Goal: Task Accomplishment & Management: Complete application form

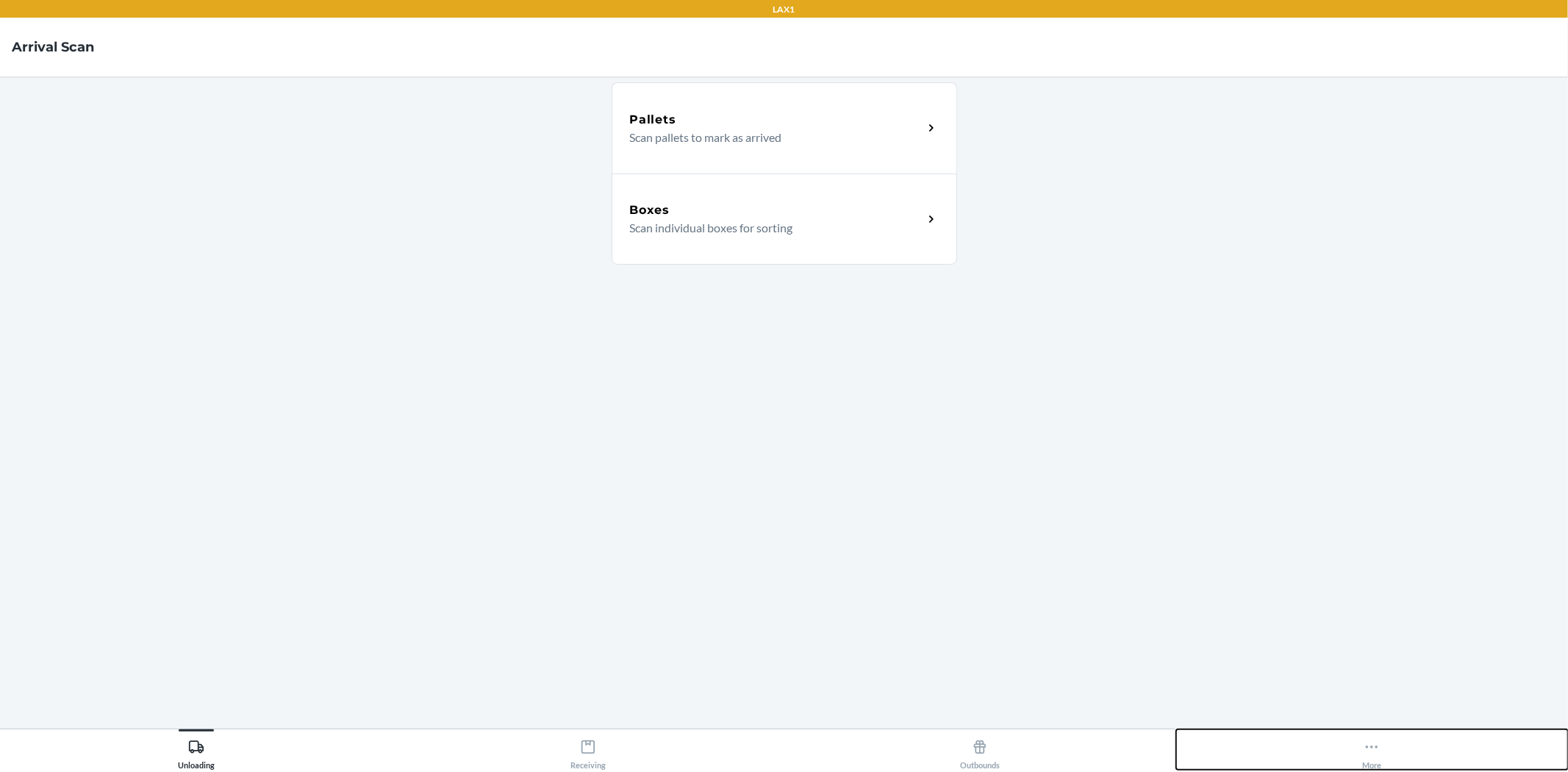
click at [1370, 750] on icon at bounding box center [1371, 747] width 16 height 16
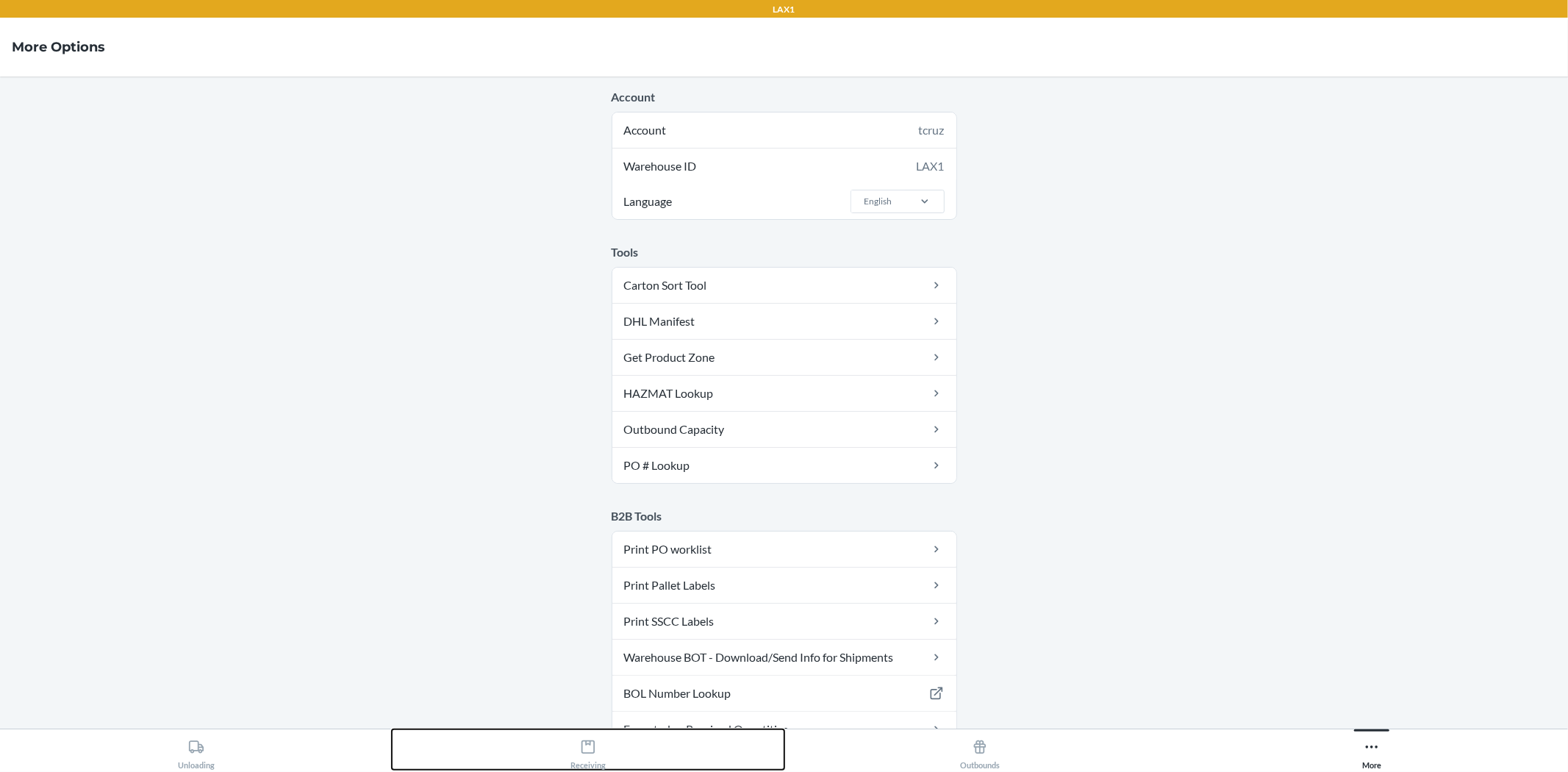
click at [590, 740] on icon at bounding box center [587, 746] width 13 height 13
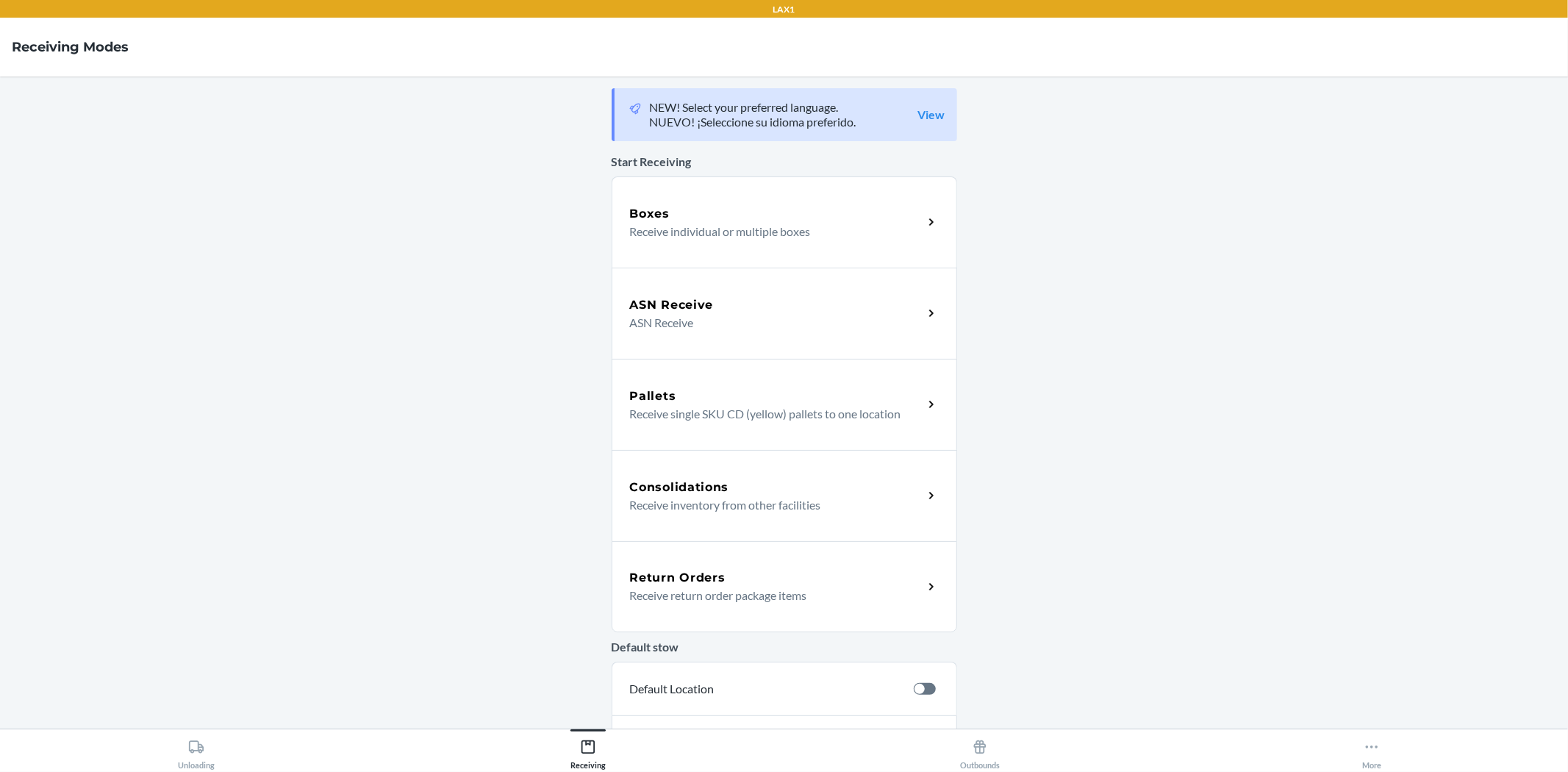
click at [721, 582] on div "Return Orders" at bounding box center [776, 578] width 293 height 18
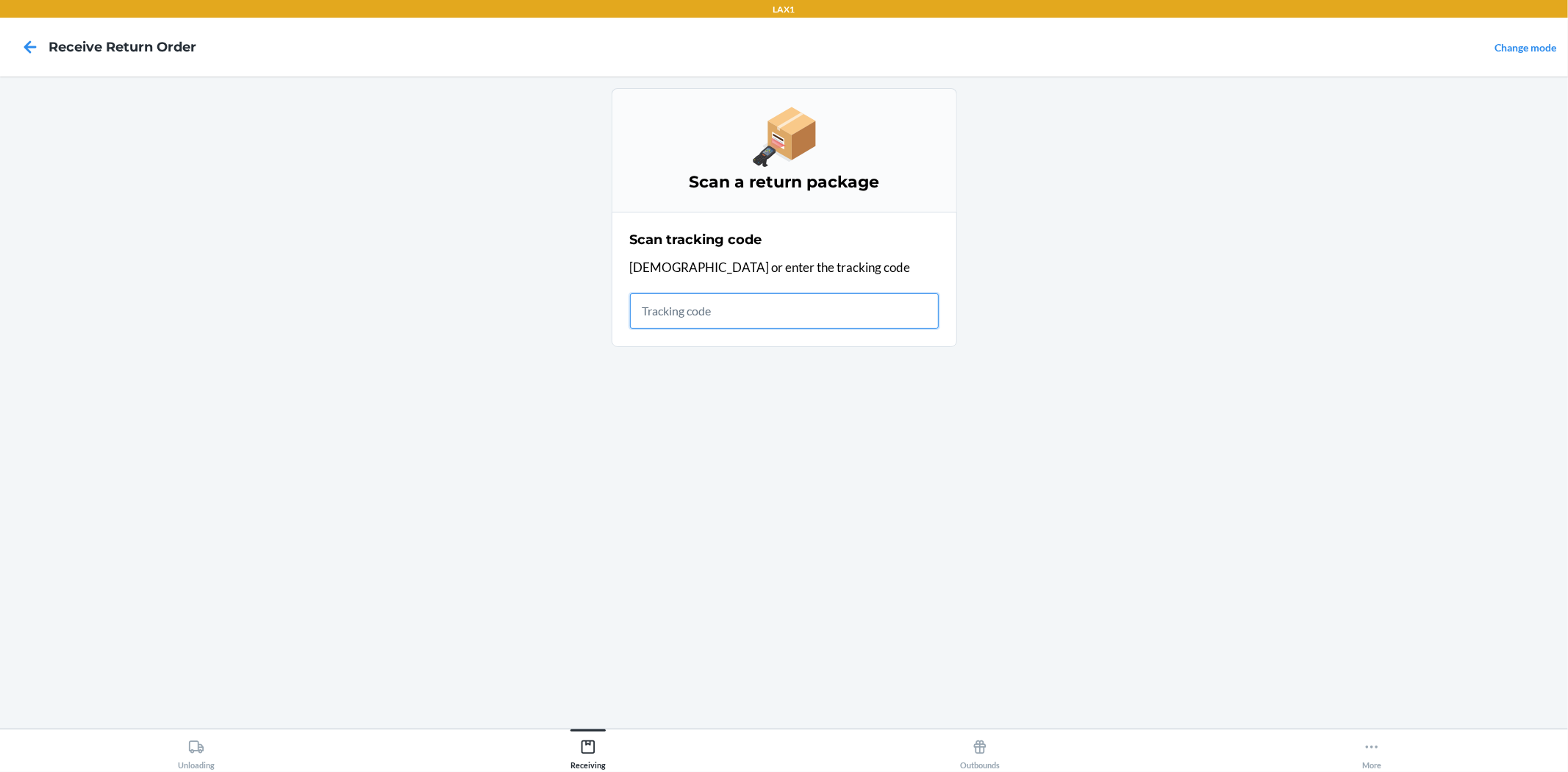
click at [704, 311] on input "text" at bounding box center [784, 311] width 309 height 35
type input "420924089234"
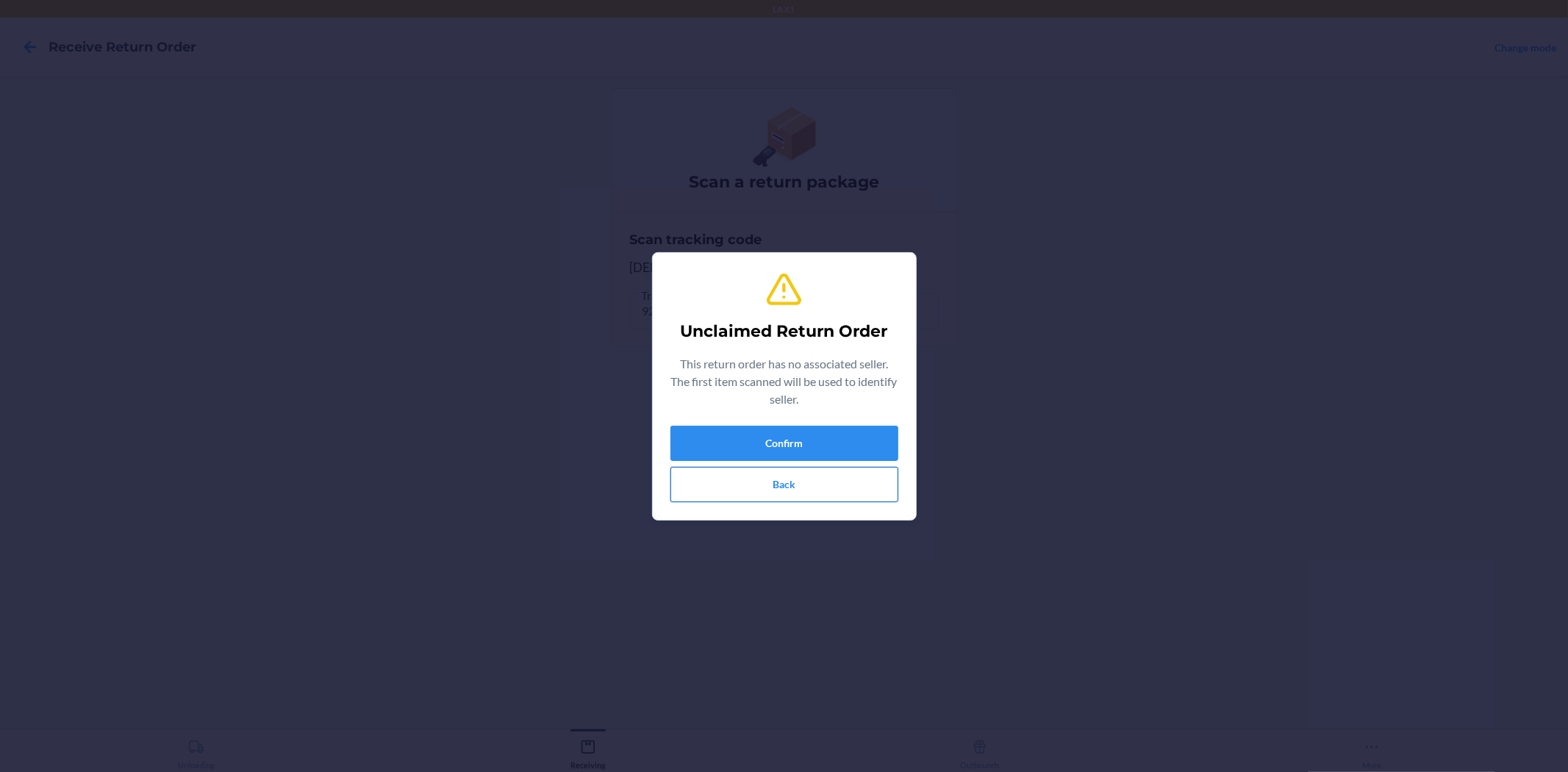
click at [798, 480] on button "Back" at bounding box center [784, 485] width 228 height 35
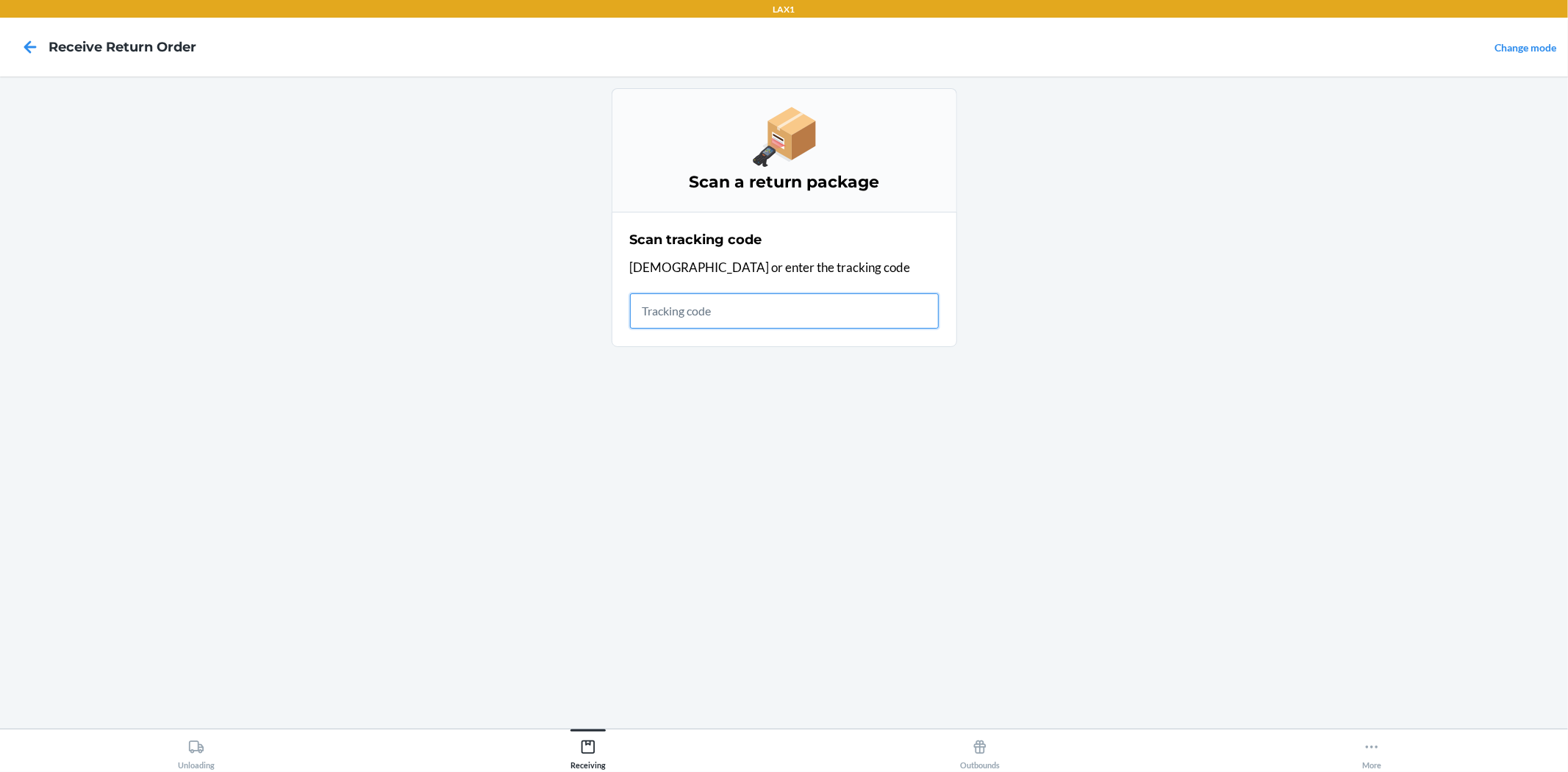
click at [723, 306] on input "text" at bounding box center [784, 311] width 309 height 35
type input "42092408923469026120"
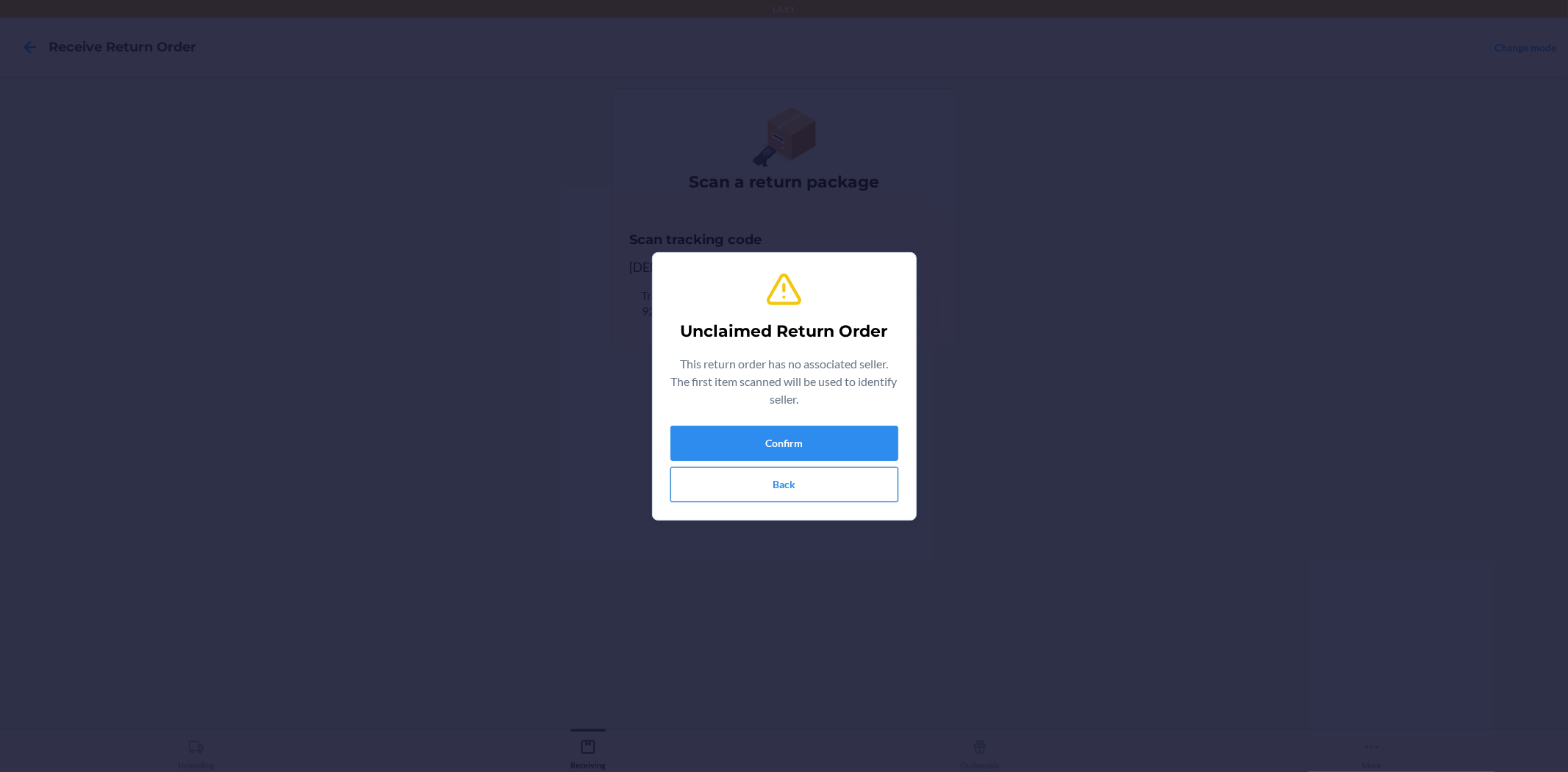
click at [729, 481] on button "Back" at bounding box center [784, 485] width 228 height 35
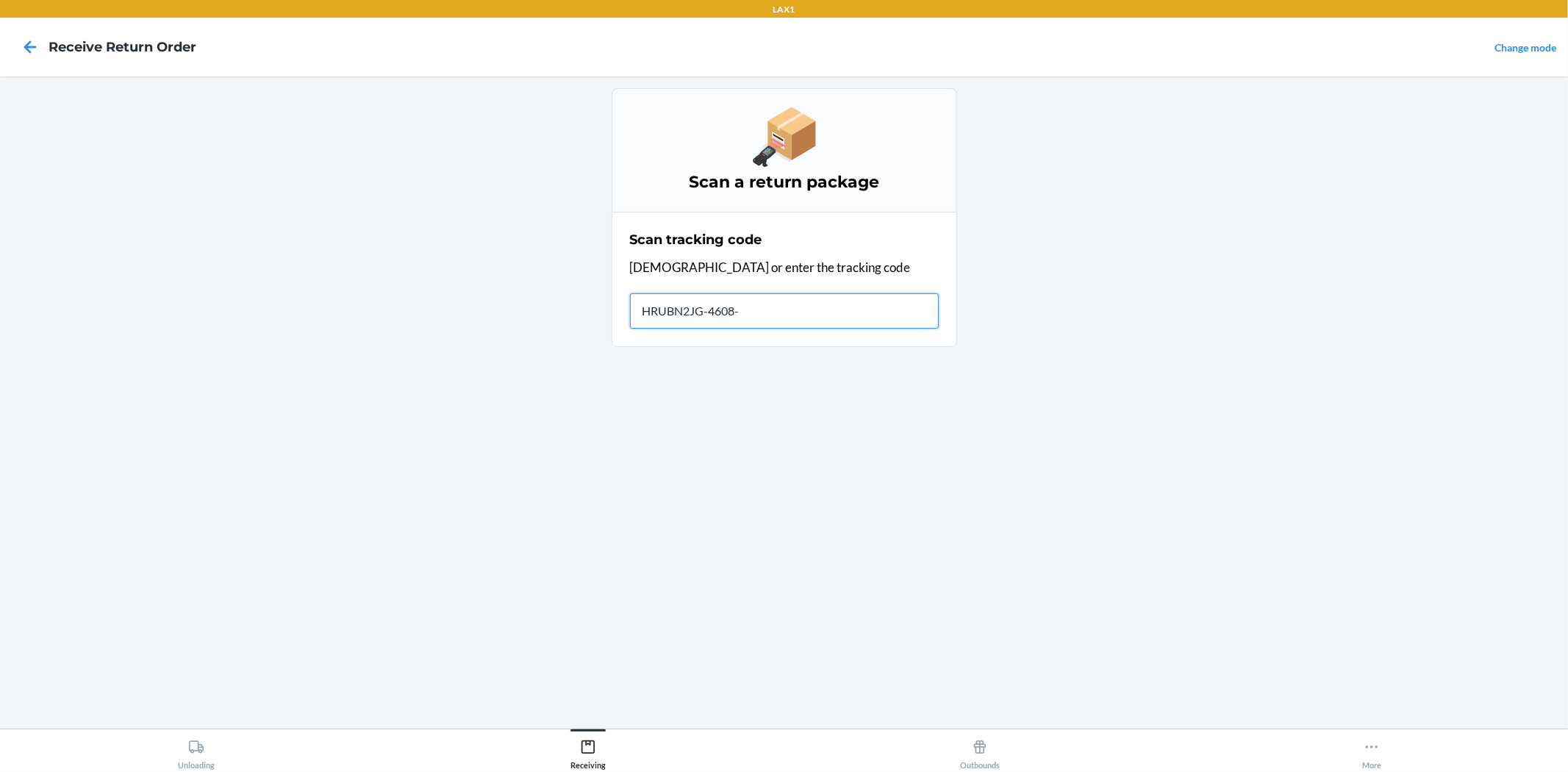
type input "HRUBN2JG-4608-1"
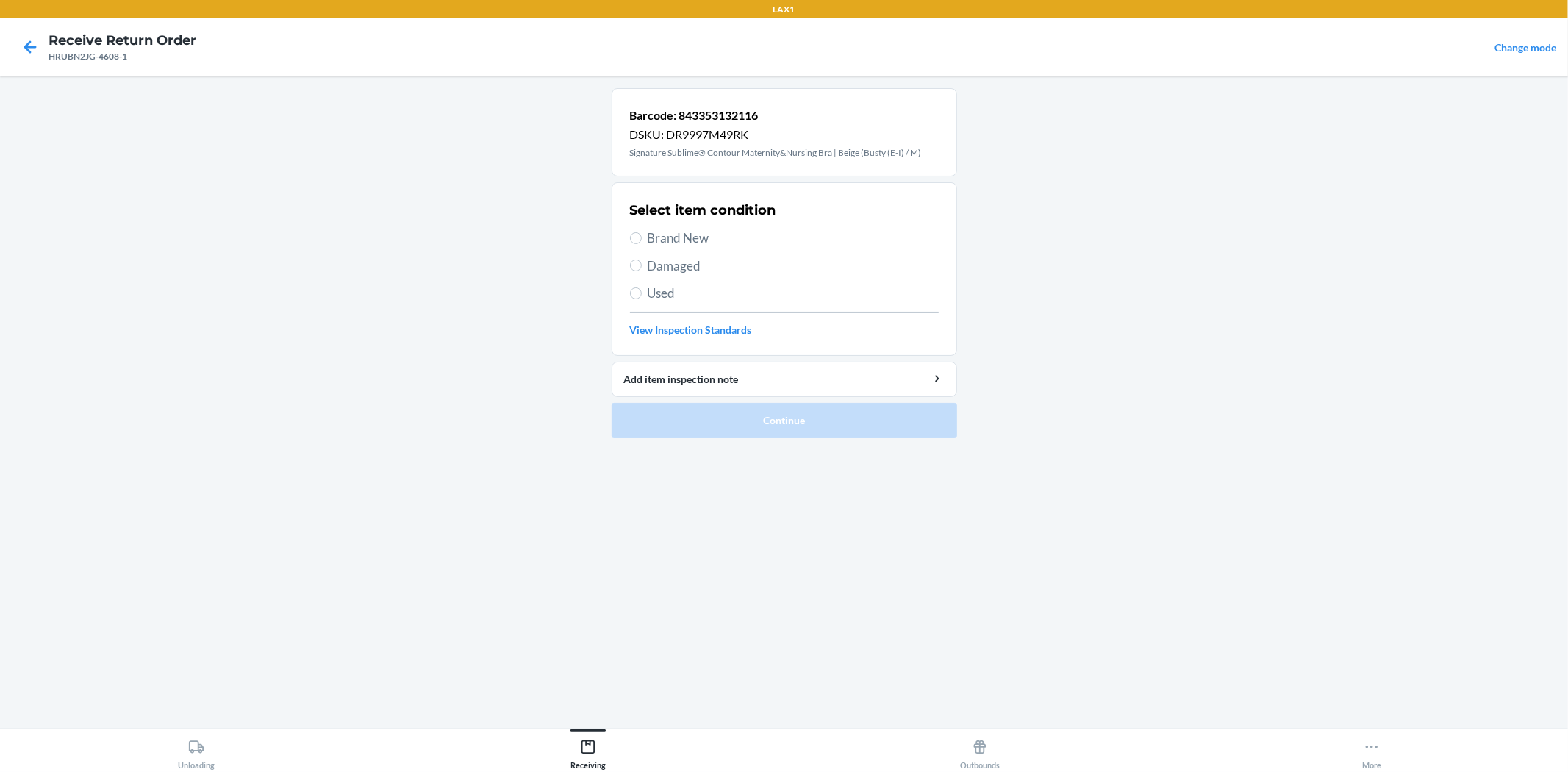
click at [670, 237] on span "Brand New" at bounding box center [793, 238] width 291 height 19
click at [642, 237] on input "Brand New" at bounding box center [635, 238] width 11 height 11
radio input "true"
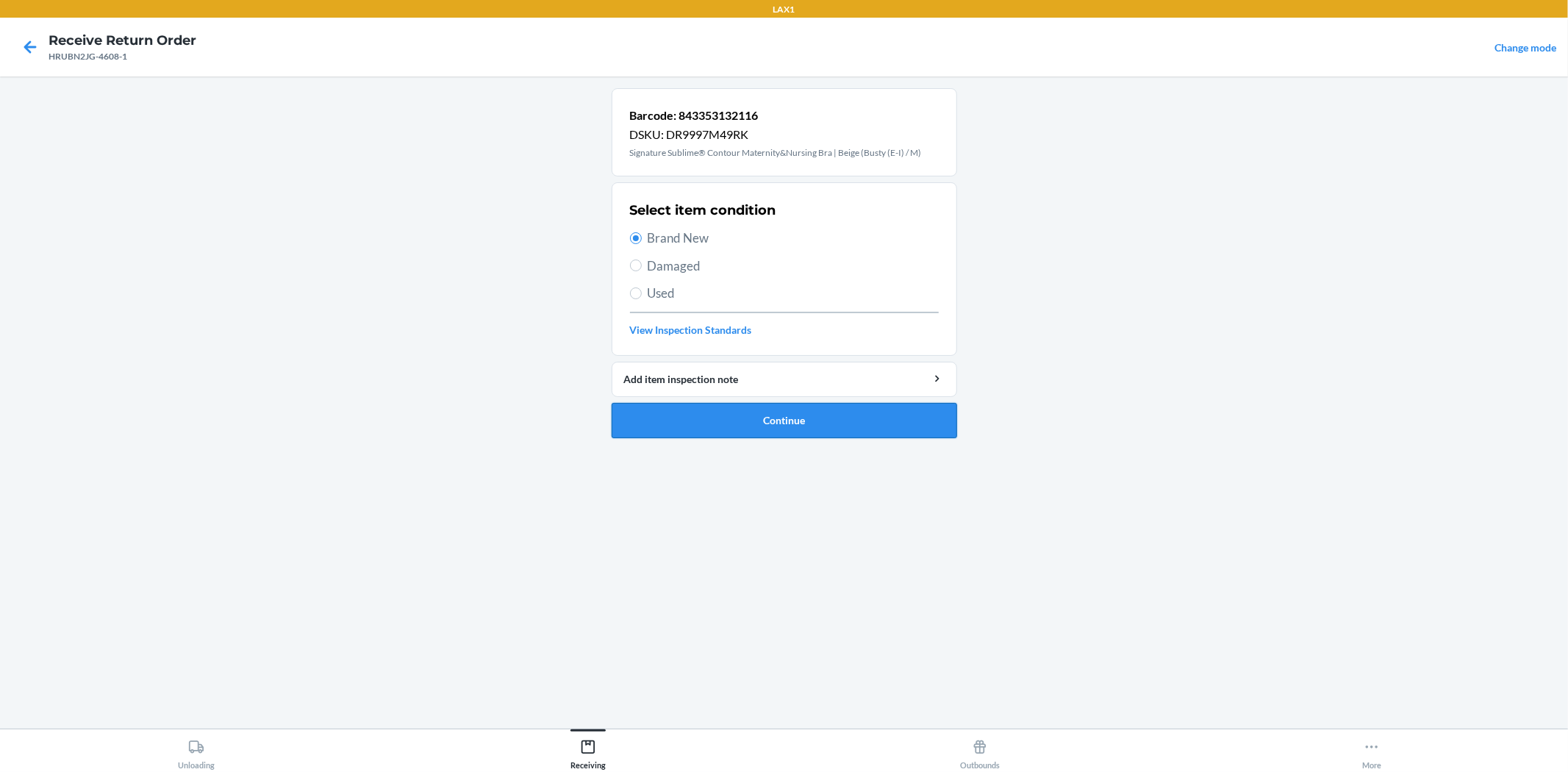
click at [783, 416] on button "Continue" at bounding box center [784, 420] width 345 height 35
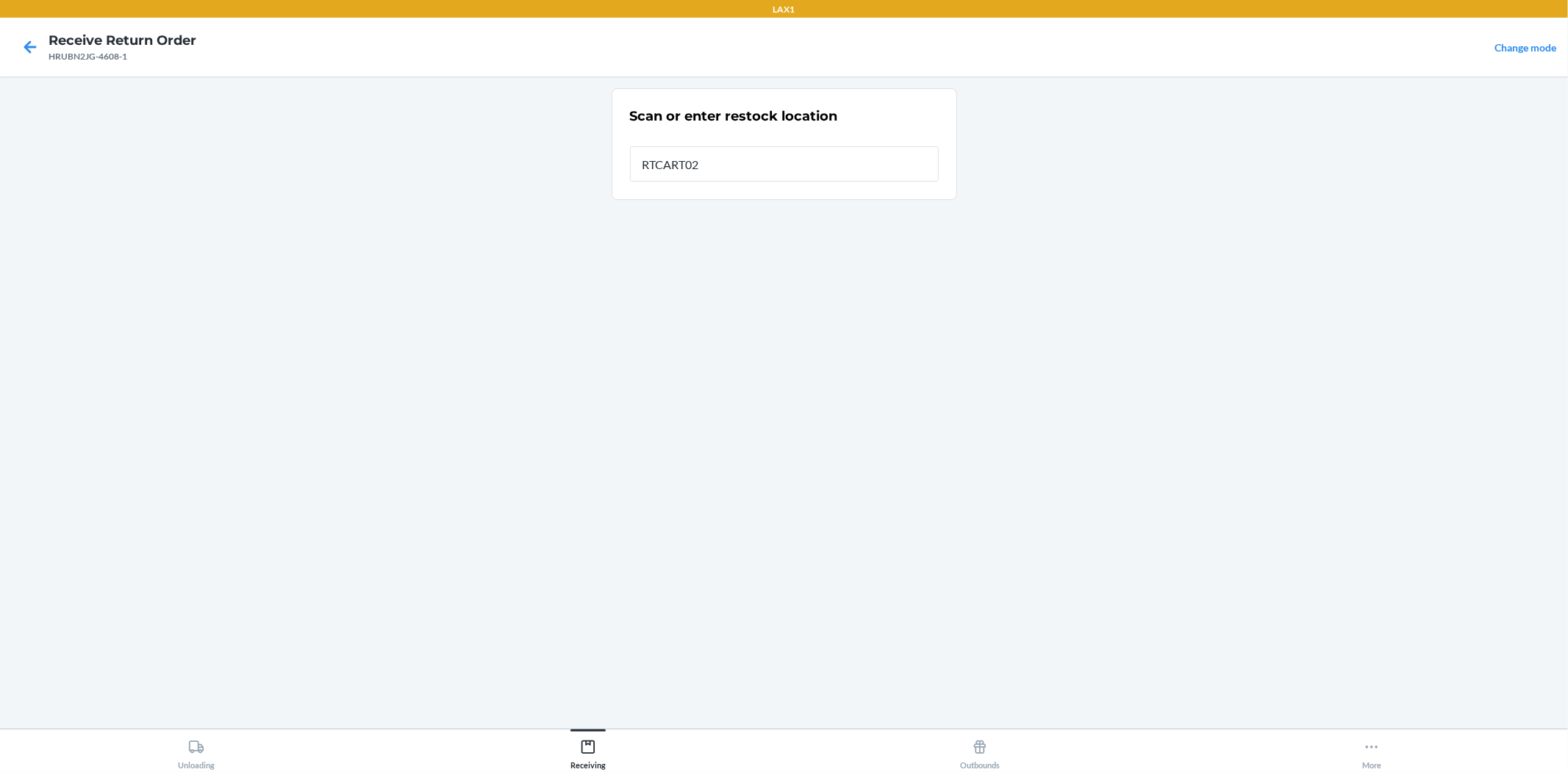
type input "RTCART022"
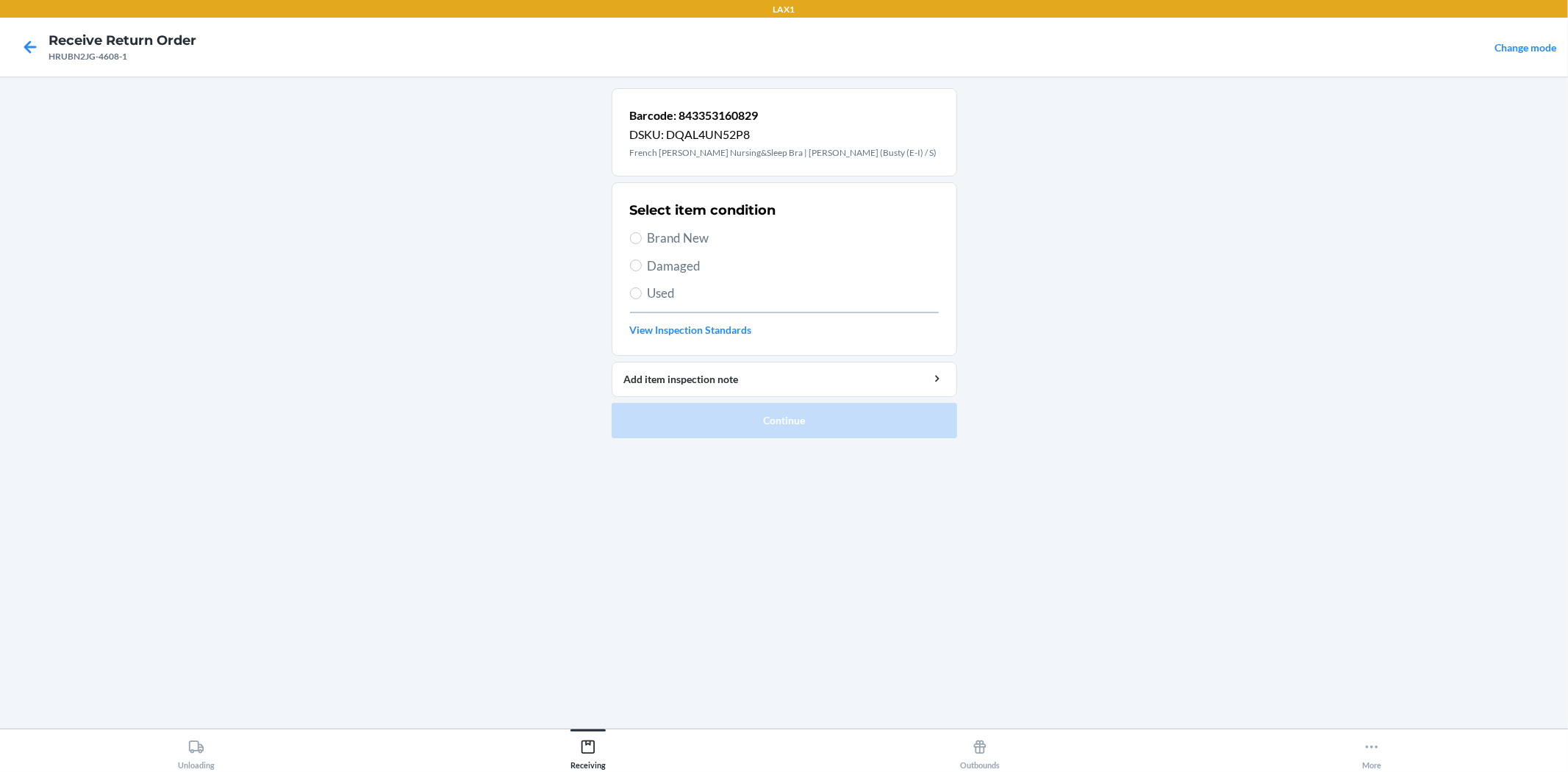
click at [652, 231] on span "Brand New" at bounding box center [793, 238] width 291 height 19
click at [642, 232] on input "Brand New" at bounding box center [635, 238] width 11 height 11
radio input "true"
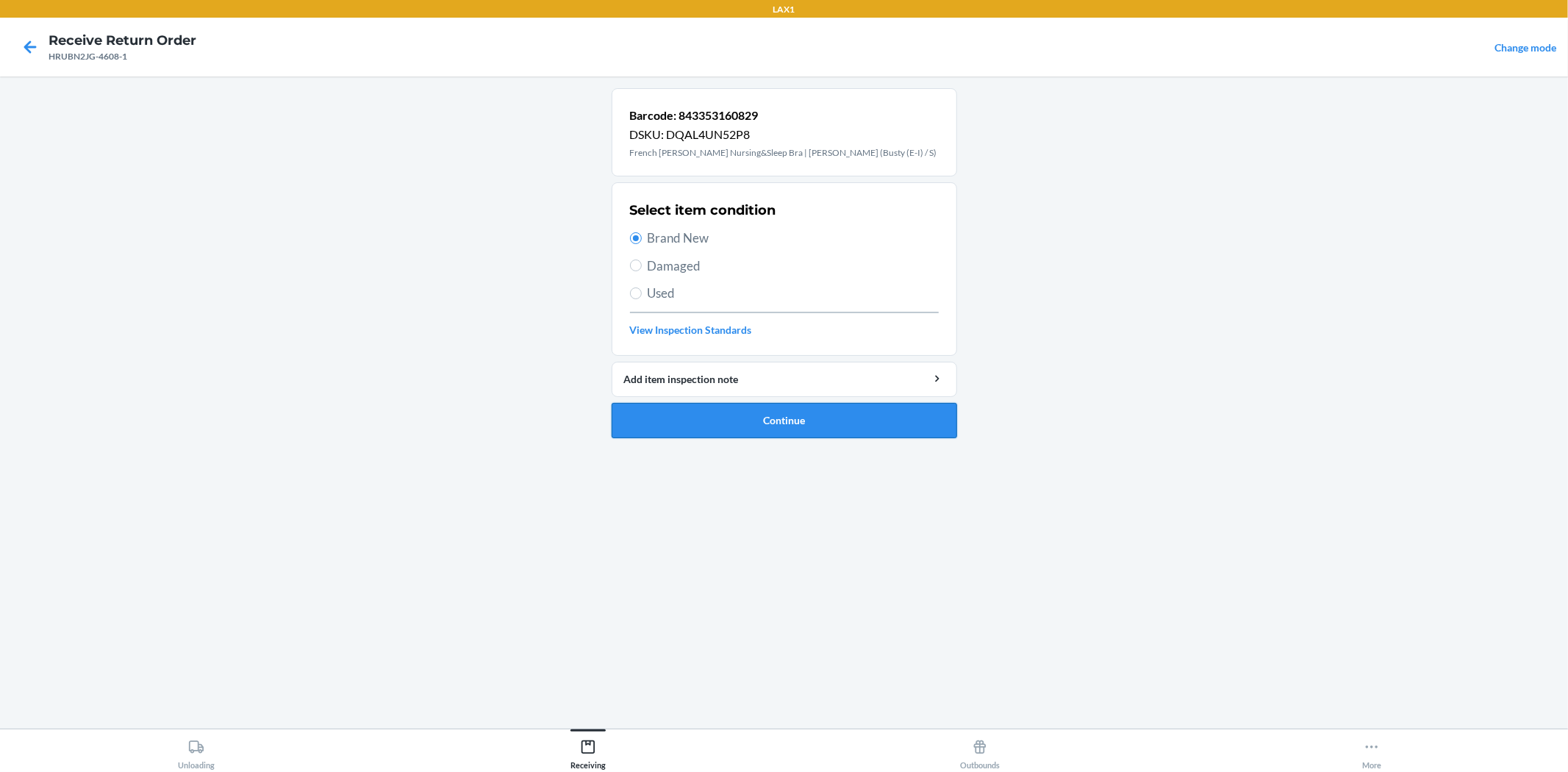
click at [757, 420] on button "Continue" at bounding box center [784, 420] width 345 height 35
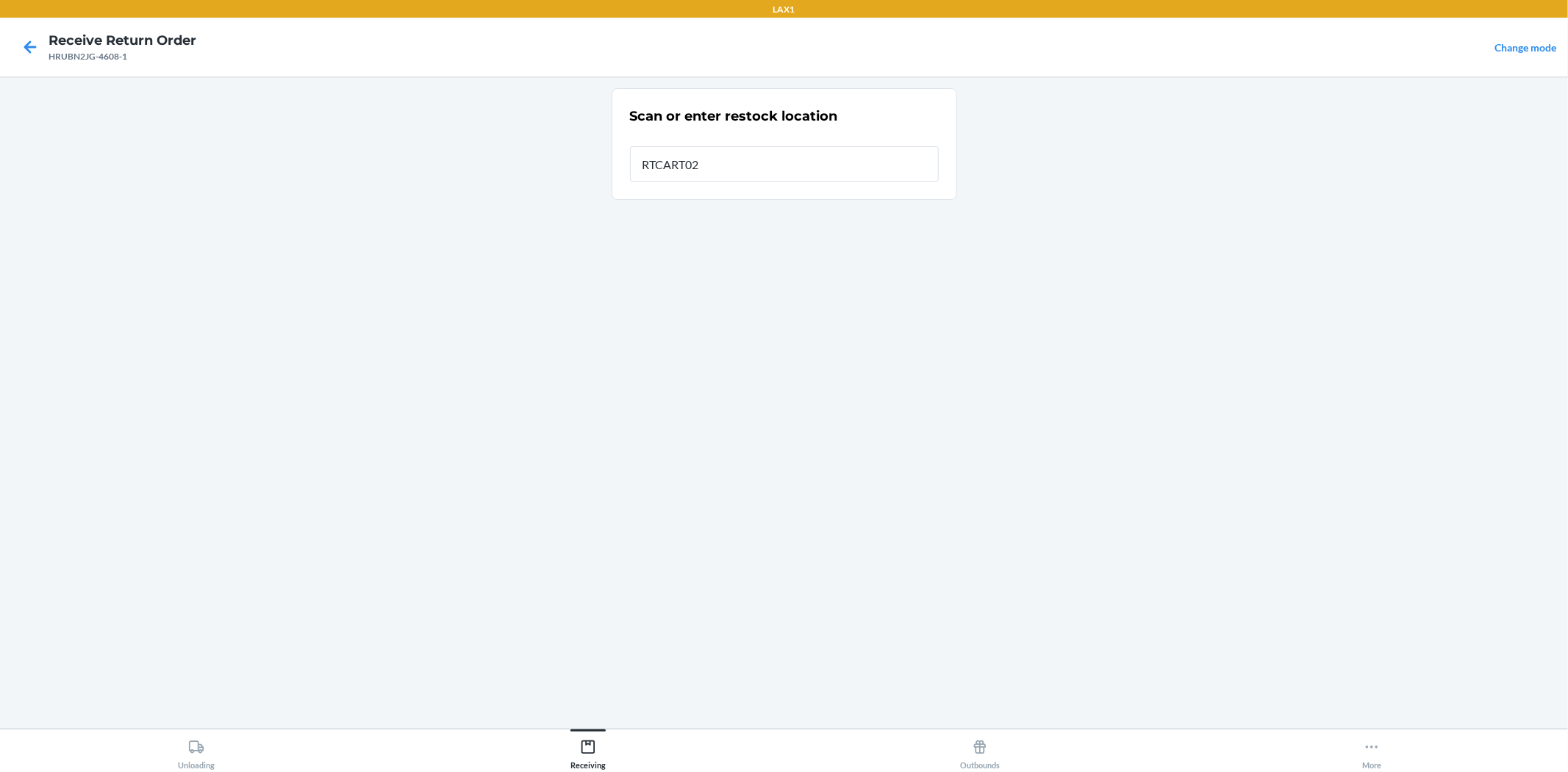
type input "RTCART022"
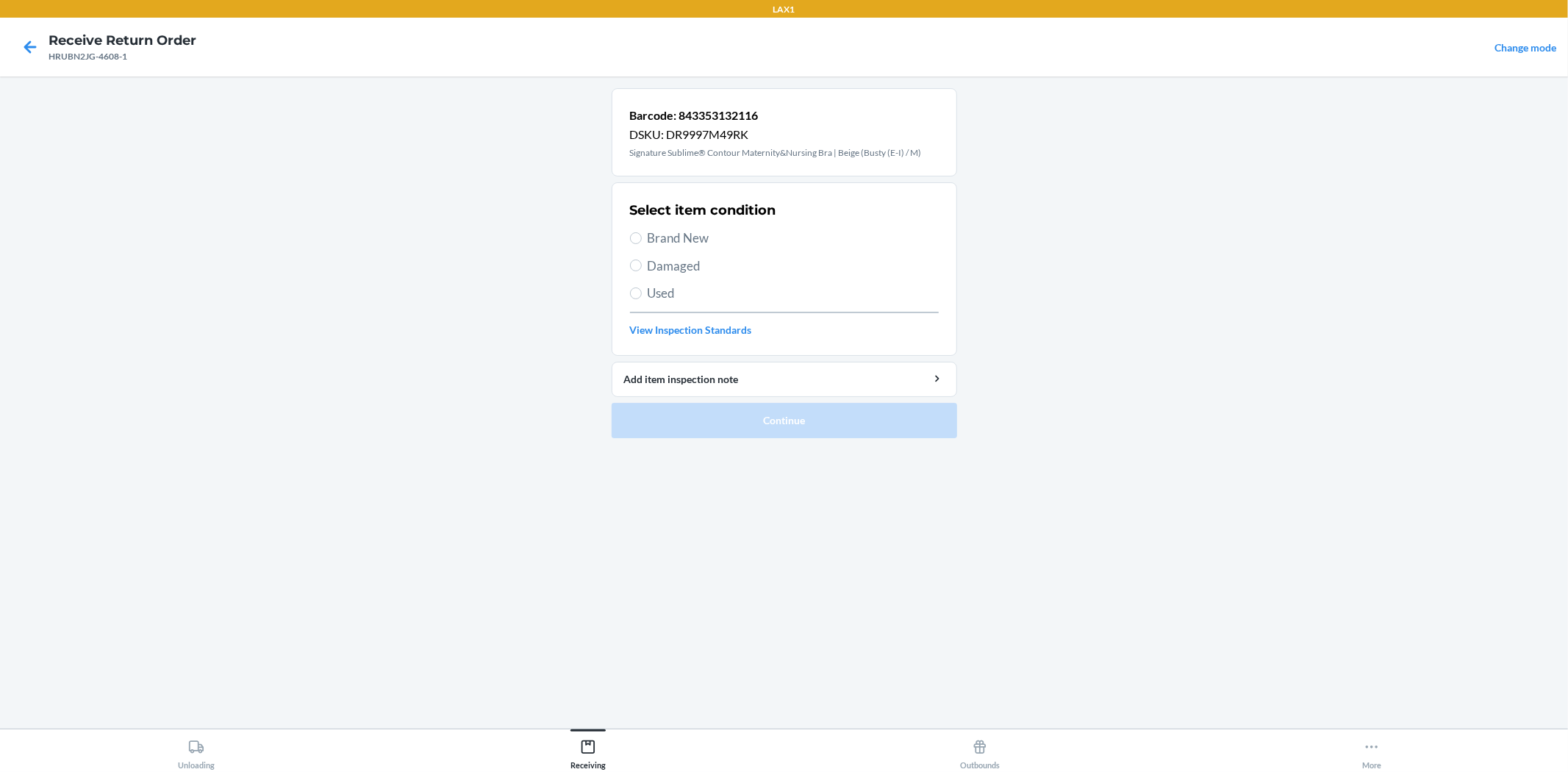
click at [666, 236] on span "Brand New" at bounding box center [793, 238] width 291 height 19
click at [642, 236] on input "Brand New" at bounding box center [635, 238] width 11 height 11
radio input "true"
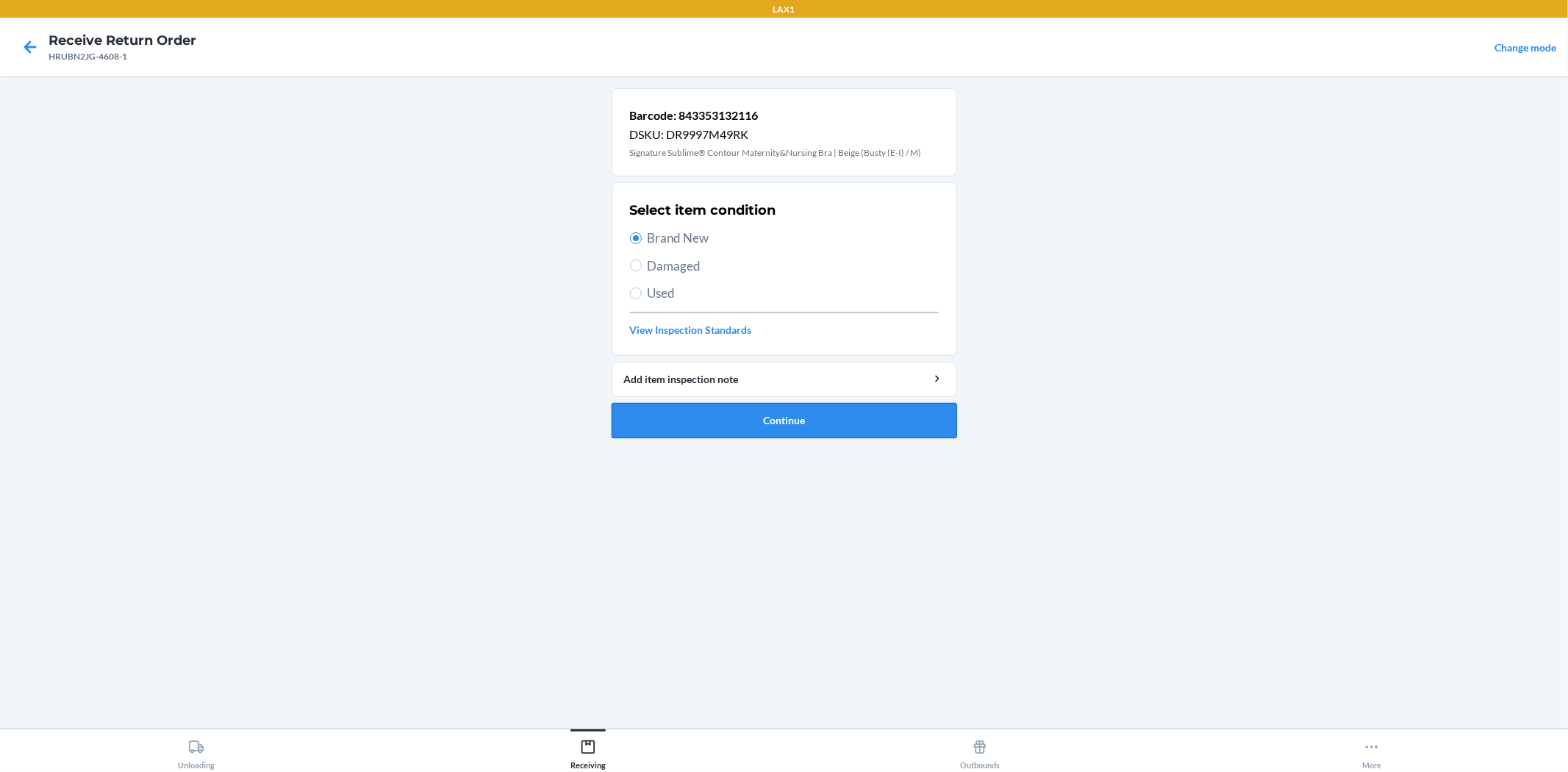
click at [797, 413] on button "Continue" at bounding box center [784, 420] width 345 height 35
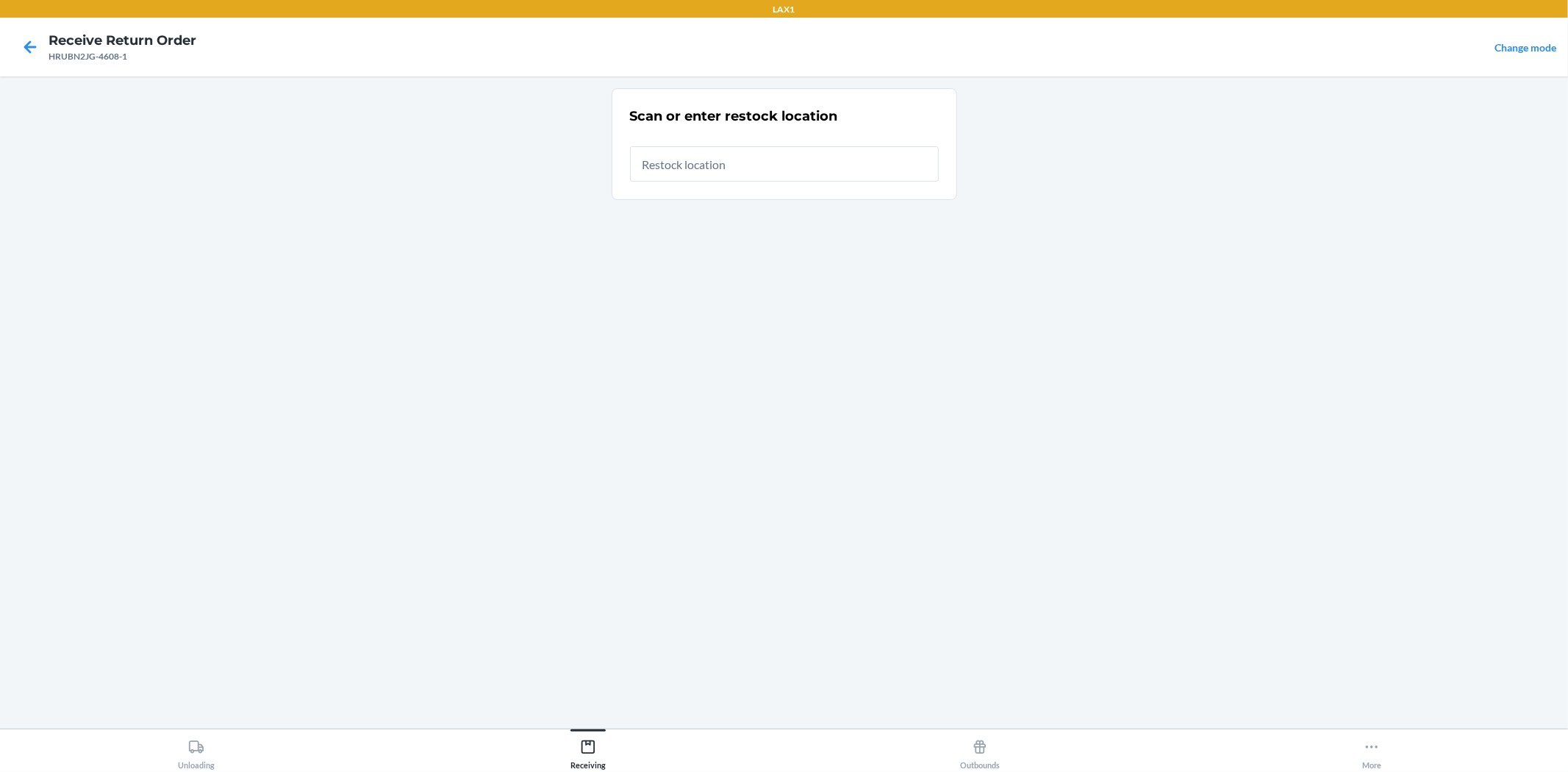
click at [795, 173] on input "text" at bounding box center [784, 164] width 309 height 35
type input "RTCART022"
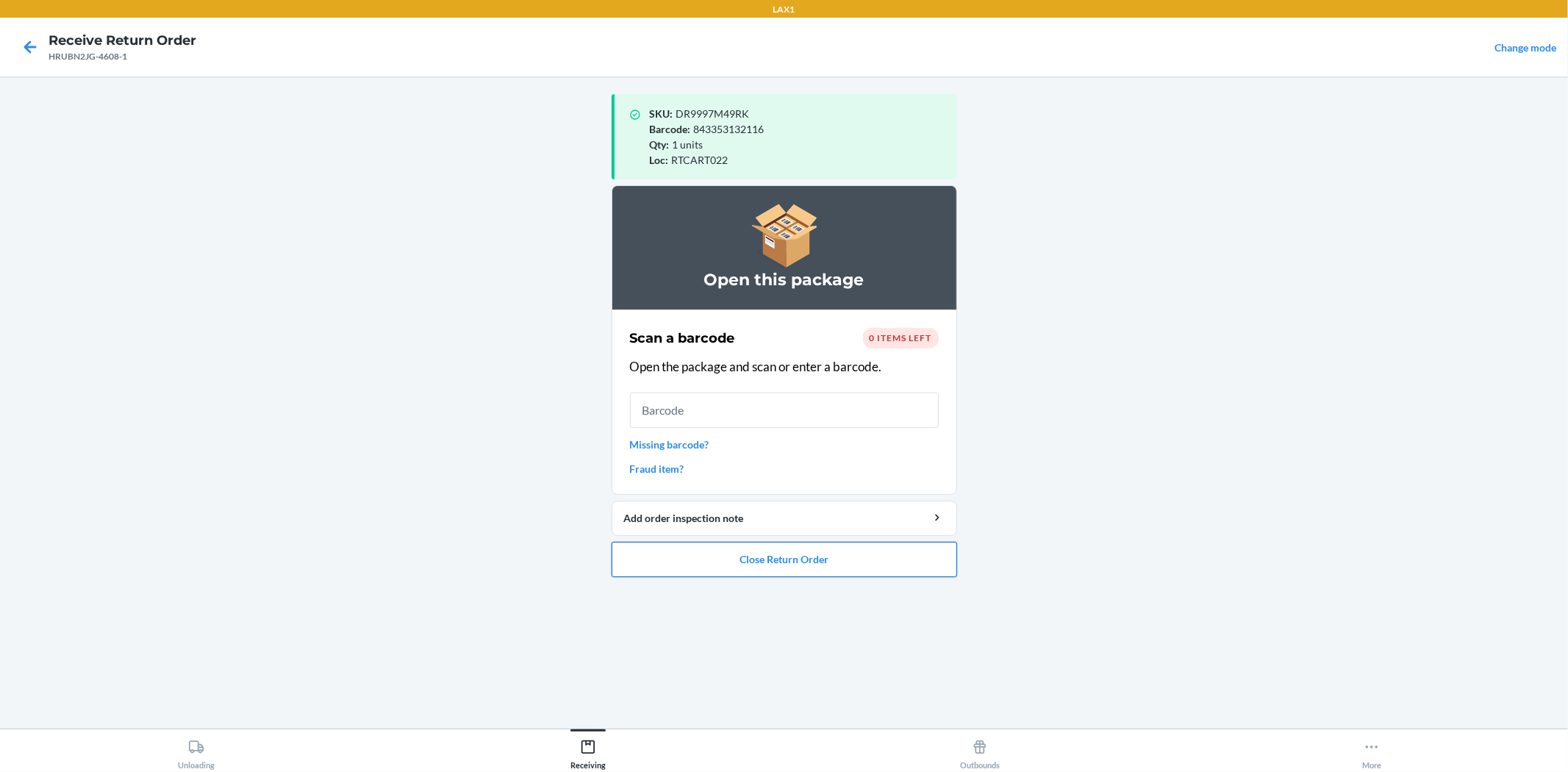
click at [791, 552] on button "Close Return Order" at bounding box center [784, 560] width 345 height 35
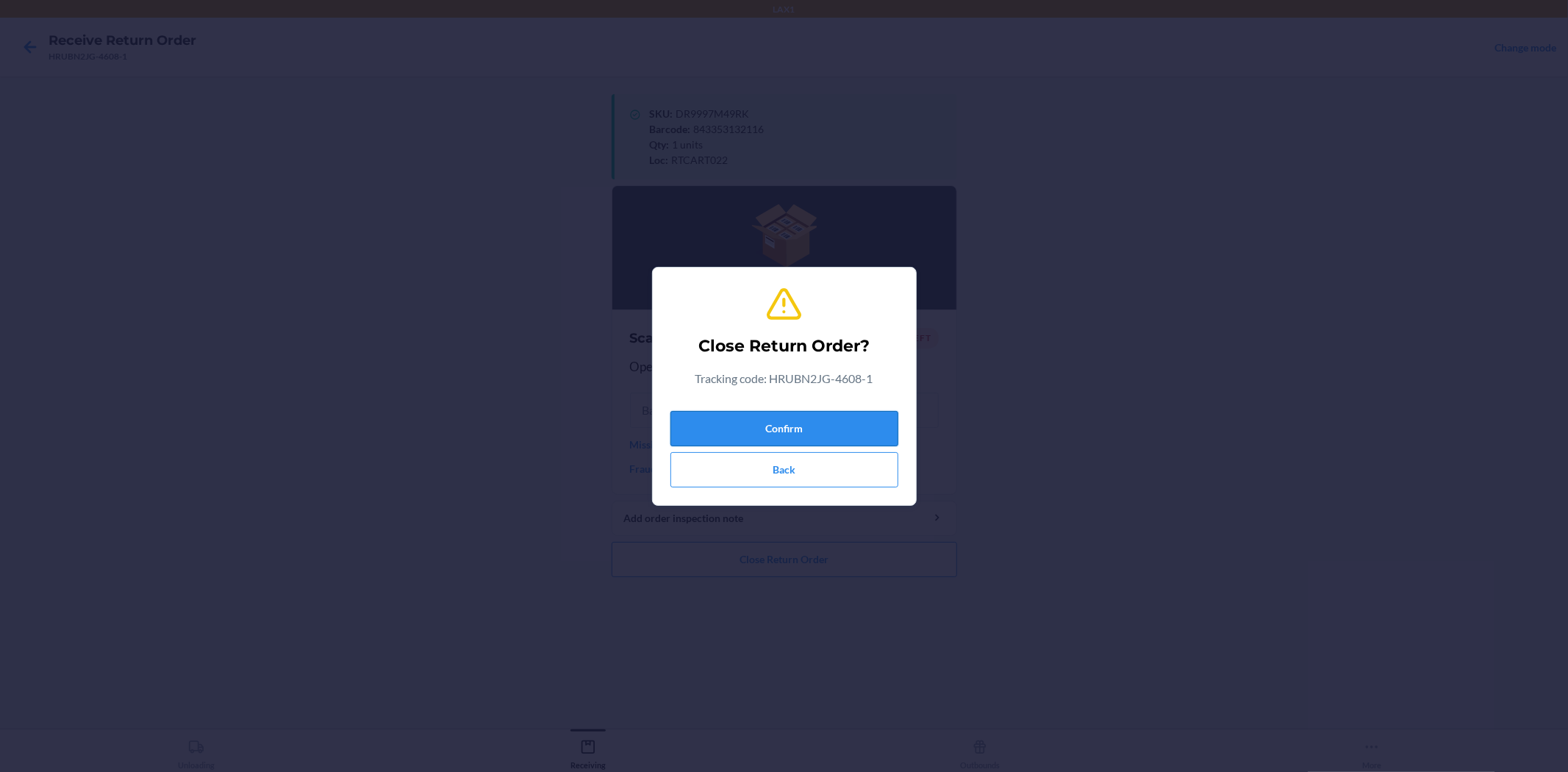
click at [746, 419] on button "Confirm" at bounding box center [784, 428] width 228 height 35
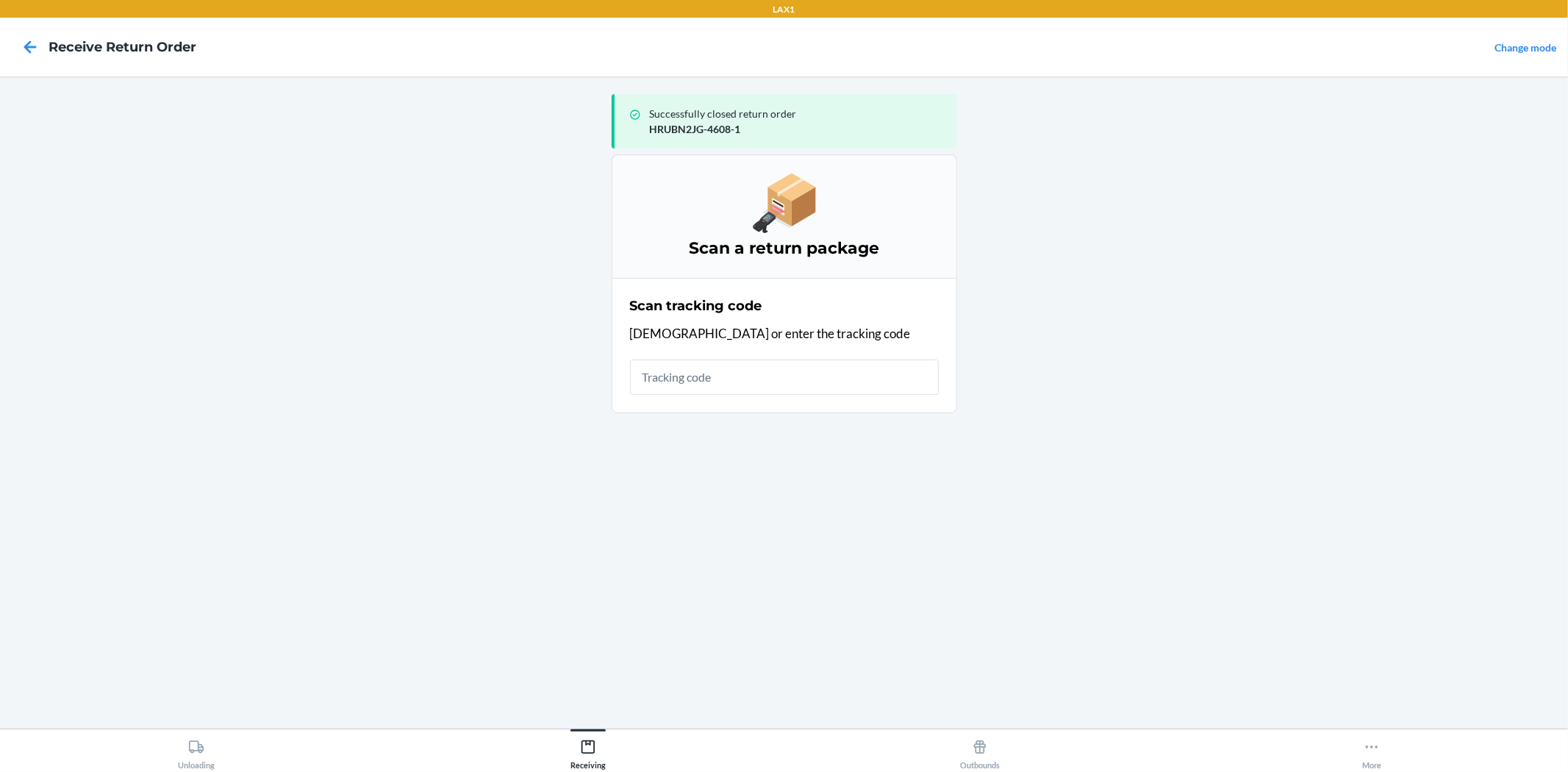
click at [727, 368] on input "text" at bounding box center [784, 377] width 309 height 35
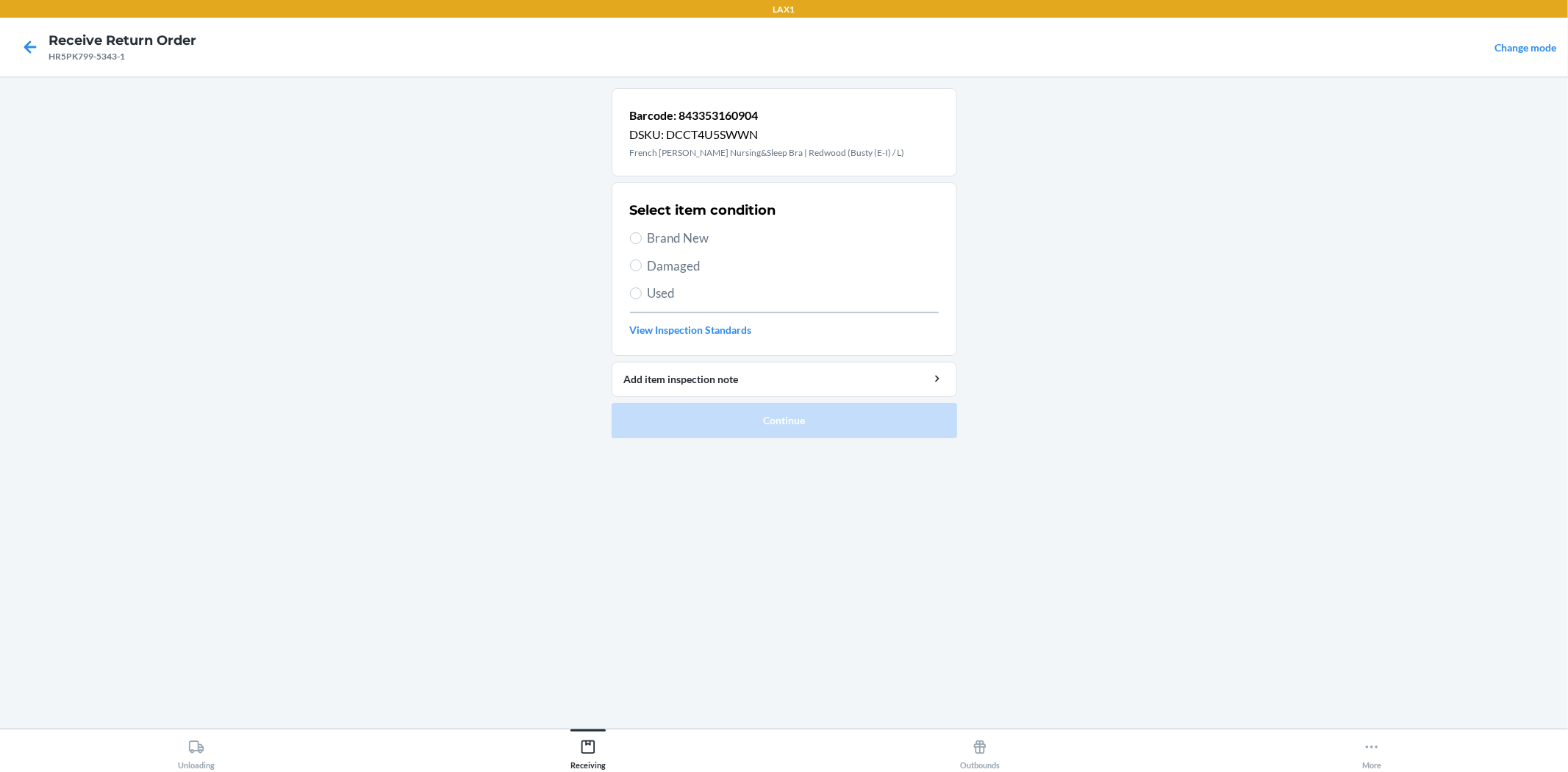
click at [660, 272] on span "Damaged" at bounding box center [793, 267] width 291 height 19
click at [642, 271] on input "Damaged" at bounding box center [635, 265] width 11 height 11
radio input "true"
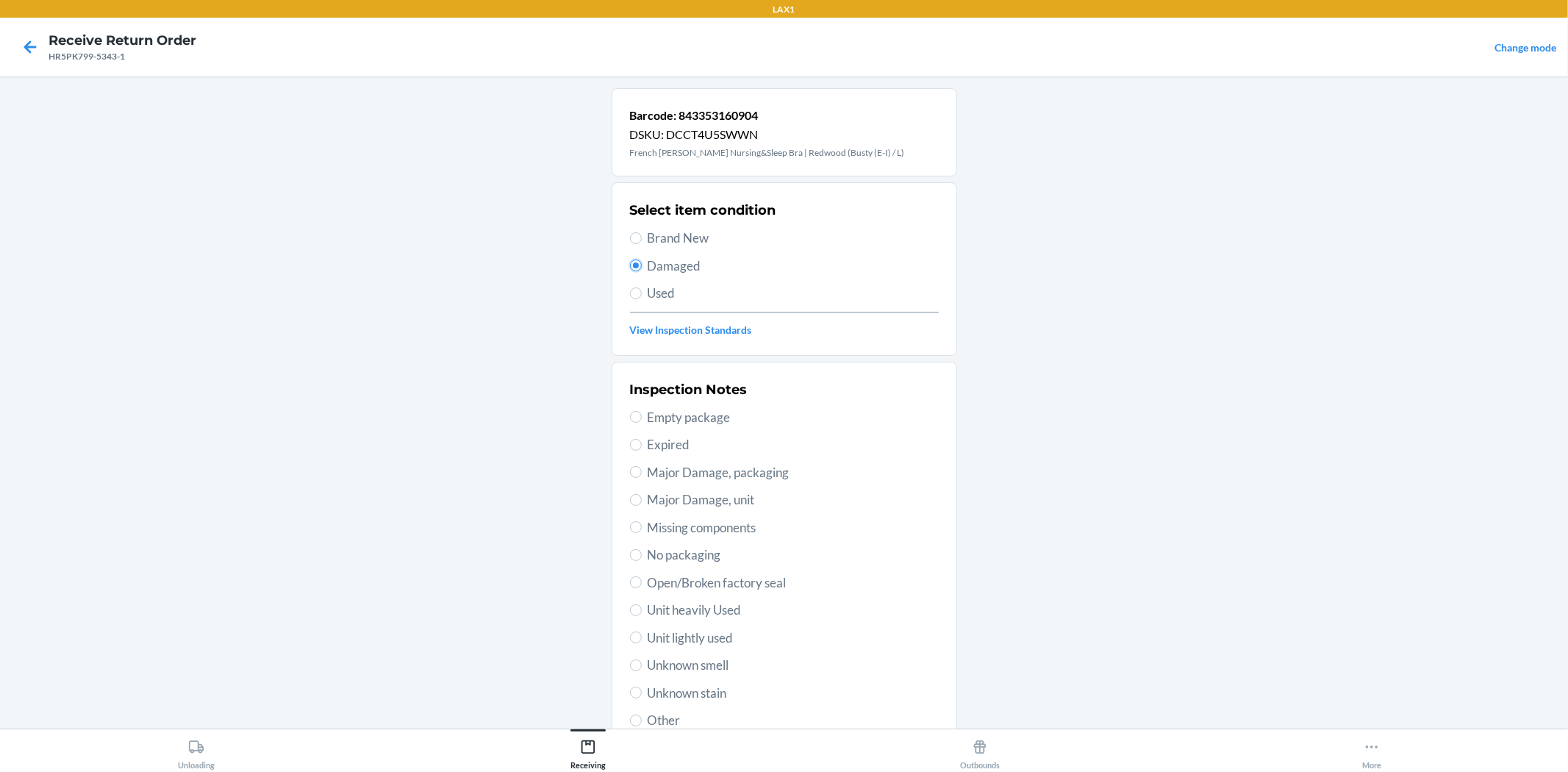
scroll to position [113, 0]
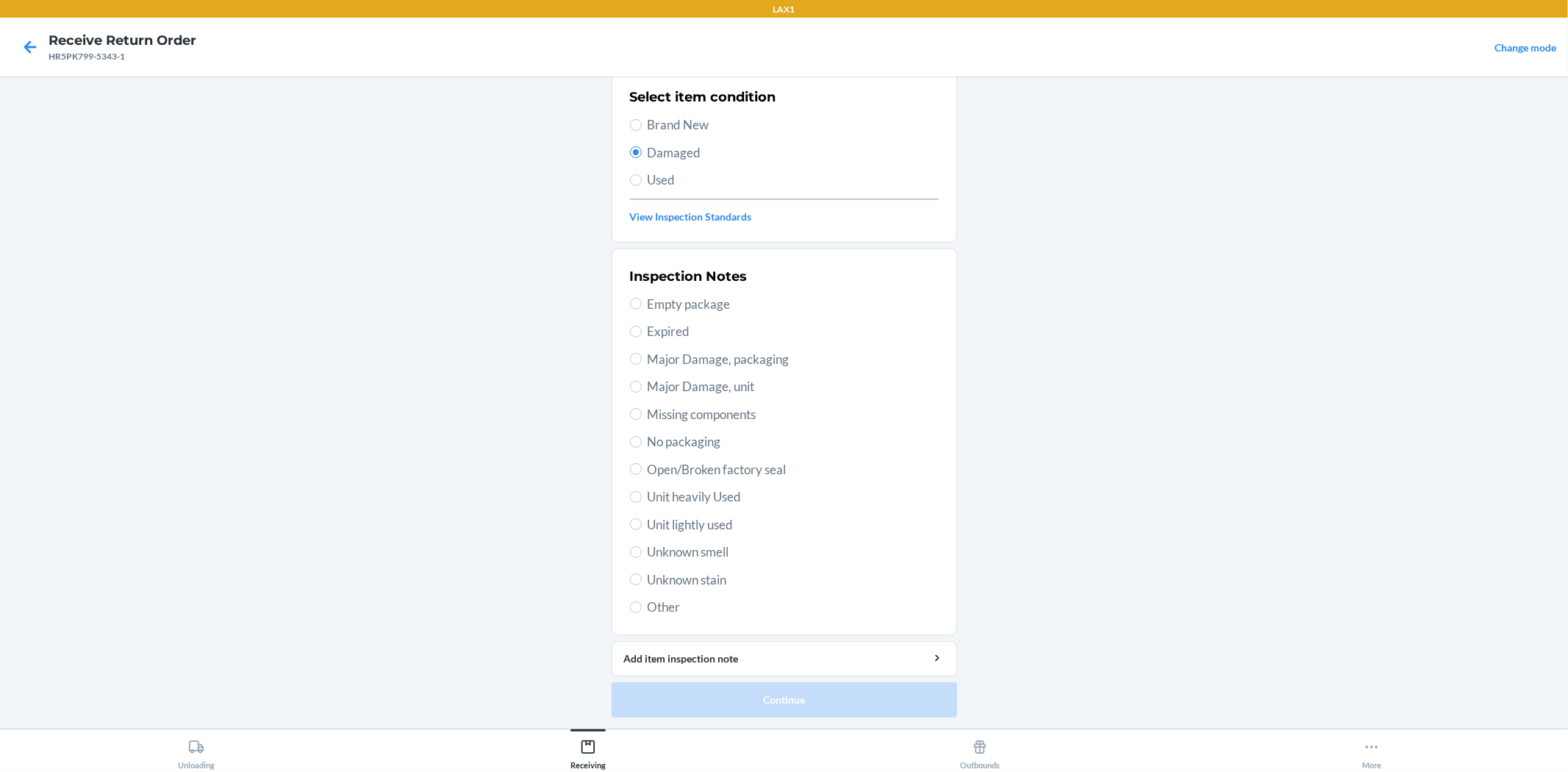
click at [682, 516] on span "Unit lightly used" at bounding box center [793, 526] width 291 height 19
click at [642, 518] on input "Unit lightly used" at bounding box center [635, 524] width 11 height 11
radio input "true"
click at [765, 683] on button "Continue" at bounding box center [784, 700] width 345 height 35
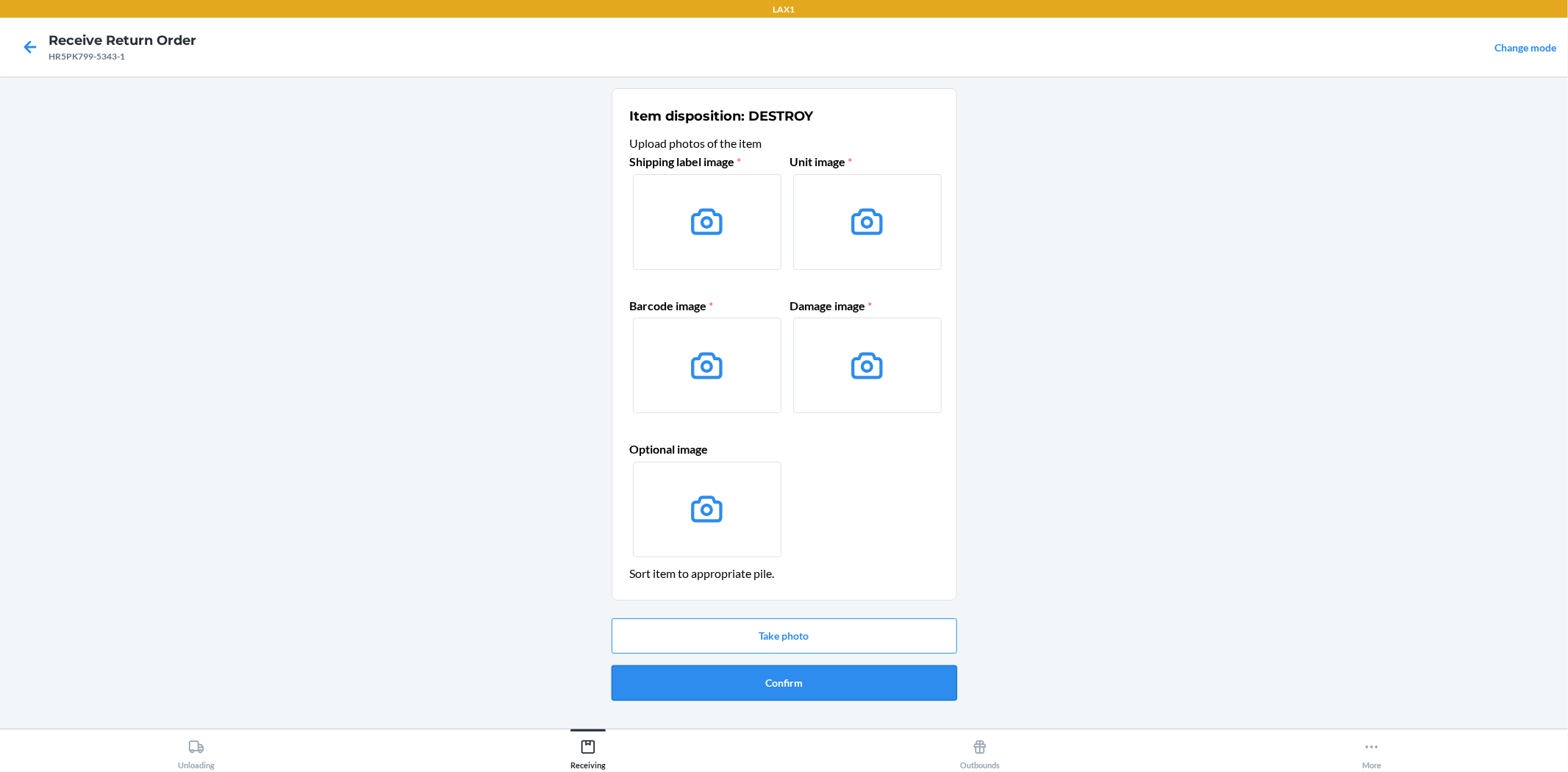
click at [769, 687] on button "Confirm" at bounding box center [784, 683] width 345 height 35
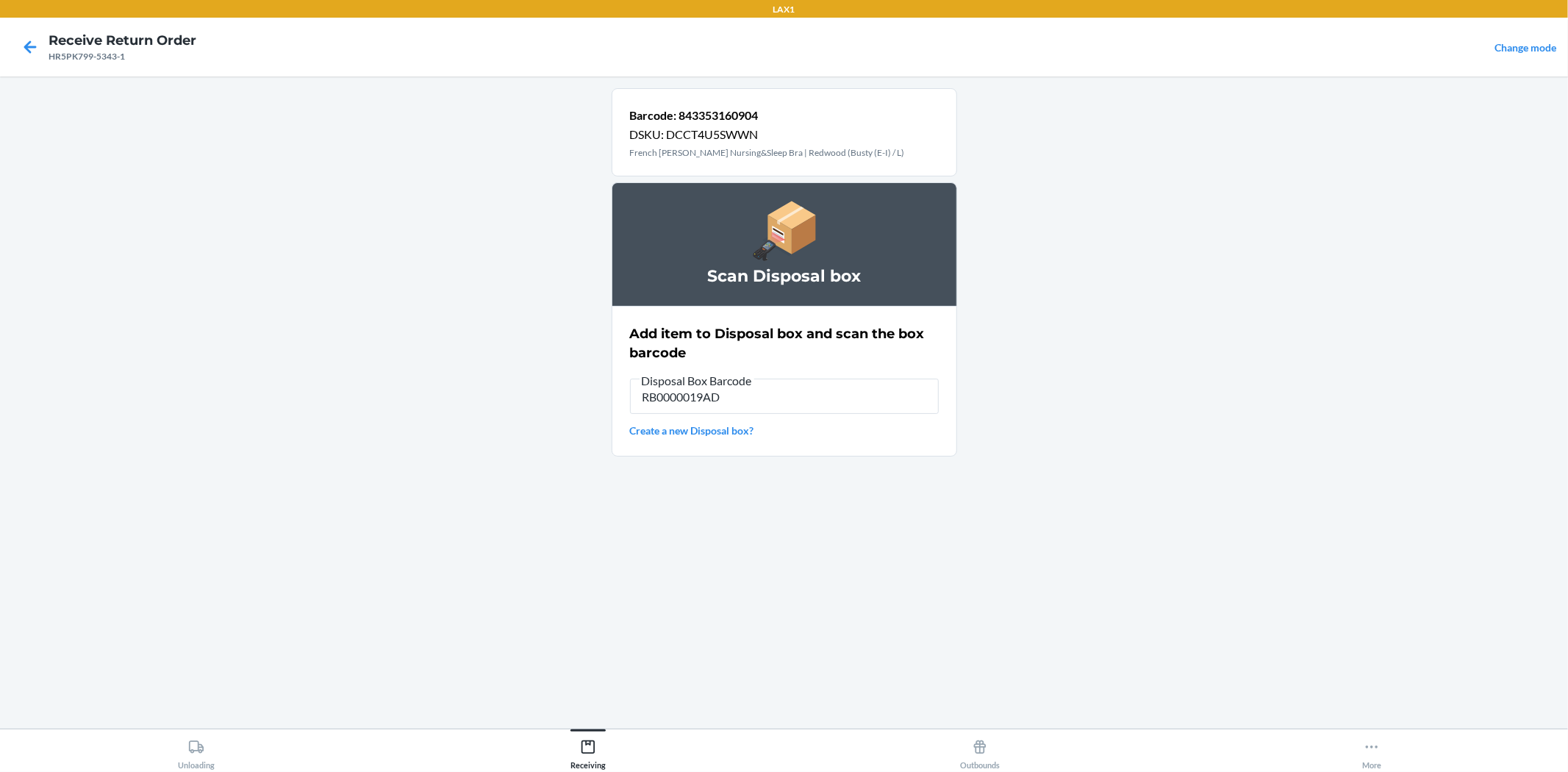
type input "RB0000019AD"
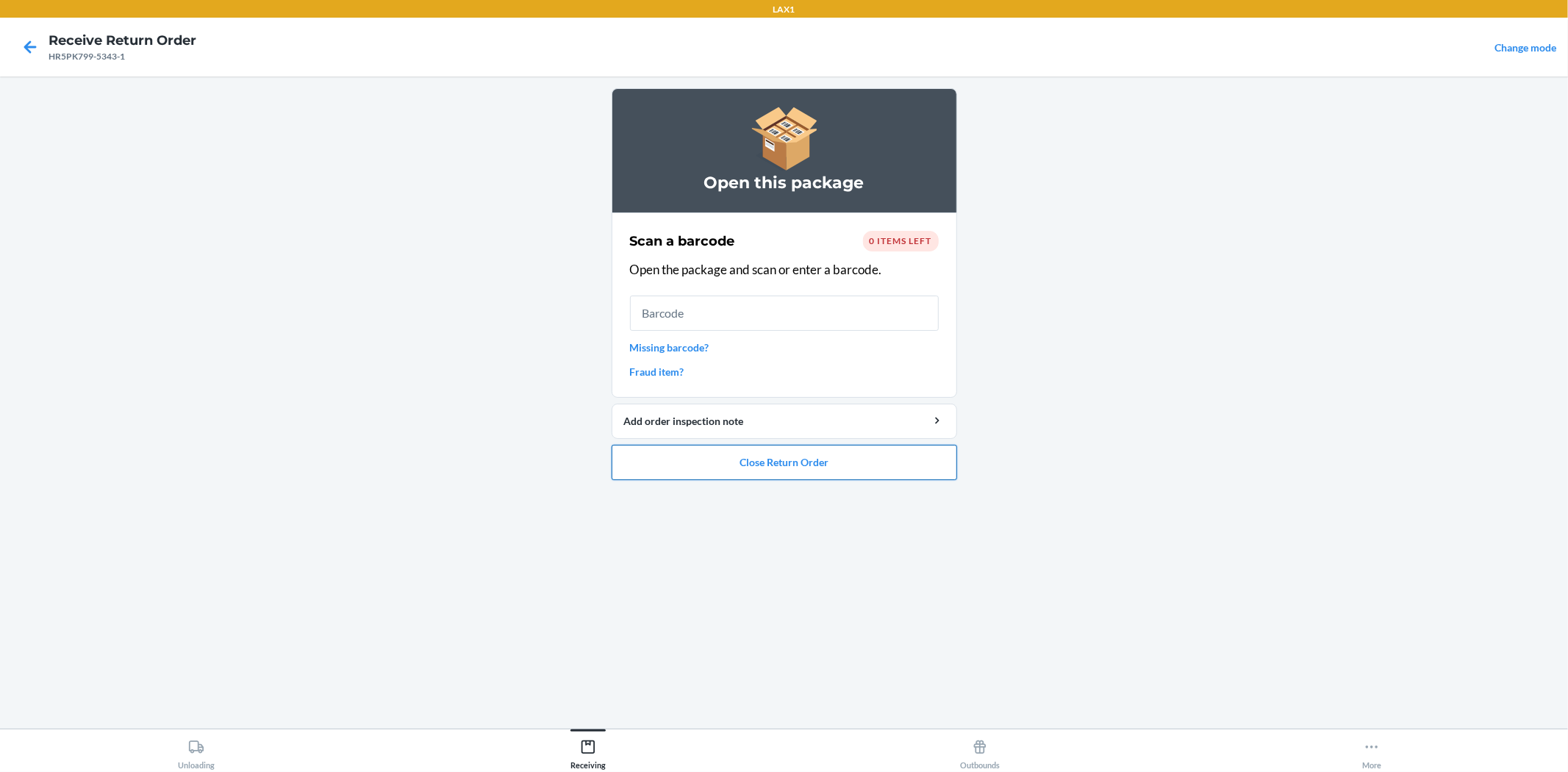
click at [812, 454] on button "Close Return Order" at bounding box center [784, 463] width 345 height 35
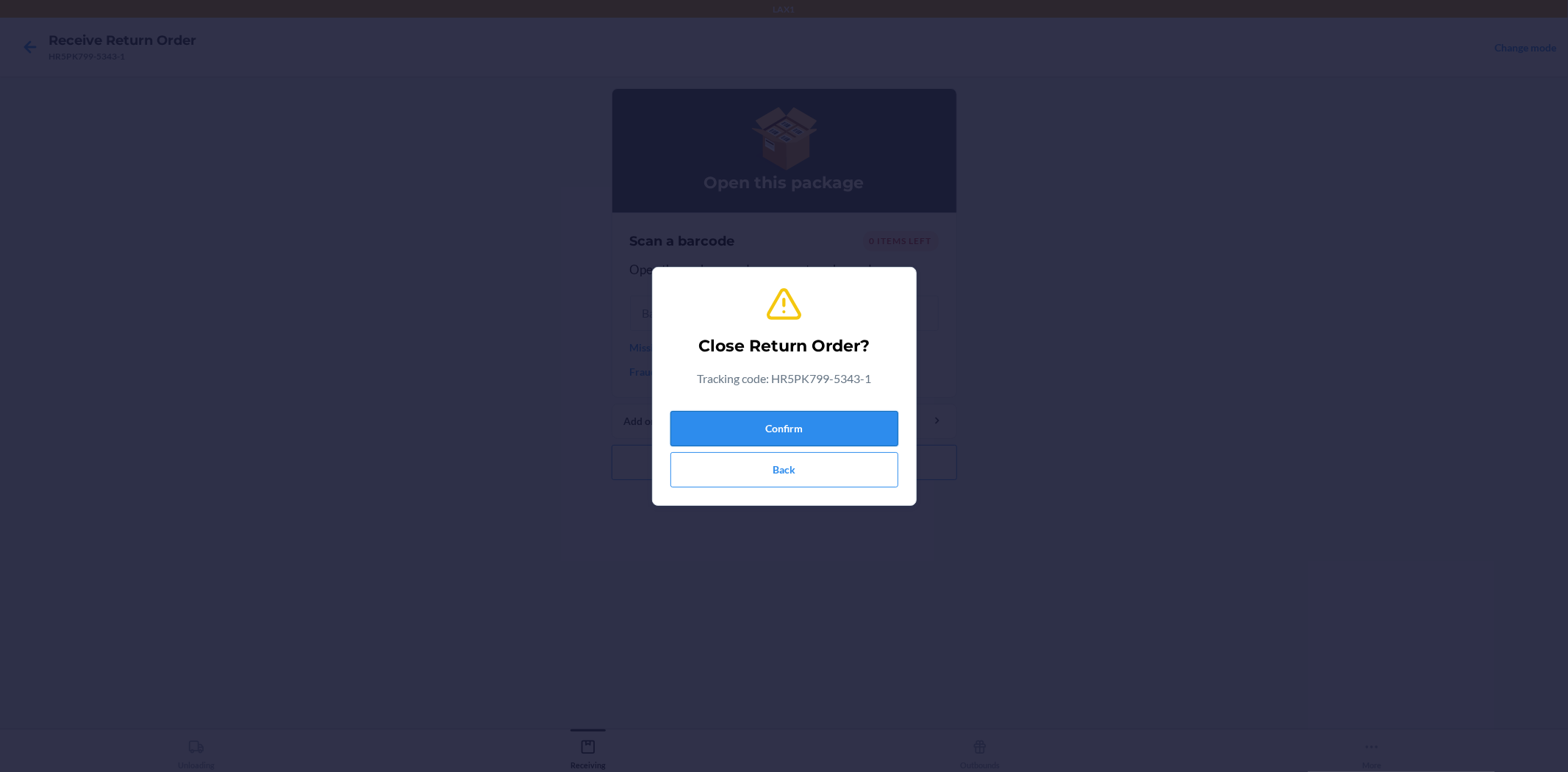
click at [801, 414] on button "Confirm" at bounding box center [784, 428] width 228 height 35
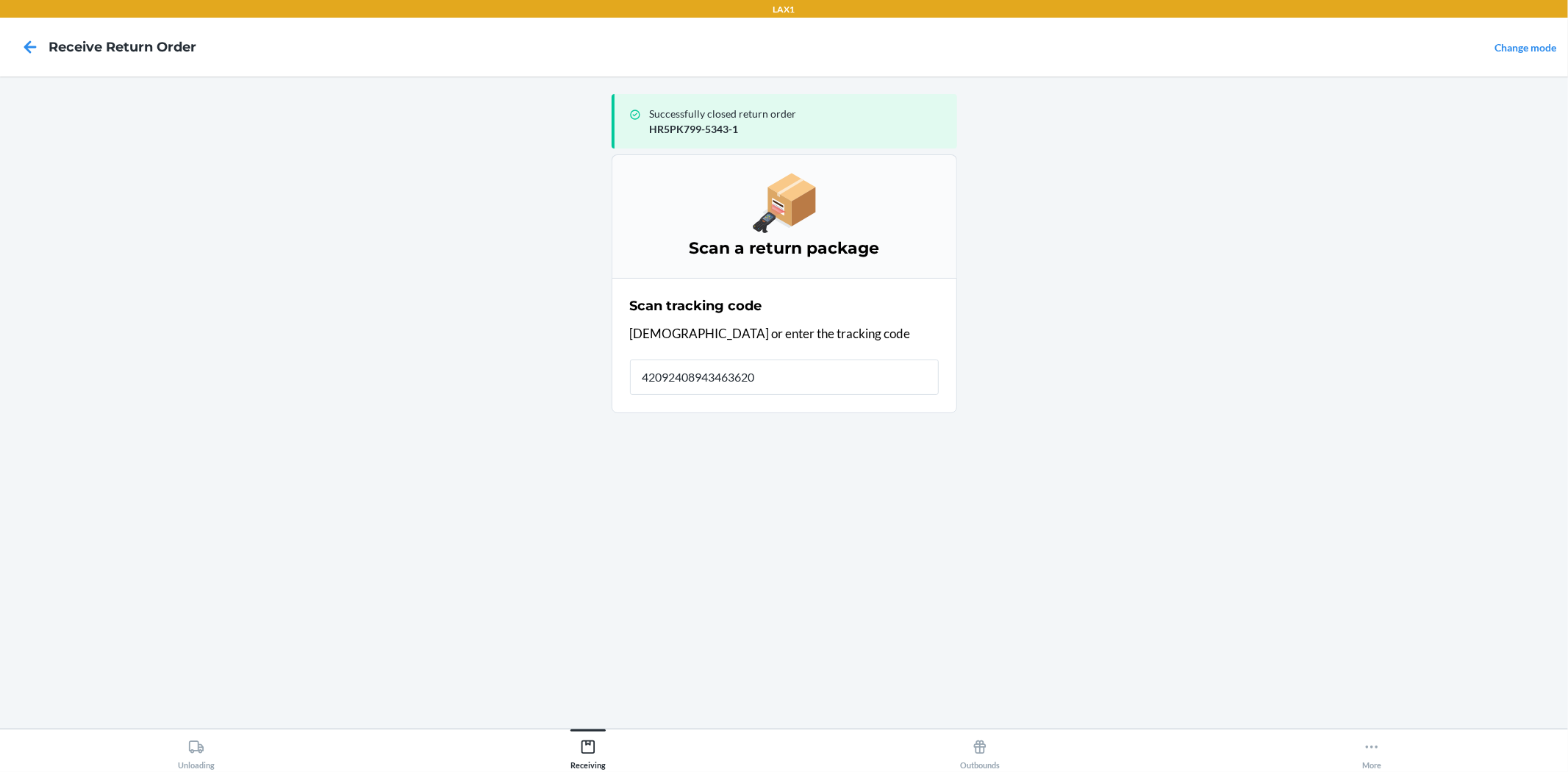
type input "420924089434636208"
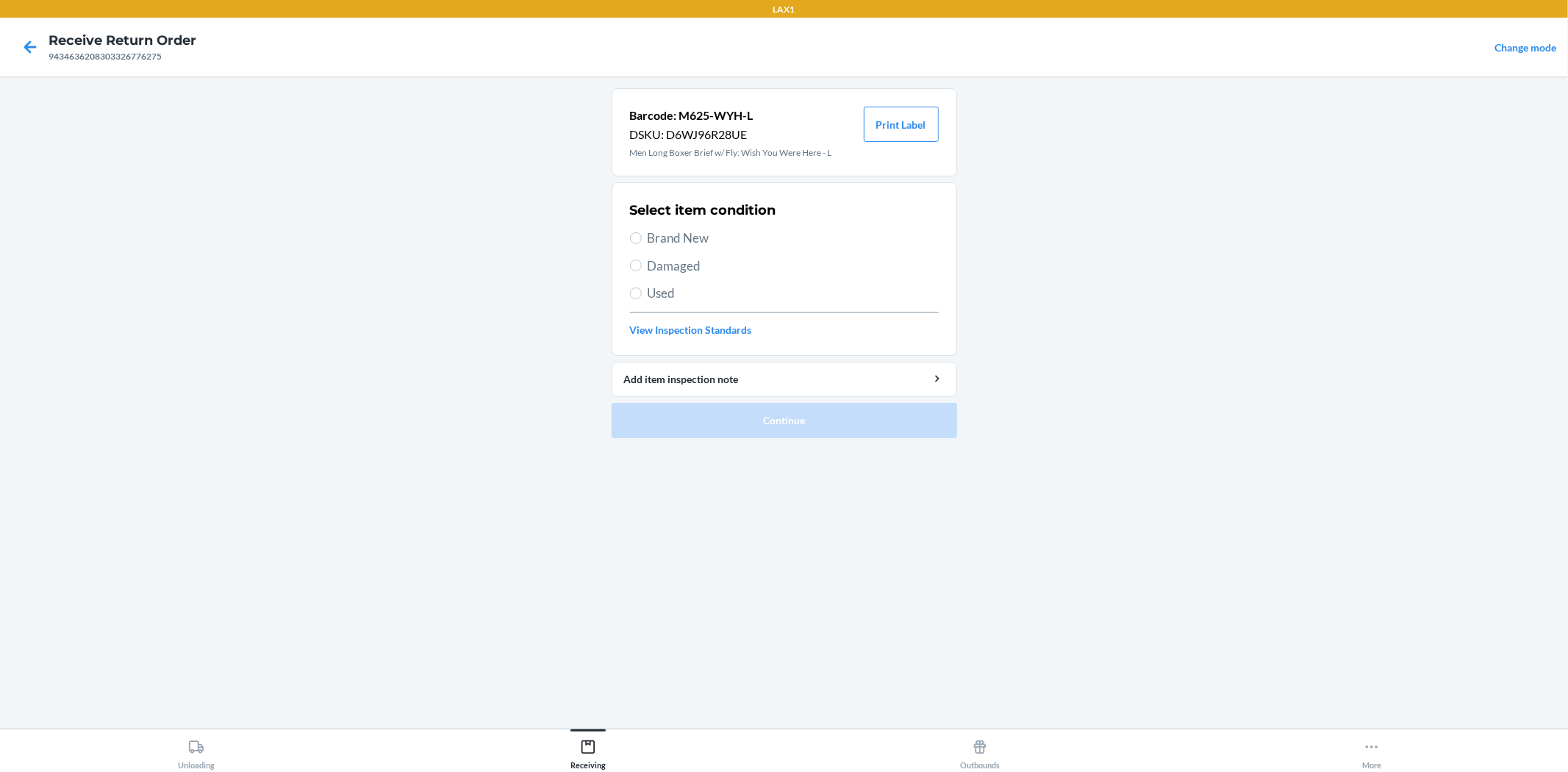
click at [657, 236] on span "Brand New" at bounding box center [793, 238] width 291 height 19
click at [642, 236] on input "Brand New" at bounding box center [635, 238] width 11 height 11
radio input "true"
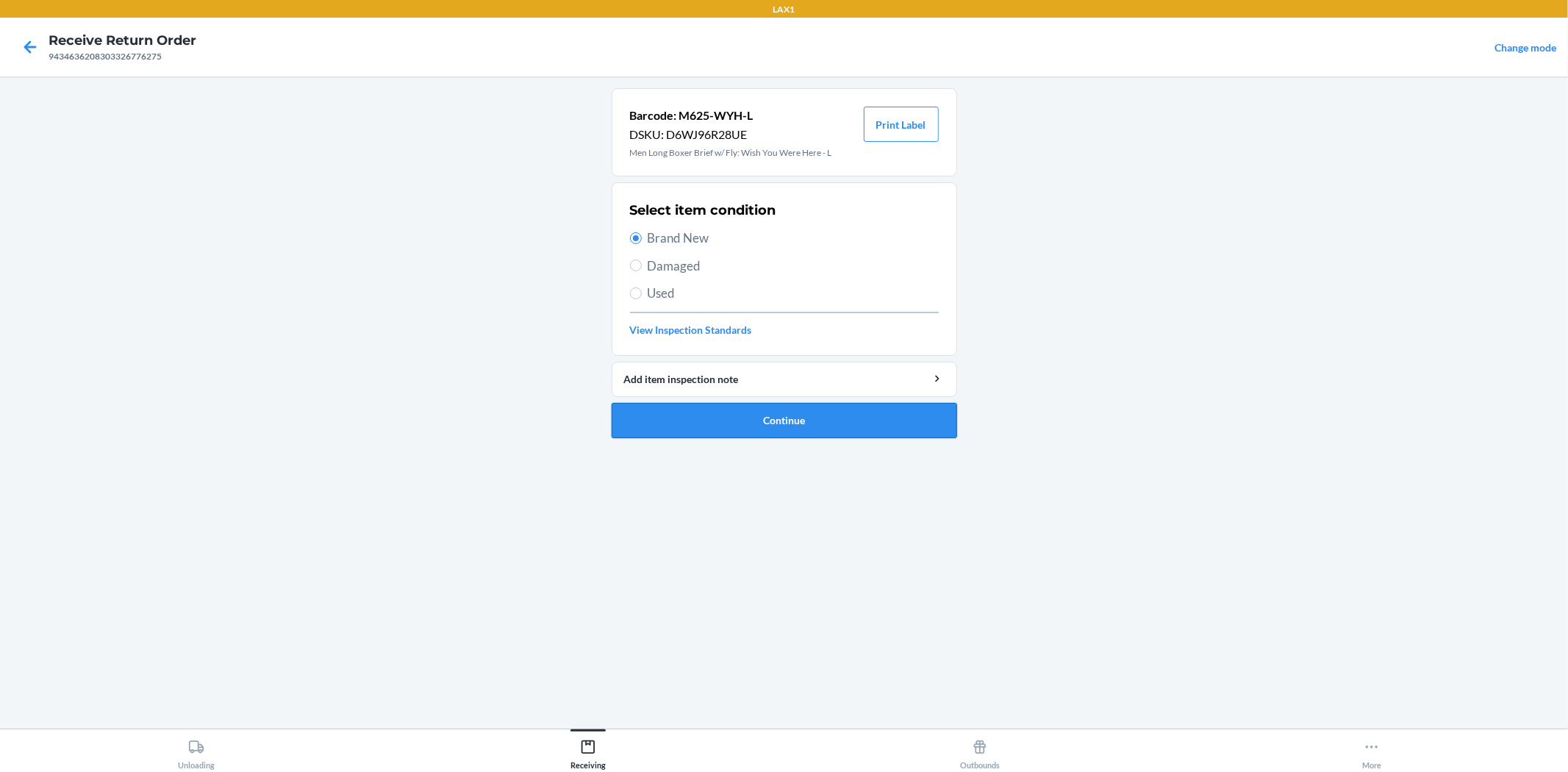
click at [835, 428] on button "Continue" at bounding box center [784, 420] width 345 height 35
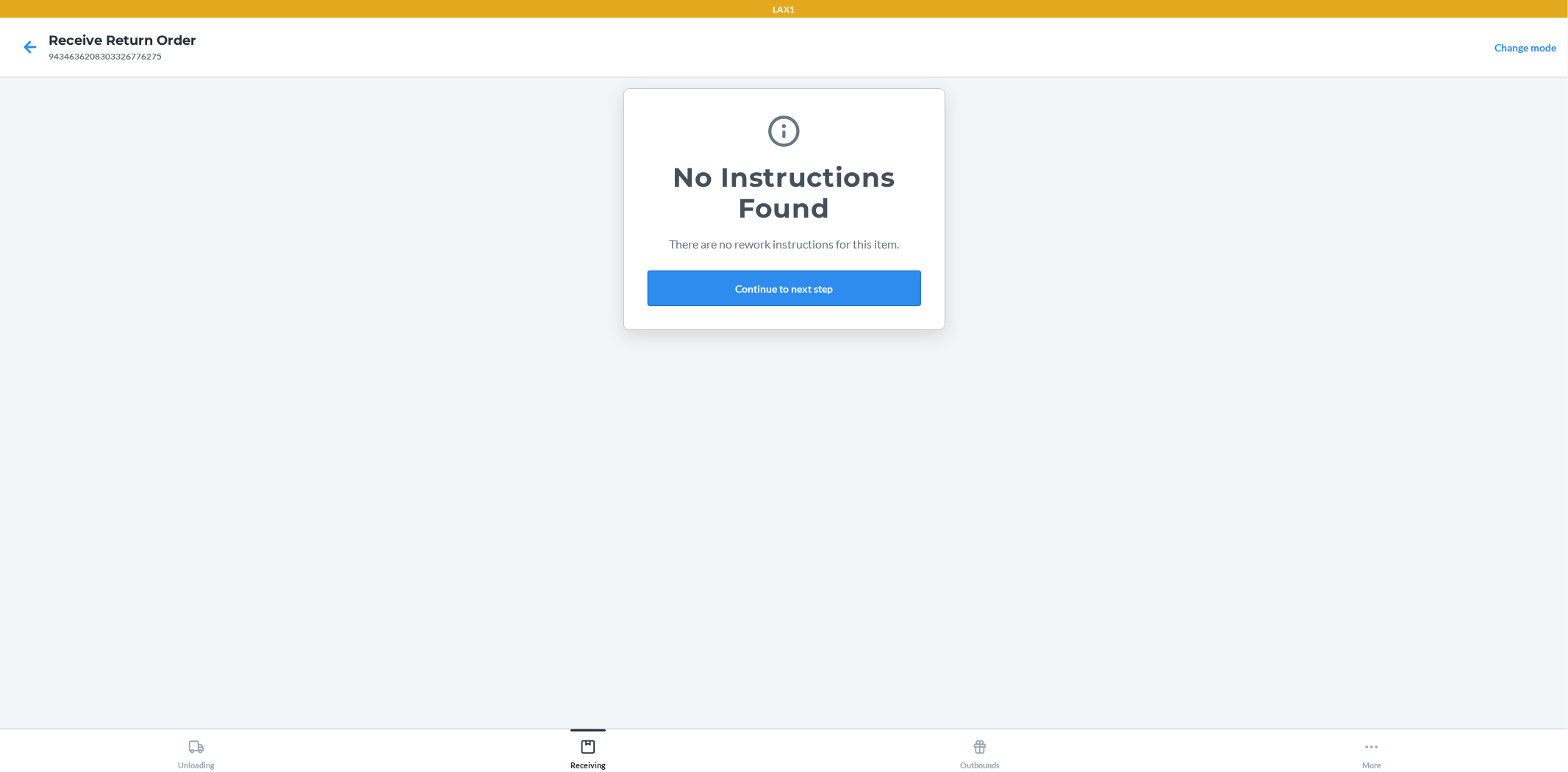
click at [826, 288] on button "Continue to next step" at bounding box center [784, 288] width 274 height 35
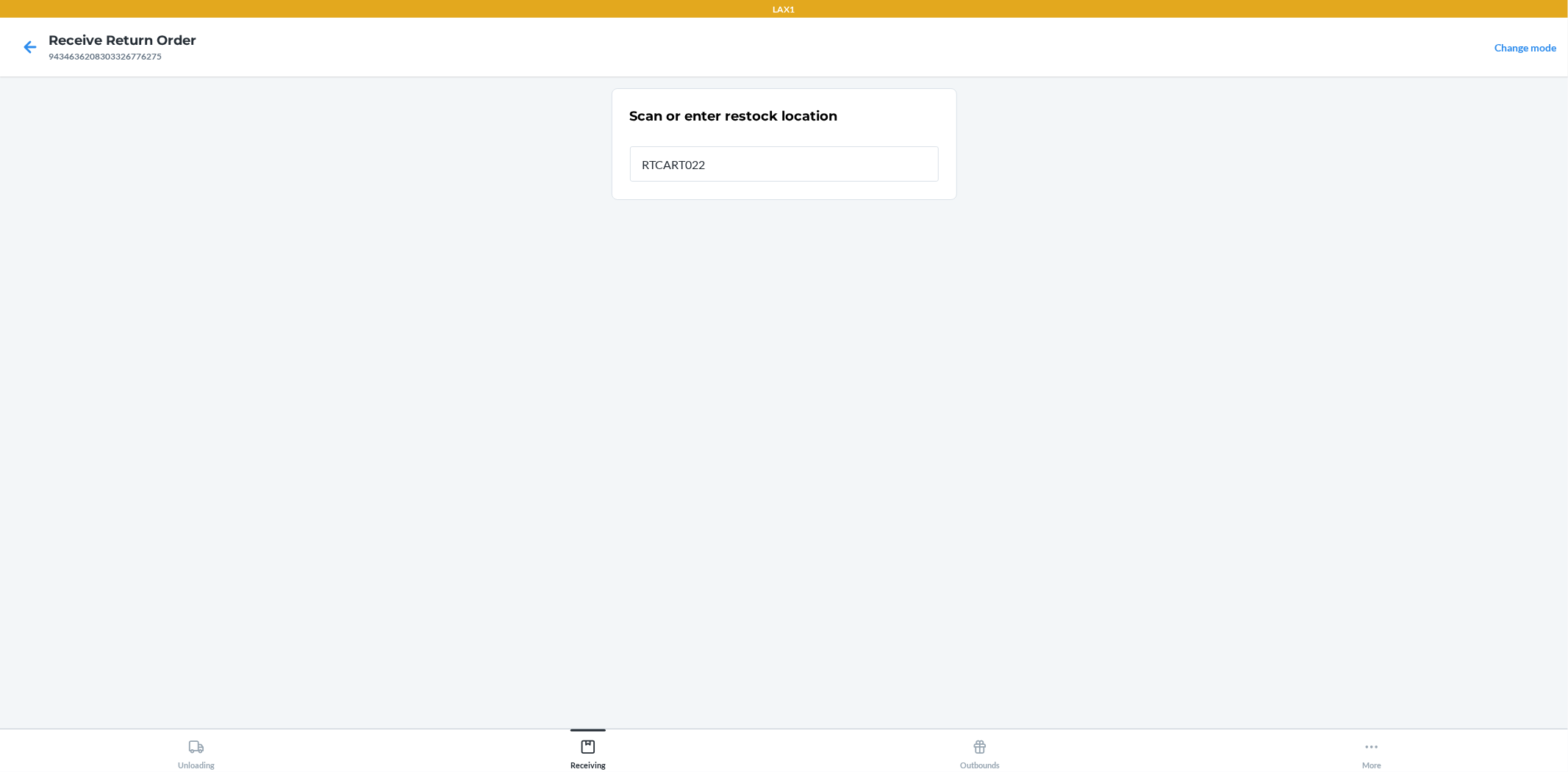
type input "RTCART022"
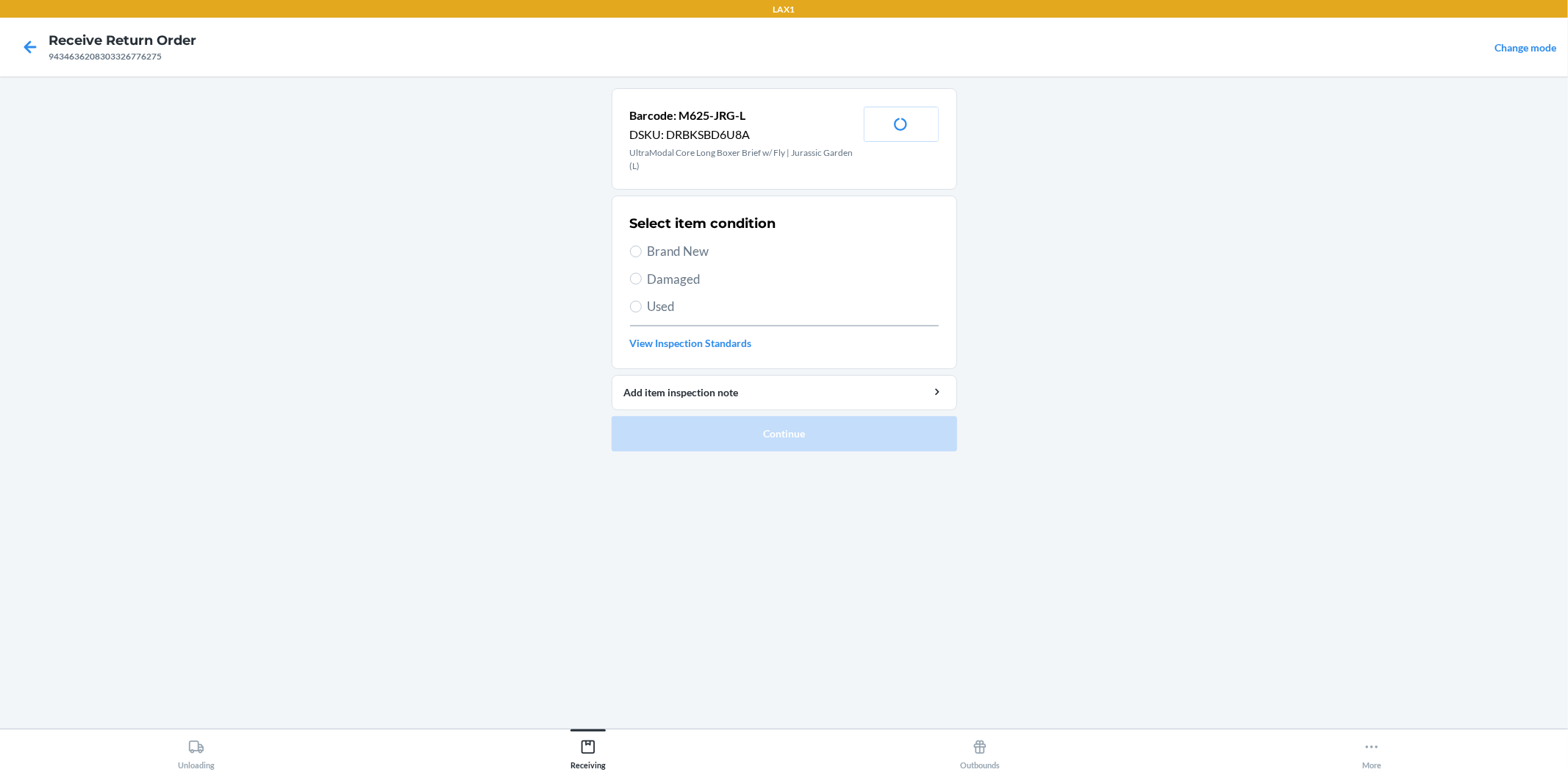
click at [691, 270] on span "Damaged" at bounding box center [793, 280] width 291 height 19
click at [642, 273] on input "Damaged" at bounding box center [635, 278] width 11 height 11
radio input "true"
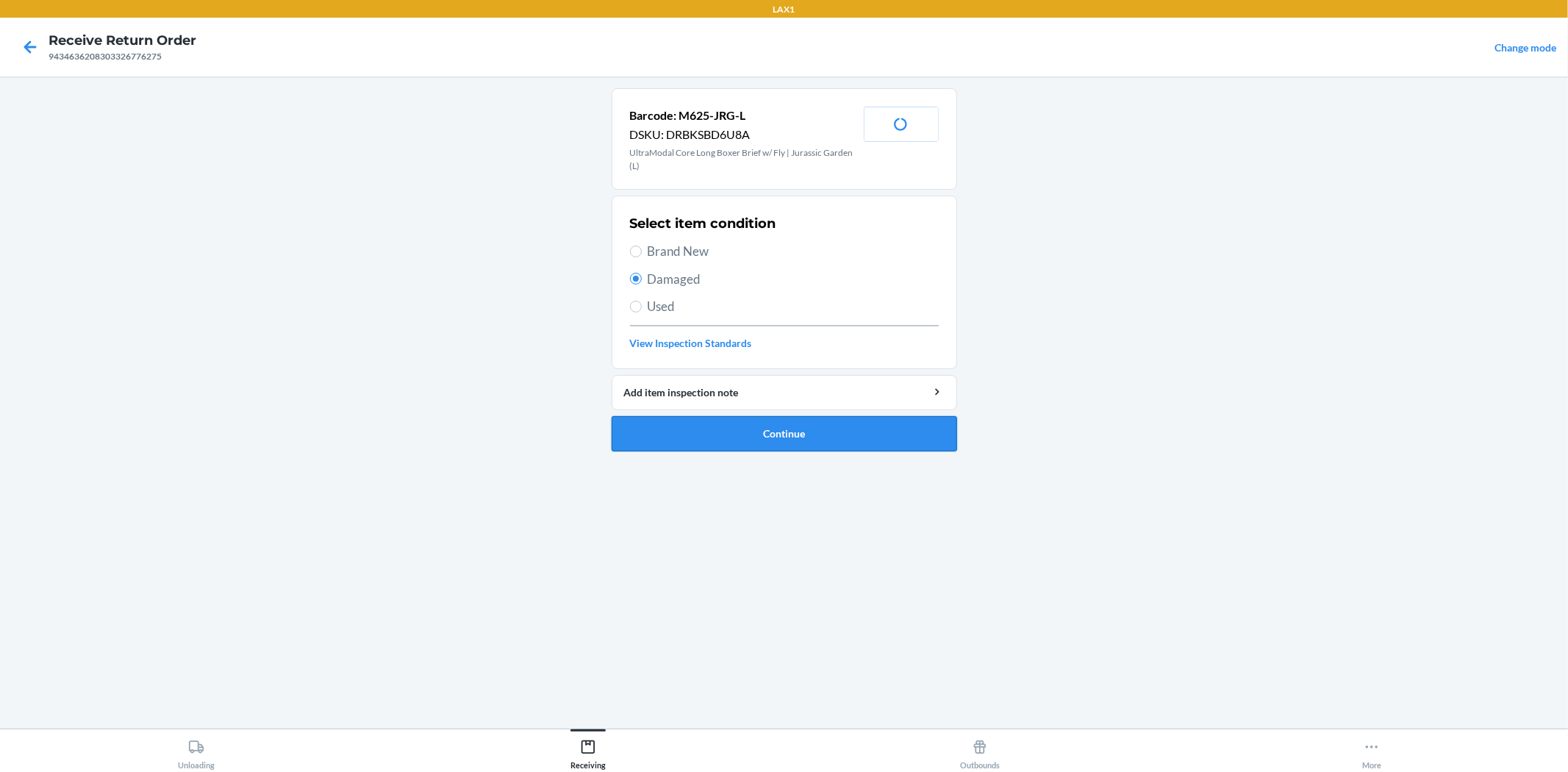
click at [796, 436] on button "Continue" at bounding box center [784, 434] width 345 height 35
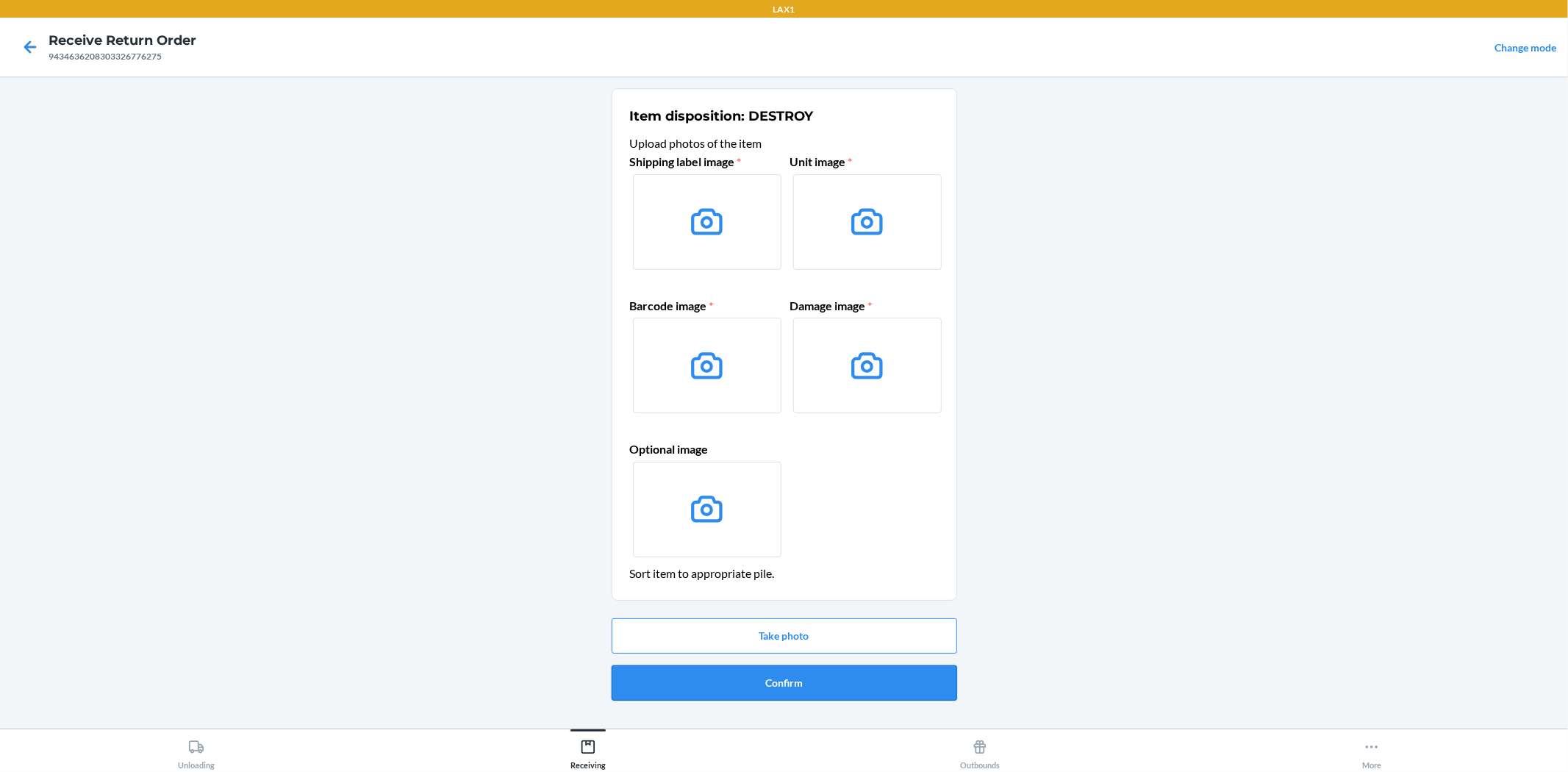
click at [890, 681] on button "Confirm" at bounding box center [784, 683] width 345 height 35
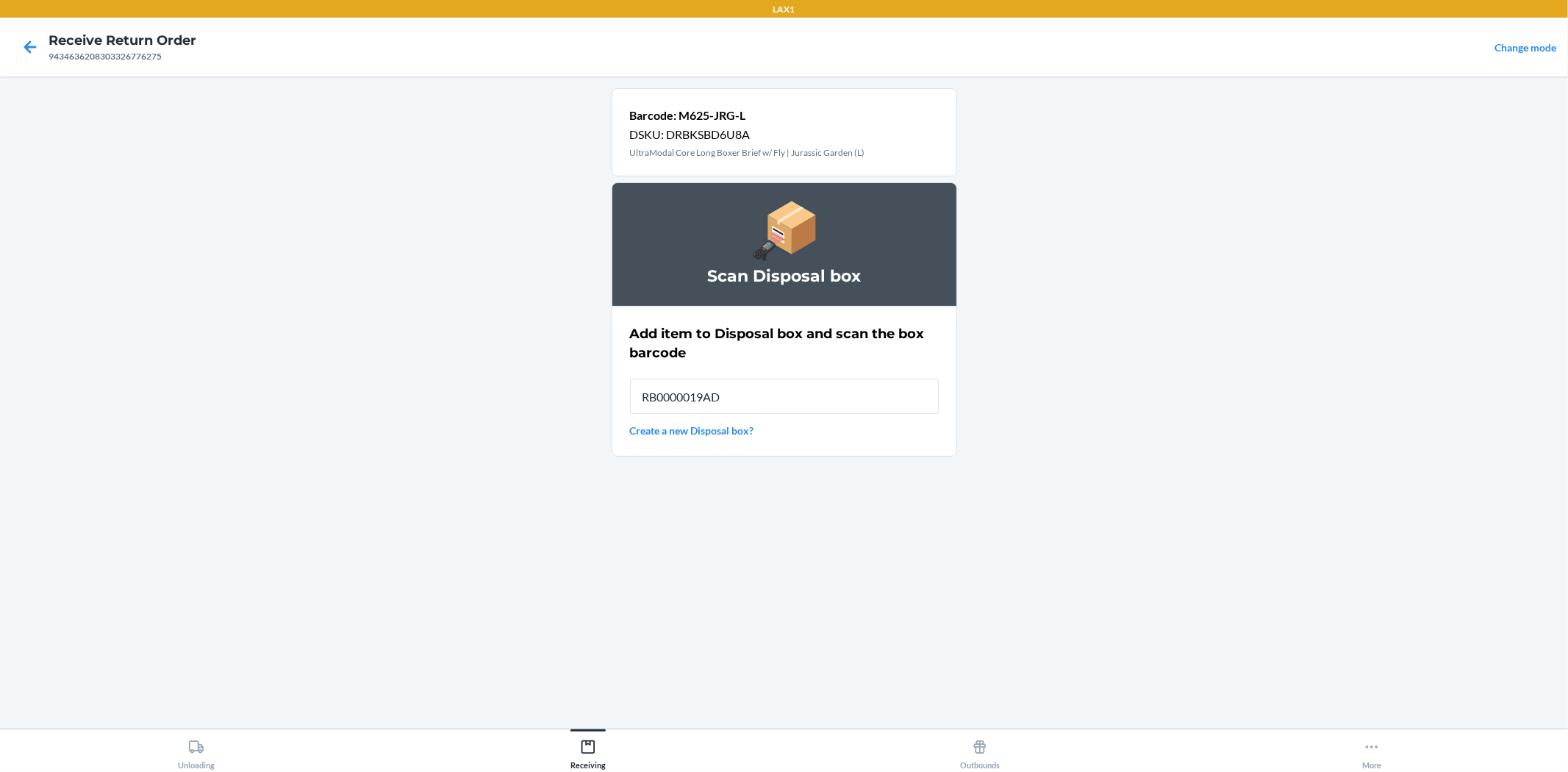
type input "RB0000019AD"
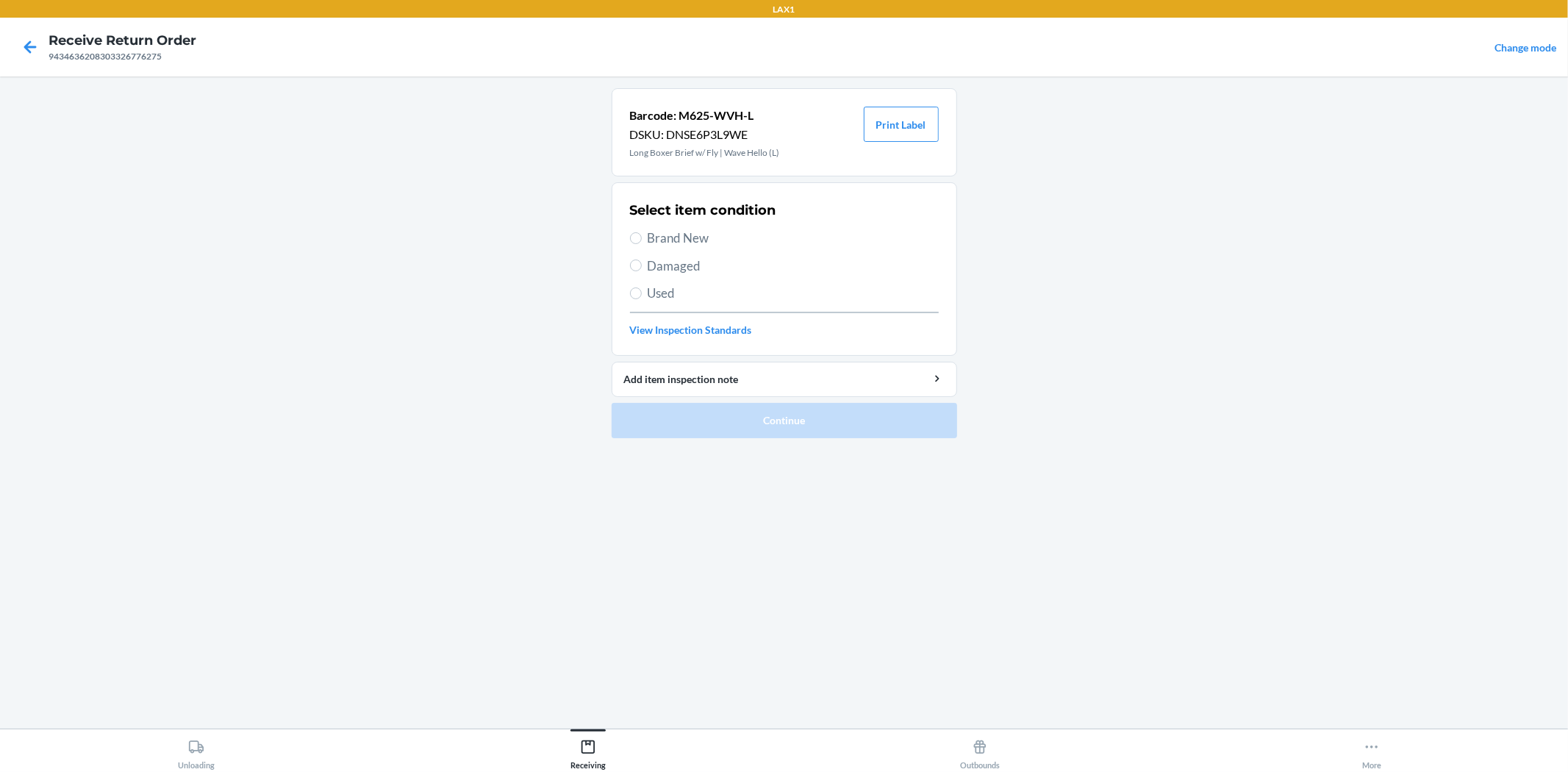
click at [673, 229] on span "Brand New" at bounding box center [793, 238] width 291 height 19
click at [642, 232] on input "Brand New" at bounding box center [635, 238] width 11 height 11
radio input "true"
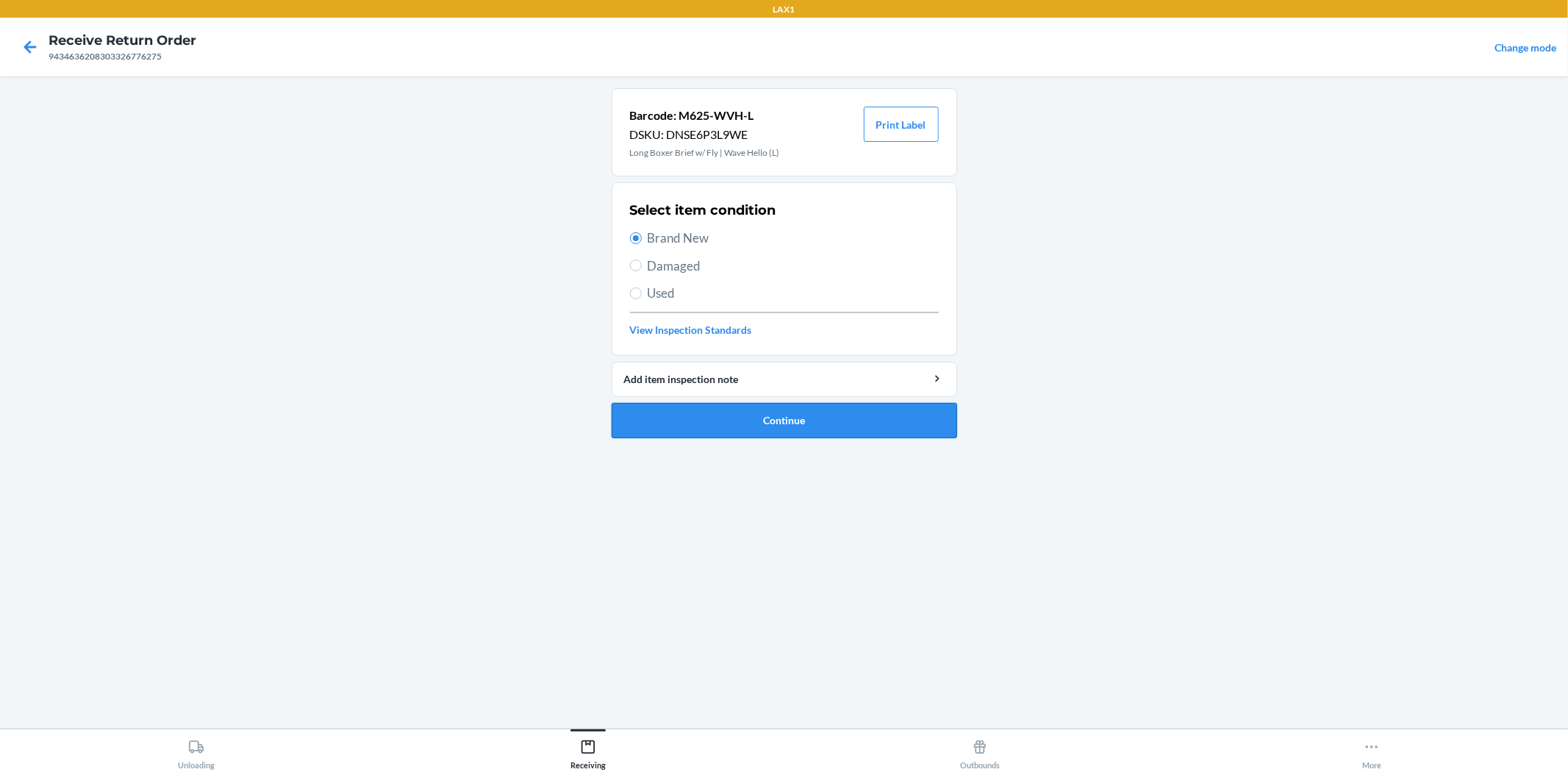
click at [735, 416] on button "Continue" at bounding box center [784, 420] width 345 height 35
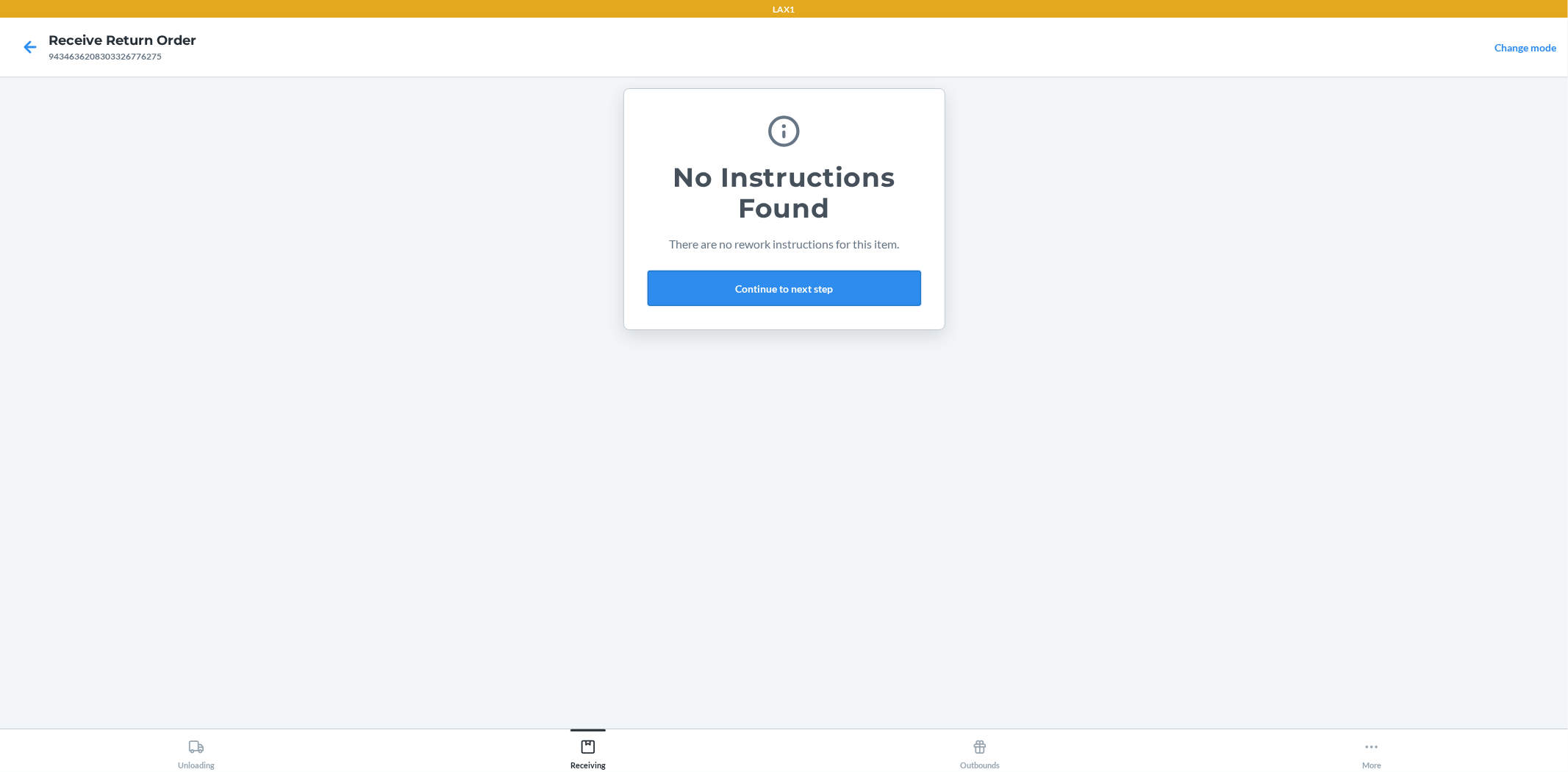
click at [770, 298] on button "Continue to next step" at bounding box center [784, 288] width 274 height 35
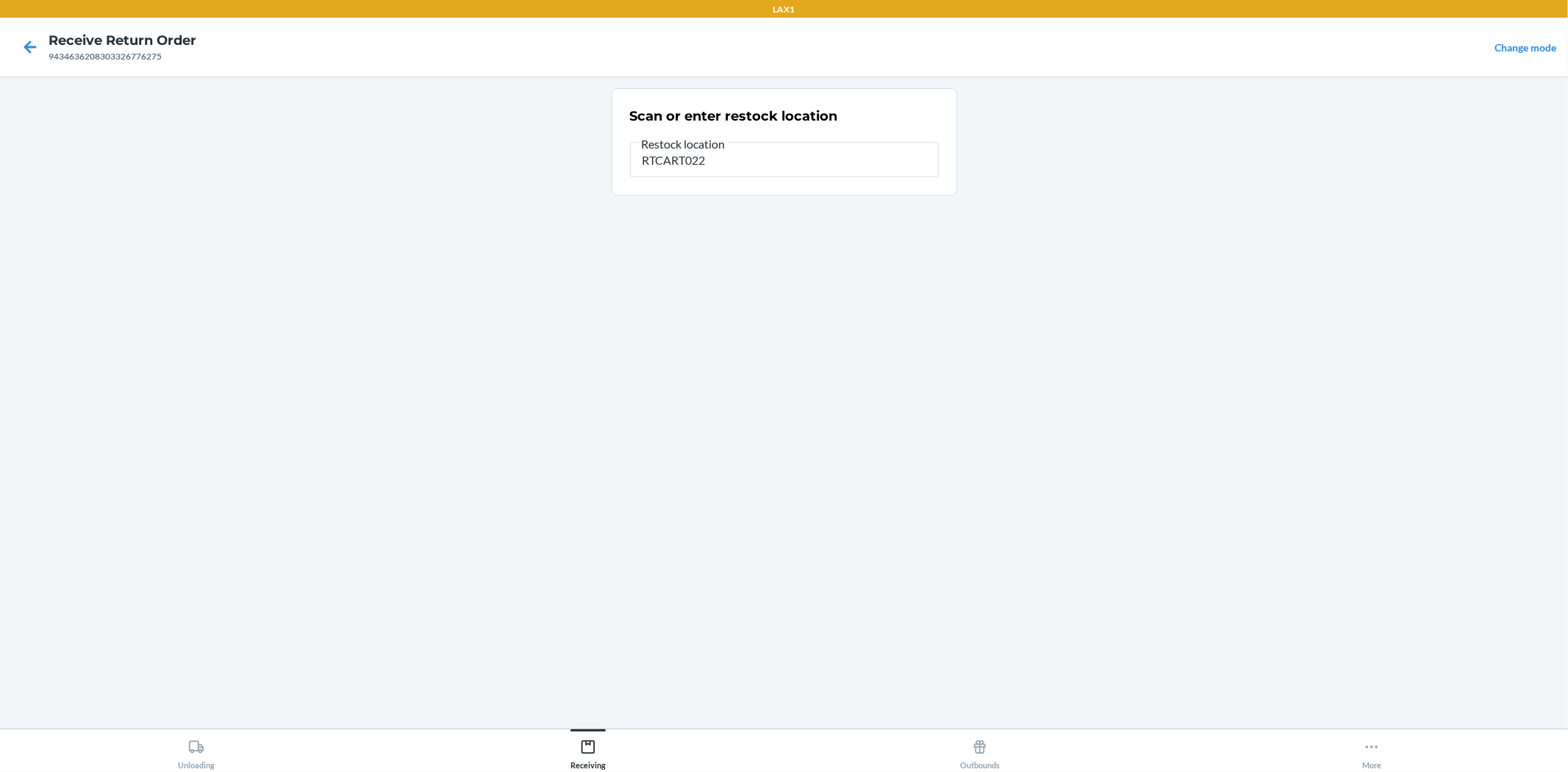
type input "RTCART022"
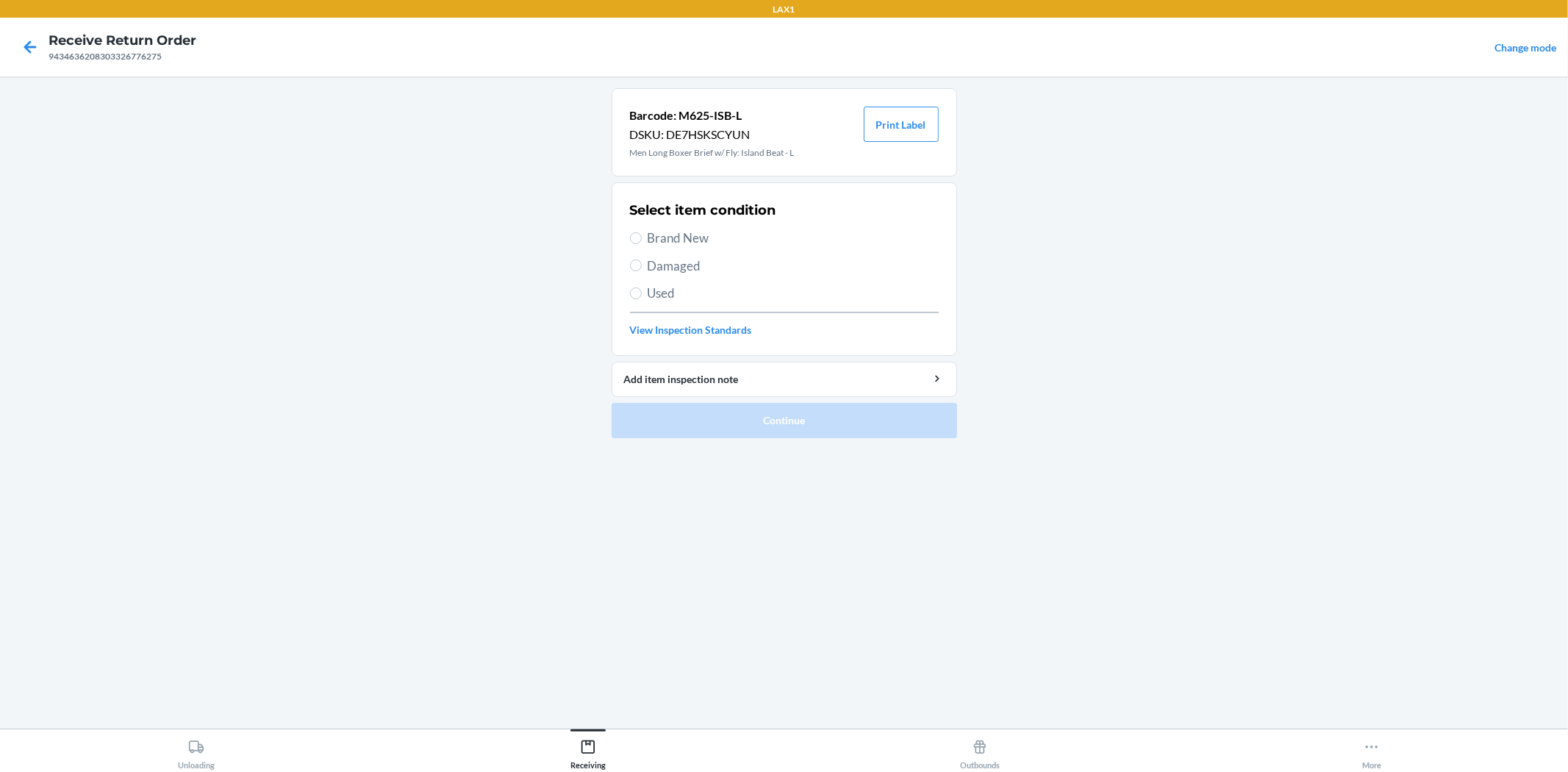
click at [656, 239] on span "Brand New" at bounding box center [793, 238] width 291 height 19
click at [642, 239] on input "Brand New" at bounding box center [635, 238] width 11 height 11
radio input "true"
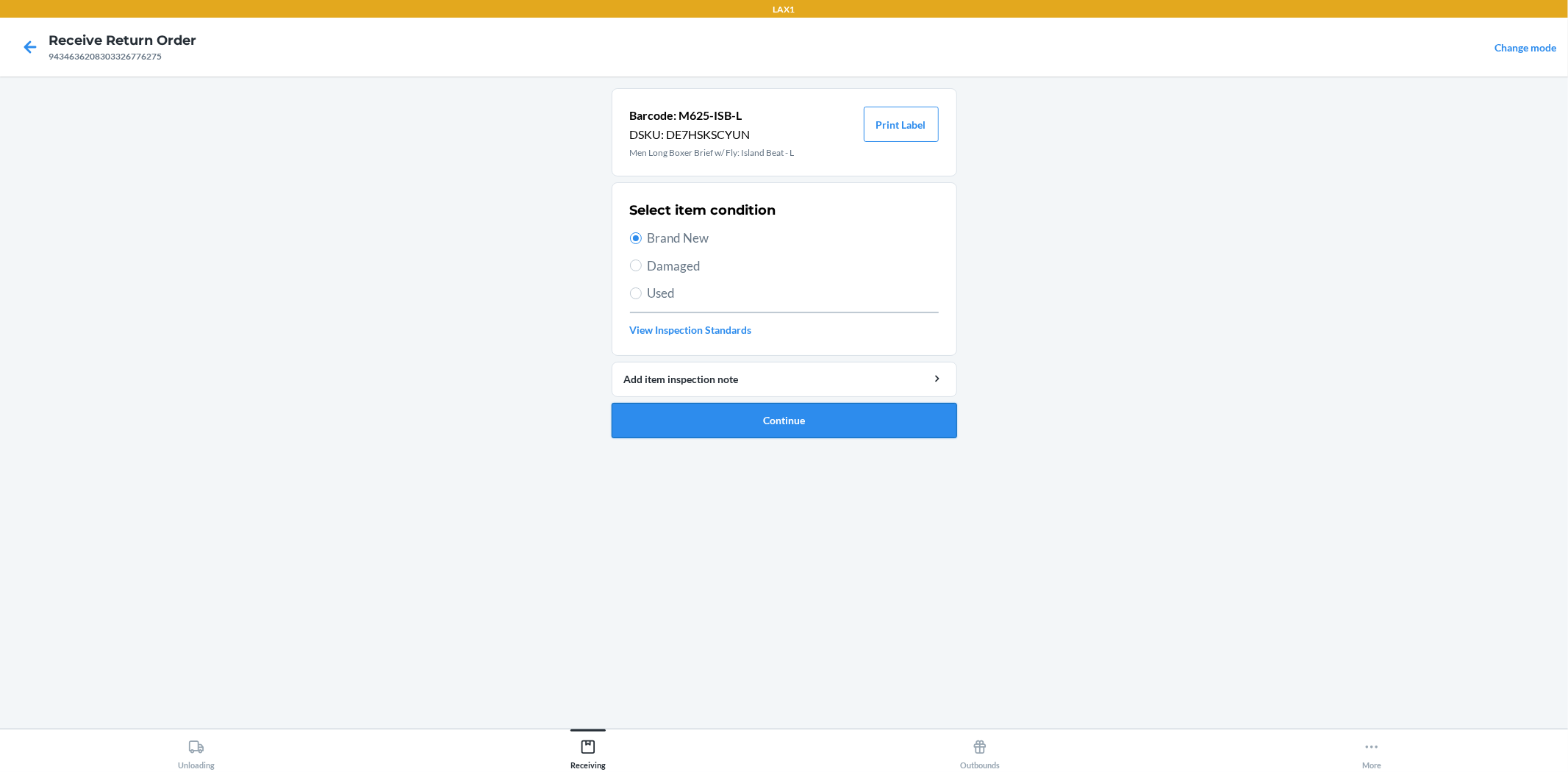
click at [814, 423] on button "Continue" at bounding box center [784, 420] width 345 height 35
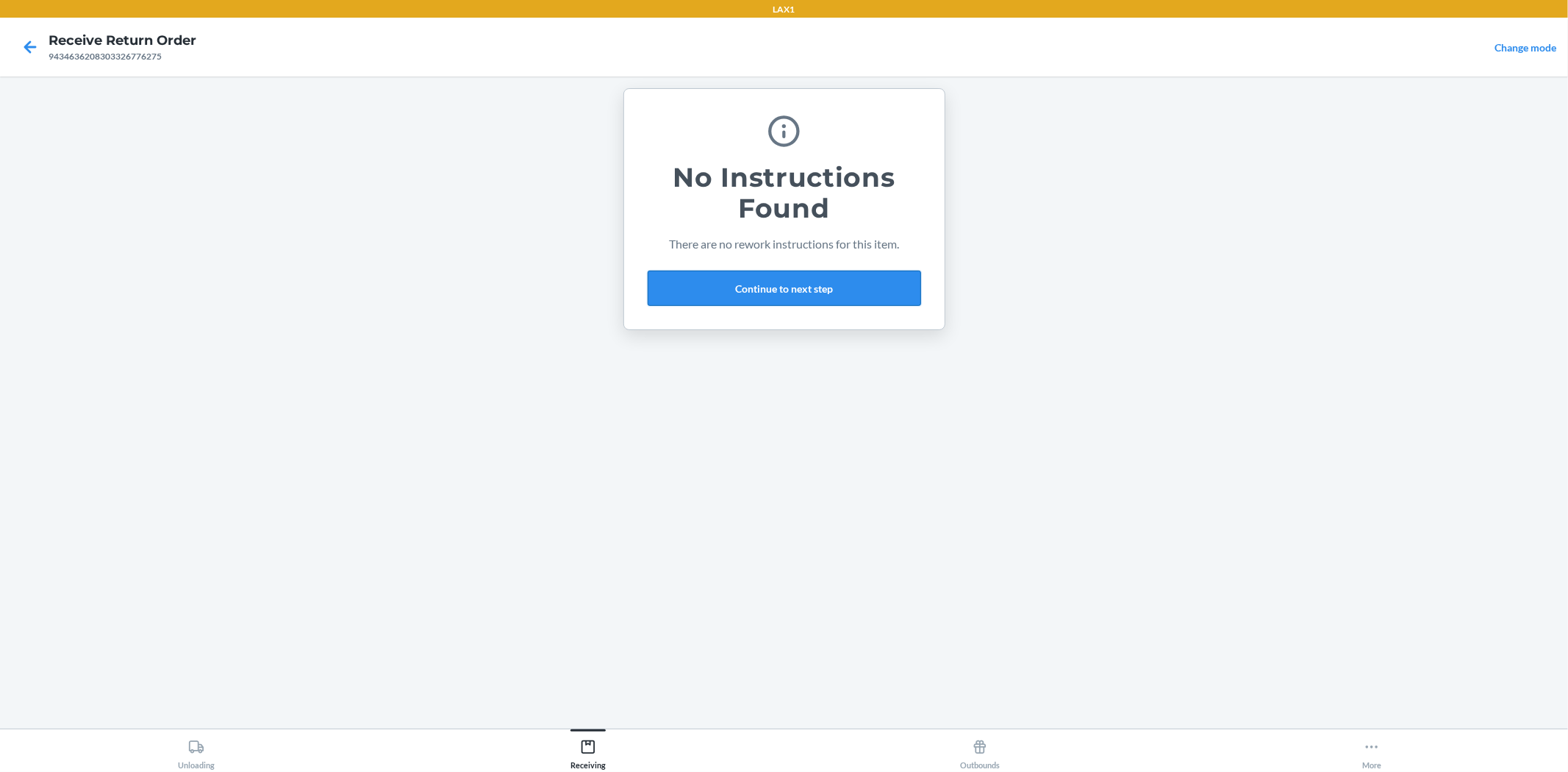
click at [814, 292] on button "Continue to next step" at bounding box center [784, 288] width 274 height 35
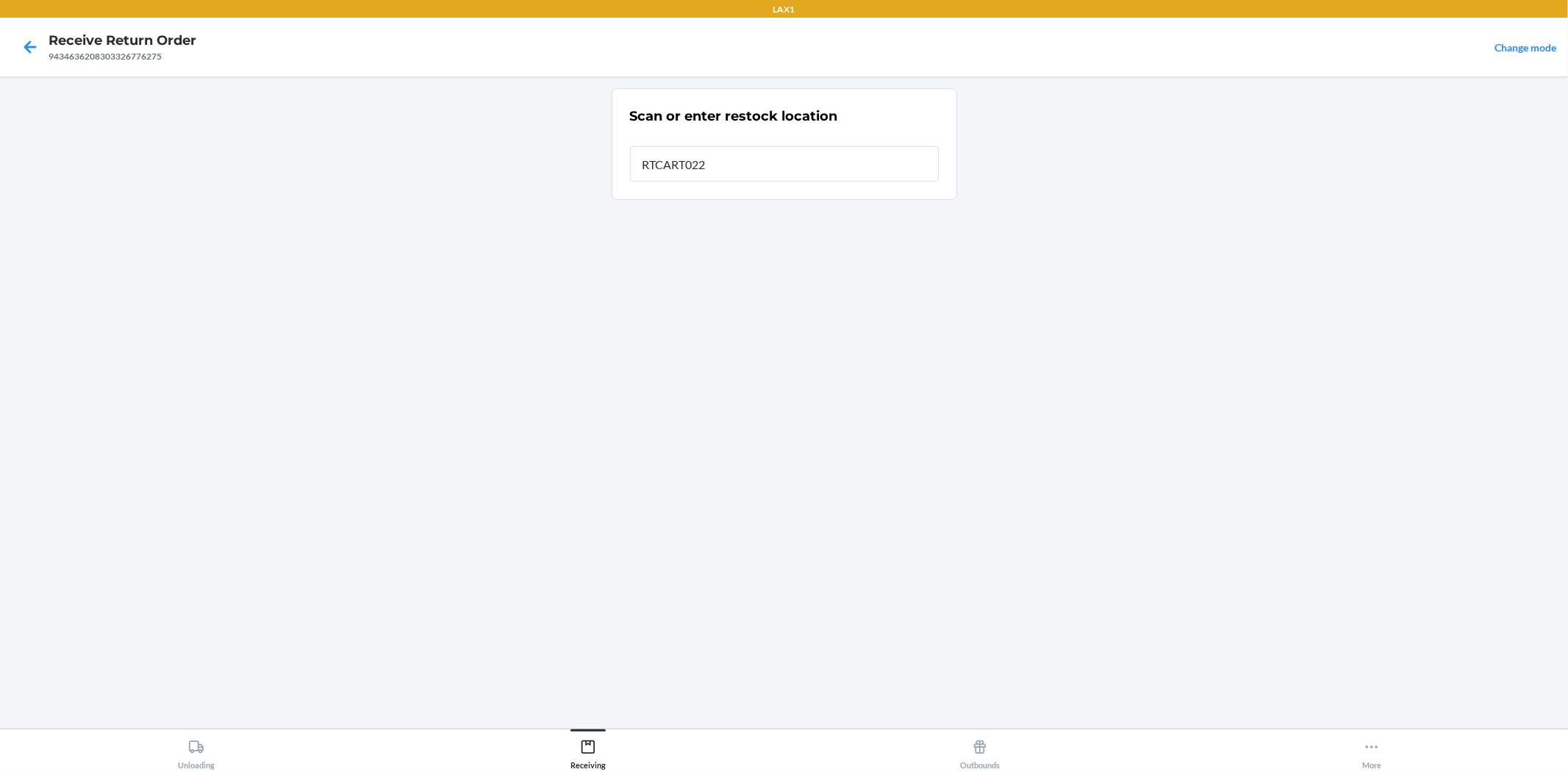
type input "RTCART022"
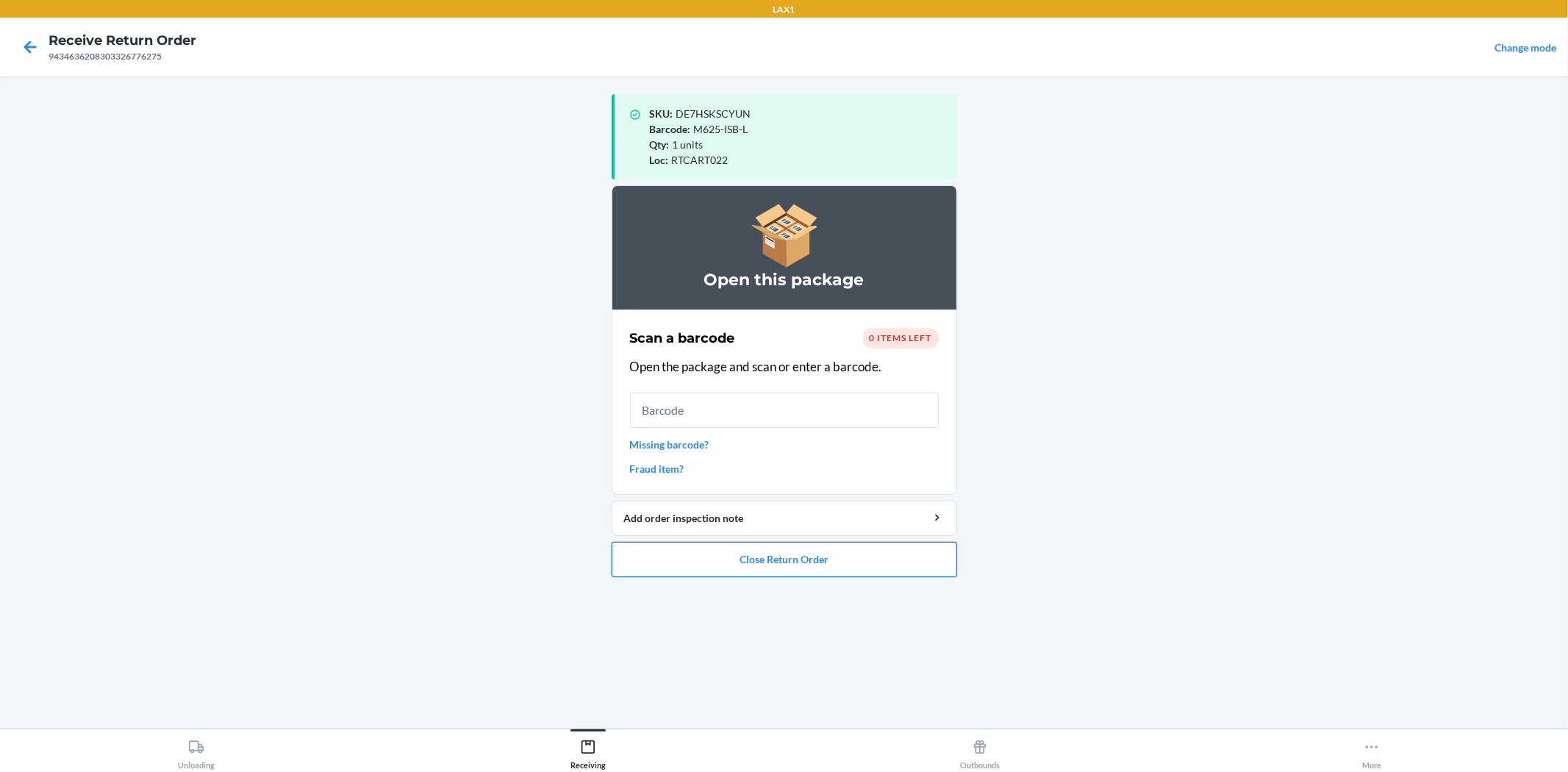
click at [777, 554] on button "Close Return Order" at bounding box center [784, 560] width 345 height 35
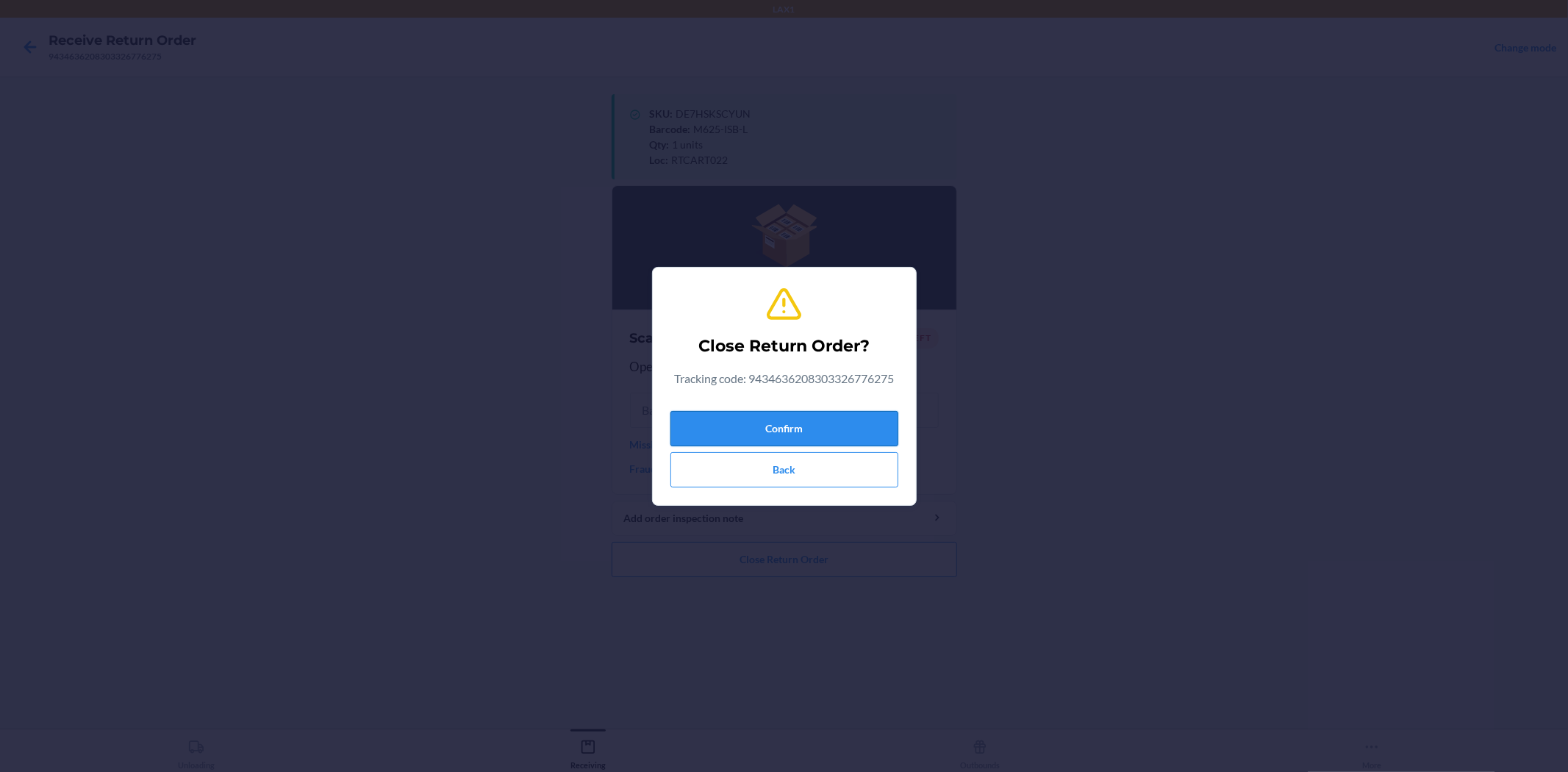
click at [748, 411] on button "Confirm" at bounding box center [784, 428] width 228 height 35
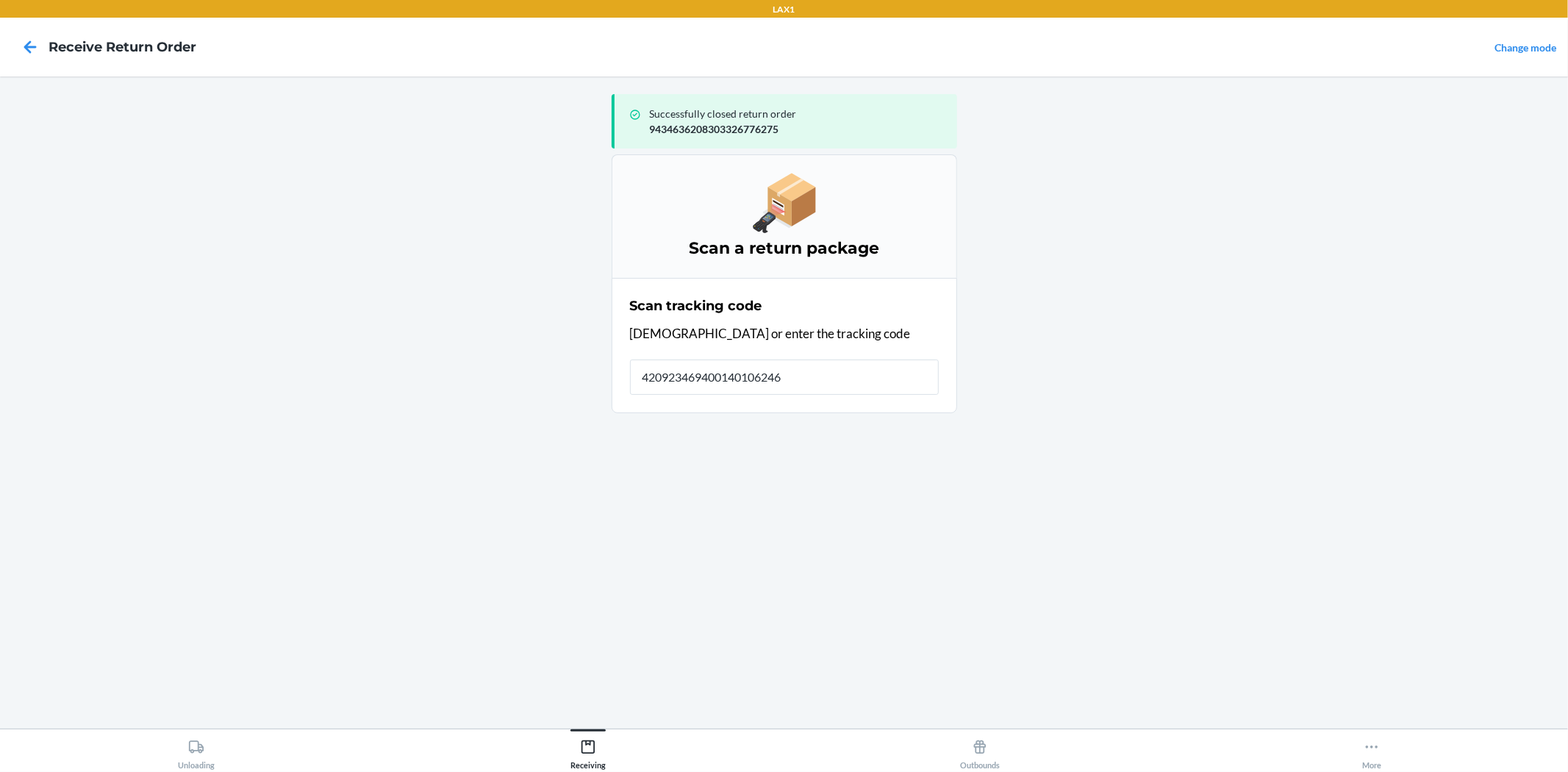
type input "4209234694001401062460"
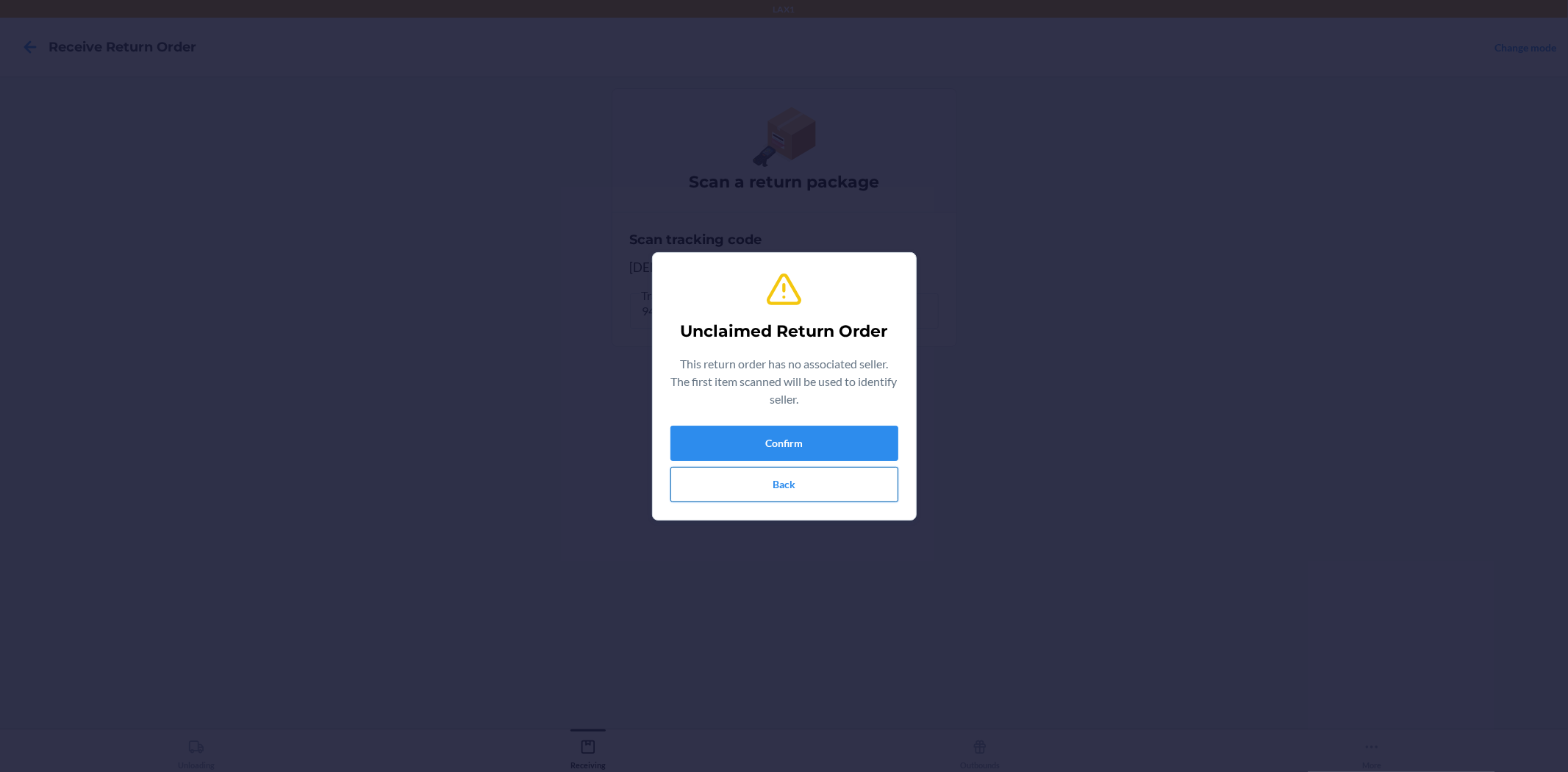
click at [763, 489] on button "Back" at bounding box center [784, 485] width 228 height 35
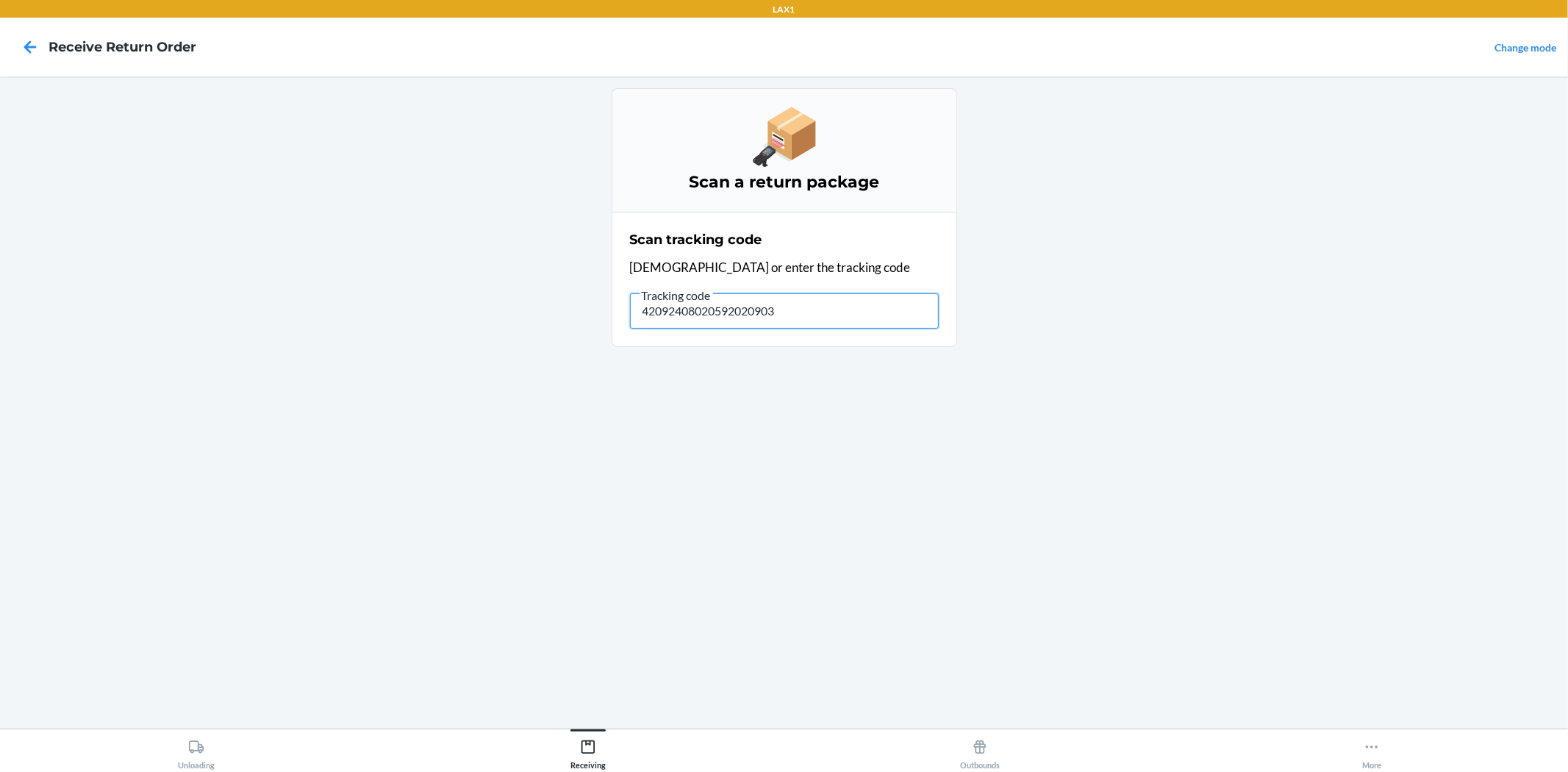
type input "420924080205920209037"
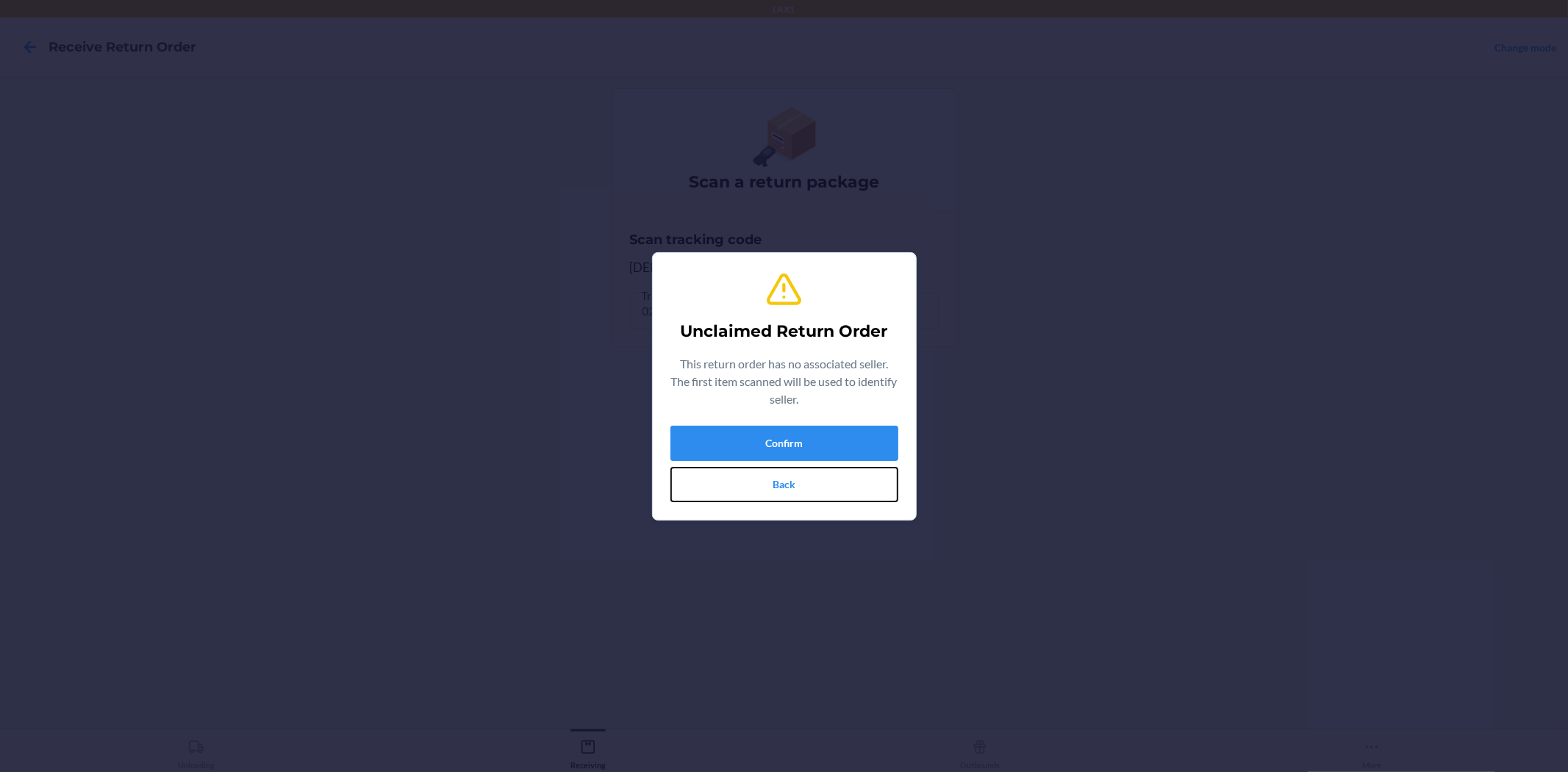
click at [763, 489] on button "Back" at bounding box center [784, 485] width 228 height 35
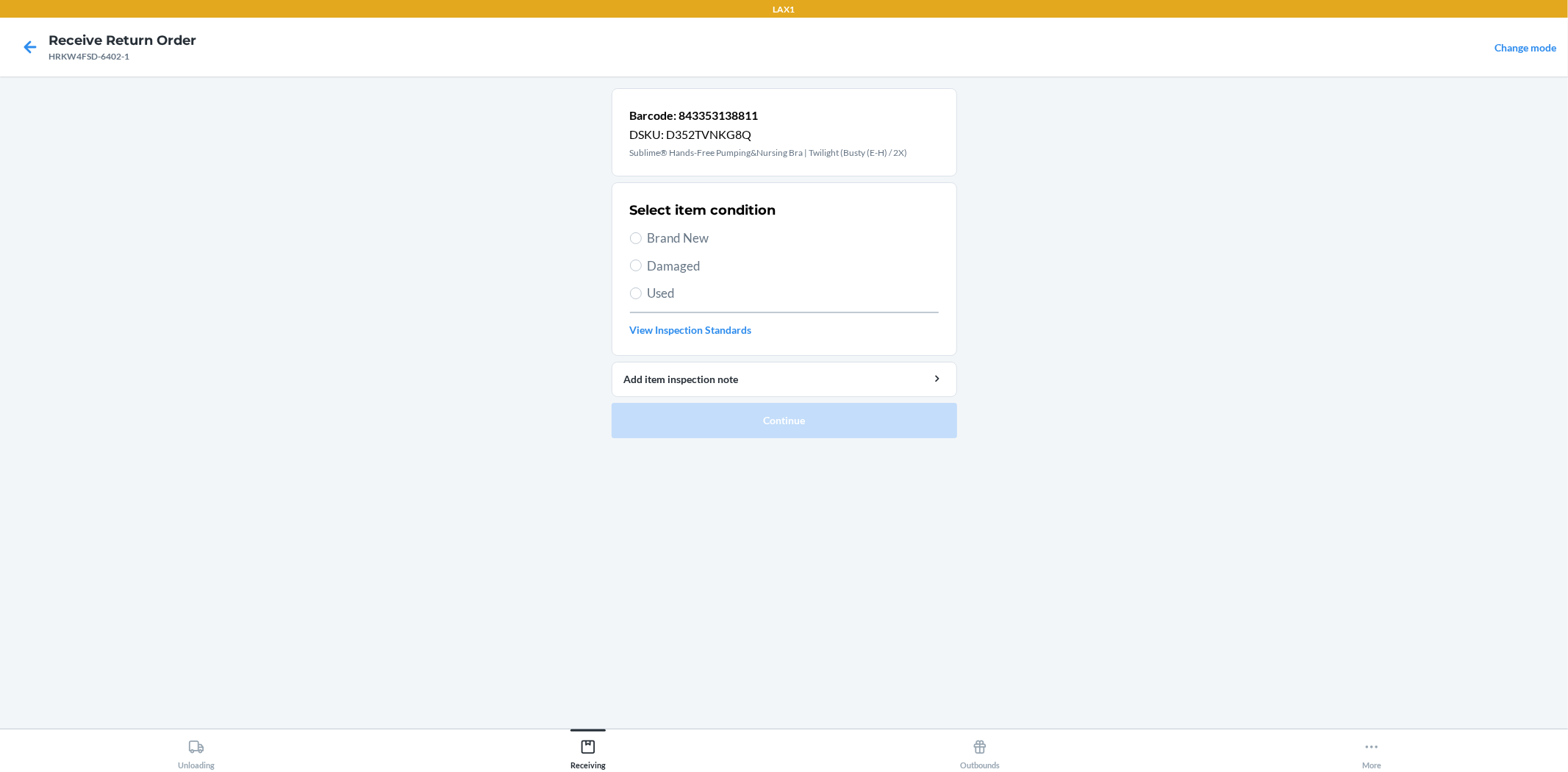
click at [1477, 151] on div "LAX1 Receive Return Order HRKW4FSD-6402-1 Change mode Barcode: 843353138811 DSK…" at bounding box center [784, 386] width 1568 height 772
click at [640, 240] on input "Brand New" at bounding box center [635, 238] width 11 height 11
radio input "true"
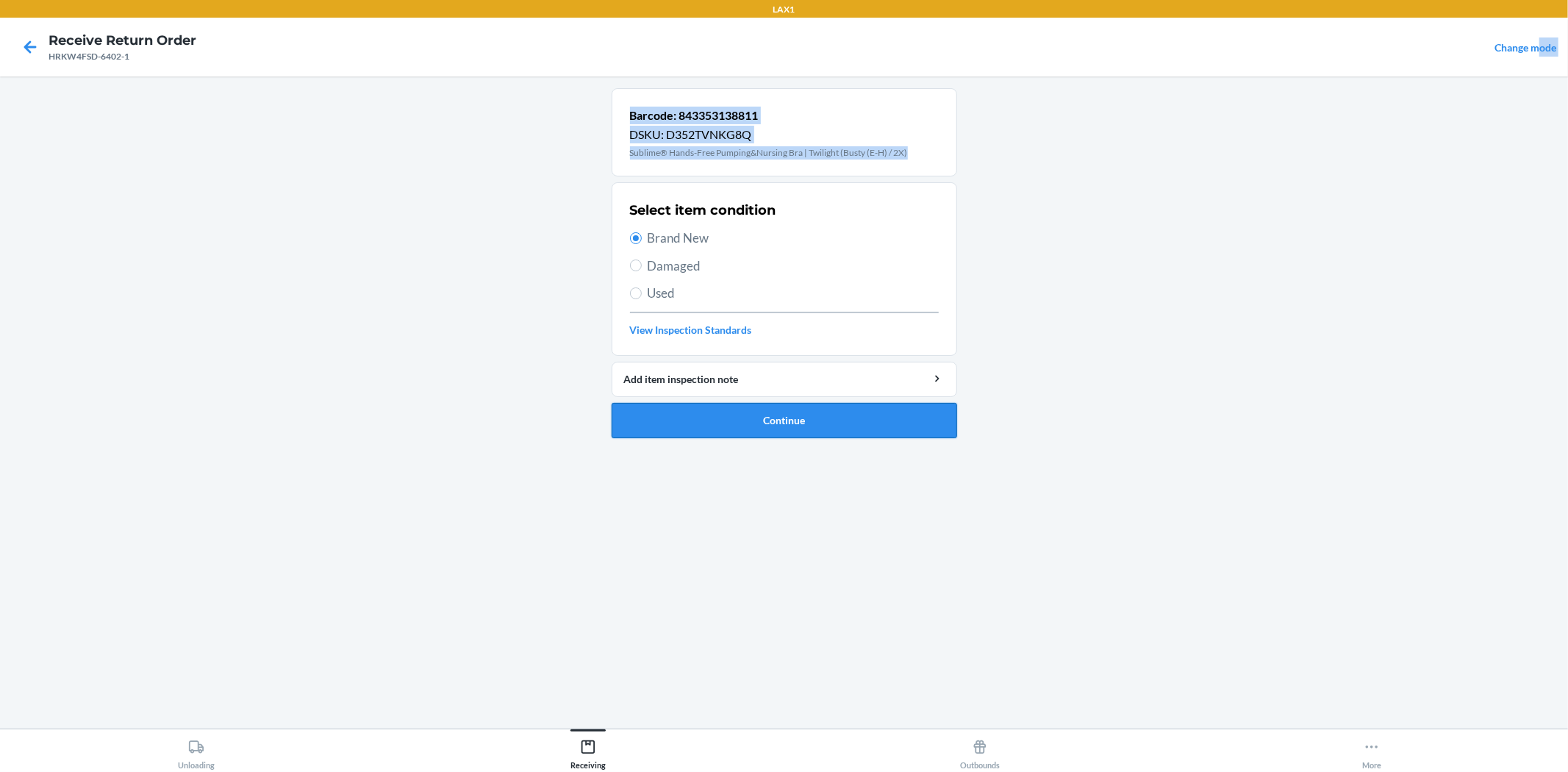
click at [712, 418] on button "Continue" at bounding box center [784, 420] width 345 height 35
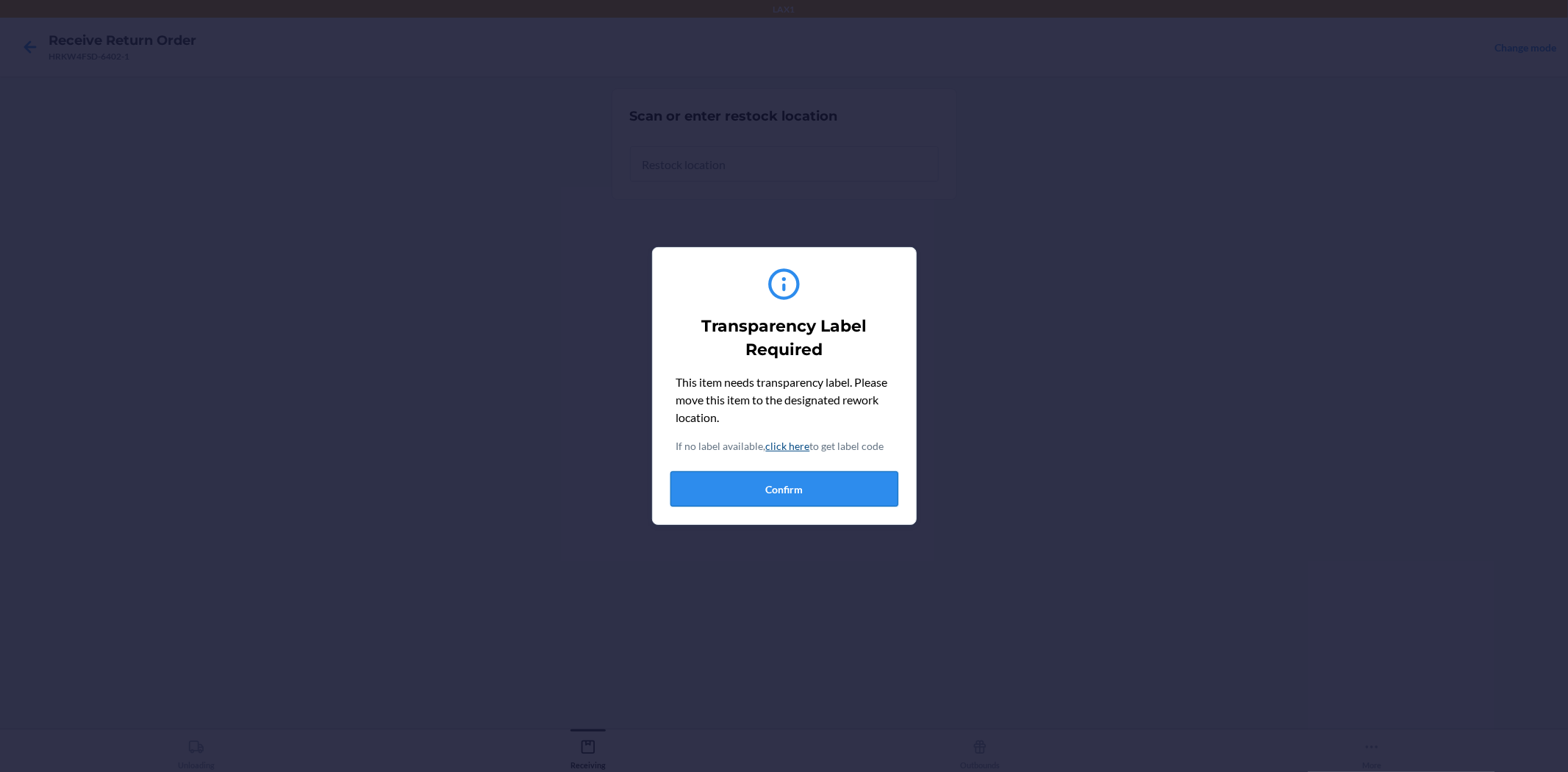
click at [776, 497] on button "Confirm" at bounding box center [784, 489] width 228 height 35
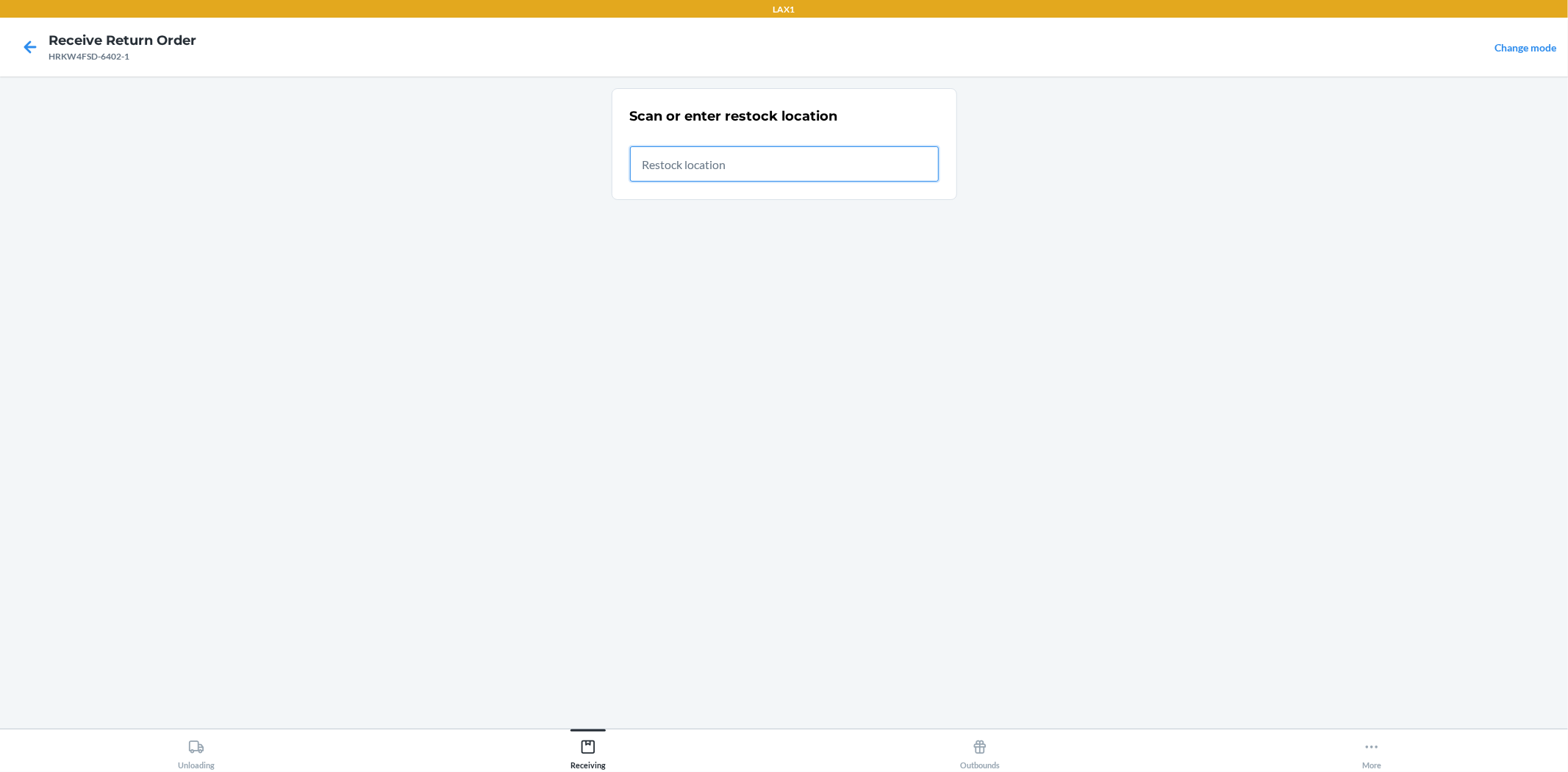
click at [711, 165] on input "text" at bounding box center [784, 164] width 309 height 35
type input "RTCART022"
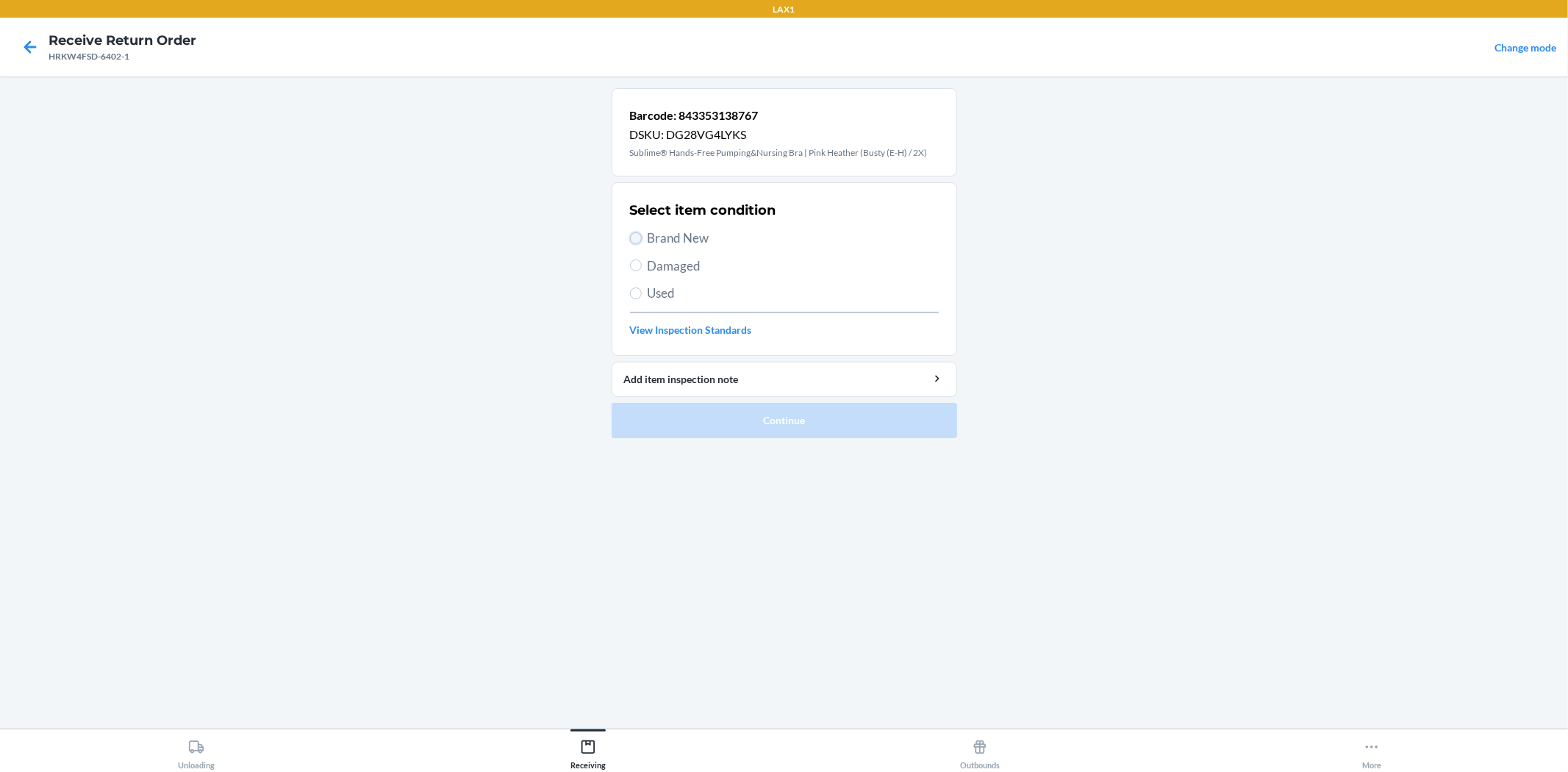
click at [635, 241] on input "Brand New" at bounding box center [635, 238] width 11 height 11
radio input "true"
click at [779, 430] on button "Continue" at bounding box center [784, 420] width 345 height 35
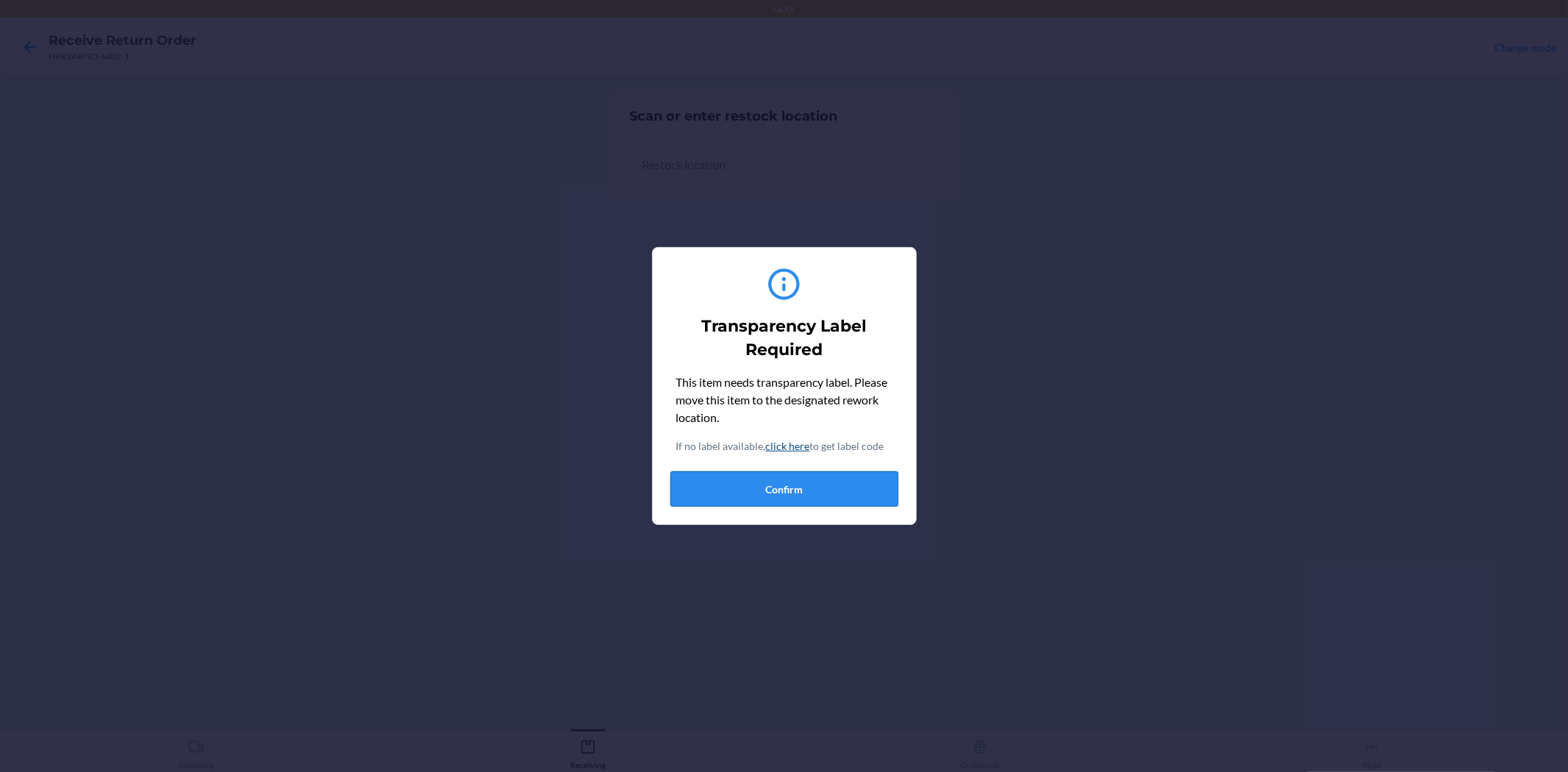
click at [803, 498] on button "Confirm" at bounding box center [784, 489] width 228 height 35
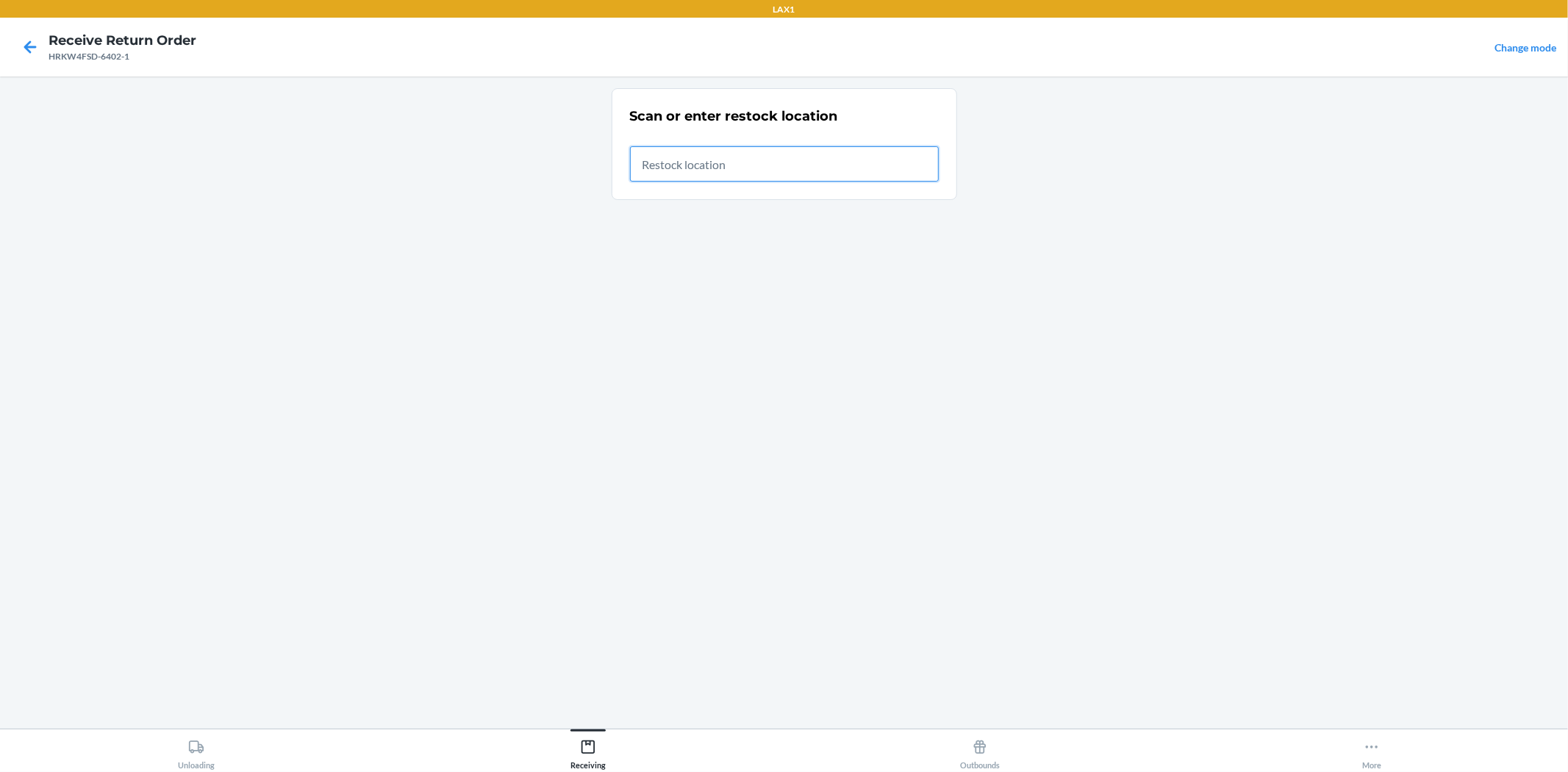
click at [748, 170] on input "text" at bounding box center [784, 164] width 309 height 35
type input "RTCART022"
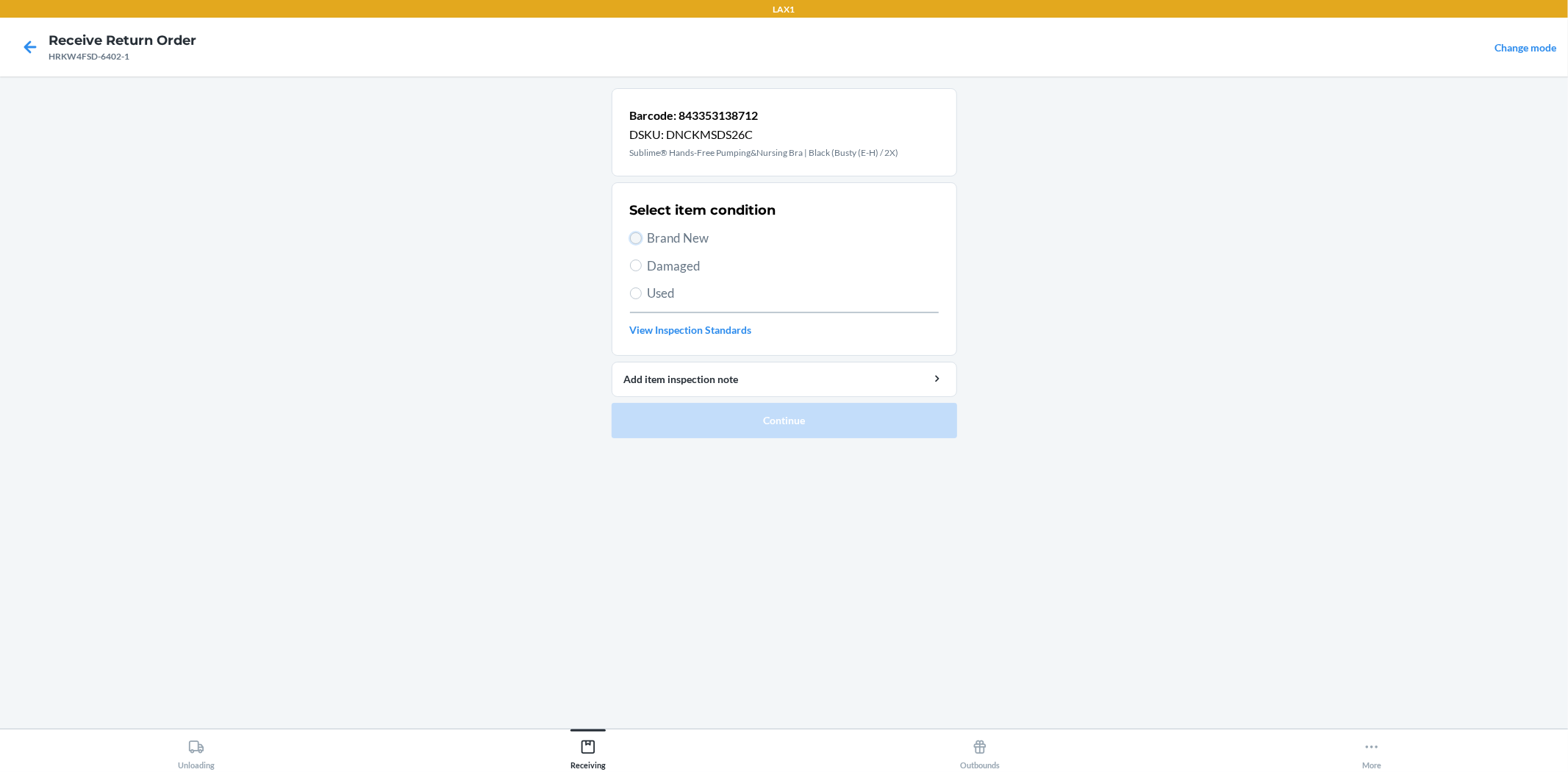
click at [632, 240] on input "Brand New" at bounding box center [635, 238] width 11 height 11
radio input "true"
click at [748, 421] on button "Continue" at bounding box center [784, 420] width 345 height 35
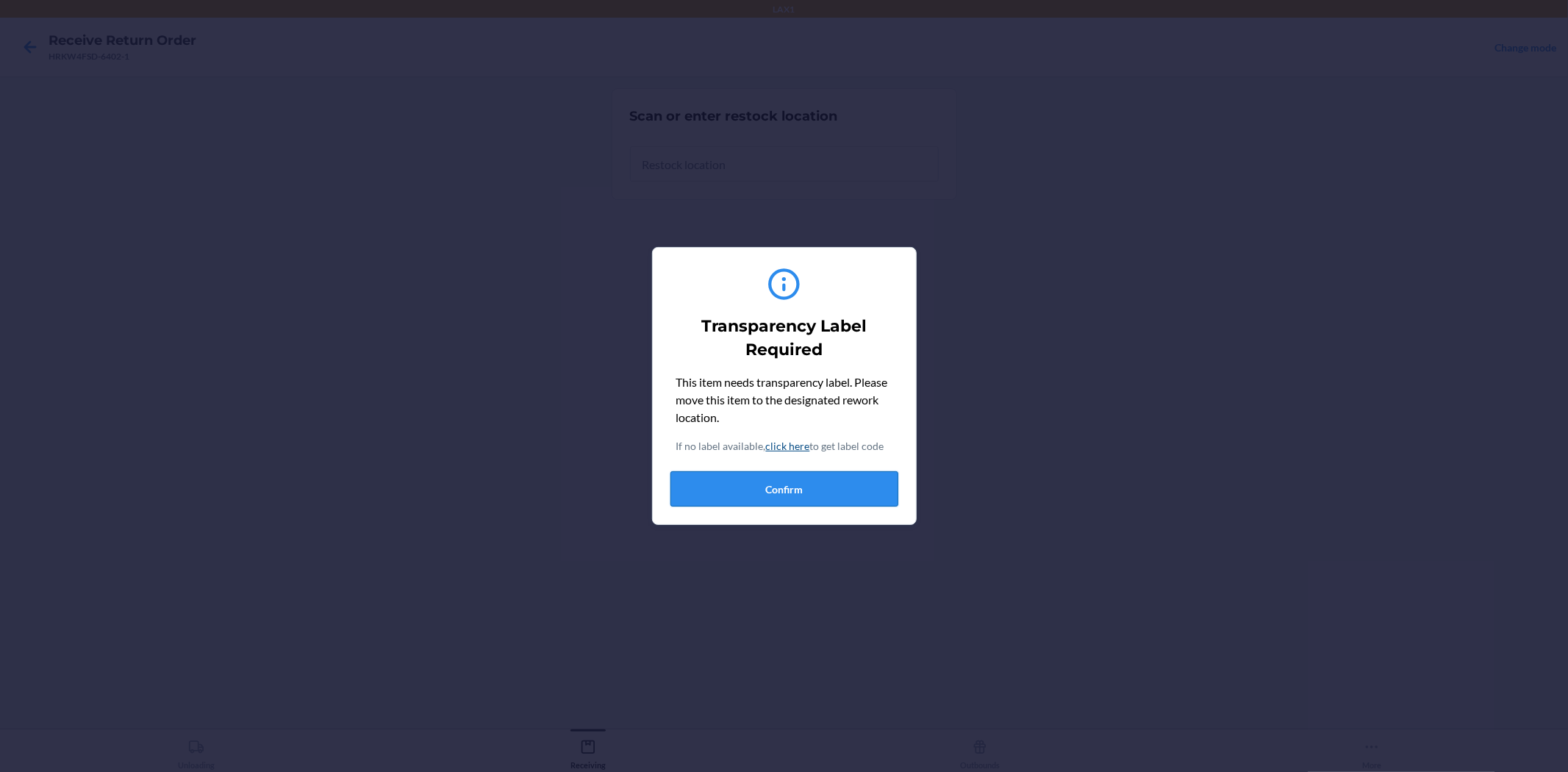
click at [792, 498] on button "Confirm" at bounding box center [784, 489] width 228 height 35
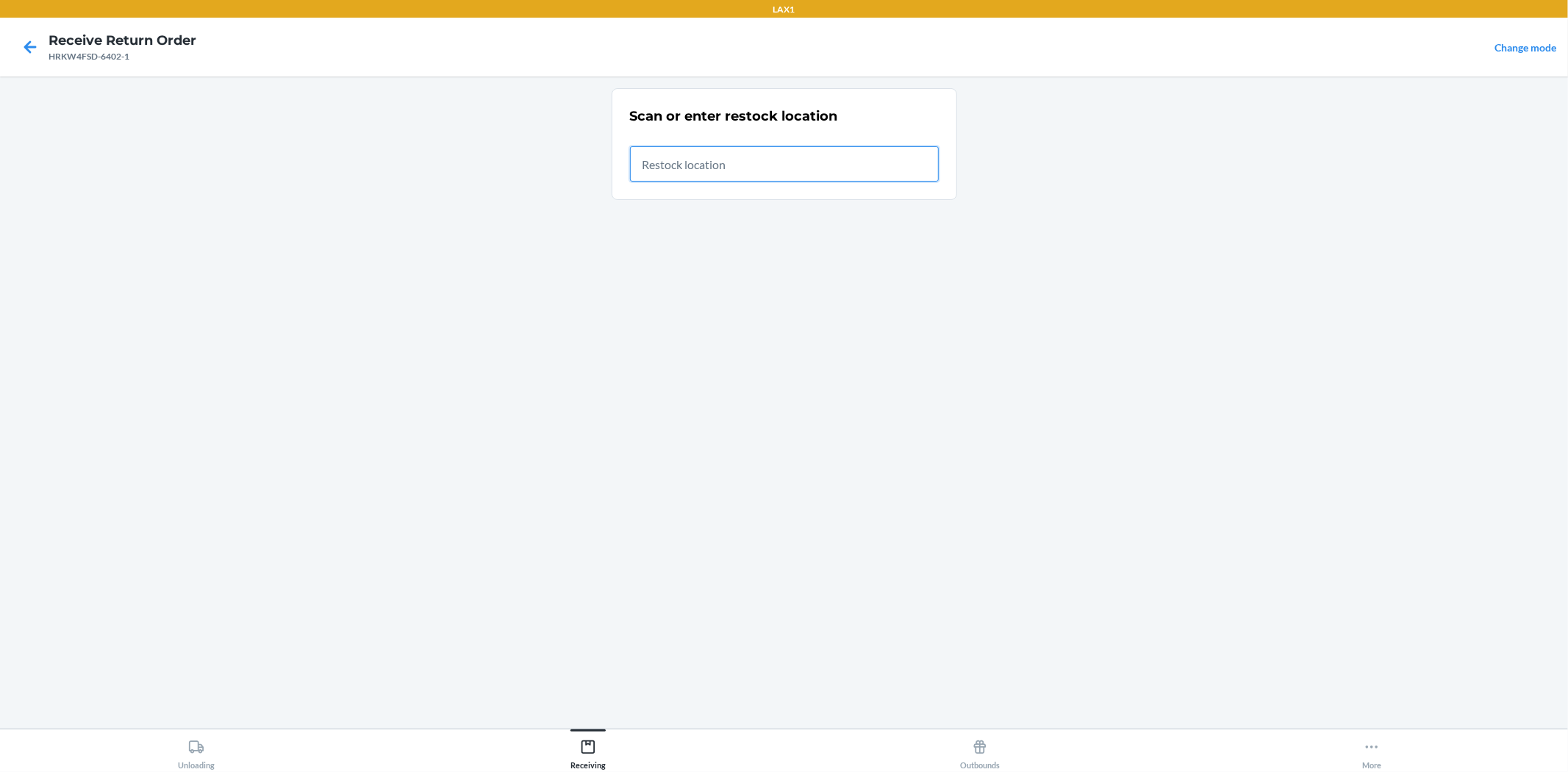
click at [701, 169] on input "text" at bounding box center [784, 164] width 309 height 35
type input "RTCART022"
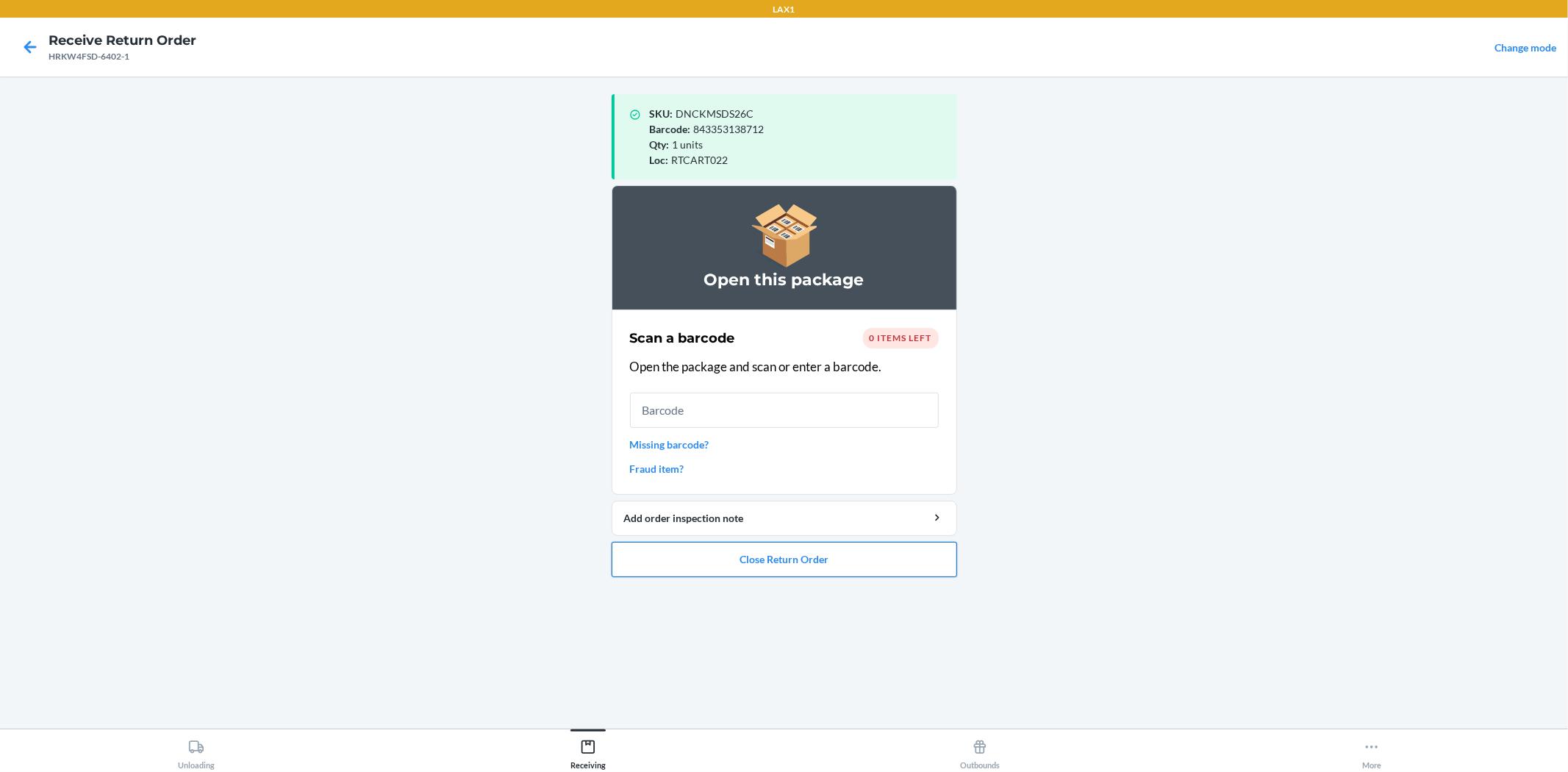
click at [772, 567] on button "Close Return Order" at bounding box center [784, 560] width 345 height 35
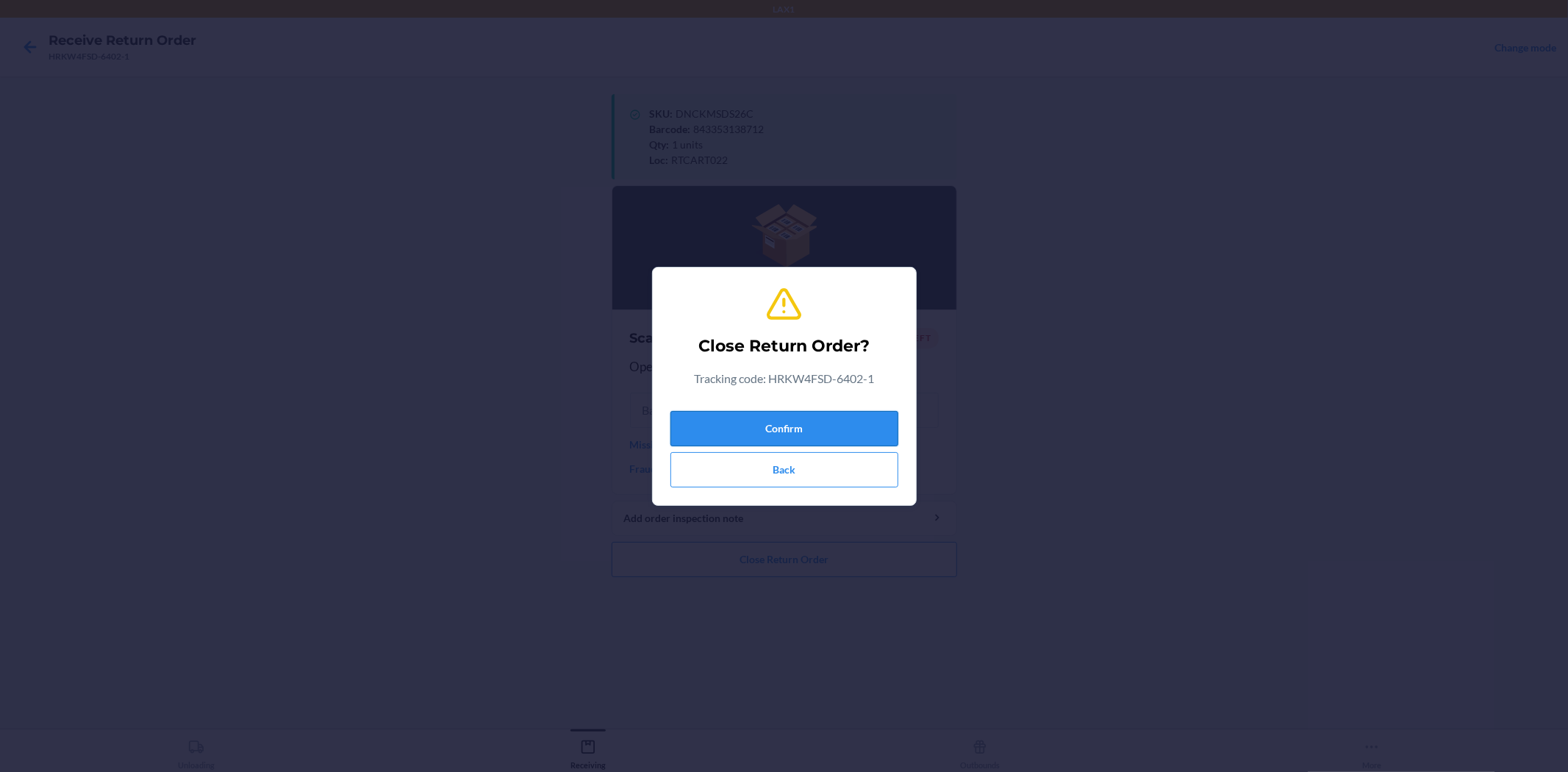
click at [827, 427] on button "Confirm" at bounding box center [784, 428] width 228 height 35
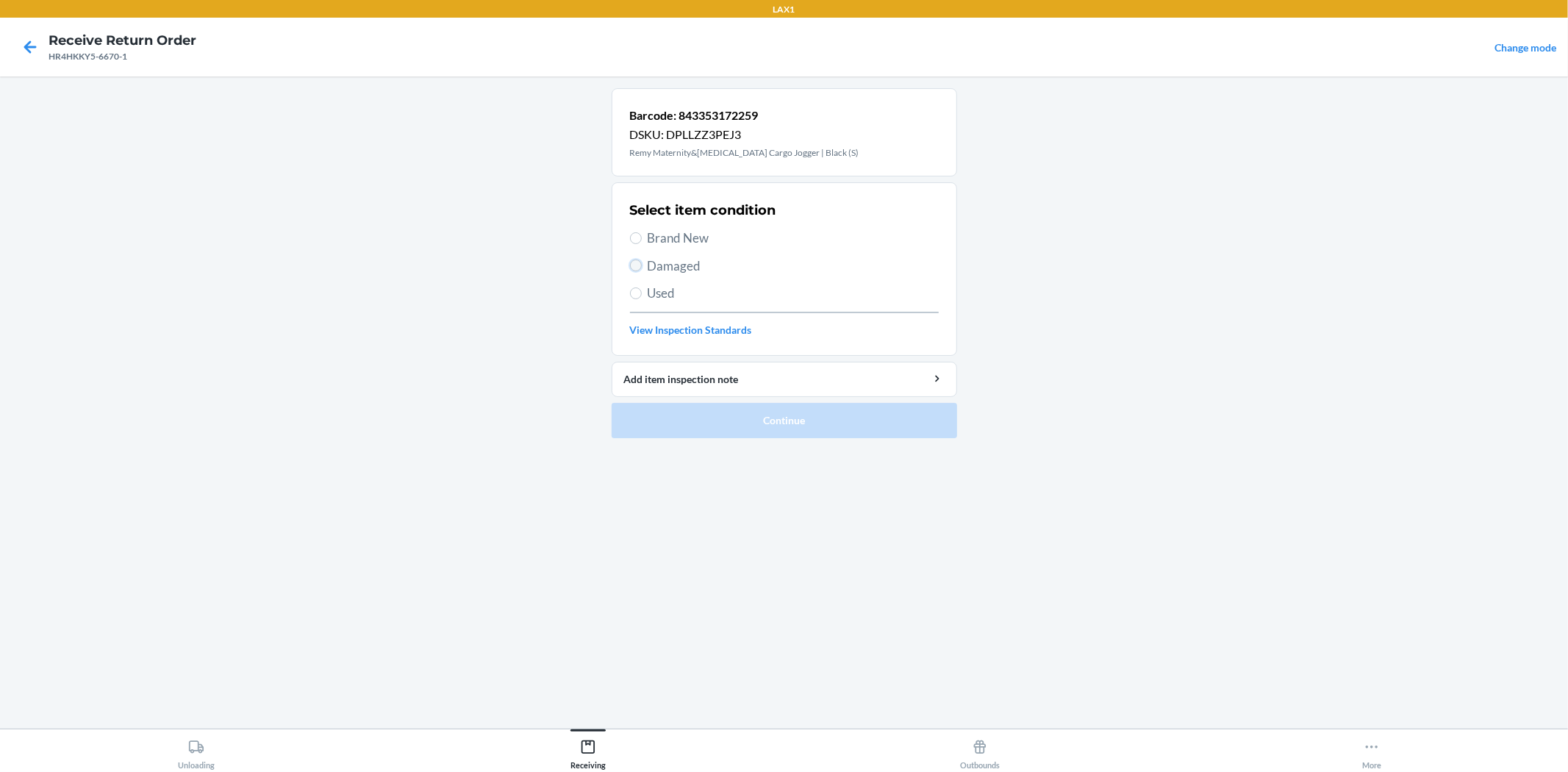
click at [636, 269] on input "Damaged" at bounding box center [635, 265] width 11 height 11
radio input "true"
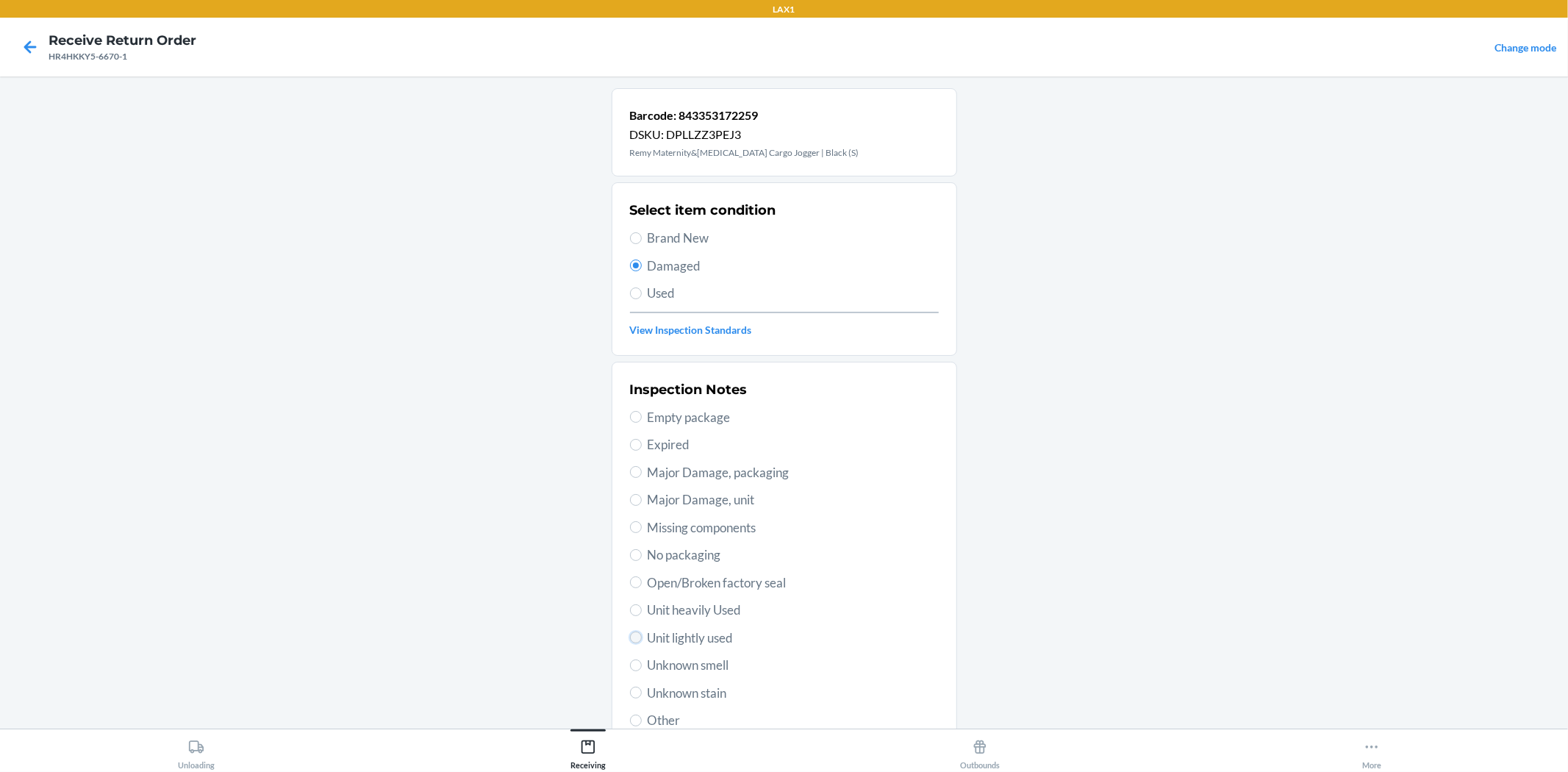
click at [629, 640] on input "Unit lightly used" at bounding box center [635, 637] width 11 height 11
radio input "true"
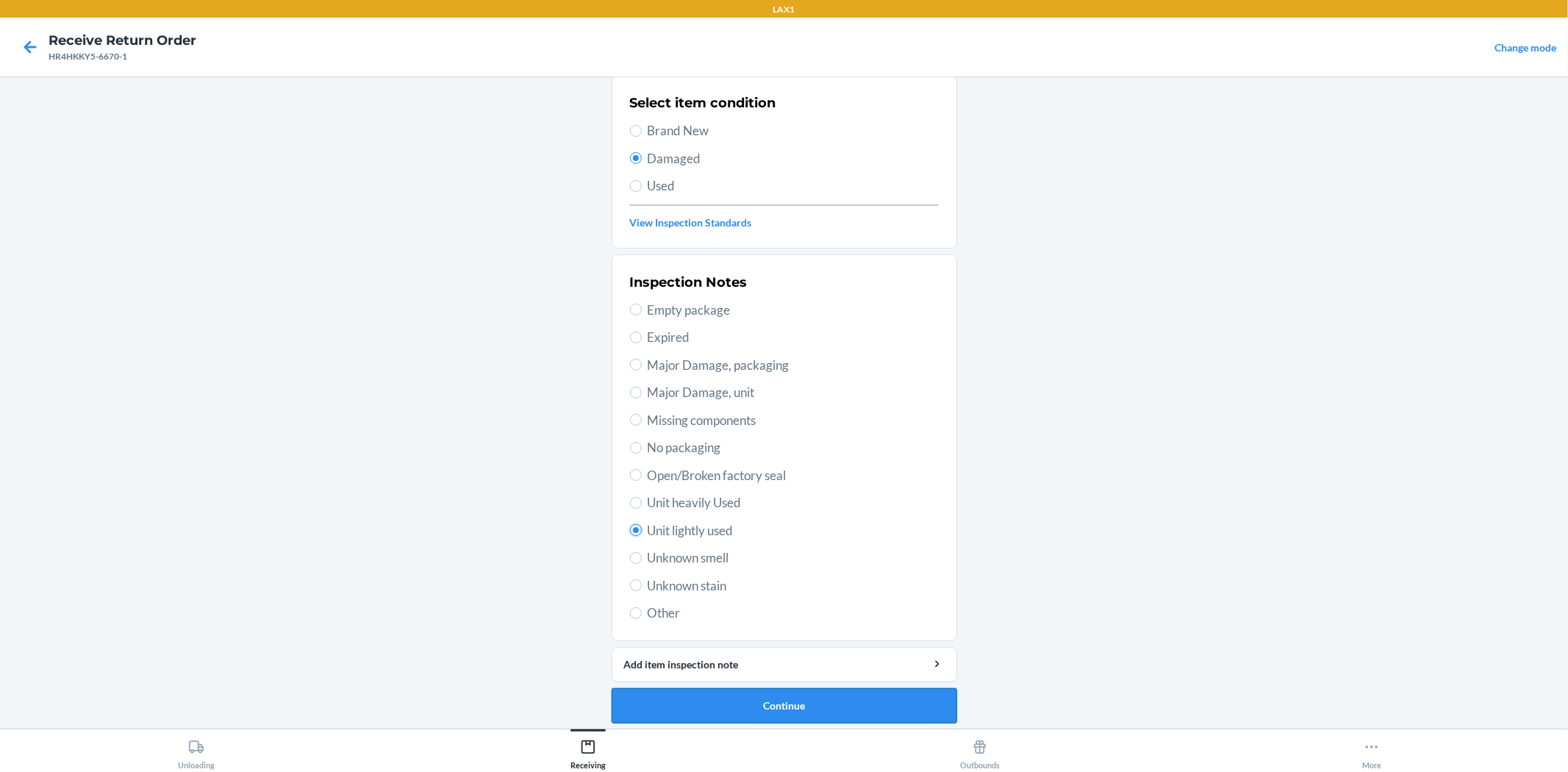
scroll to position [113, 0]
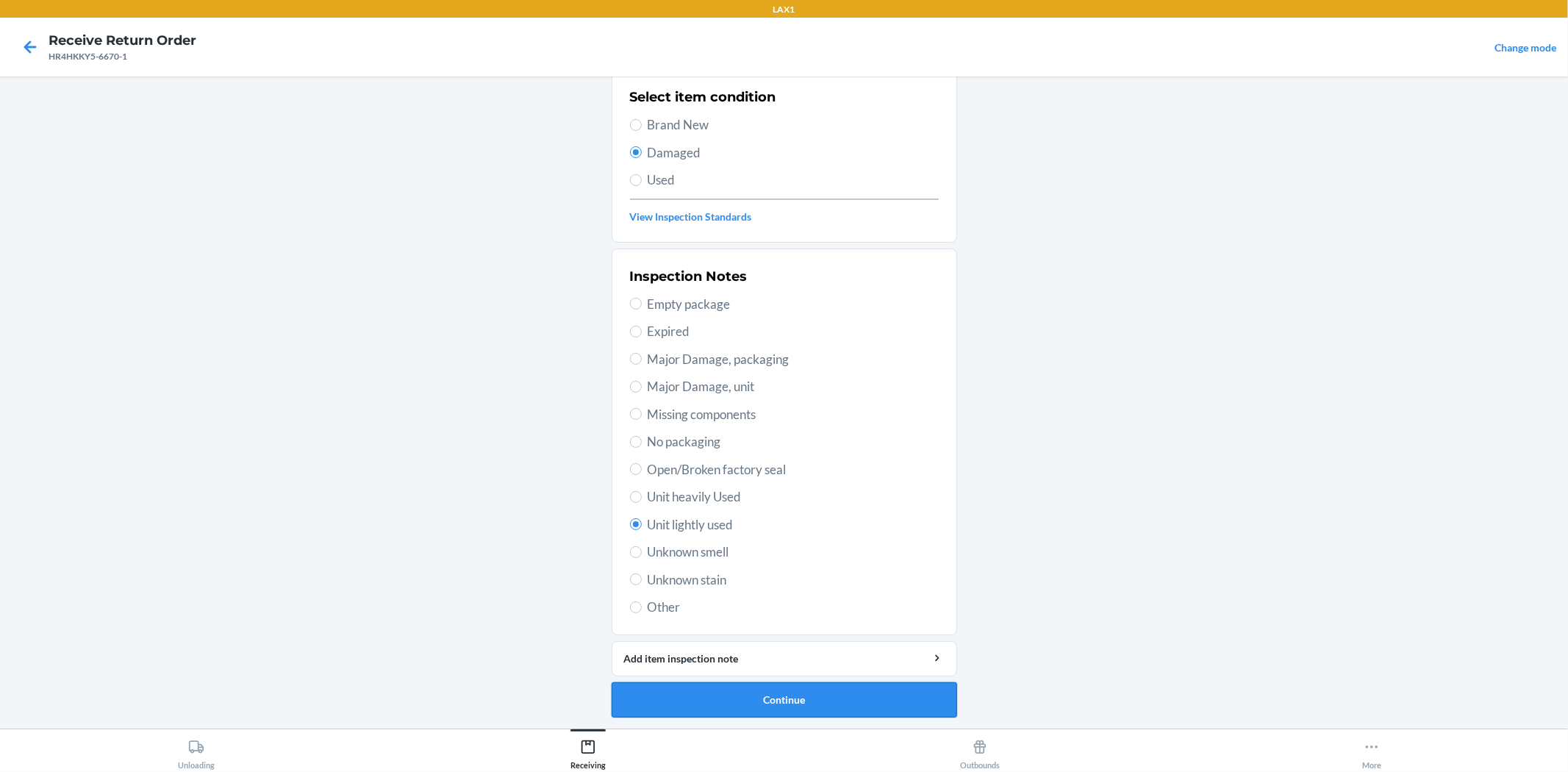
click at [780, 701] on button "Continue" at bounding box center [784, 700] width 345 height 35
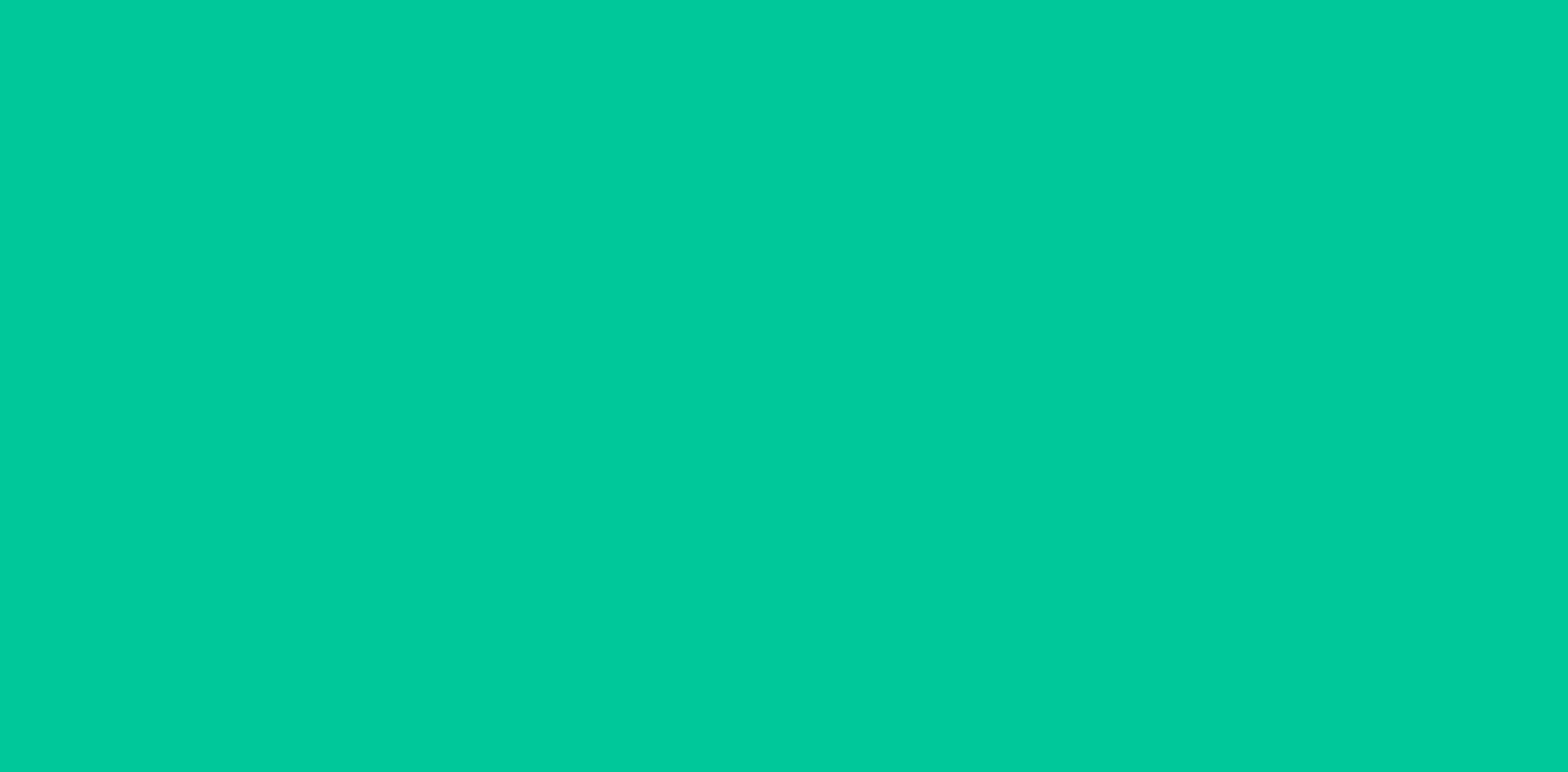
scroll to position [0, 0]
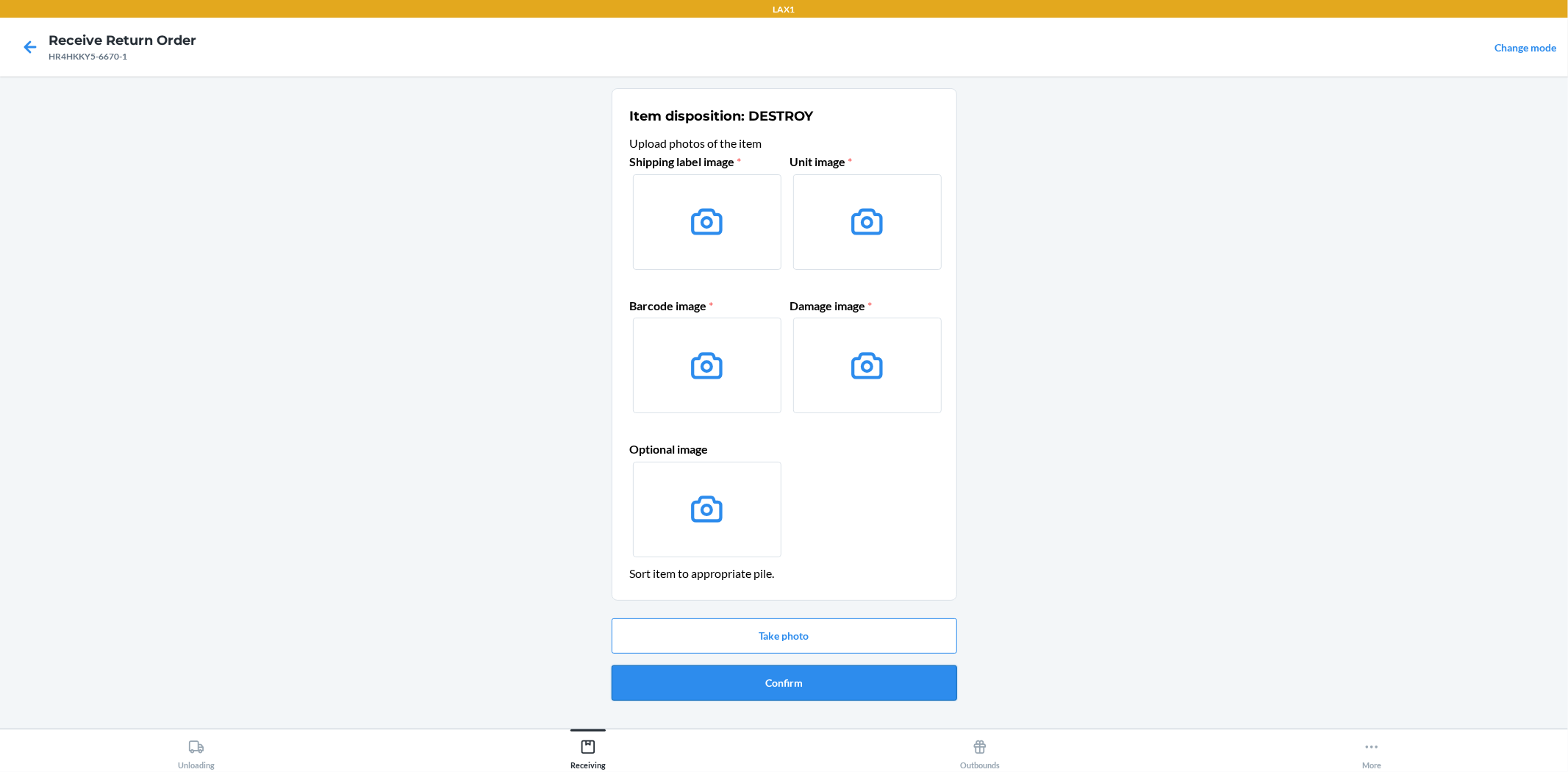
click at [744, 692] on button "Confirm" at bounding box center [784, 683] width 345 height 35
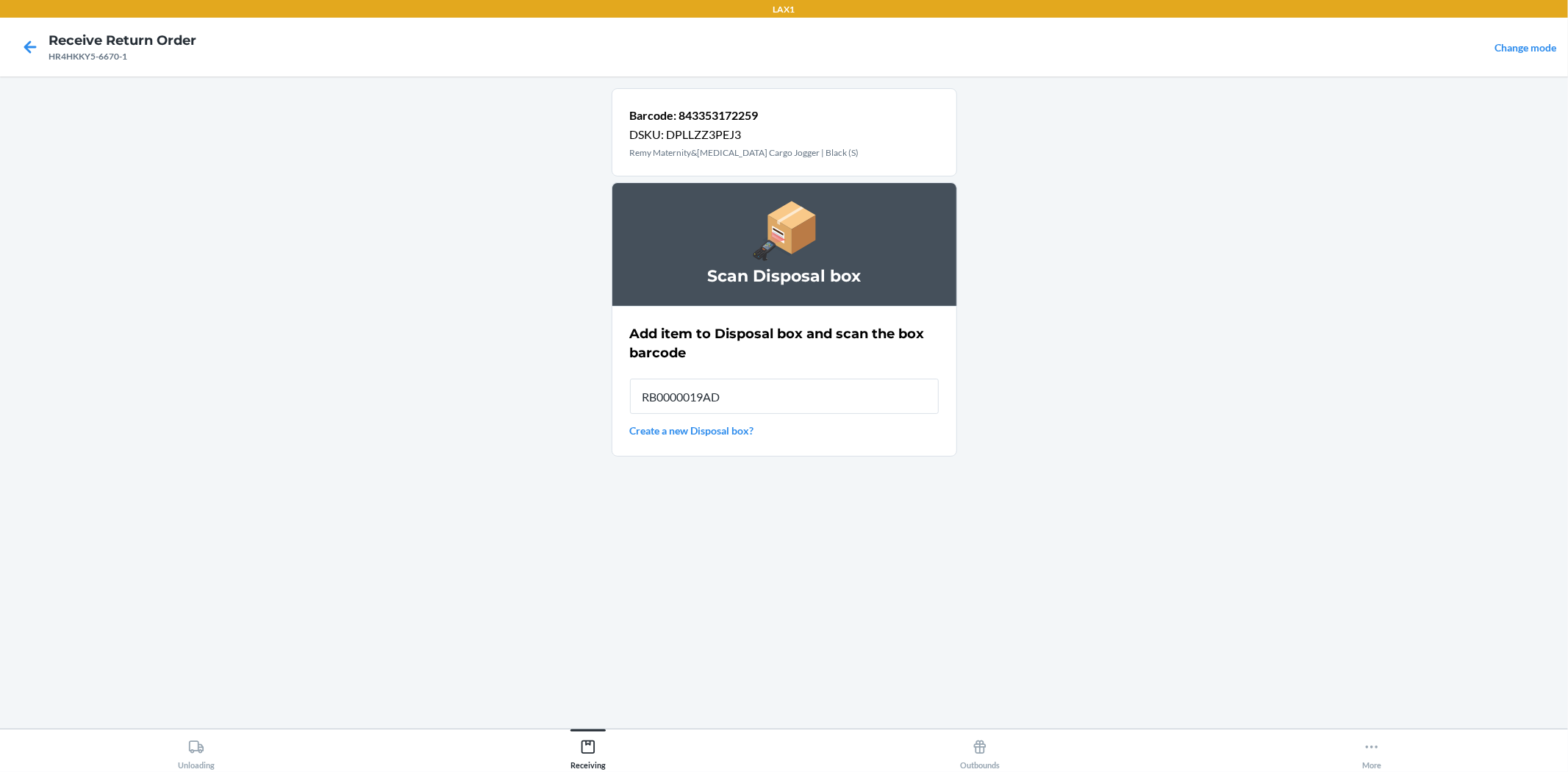
type input "RB0000019AD"
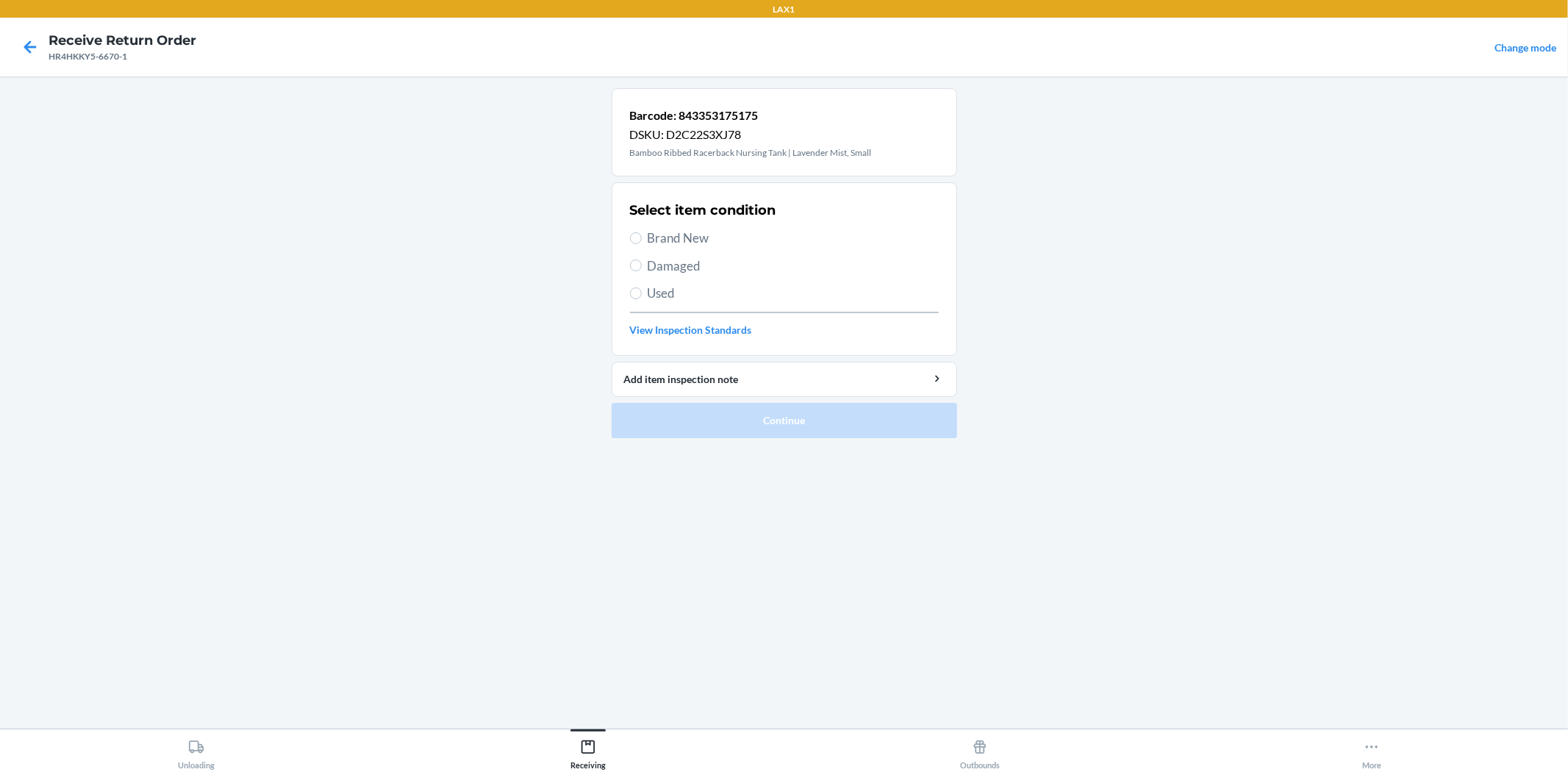
click at [636, 246] on label "Brand New" at bounding box center [784, 238] width 309 height 19
click at [636, 244] on input "Brand New" at bounding box center [635, 238] width 11 height 11
radio input "true"
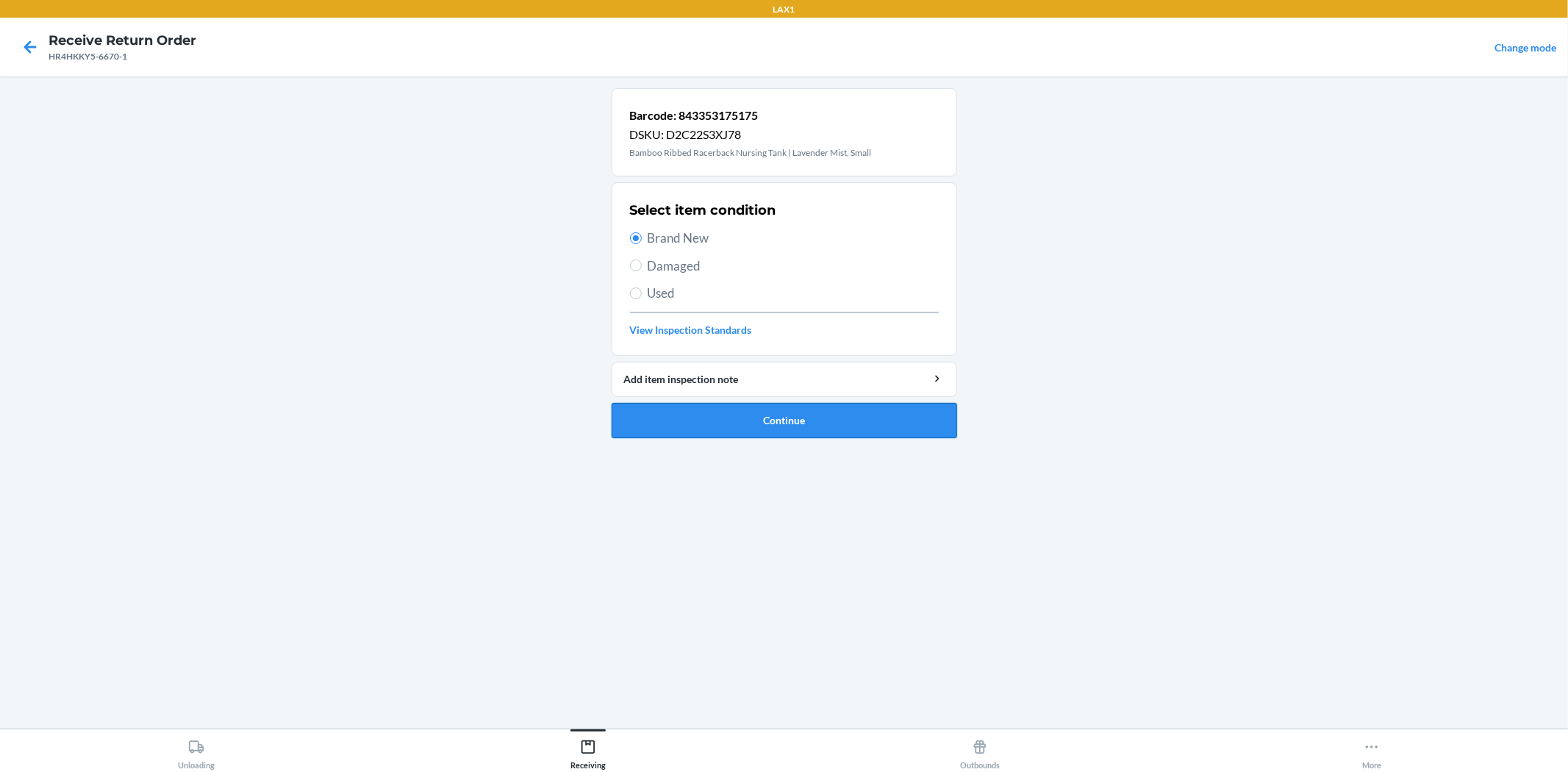
click at [714, 420] on button "Continue" at bounding box center [784, 420] width 345 height 35
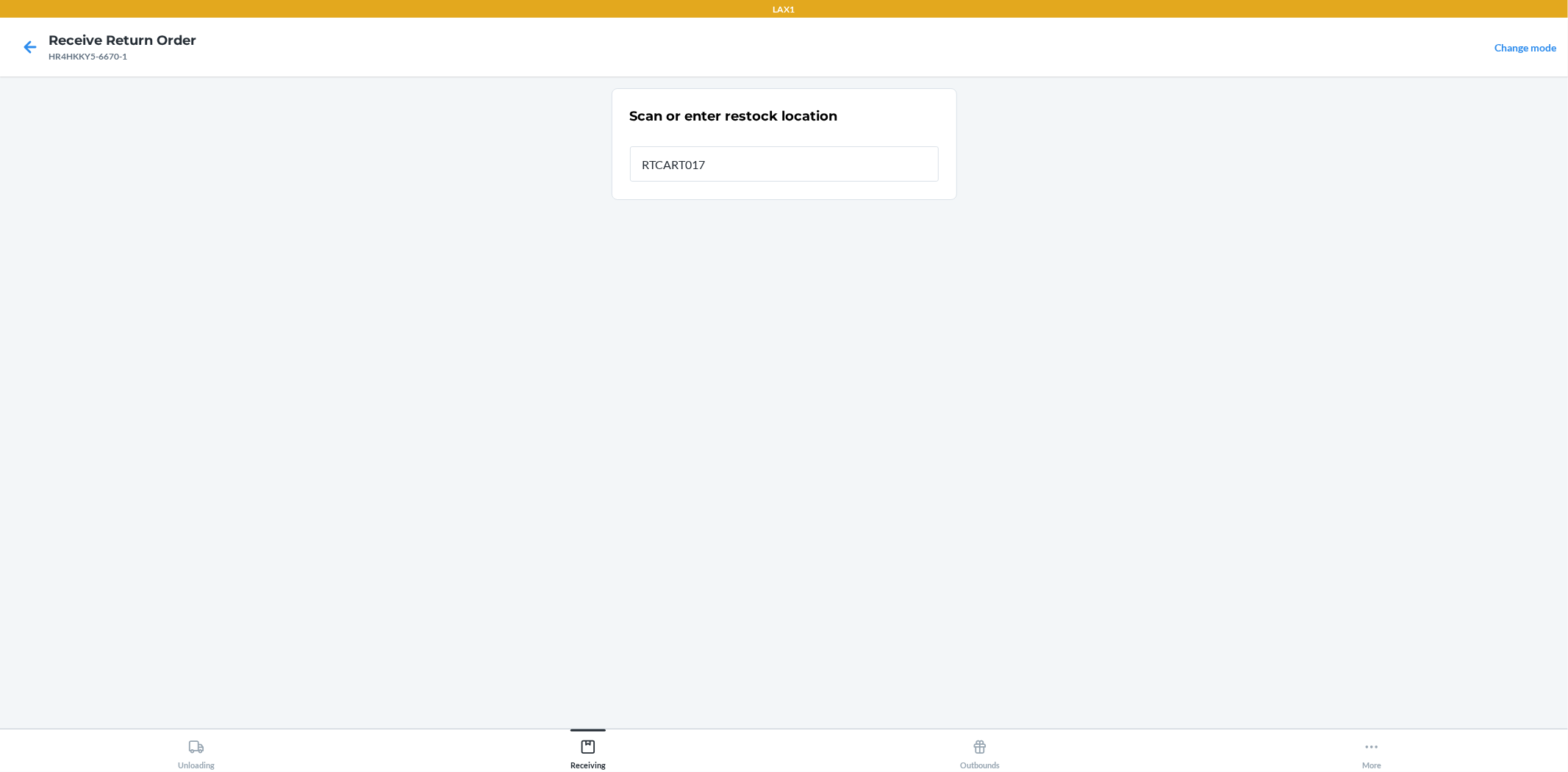
type input "RTCART017"
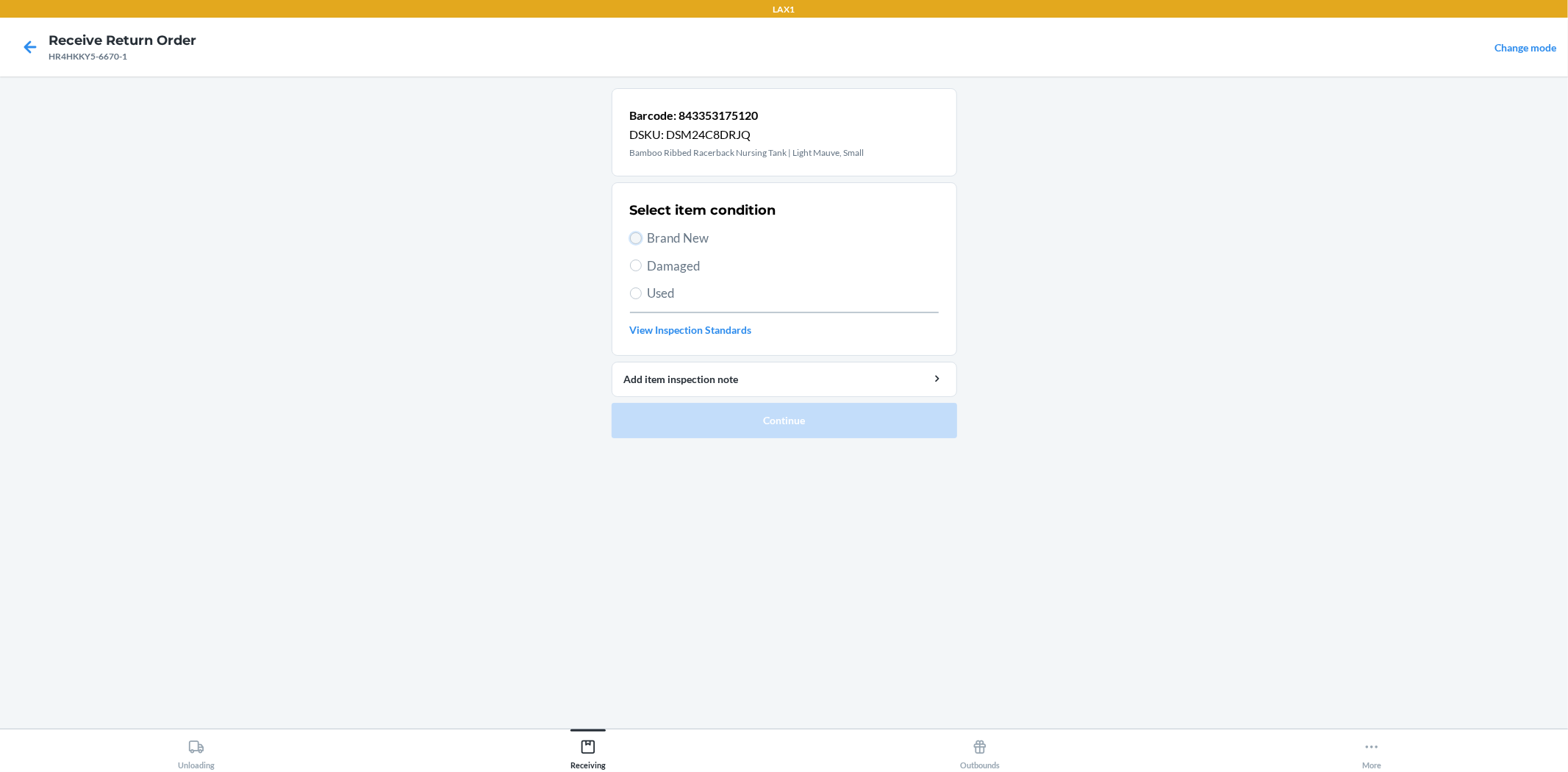
click at [633, 240] on input "Brand New" at bounding box center [635, 238] width 11 height 11
radio input "true"
click at [695, 429] on button "Continue" at bounding box center [784, 420] width 345 height 35
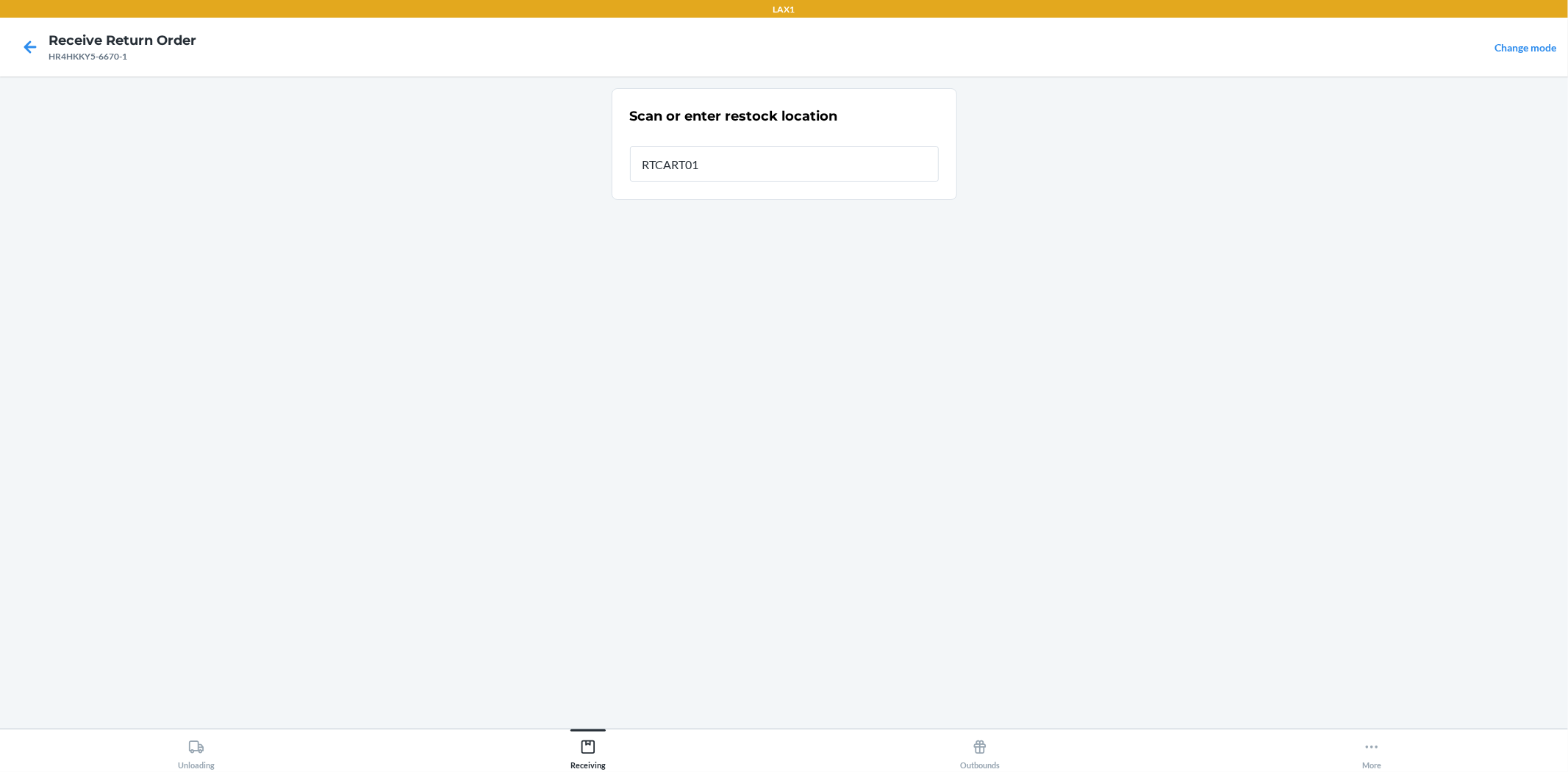
type input "RTCART017"
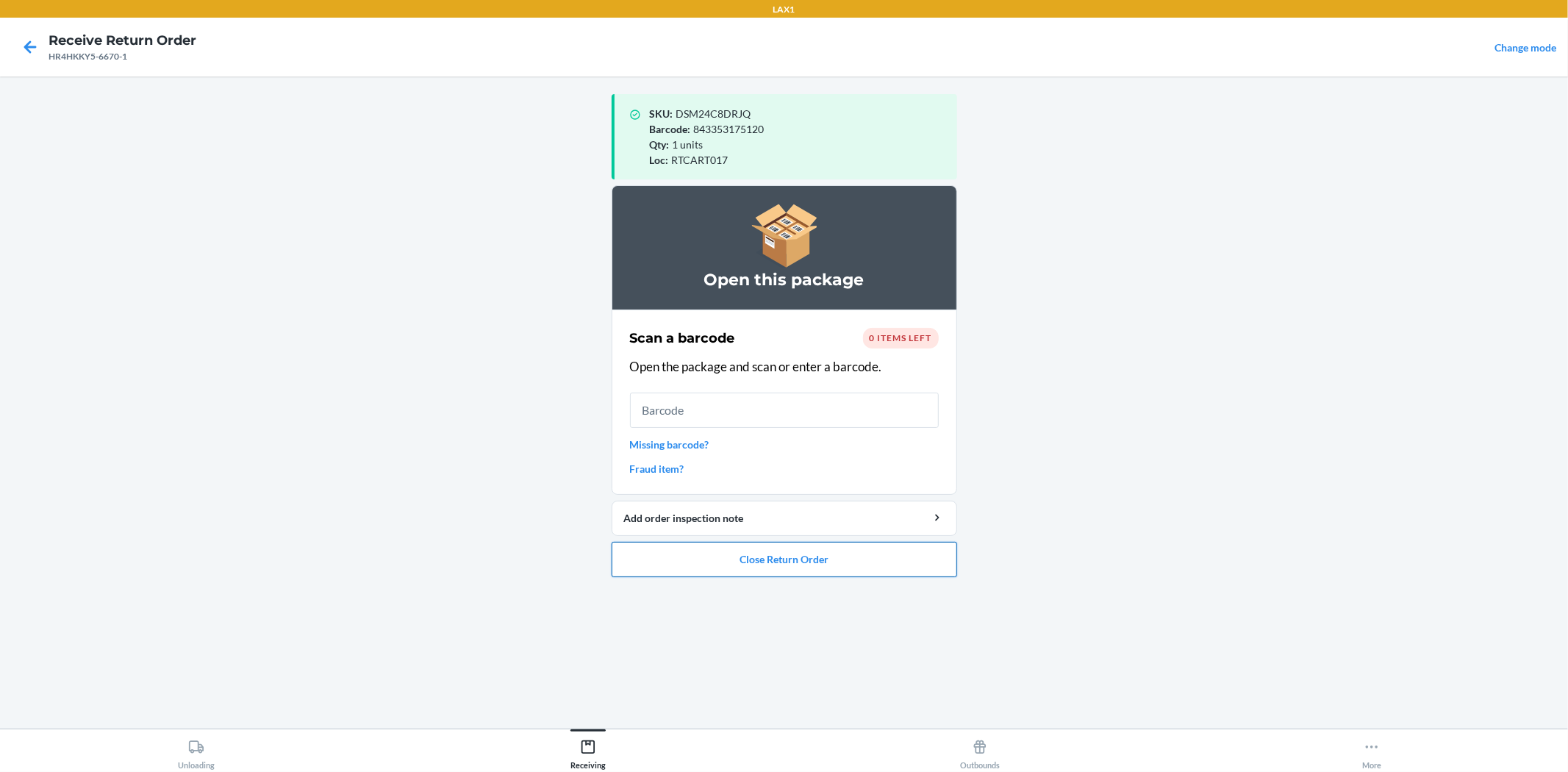
click at [787, 568] on button "Close Return Order" at bounding box center [784, 560] width 345 height 35
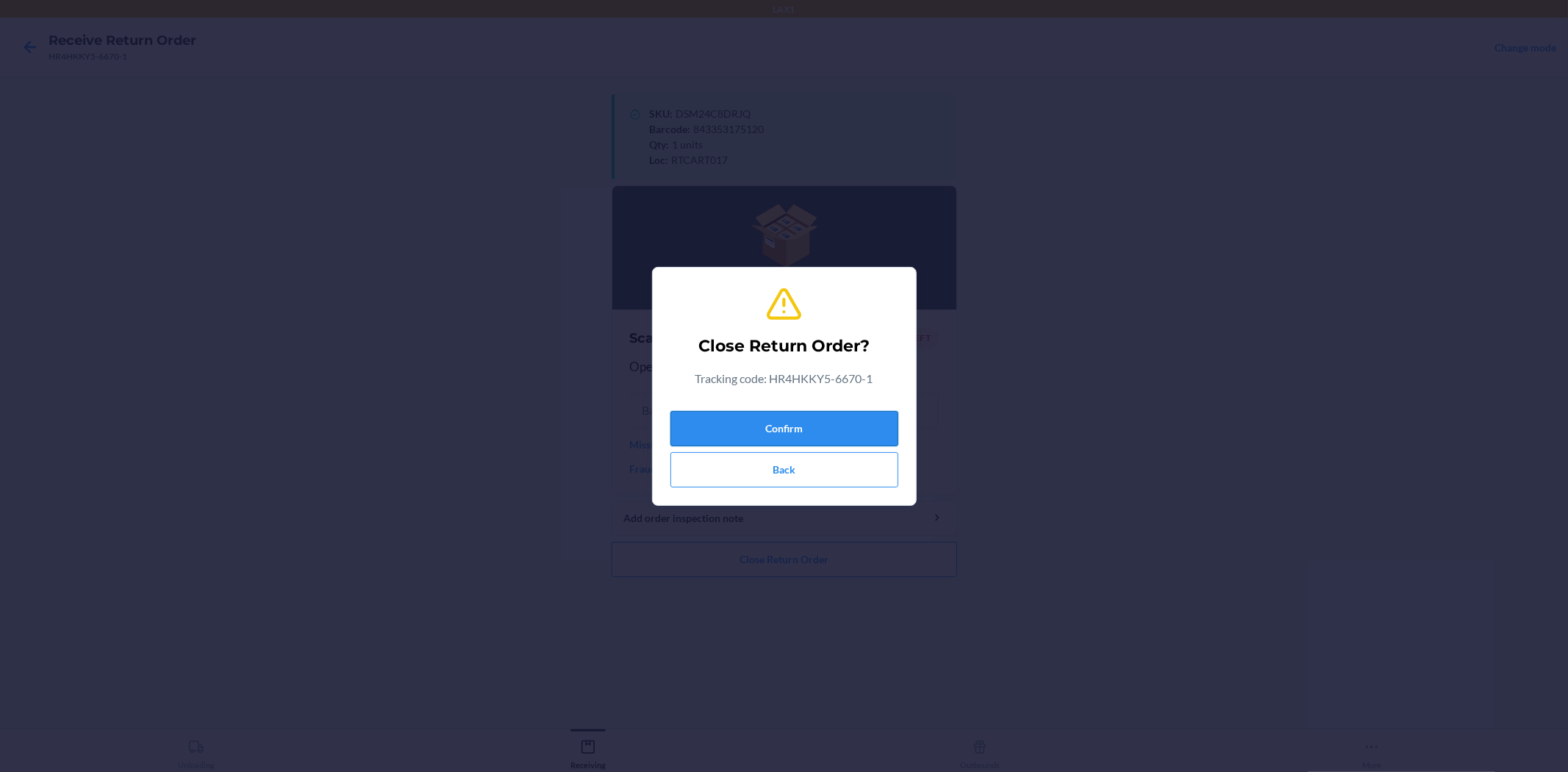
click at [838, 424] on button "Confirm" at bounding box center [784, 428] width 228 height 35
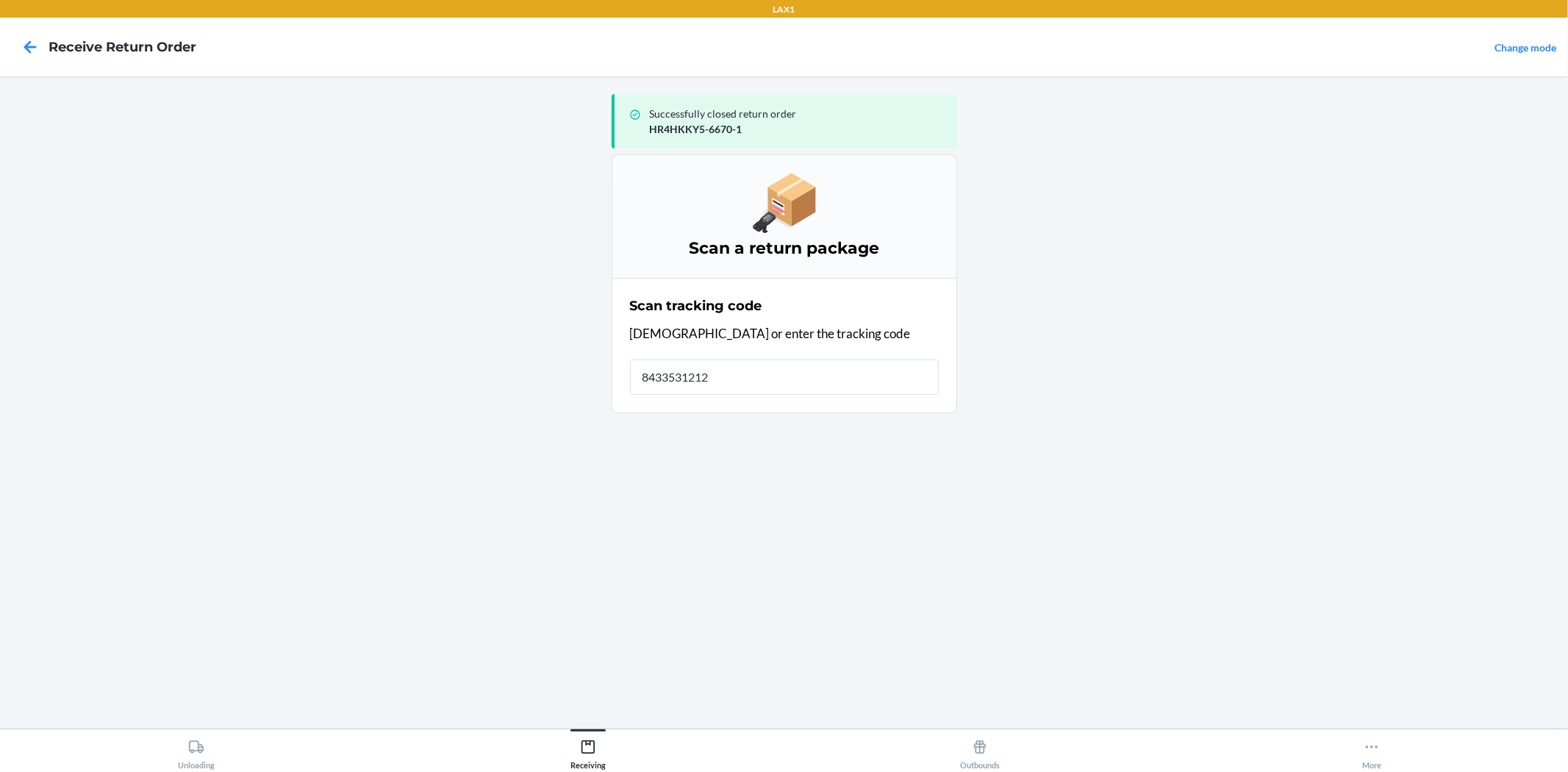
type input "84335312128"
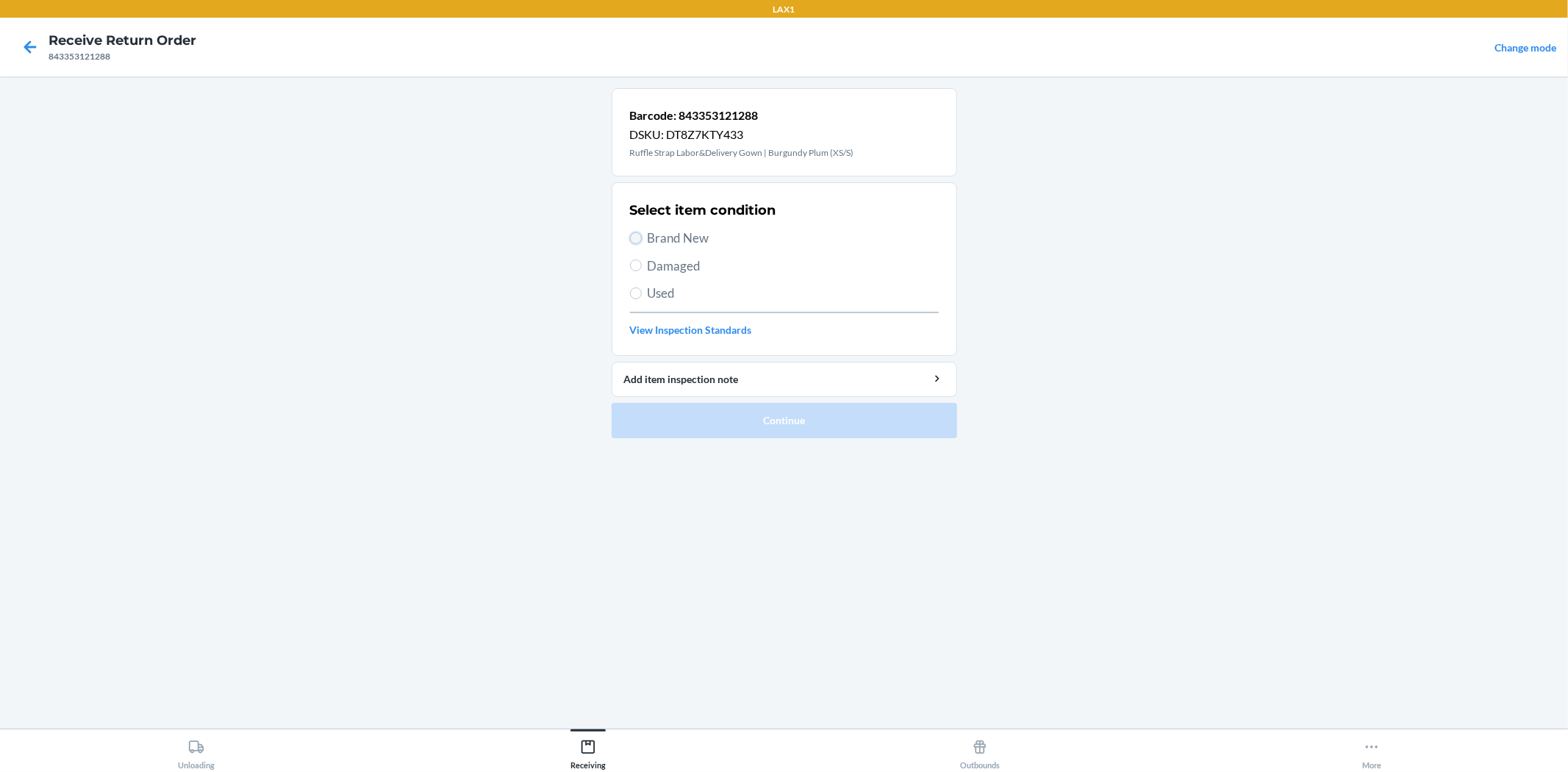
click at [630, 239] on input "Brand New" at bounding box center [635, 238] width 11 height 11
radio input "true"
click at [700, 418] on button "Continue" at bounding box center [784, 420] width 345 height 35
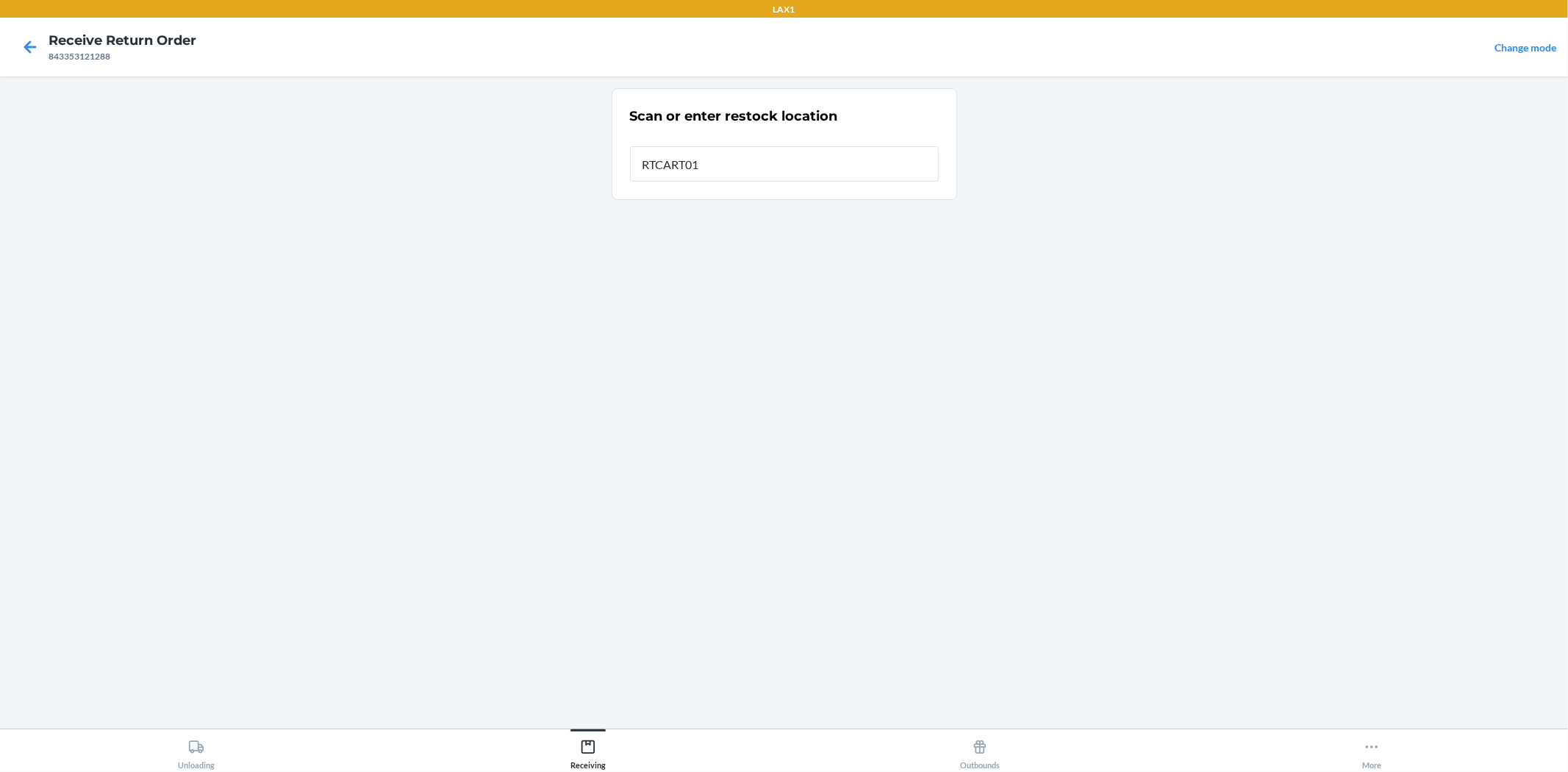
type input "RTCART017"
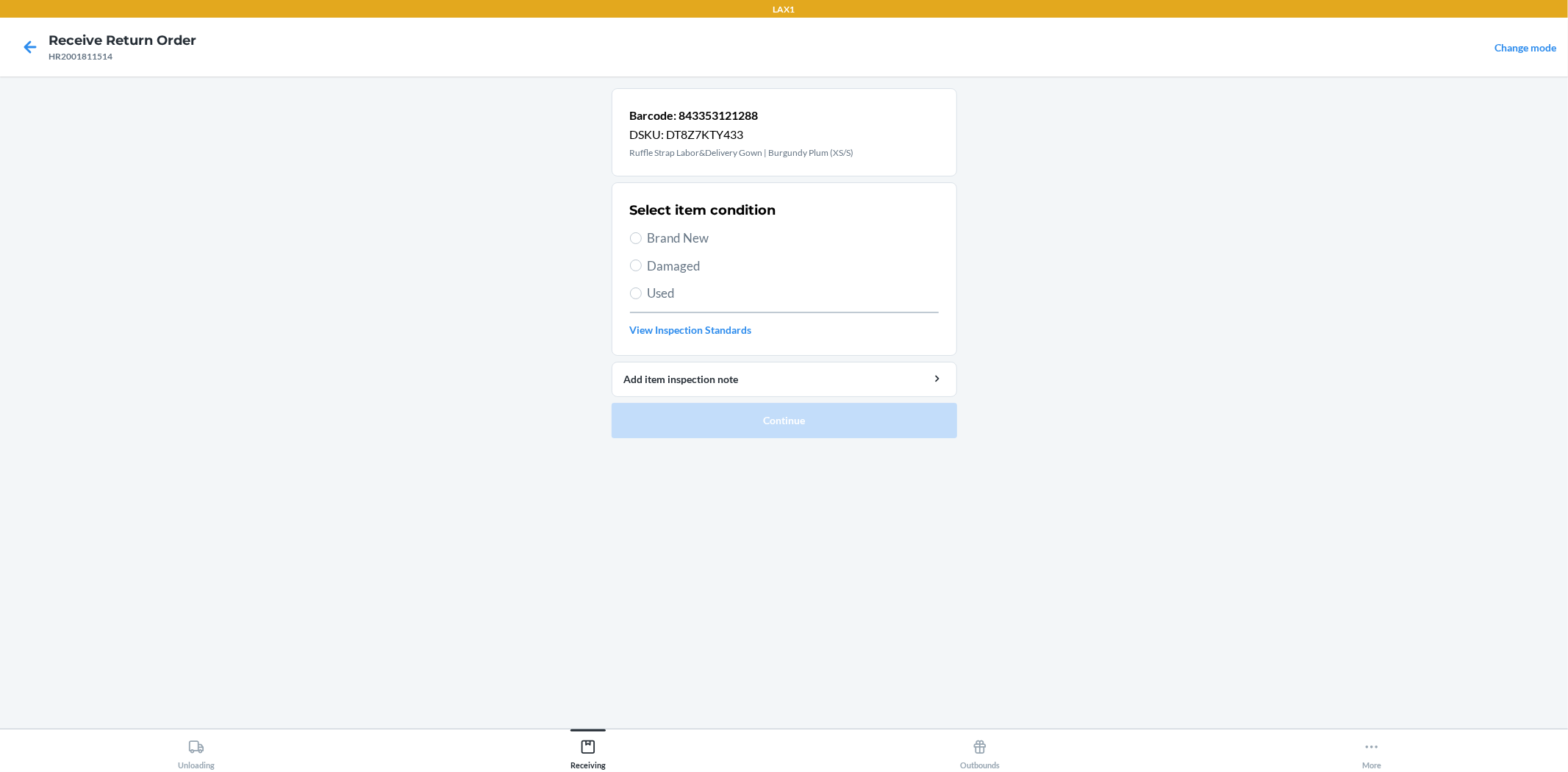
click at [629, 239] on section "Select item condition Brand New Damaged Used View Inspection Standards" at bounding box center [784, 269] width 345 height 173
click at [637, 238] on input "Brand New" at bounding box center [635, 238] width 11 height 11
radio input "true"
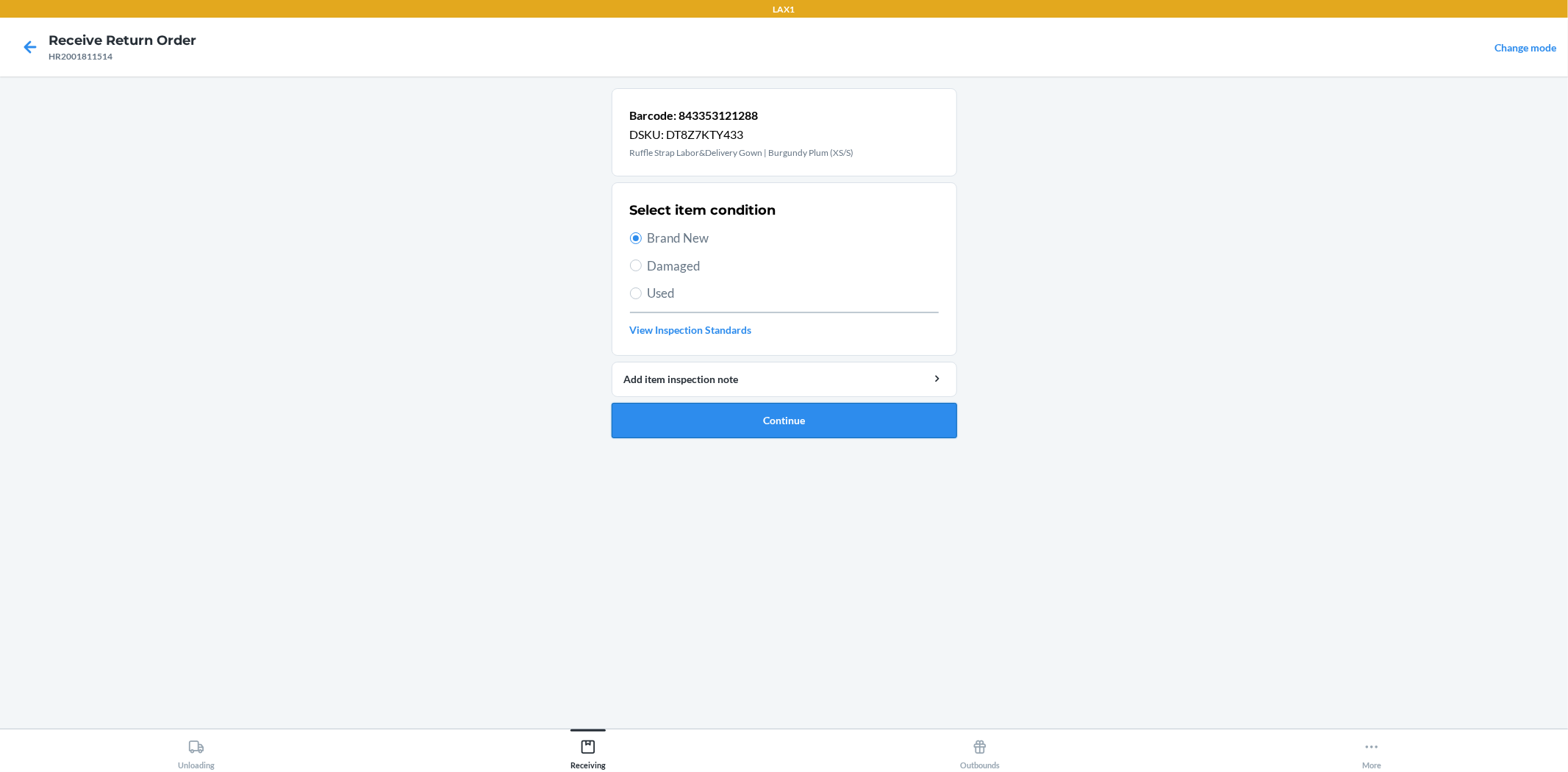
click at [728, 422] on button "Continue" at bounding box center [784, 420] width 345 height 35
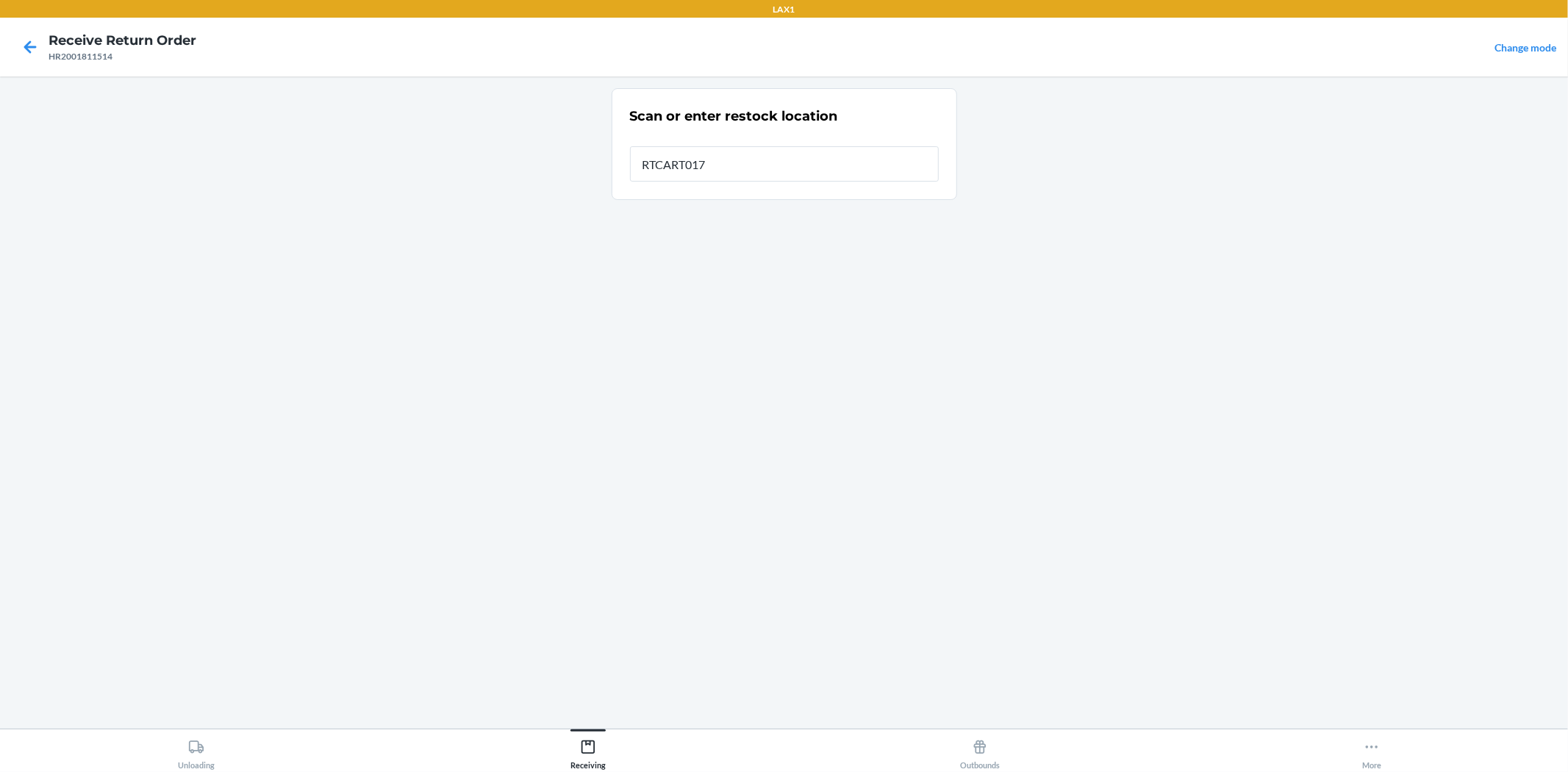
type input "RTCART017"
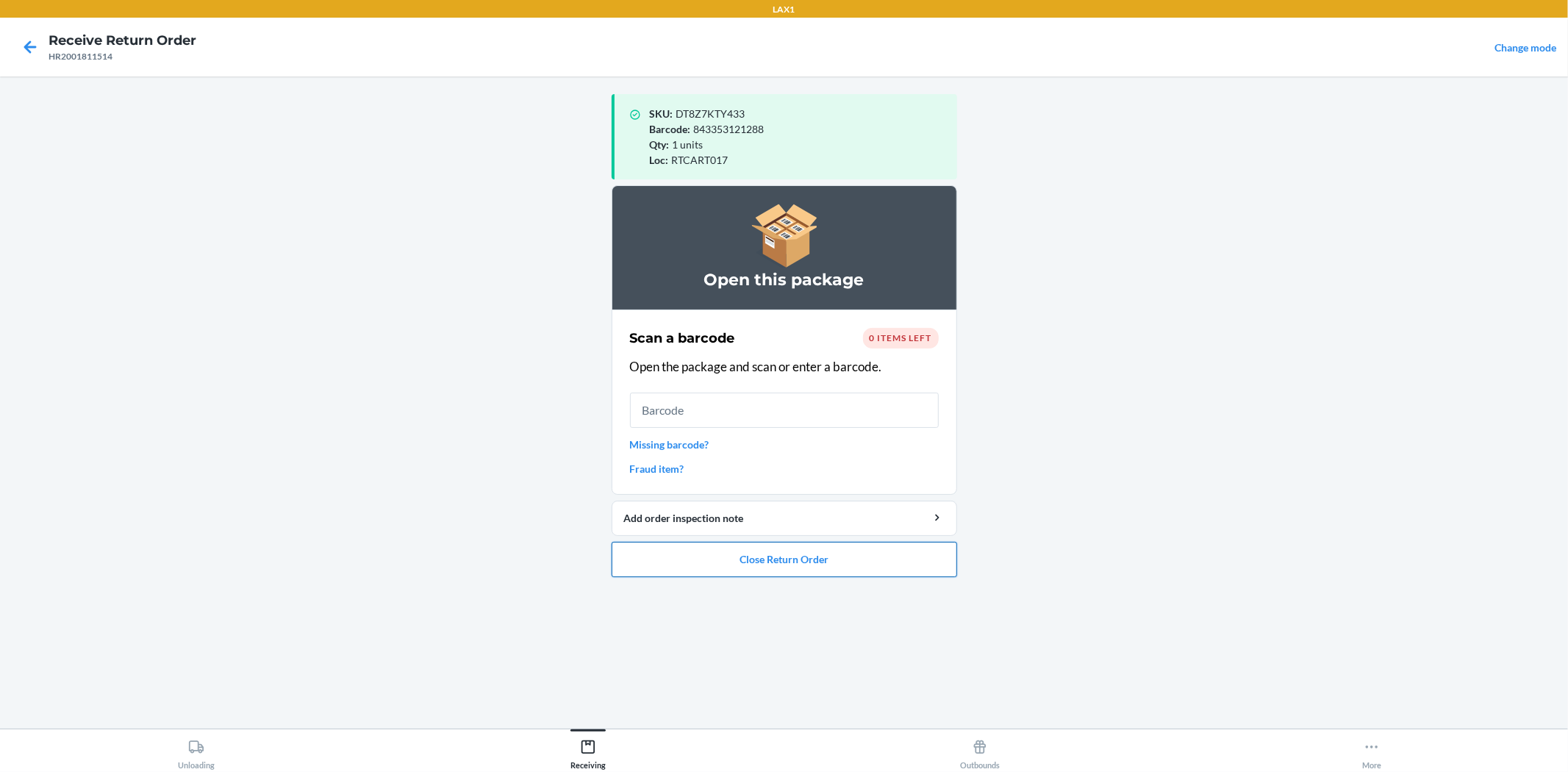
click at [841, 557] on button "Close Return Order" at bounding box center [784, 560] width 345 height 35
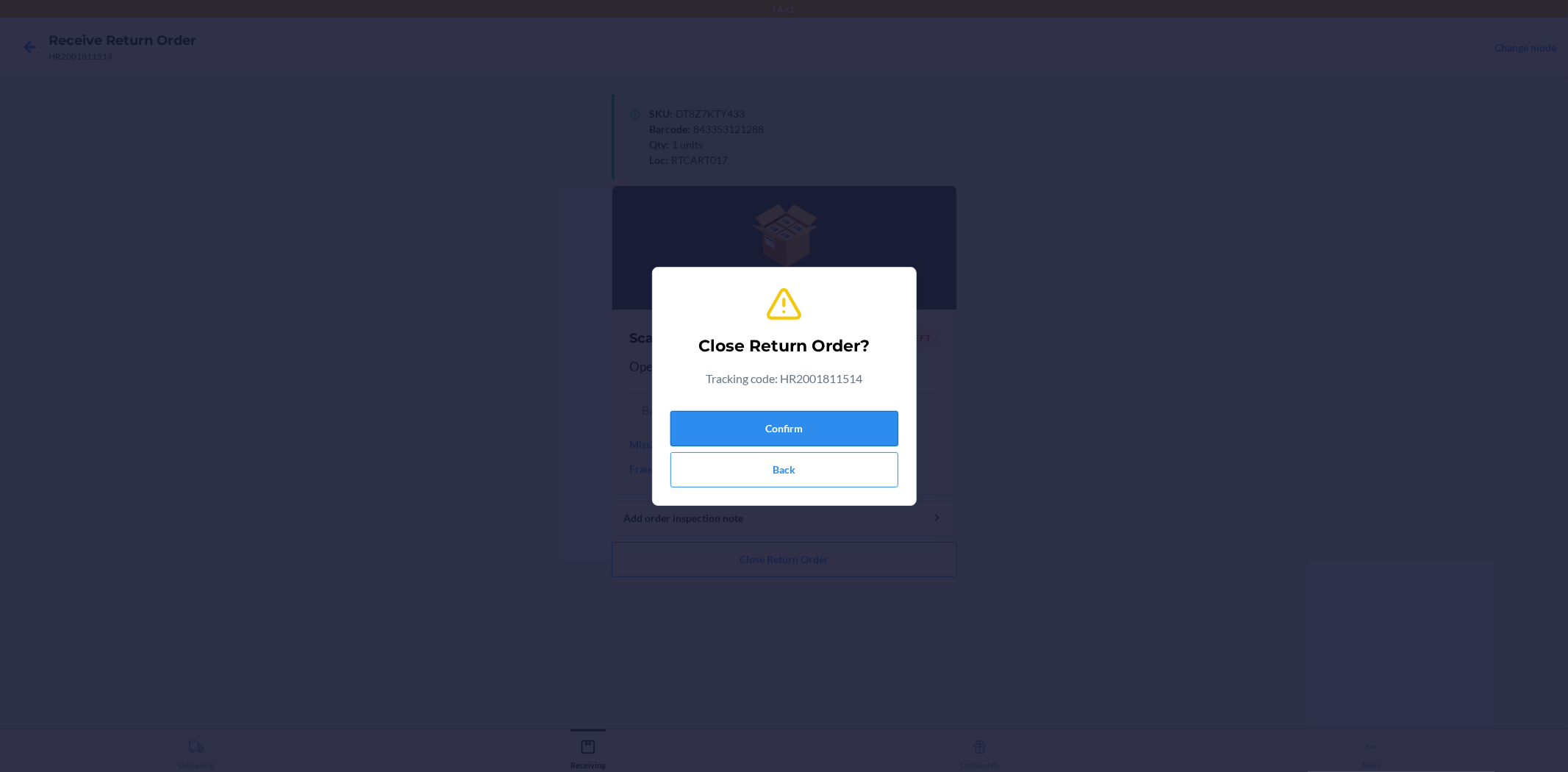
click at [748, 422] on button "Confirm" at bounding box center [784, 428] width 228 height 35
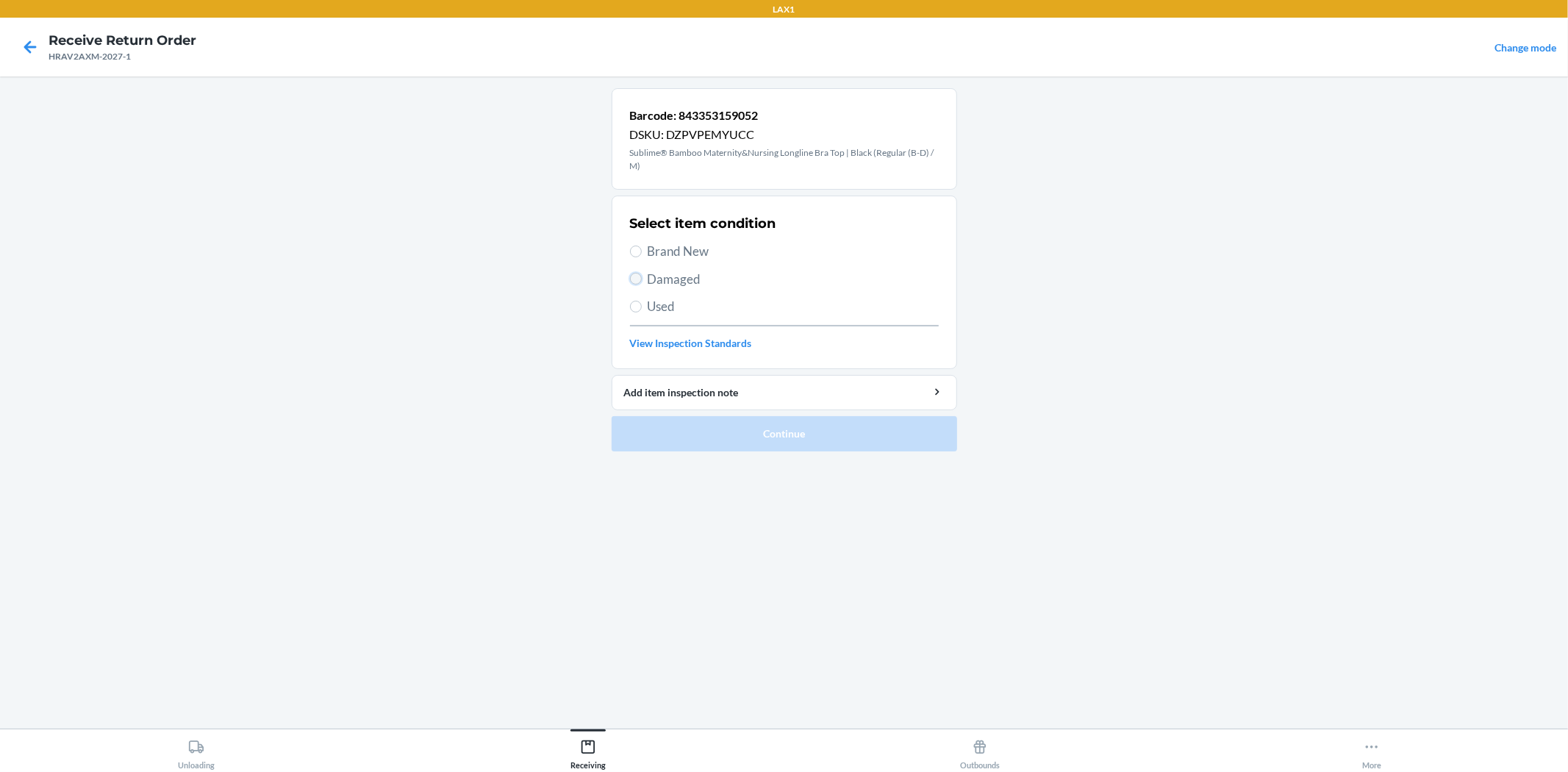
click at [635, 283] on input "Damaged" at bounding box center [635, 278] width 11 height 11
radio input "true"
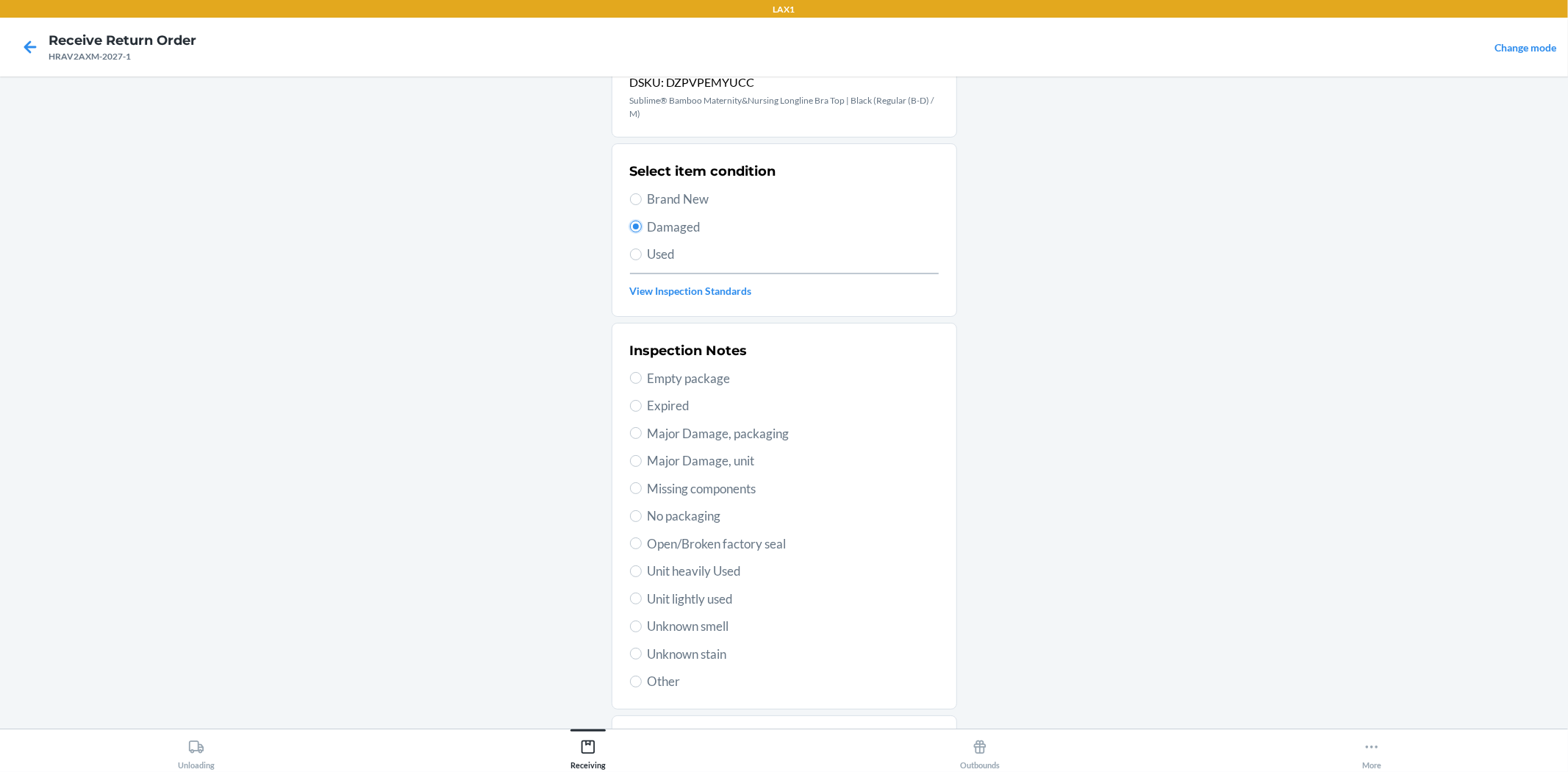
scroll to position [81, 0]
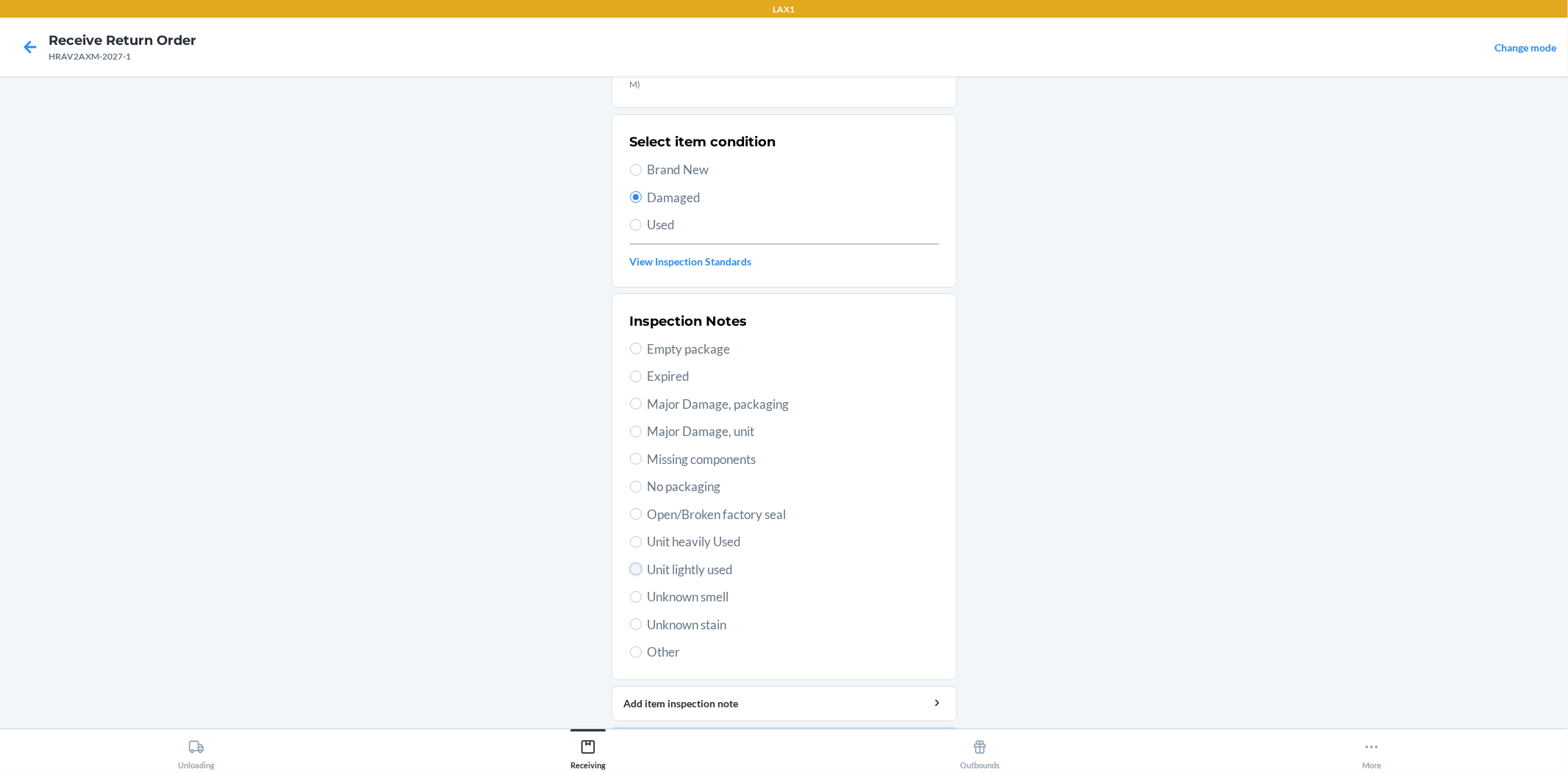
click at [629, 571] on input "Unit lightly used" at bounding box center [635, 569] width 11 height 11
radio input "true"
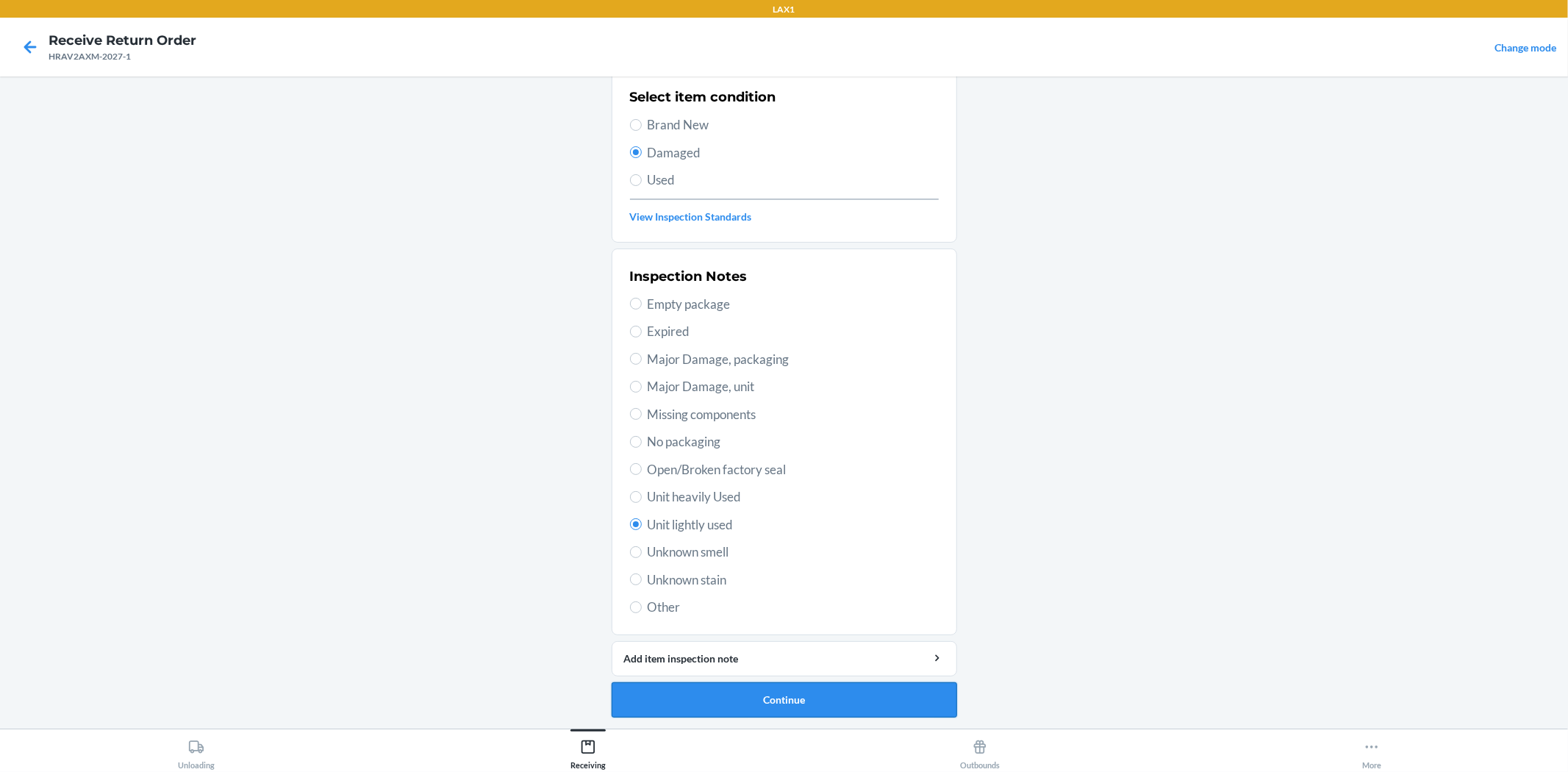
click at [781, 699] on button "Continue" at bounding box center [784, 700] width 345 height 35
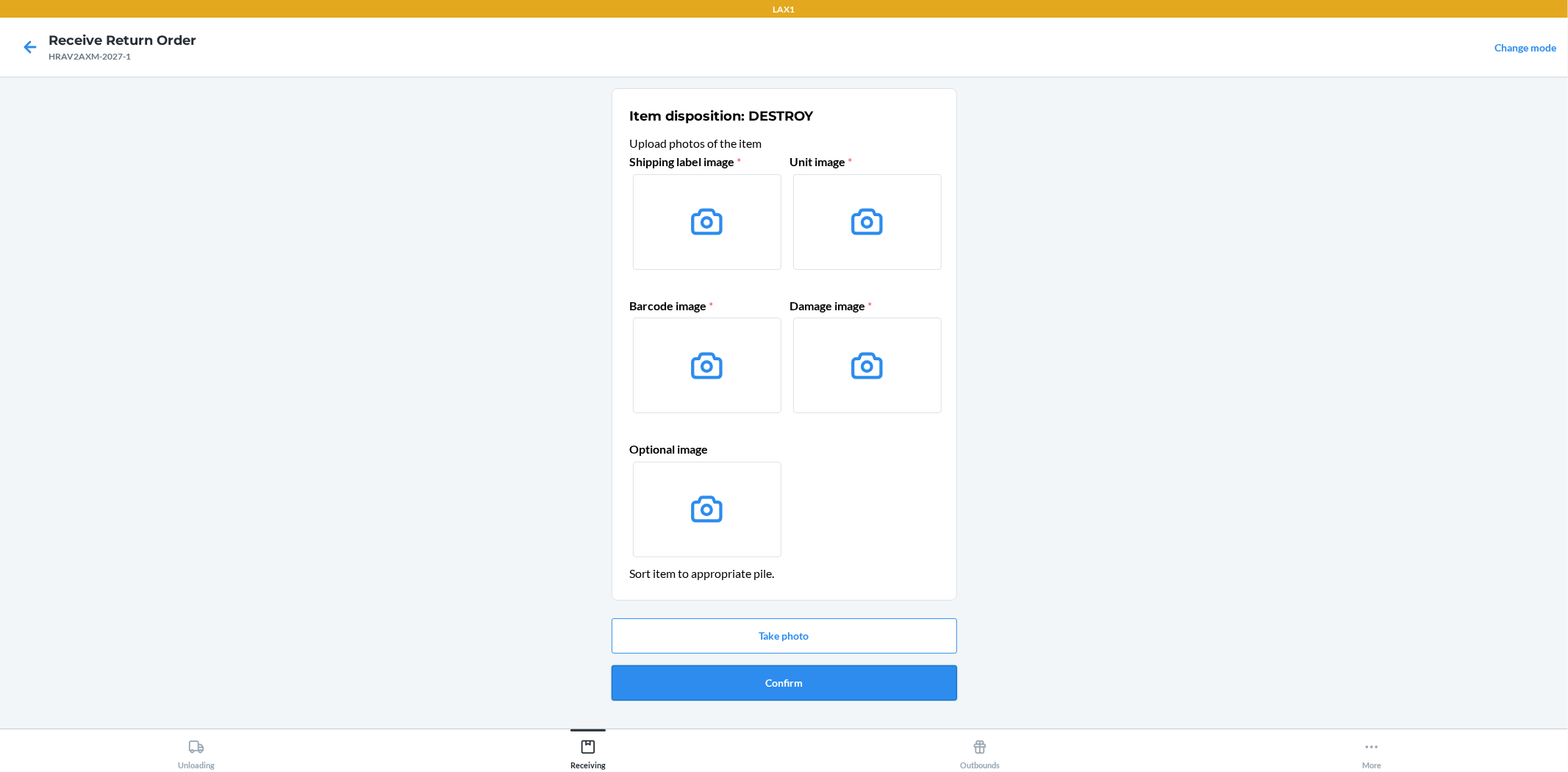
click at [755, 689] on button "Confirm" at bounding box center [784, 683] width 345 height 35
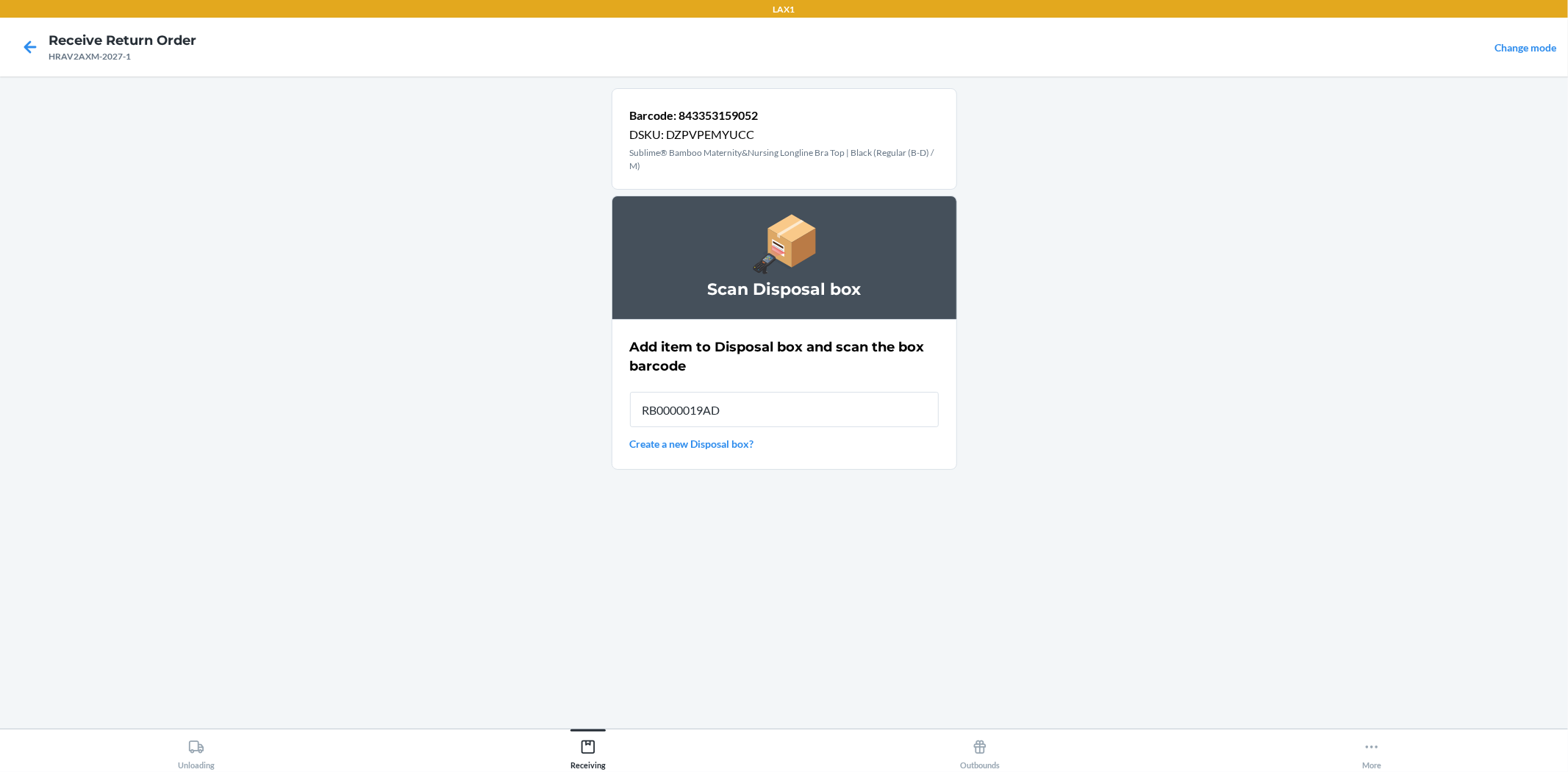
type input "RB0000019AD"
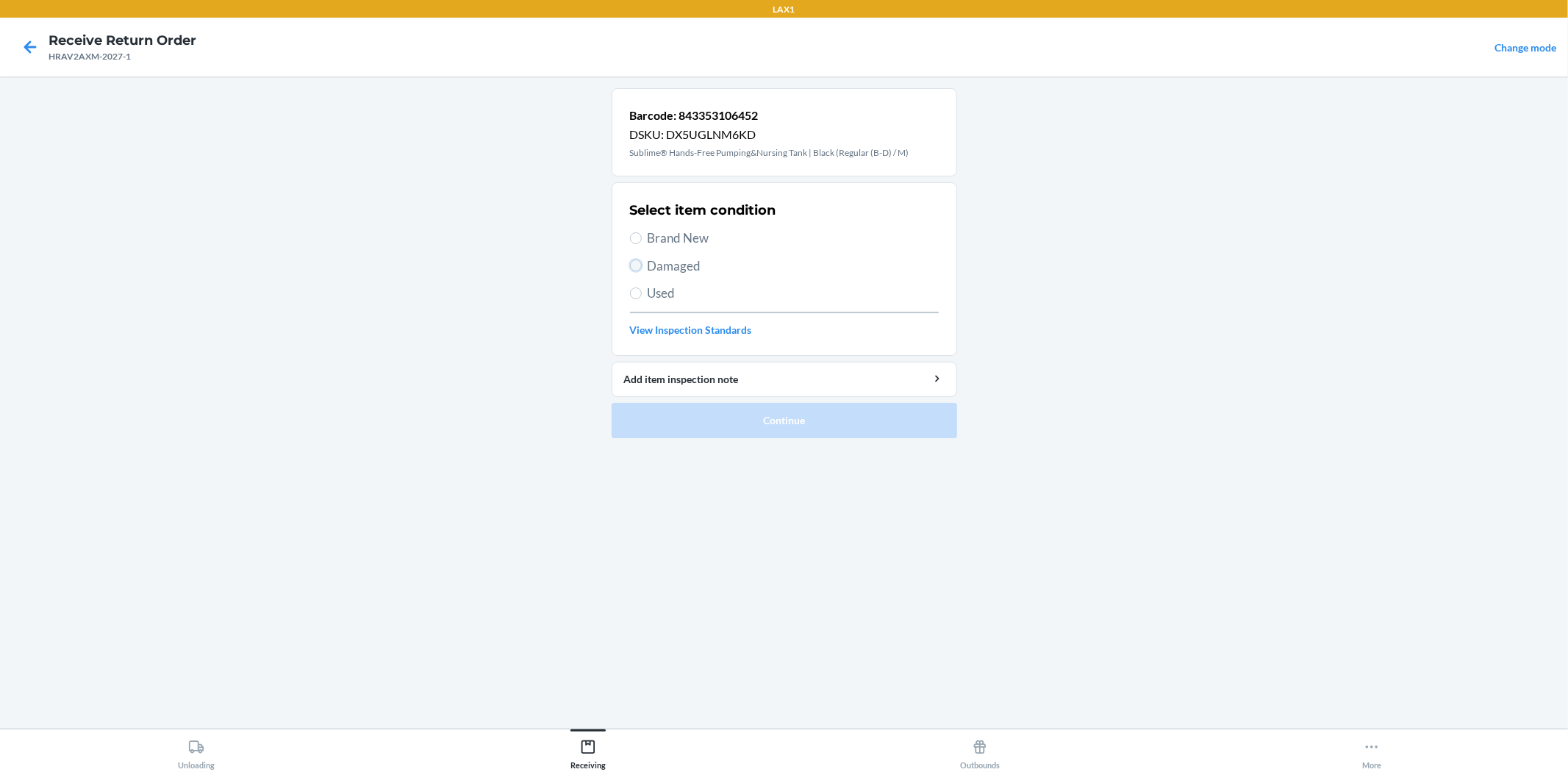
click at [637, 263] on input "Damaged" at bounding box center [635, 265] width 11 height 11
radio input "true"
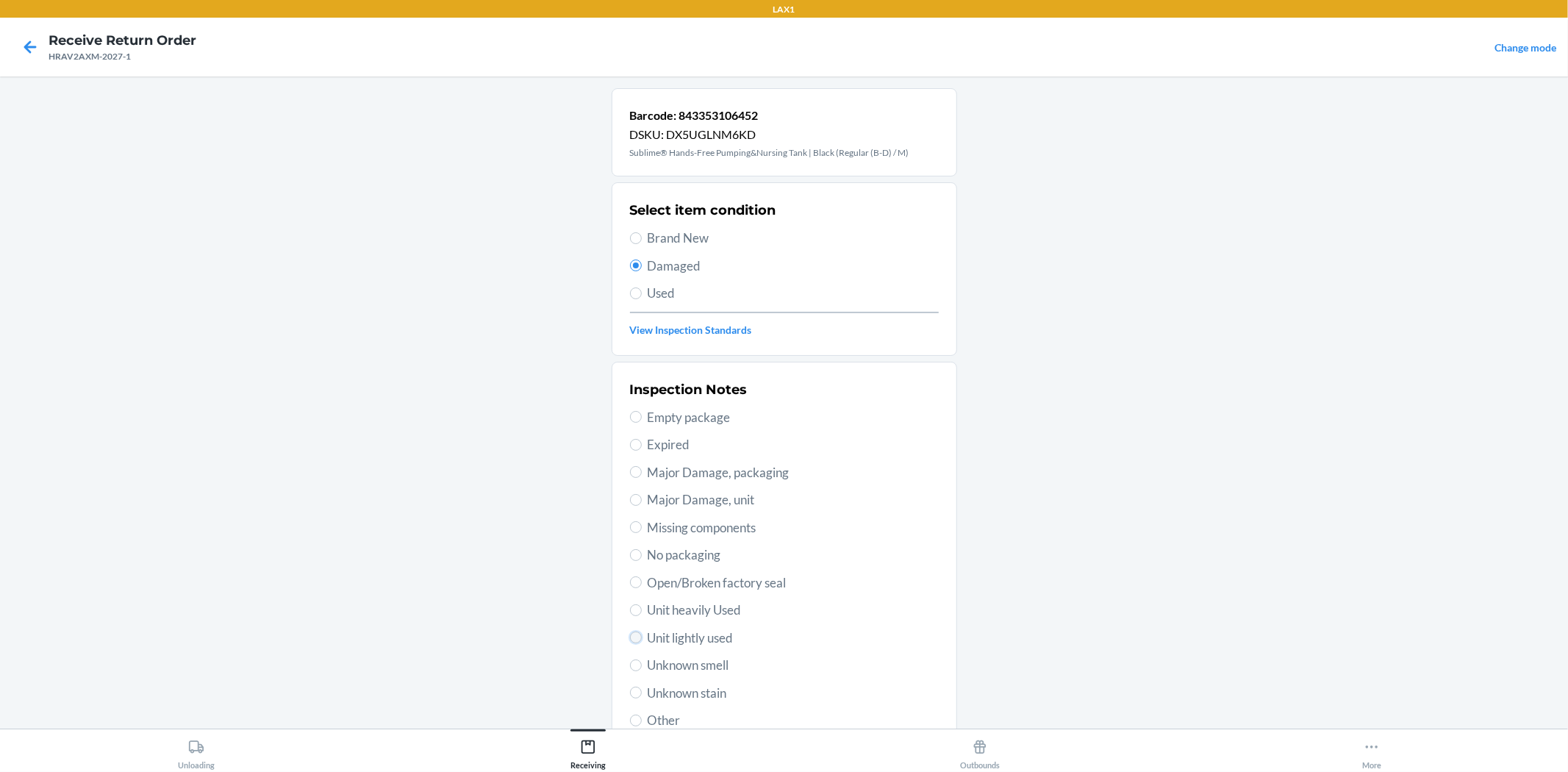
click at [634, 638] on input "Unit lightly used" at bounding box center [635, 637] width 11 height 11
radio input "true"
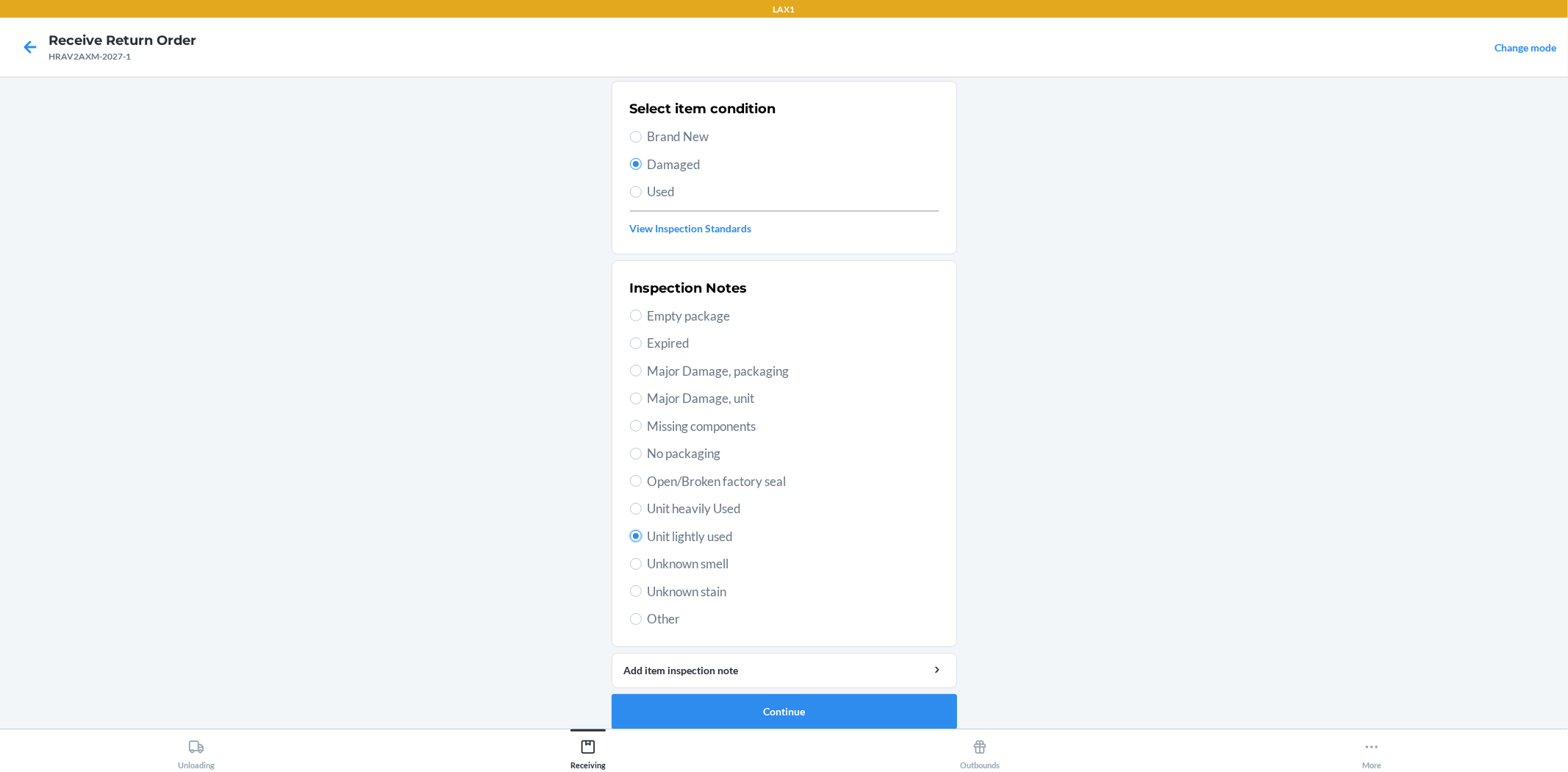
scroll to position [113, 0]
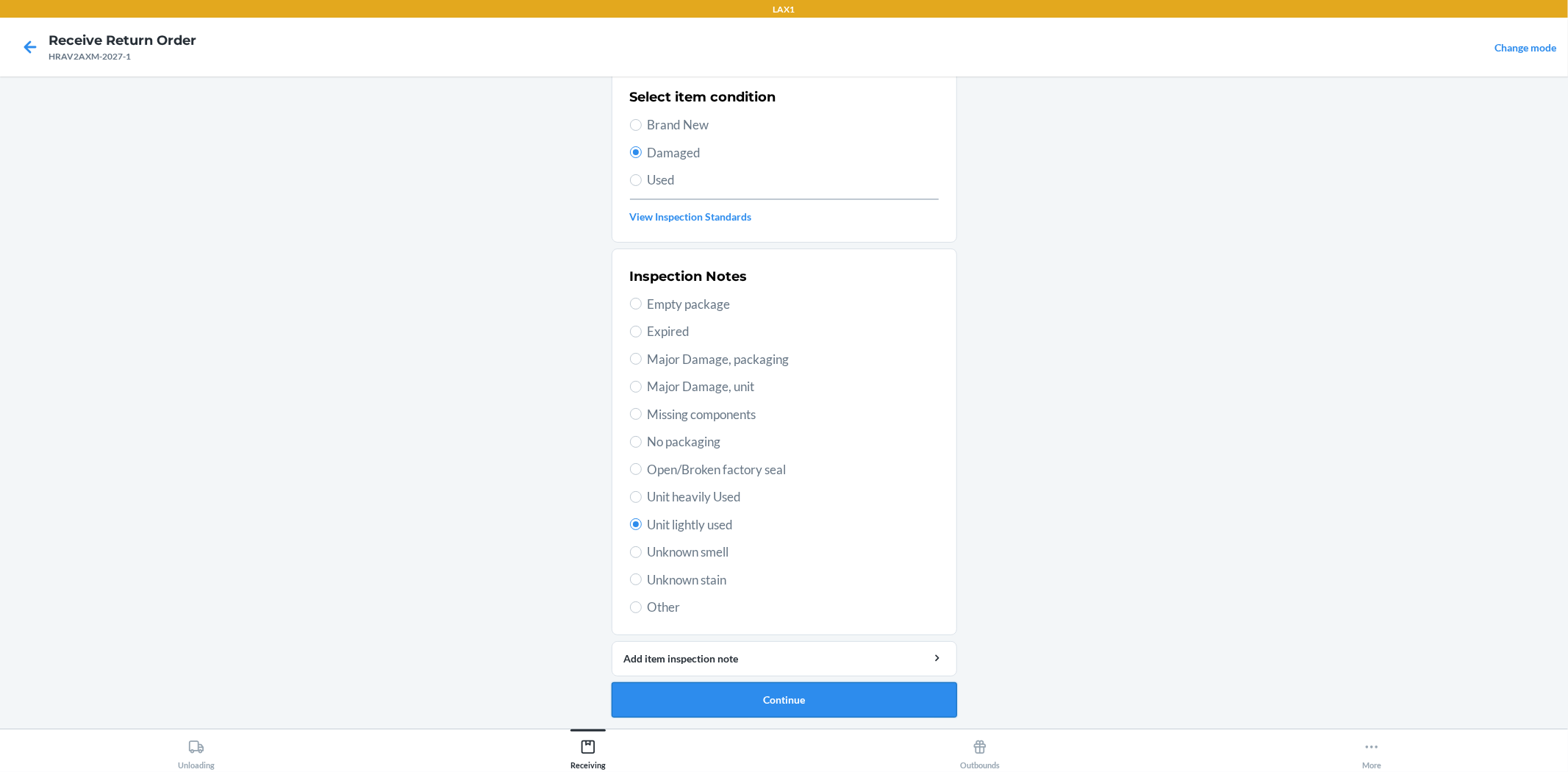
click at [798, 703] on button "Continue" at bounding box center [784, 700] width 345 height 35
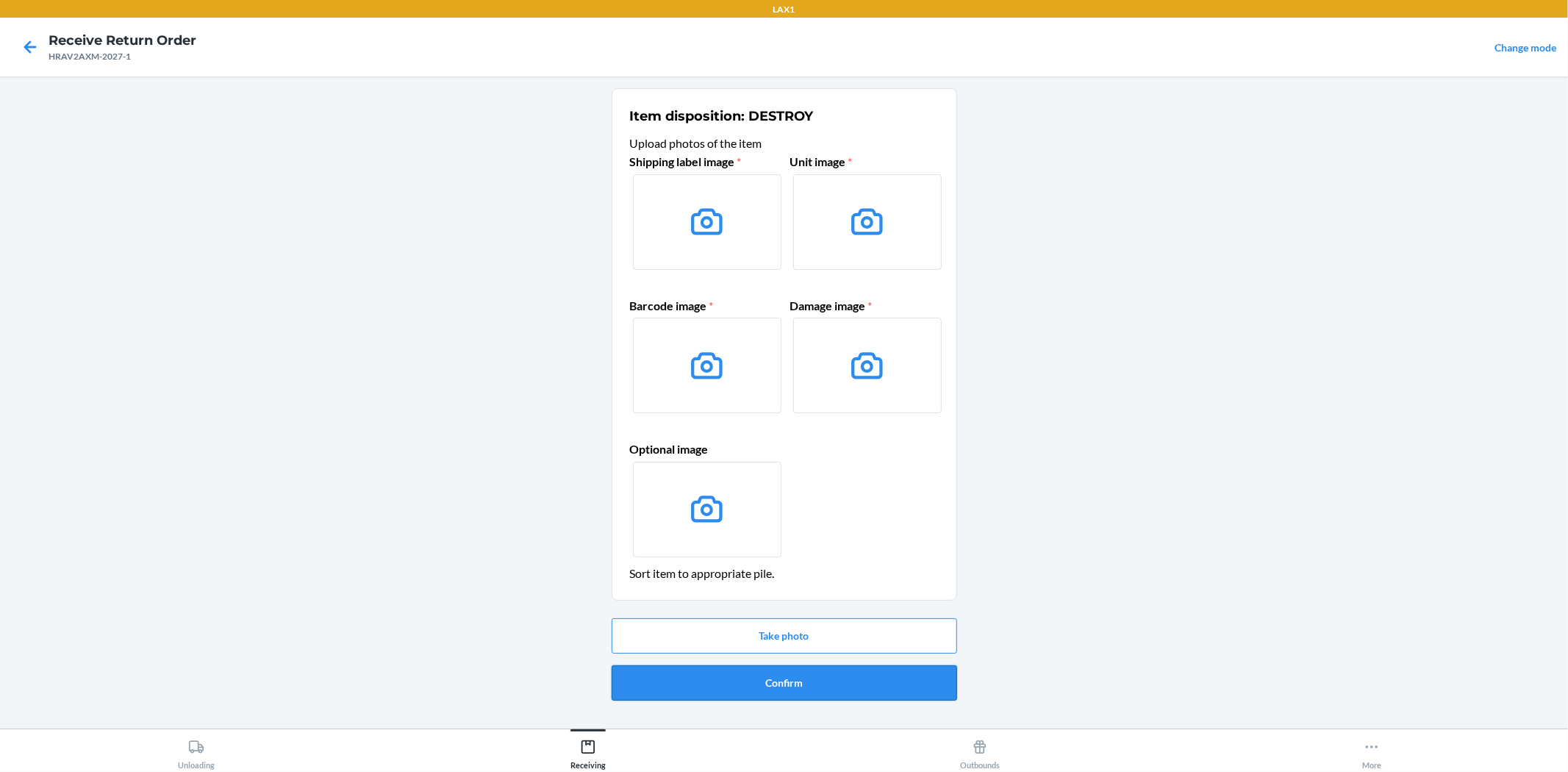
click at [774, 690] on button "Confirm" at bounding box center [784, 683] width 345 height 35
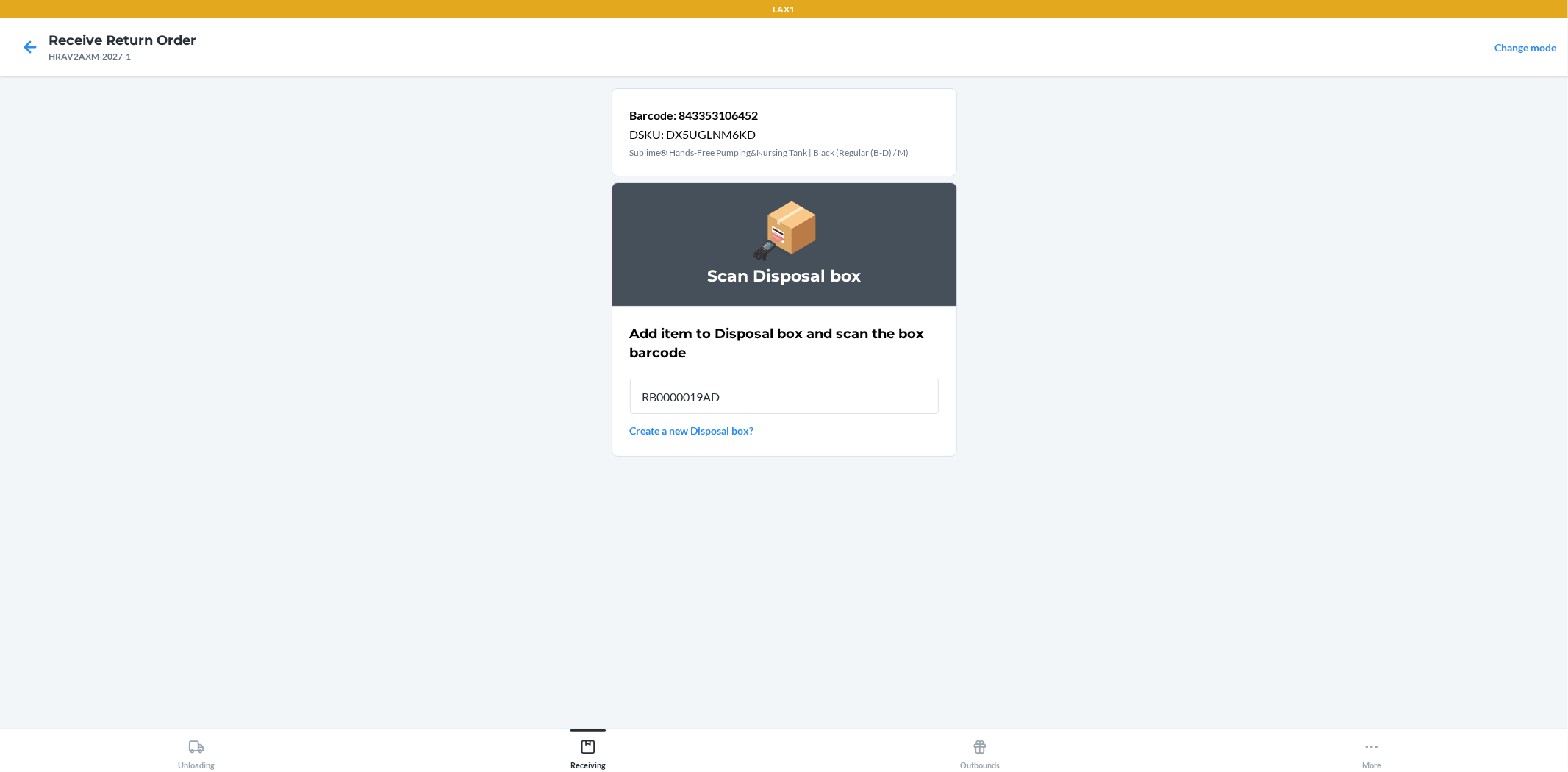
type input "RB0000019AD"
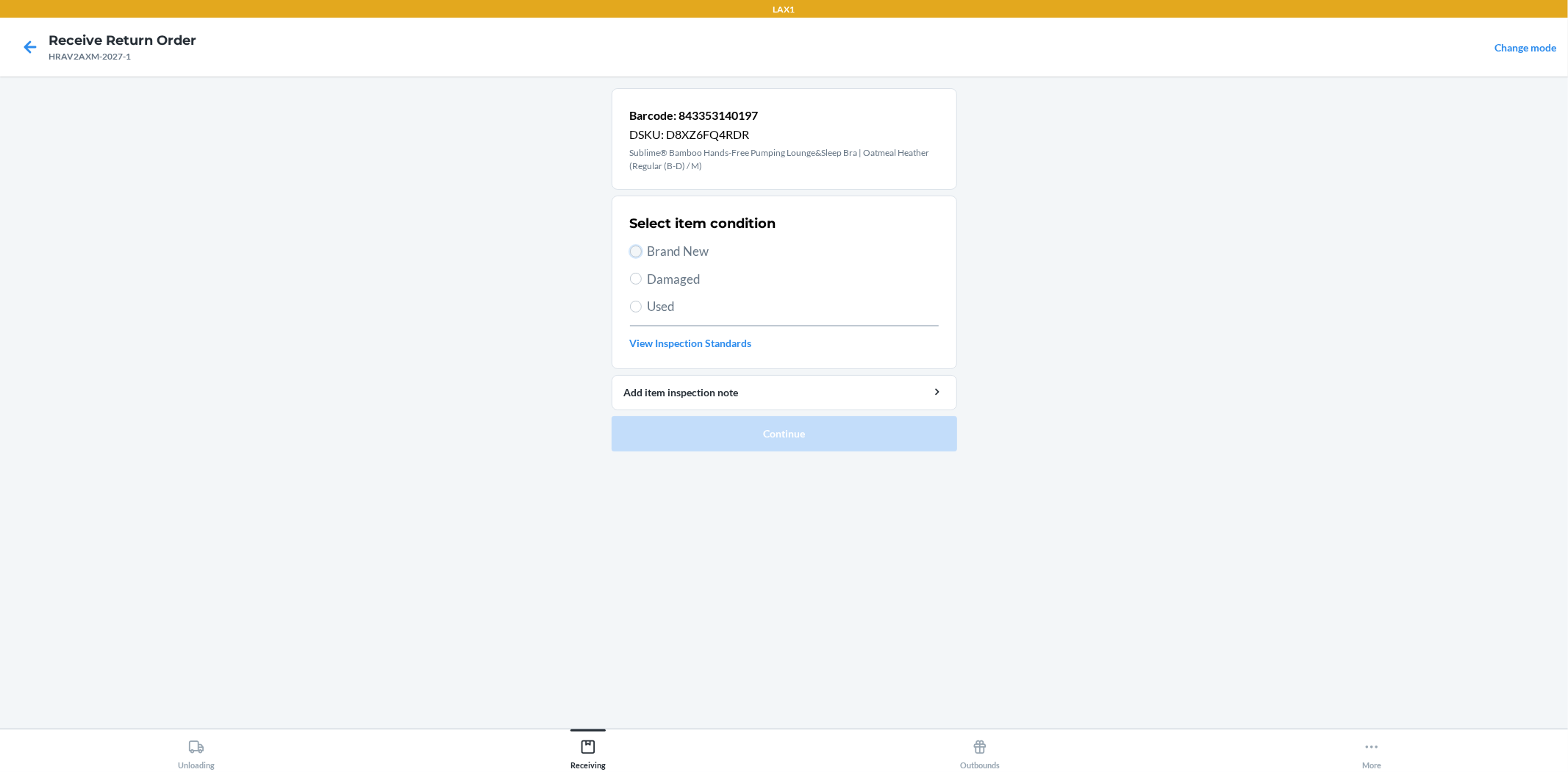
click at [639, 254] on input "Brand New" at bounding box center [635, 251] width 11 height 11
radio input "true"
click at [700, 434] on button "Continue" at bounding box center [784, 434] width 345 height 35
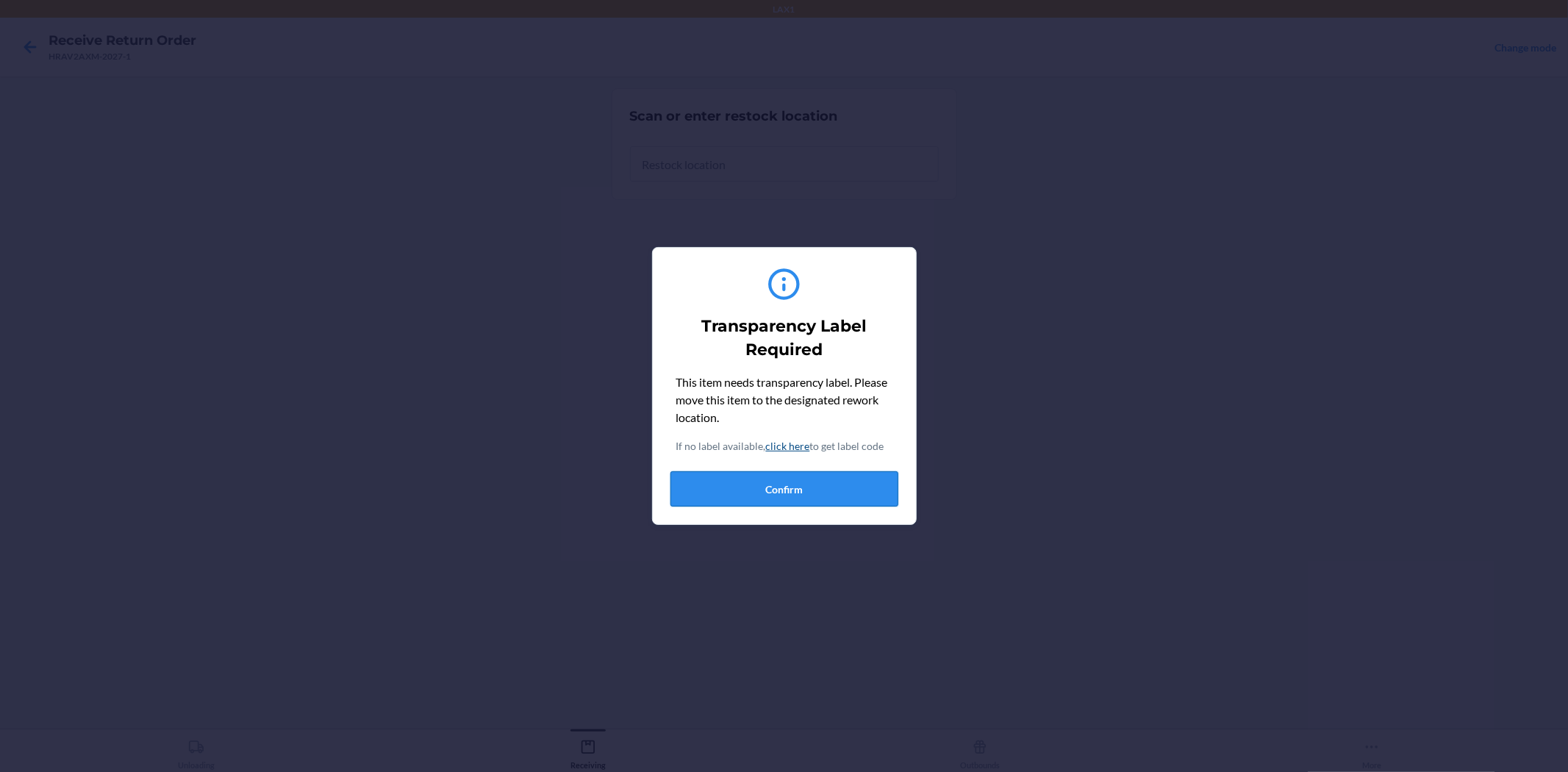
click at [766, 500] on button "Confirm" at bounding box center [784, 489] width 228 height 35
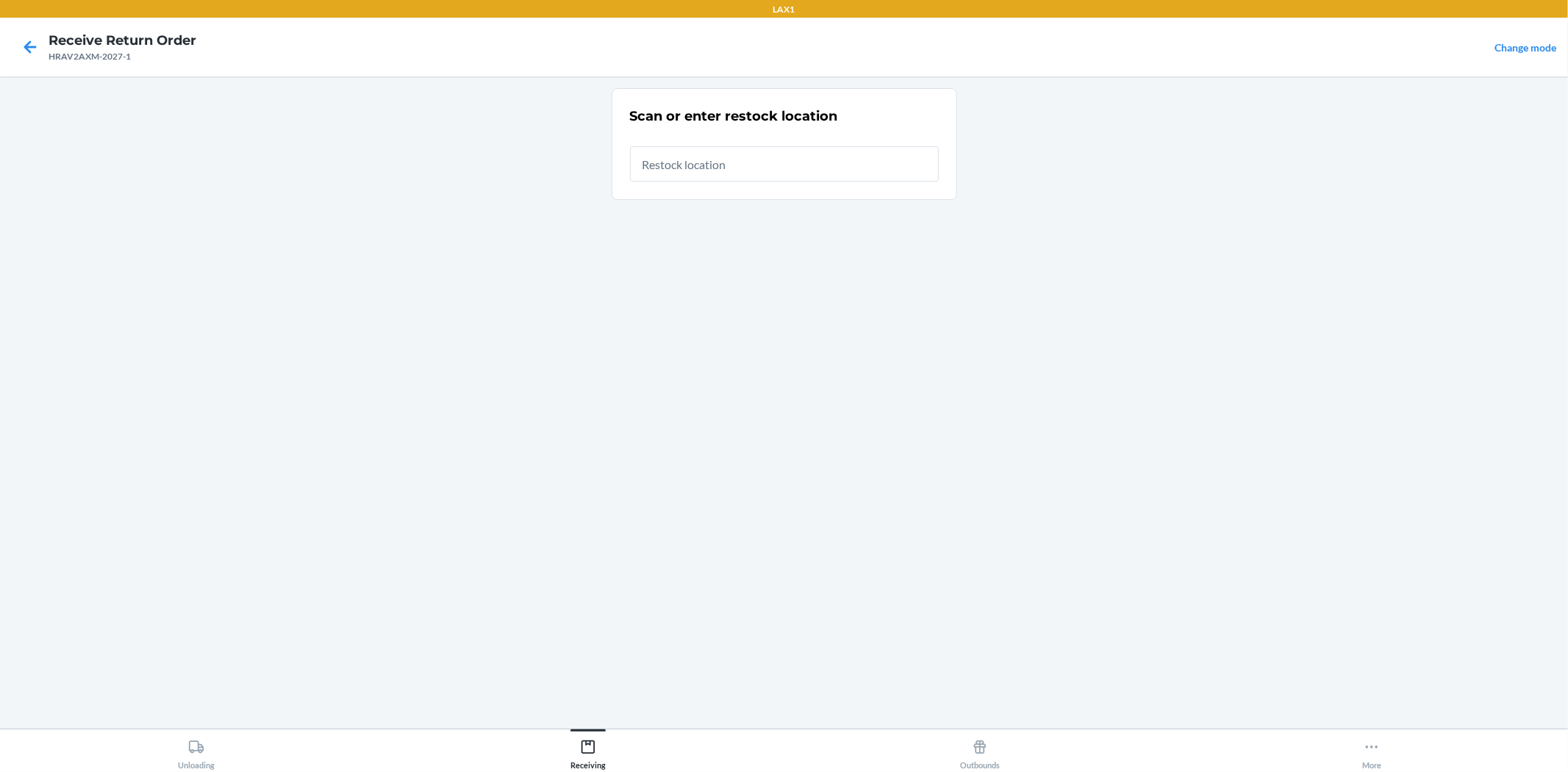
type input "RTCART017"
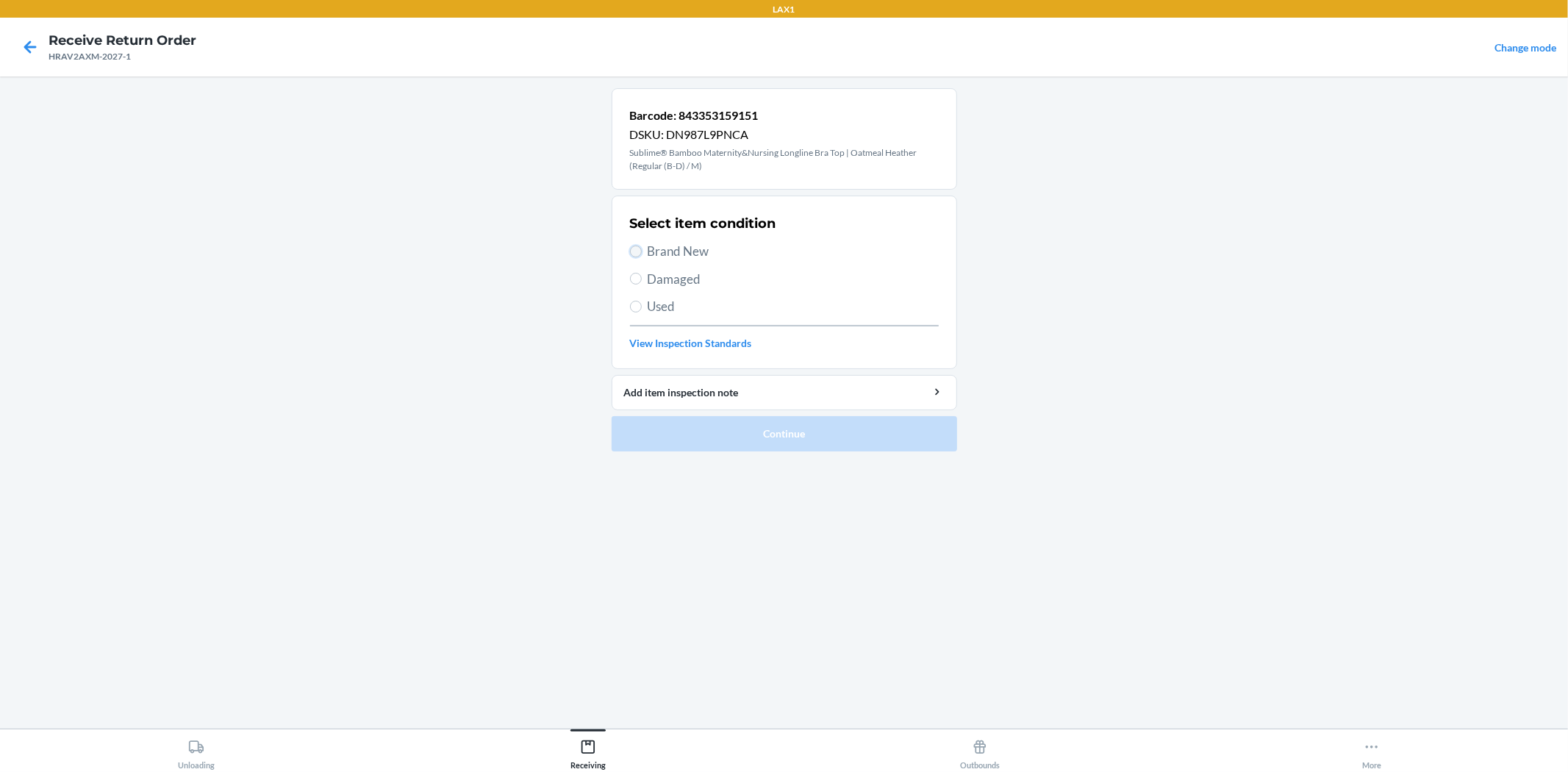
click at [636, 254] on input "Brand New" at bounding box center [635, 251] width 11 height 11
radio input "true"
click at [848, 440] on button "Continue" at bounding box center [784, 434] width 345 height 35
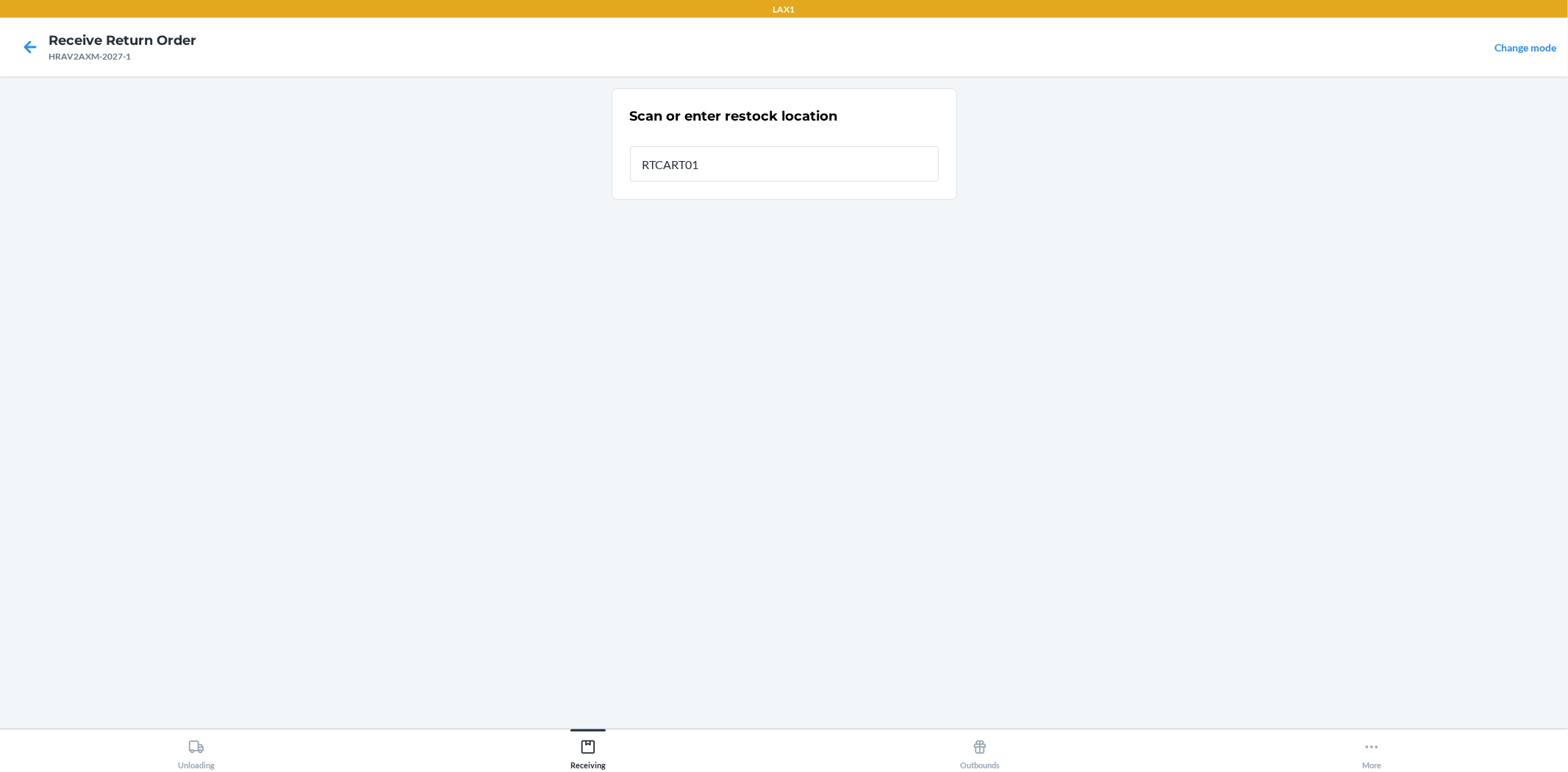
type input "RTCART017"
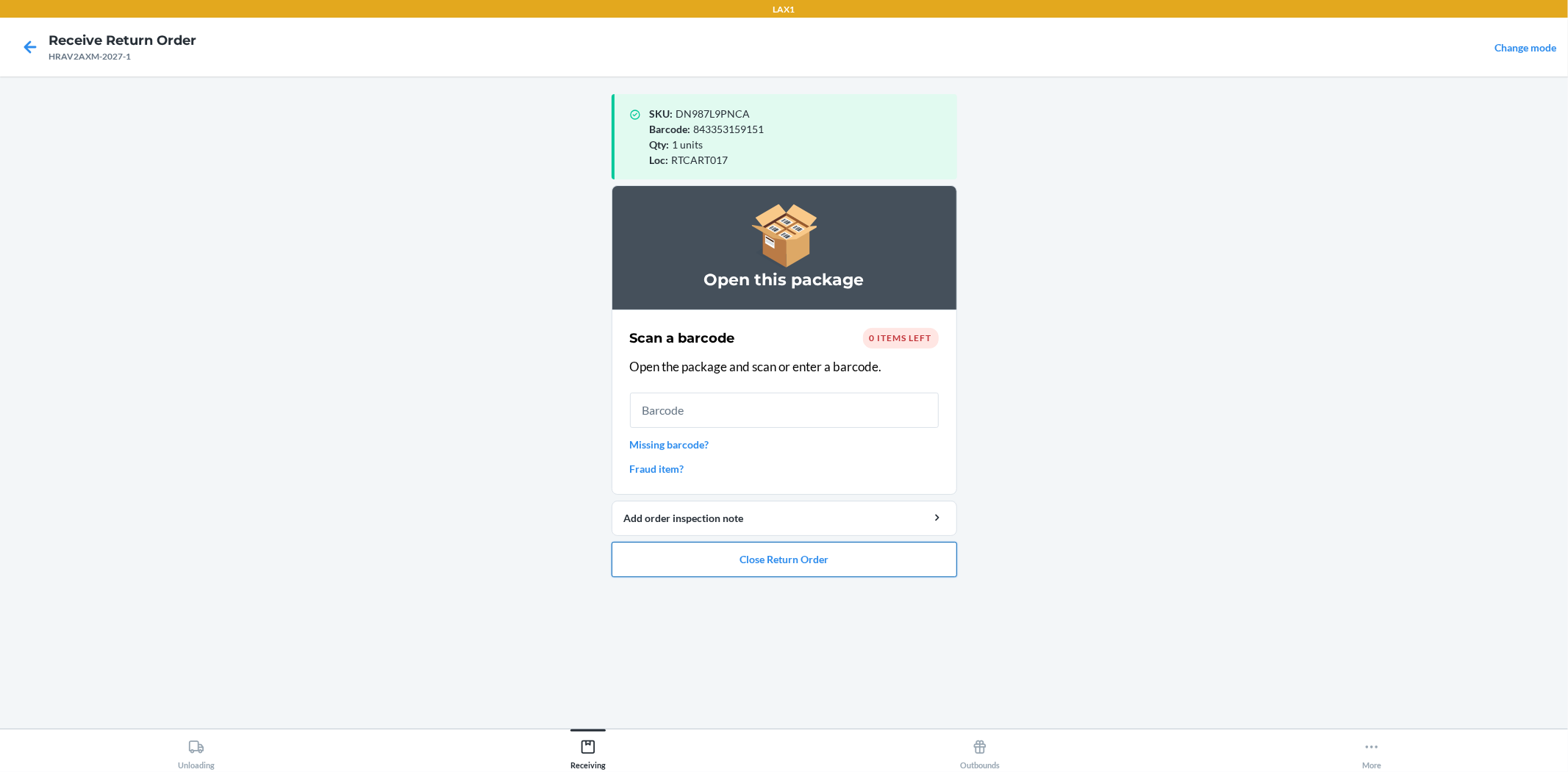
click at [870, 573] on button "Close Return Order" at bounding box center [784, 560] width 345 height 35
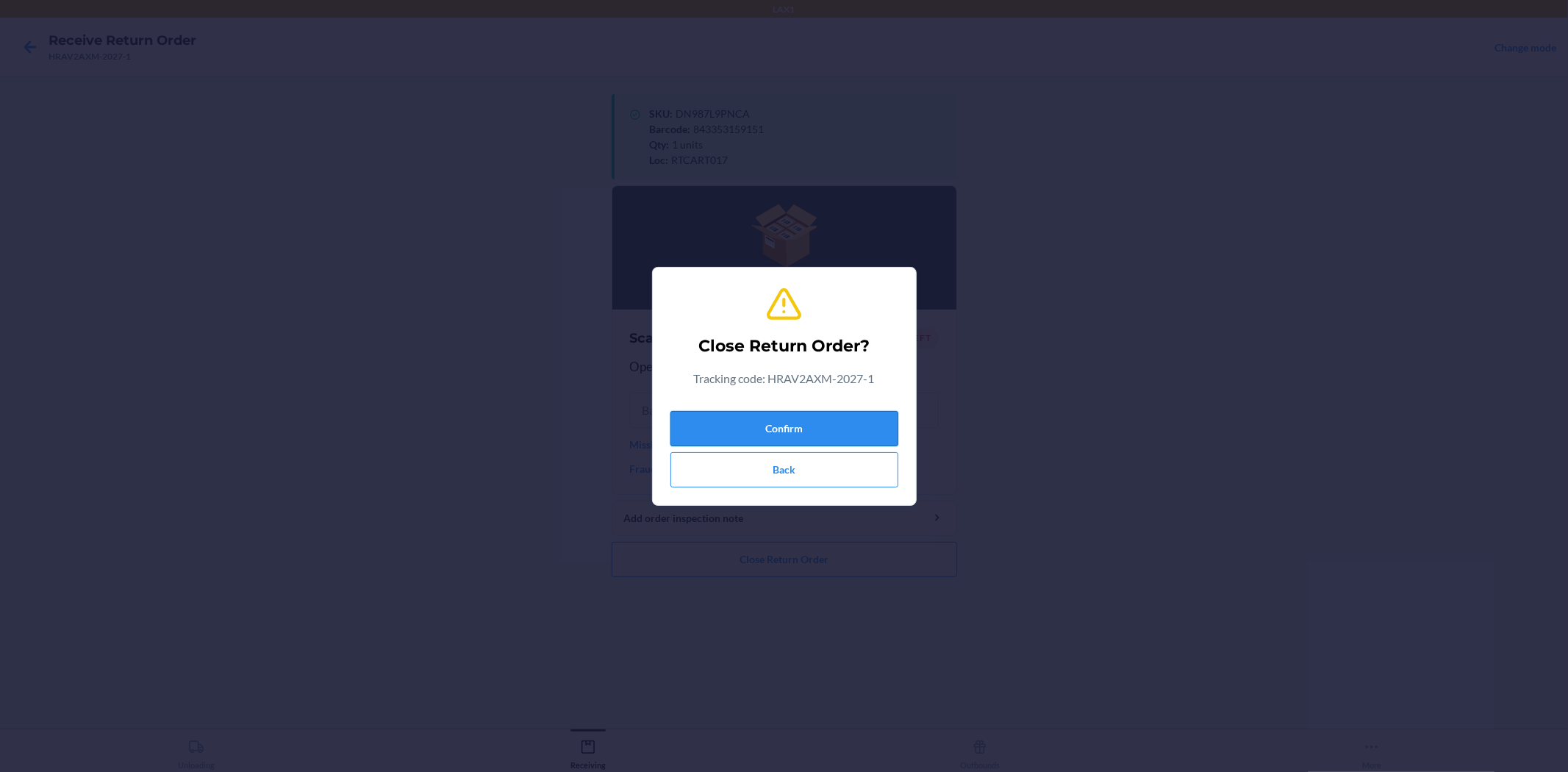
click at [841, 429] on button "Confirm" at bounding box center [784, 428] width 228 height 35
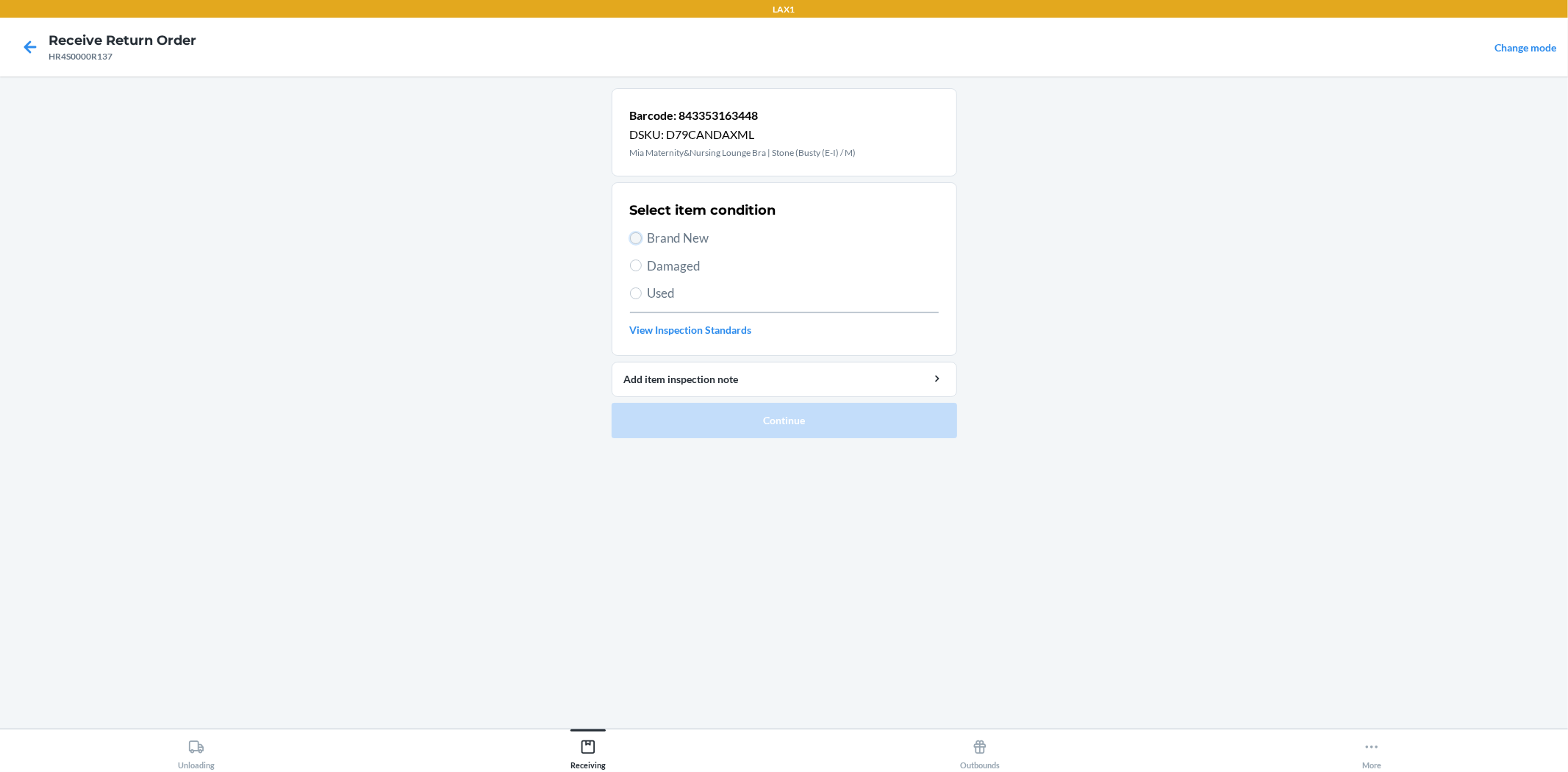
click at [637, 239] on input "Brand New" at bounding box center [635, 238] width 11 height 11
radio input "true"
click at [652, 417] on button "Continue" at bounding box center [784, 420] width 345 height 35
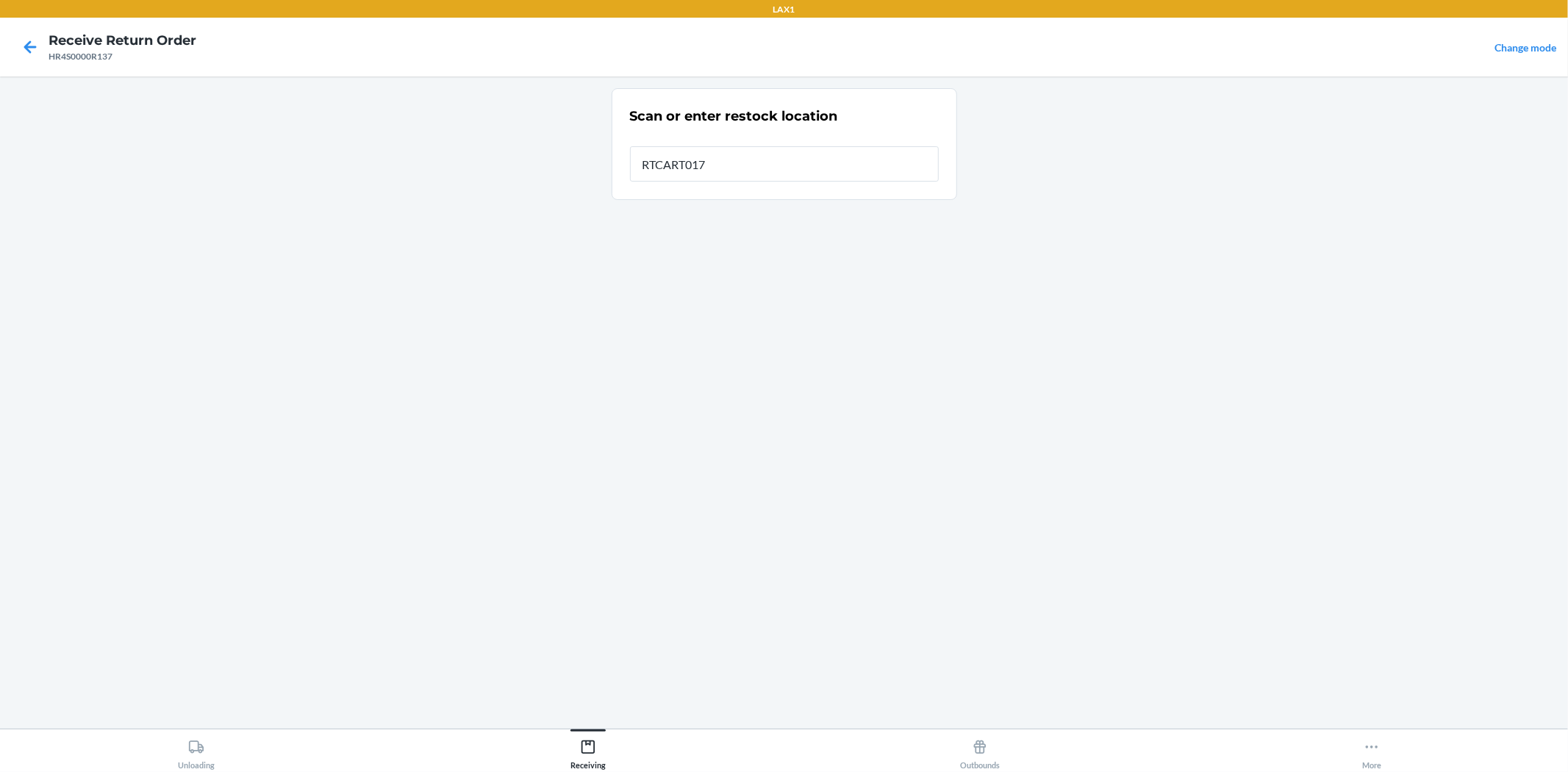
type input "RTCART017"
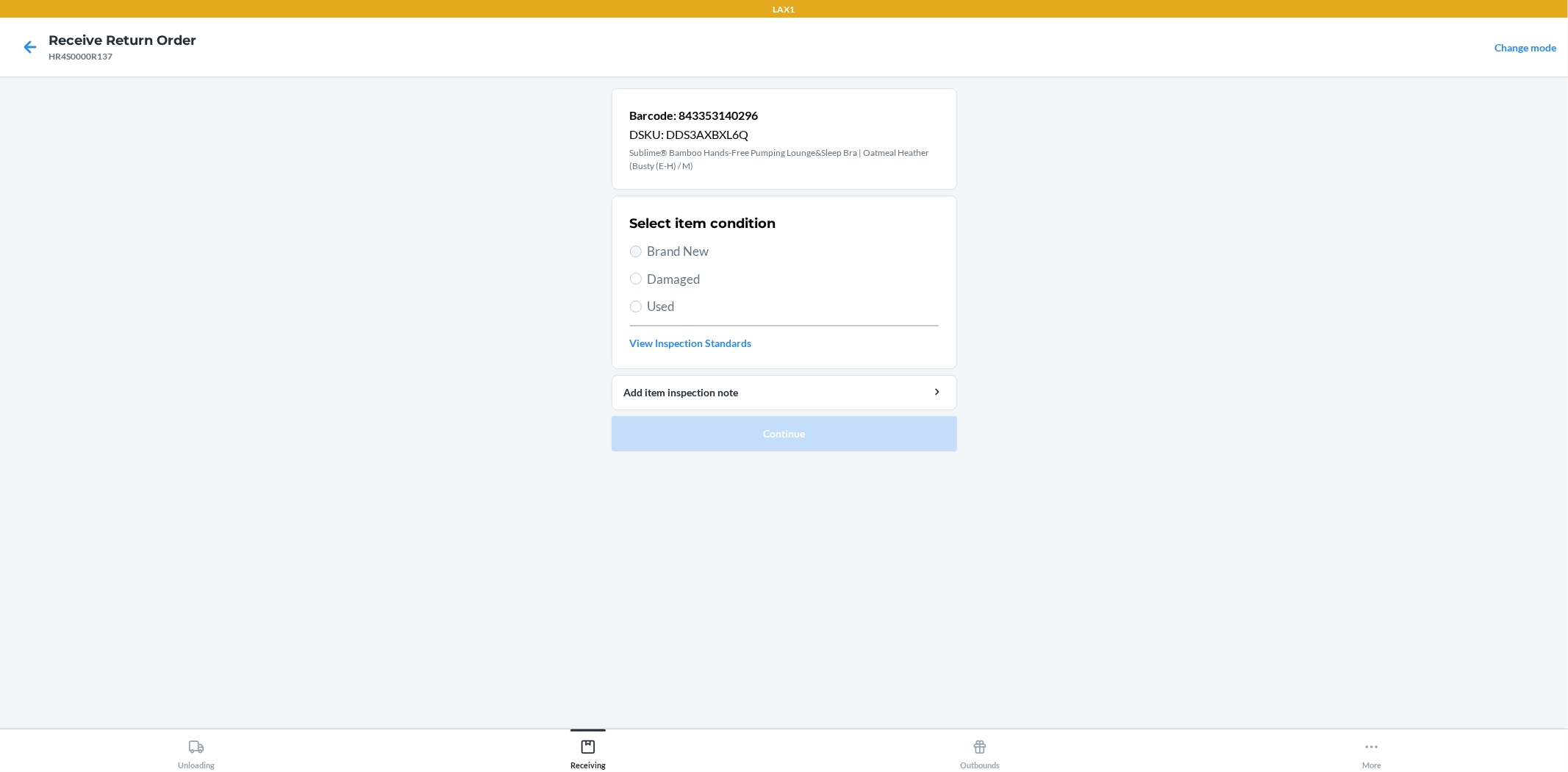
click at [630, 255] on label "Brand New" at bounding box center [784, 252] width 309 height 19
click at [630, 255] on input "Brand New" at bounding box center [635, 251] width 11 height 11
radio input "true"
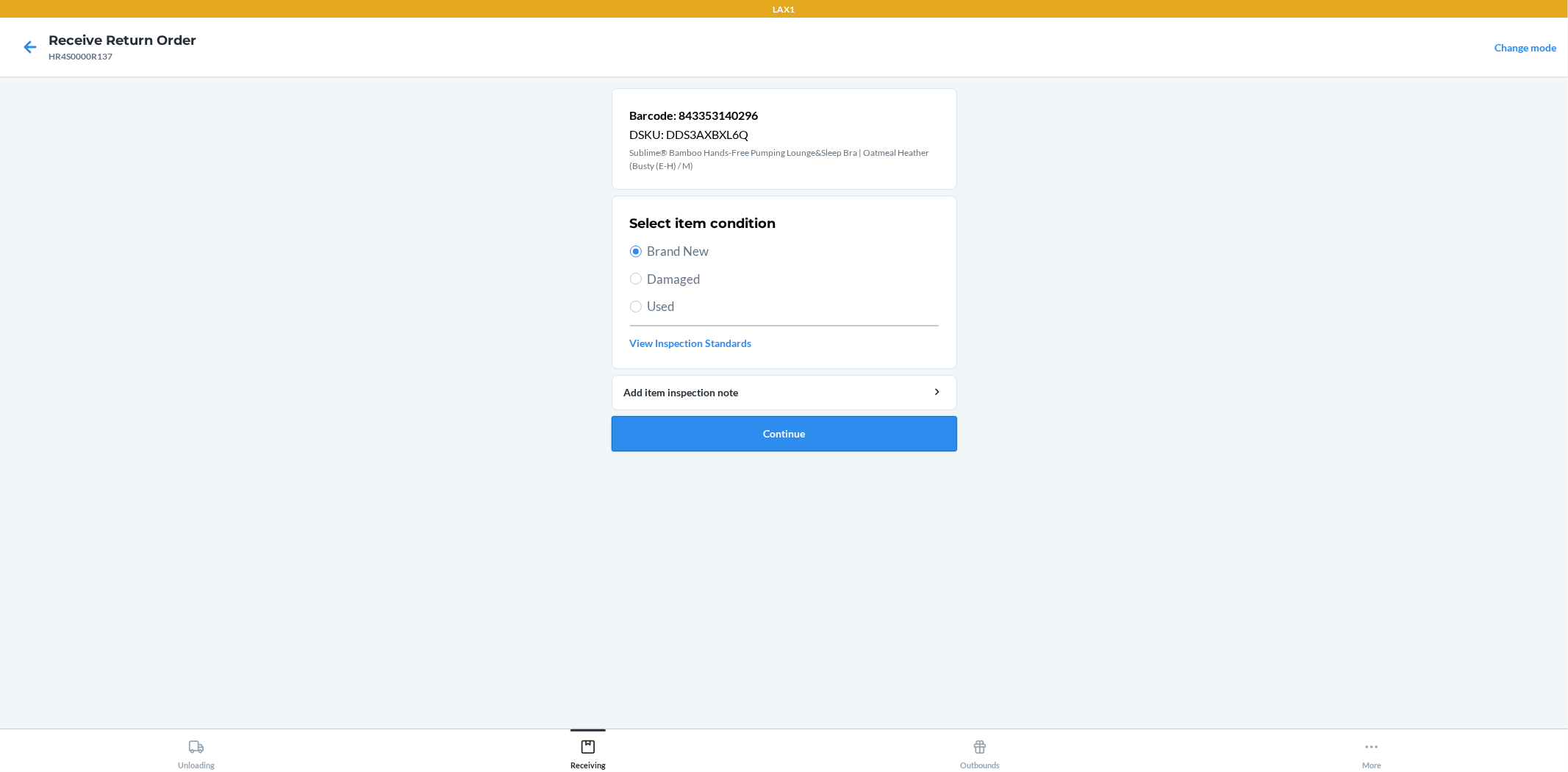
click at [667, 427] on button "Continue" at bounding box center [784, 434] width 345 height 35
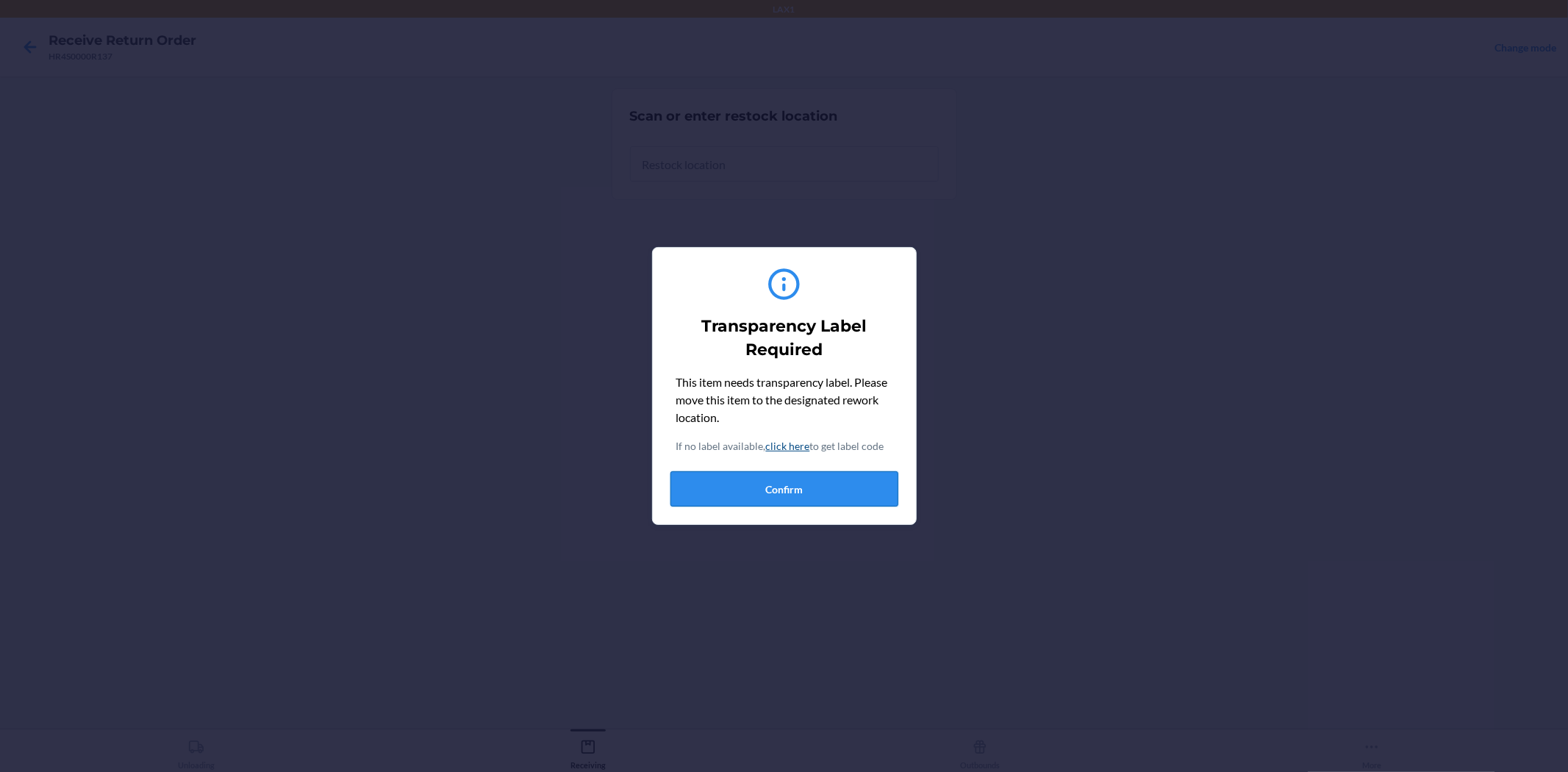
click at [805, 498] on button "Confirm" at bounding box center [784, 489] width 228 height 35
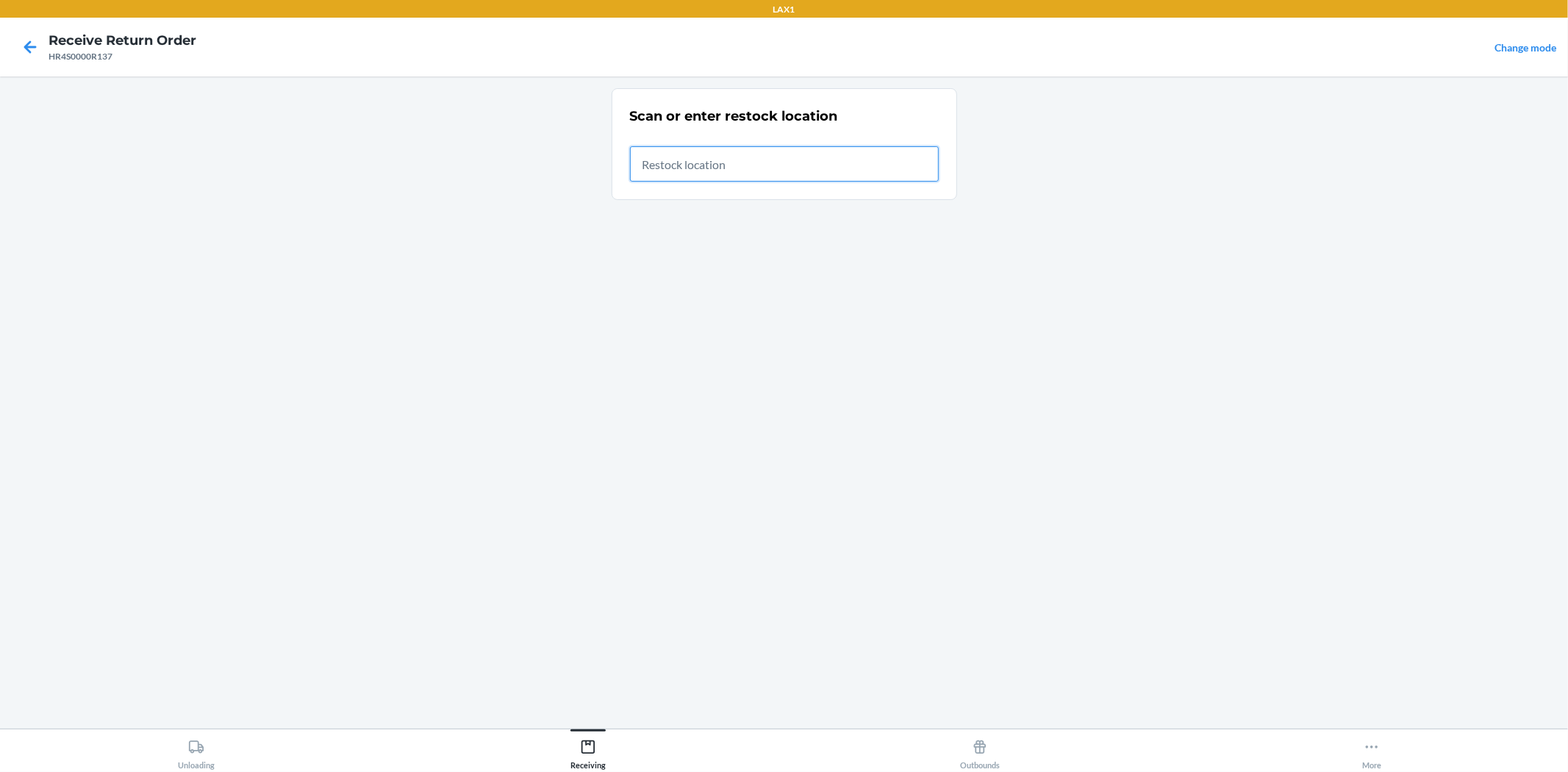
click at [774, 173] on input "text" at bounding box center [784, 164] width 309 height 35
type input "RTCART017"
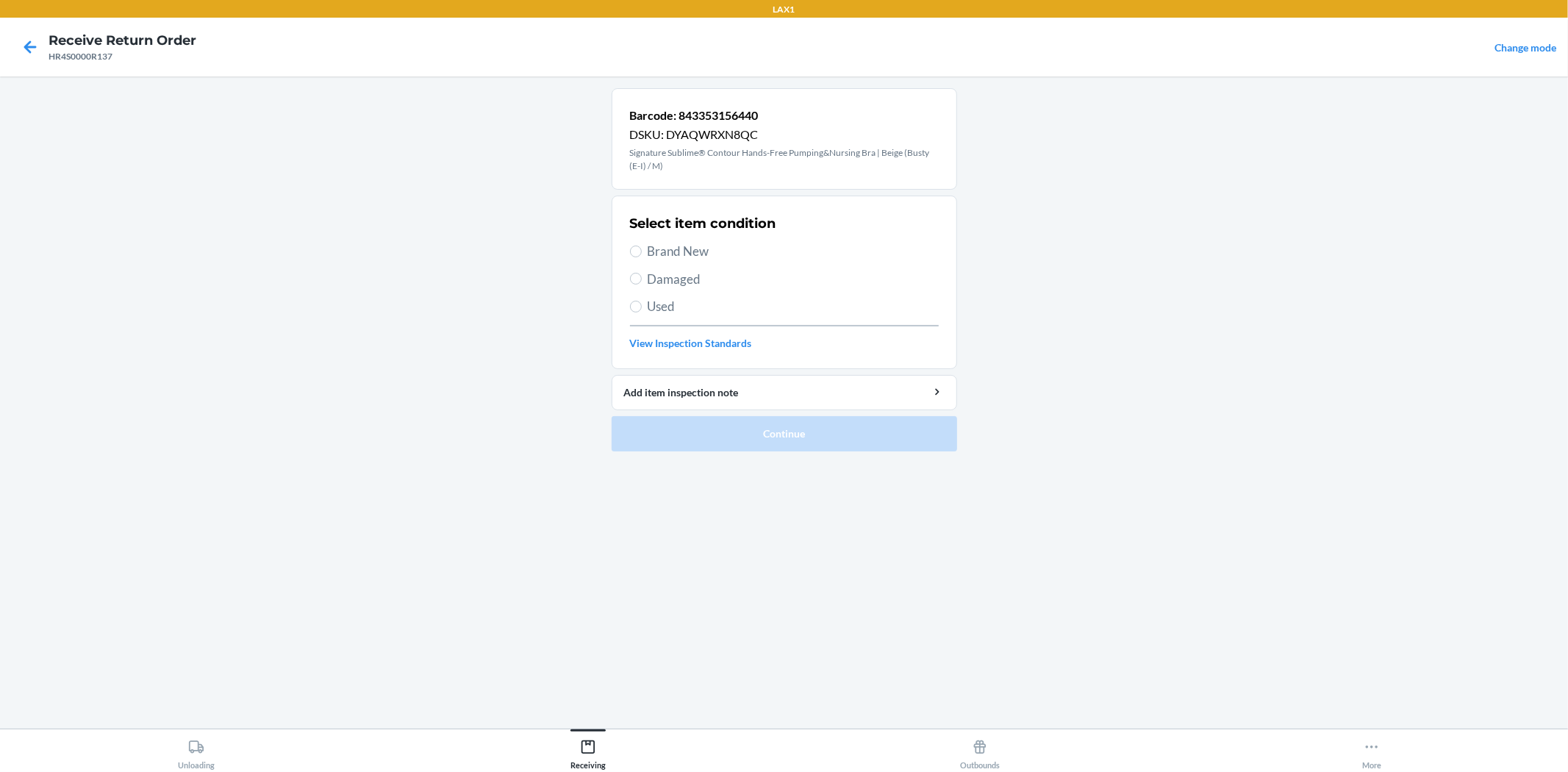
click at [629, 284] on label "Damaged" at bounding box center [784, 280] width 309 height 19
click at [629, 284] on input "Damaged" at bounding box center [635, 278] width 11 height 11
radio input "true"
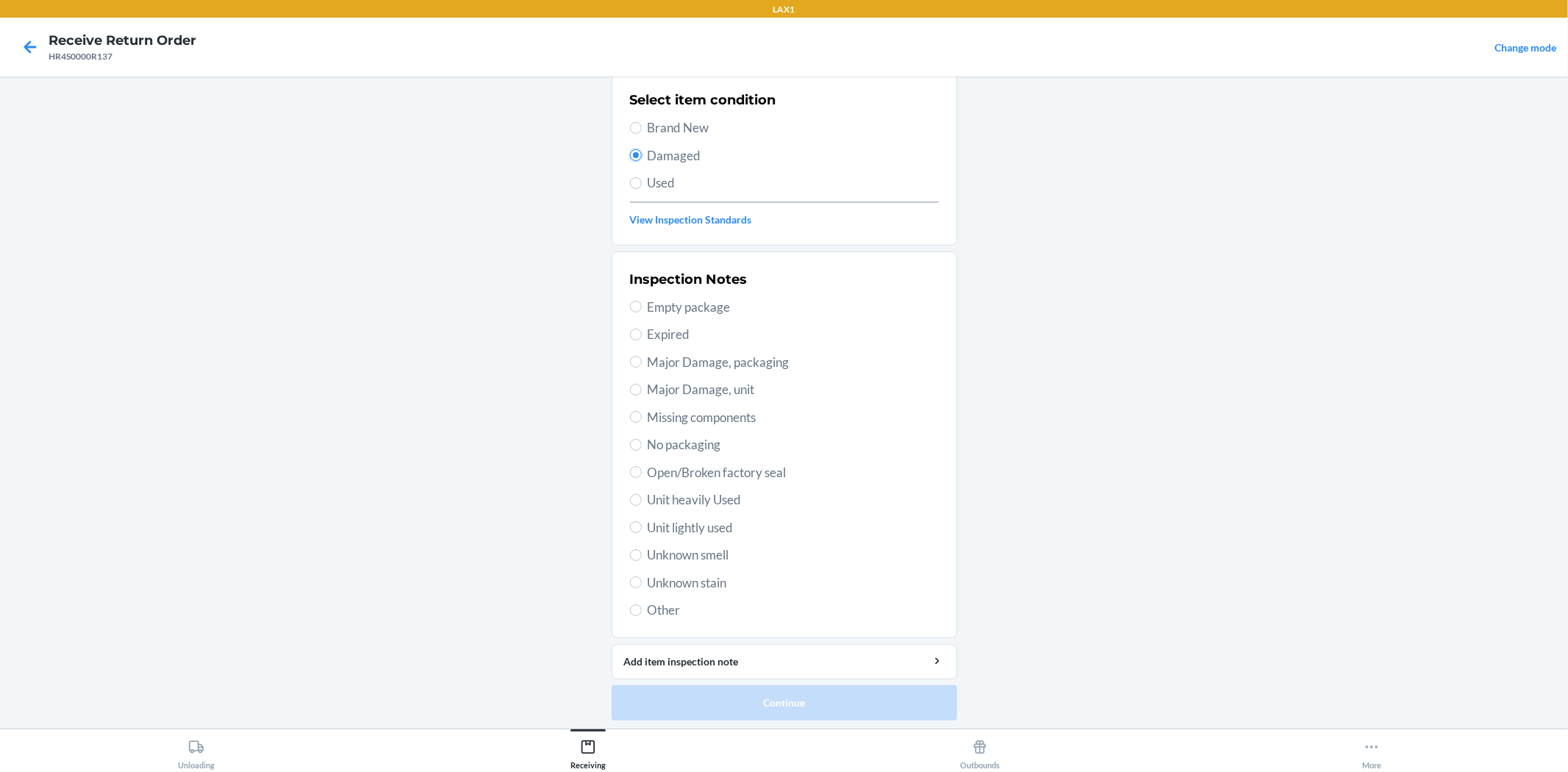
scroll to position [126, 0]
click at [629, 526] on input "Unit lightly used" at bounding box center [635, 524] width 11 height 11
radio input "true"
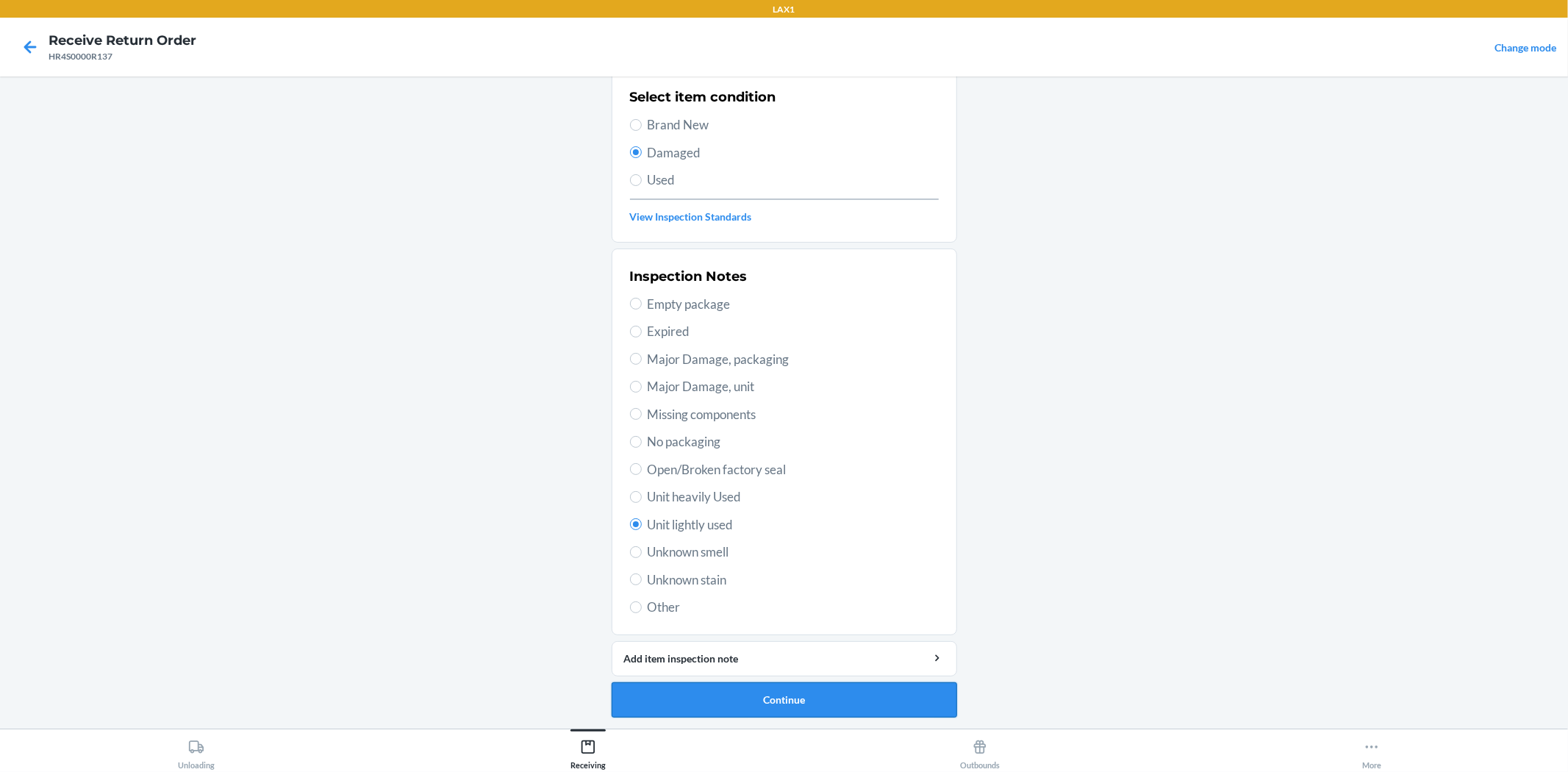
click at [790, 697] on button "Continue" at bounding box center [784, 700] width 345 height 35
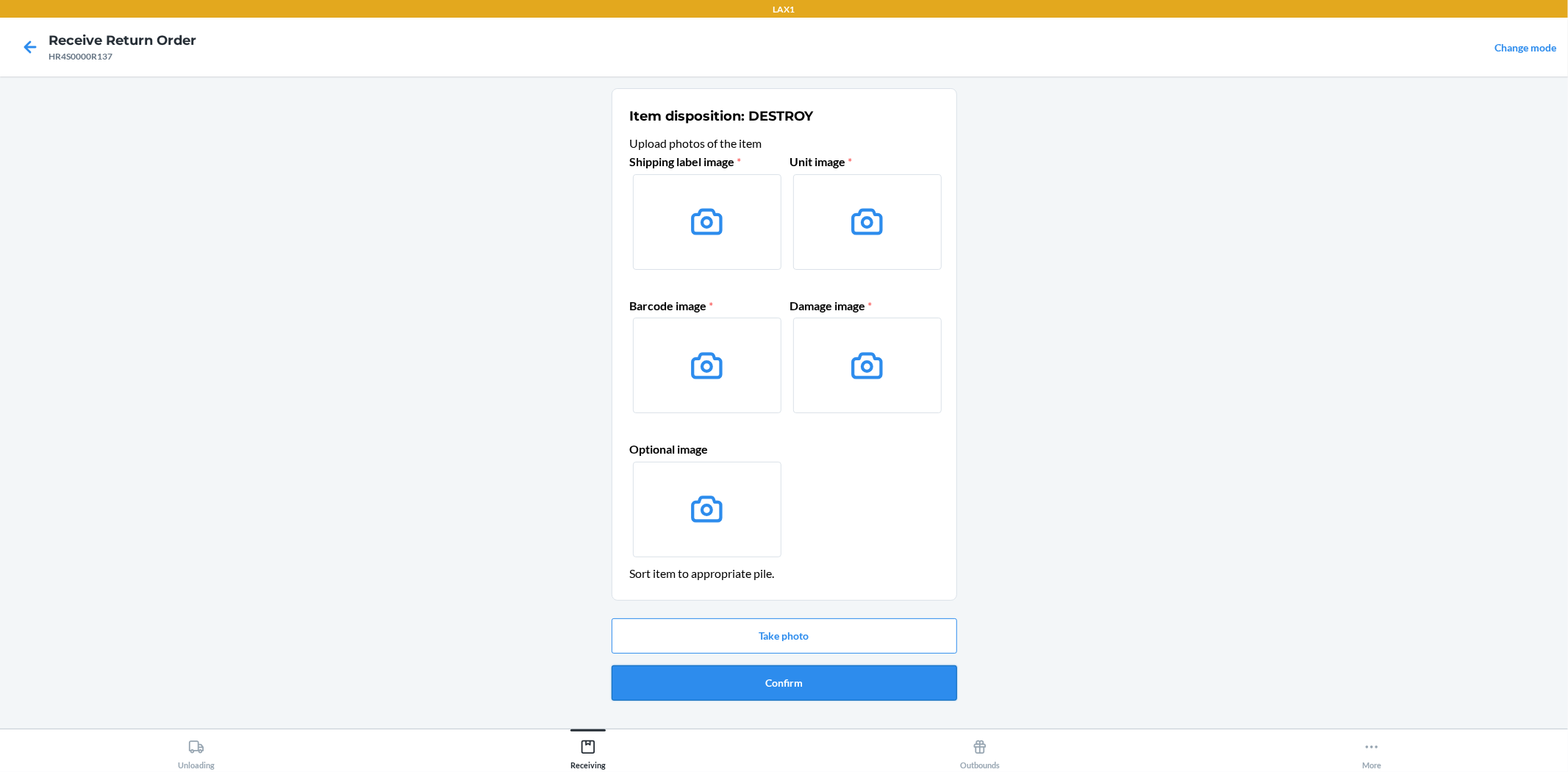
click at [785, 683] on button "Confirm" at bounding box center [784, 683] width 345 height 35
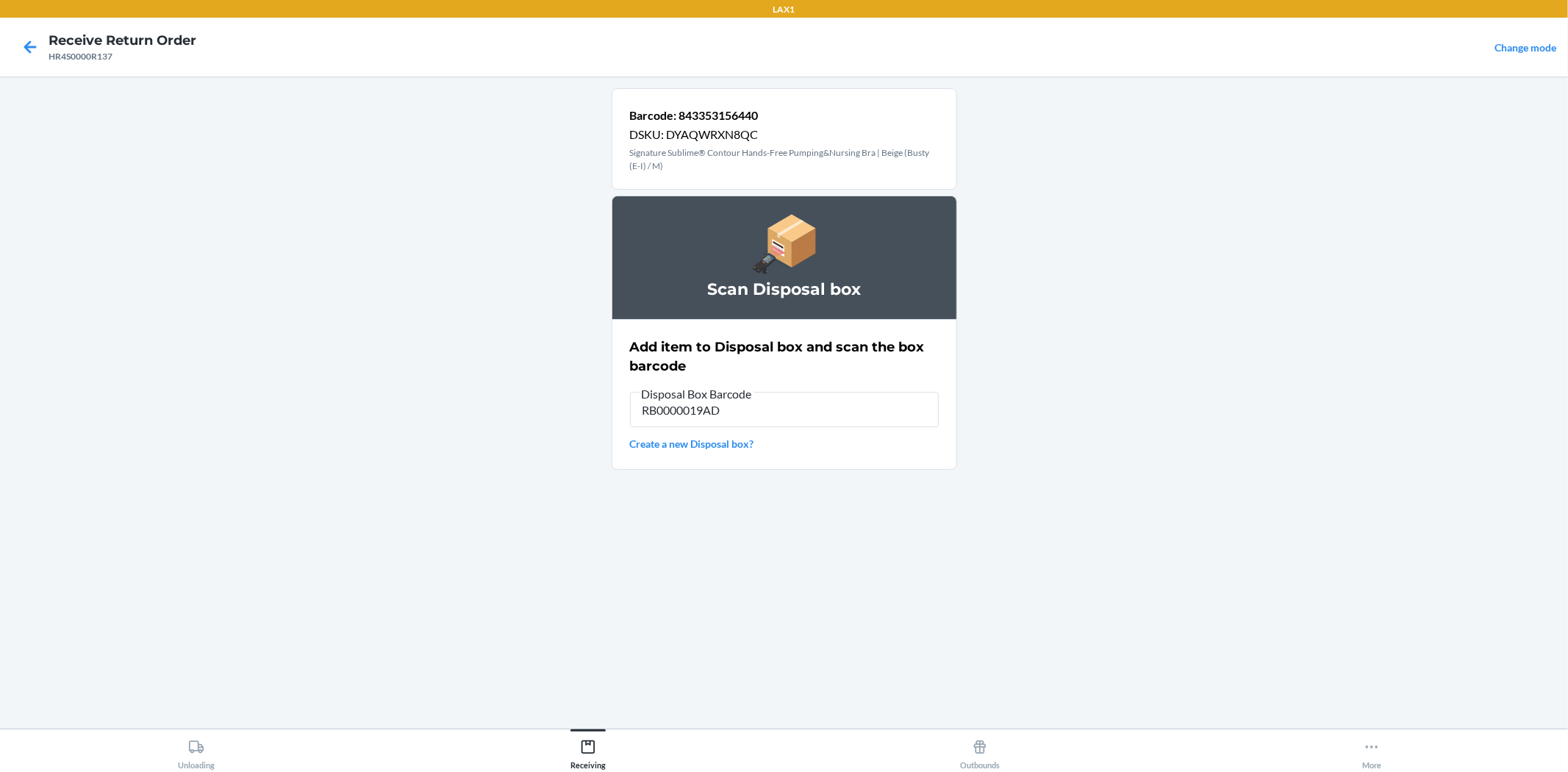
type input "RB0000019AD"
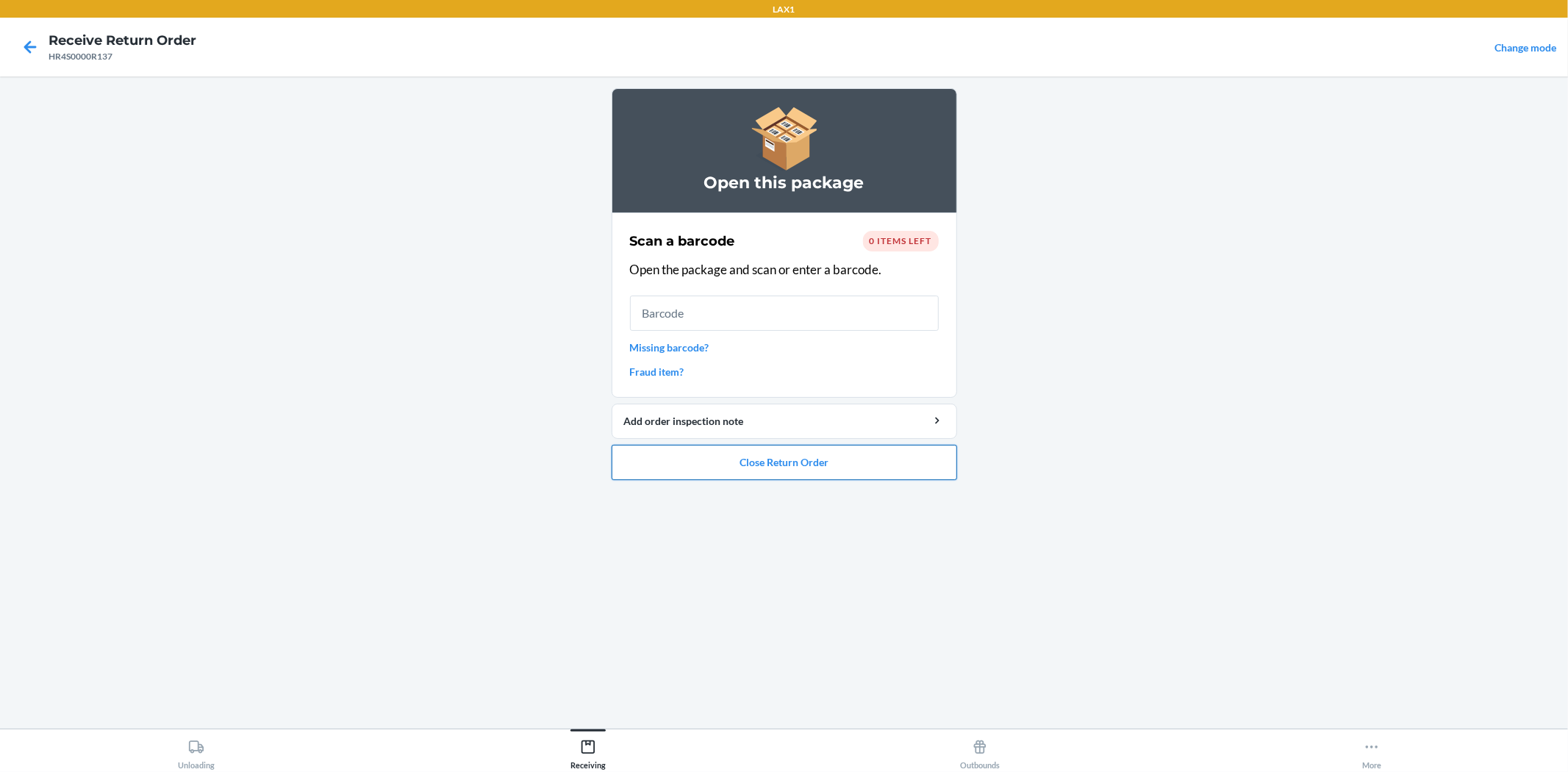
click at [801, 464] on button "Close Return Order" at bounding box center [784, 463] width 345 height 35
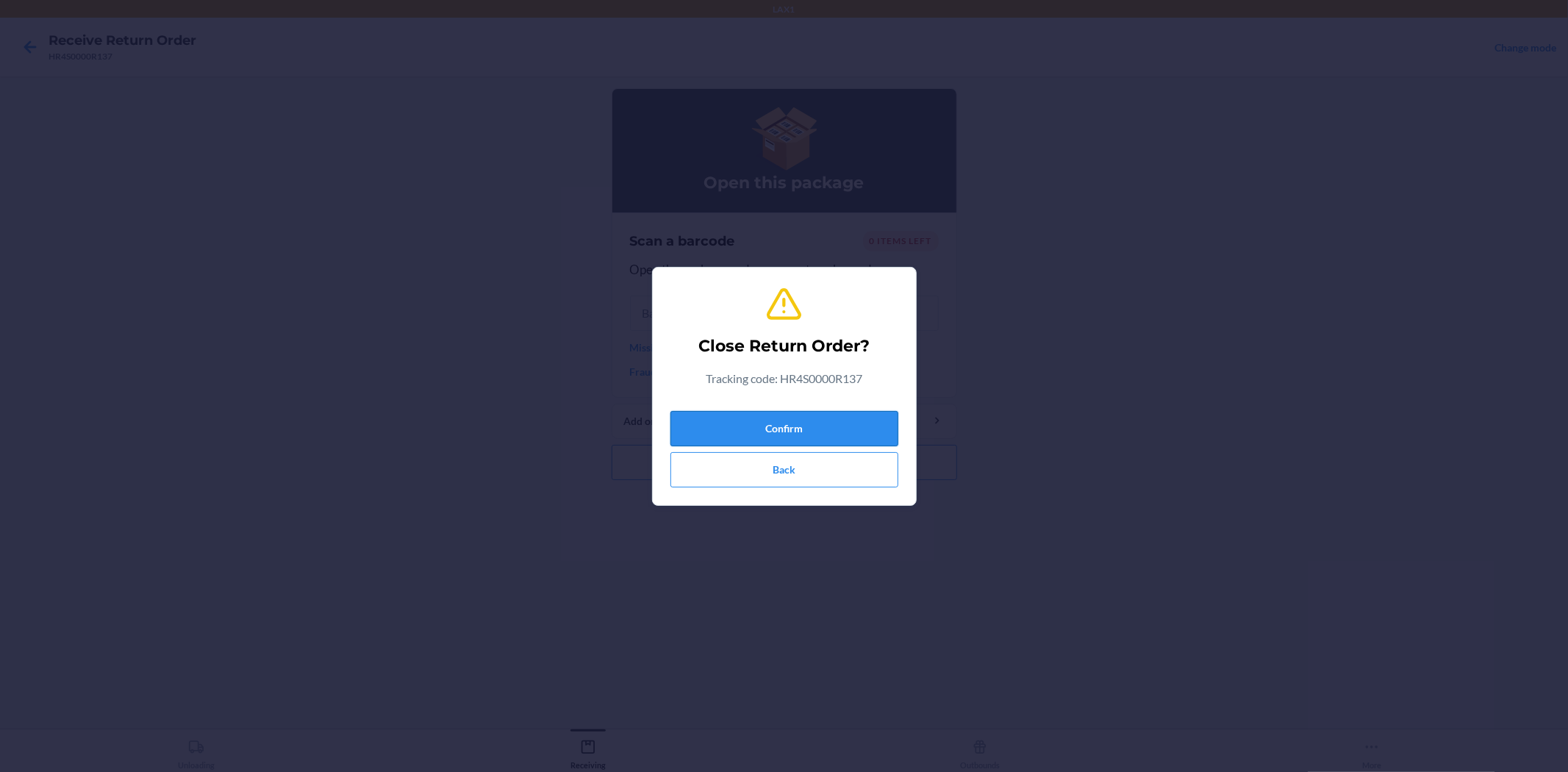
click at [810, 423] on button "Confirm" at bounding box center [784, 428] width 228 height 35
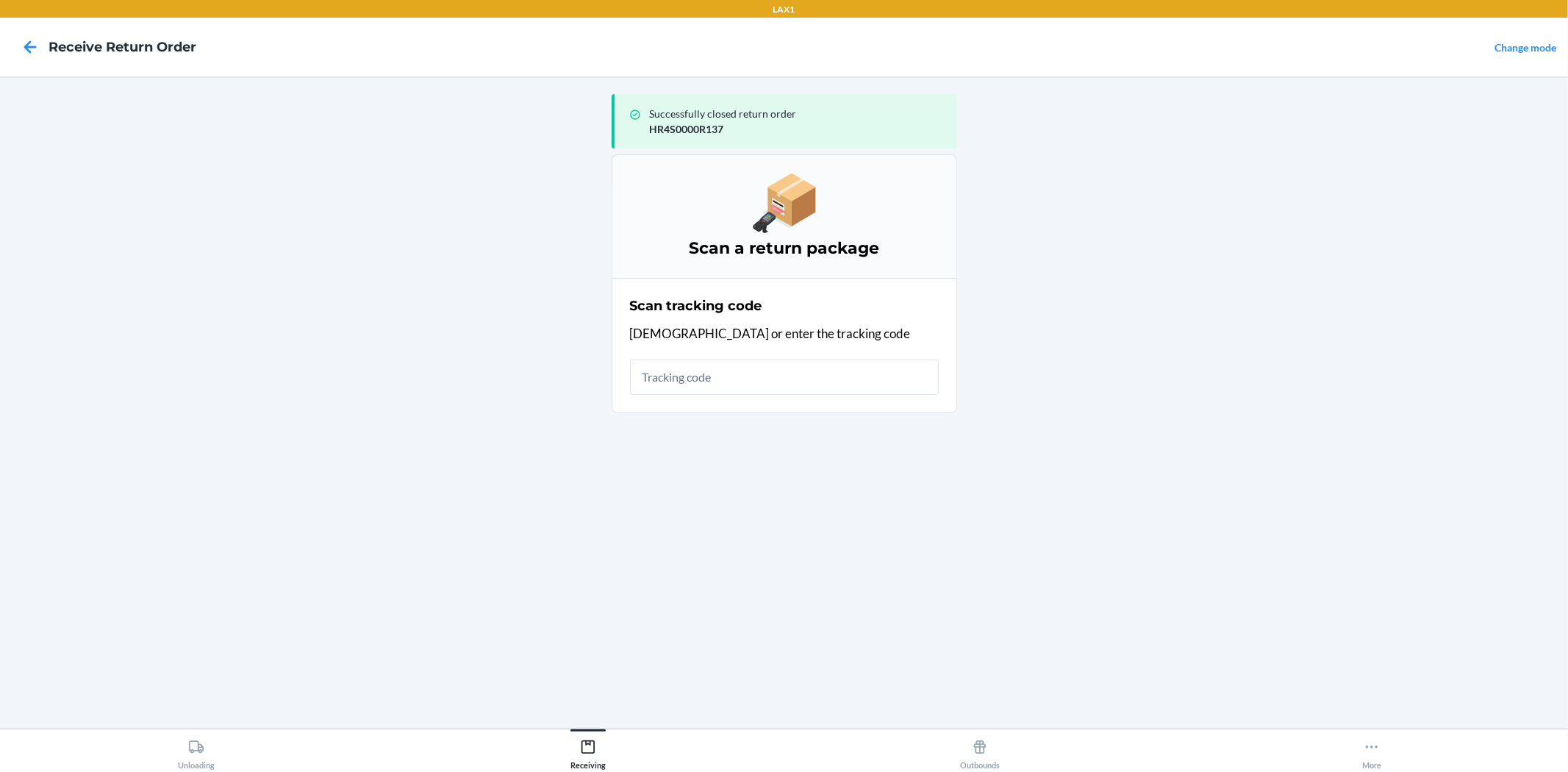
type input "8"
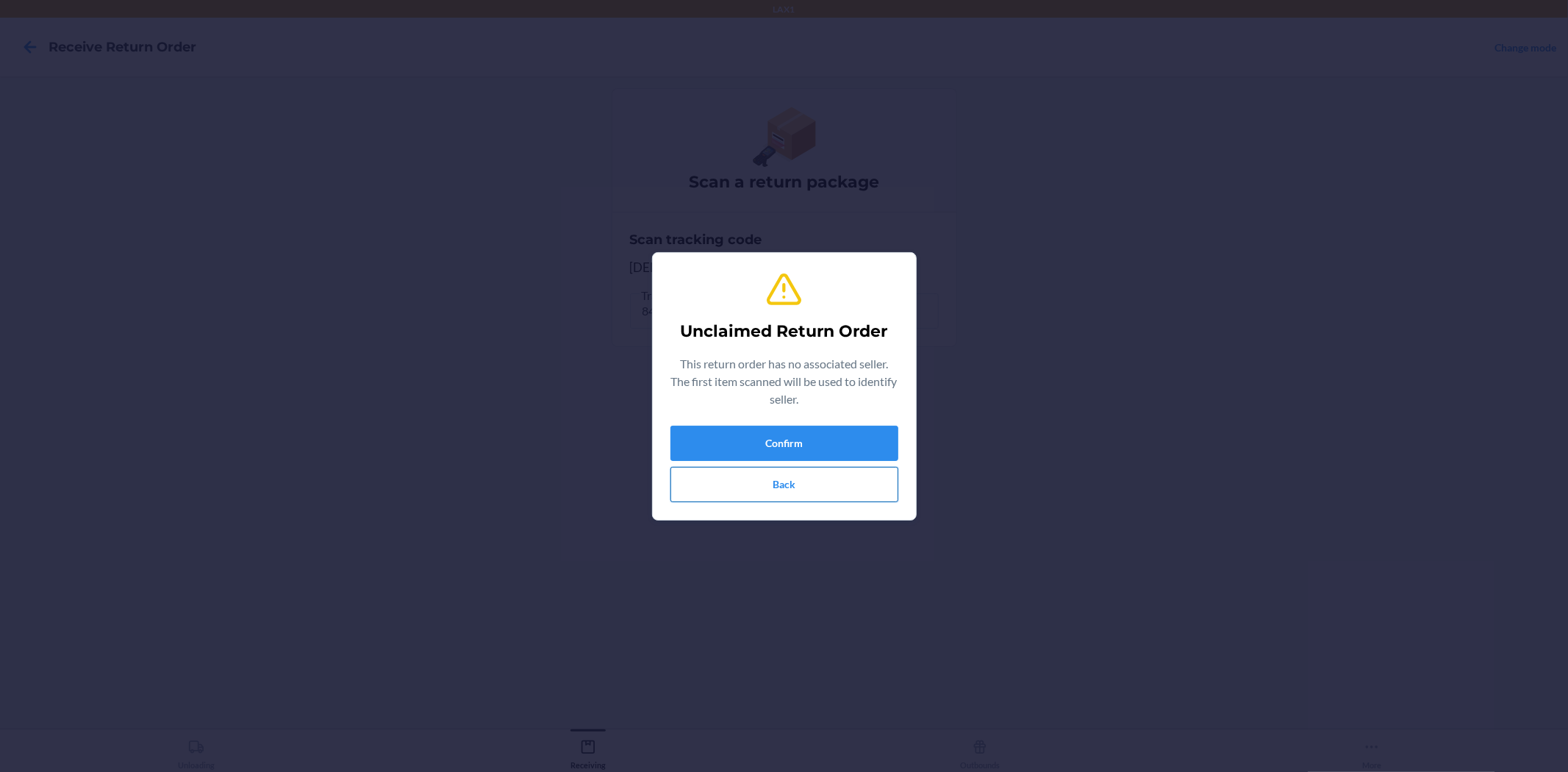
click at [814, 473] on button "Back" at bounding box center [784, 485] width 228 height 35
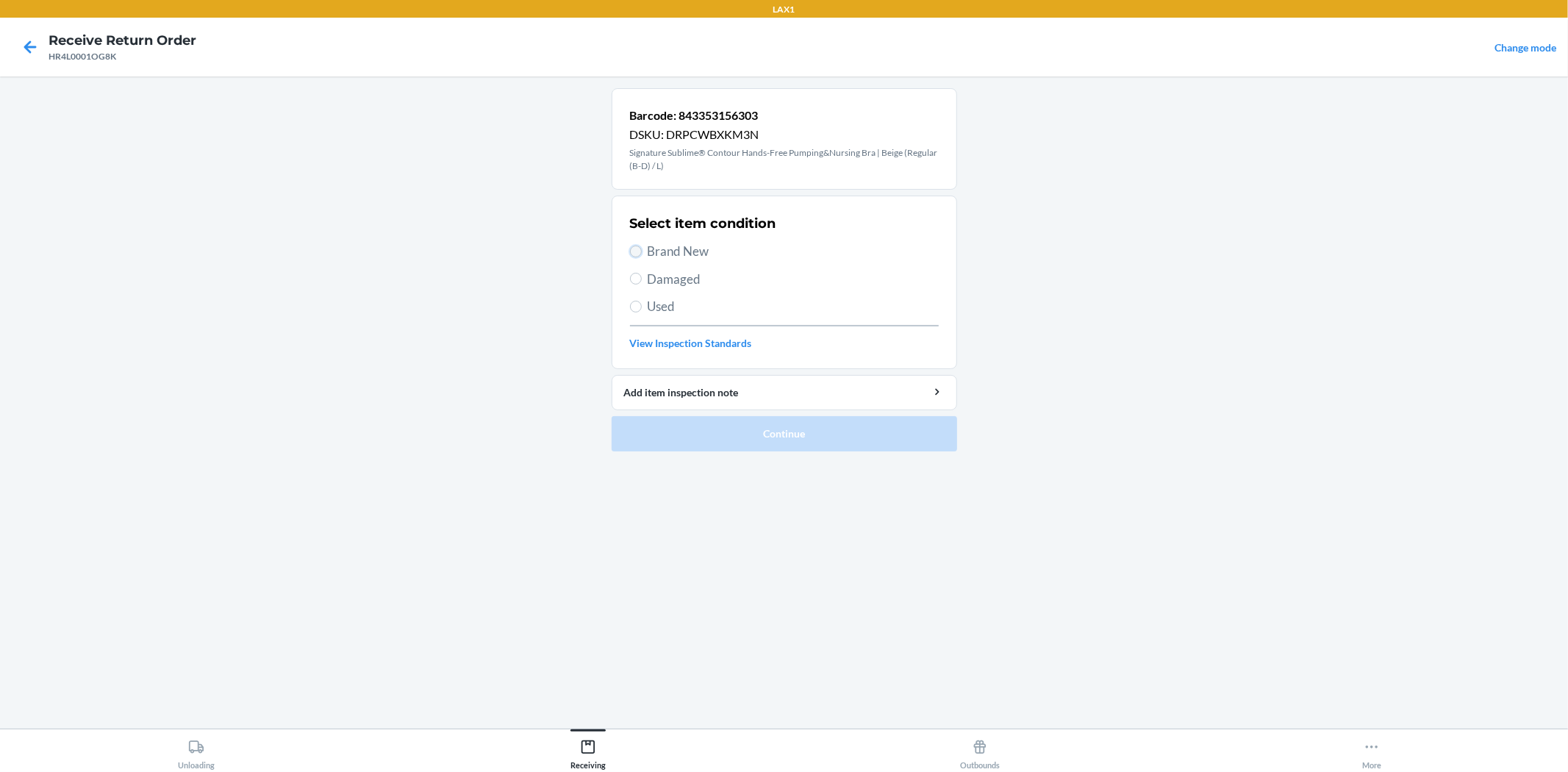
click at [639, 254] on input "Brand New" at bounding box center [635, 251] width 11 height 11
radio input "true"
click at [689, 447] on button "Continue" at bounding box center [784, 434] width 345 height 35
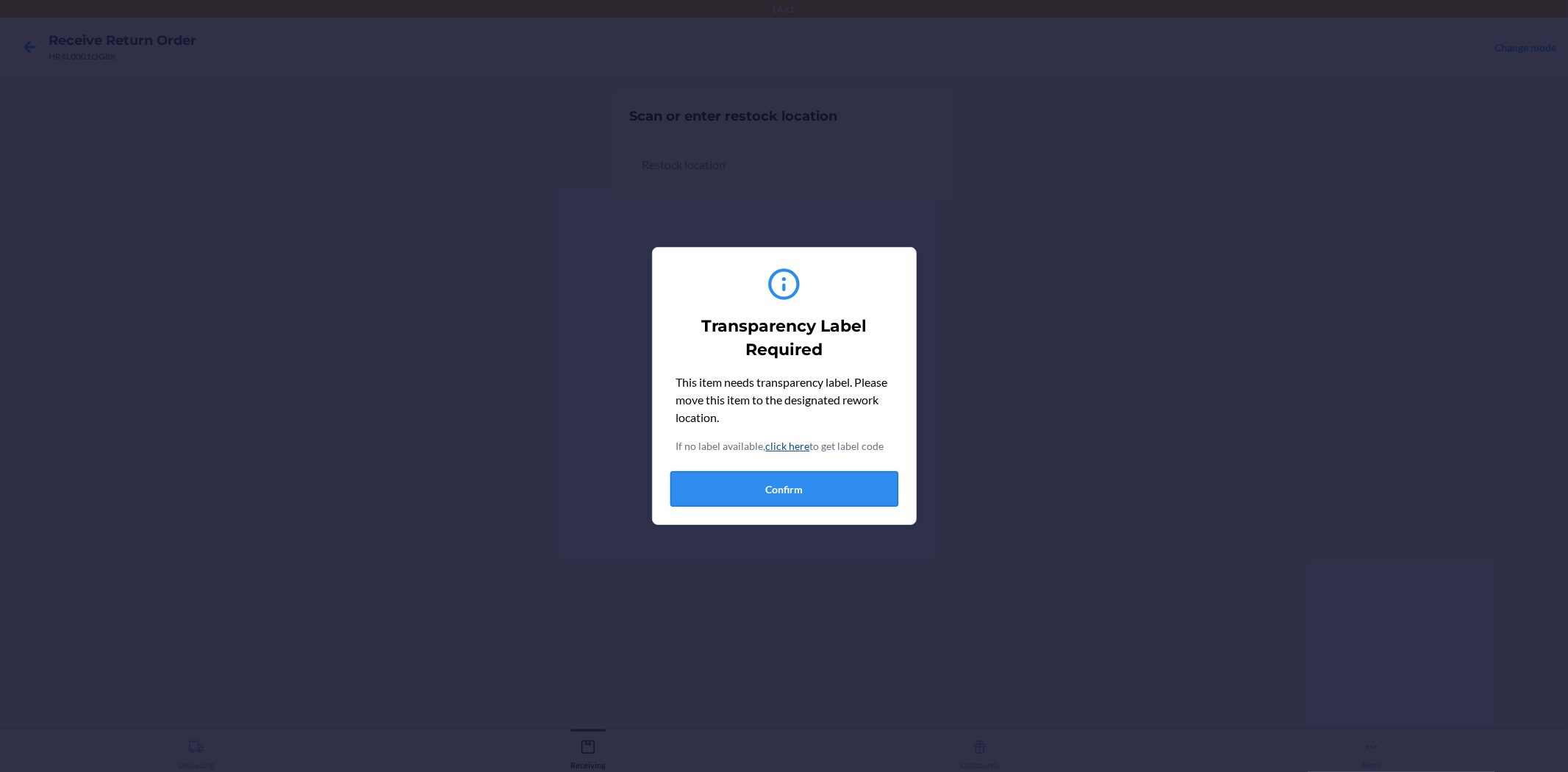
click at [814, 486] on button "Confirm" at bounding box center [784, 489] width 228 height 35
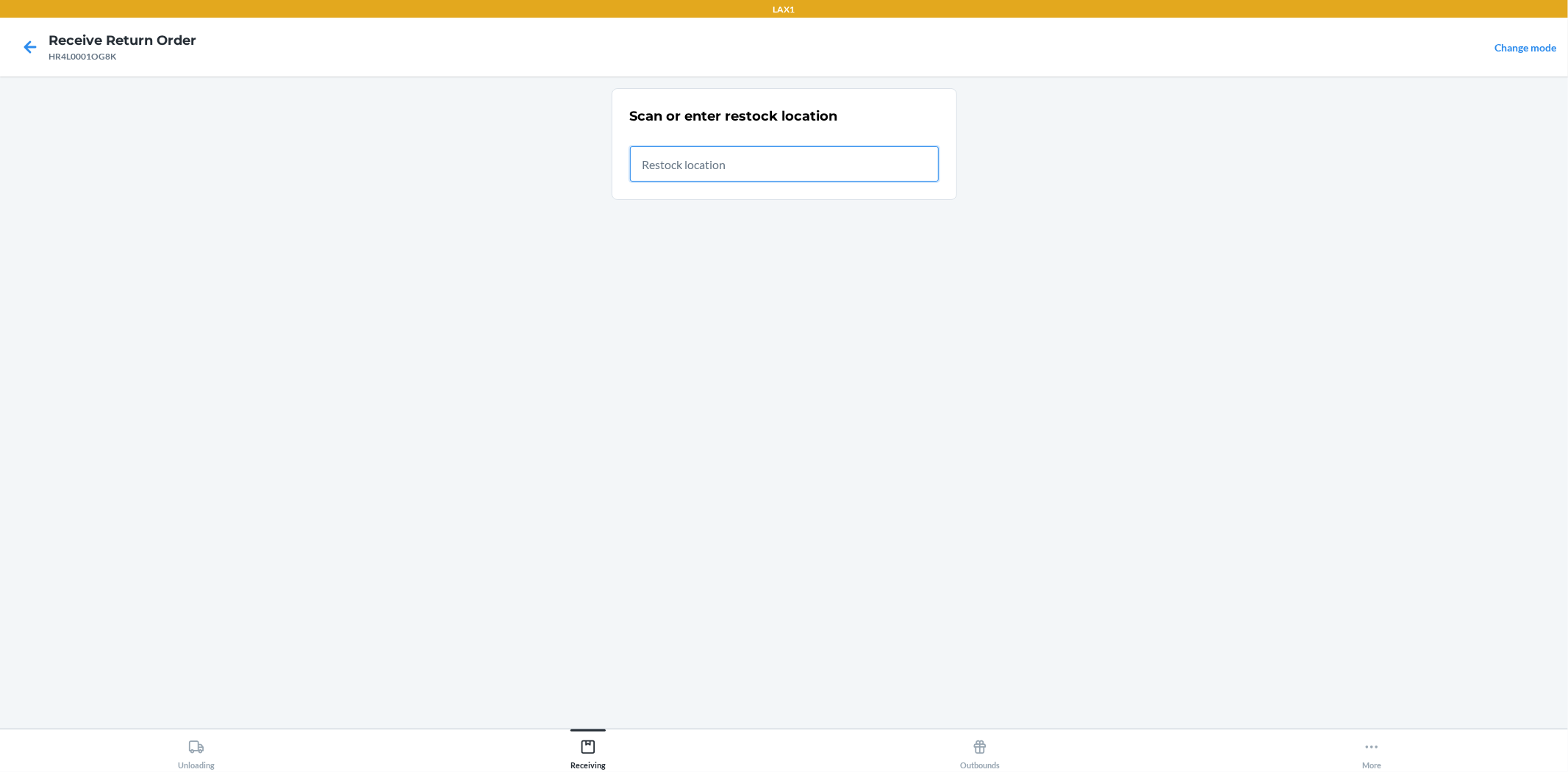
click at [682, 167] on input "text" at bounding box center [784, 164] width 309 height 35
type input "RTCART017"
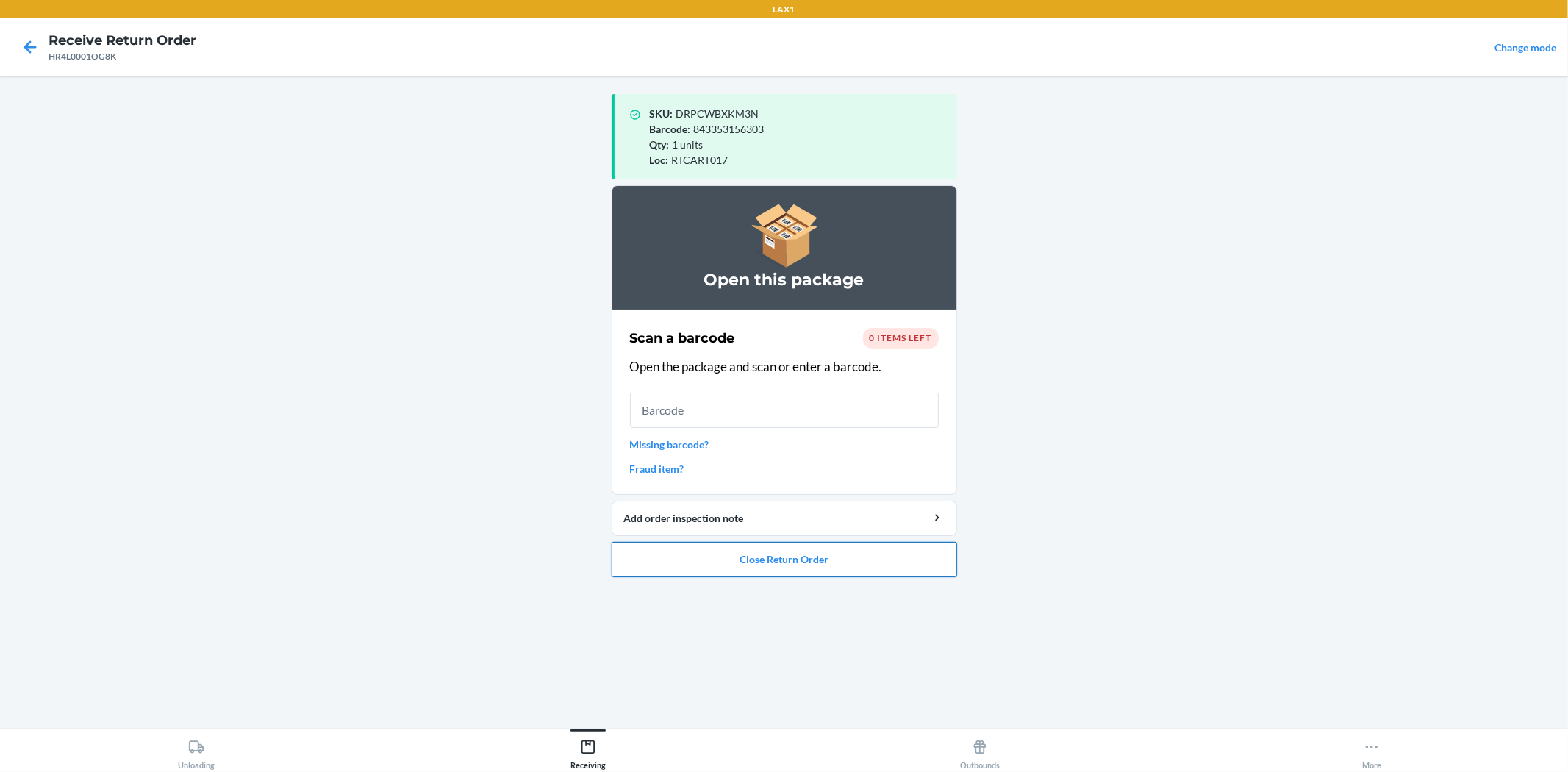
click at [687, 568] on button "Close Return Order" at bounding box center [784, 560] width 345 height 35
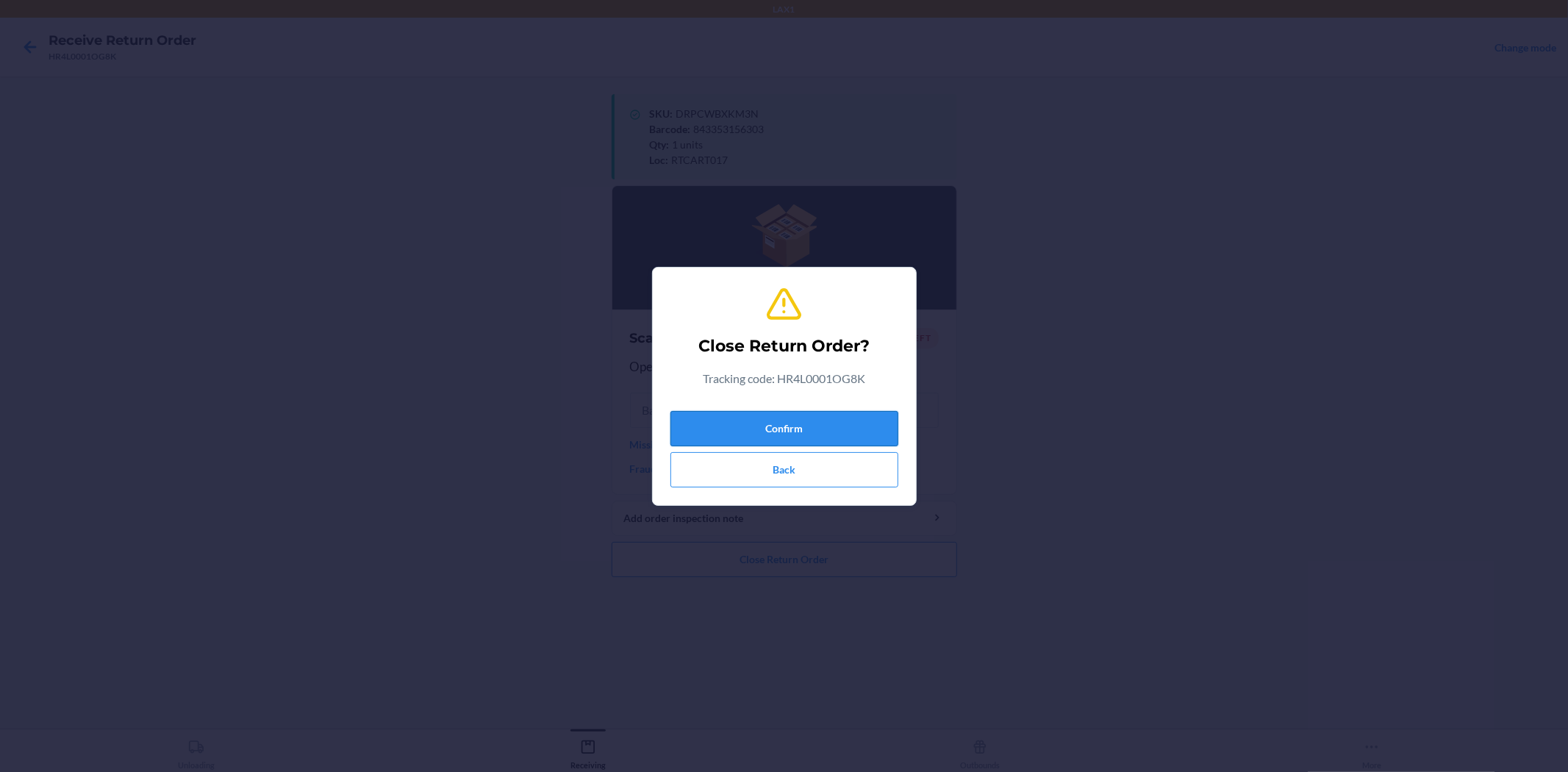
click at [783, 430] on button "Confirm" at bounding box center [784, 428] width 228 height 35
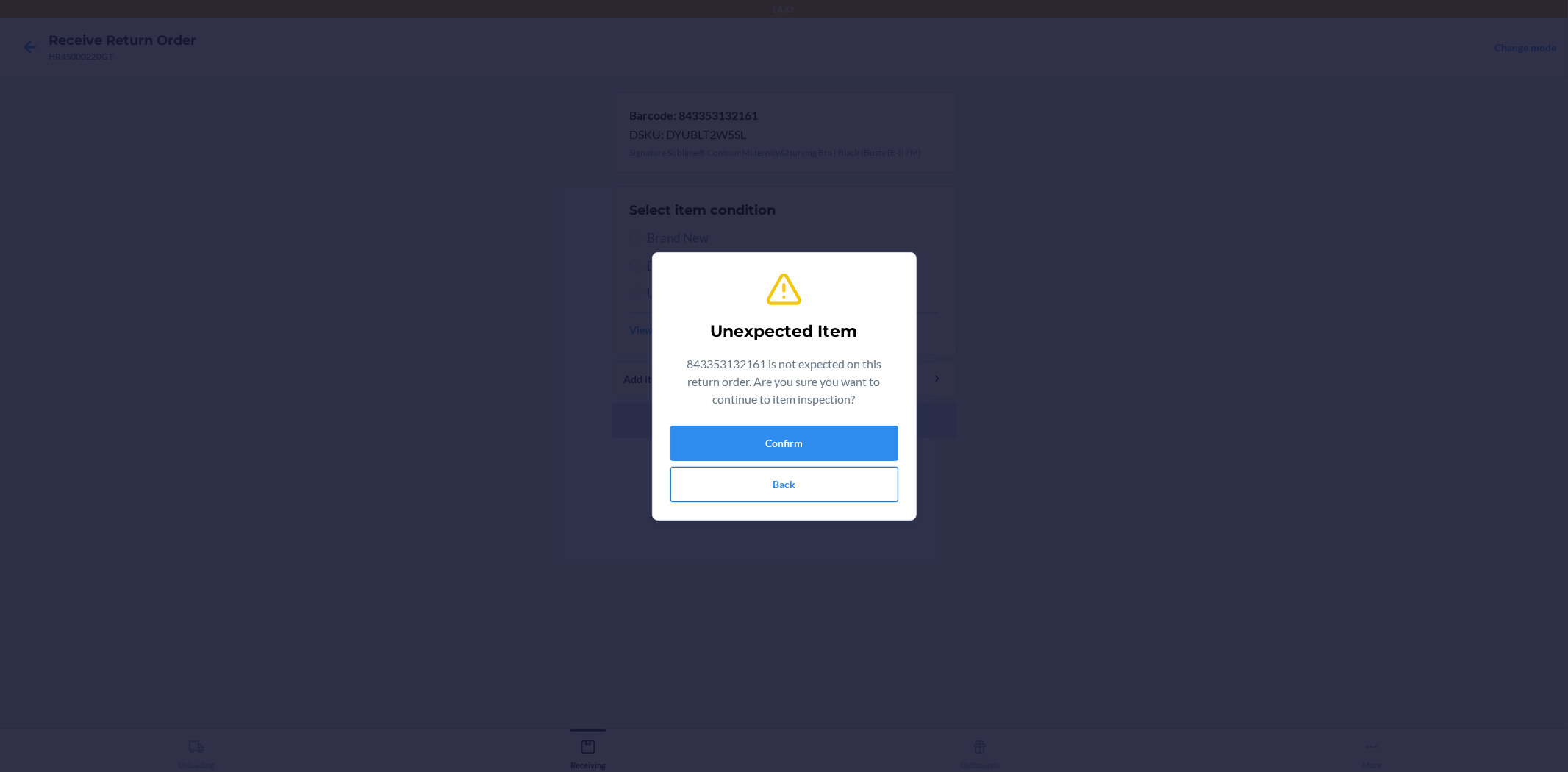
click at [847, 481] on button "Back" at bounding box center [784, 485] width 228 height 35
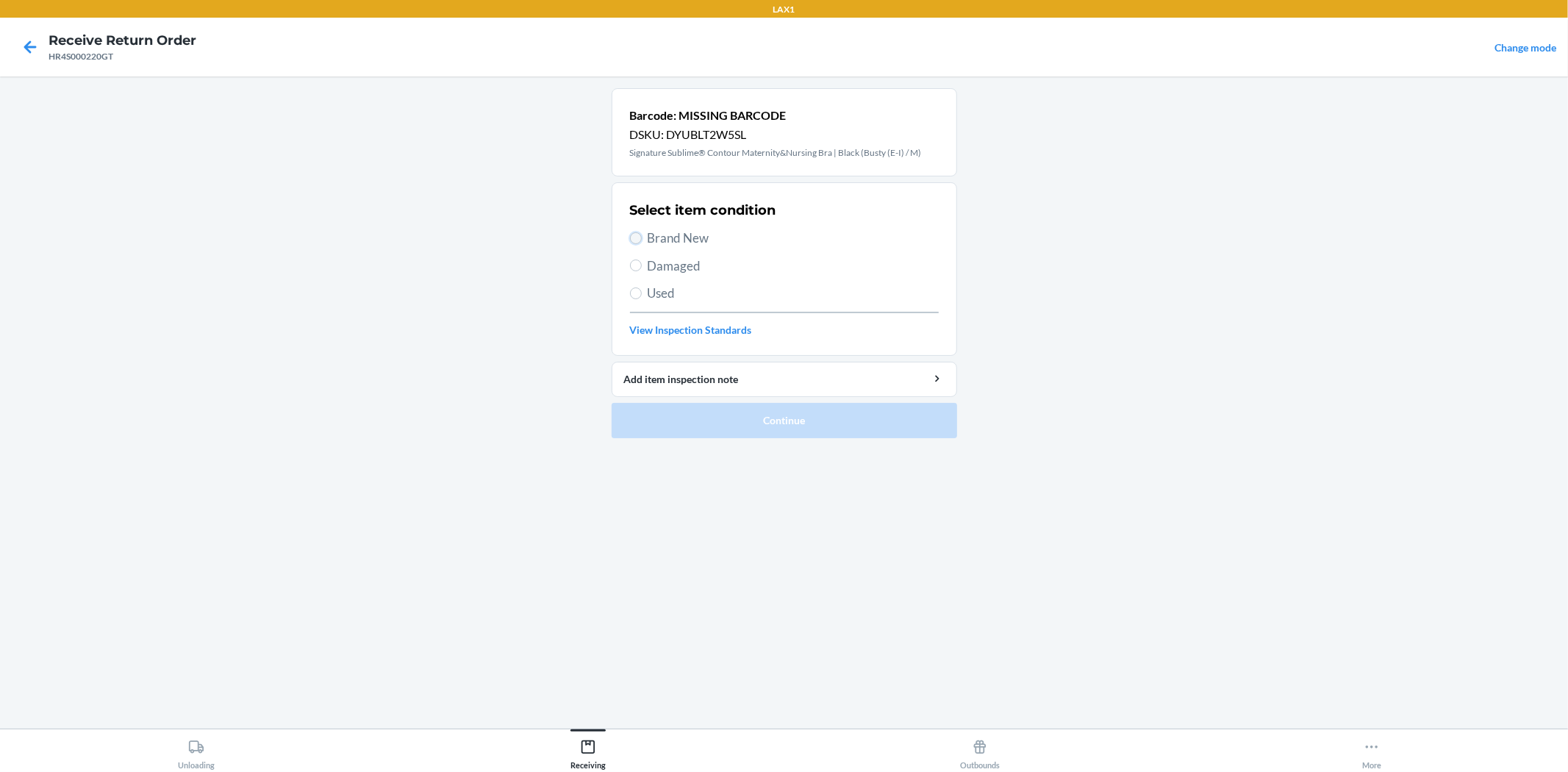
click at [638, 240] on input "Brand New" at bounding box center [635, 238] width 11 height 11
radio input "true"
click at [827, 431] on button "Continue" at bounding box center [784, 420] width 345 height 35
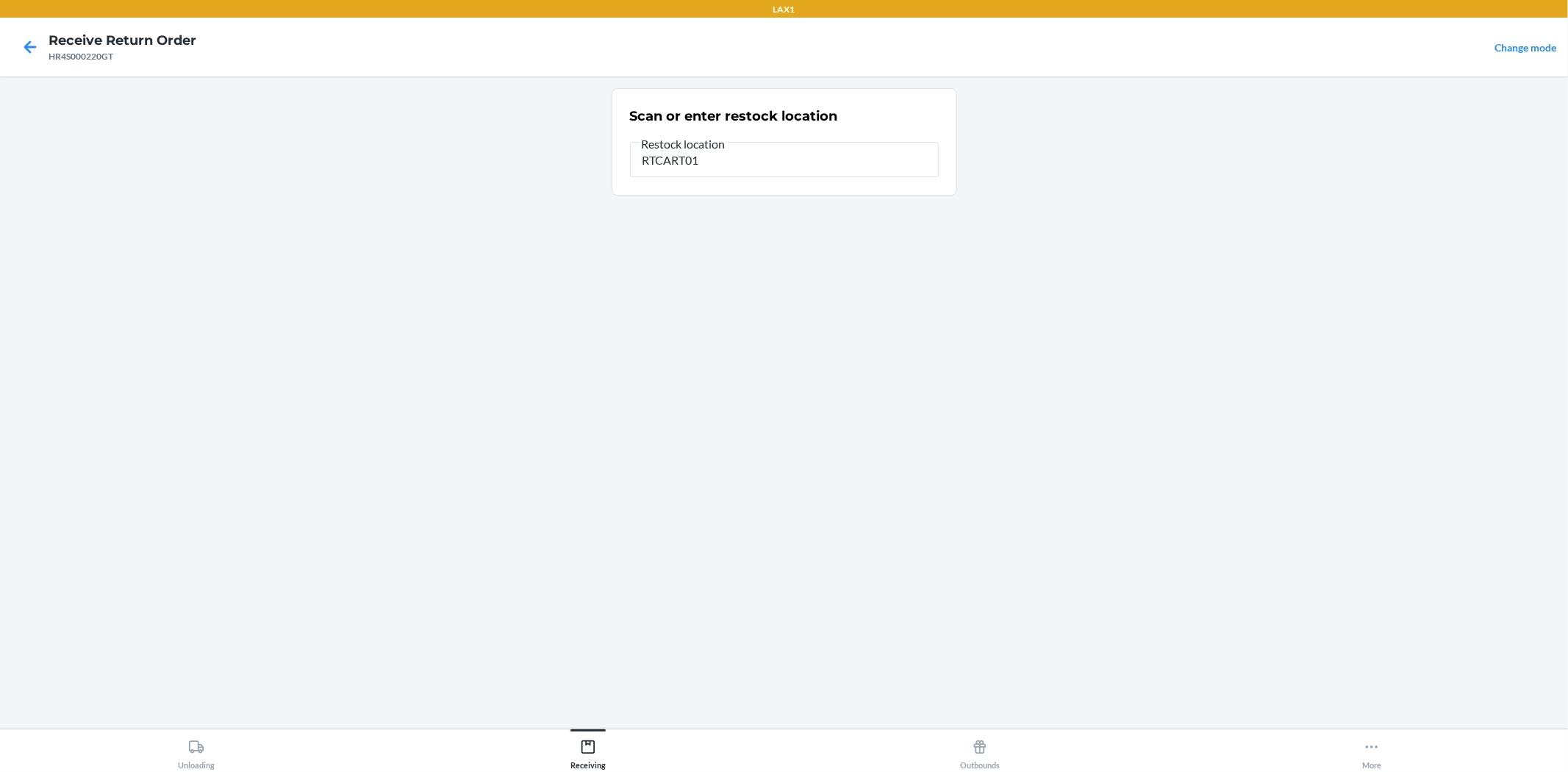
type input "RTCART017"
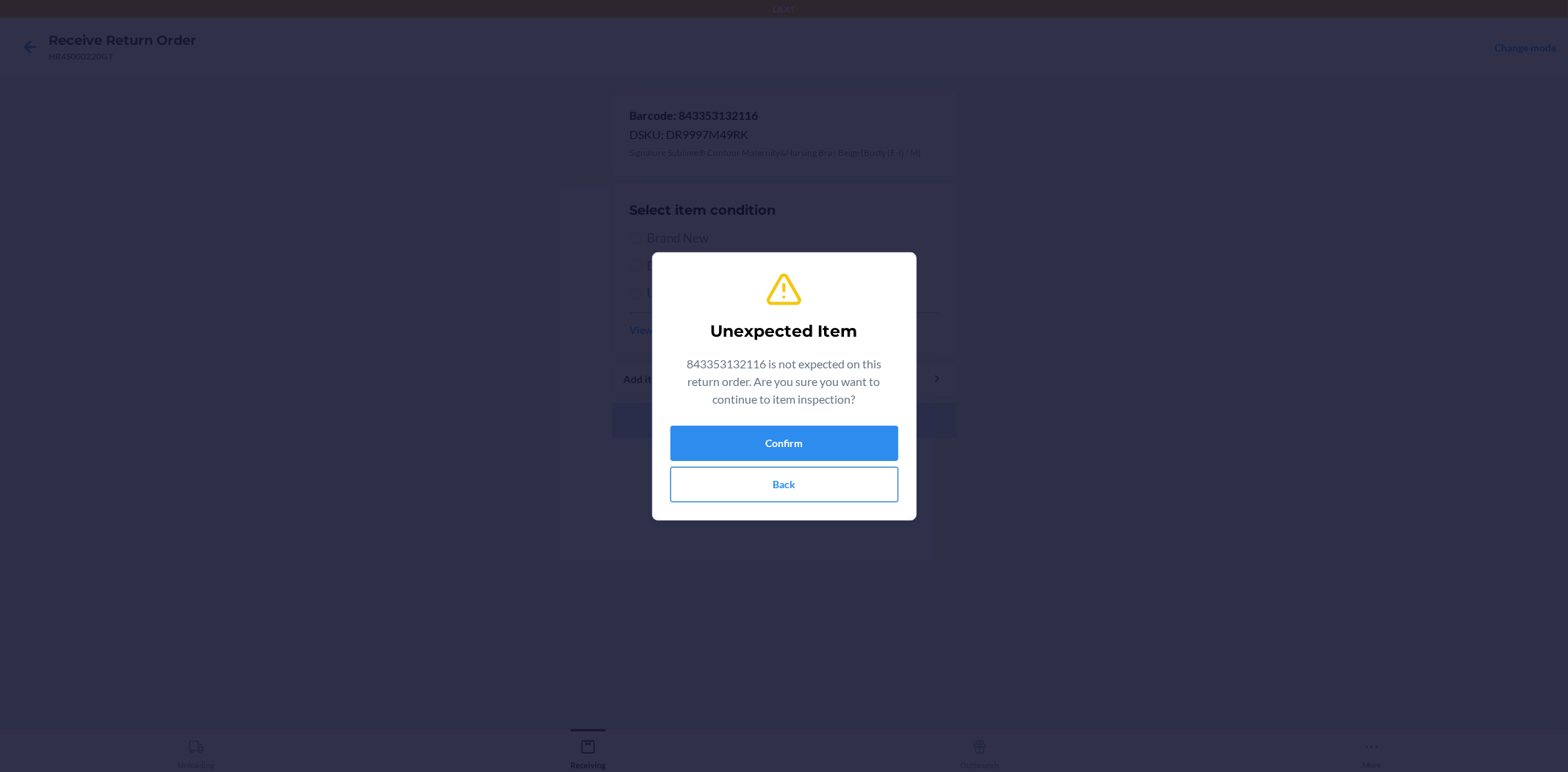
click at [807, 488] on button "Back" at bounding box center [784, 485] width 228 height 35
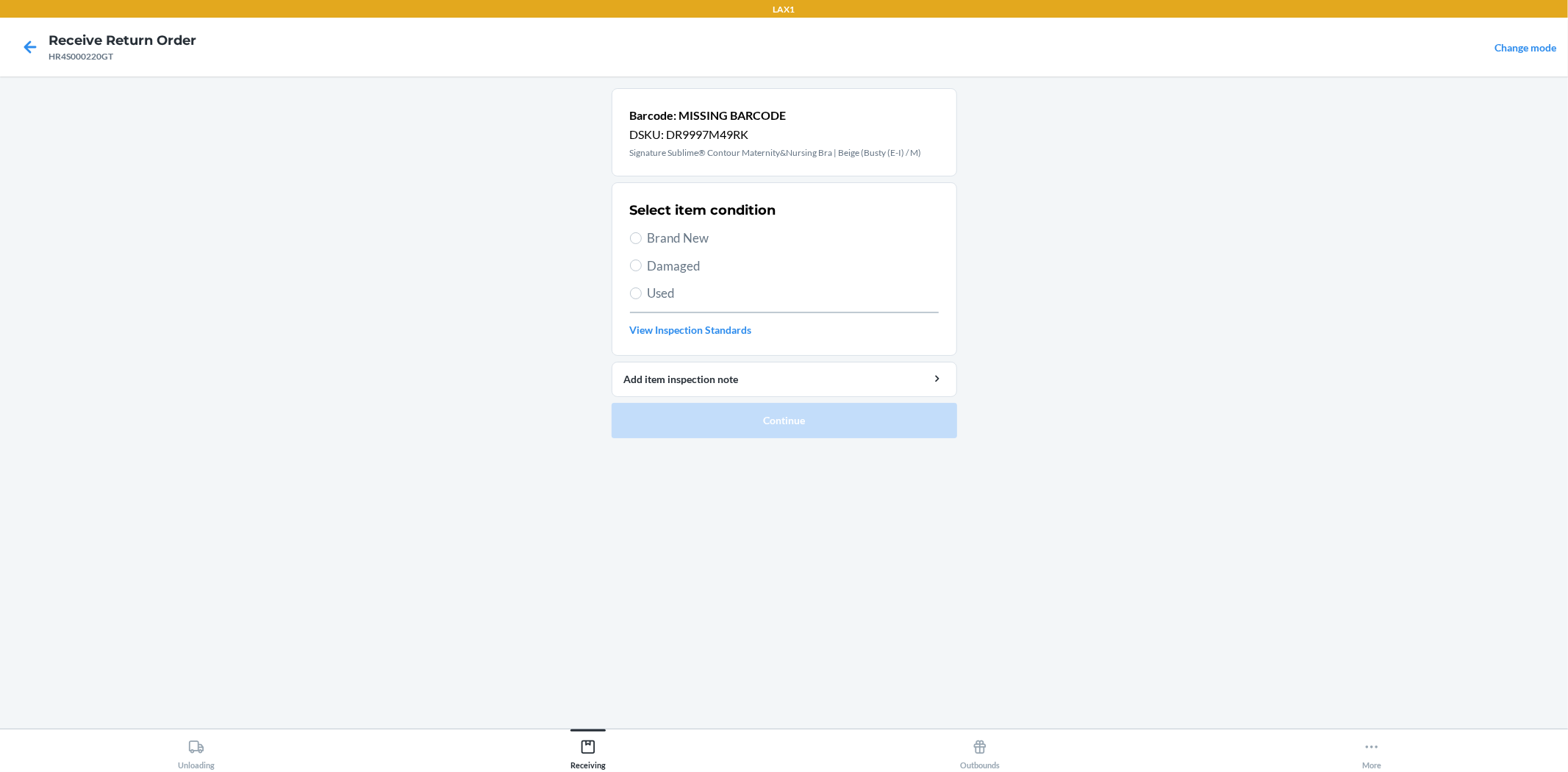
click at [628, 239] on section "Select item condition Brand New Damaged Used View Inspection Standards" at bounding box center [784, 269] width 345 height 173
click at [635, 238] on input "Brand New" at bounding box center [635, 238] width 11 height 11
radio input "true"
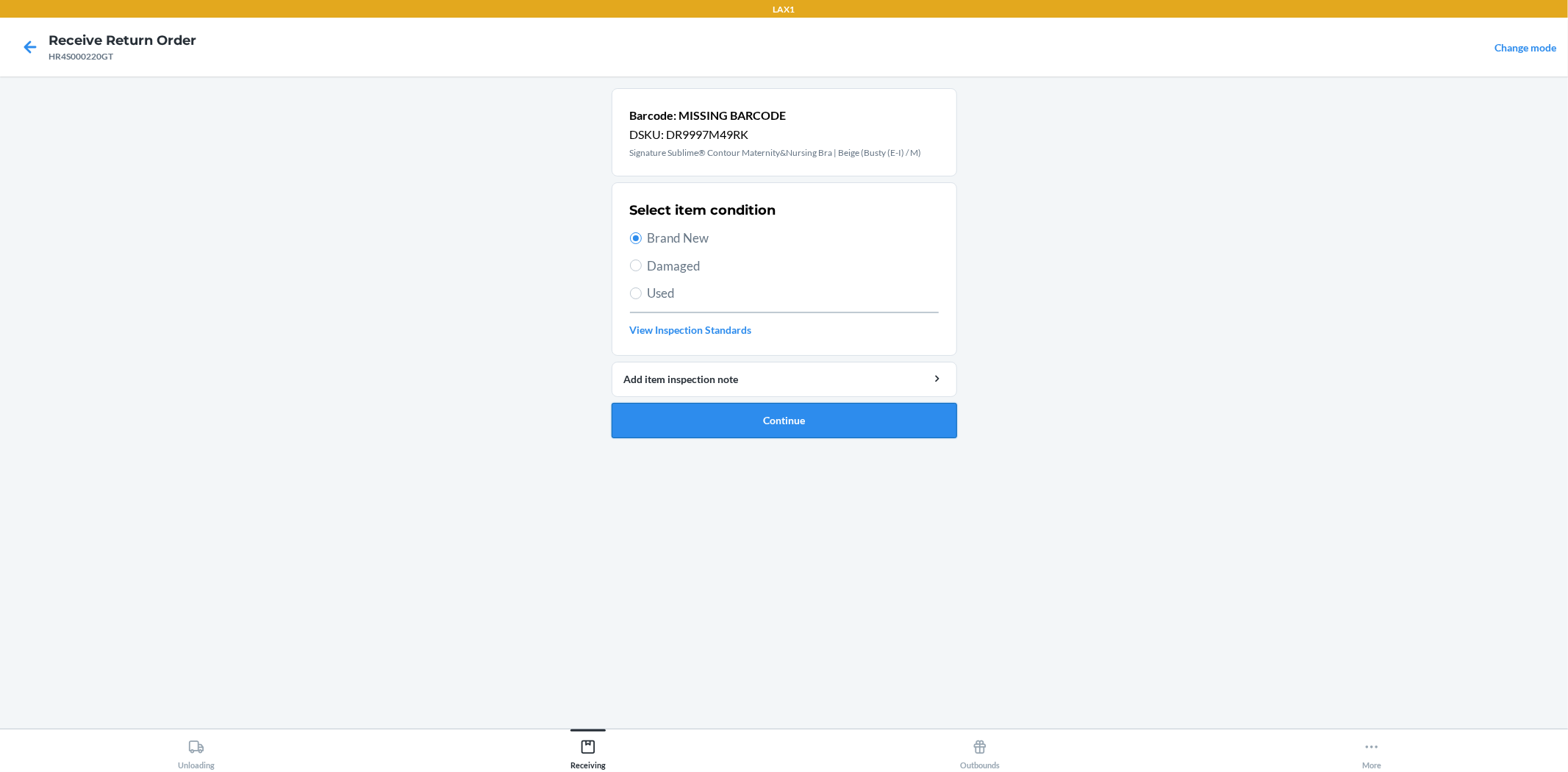
click at [698, 423] on button "Continue" at bounding box center [784, 420] width 345 height 35
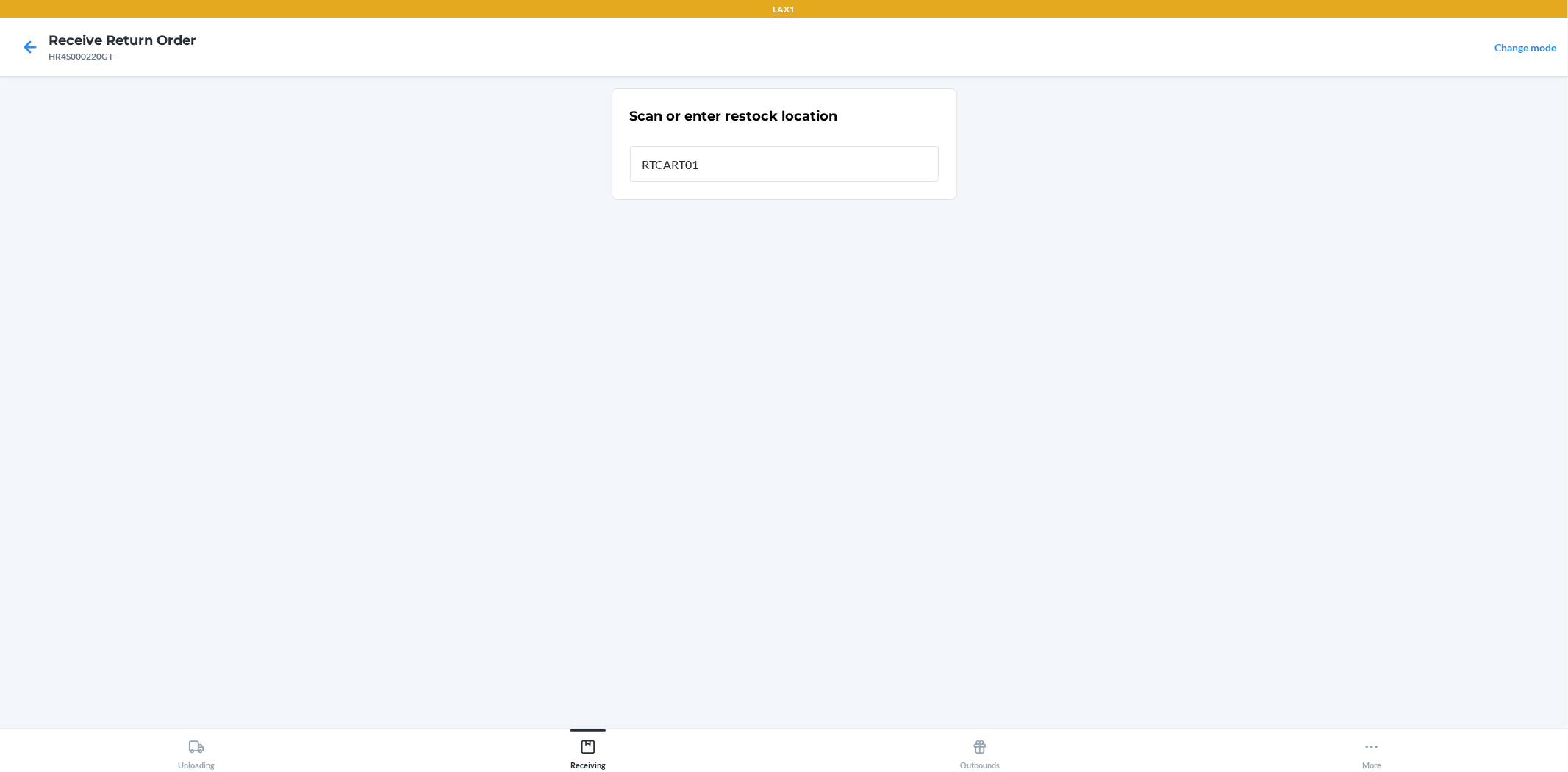
type input "RTCART017"
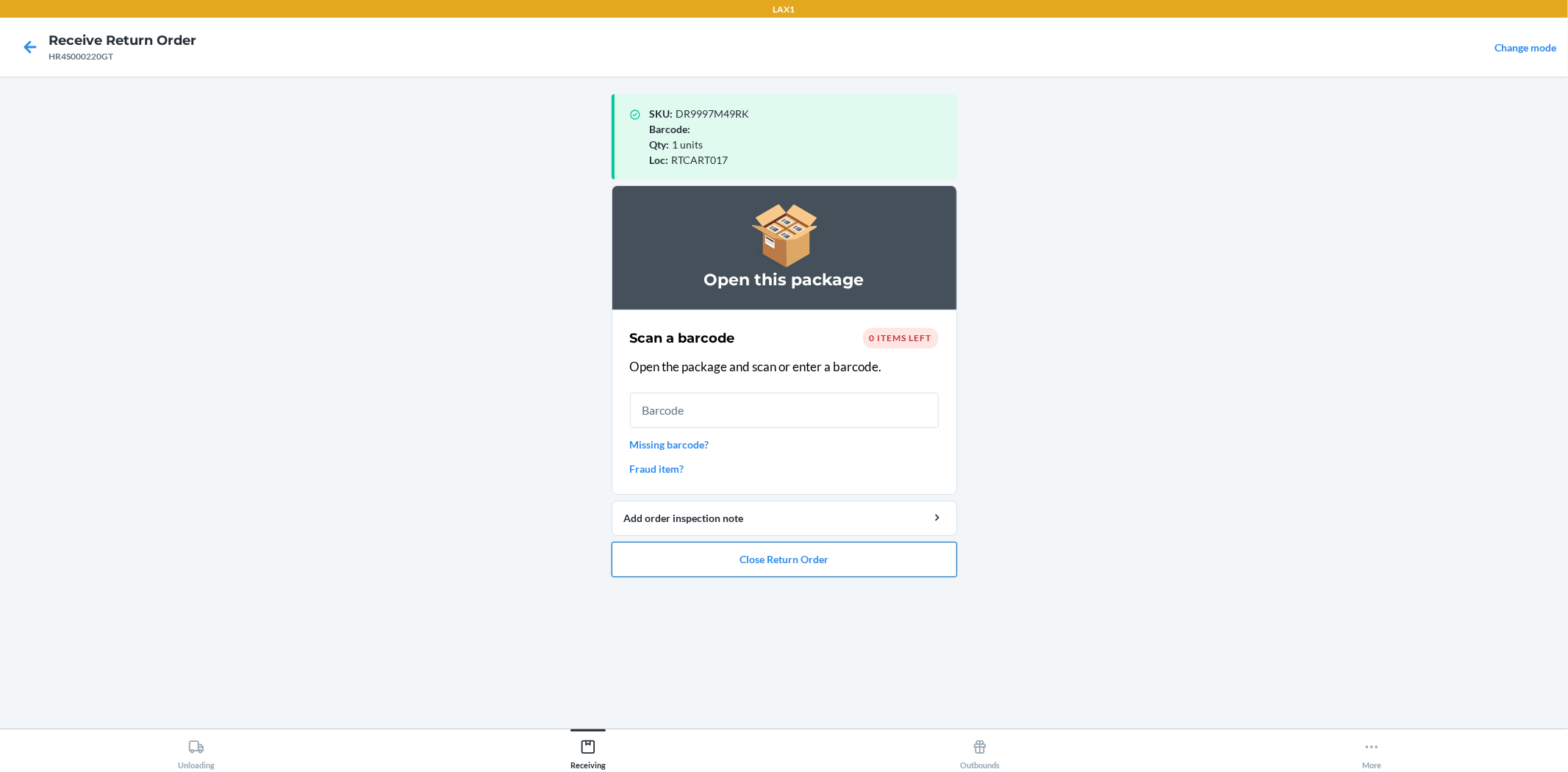
click at [900, 566] on button "Close Return Order" at bounding box center [784, 560] width 345 height 35
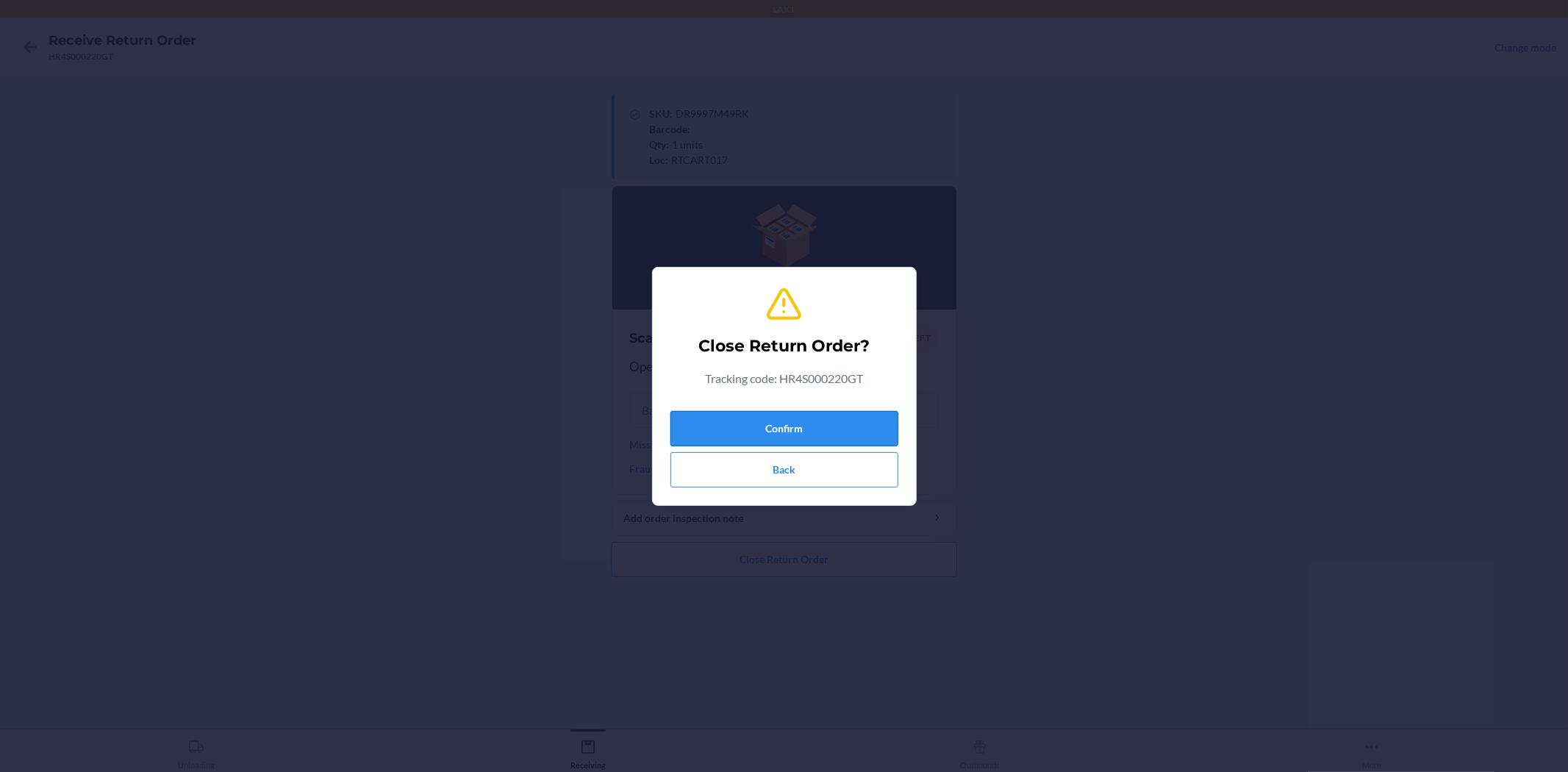
click at [822, 427] on button "Confirm" at bounding box center [784, 428] width 228 height 35
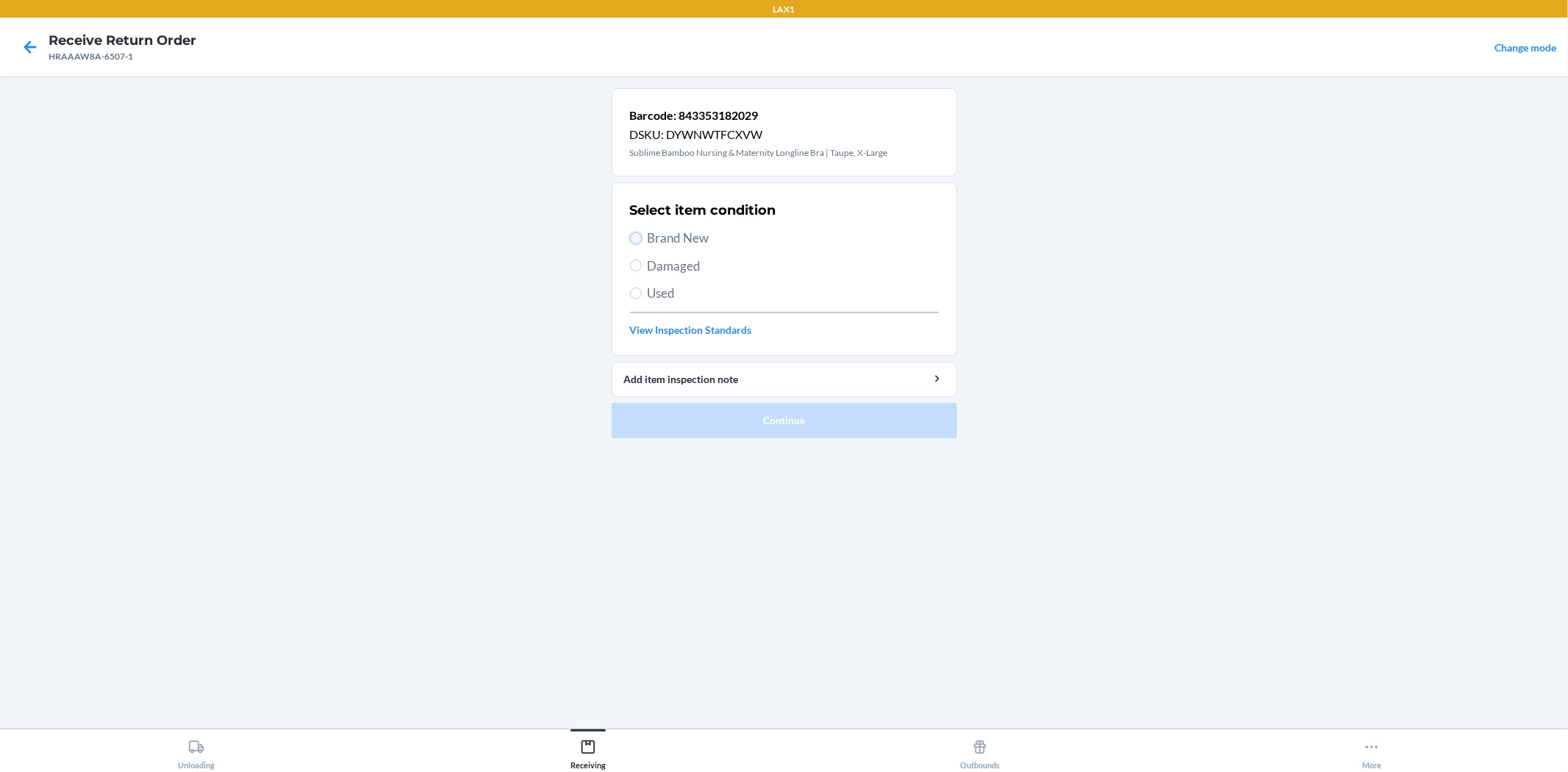
click at [636, 237] on input "Brand New" at bounding box center [635, 238] width 11 height 11
radio input "true"
click at [751, 420] on button "Continue" at bounding box center [784, 420] width 345 height 35
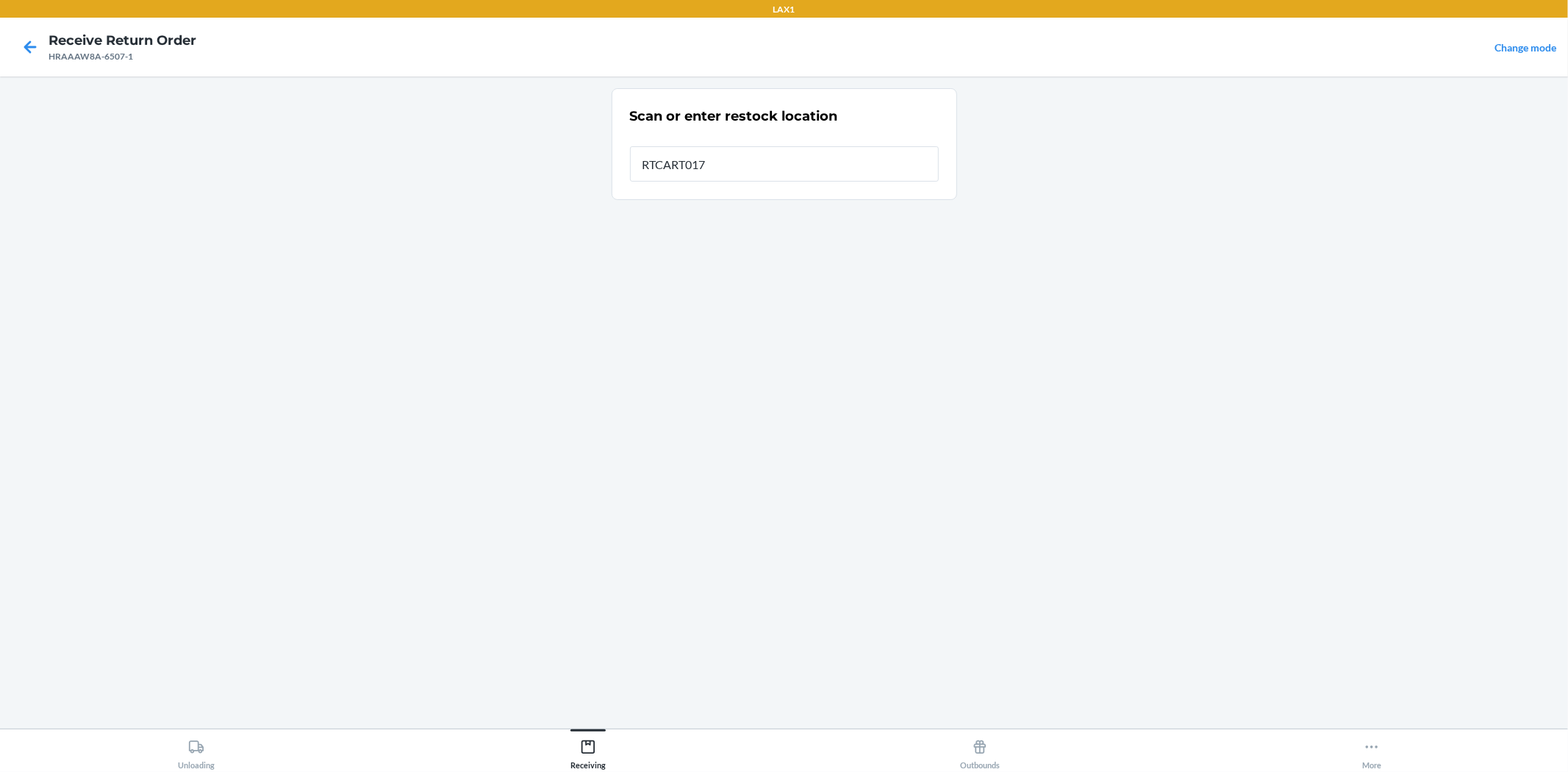
type input "RTCART017"
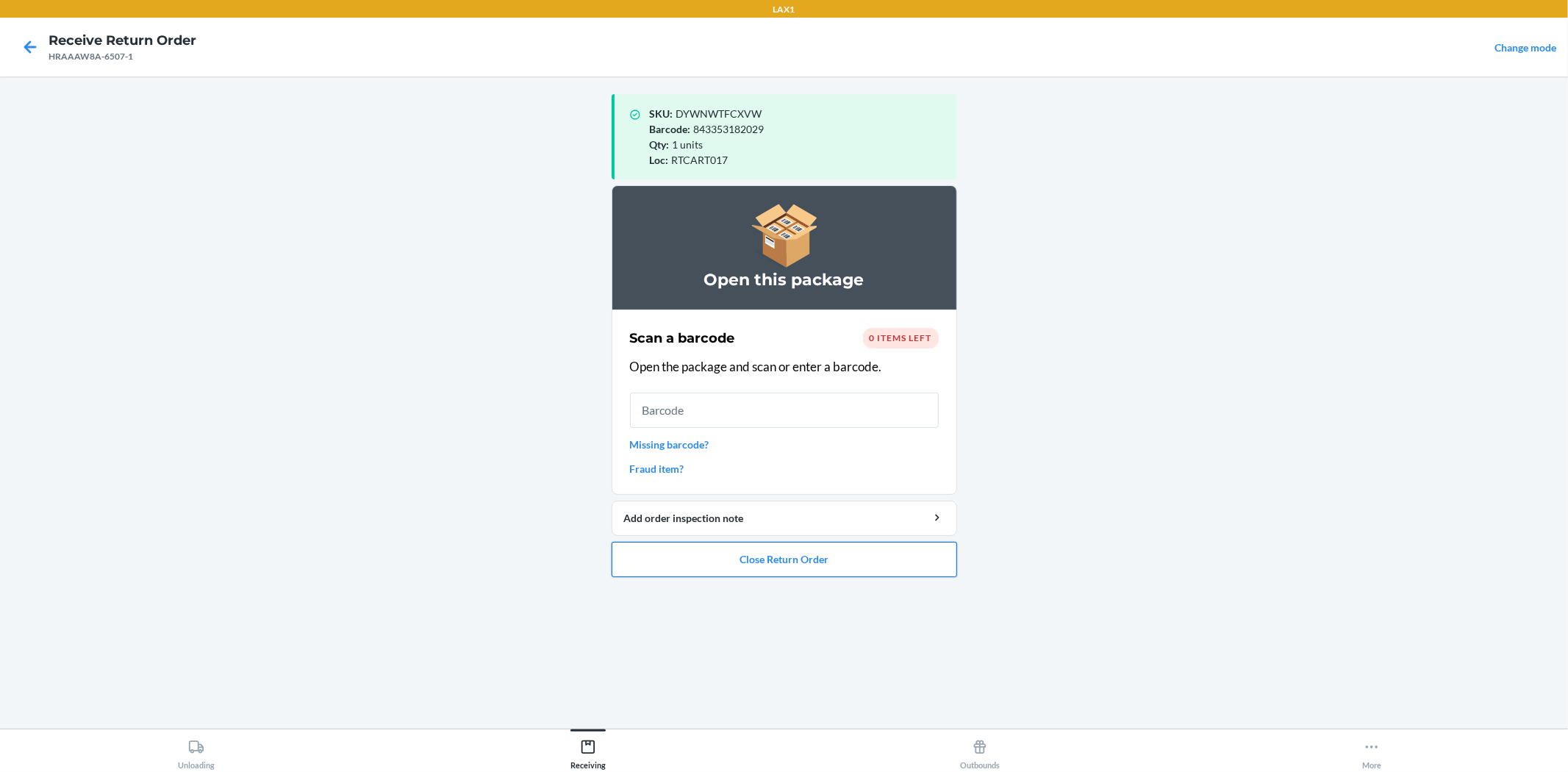
click at [784, 571] on button "Close Return Order" at bounding box center [784, 560] width 345 height 35
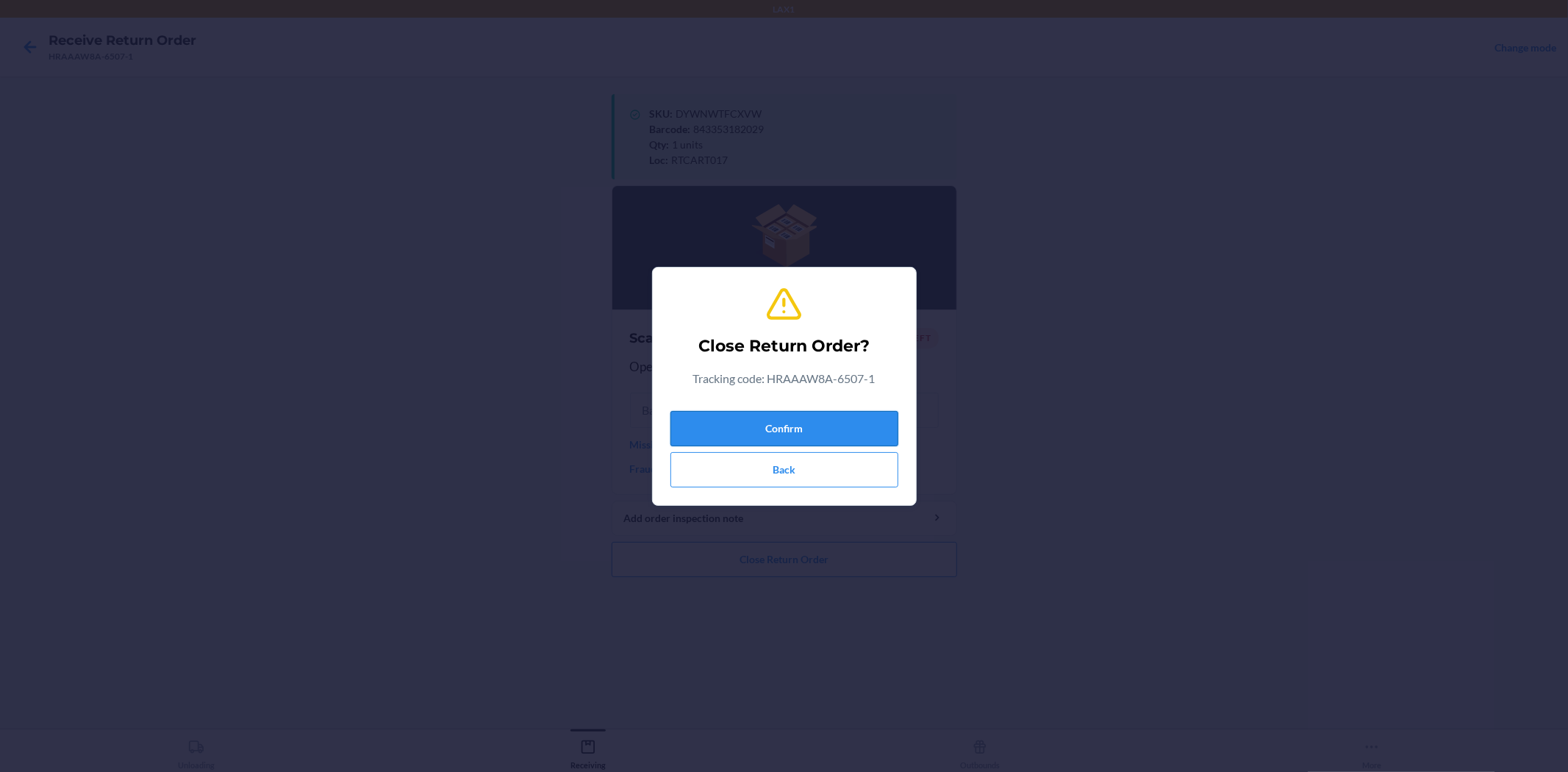
click at [807, 422] on button "Confirm" at bounding box center [784, 428] width 228 height 35
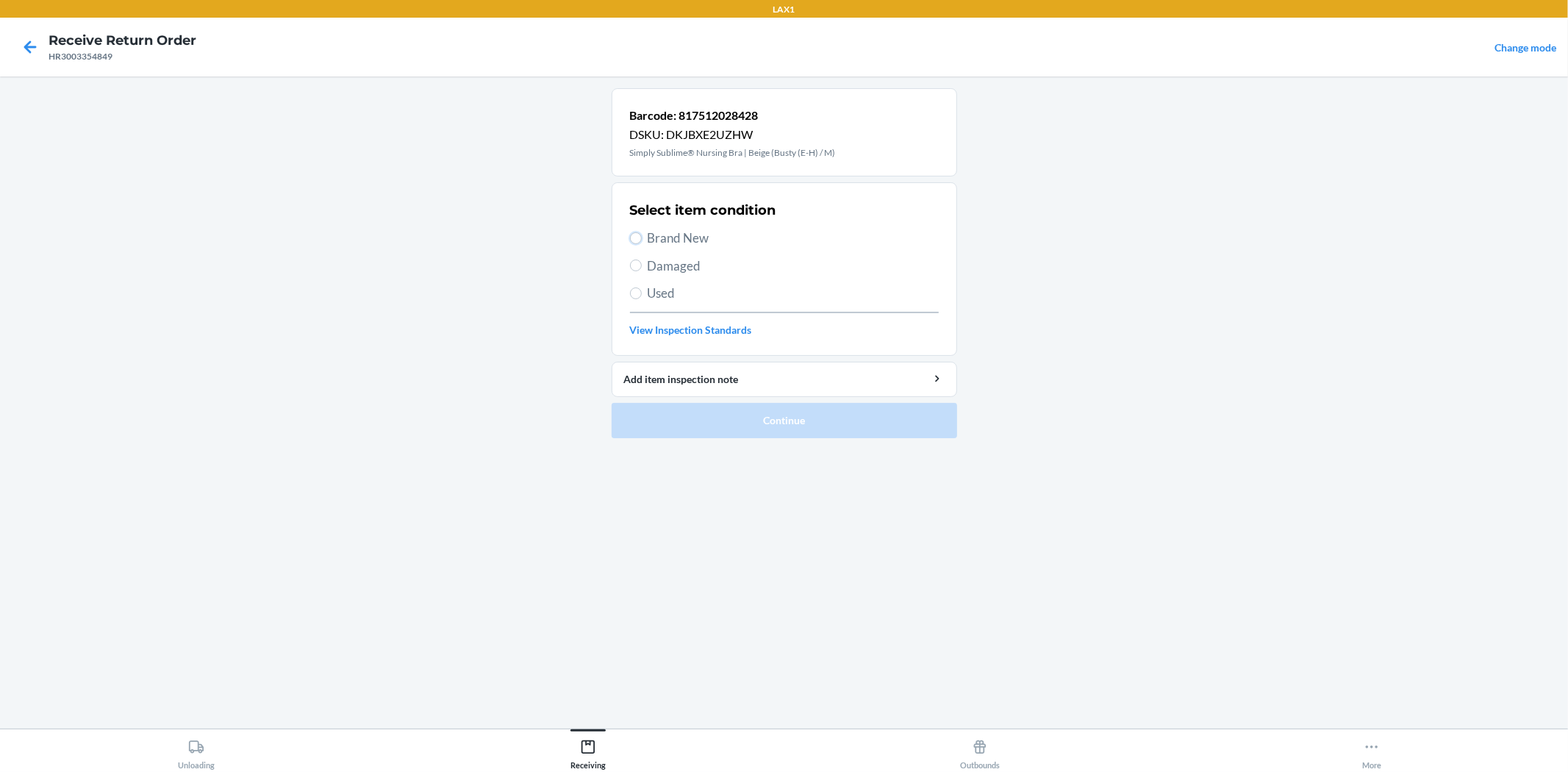
drag, startPoint x: 633, startPoint y: 239, endPoint x: 641, endPoint y: 243, distance: 8.9
click at [641, 243] on label "Brand New" at bounding box center [784, 238] width 309 height 19
click at [641, 243] on input "Brand New" at bounding box center [635, 238] width 11 height 11
radio input "true"
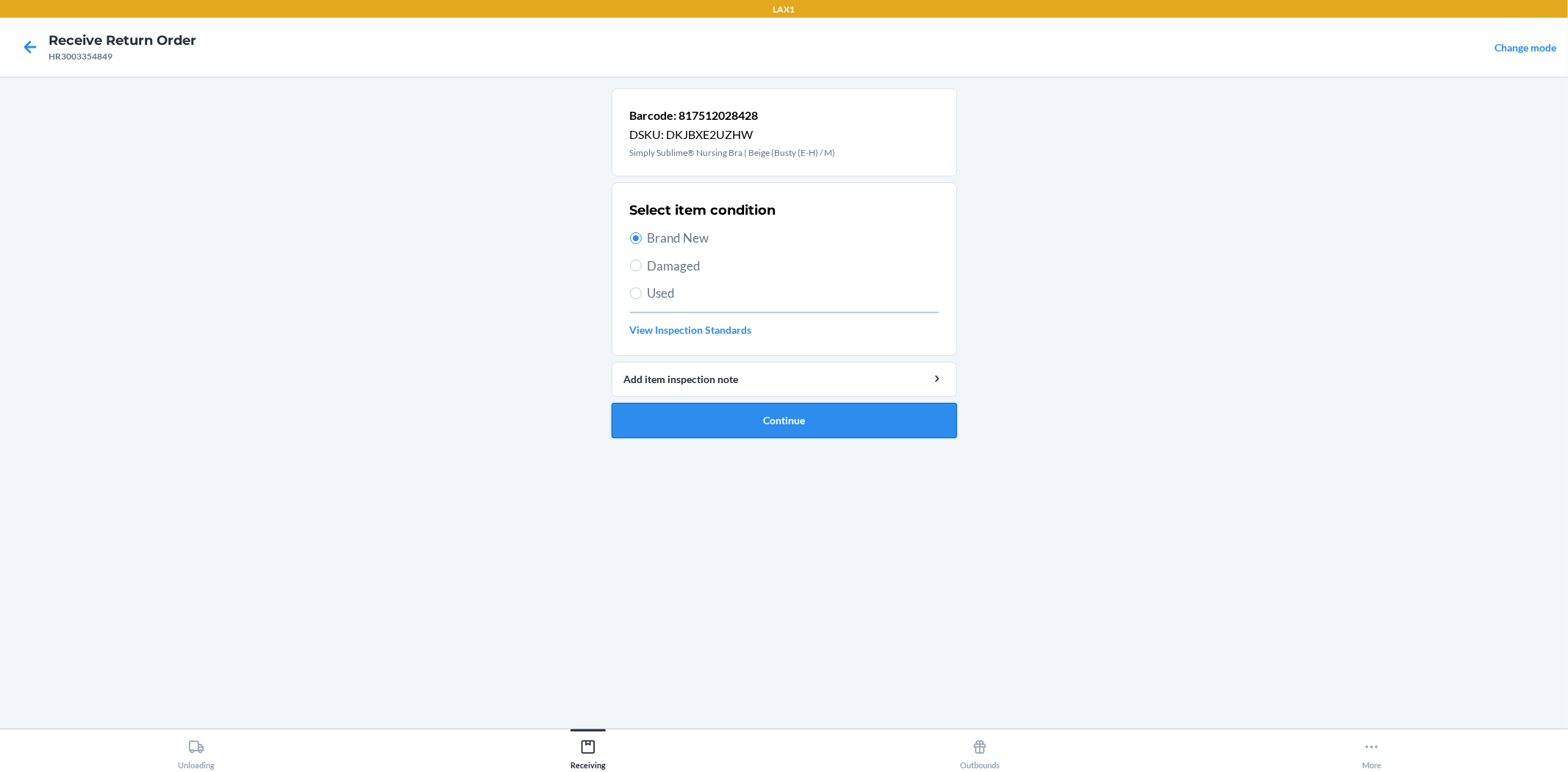
click at [665, 416] on button "Continue" at bounding box center [784, 420] width 345 height 35
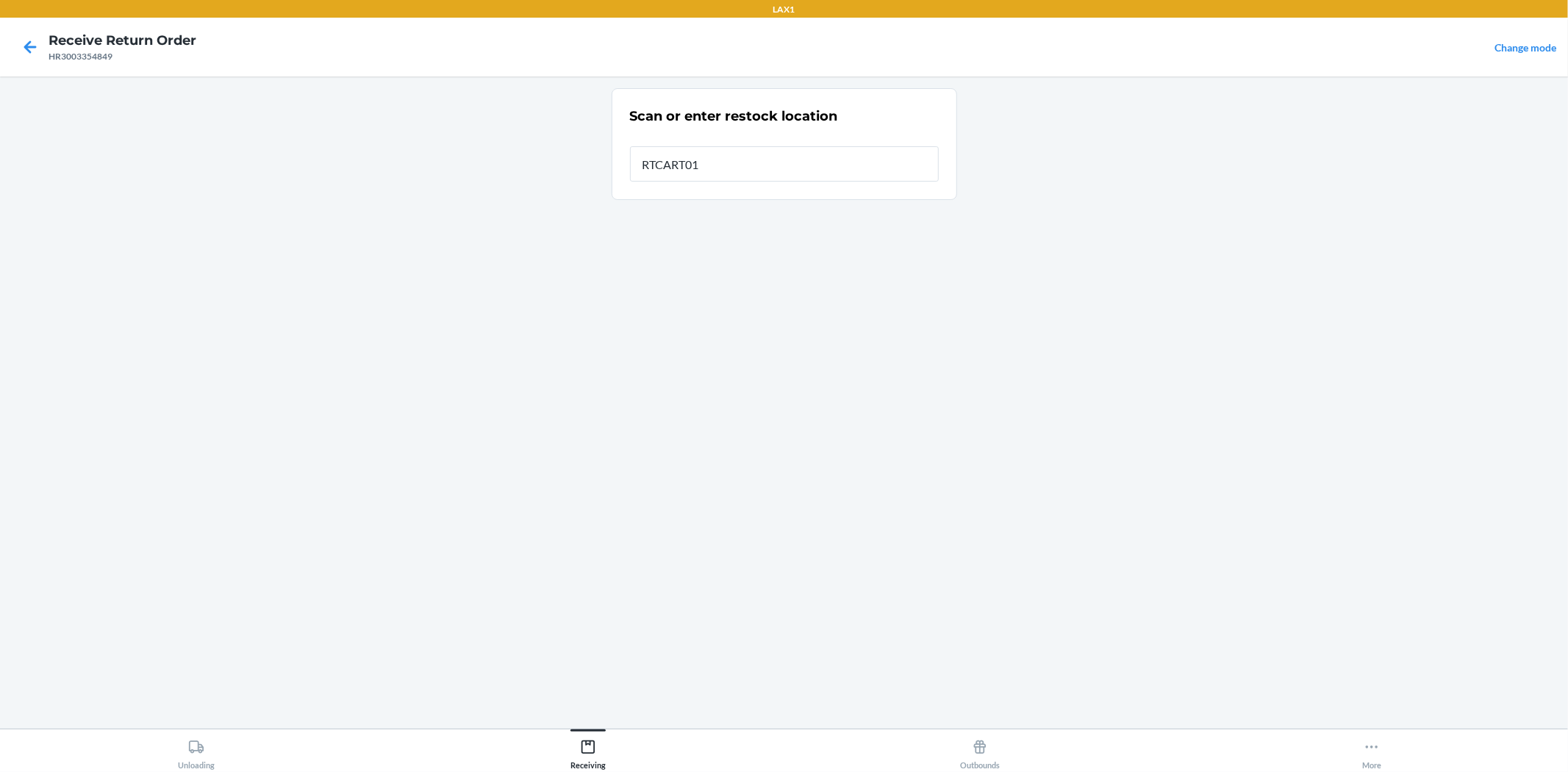
type input "RTCART017"
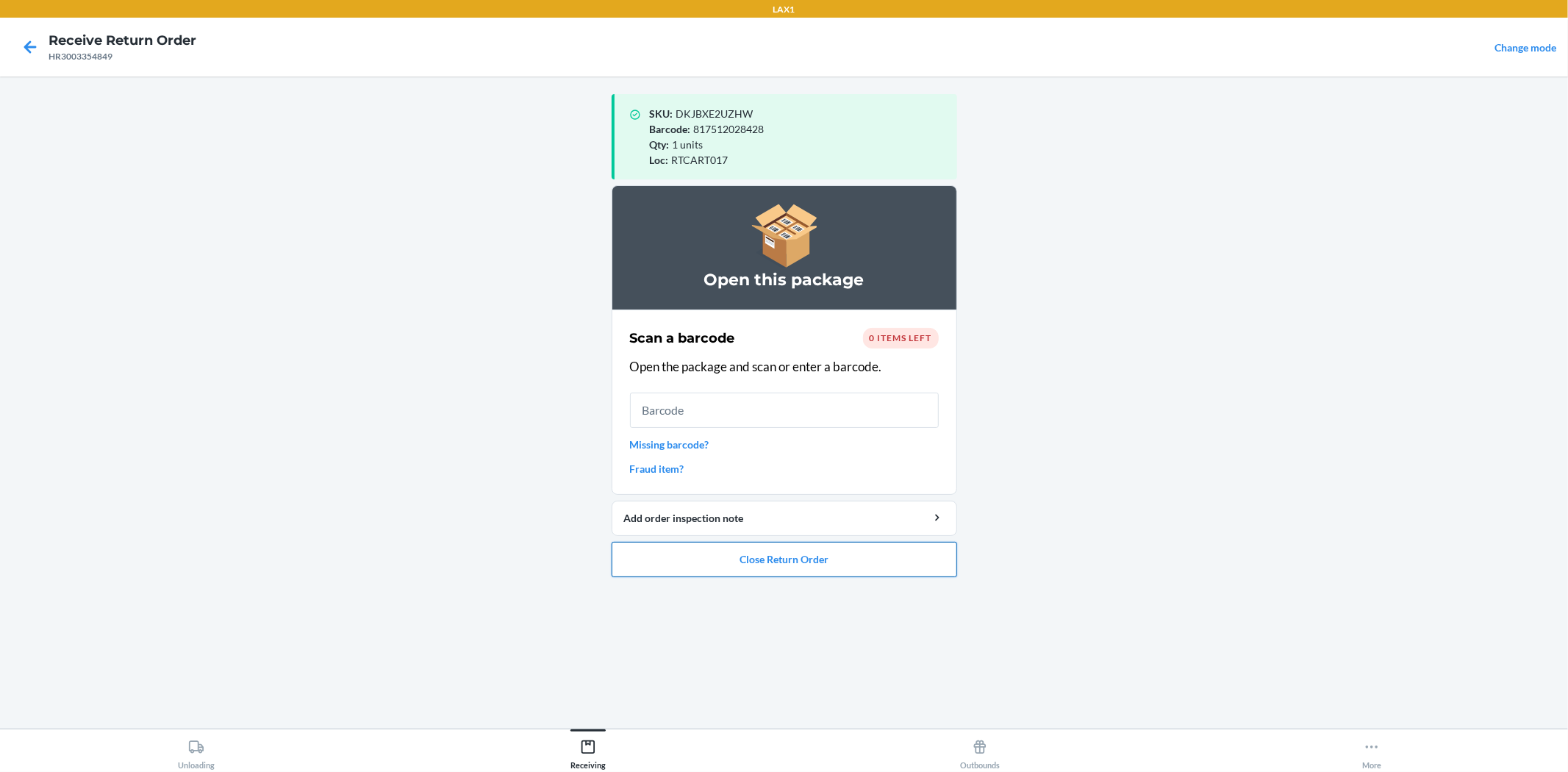
click at [783, 568] on button "Close Return Order" at bounding box center [784, 560] width 345 height 35
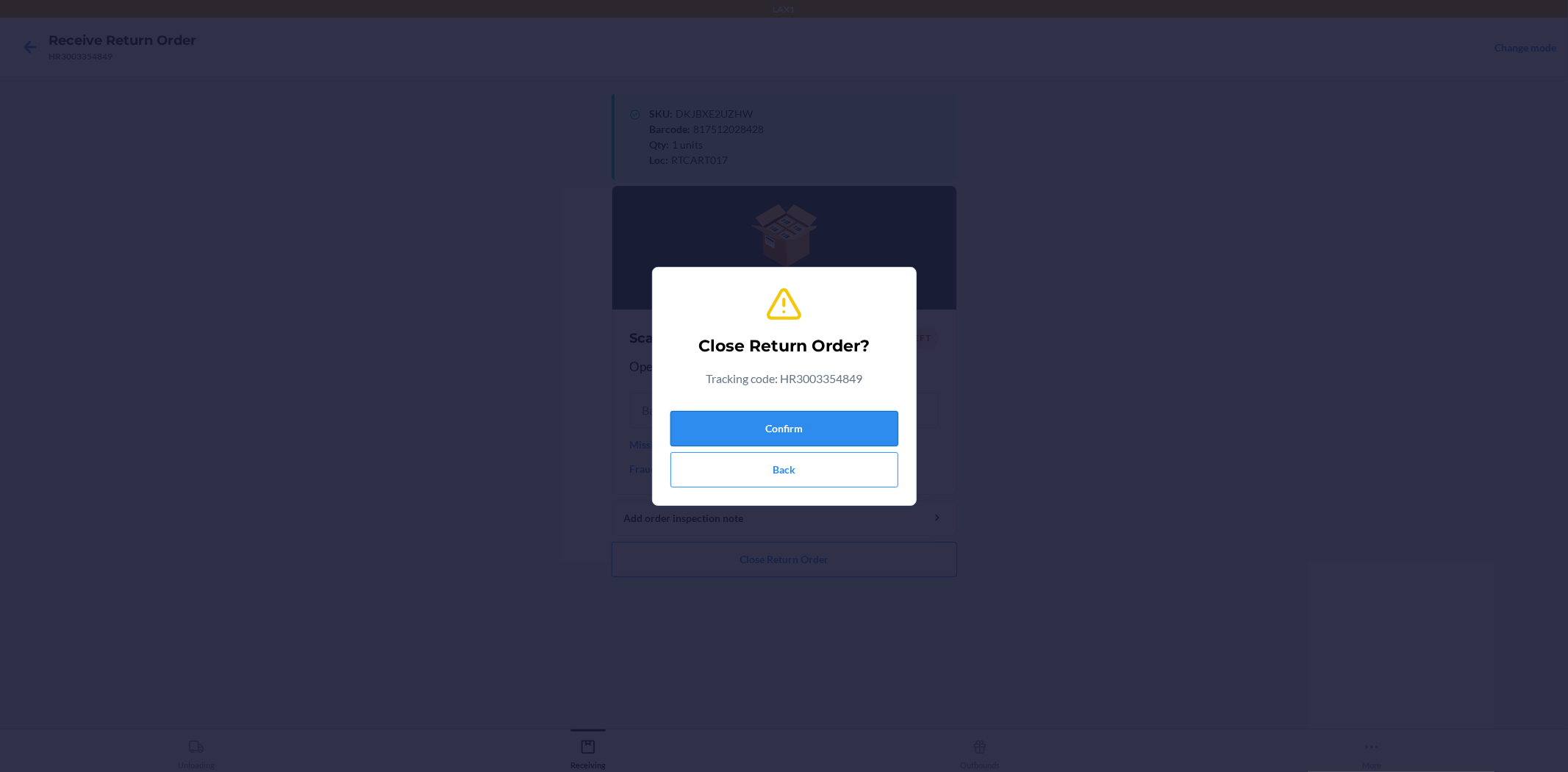
click at [795, 429] on button "Confirm" at bounding box center [784, 428] width 228 height 35
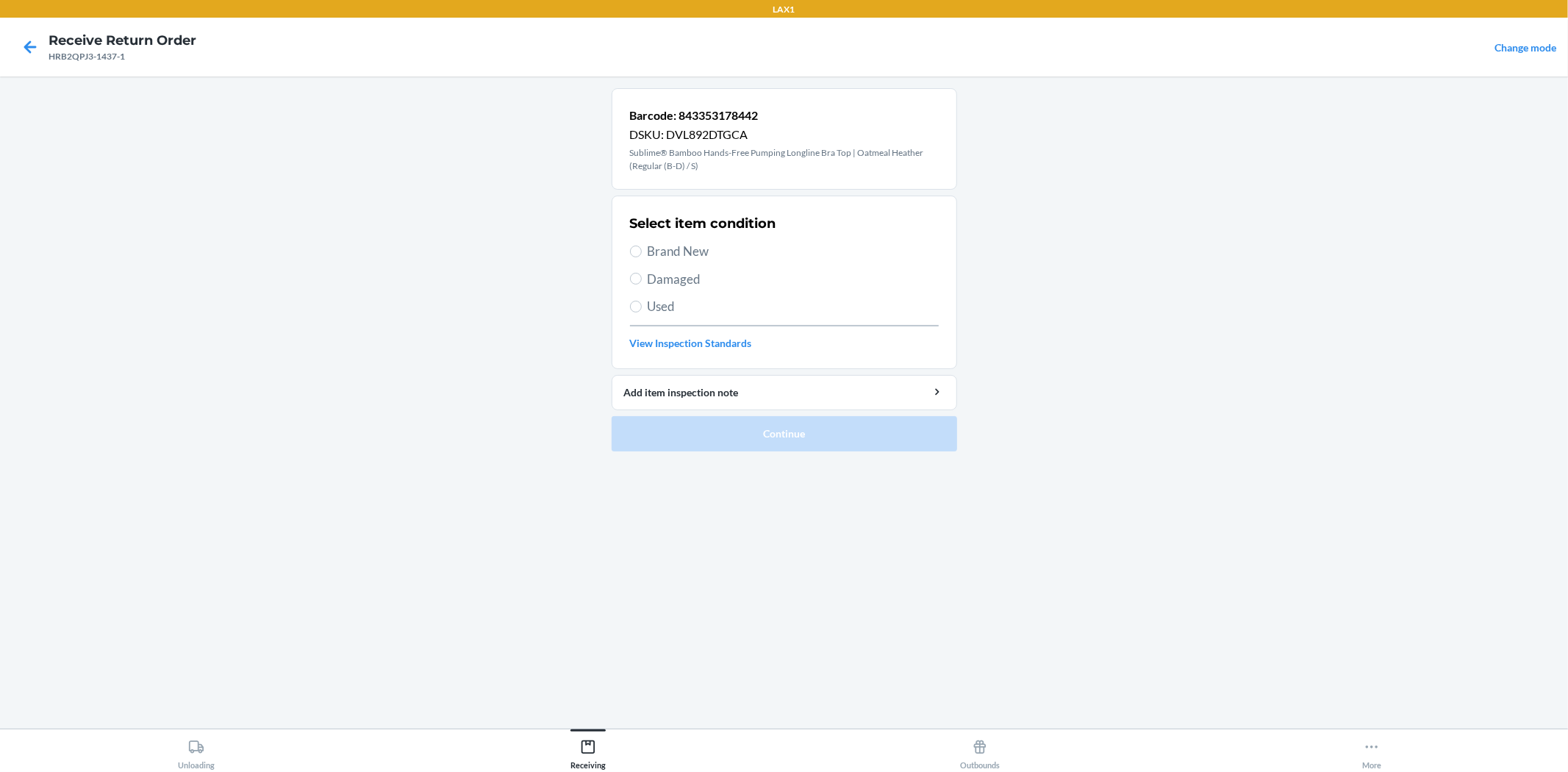
click at [634, 257] on label "Brand New" at bounding box center [784, 252] width 309 height 19
click at [634, 257] on input "Brand New" at bounding box center [635, 251] width 11 height 11
radio input "true"
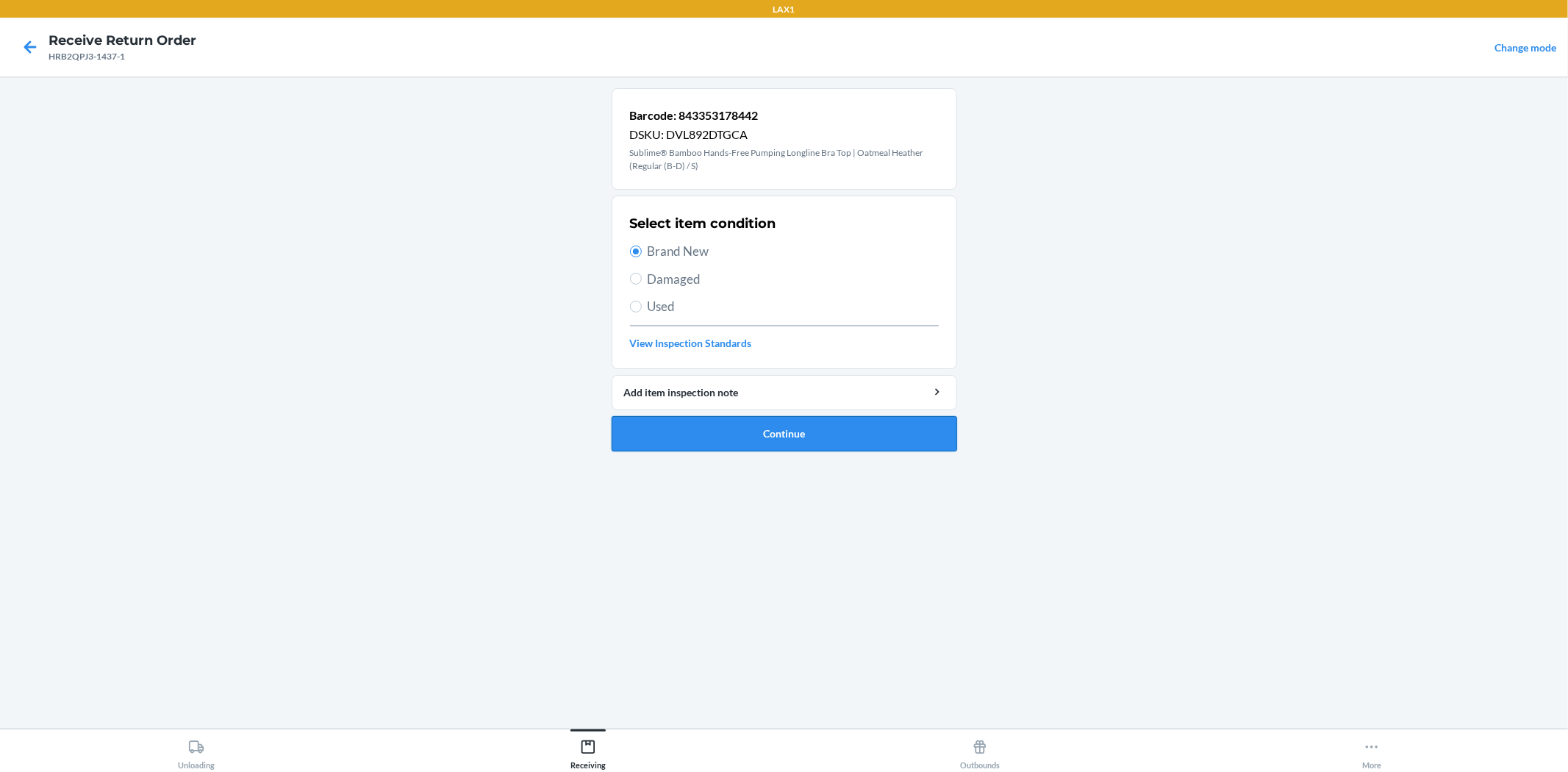
click at [751, 443] on button "Continue" at bounding box center [784, 434] width 345 height 35
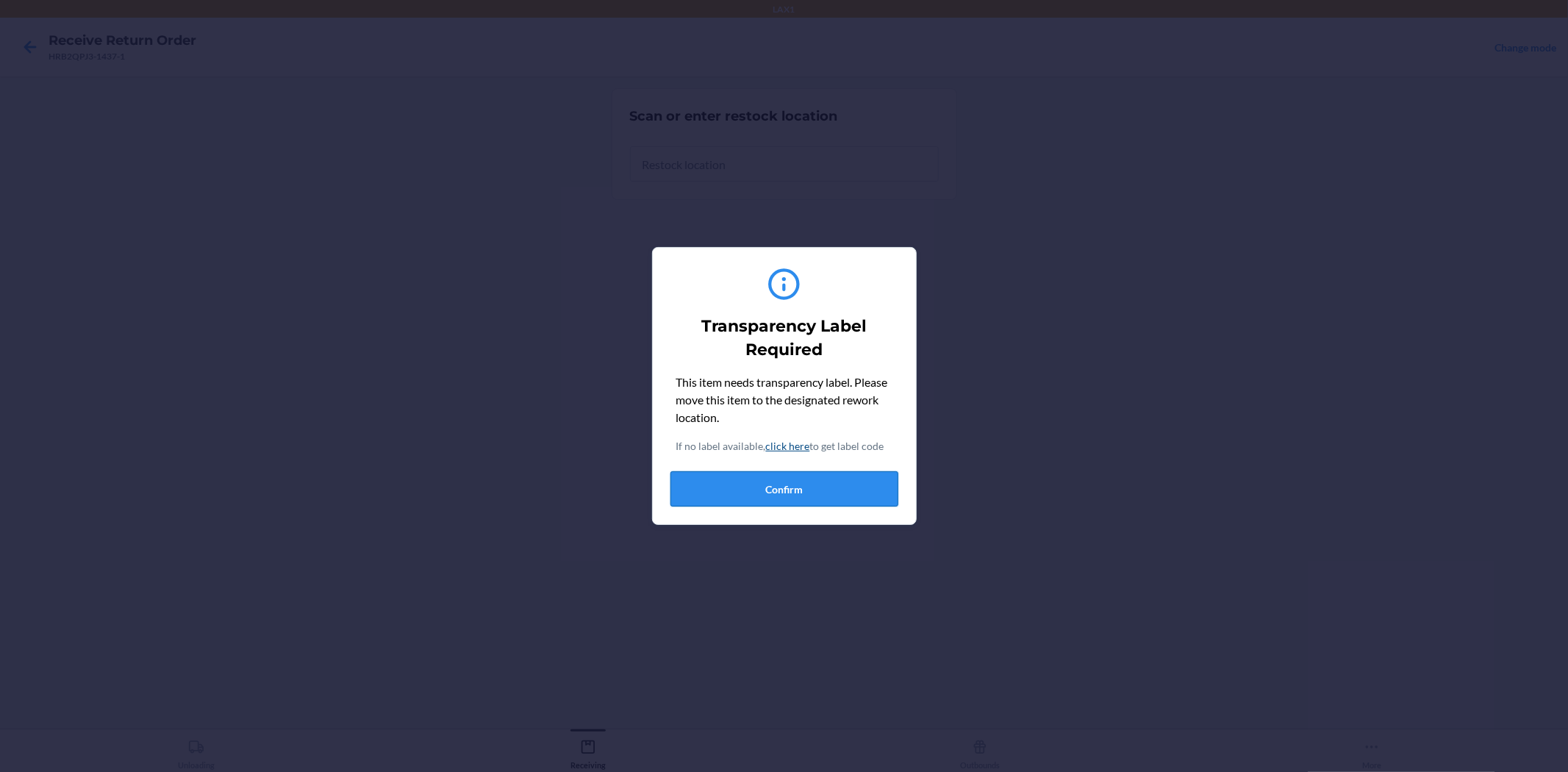
click at [818, 498] on button "Confirm" at bounding box center [784, 489] width 228 height 35
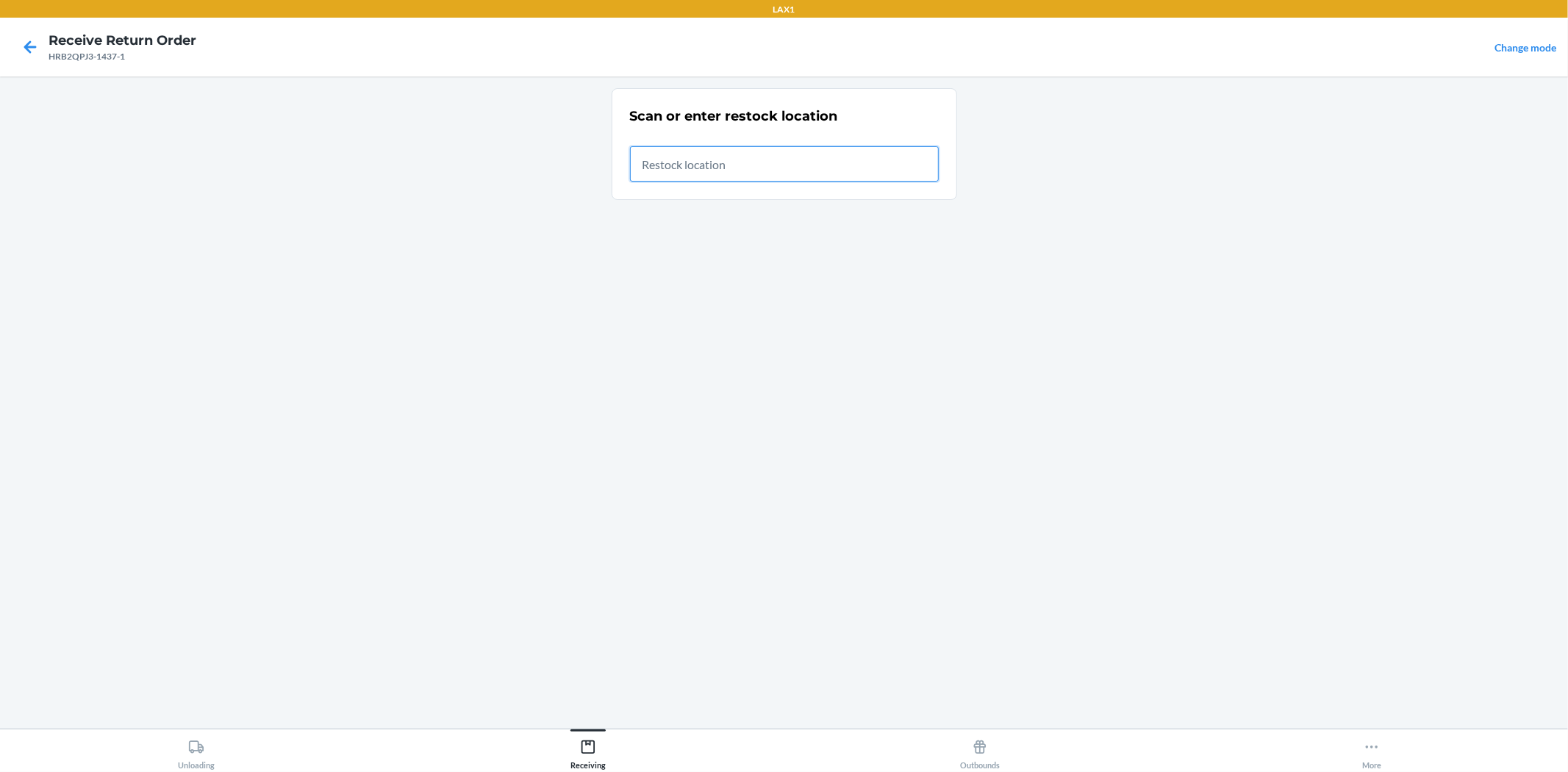
click at [705, 170] on input "text" at bounding box center [784, 164] width 309 height 35
type input "RTCART017"
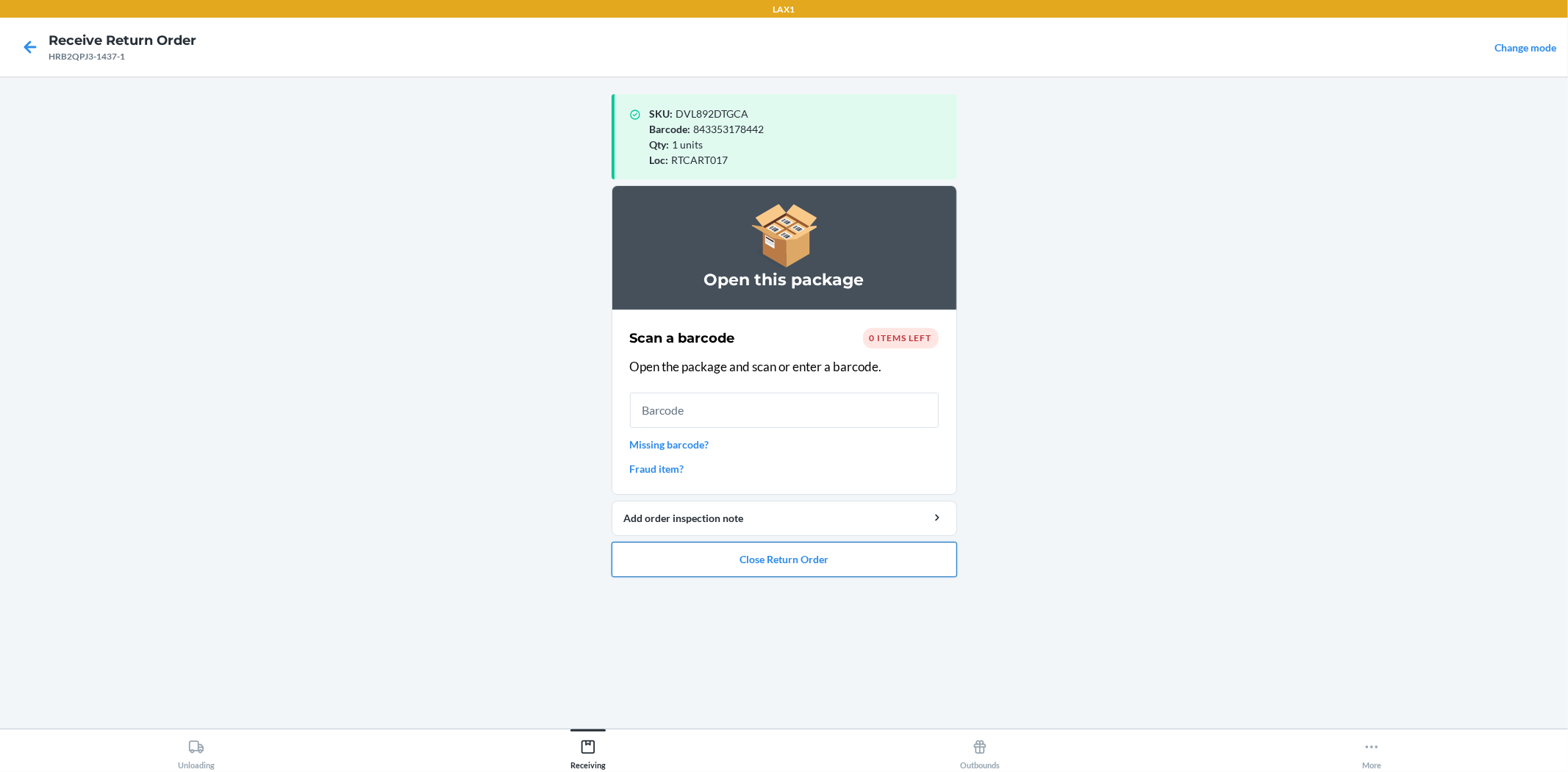
click at [901, 570] on button "Close Return Order" at bounding box center [784, 560] width 345 height 35
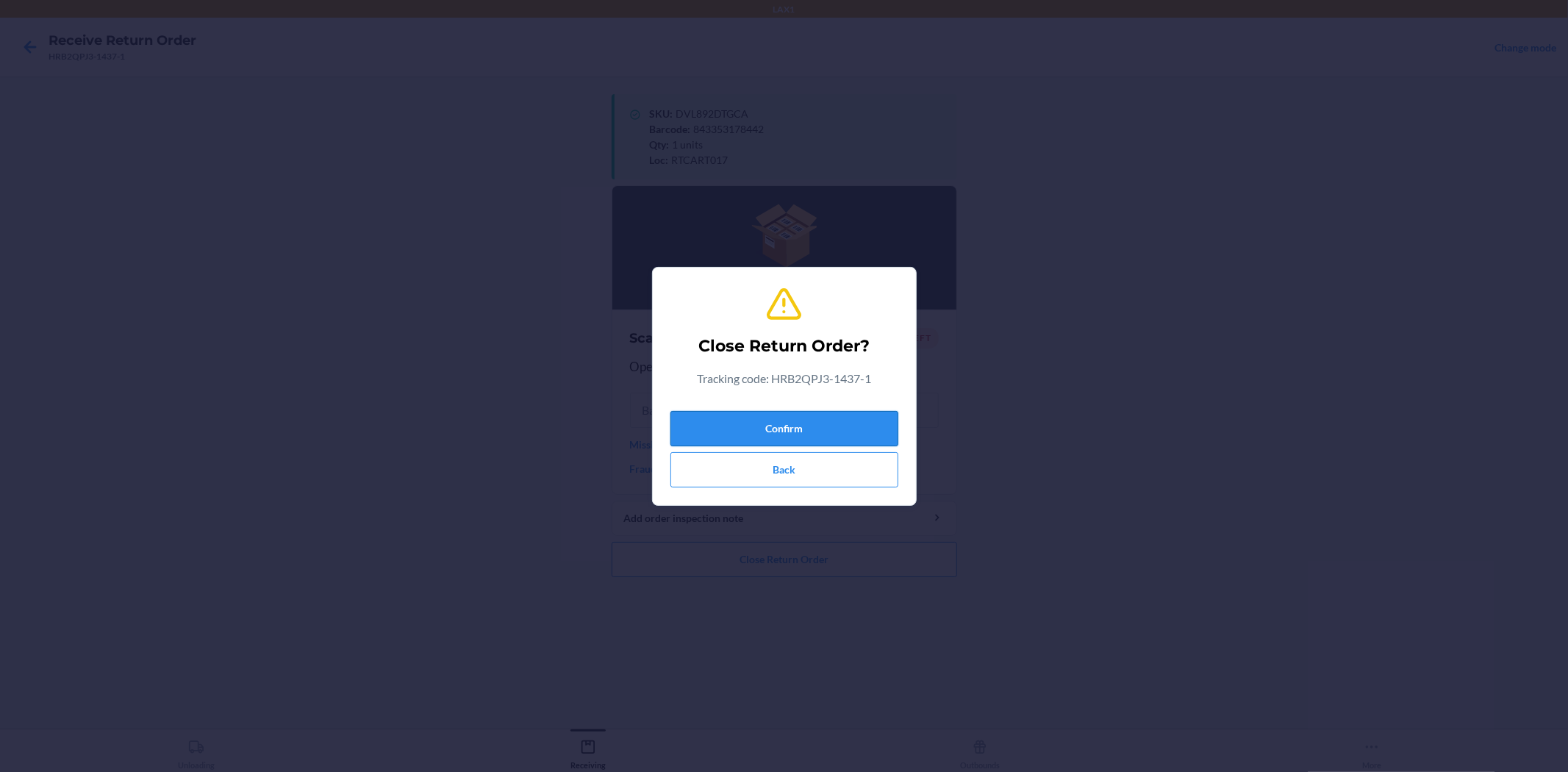
click at [829, 429] on button "Confirm" at bounding box center [784, 428] width 228 height 35
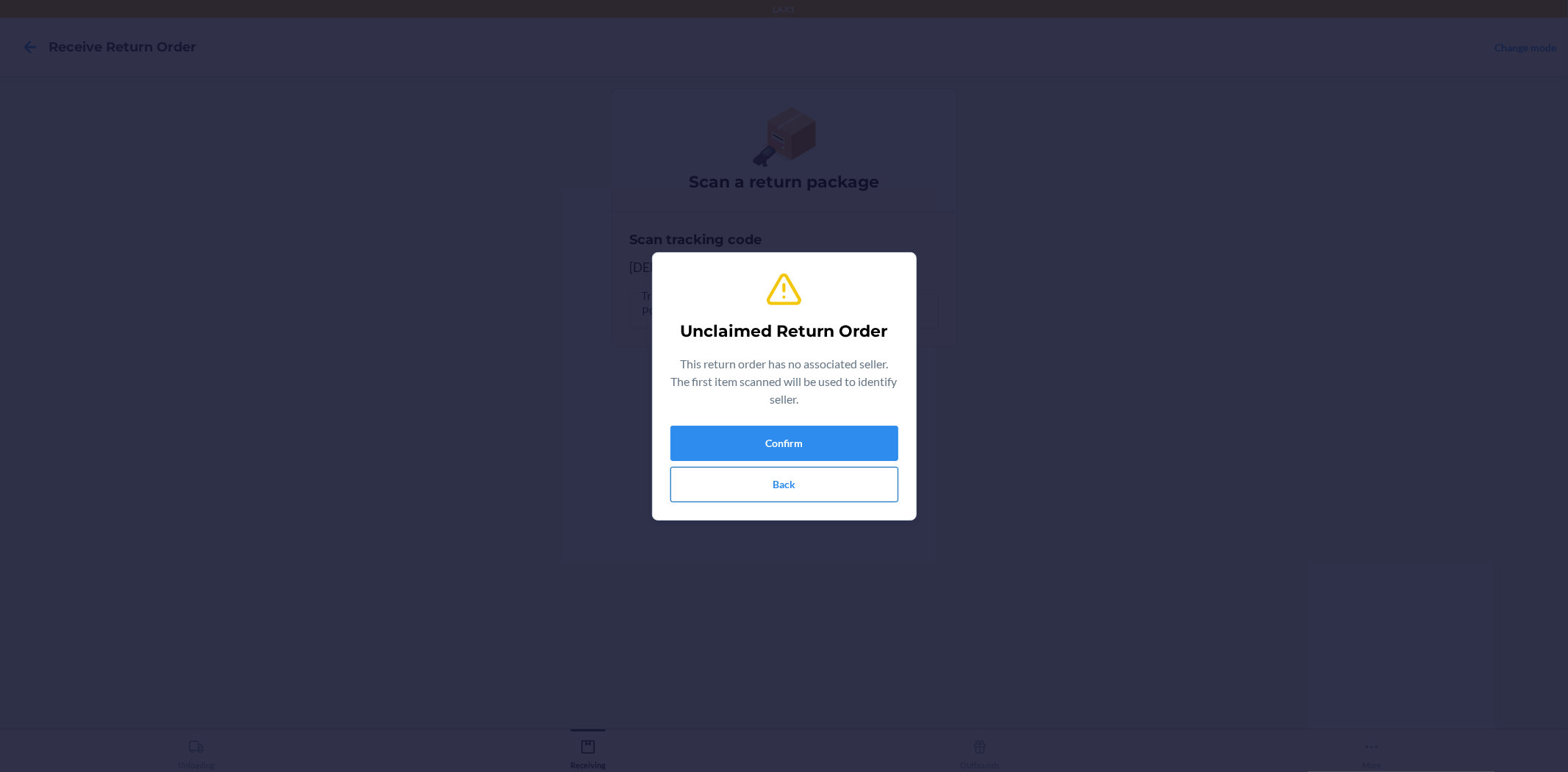
click at [769, 489] on button "Back" at bounding box center [784, 485] width 228 height 35
click at [758, 488] on button "Back" at bounding box center [784, 485] width 228 height 35
click at [754, 491] on button "Back" at bounding box center [784, 485] width 228 height 35
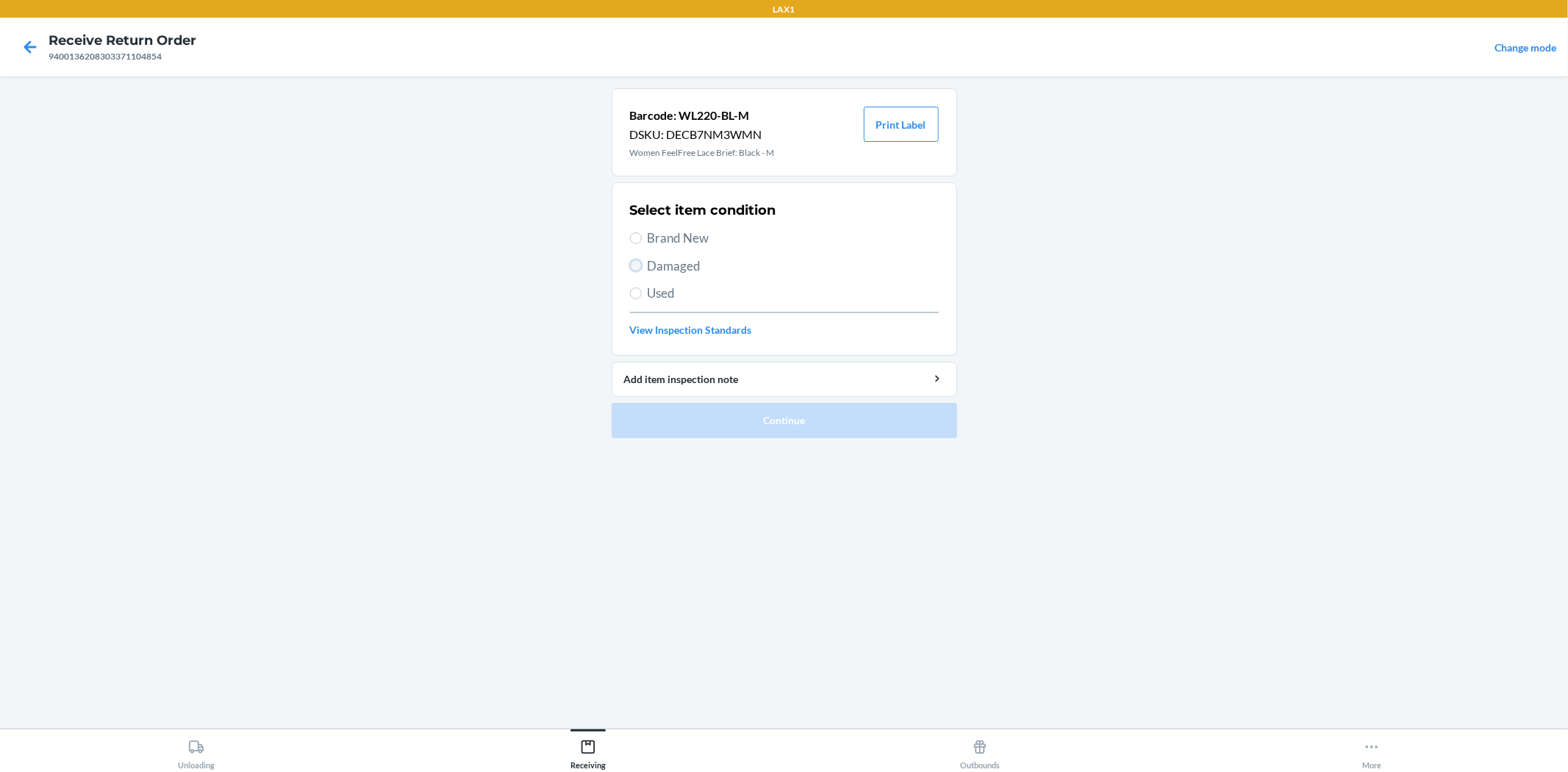
click at [637, 269] on input "Damaged" at bounding box center [635, 265] width 11 height 11
radio input "true"
click at [739, 420] on button "Continue" at bounding box center [784, 420] width 345 height 35
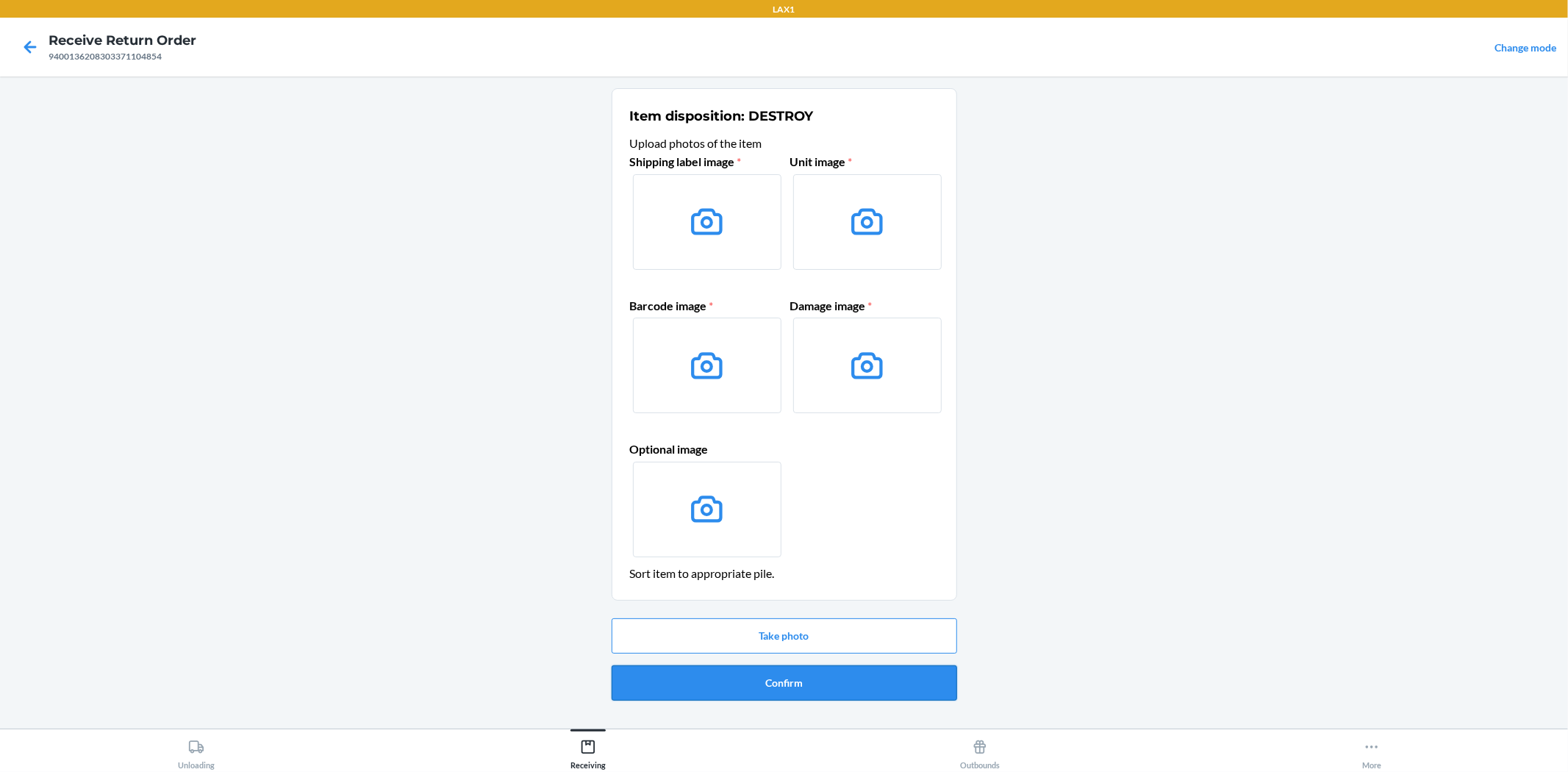
click at [836, 684] on button "Confirm" at bounding box center [784, 683] width 345 height 35
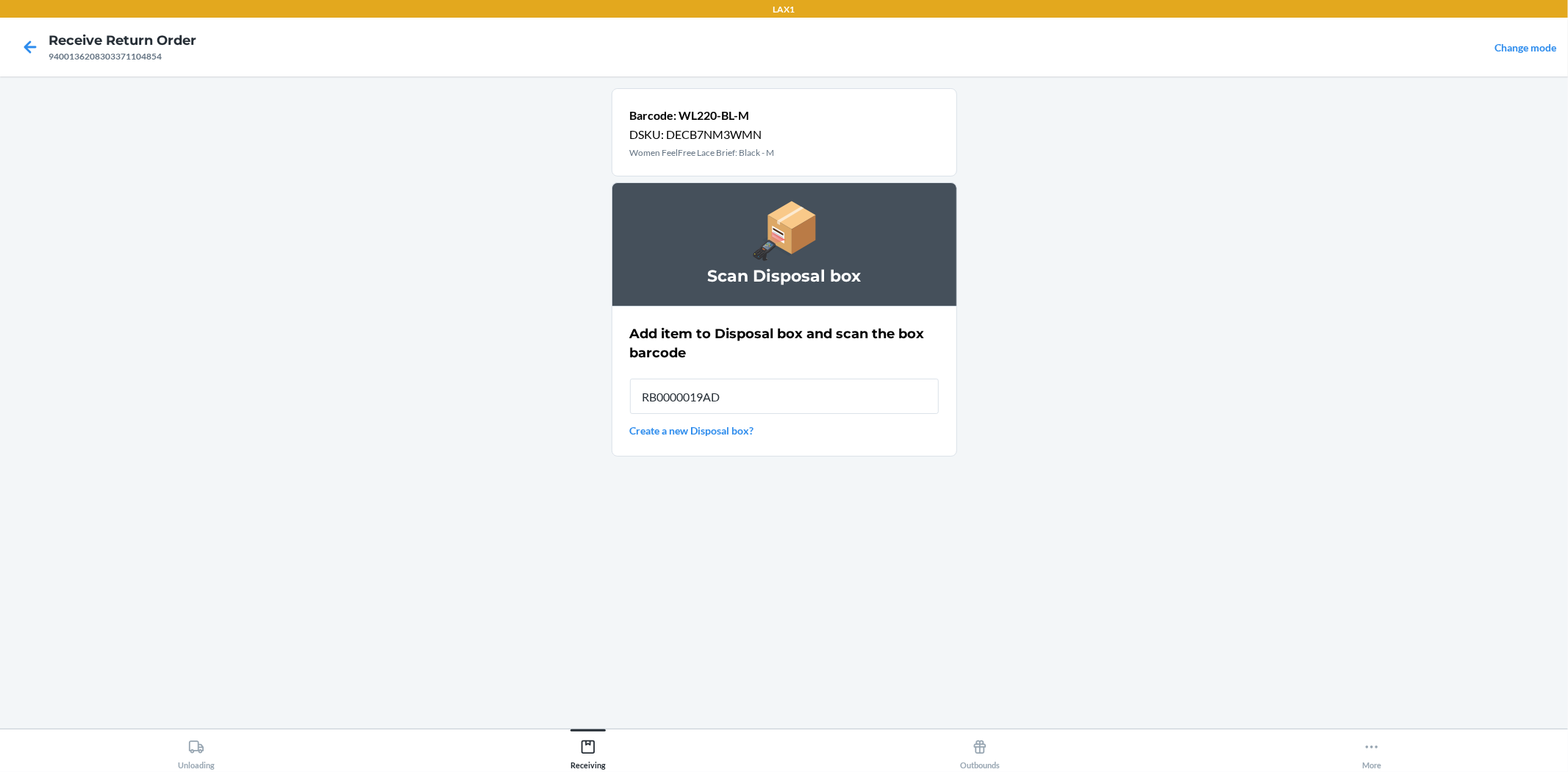
type input "RB0000019AD"
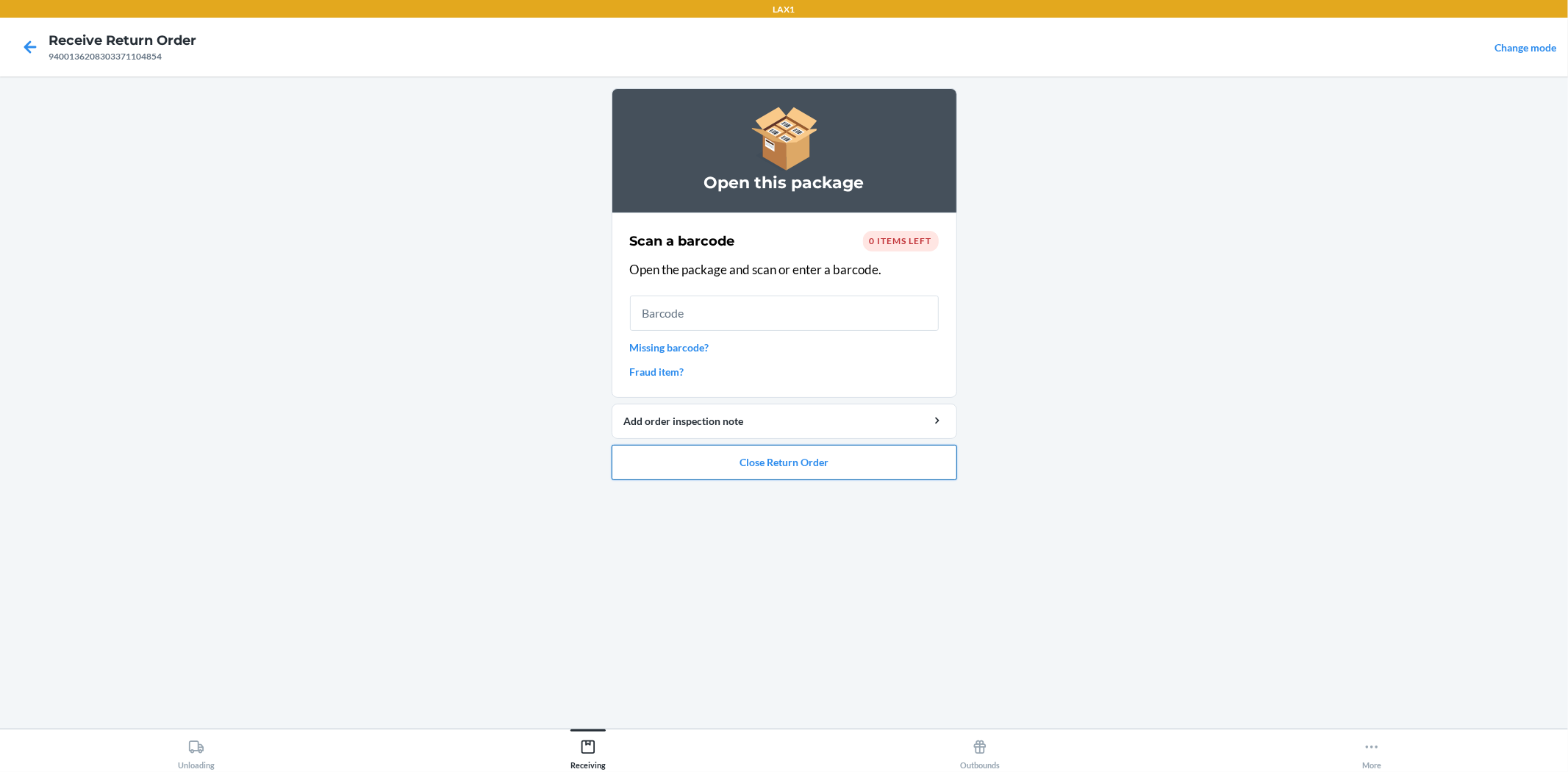
click at [919, 473] on button "Close Return Order" at bounding box center [784, 463] width 345 height 35
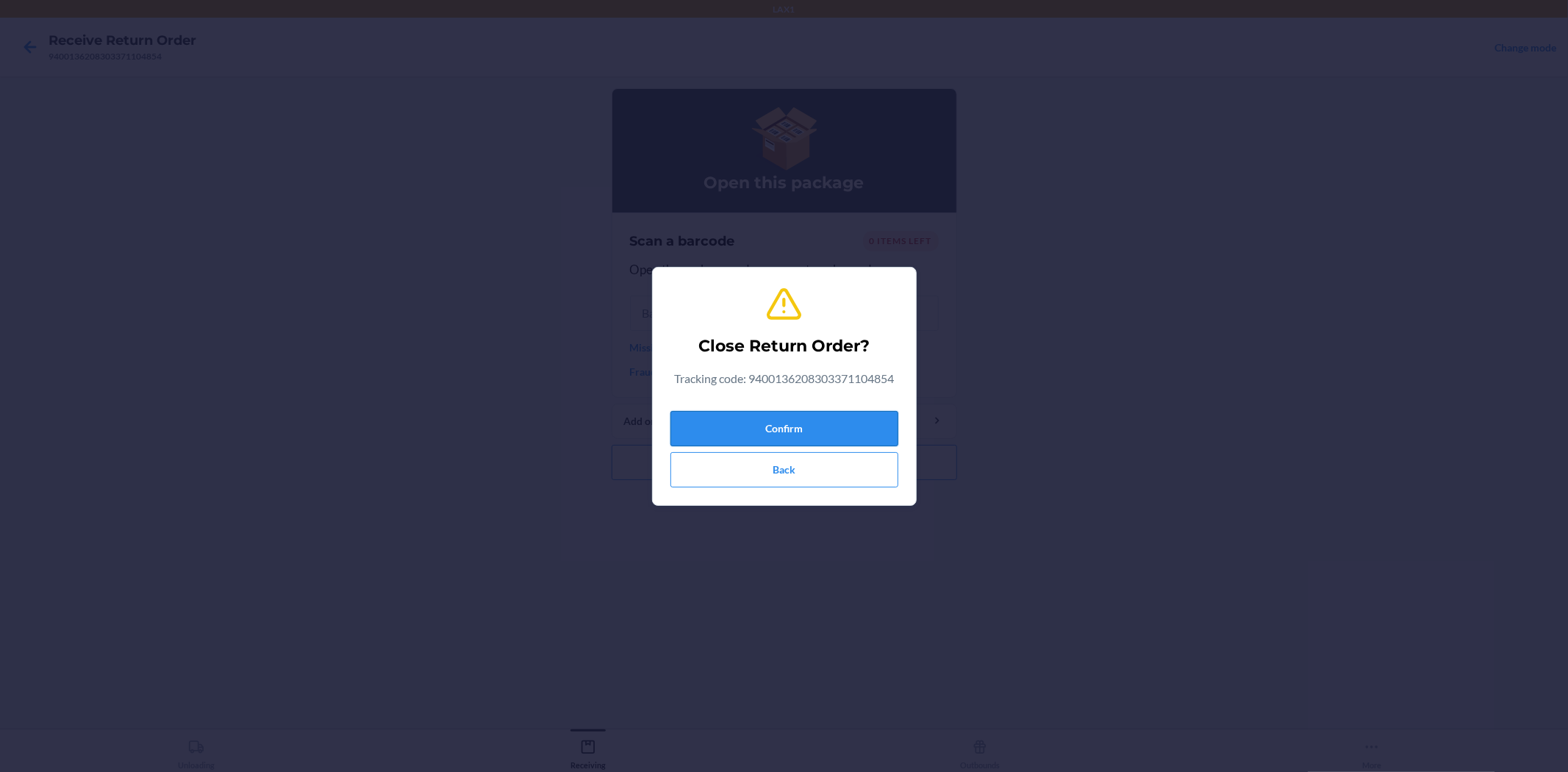
click at [866, 429] on button "Confirm" at bounding box center [784, 428] width 228 height 35
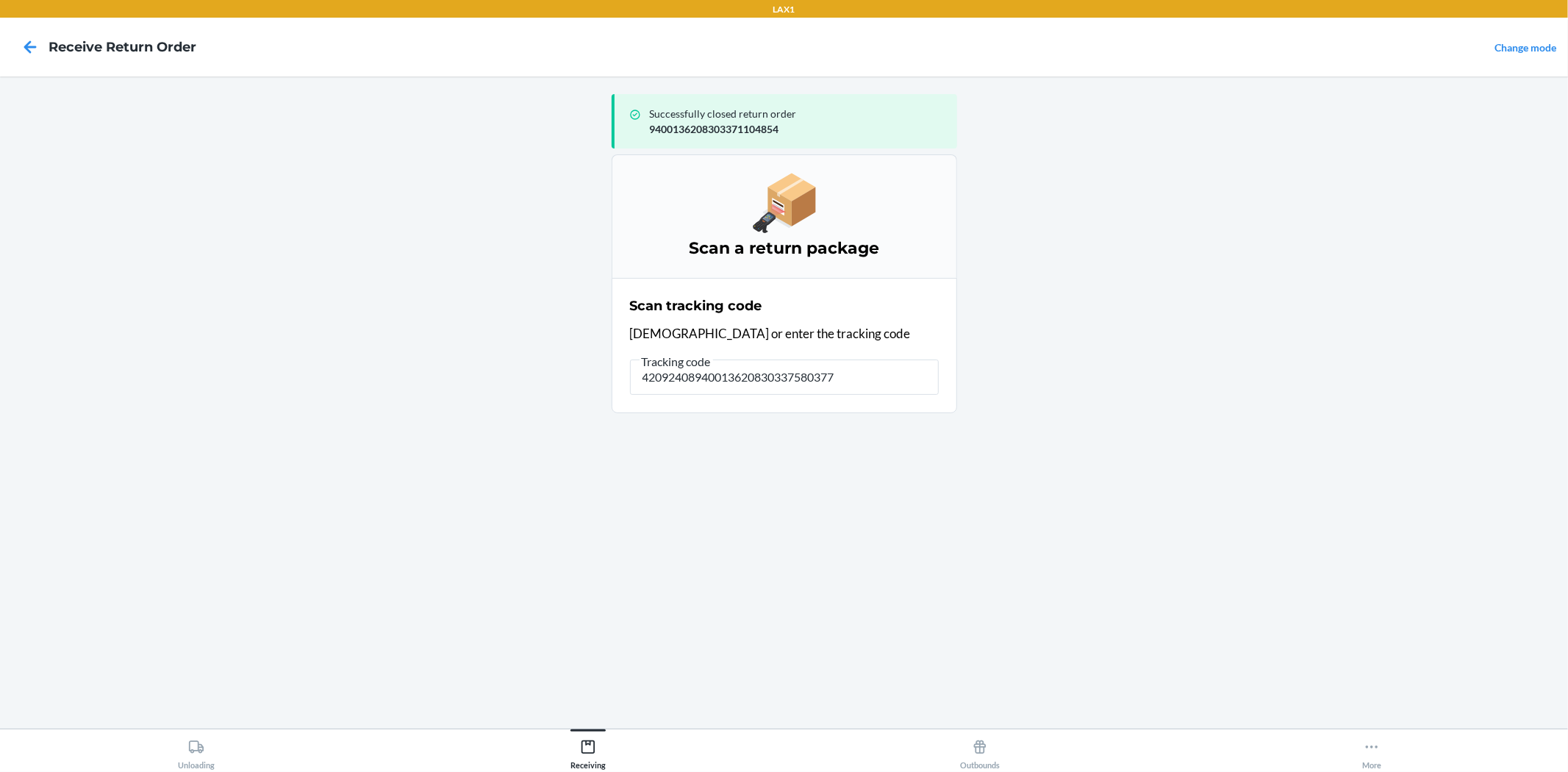
type input "420924089400136208303375803777"
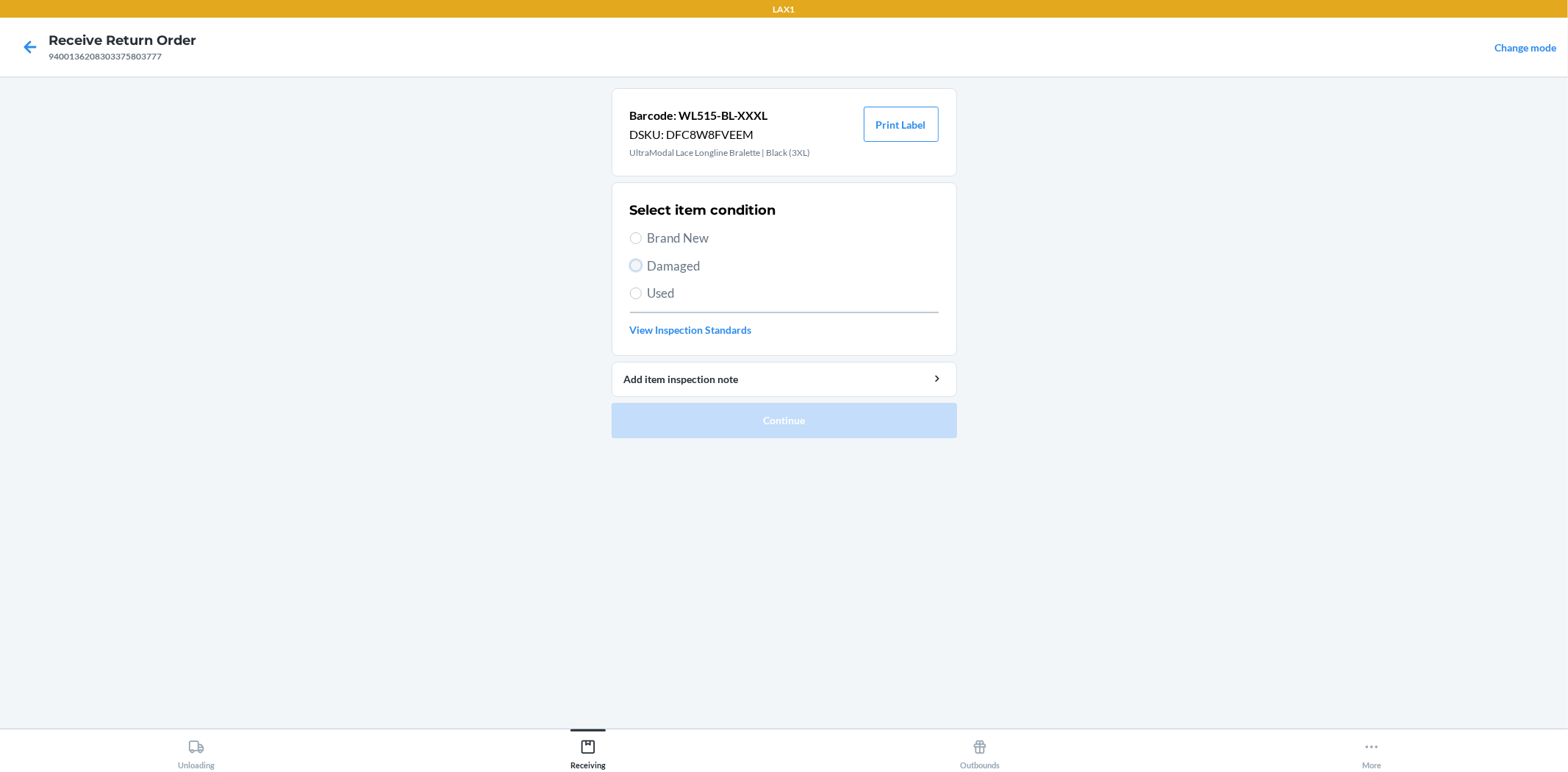
click at [634, 269] on input "Damaged" at bounding box center [635, 265] width 11 height 11
radio input "true"
click at [759, 429] on button "Continue" at bounding box center [784, 420] width 345 height 35
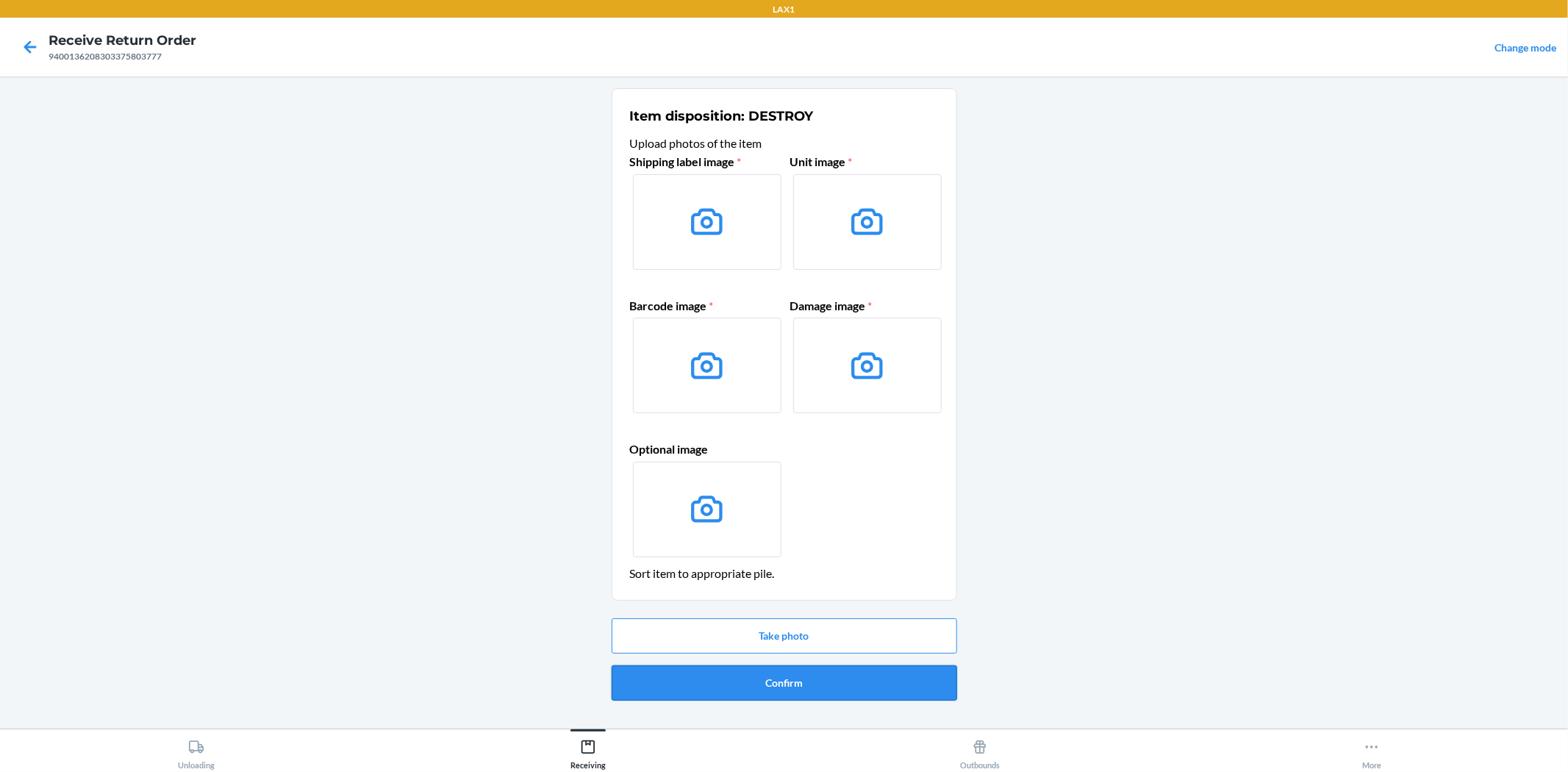
click at [783, 683] on button "Confirm" at bounding box center [784, 683] width 345 height 35
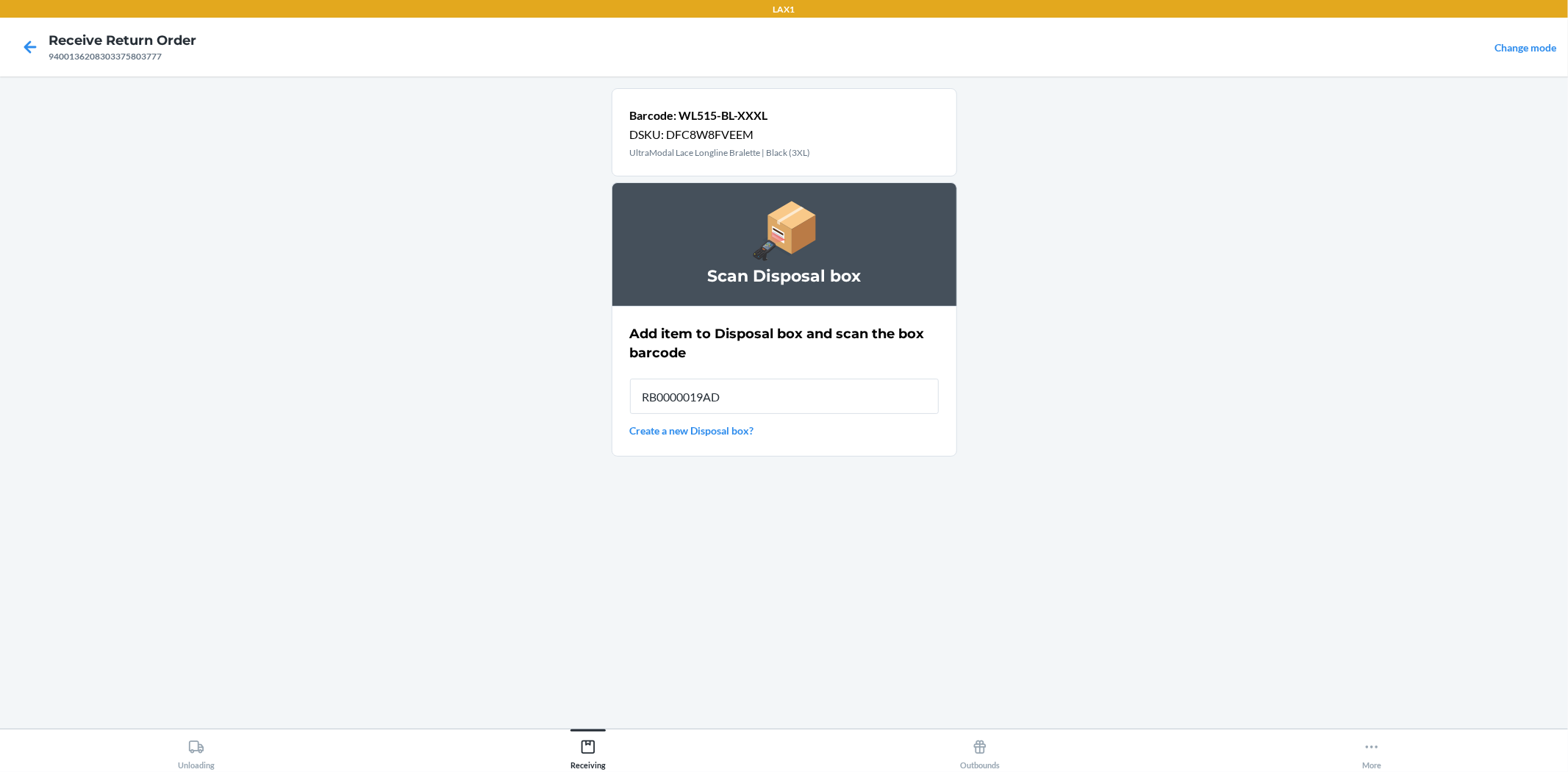
type input "RB0000019AD"
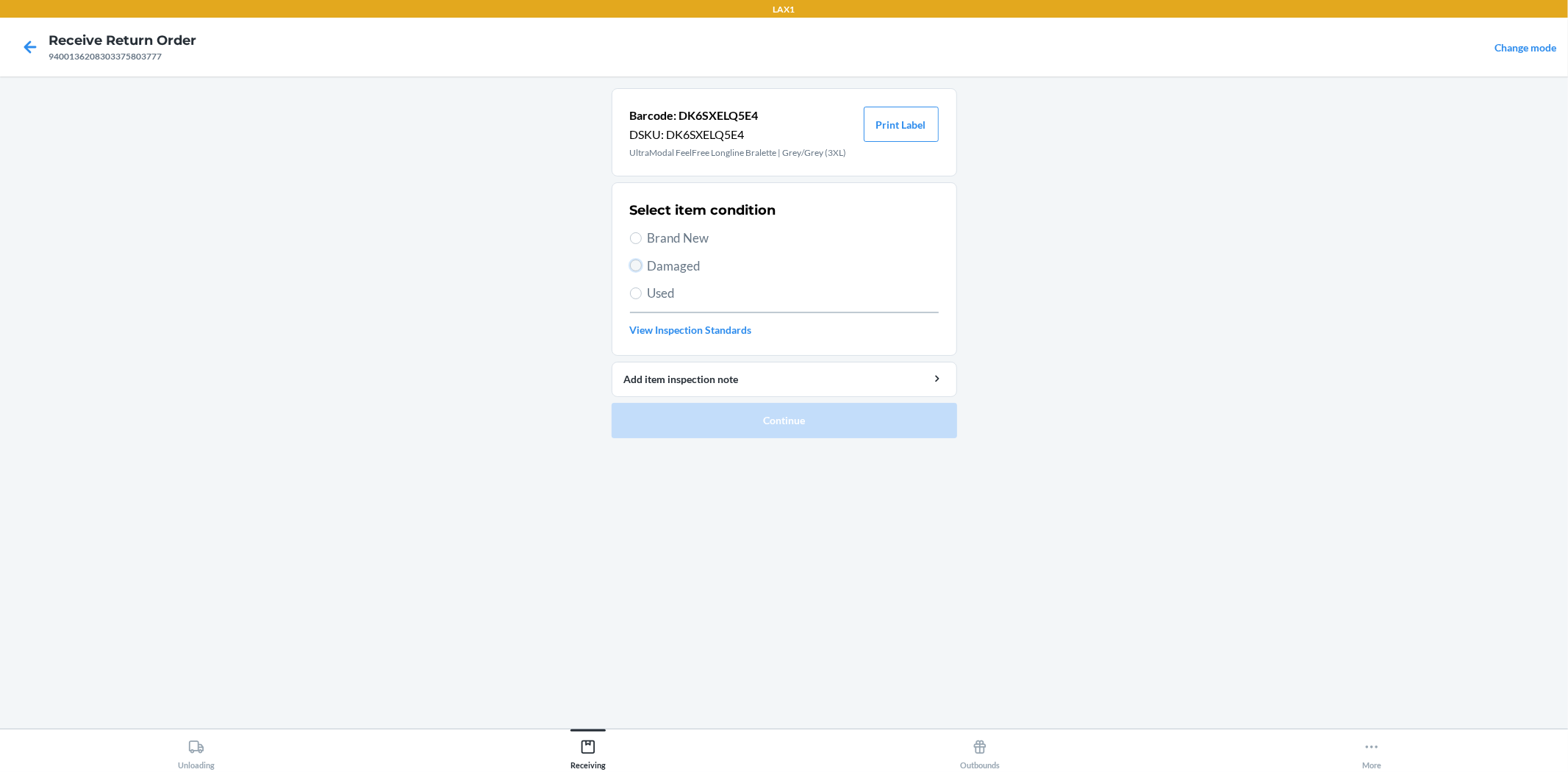
click at [637, 267] on input "Damaged" at bounding box center [635, 265] width 11 height 11
radio input "true"
click at [680, 428] on button "Continue" at bounding box center [784, 420] width 345 height 35
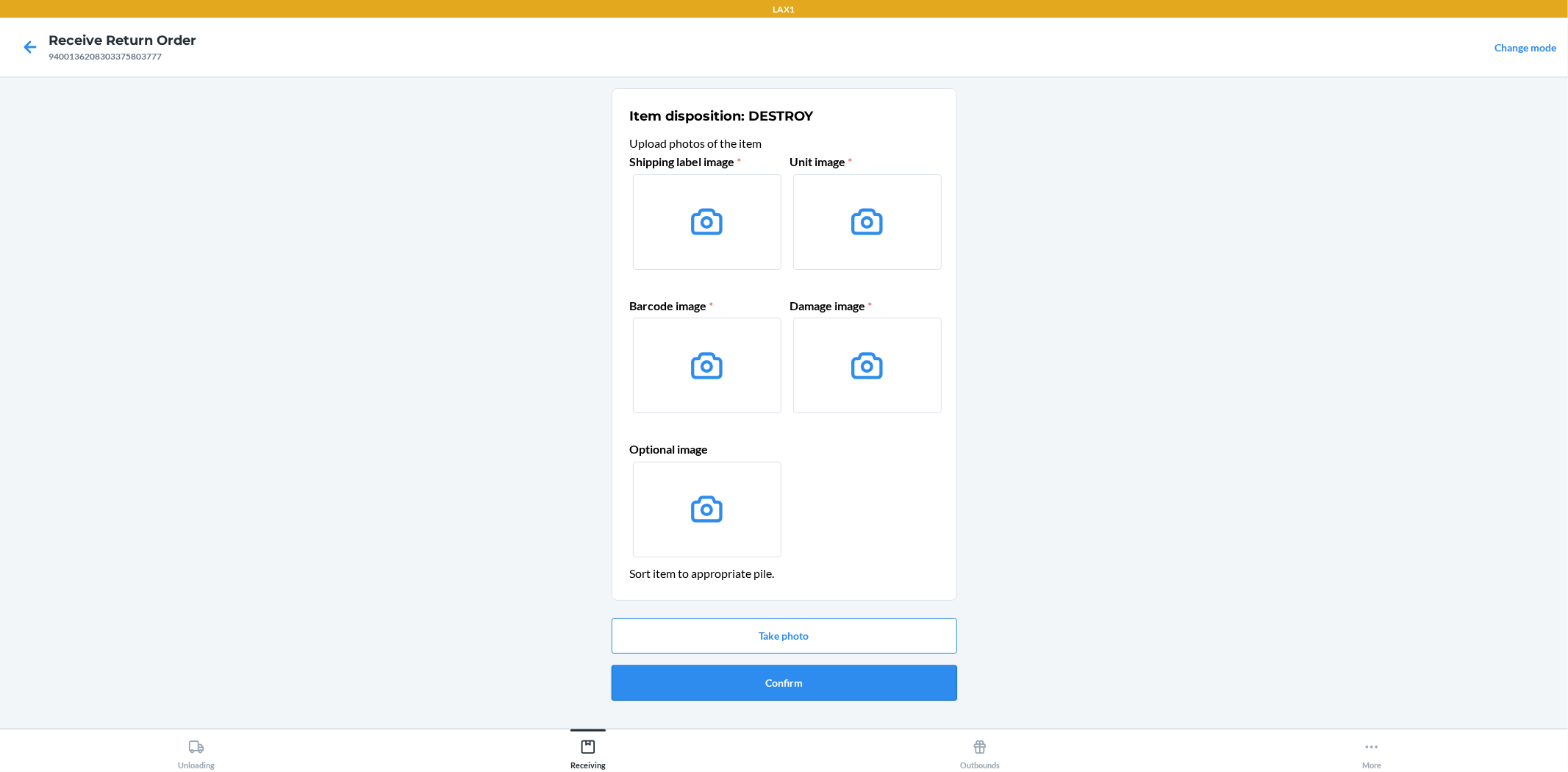
click at [902, 694] on button "Confirm" at bounding box center [784, 683] width 345 height 35
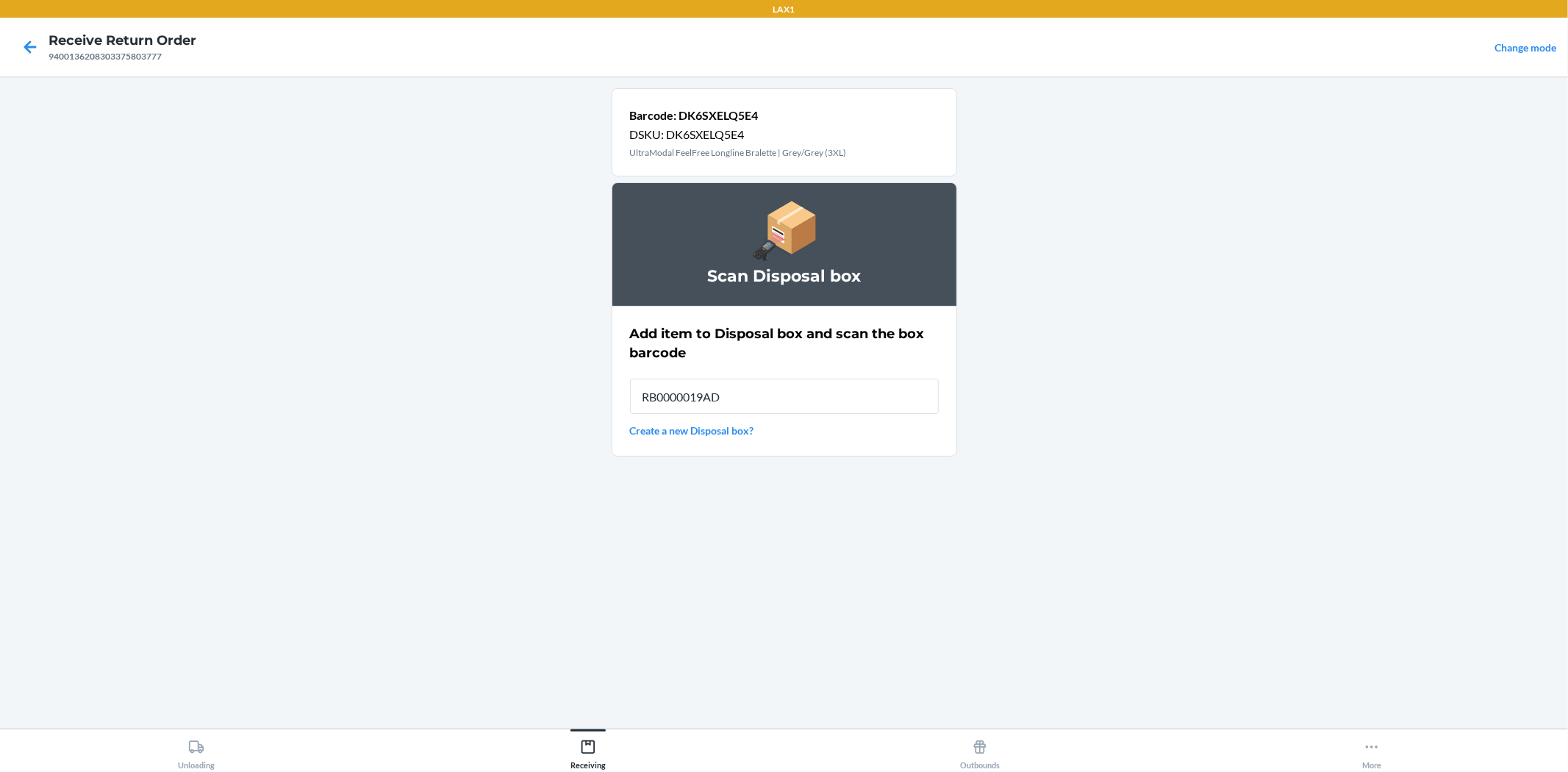
type input "RB0000019AD"
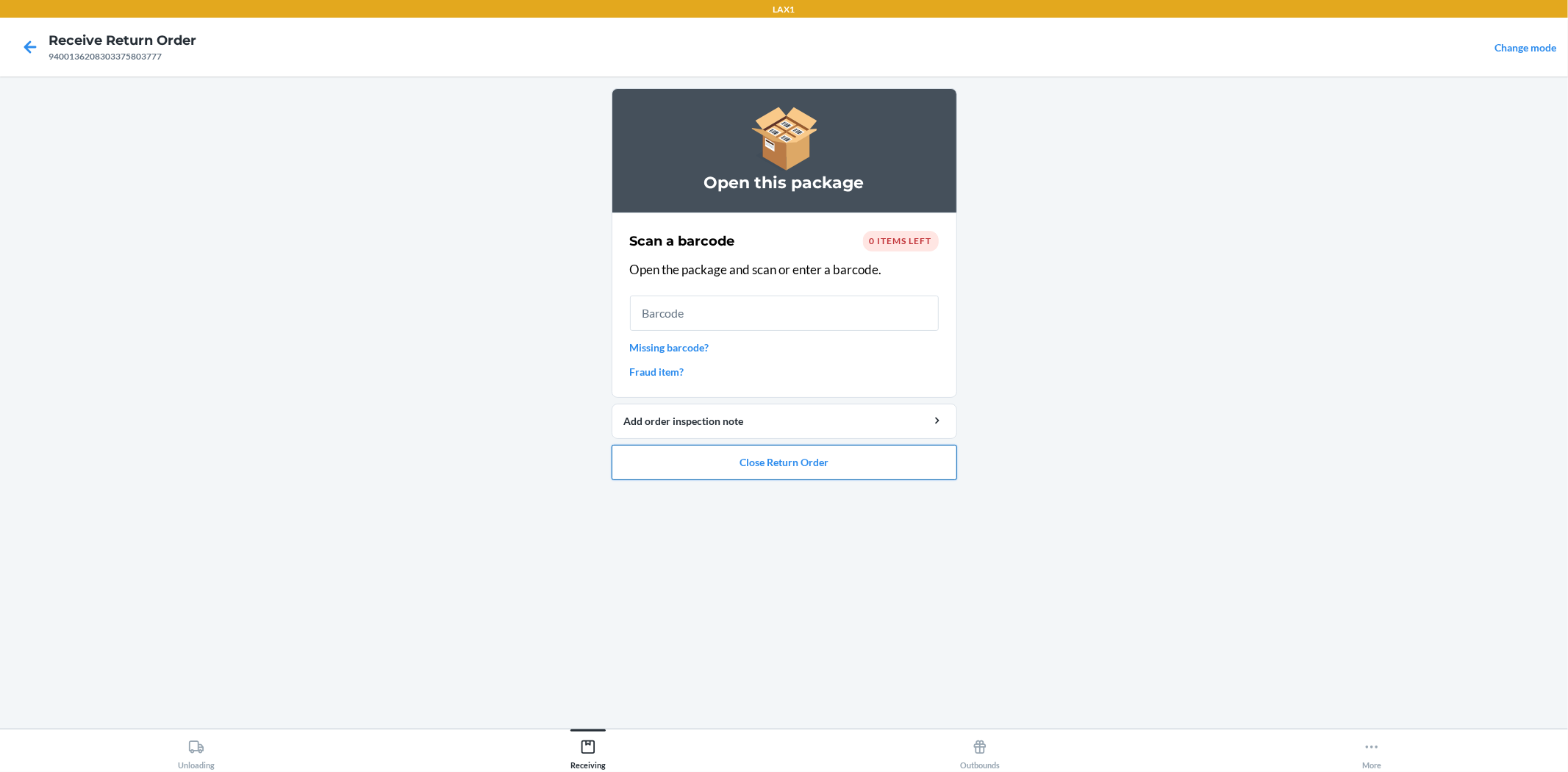
click at [723, 465] on button "Close Return Order" at bounding box center [784, 463] width 345 height 35
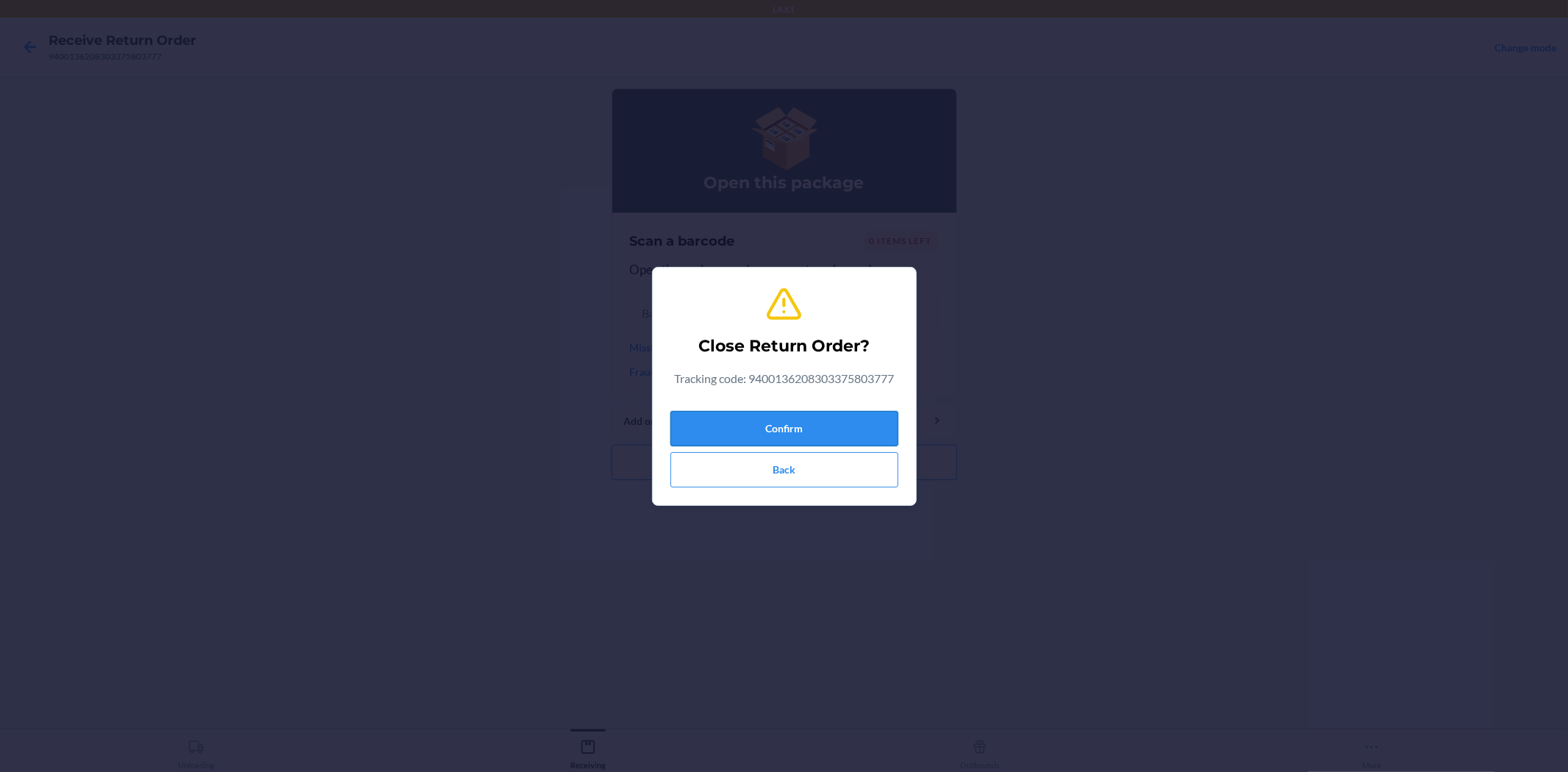
drag, startPoint x: 727, startPoint y: 423, endPoint x: 735, endPoint y: 428, distance: 9.4
click at [735, 428] on button "Confirm" at bounding box center [784, 428] width 228 height 35
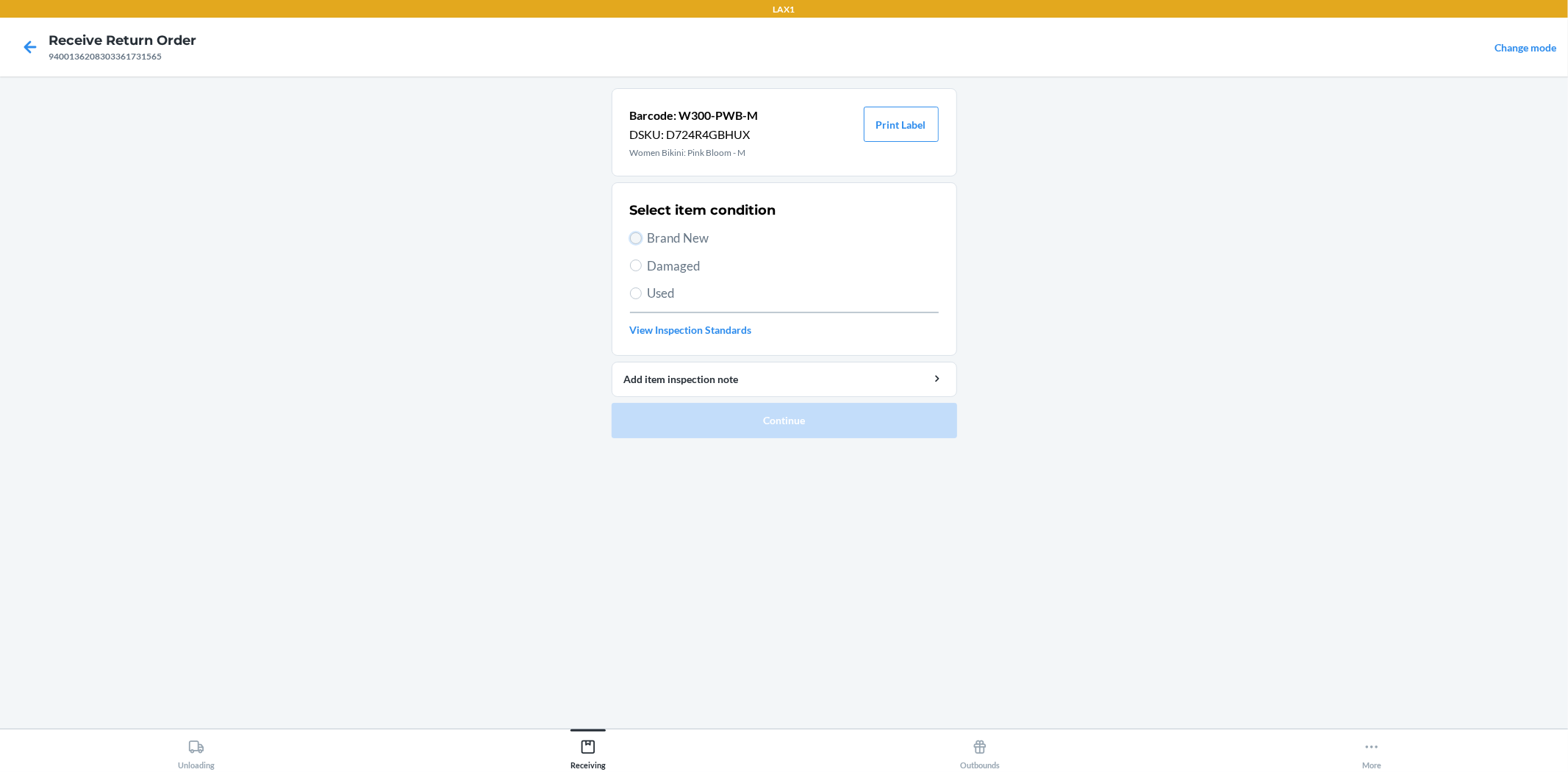
click at [635, 241] on input "Brand New" at bounding box center [635, 238] width 11 height 11
radio input "true"
click at [730, 418] on button "Continue" at bounding box center [784, 420] width 345 height 35
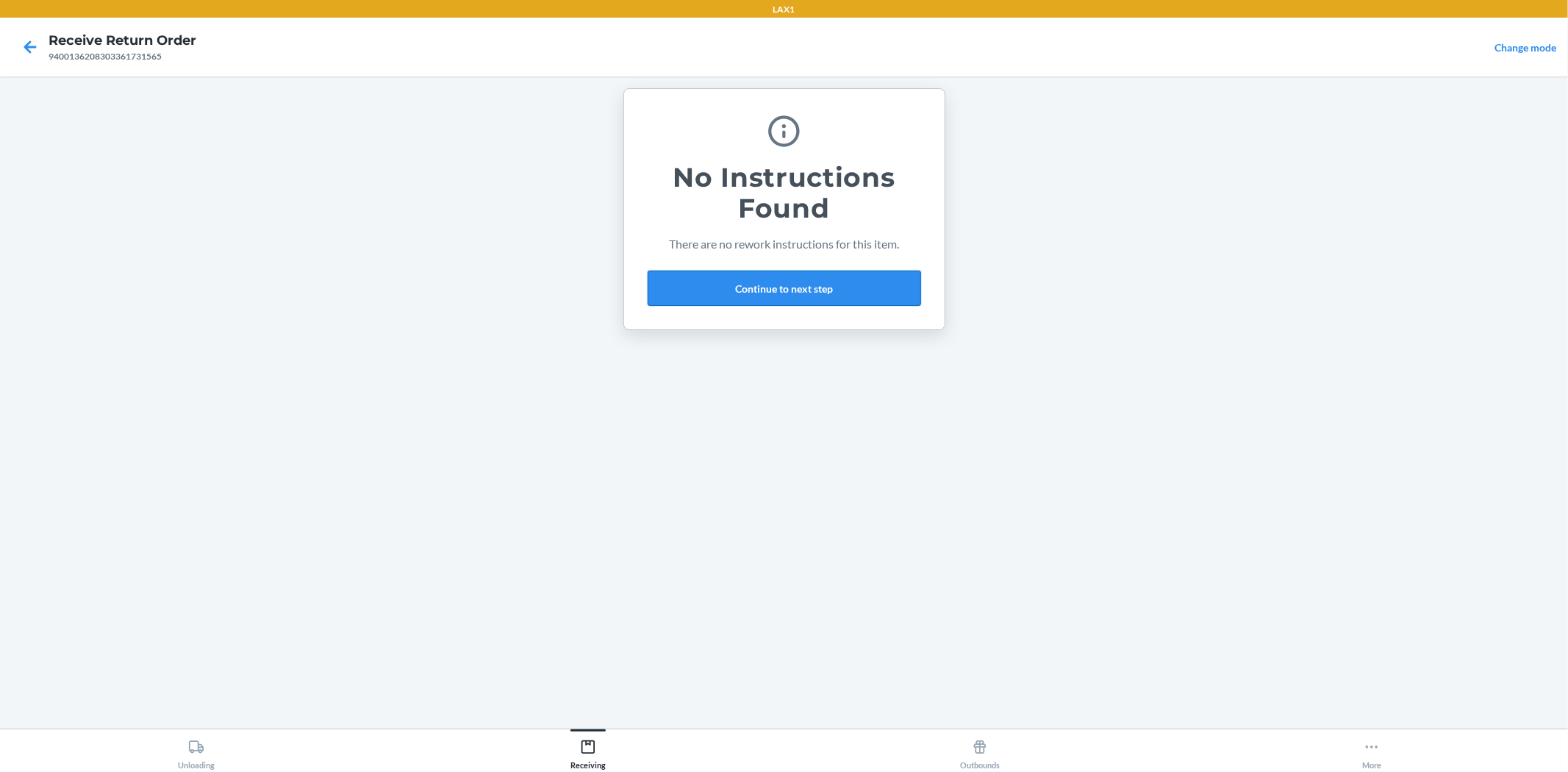
click at [799, 288] on button "Continue to next step" at bounding box center [784, 288] width 274 height 35
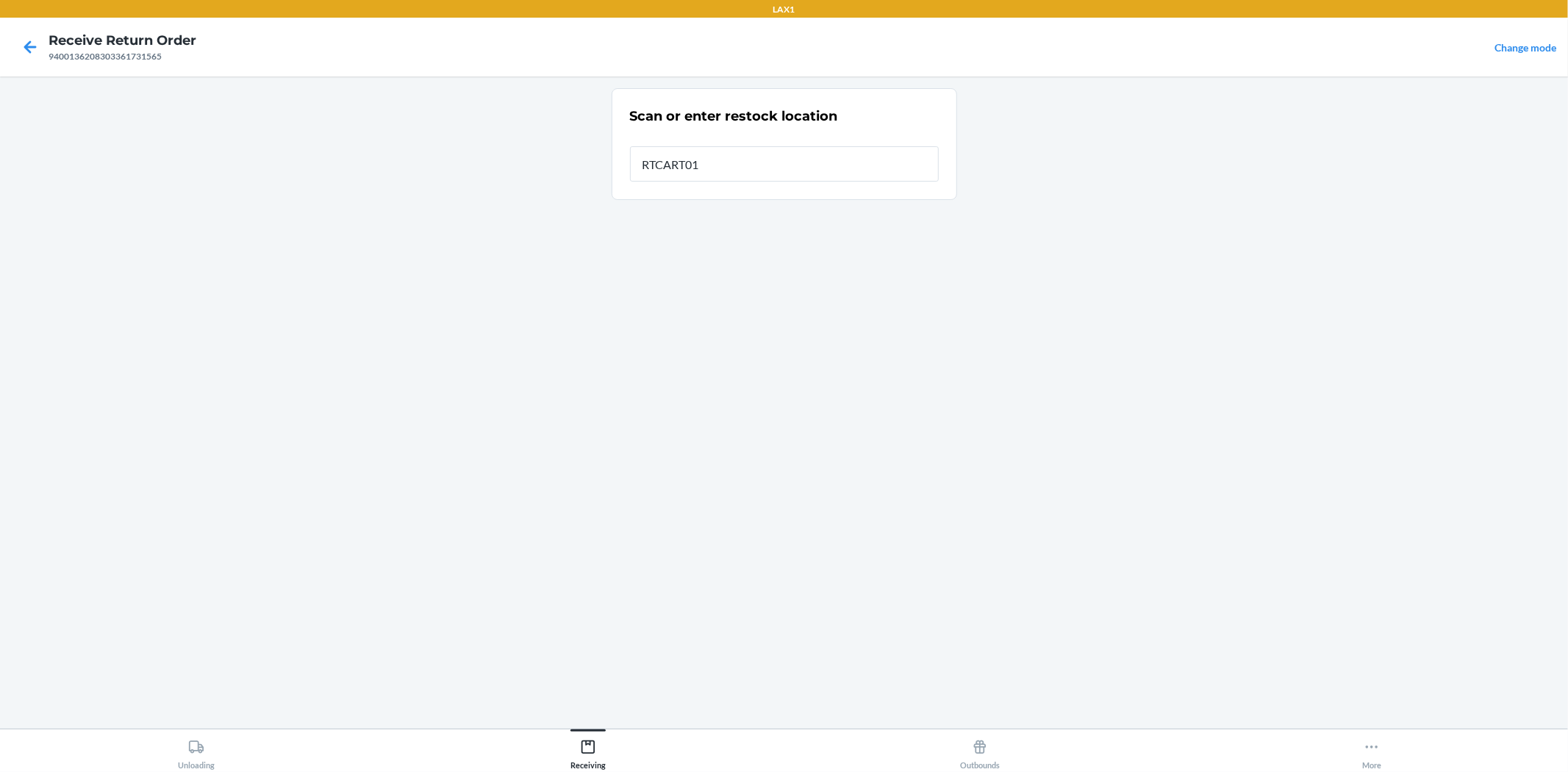
type input "RTCART017"
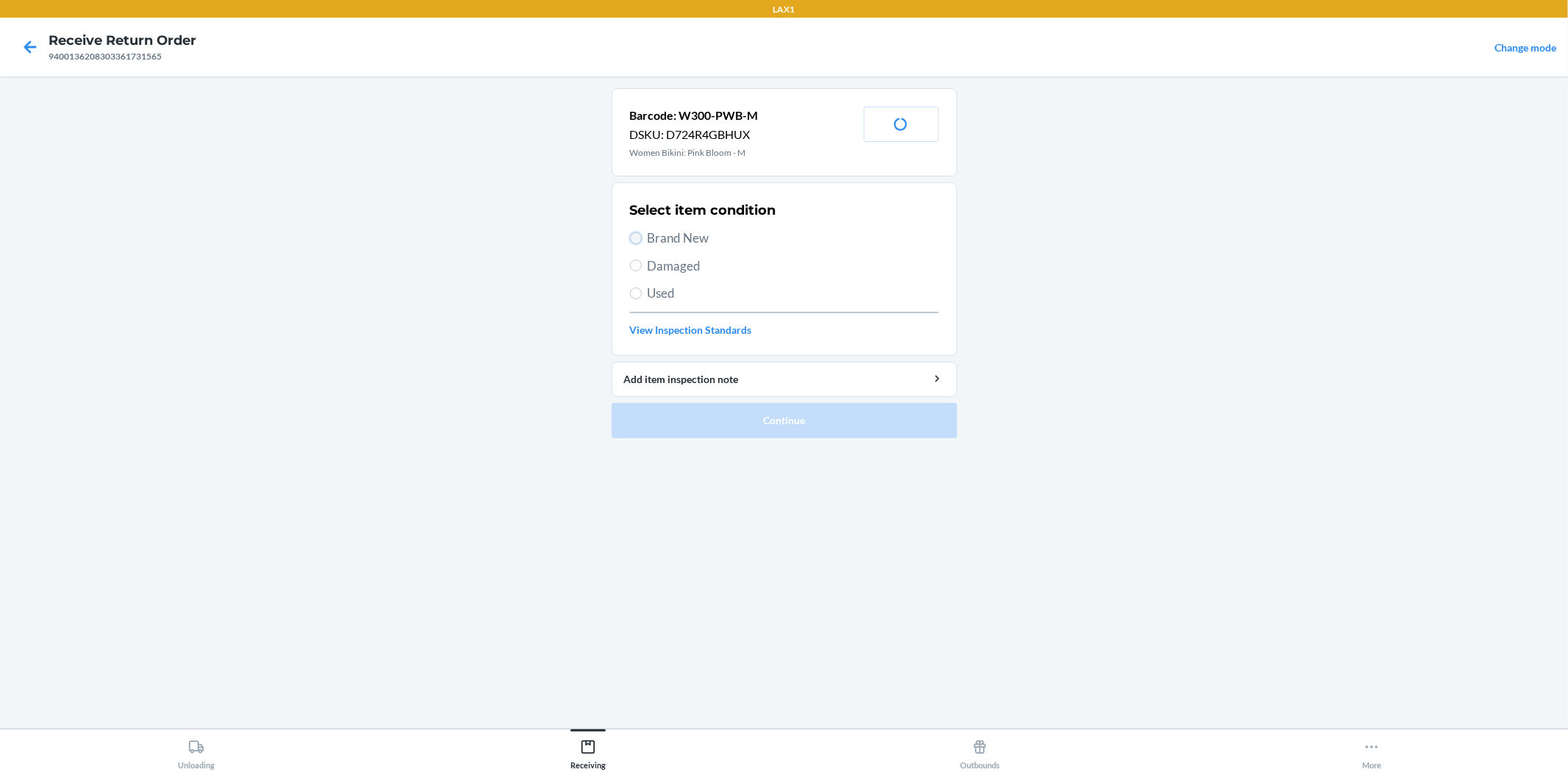
click at [633, 238] on input "Brand New" at bounding box center [635, 238] width 11 height 11
radio input "true"
click at [708, 421] on button "Continue" at bounding box center [784, 420] width 345 height 35
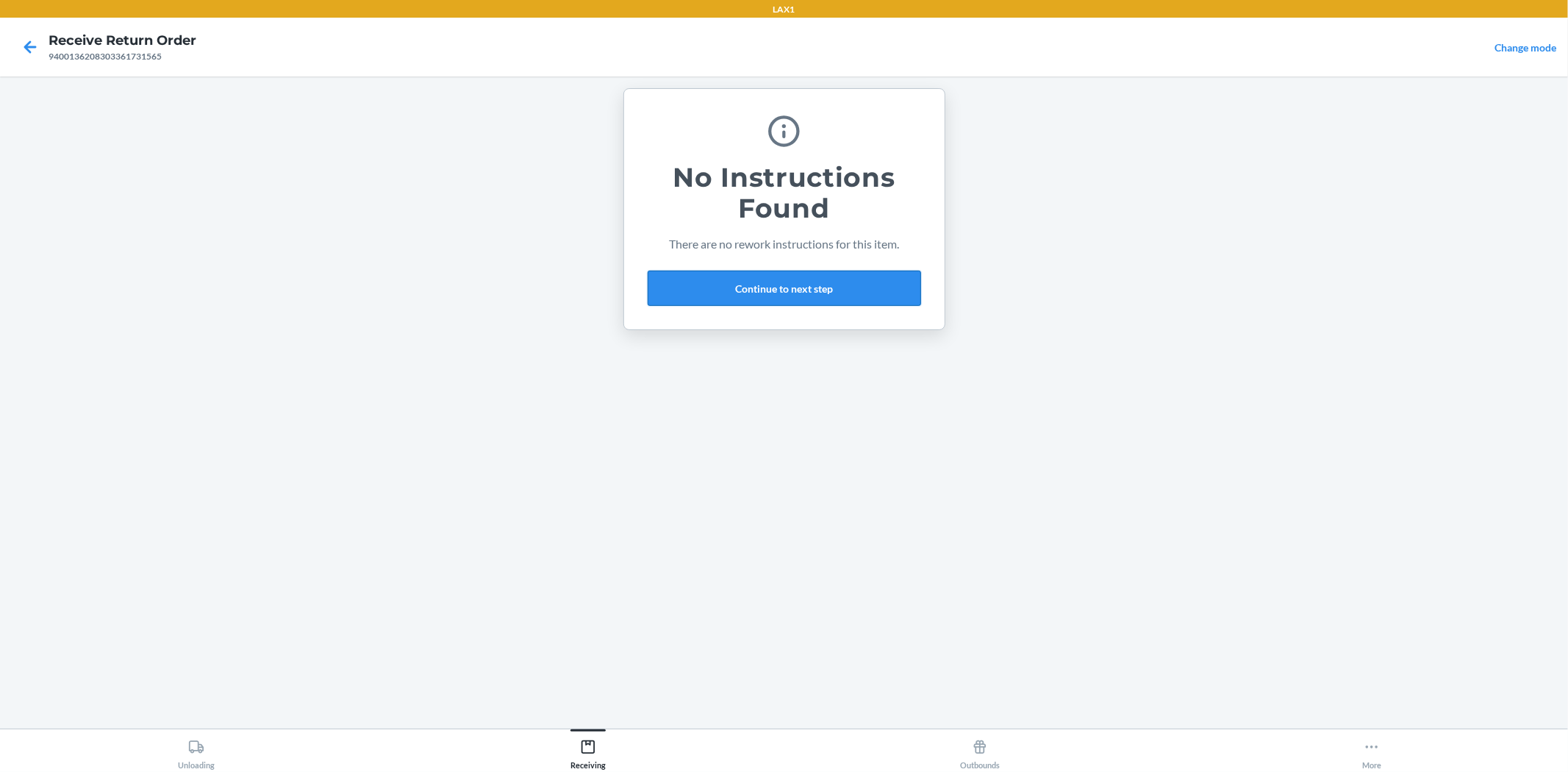
click at [746, 292] on button "Continue to next step" at bounding box center [784, 288] width 274 height 35
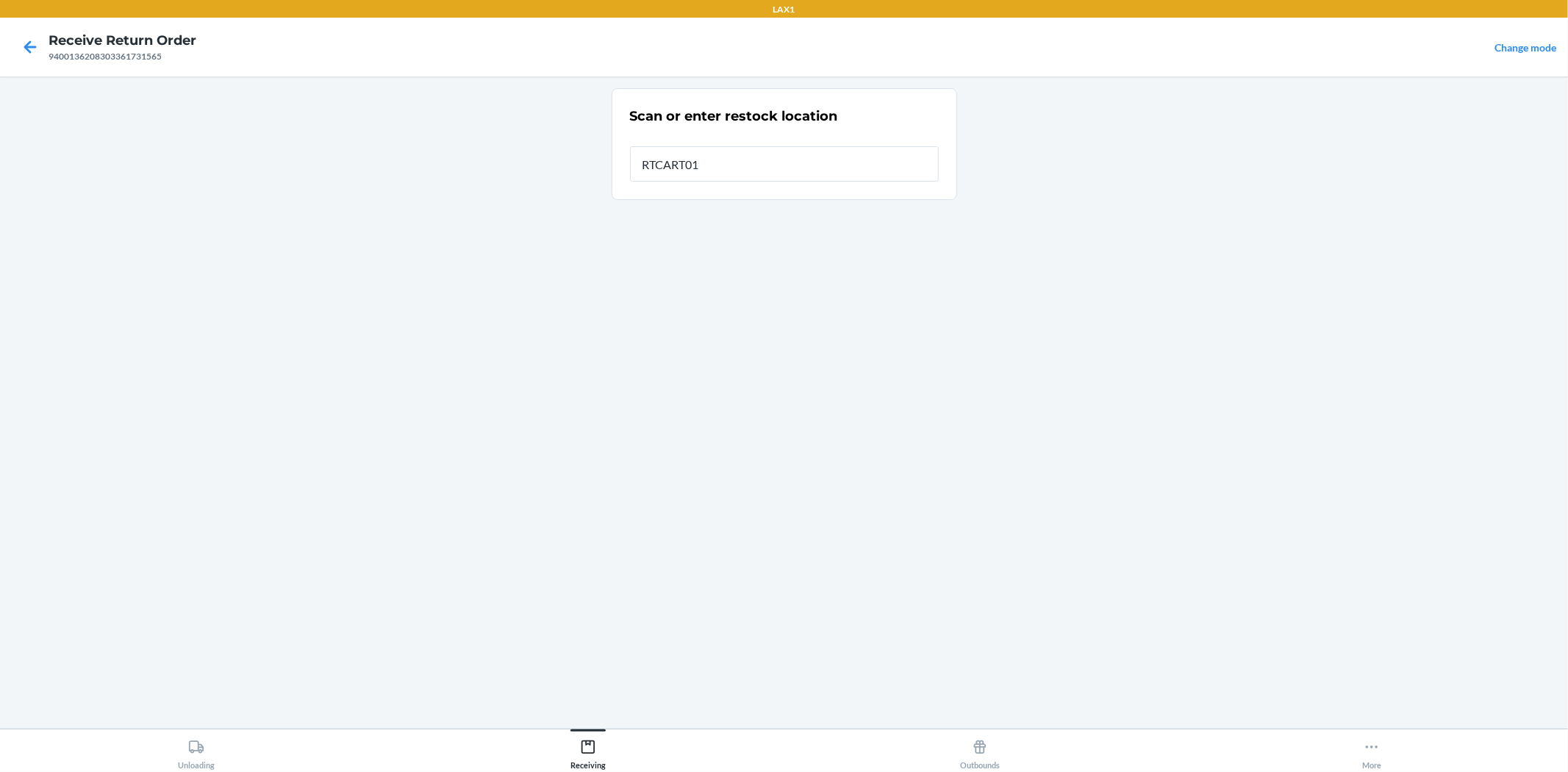
type input "RTCART017"
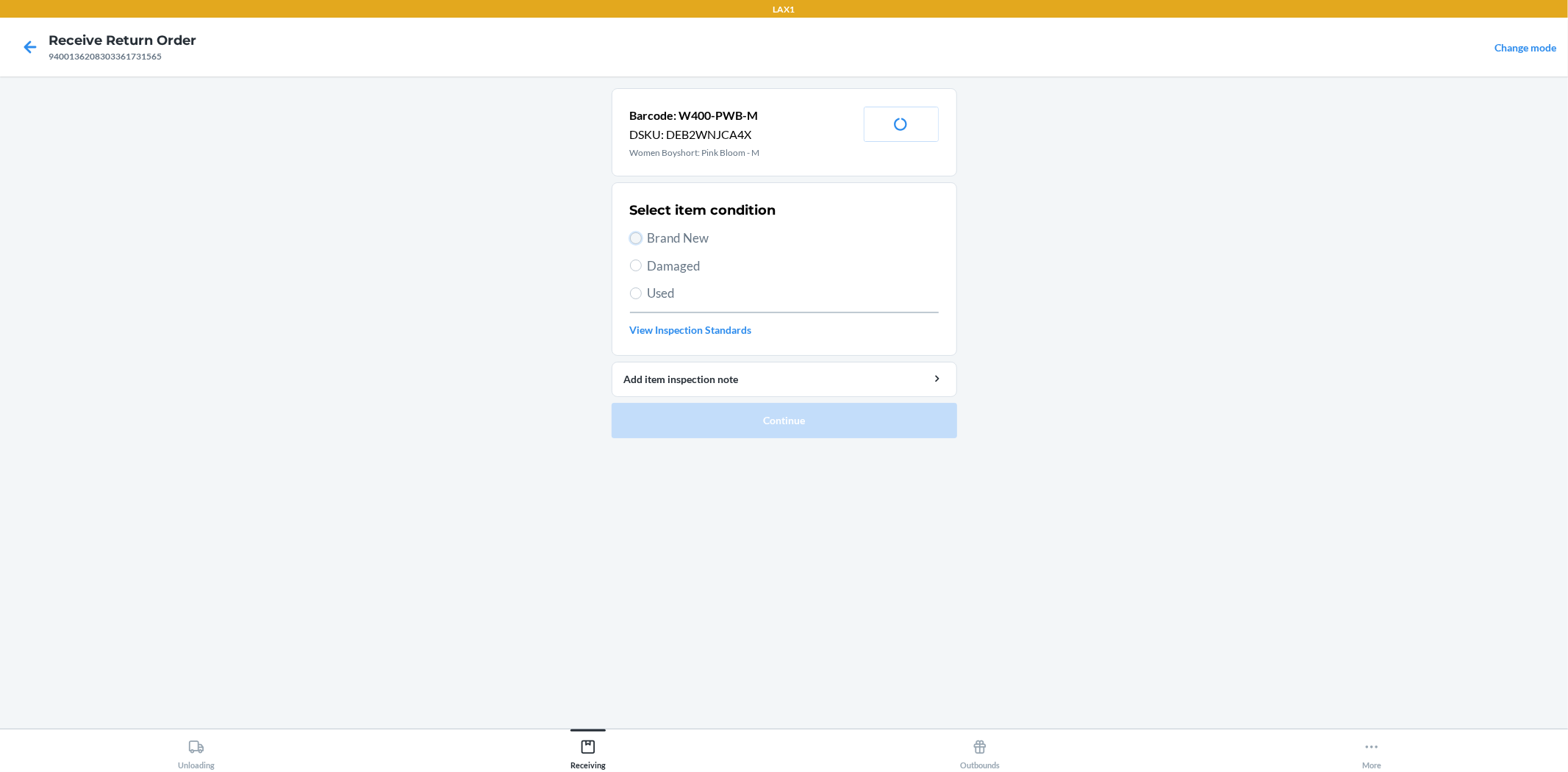
click at [634, 237] on input "Brand New" at bounding box center [635, 238] width 11 height 11
radio input "true"
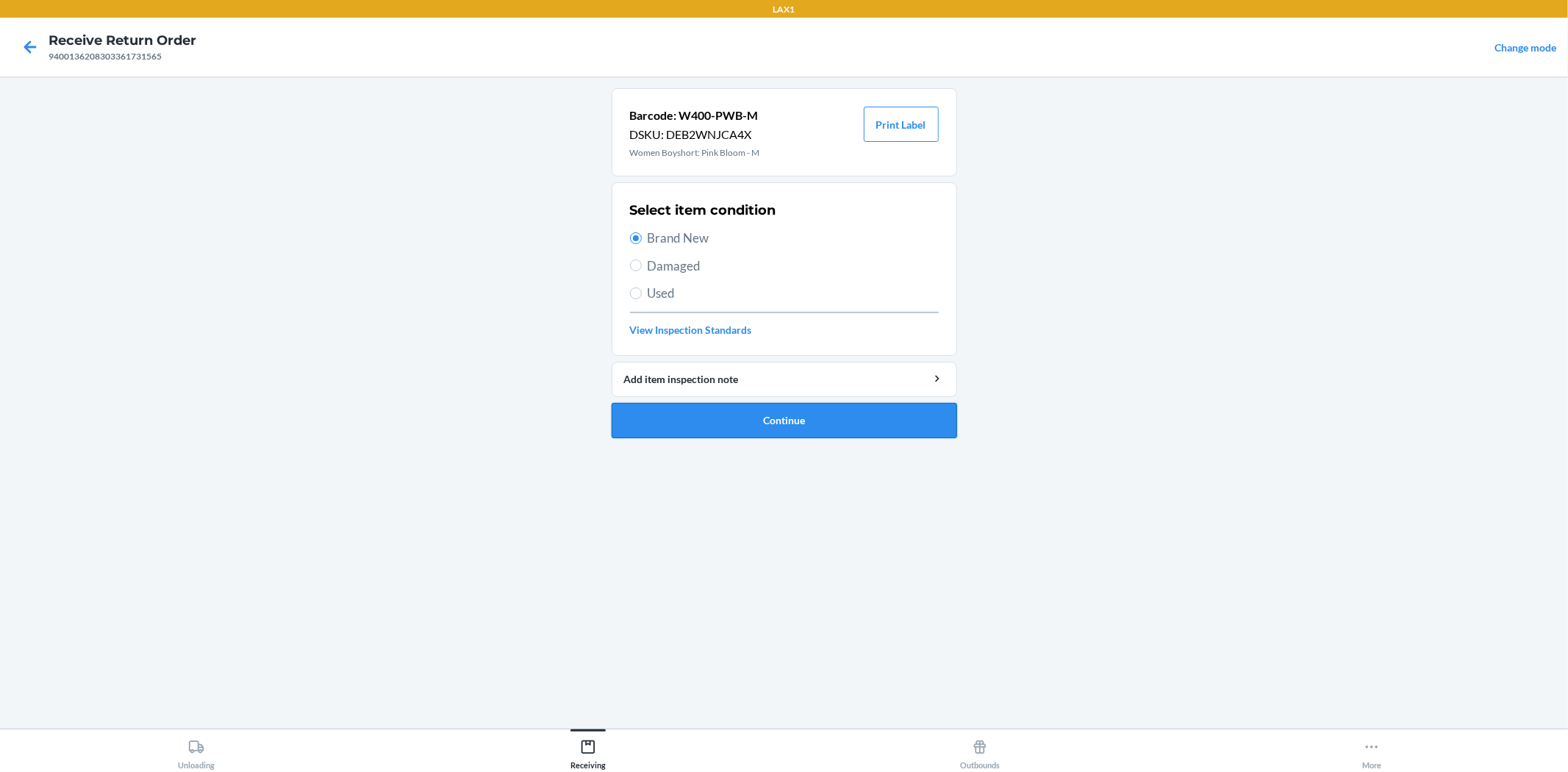
click at [728, 427] on button "Continue" at bounding box center [784, 420] width 345 height 35
click at [827, 432] on button "Continue" at bounding box center [784, 420] width 345 height 35
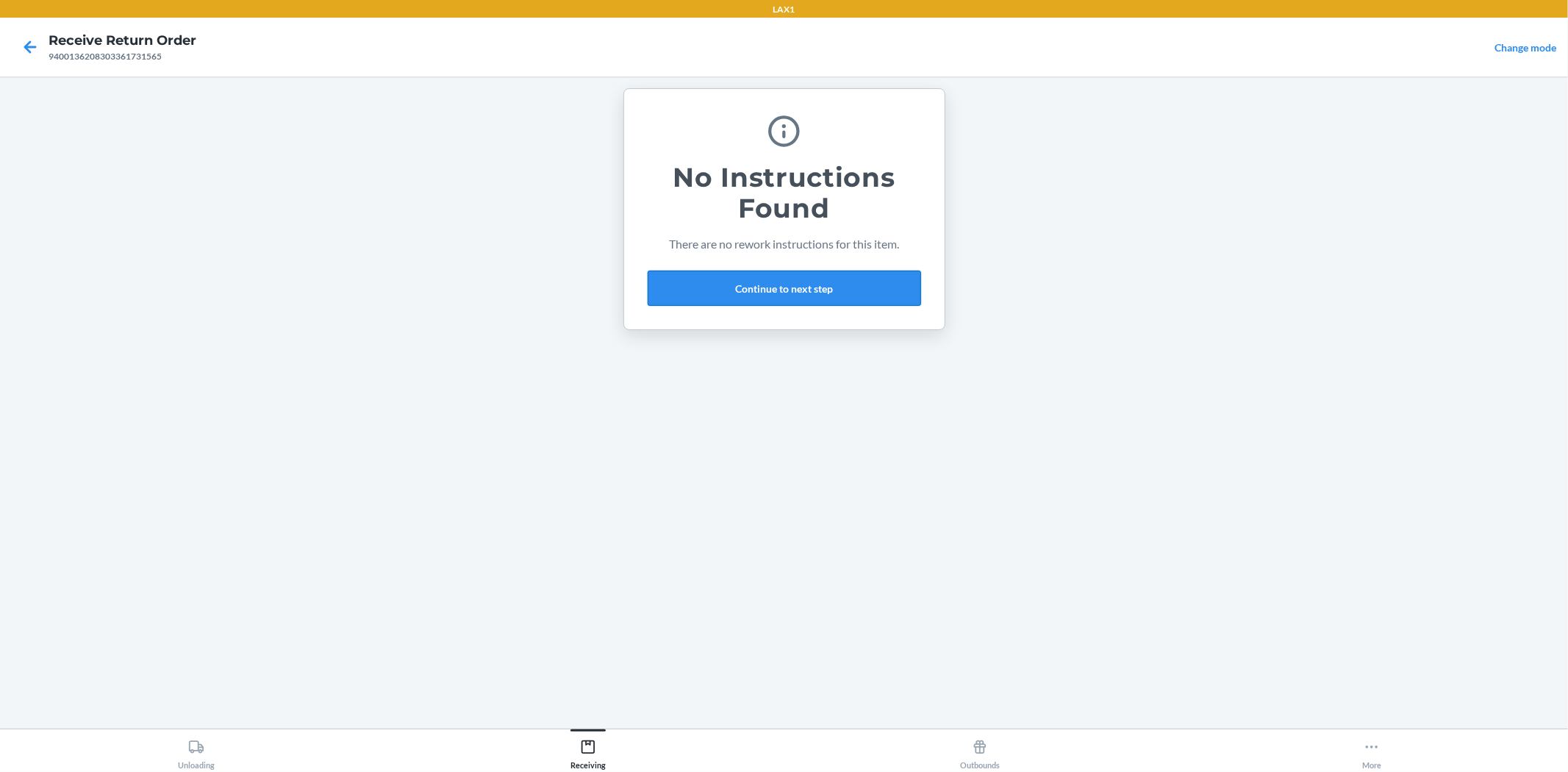
click at [792, 302] on button "Continue to next step" at bounding box center [784, 288] width 274 height 35
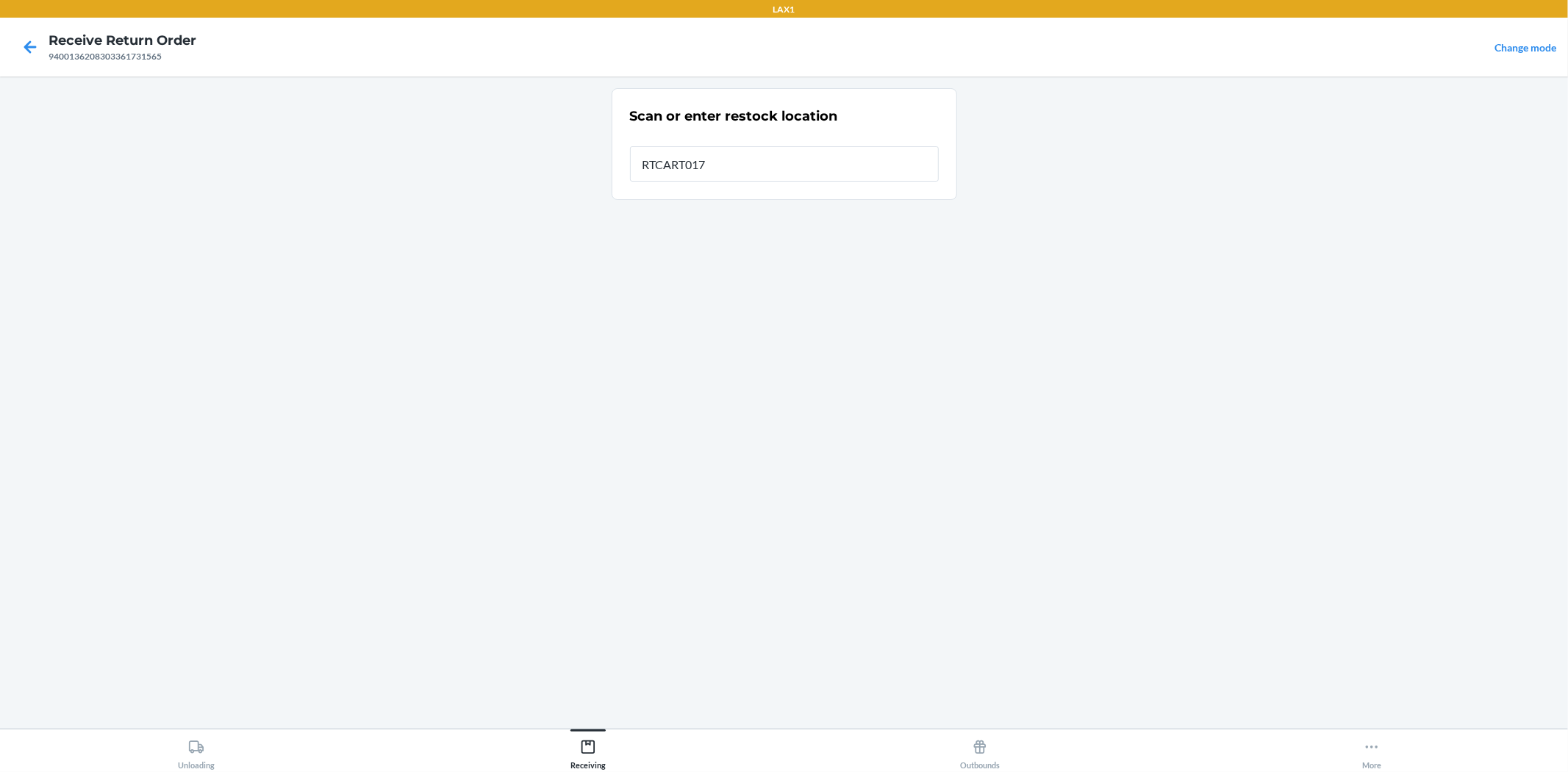
type input "RTCART017"
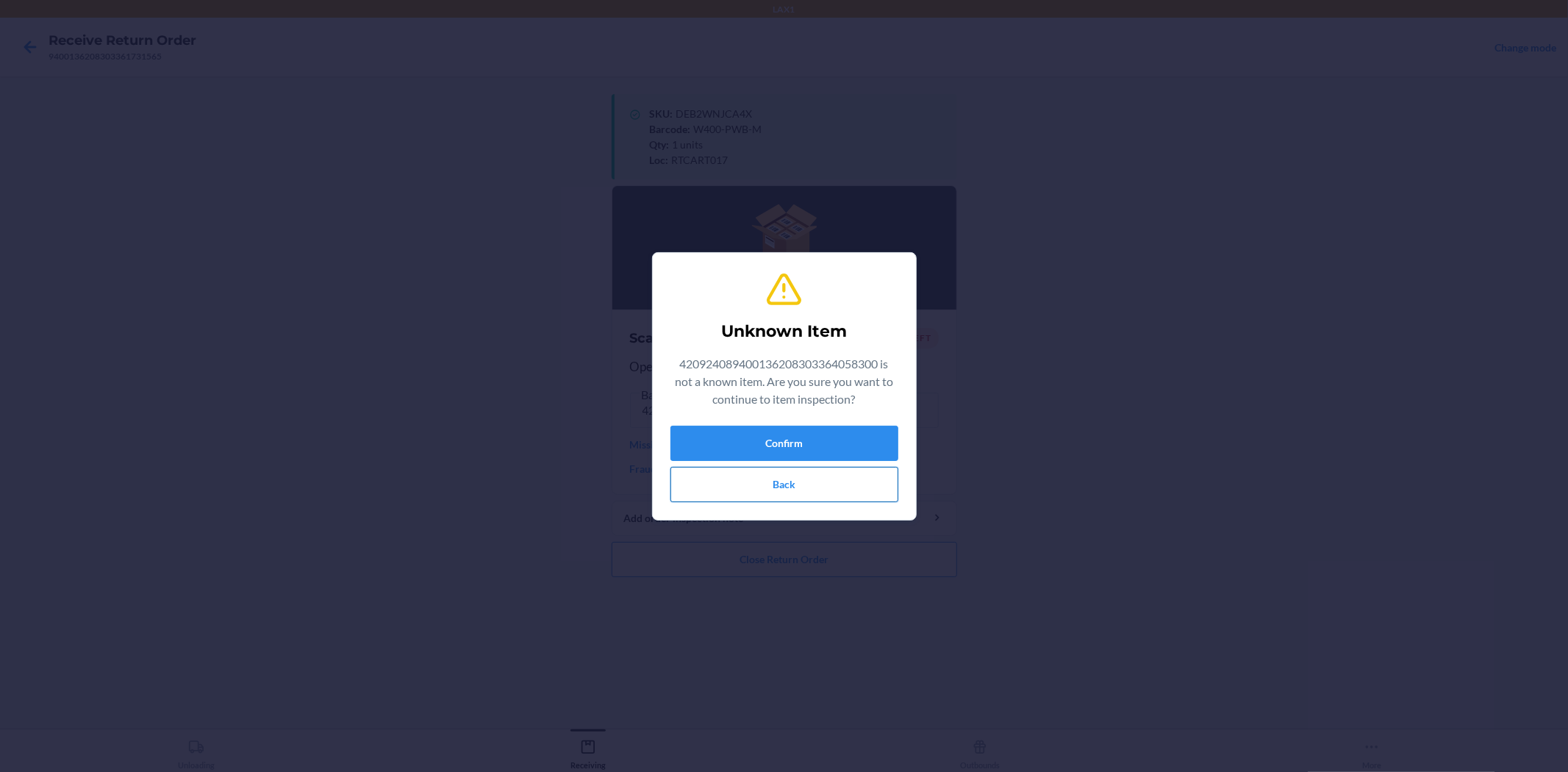
click at [723, 487] on button "Back" at bounding box center [784, 485] width 228 height 35
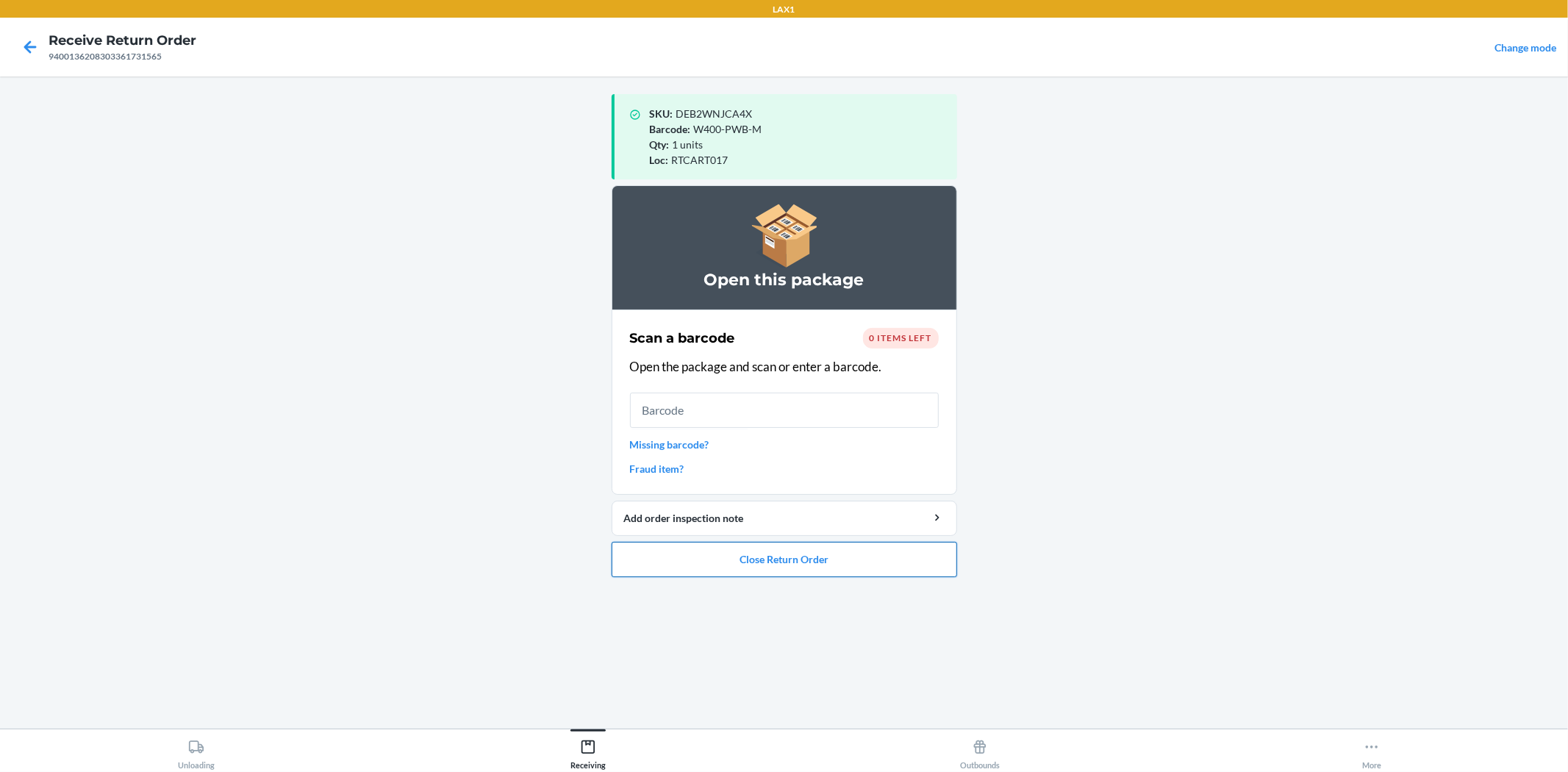
click at [824, 563] on button "Close Return Order" at bounding box center [784, 560] width 345 height 35
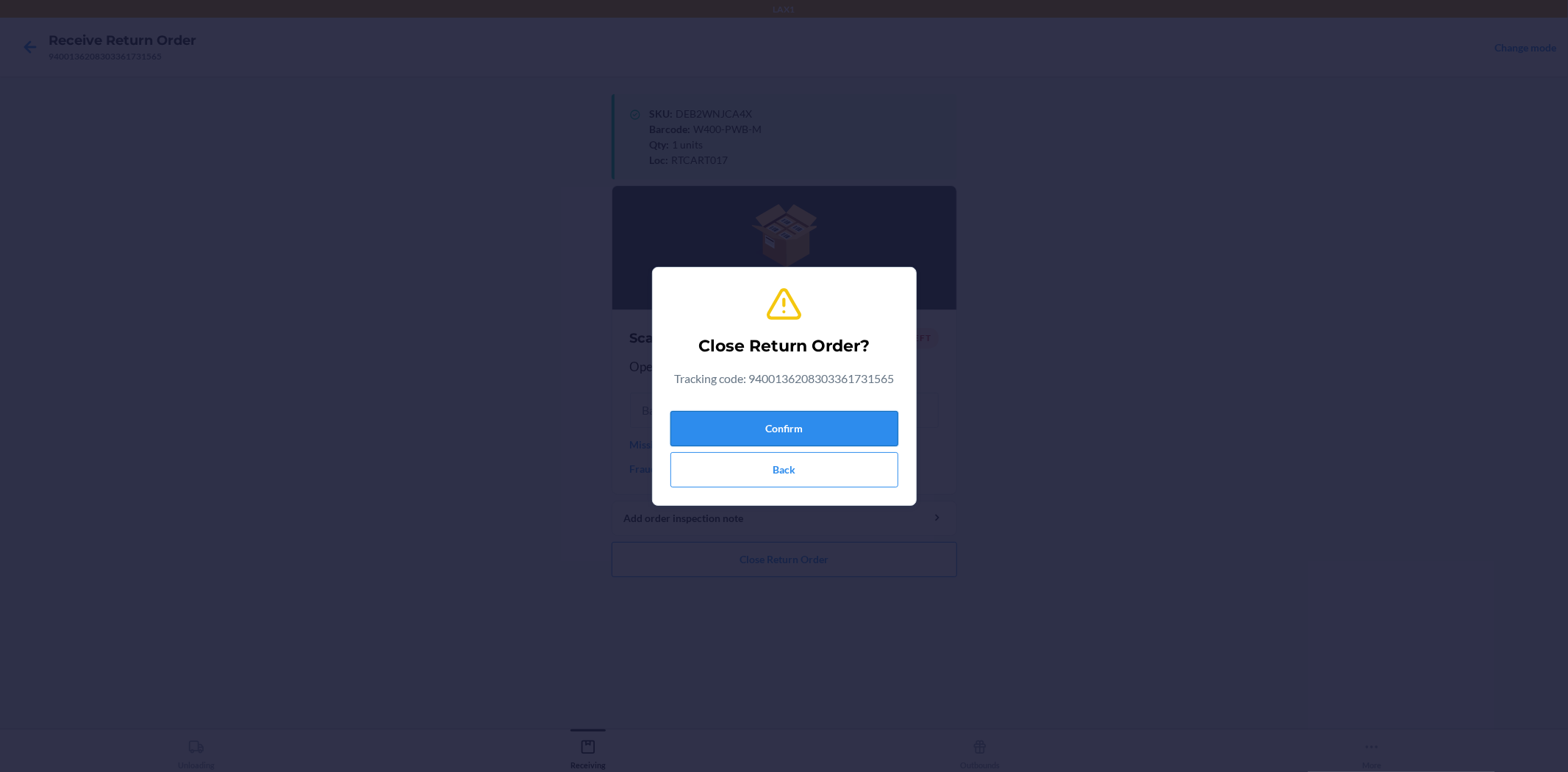
click at [826, 419] on button "Confirm" at bounding box center [784, 428] width 228 height 35
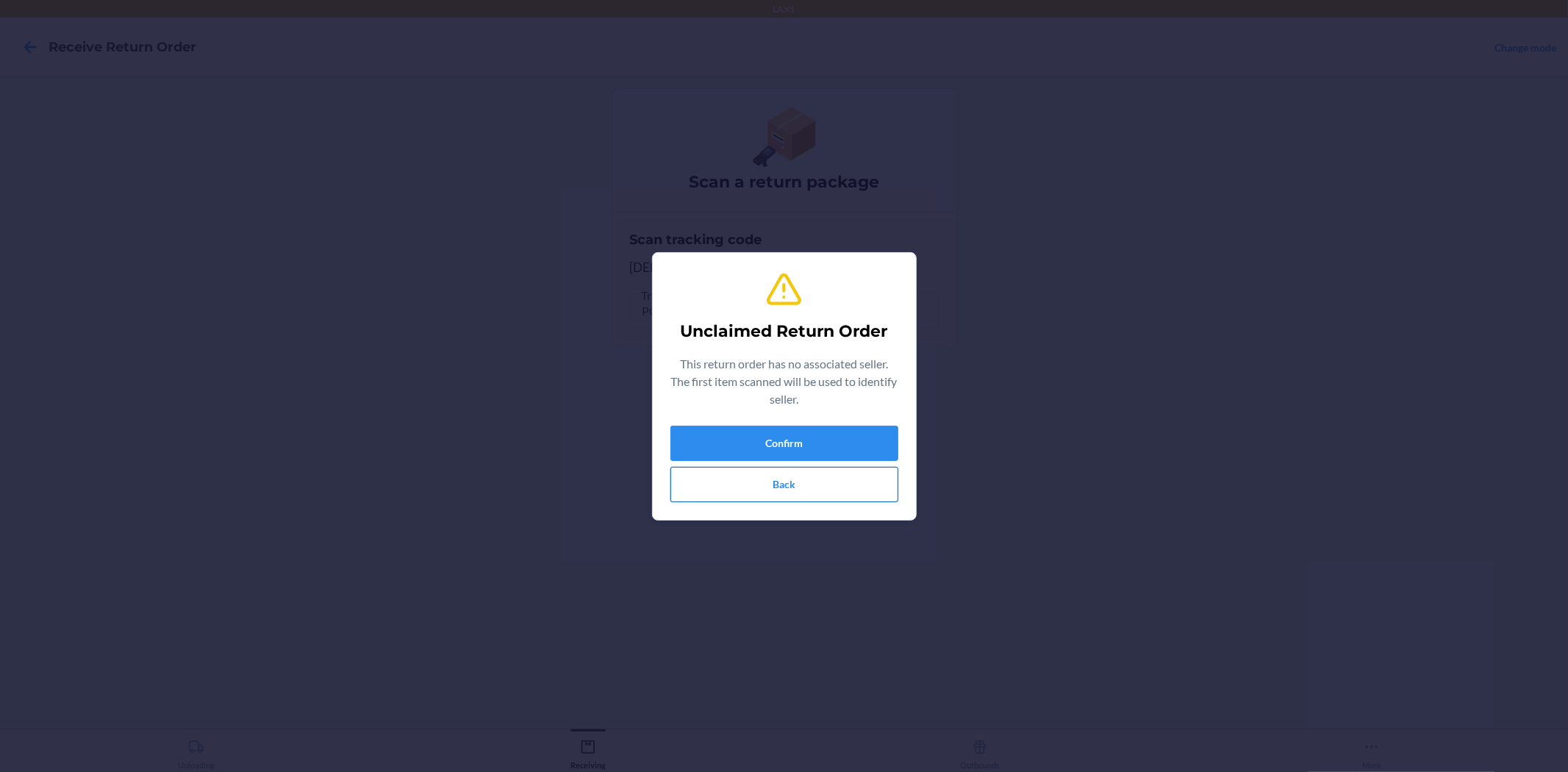
click at [819, 490] on button "Back" at bounding box center [784, 485] width 228 height 35
click at [816, 496] on button "Back" at bounding box center [784, 485] width 228 height 35
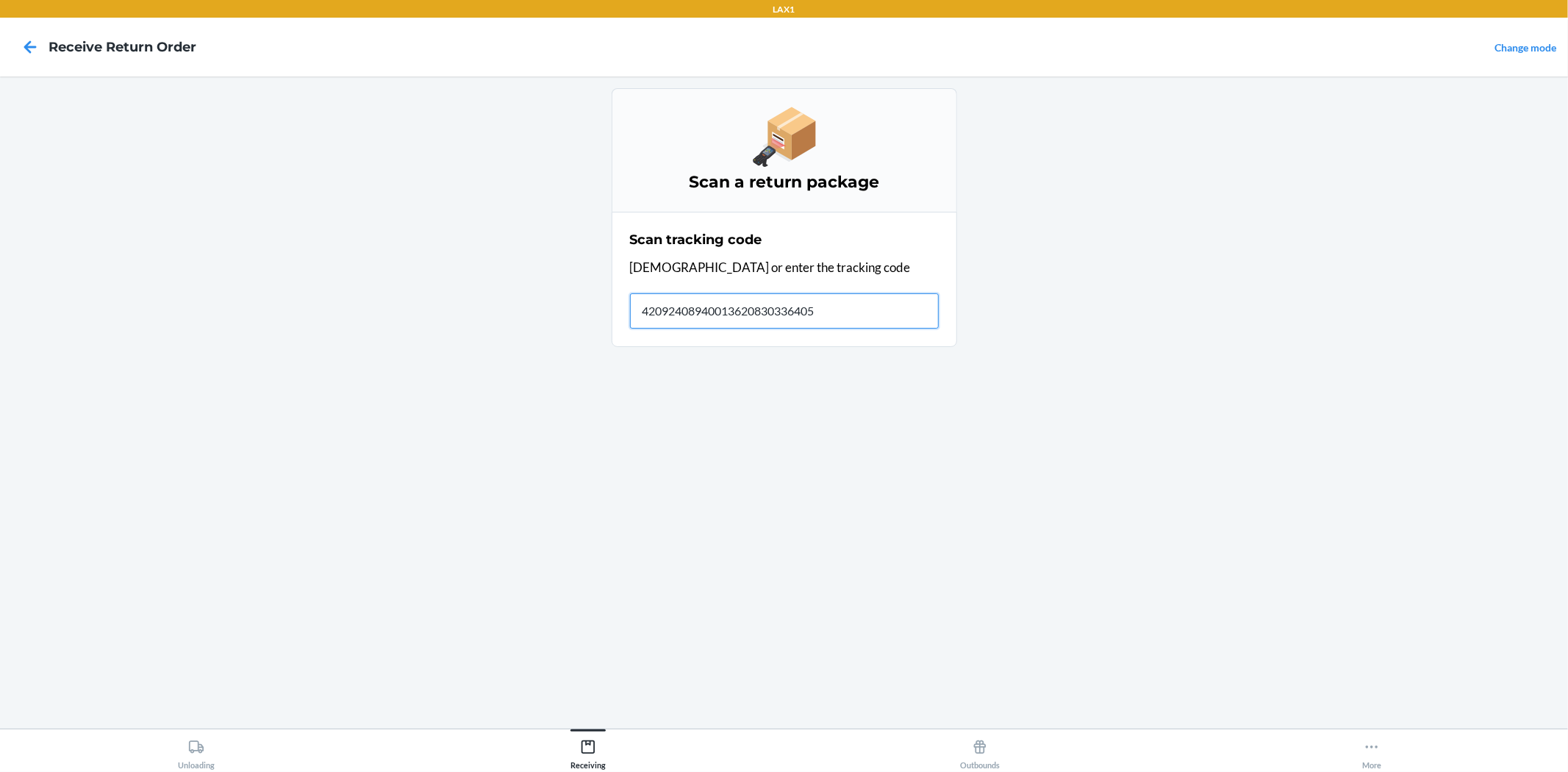
type input "420924089400136208303364058"
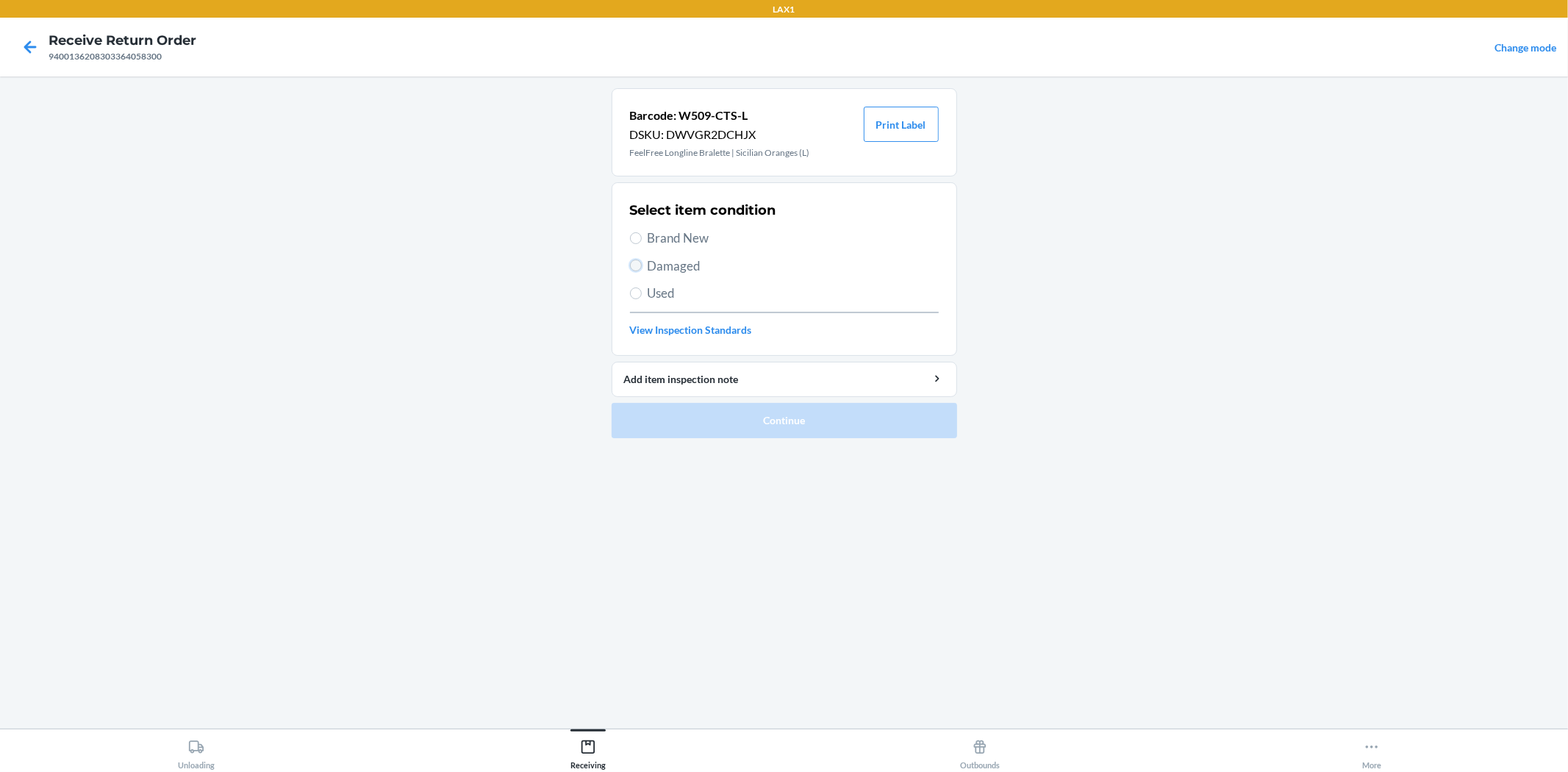
click at [636, 270] on input "Damaged" at bounding box center [635, 265] width 11 height 11
radio input "true"
click at [763, 432] on button "Continue" at bounding box center [784, 420] width 345 height 35
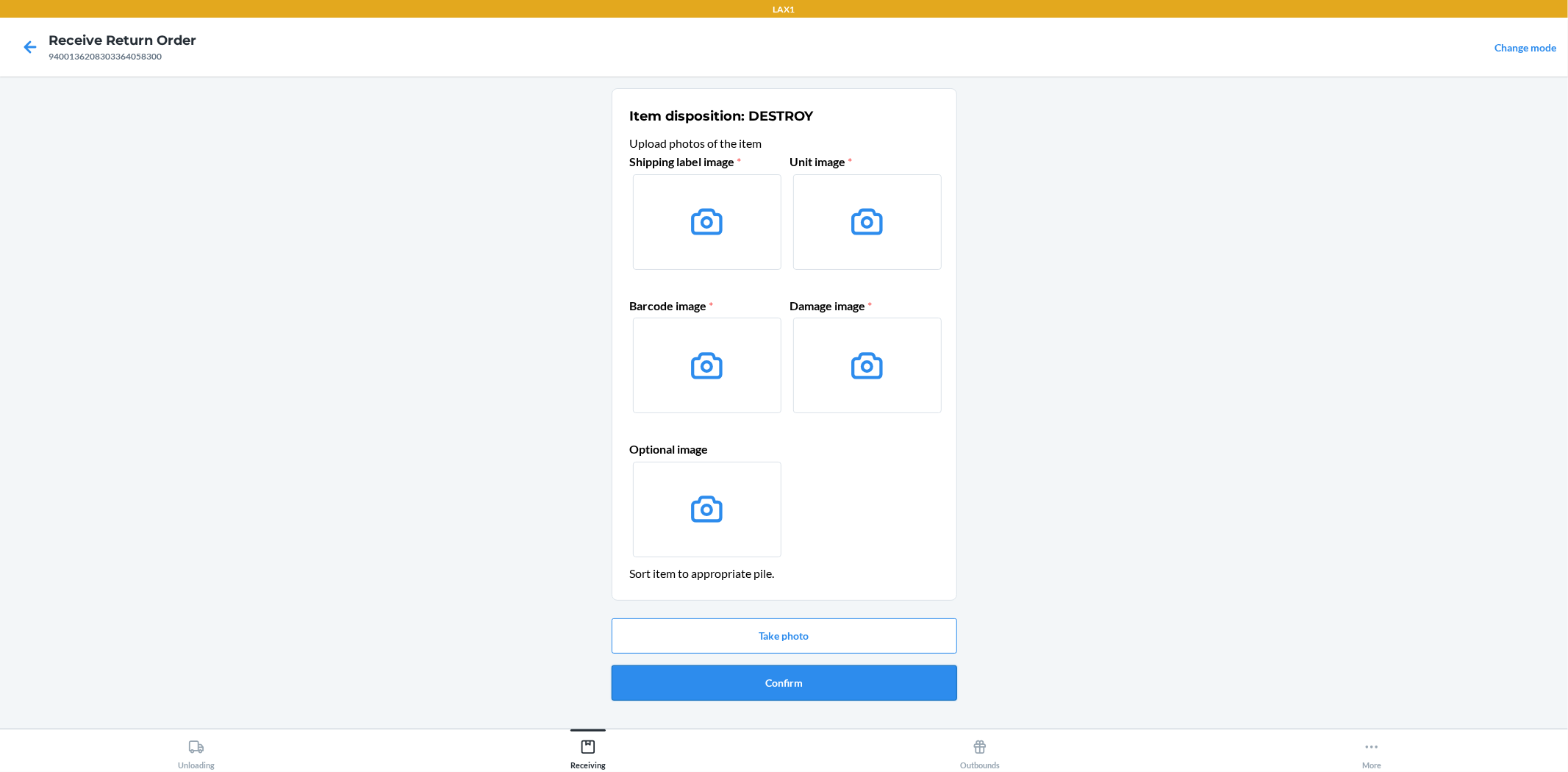
click at [843, 688] on button "Confirm" at bounding box center [784, 683] width 345 height 35
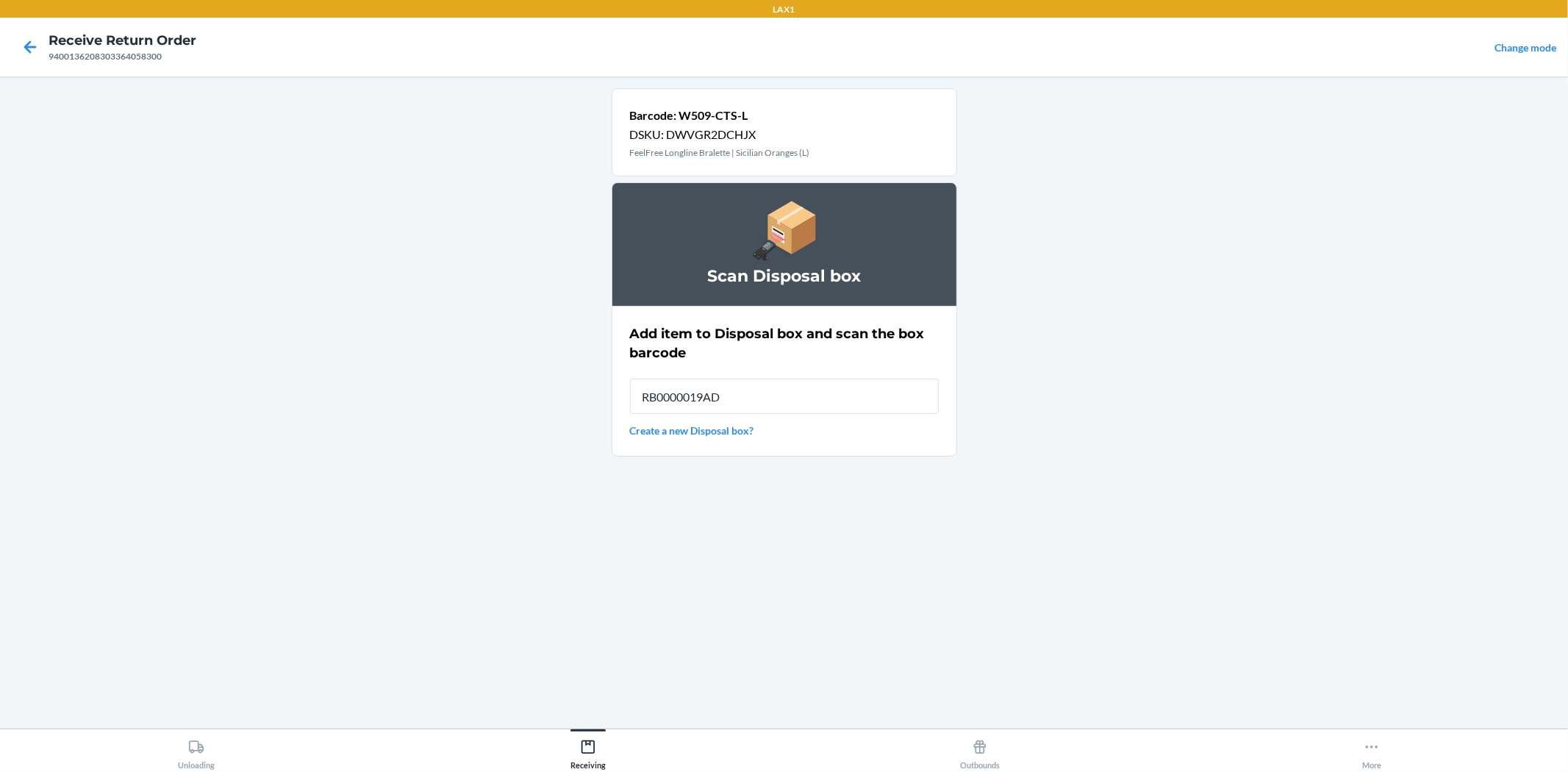
type input "RB0000019AD"
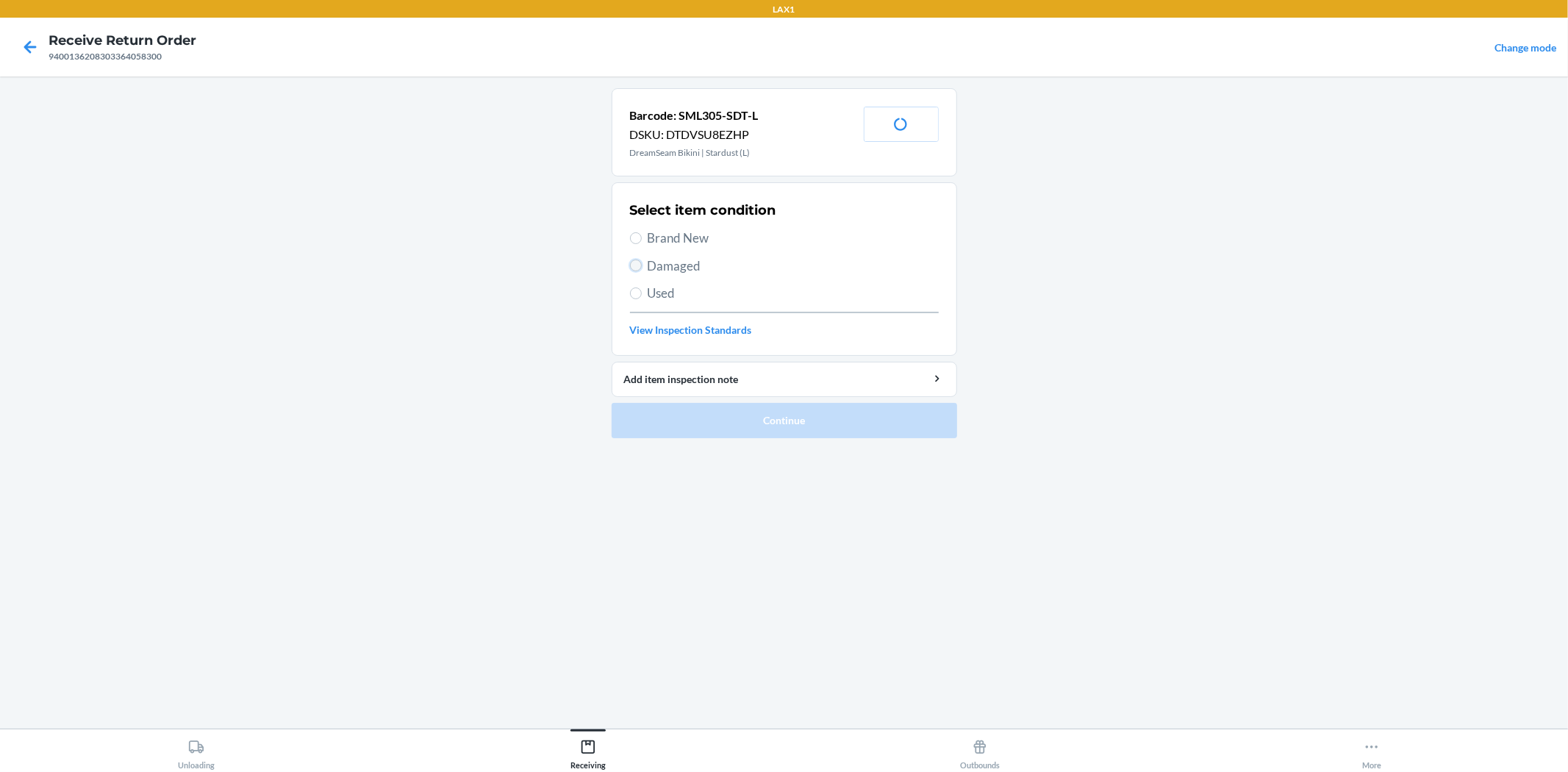
click at [636, 270] on input "Damaged" at bounding box center [635, 265] width 11 height 11
radio input "true"
click at [734, 432] on button "Continue" at bounding box center [784, 420] width 345 height 35
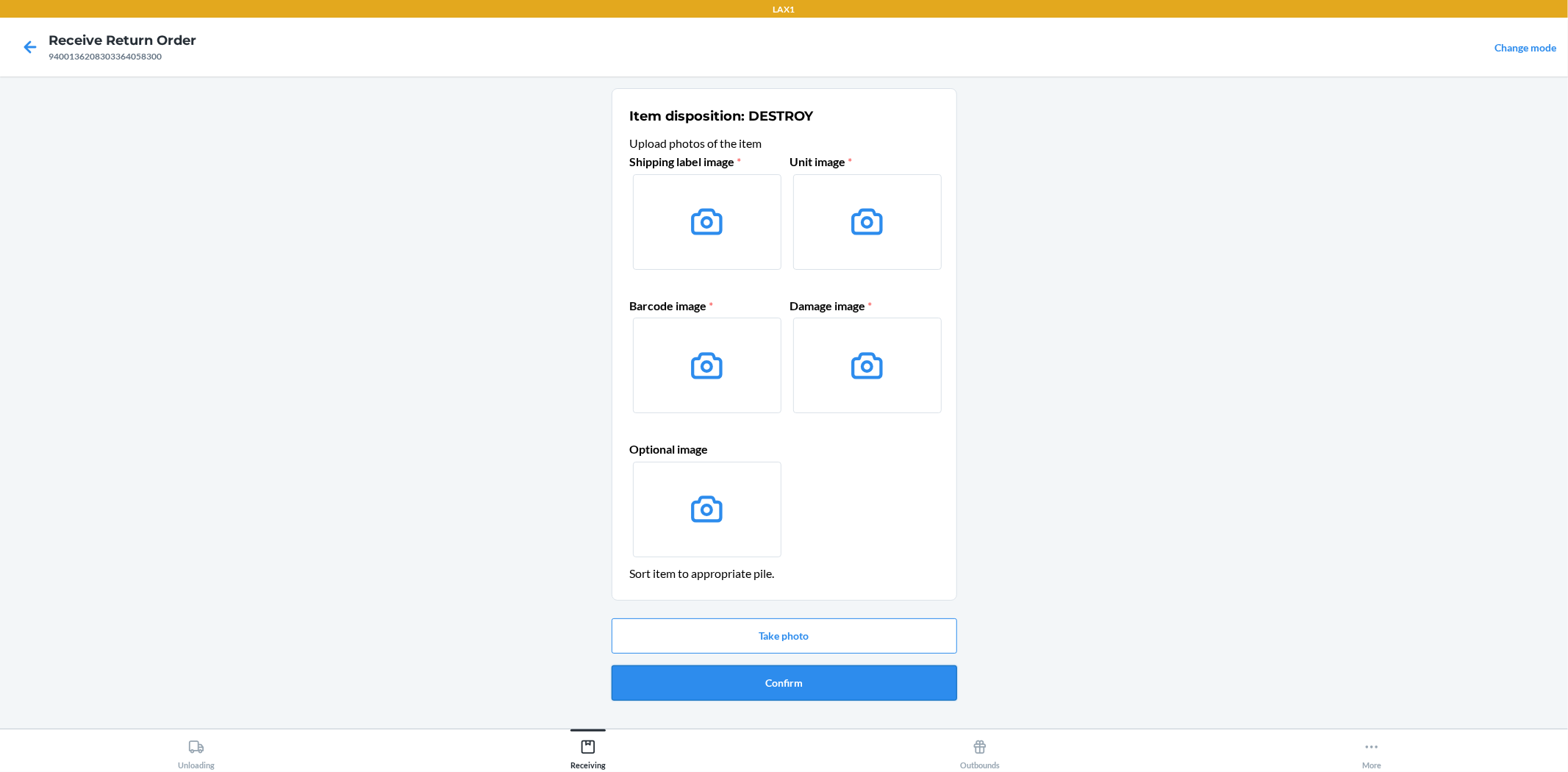
click at [838, 682] on button "Confirm" at bounding box center [784, 683] width 345 height 35
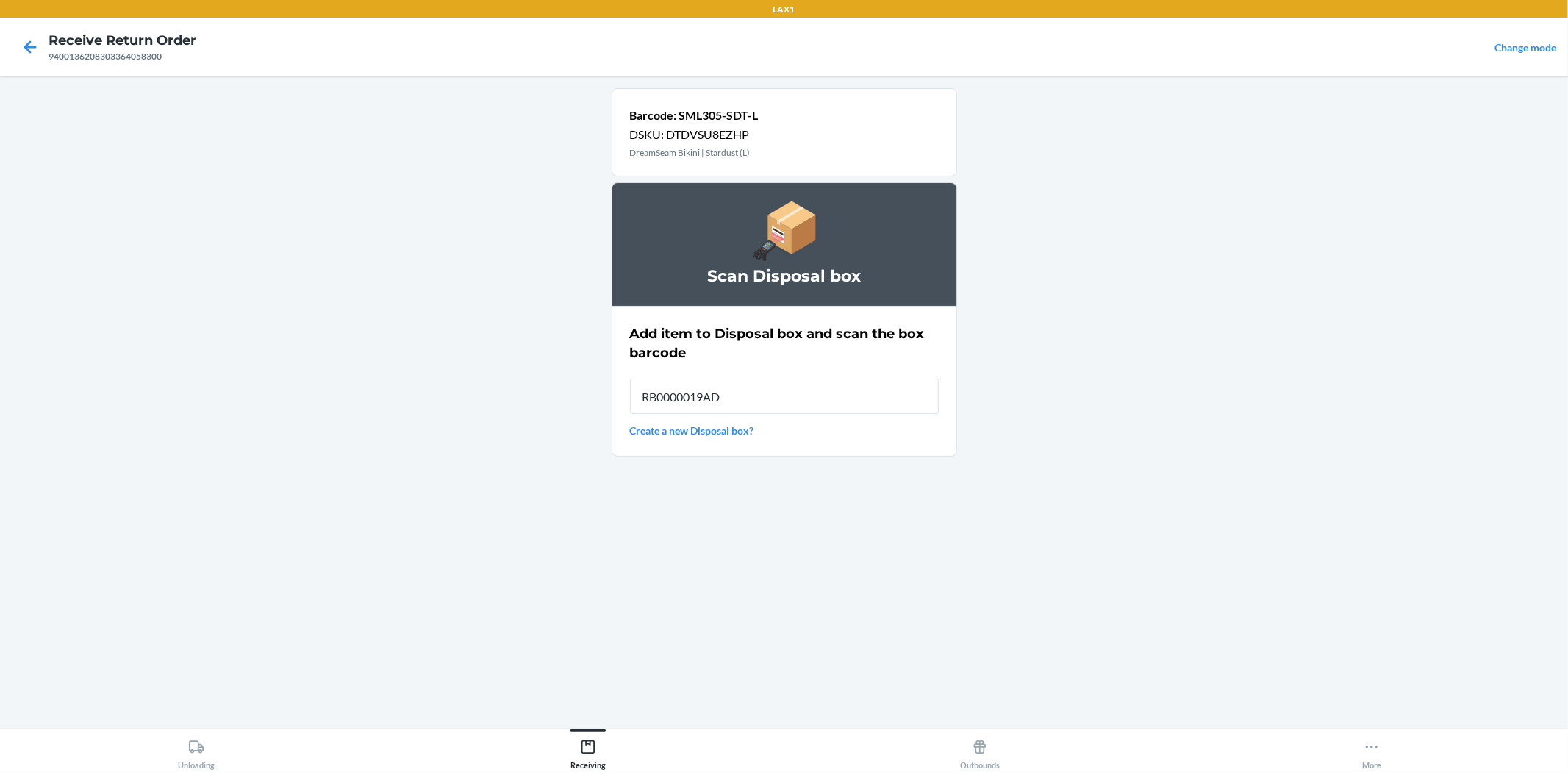
type input "RB0000019AD"
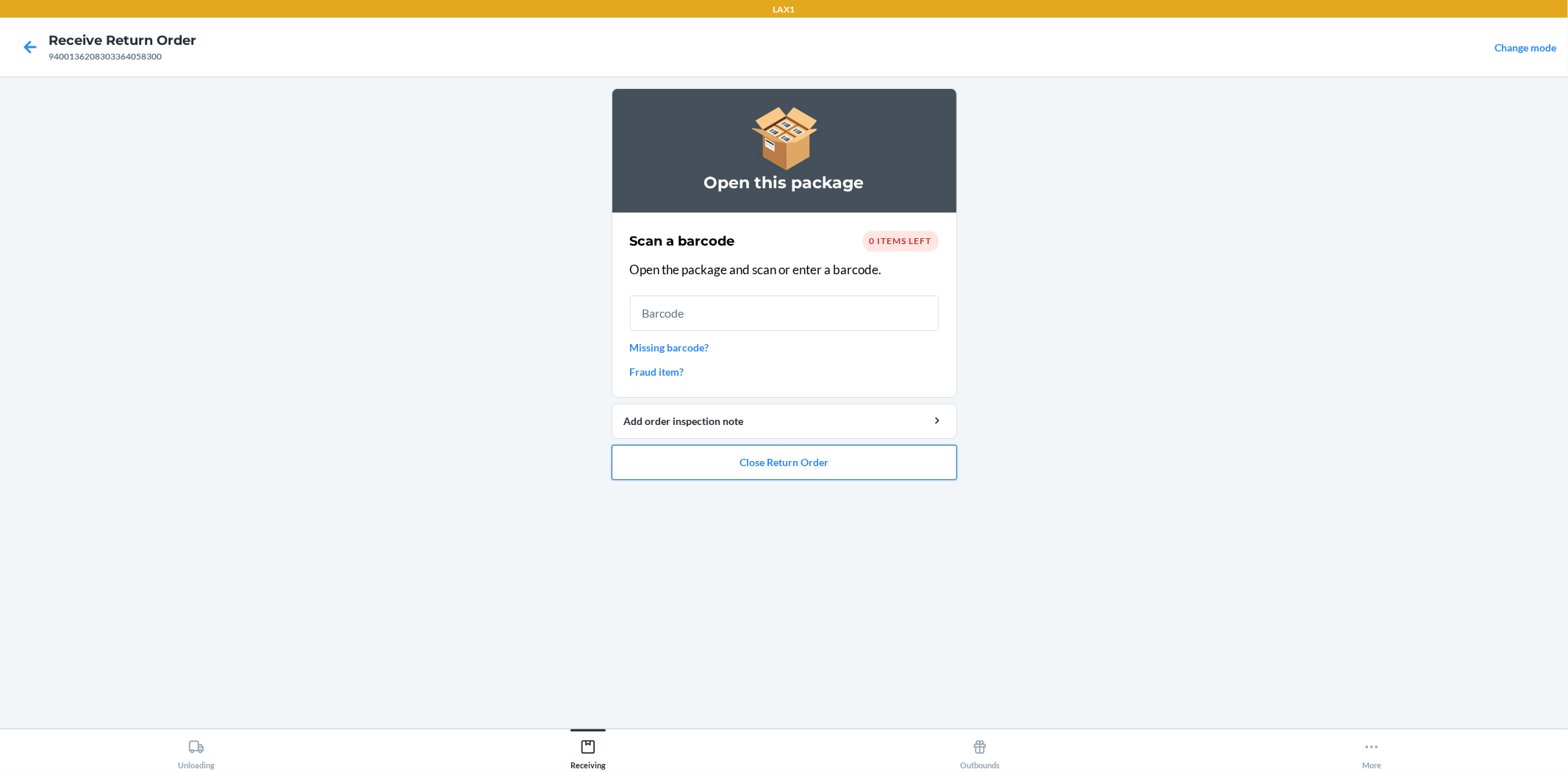
click at [795, 467] on button "Close Return Order" at bounding box center [784, 463] width 345 height 35
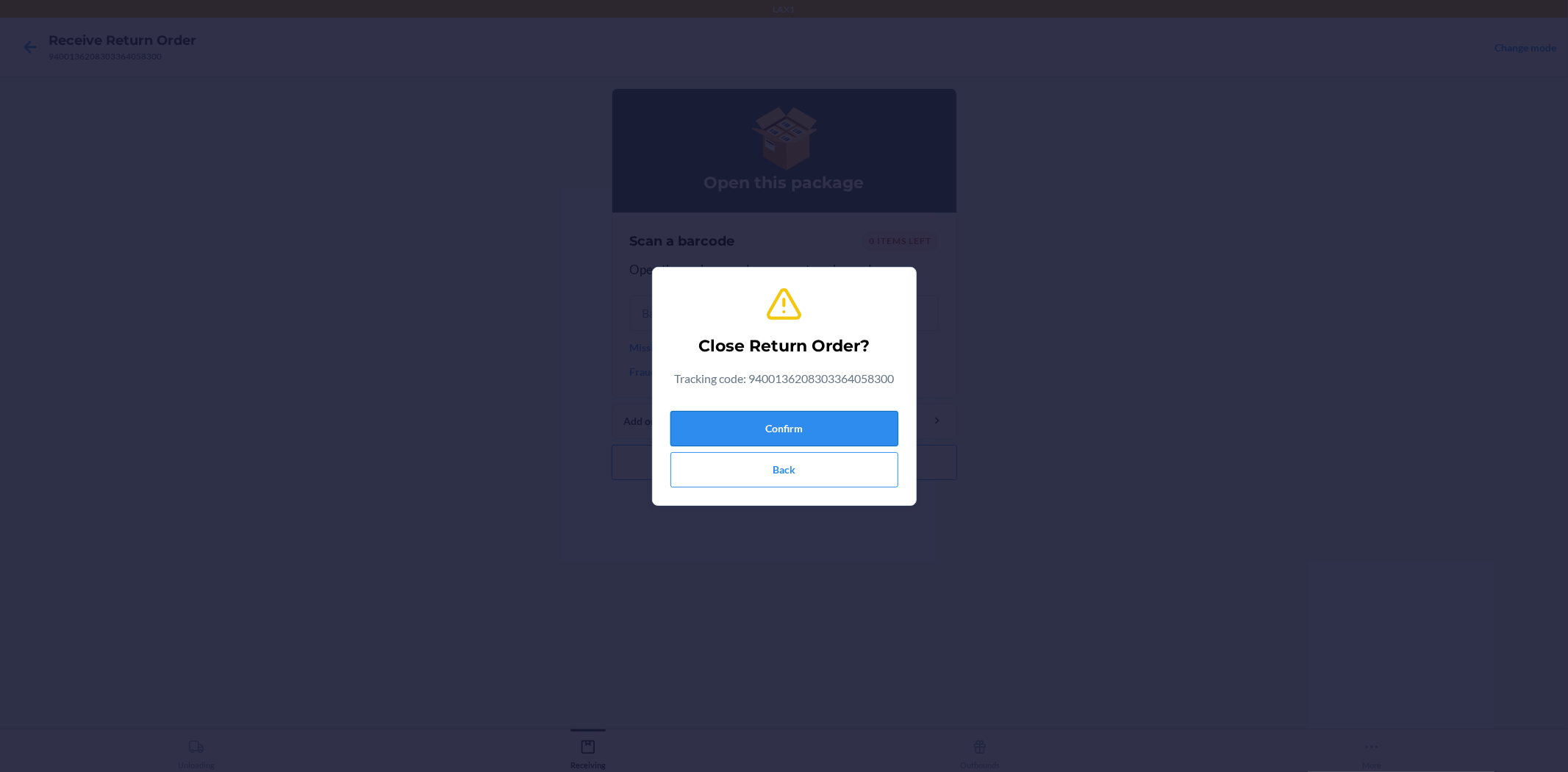
click at [782, 428] on button "Confirm" at bounding box center [784, 428] width 228 height 35
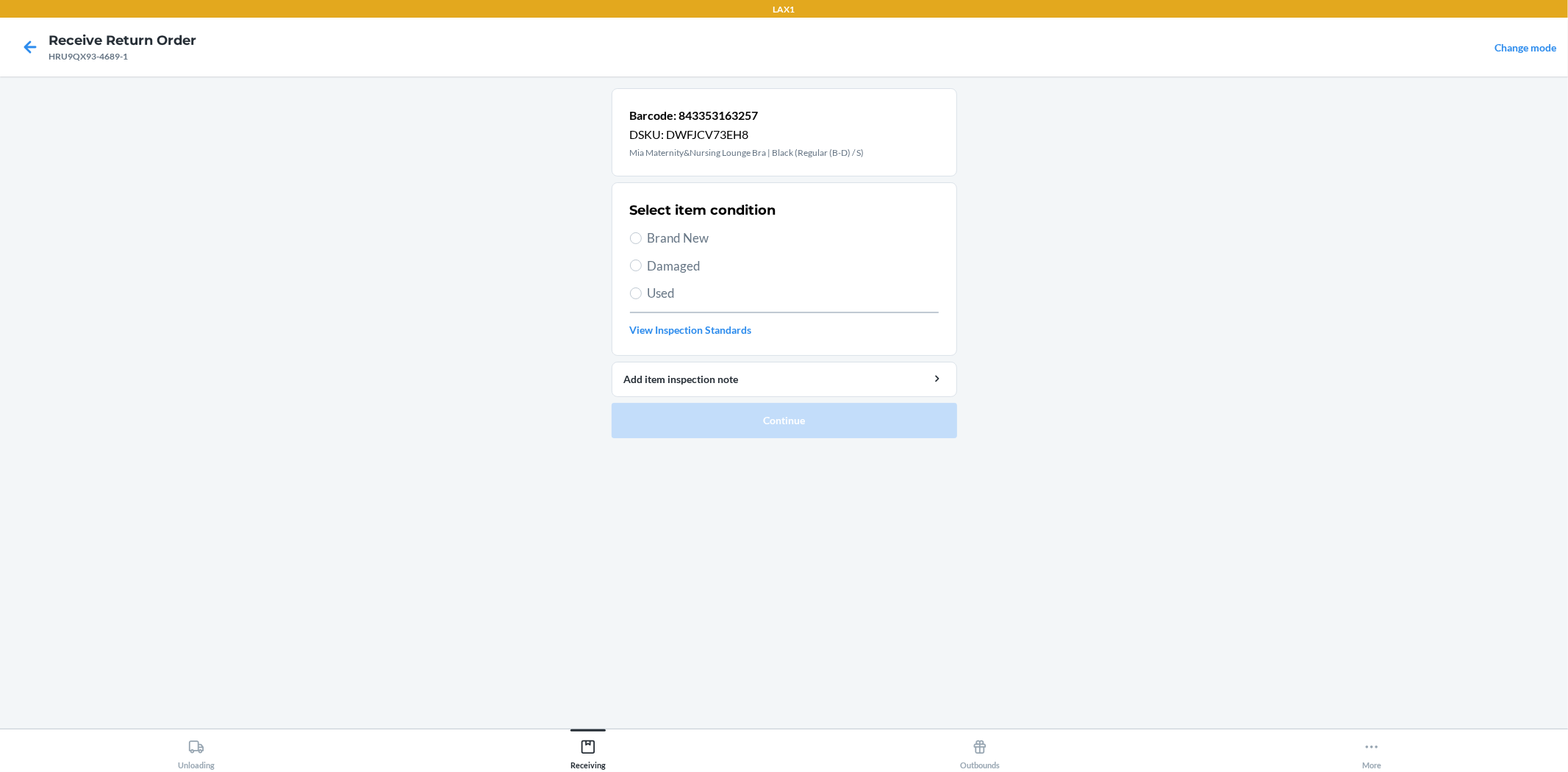
click at [637, 246] on label "Brand New" at bounding box center [784, 238] width 309 height 19
click at [637, 244] on input "Brand New" at bounding box center [635, 238] width 11 height 11
radio input "true"
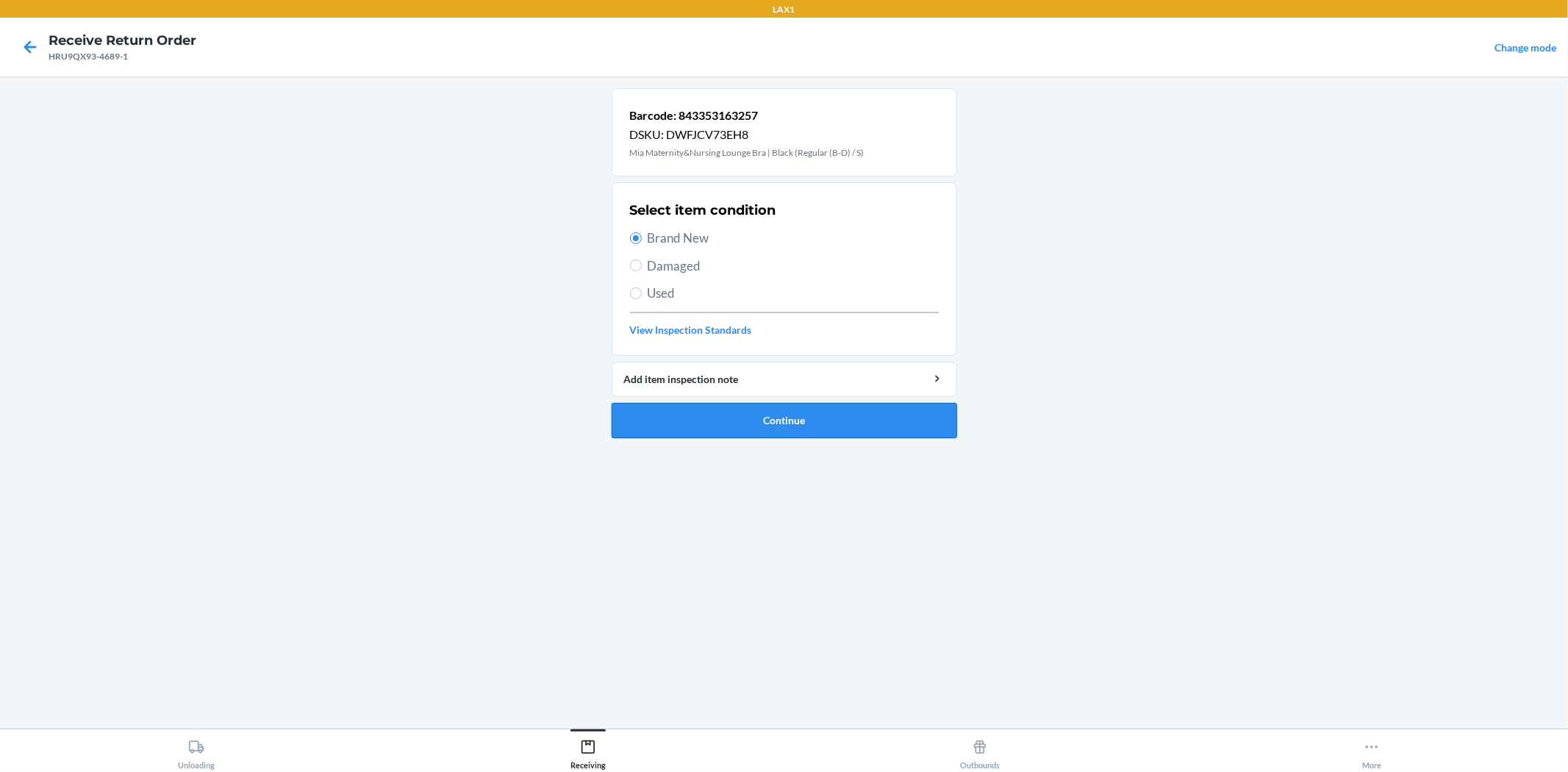
click at [729, 424] on button "Continue" at bounding box center [784, 420] width 345 height 35
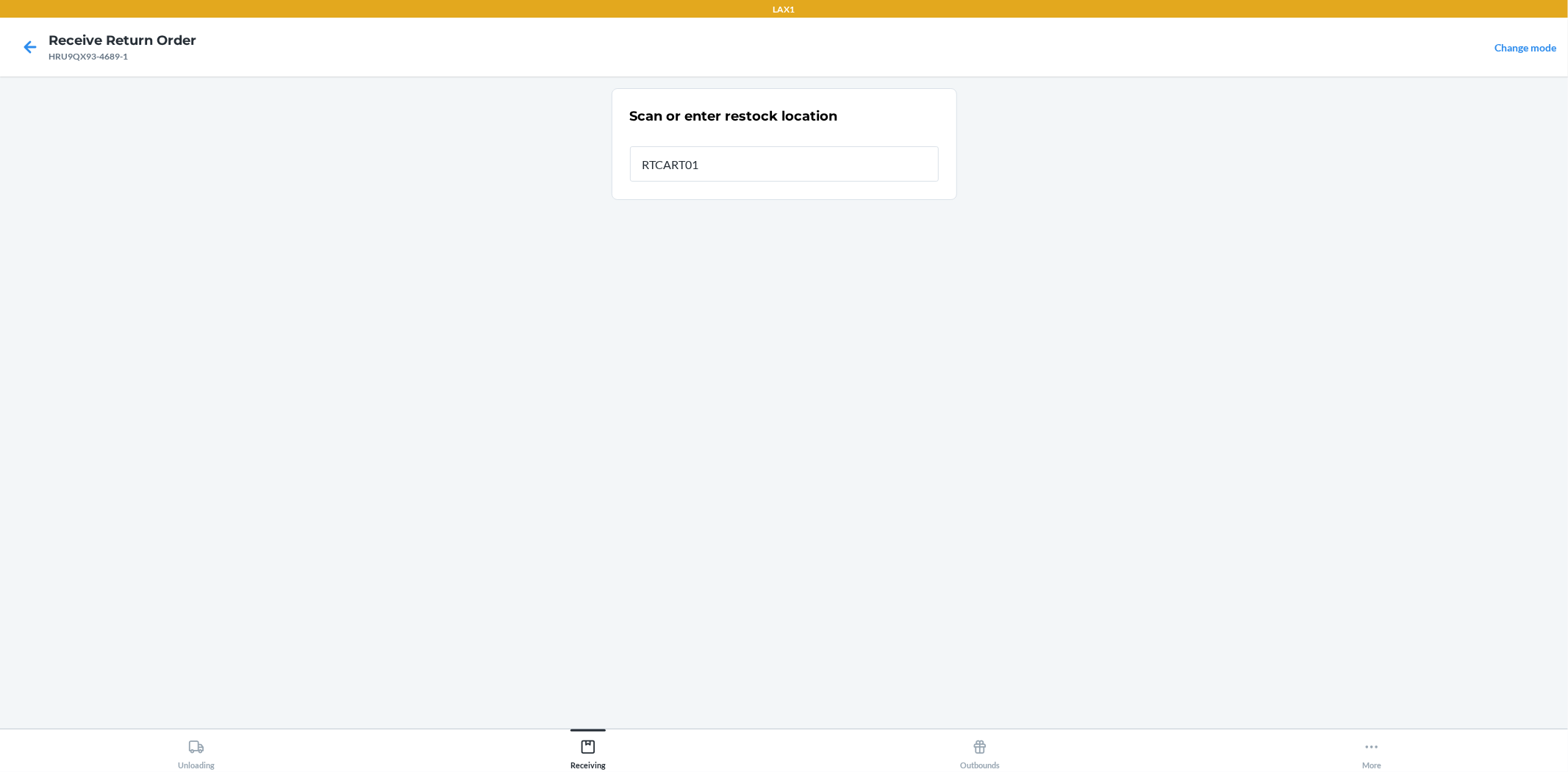
type input "RTCART017"
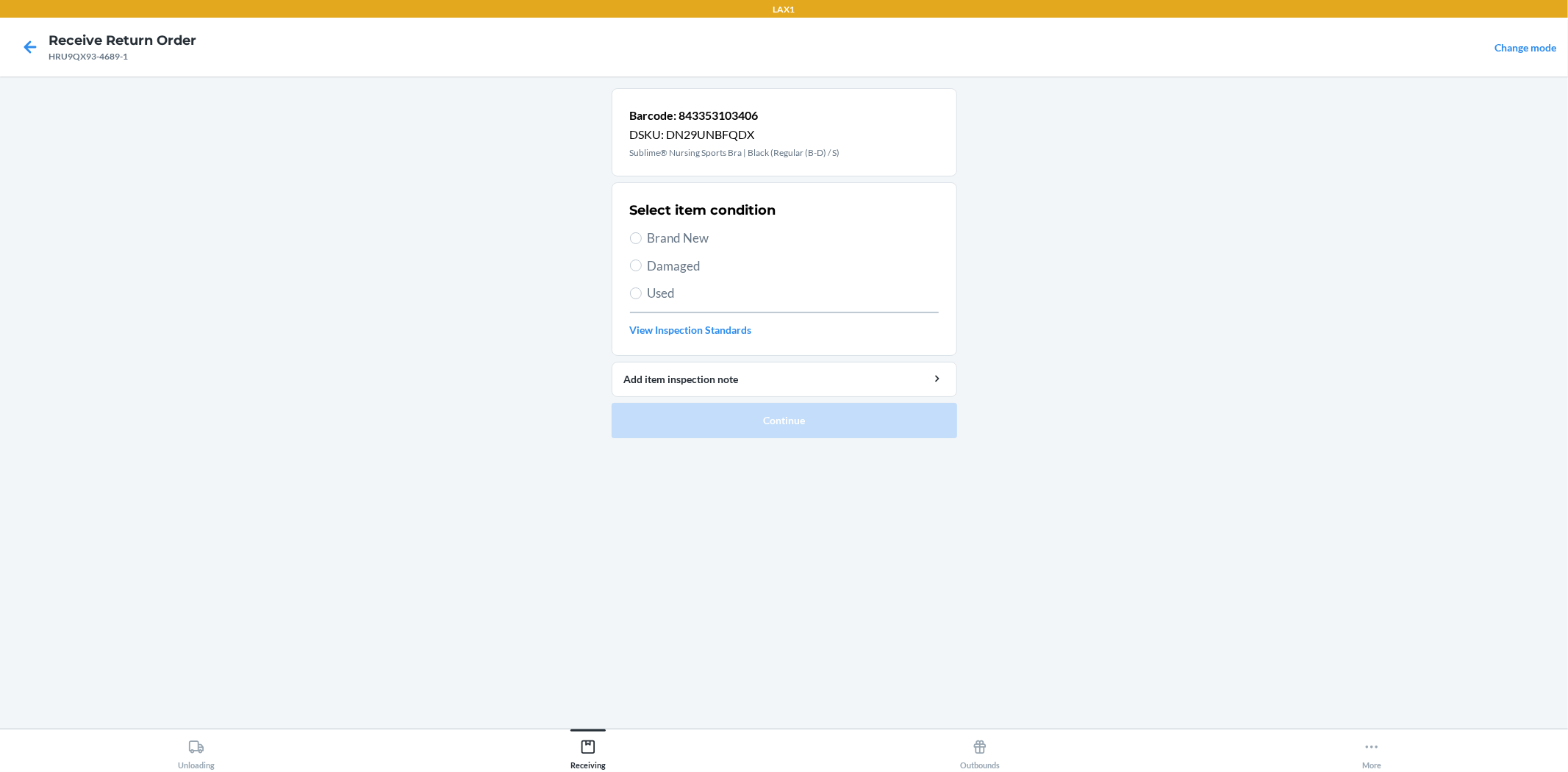
click at [627, 238] on section "Select item condition Brand New Damaged Used View Inspection Standards" at bounding box center [784, 269] width 345 height 173
click at [636, 241] on input "Brand New" at bounding box center [635, 238] width 11 height 11
radio input "true"
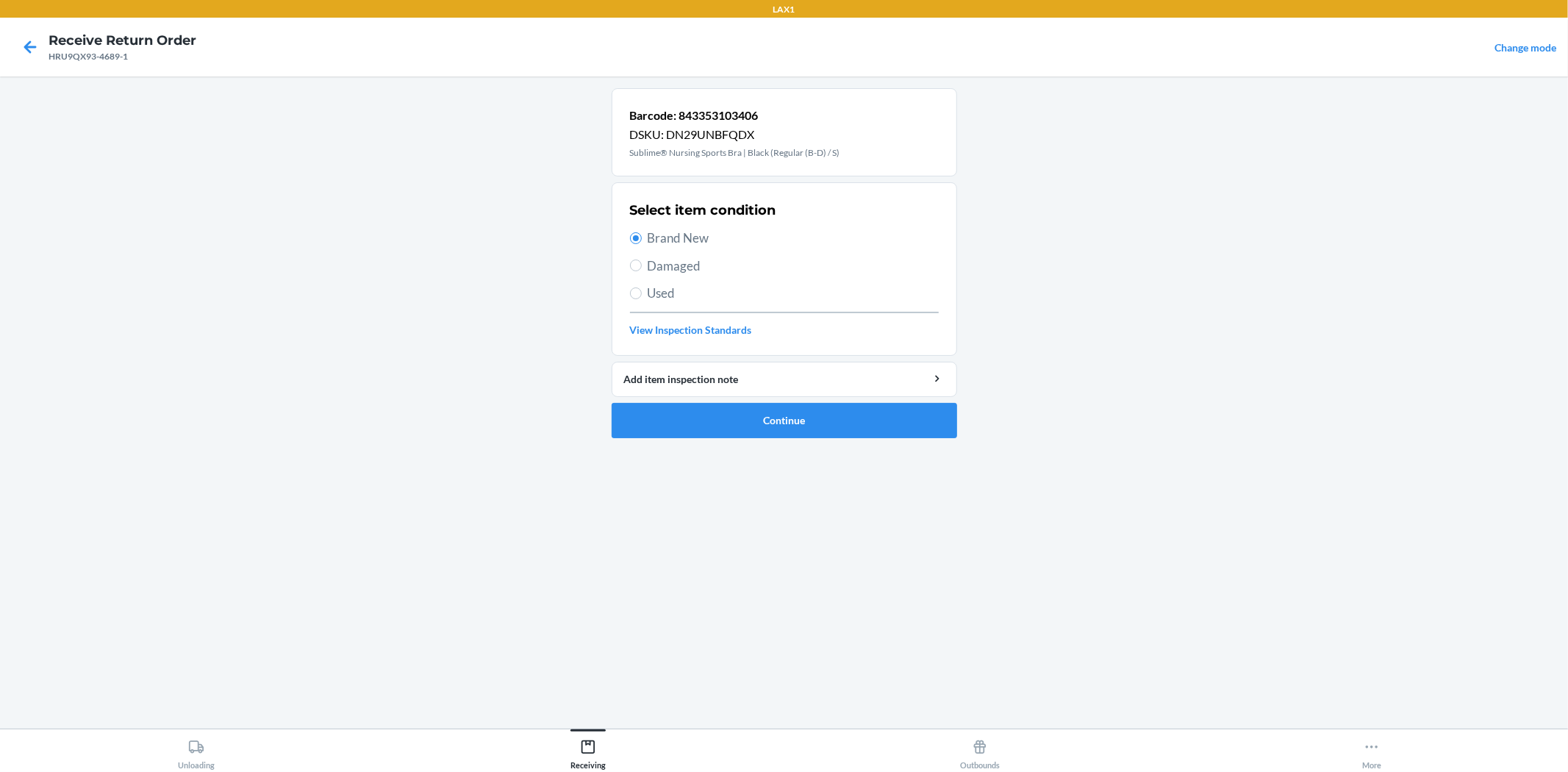
click at [701, 438] on ol "Barcode: 843353103406 DSKU: DN29UNBFQDX Sublime® Nursing Sports Bra | Black (Re…" at bounding box center [784, 269] width 345 height 362
click at [700, 437] on button "Continue" at bounding box center [784, 420] width 345 height 35
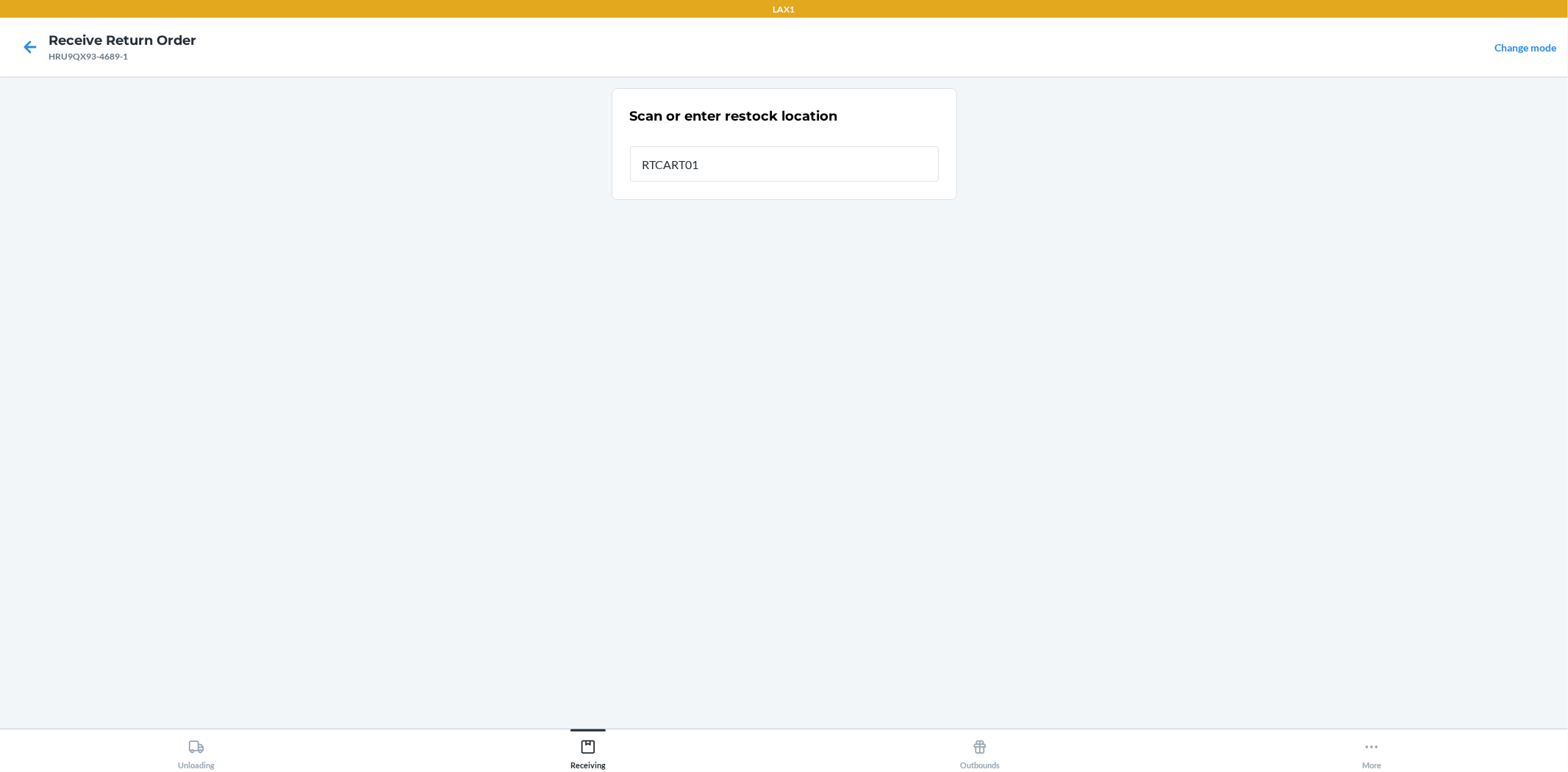
type input "RTCART017"
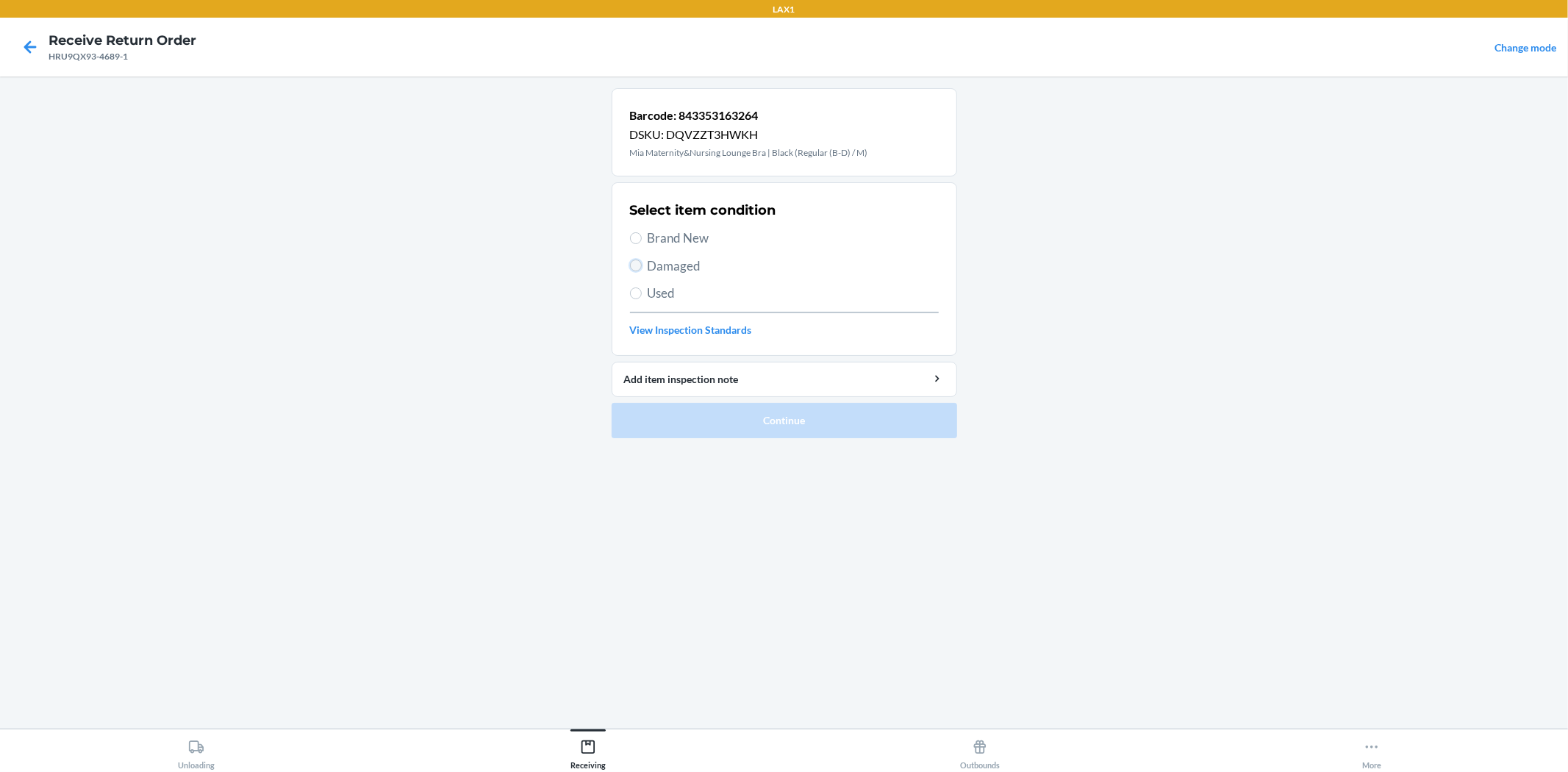
click at [637, 263] on input "Damaged" at bounding box center [635, 265] width 11 height 11
radio input "true"
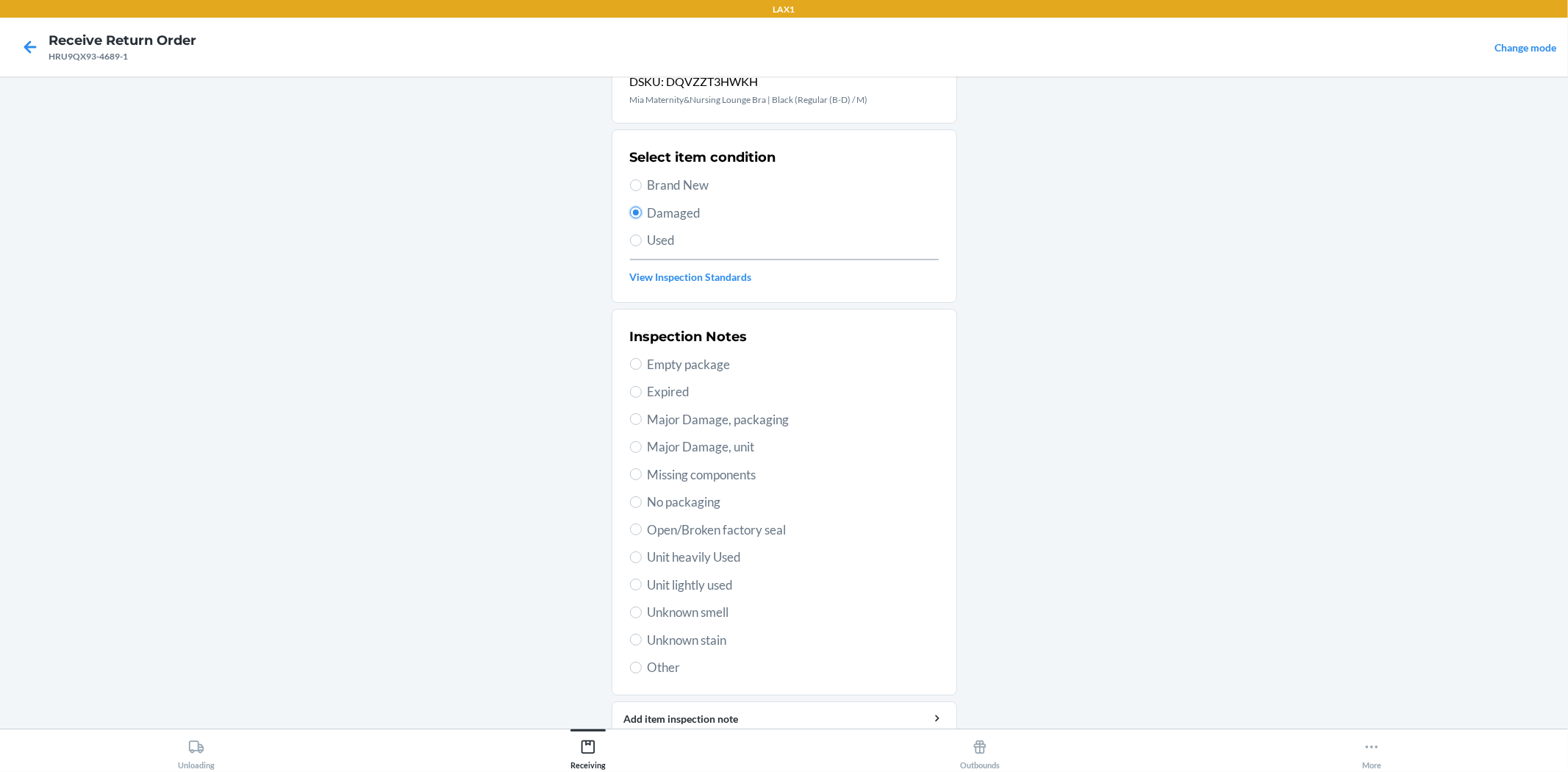
scroll to position [81, 0]
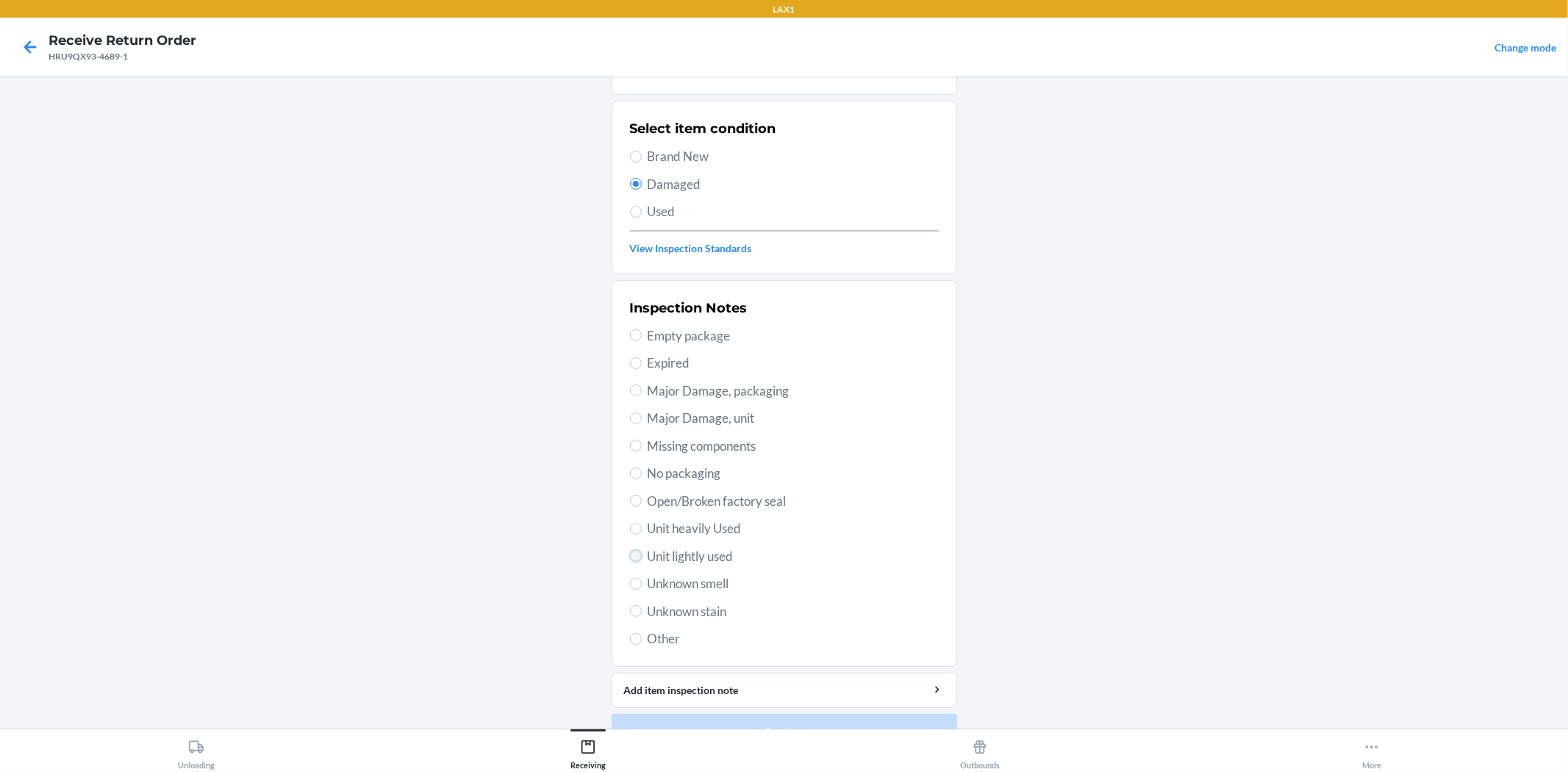
click at [629, 557] on input "Unit lightly used" at bounding box center [635, 556] width 11 height 11
radio input "true"
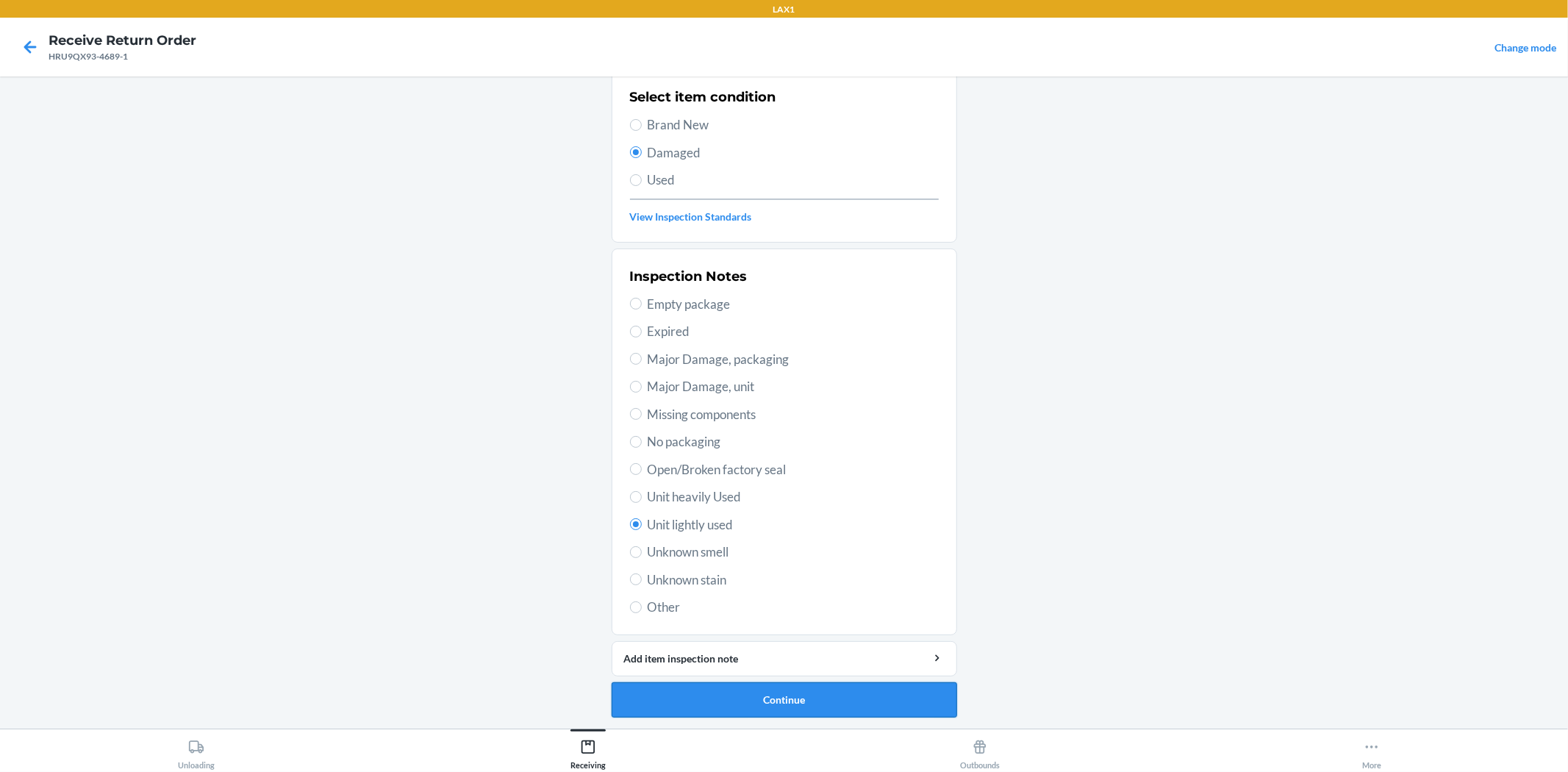
click at [747, 700] on button "Continue" at bounding box center [784, 700] width 345 height 35
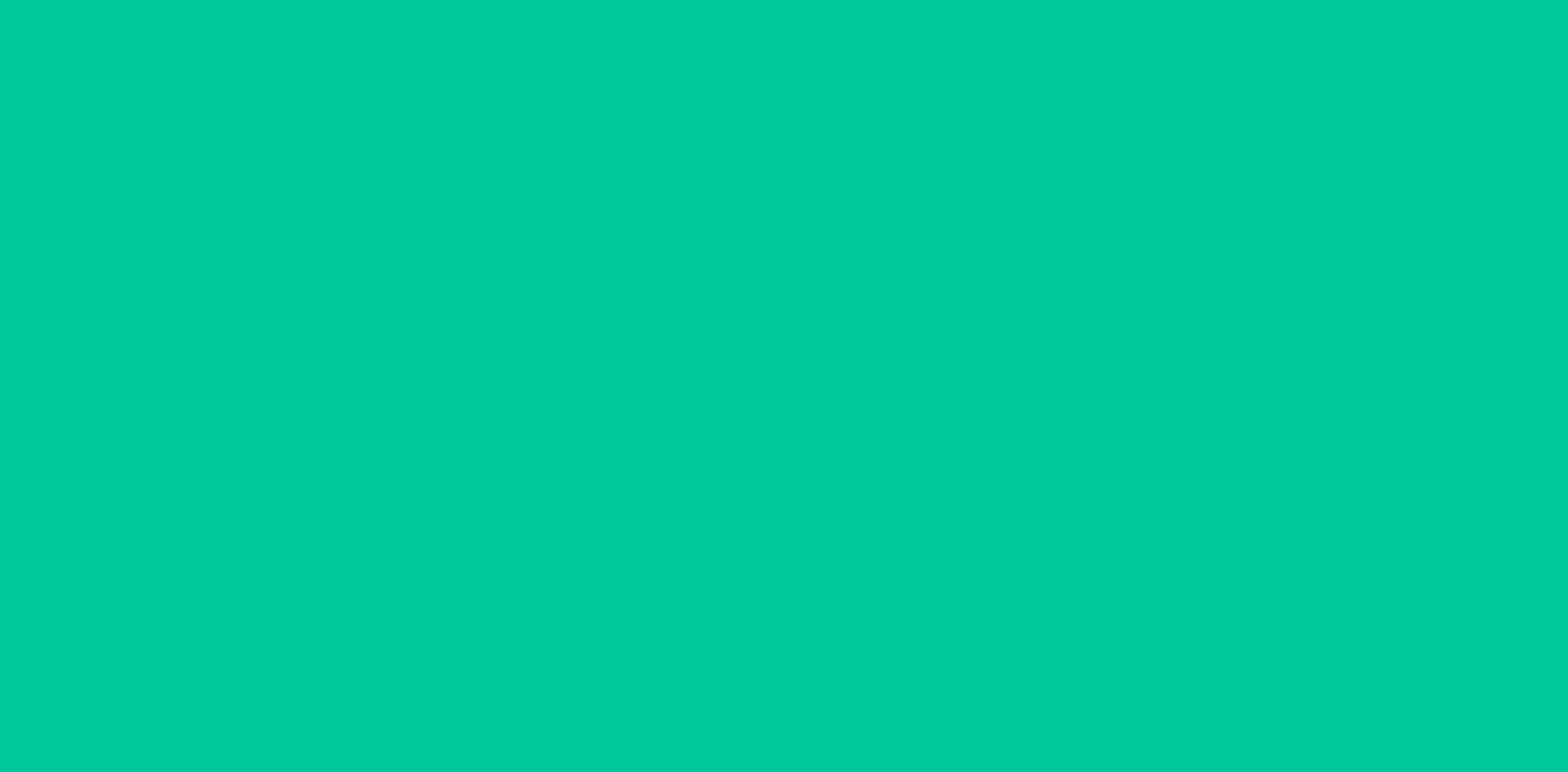
scroll to position [0, 0]
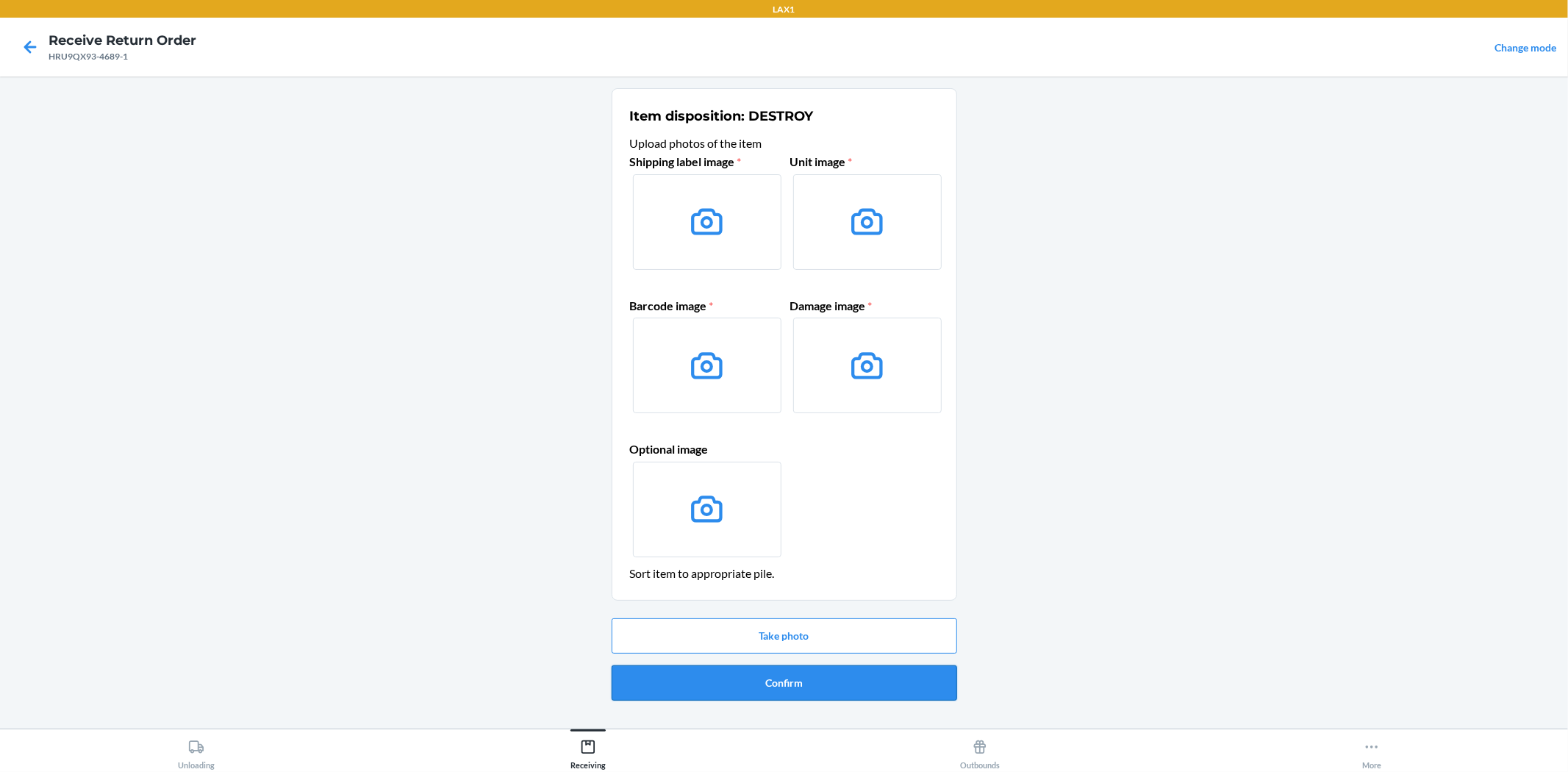
click at [713, 681] on button "Confirm" at bounding box center [784, 683] width 345 height 35
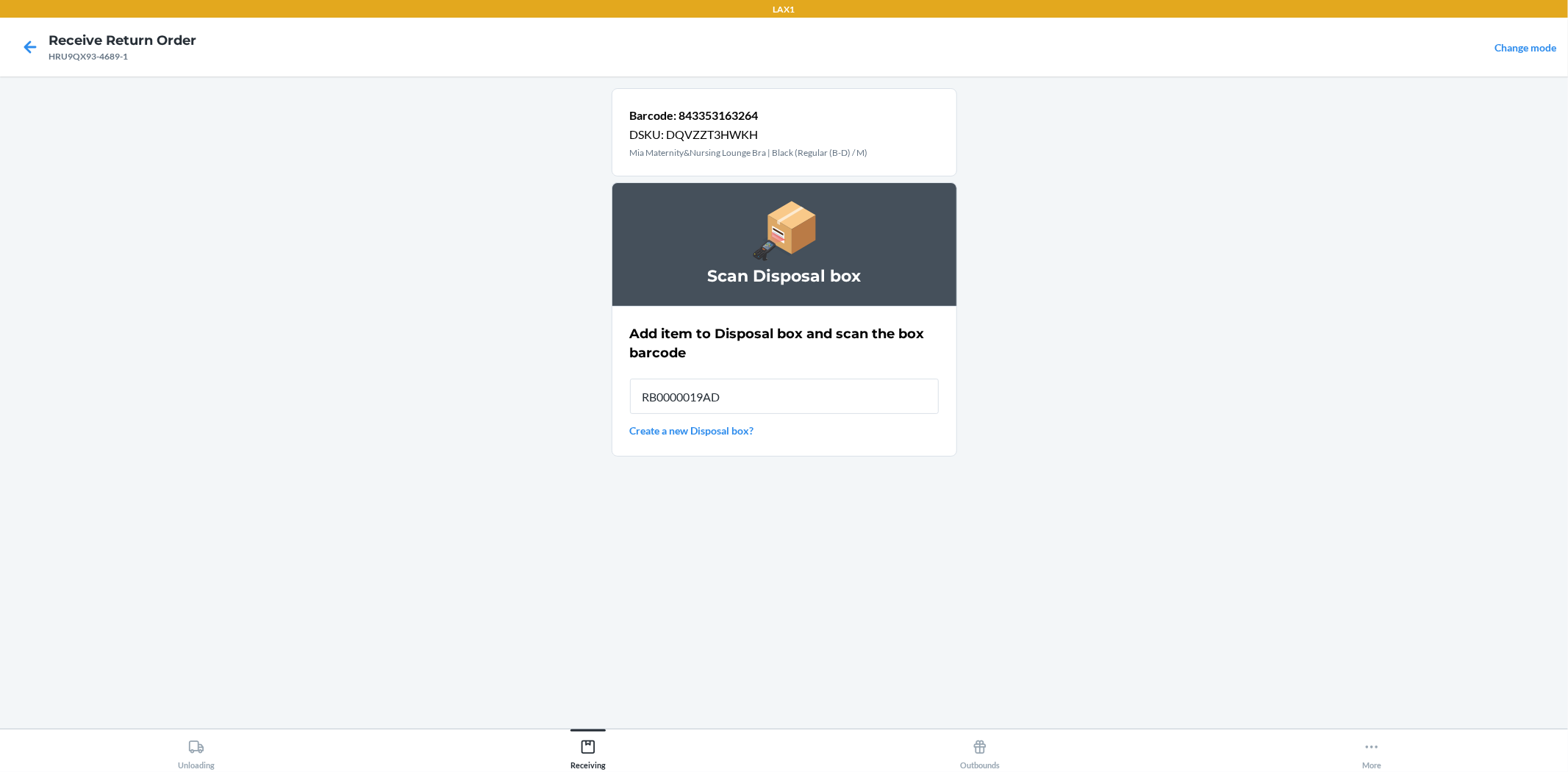
type input "RB0000019AD"
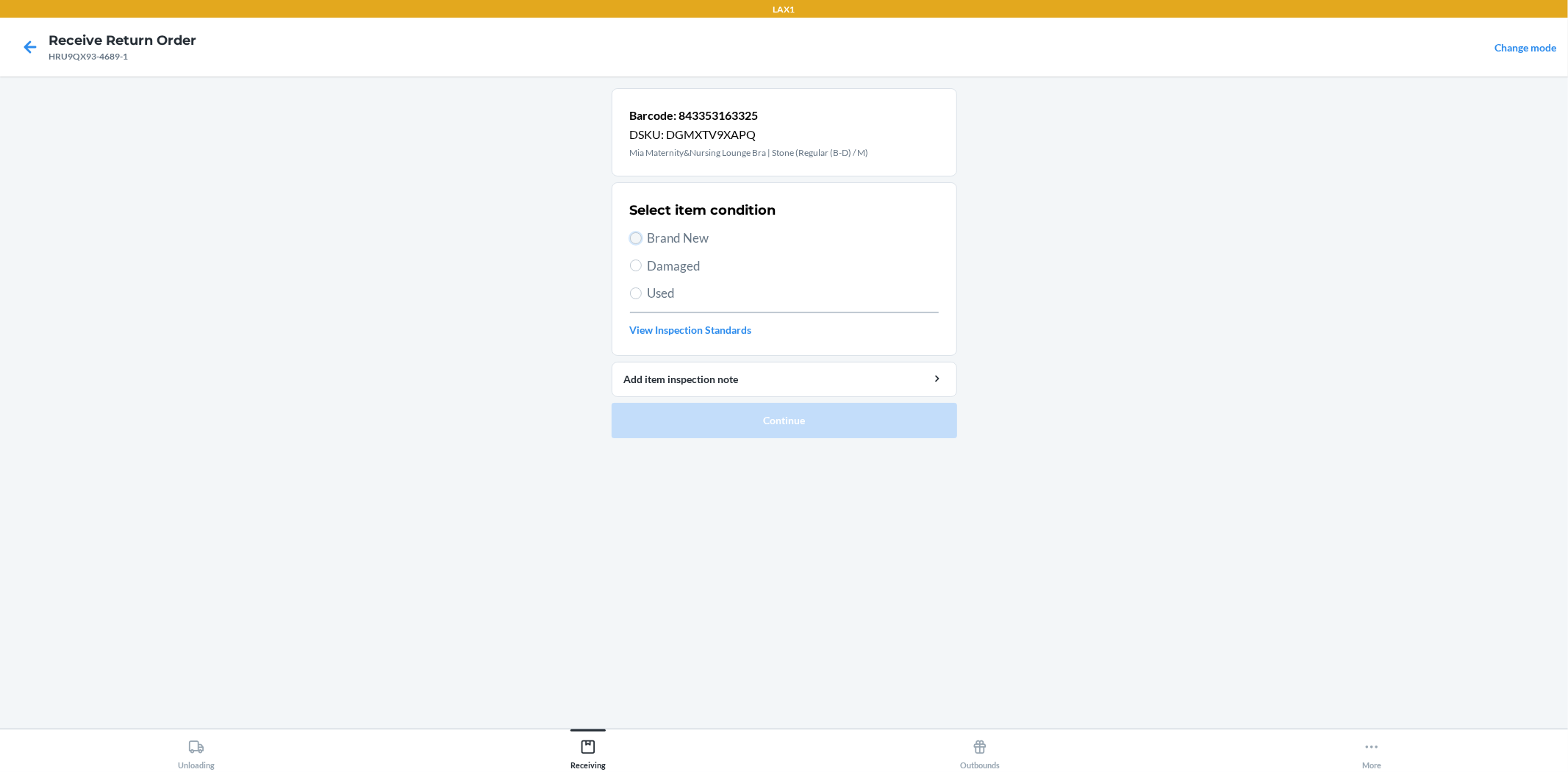
click at [634, 244] on input "Brand New" at bounding box center [635, 238] width 11 height 11
radio input "true"
click at [637, 421] on button "Continue" at bounding box center [784, 420] width 345 height 35
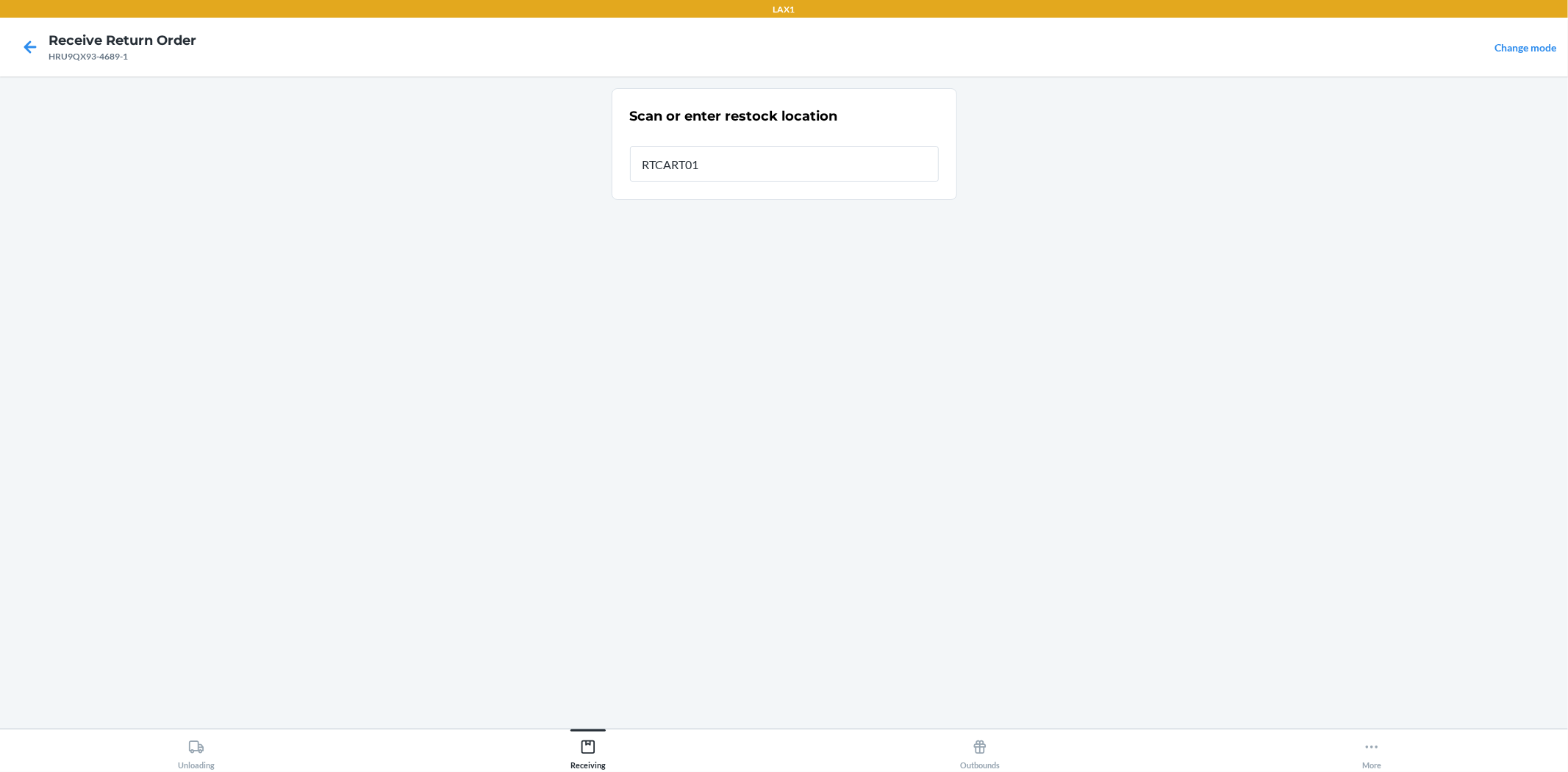
type input "RTCART017"
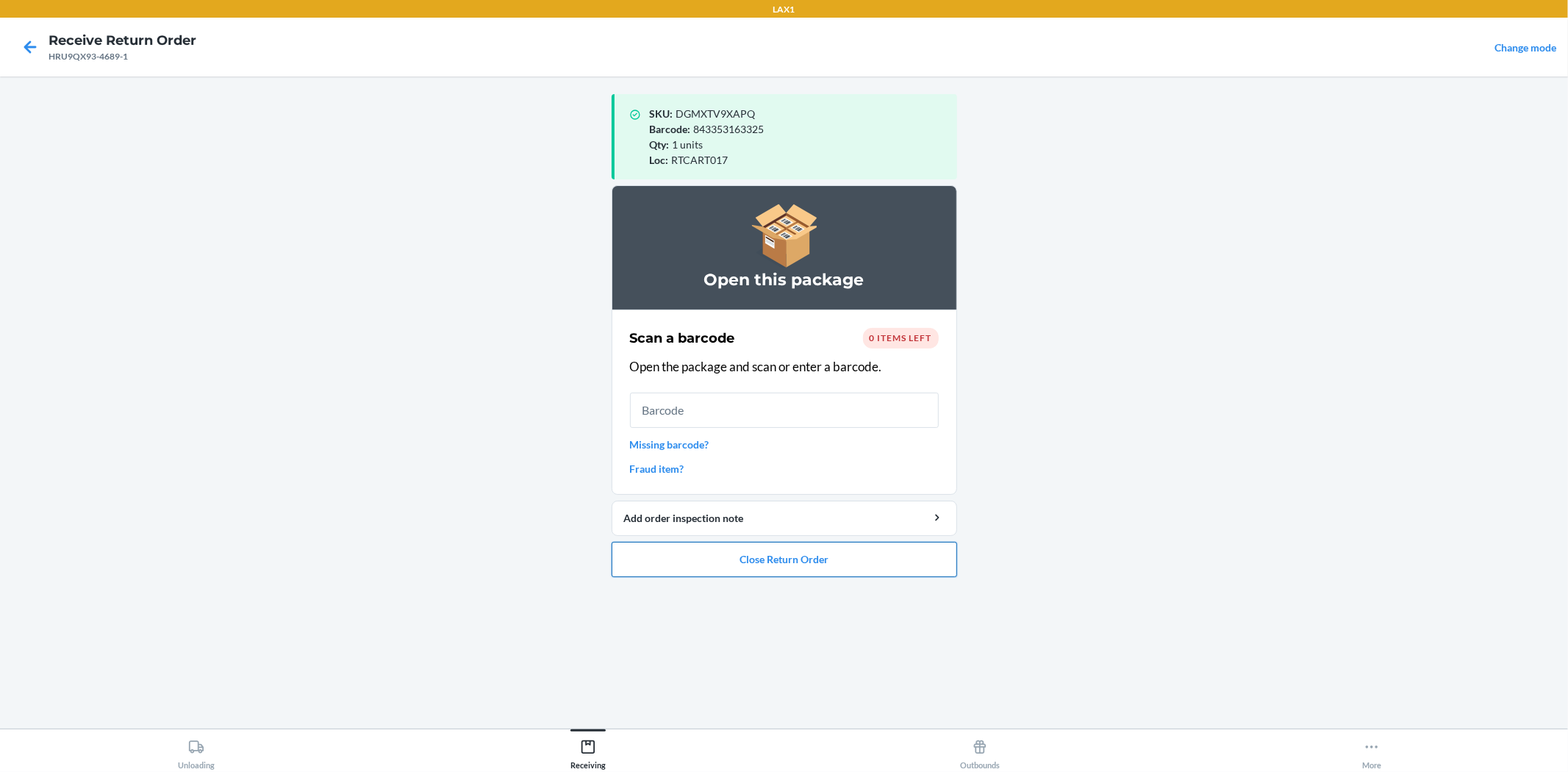
click at [683, 563] on button "Close Return Order" at bounding box center [784, 560] width 345 height 35
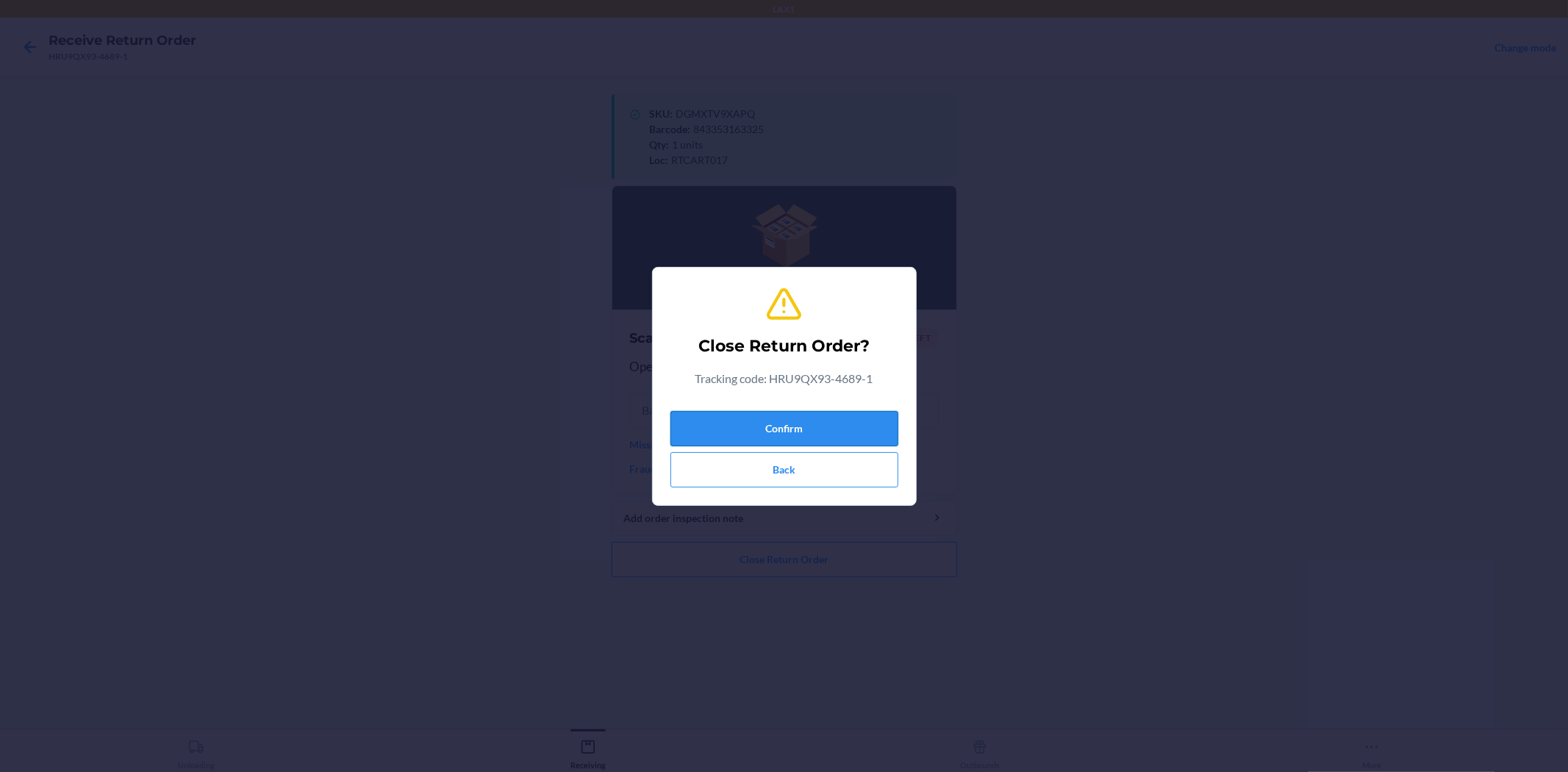
click at [732, 428] on button "Confirm" at bounding box center [784, 428] width 228 height 35
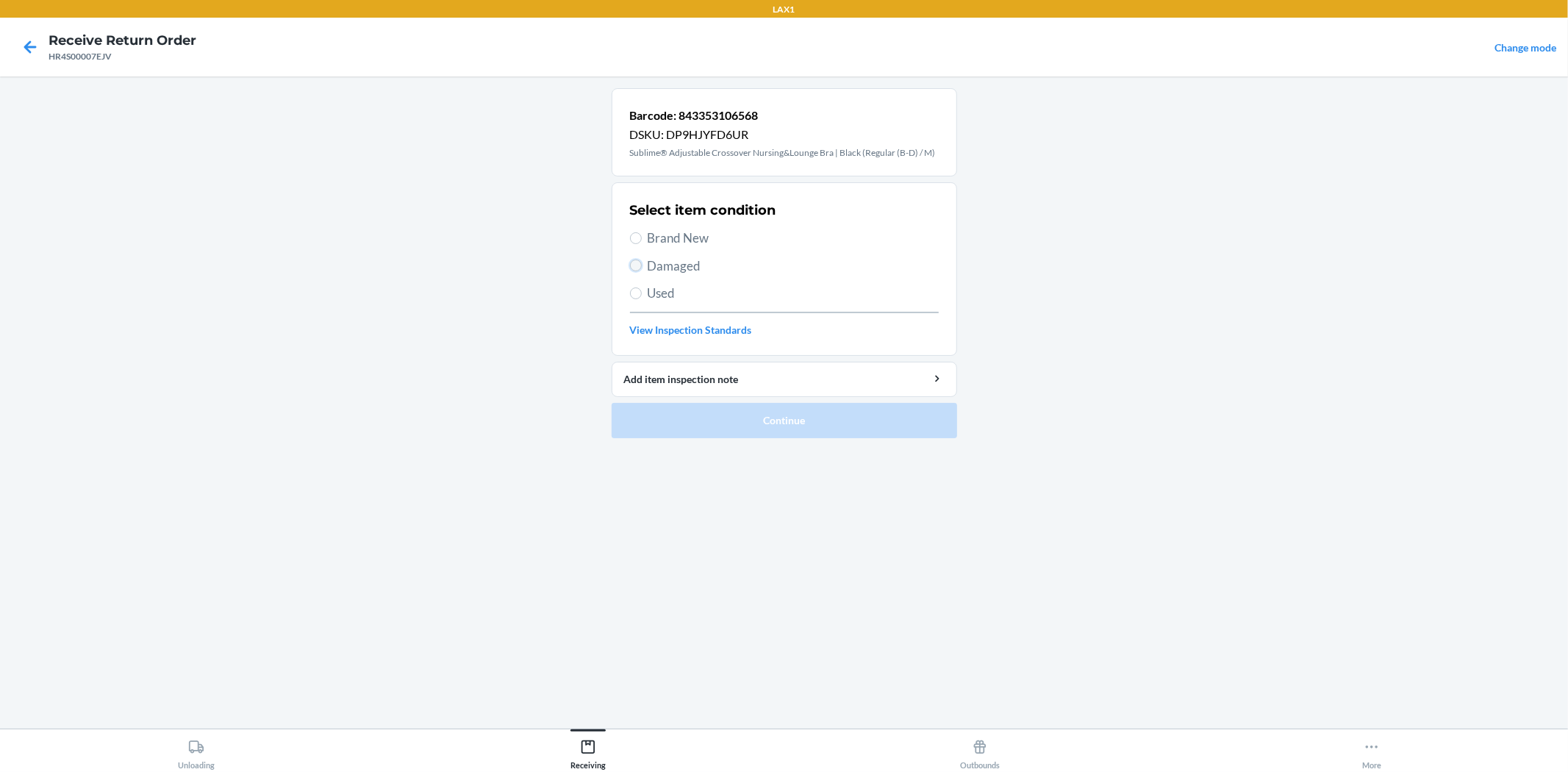
click at [637, 266] on input "Damaged" at bounding box center [635, 265] width 11 height 11
radio input "true"
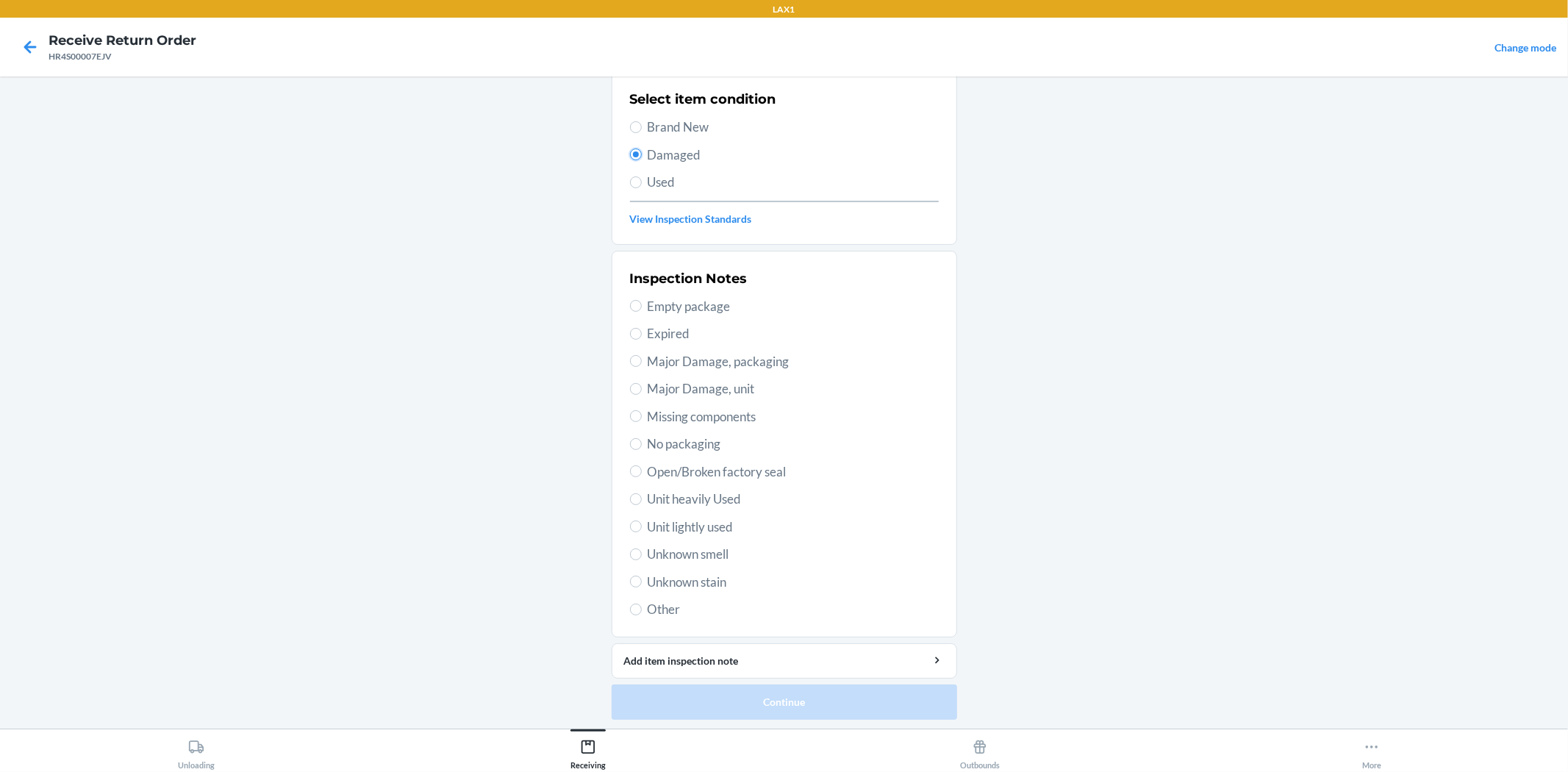
scroll to position [113, 0]
click at [629, 527] on input "Unit lightly used" at bounding box center [635, 524] width 11 height 11
radio input "true"
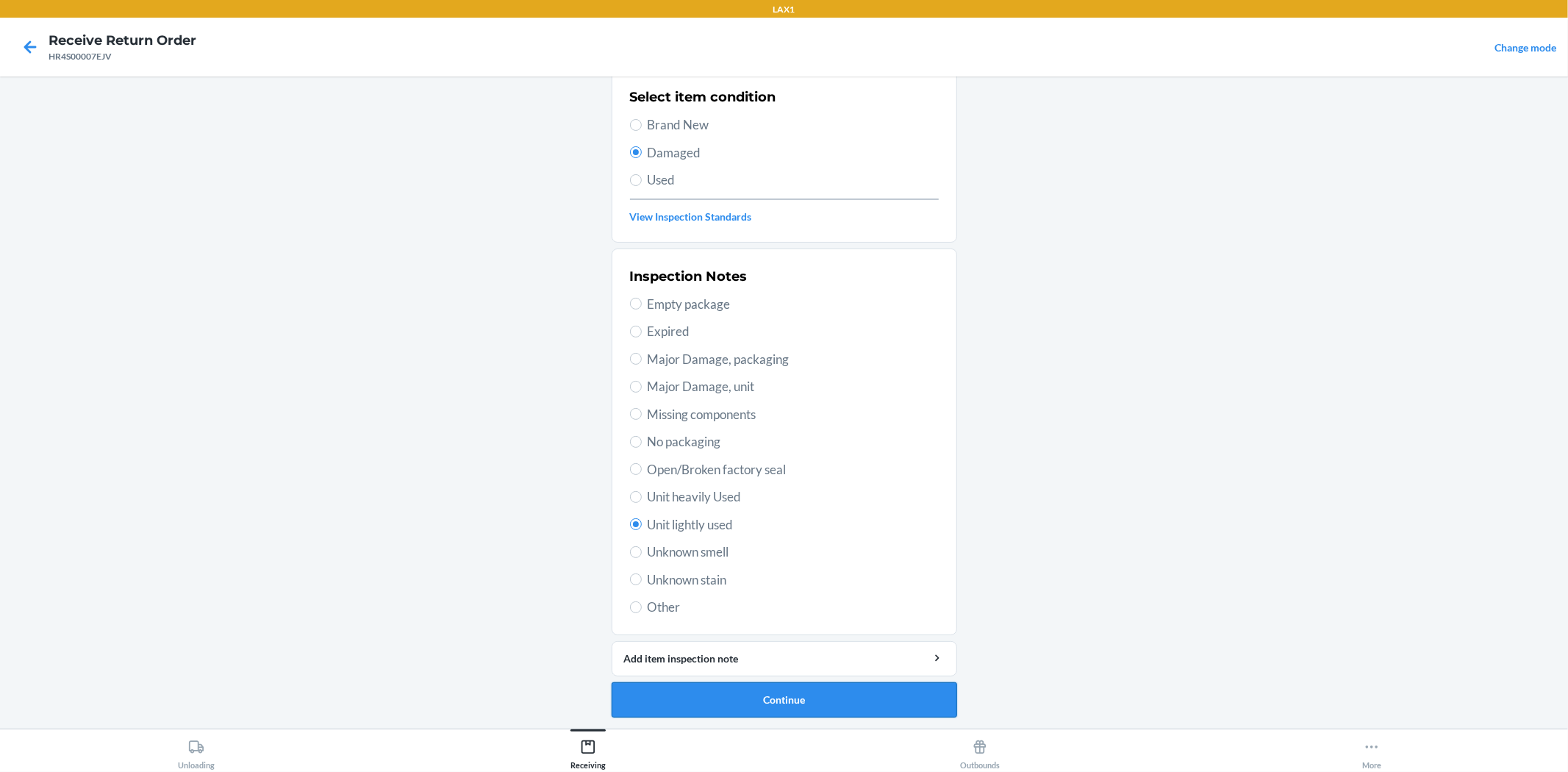
click at [783, 699] on button "Continue" at bounding box center [784, 700] width 345 height 35
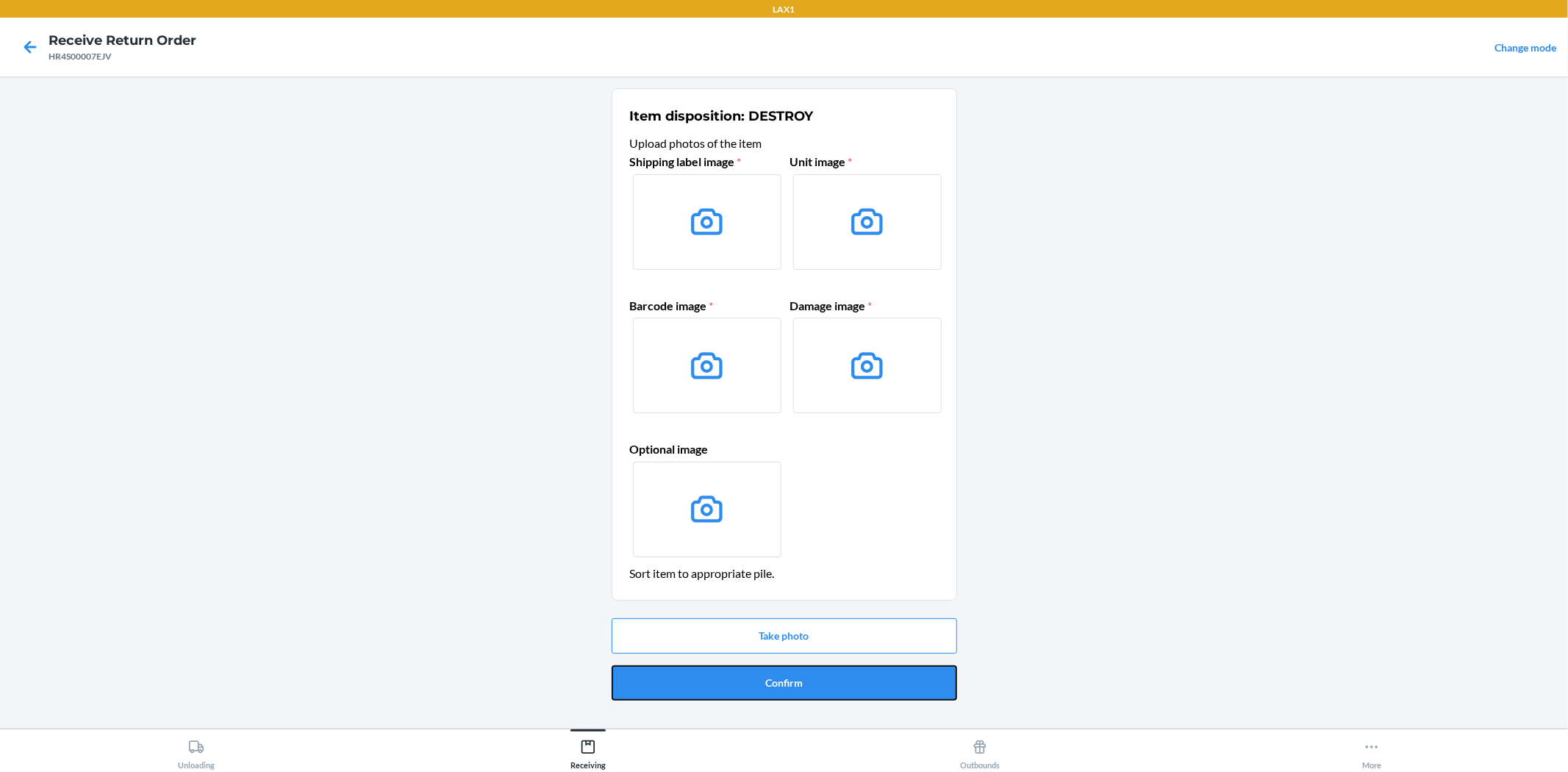
click at [758, 680] on button "Confirm" at bounding box center [784, 683] width 345 height 35
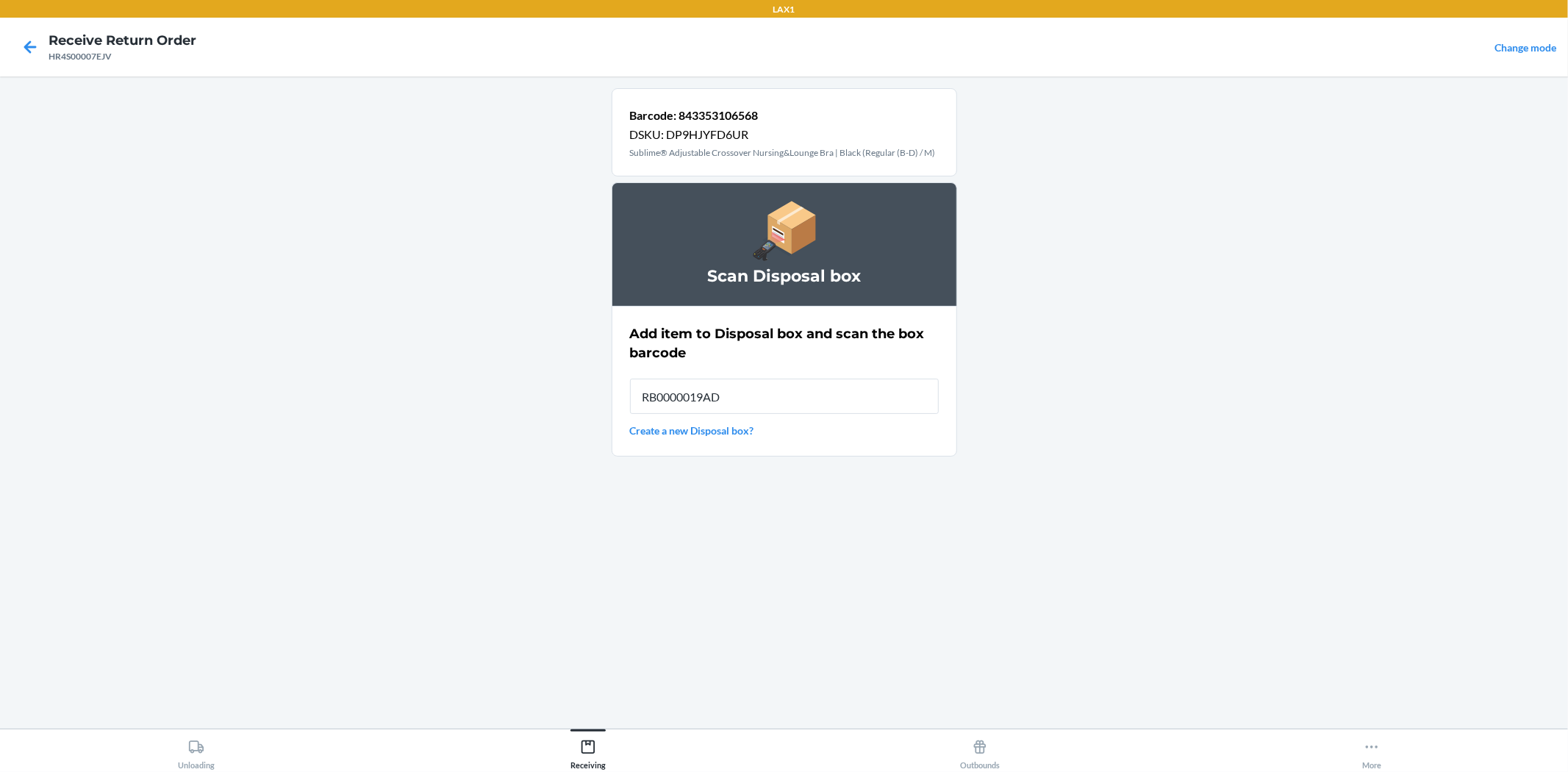
type input "RB0000019AD"
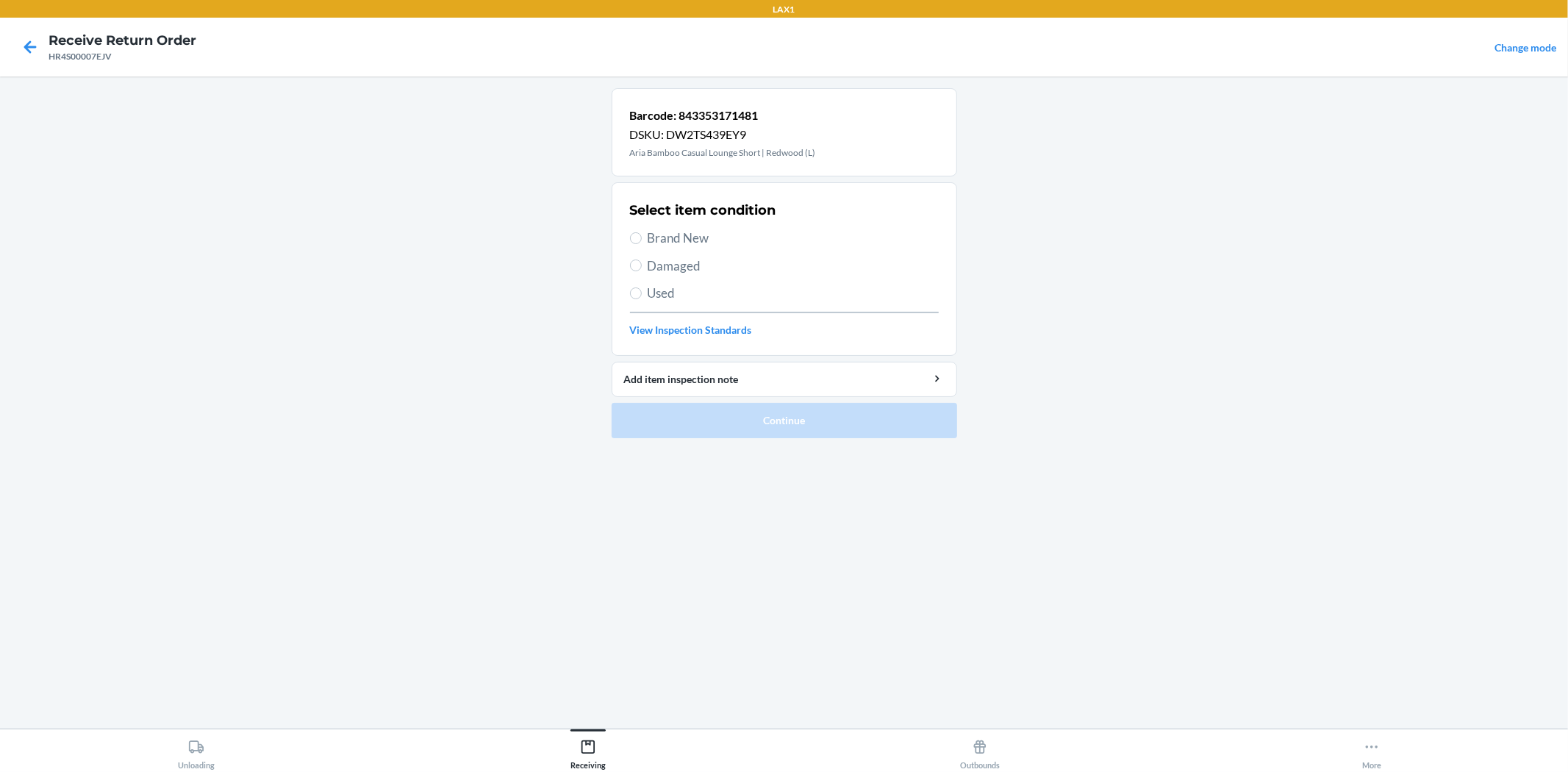
click at [638, 244] on label "Brand New" at bounding box center [784, 238] width 309 height 19
click at [638, 244] on input "Brand New" at bounding box center [635, 238] width 11 height 11
radio input "true"
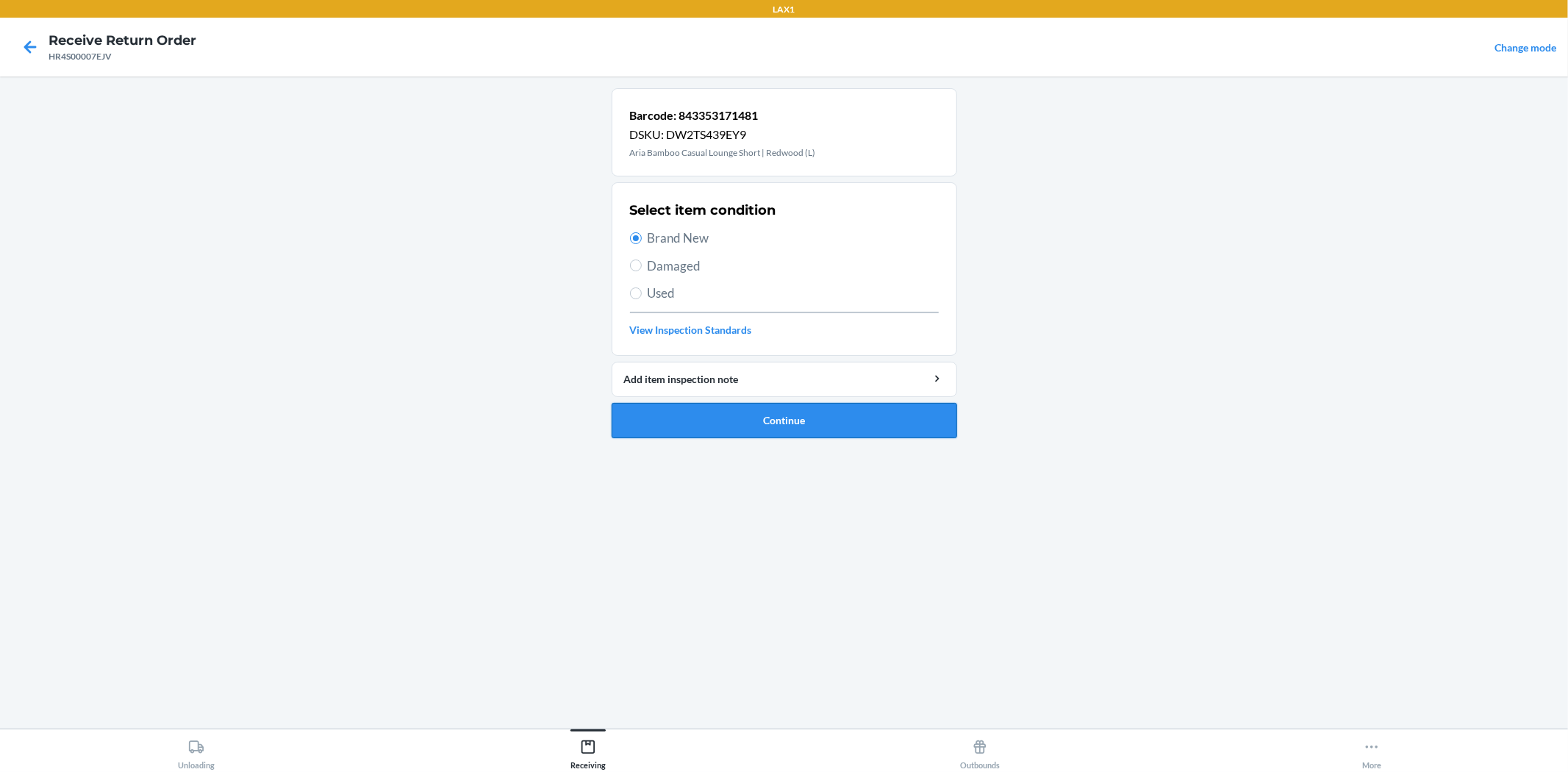
click at [741, 418] on button "Continue" at bounding box center [784, 420] width 345 height 35
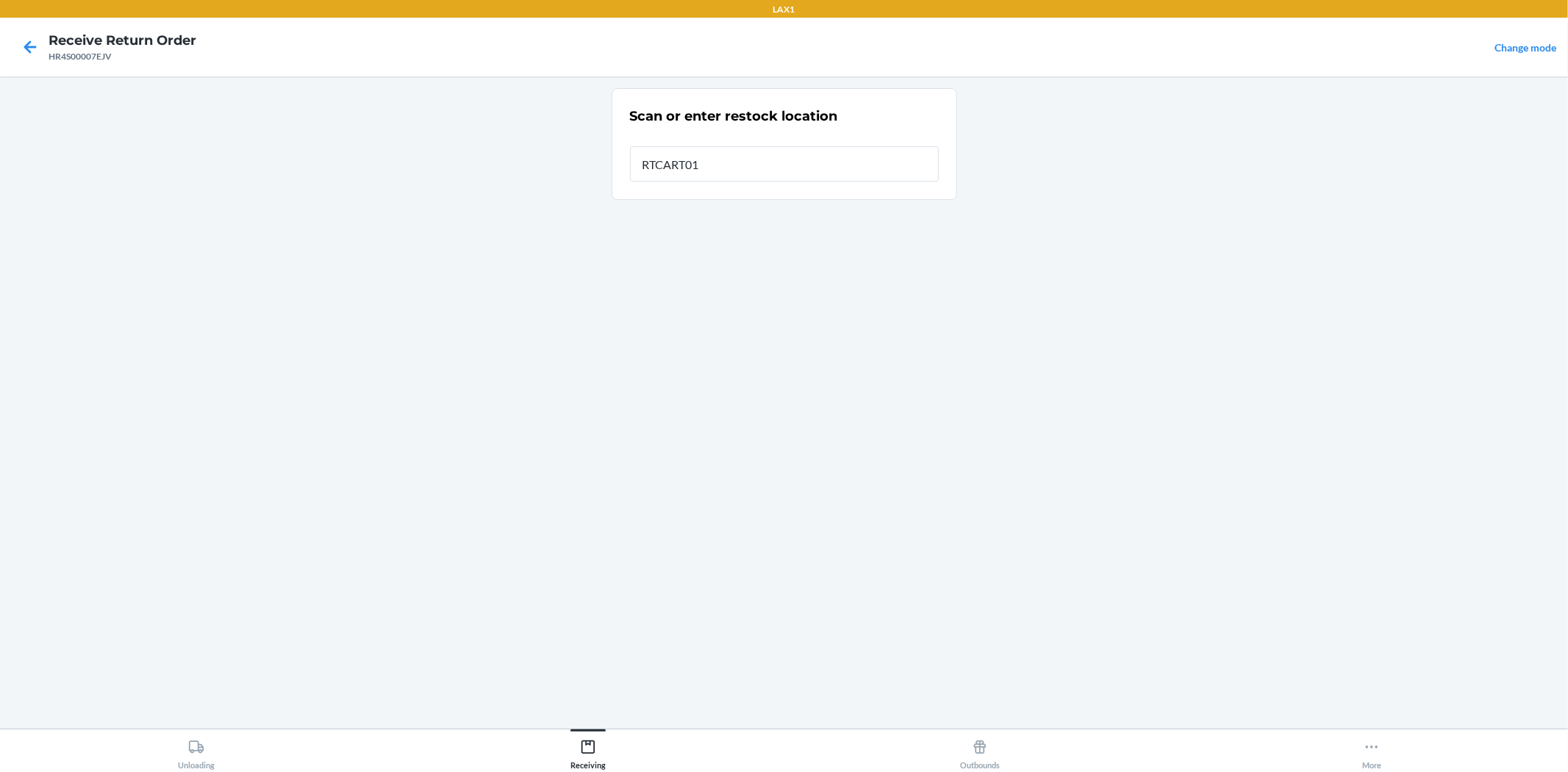
type input "RTCART017"
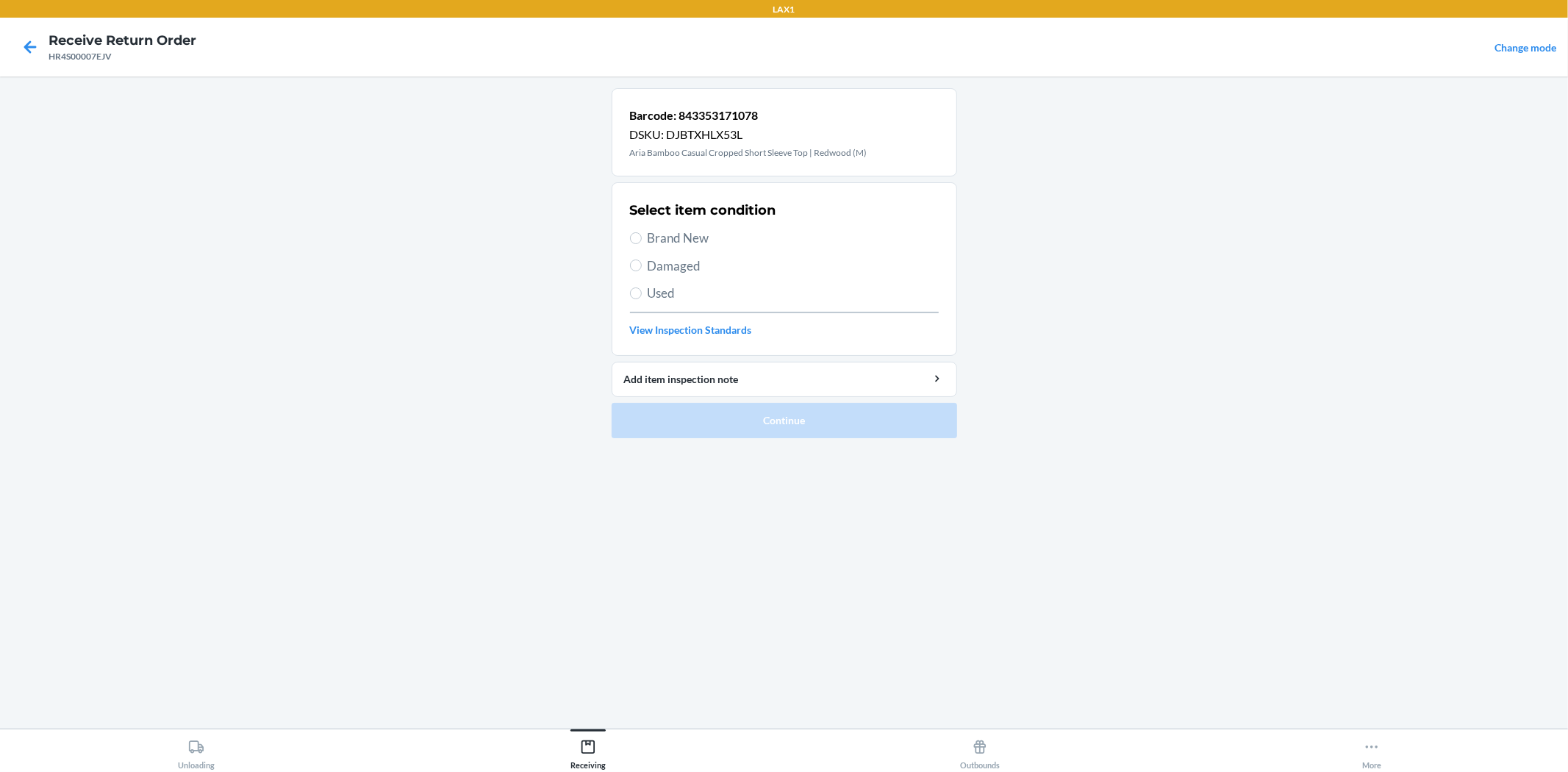
click at [638, 273] on label "Damaged" at bounding box center [784, 267] width 309 height 19
click at [638, 271] on input "Damaged" at bounding box center [635, 265] width 11 height 11
radio input "true"
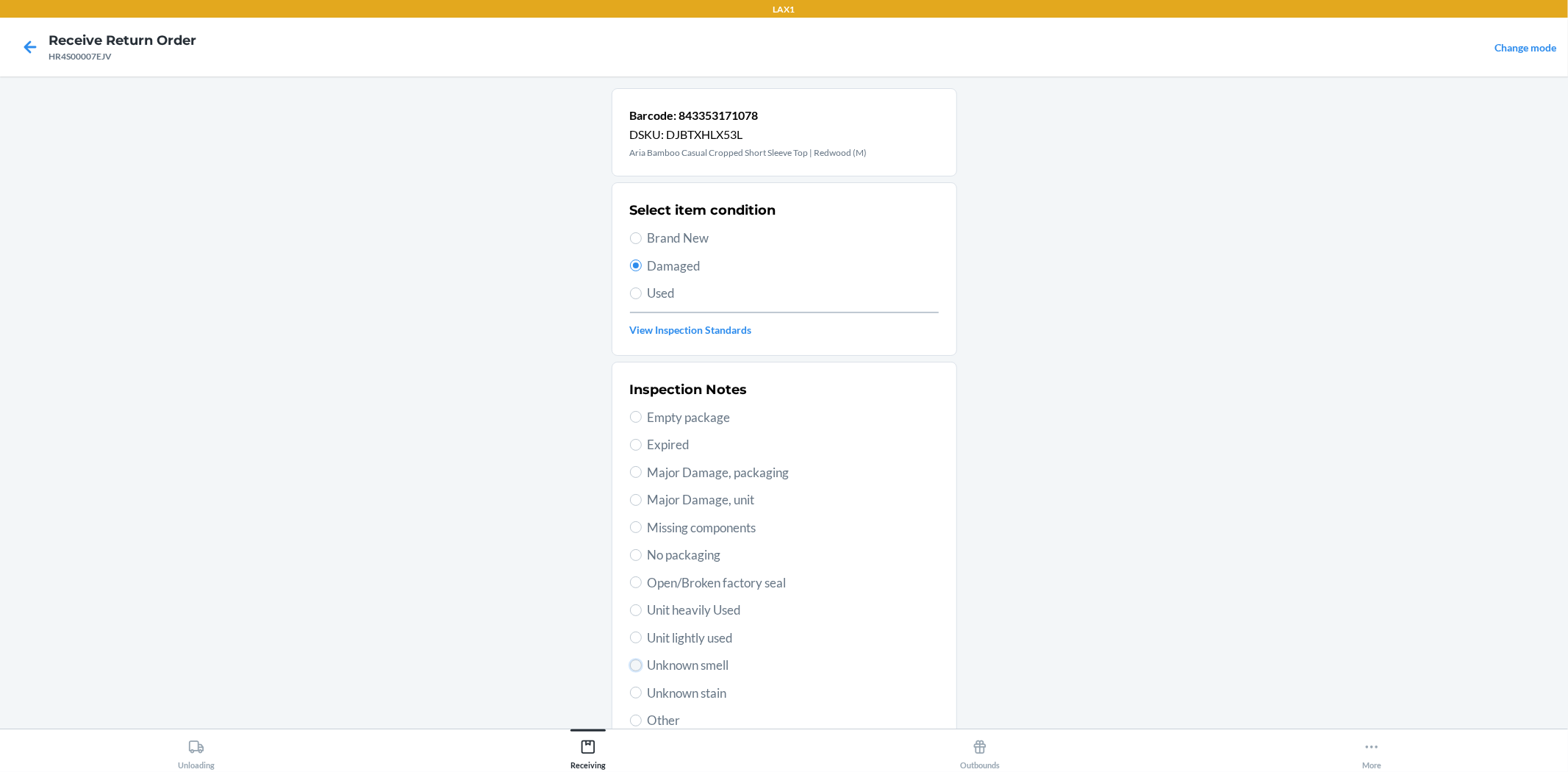
click at [629, 667] on input "Unknown smell" at bounding box center [635, 665] width 11 height 11
radio input "true"
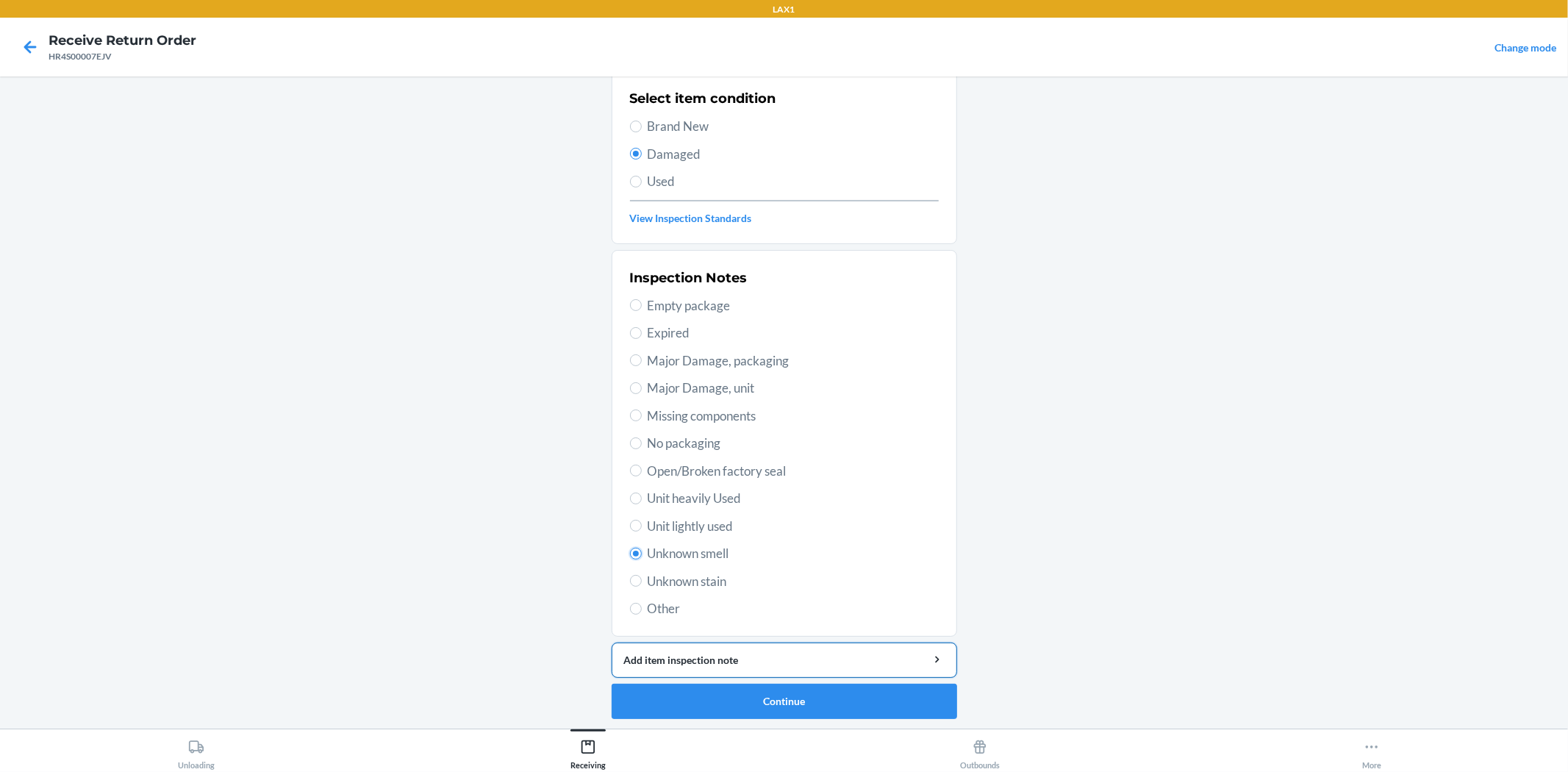
scroll to position [113, 0]
click at [770, 708] on button "Continue" at bounding box center [784, 700] width 345 height 35
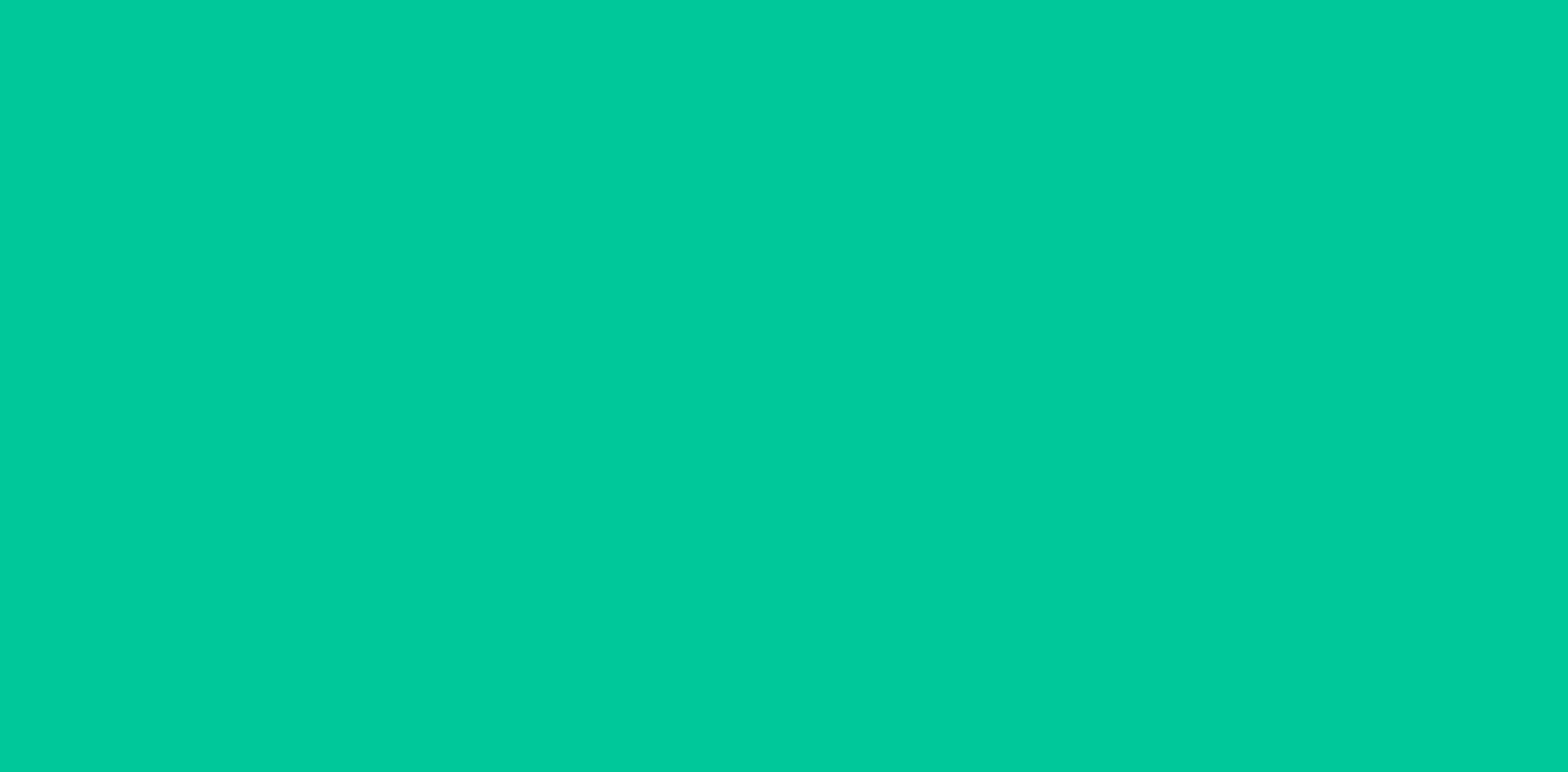
scroll to position [0, 0]
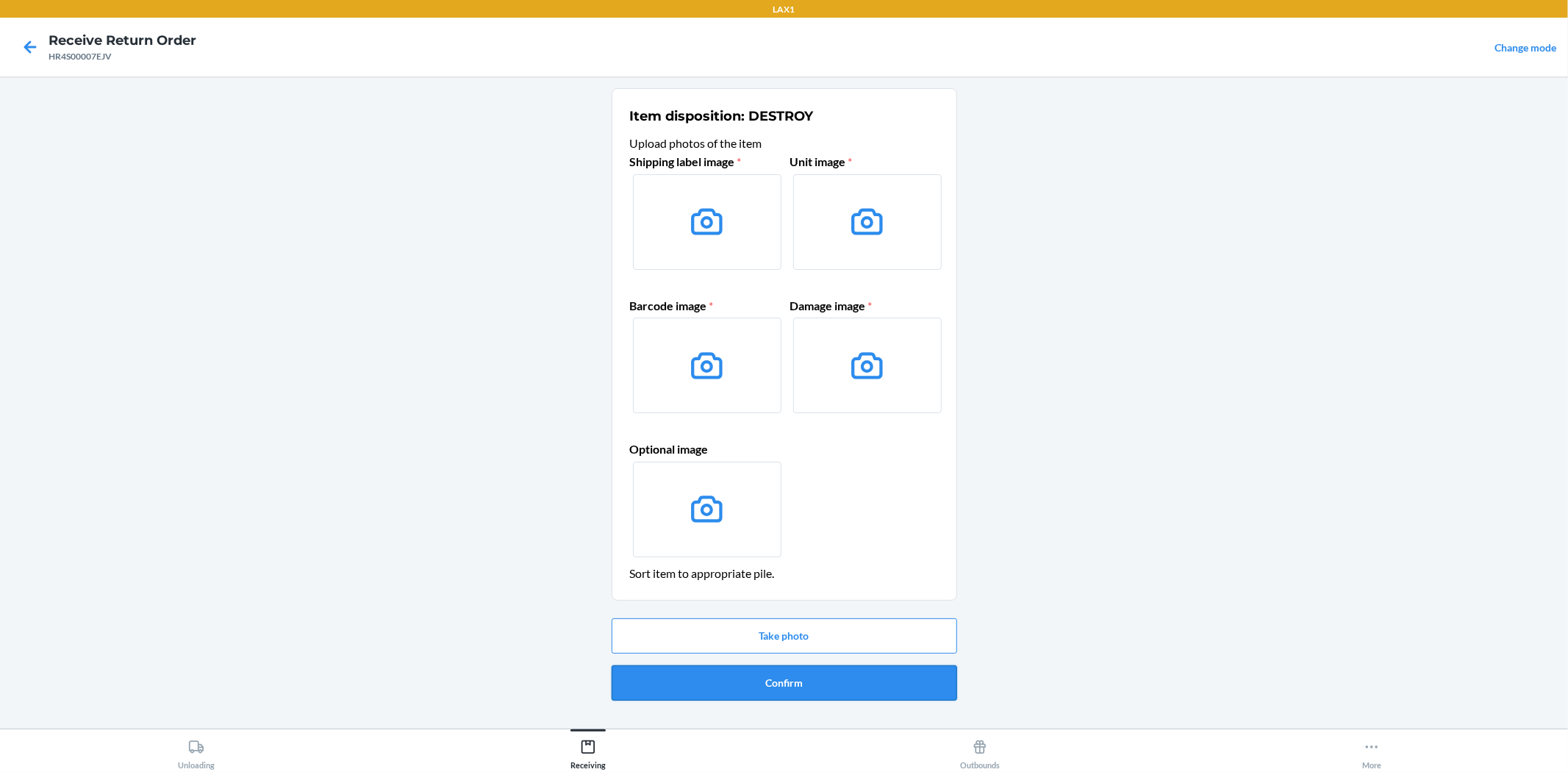
click at [787, 692] on button "Confirm" at bounding box center [784, 683] width 345 height 35
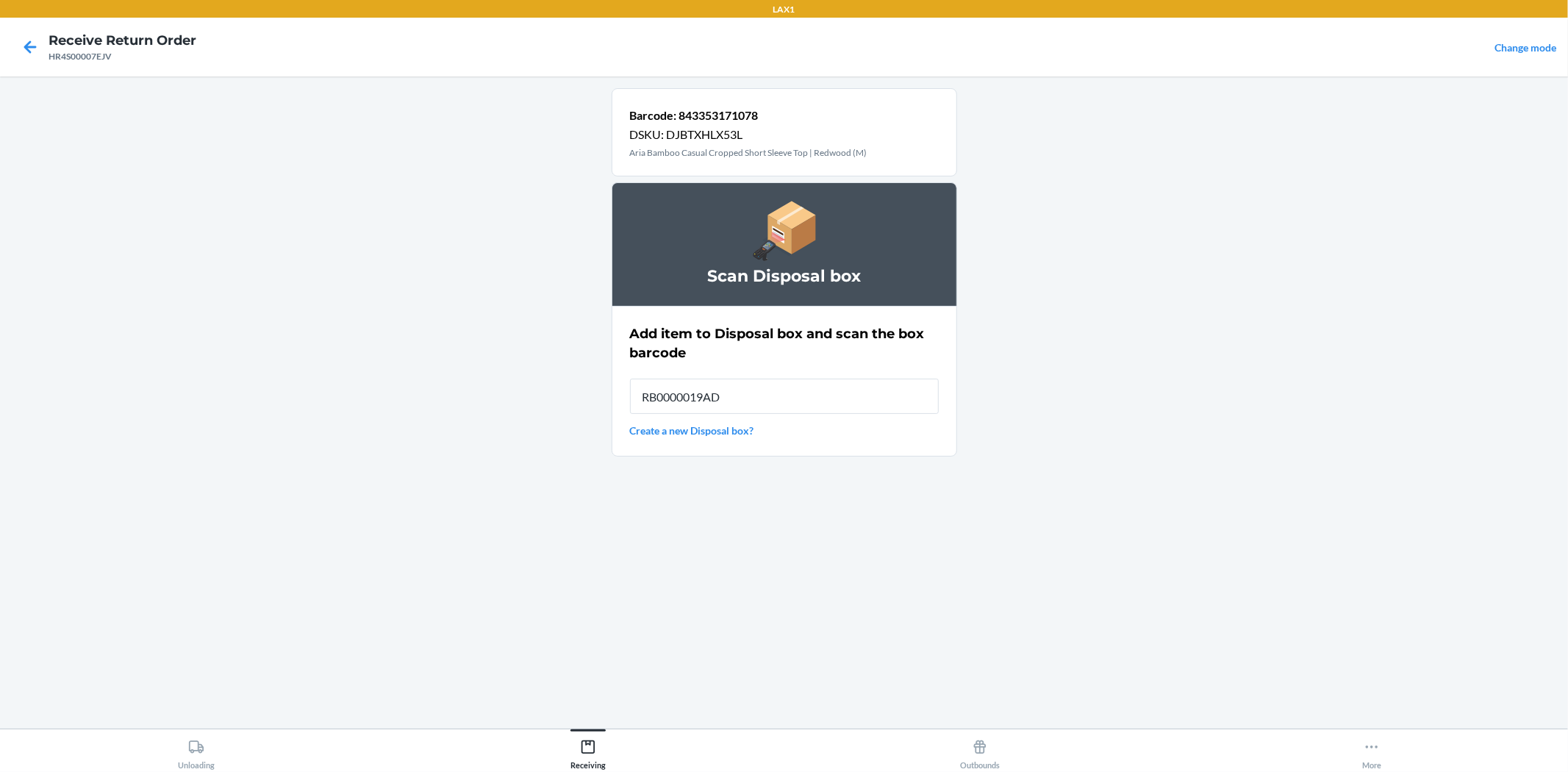
type input "RB0000019AD"
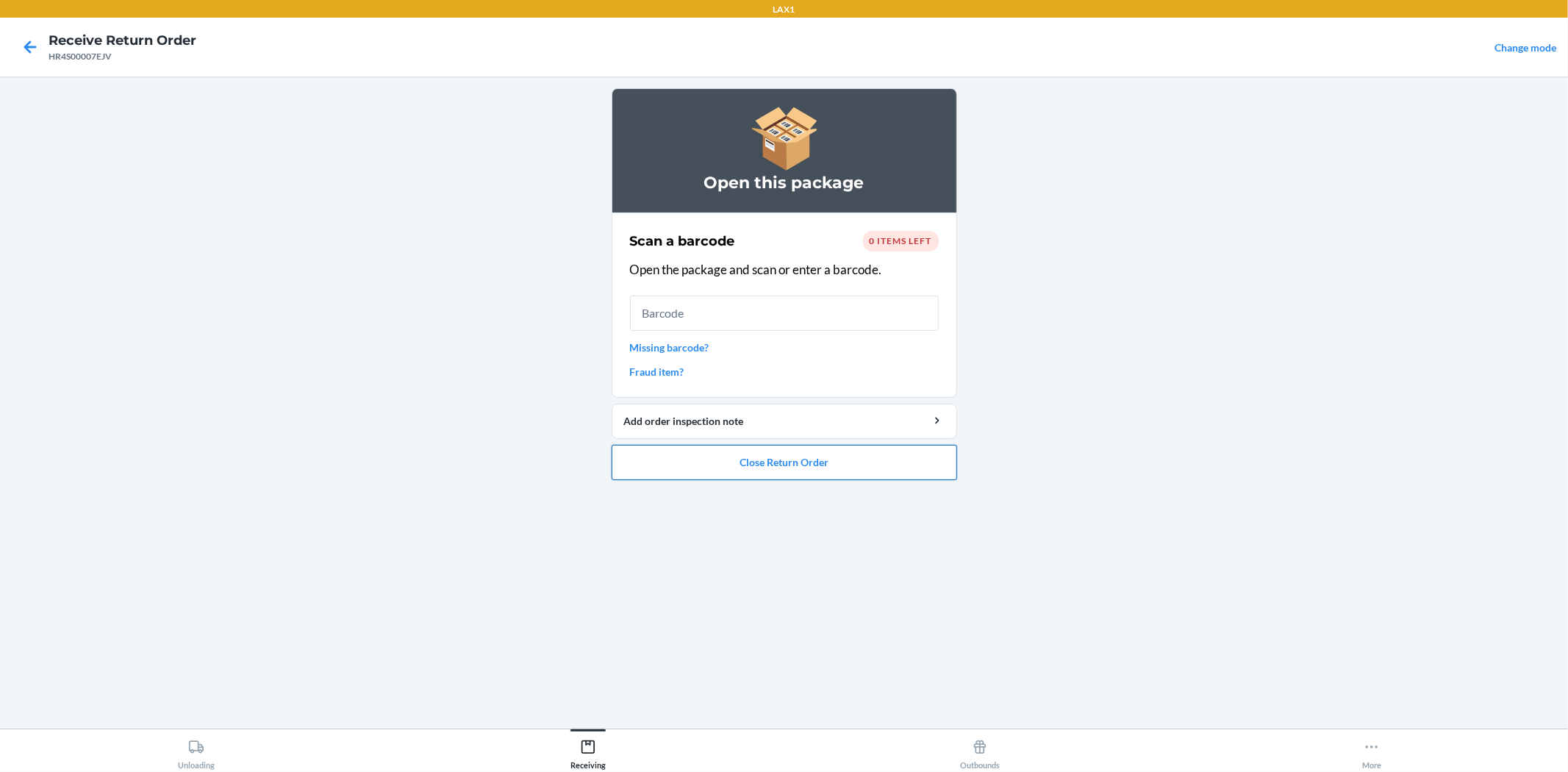
click at [807, 467] on button "Close Return Order" at bounding box center [784, 463] width 345 height 35
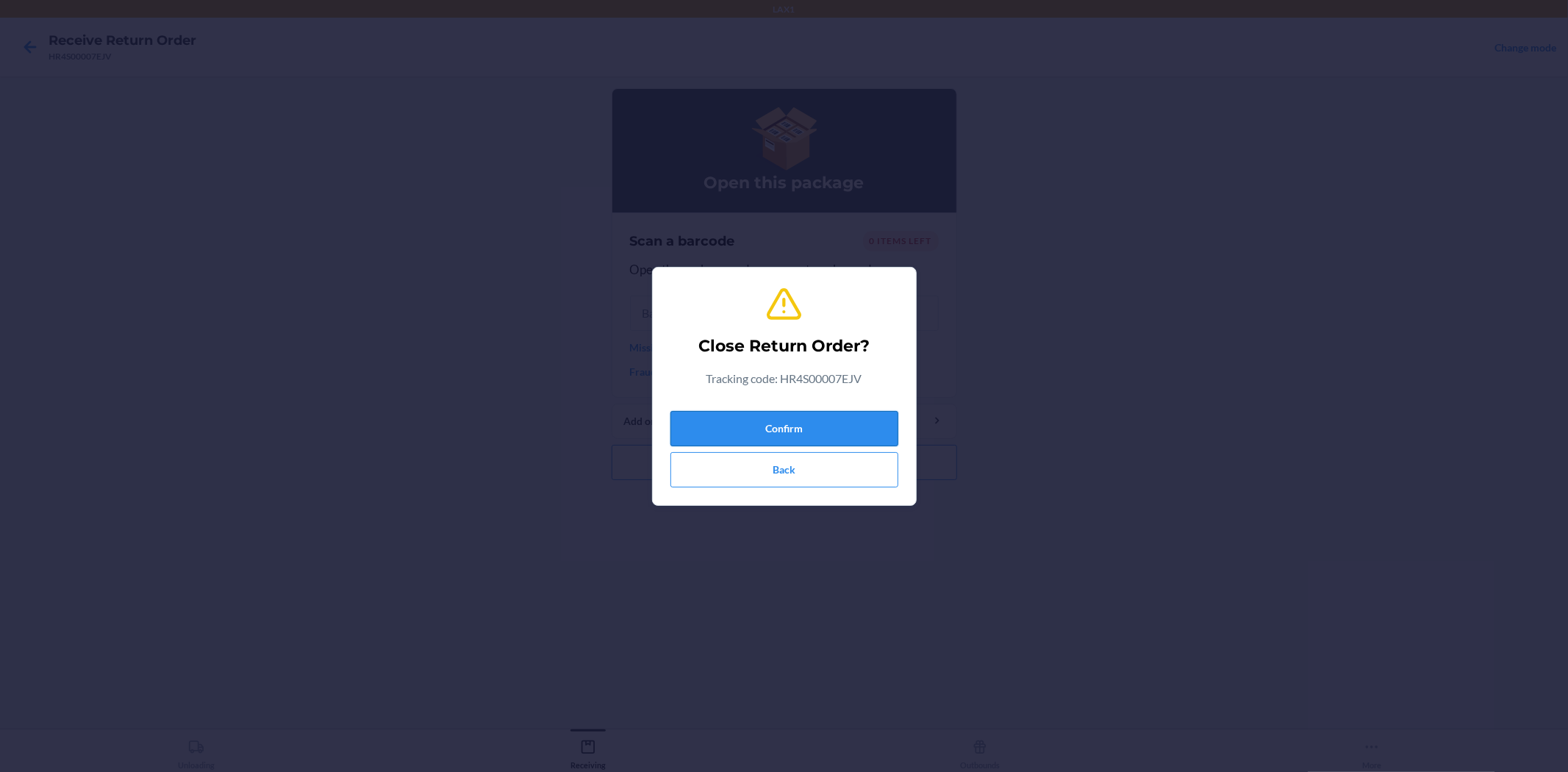
click at [814, 425] on button "Confirm" at bounding box center [784, 428] width 228 height 35
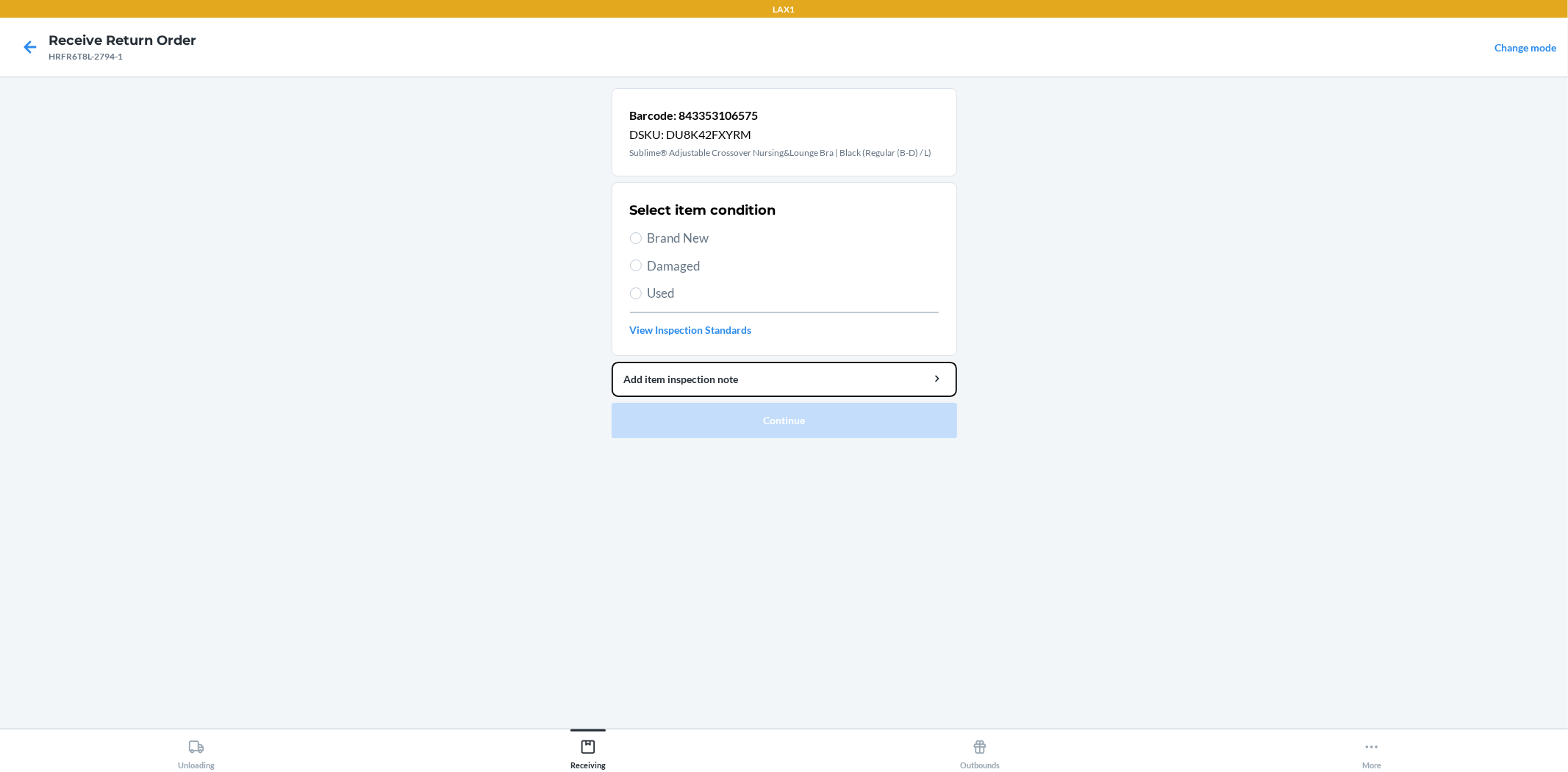
drag, startPoint x: 652, startPoint y: 388, endPoint x: 618, endPoint y: 530, distance: 146.0
drag, startPoint x: 618, startPoint y: 530, endPoint x: 1090, endPoint y: 359, distance: 502.0
click at [1090, 359] on main "Barcode: 843353106575 DSKU: DU8K42FXYRM Sublime® Adjustable Crossover Nursing&L…" at bounding box center [784, 403] width 1568 height 652
click at [634, 270] on input "Damaged" at bounding box center [635, 265] width 11 height 11
radio input "true"
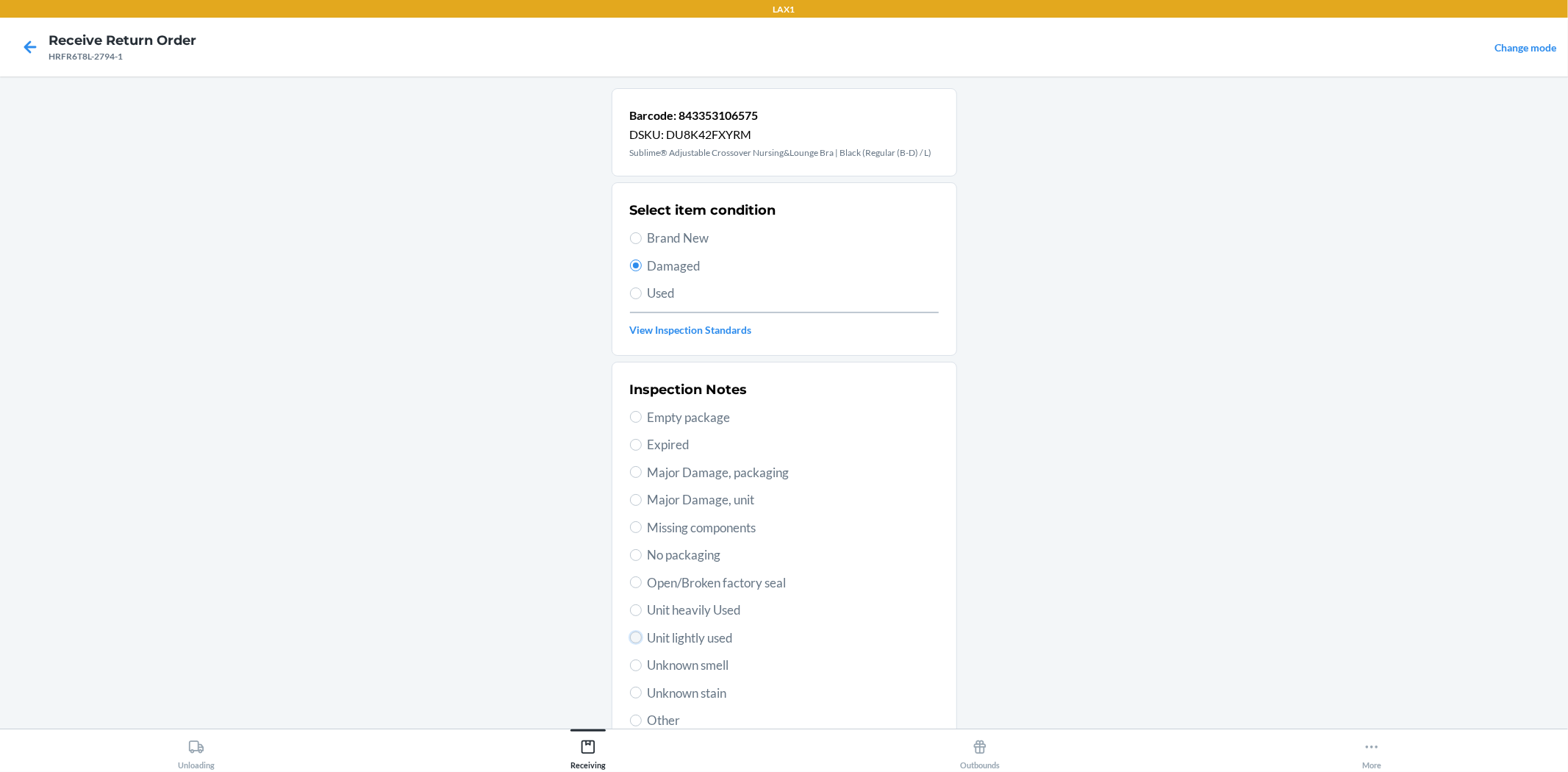
click at [630, 641] on input "Unit lightly used" at bounding box center [635, 637] width 11 height 11
radio input "true"
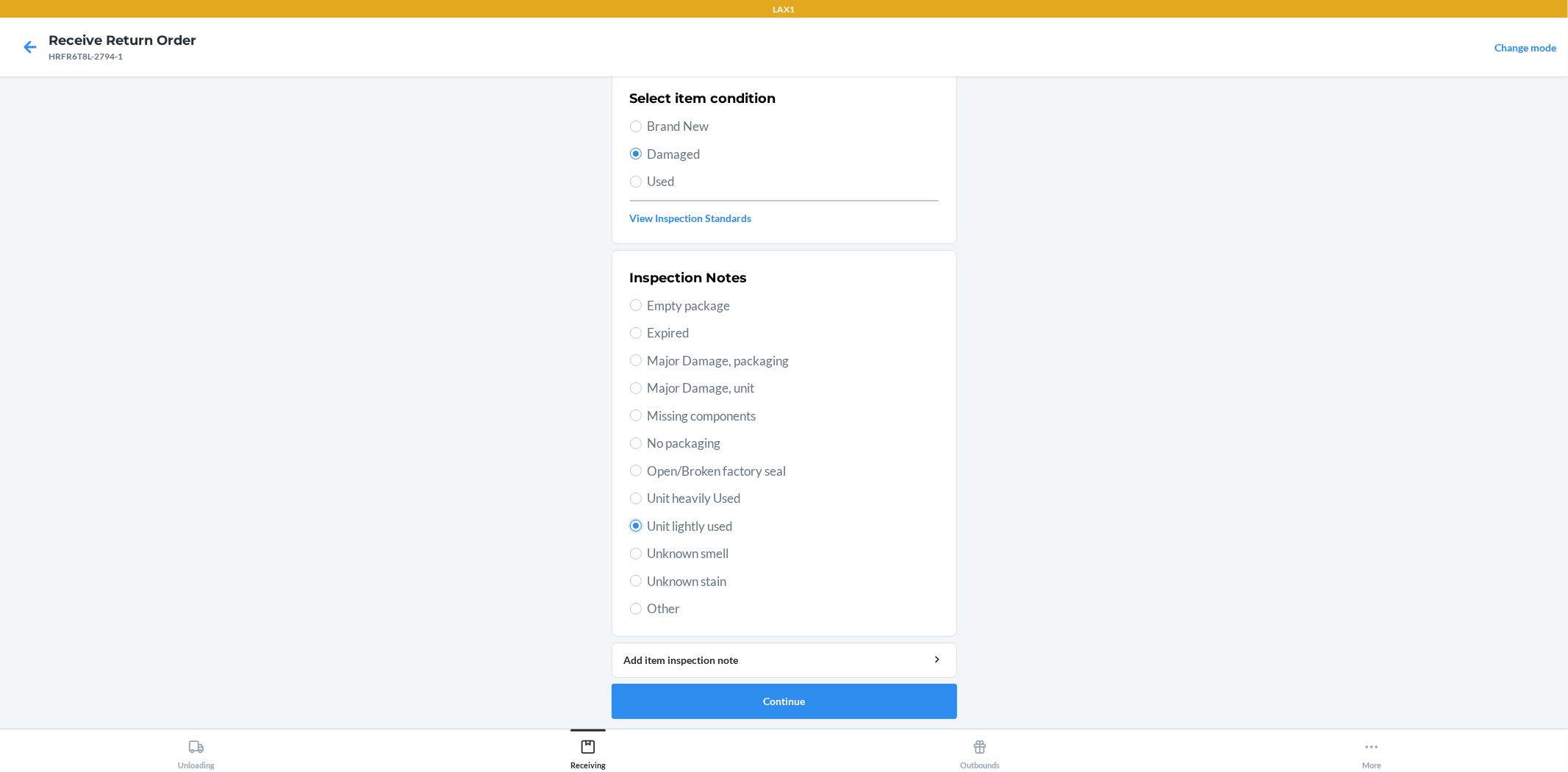
scroll to position [113, 0]
click at [791, 704] on button "Continue" at bounding box center [784, 700] width 345 height 35
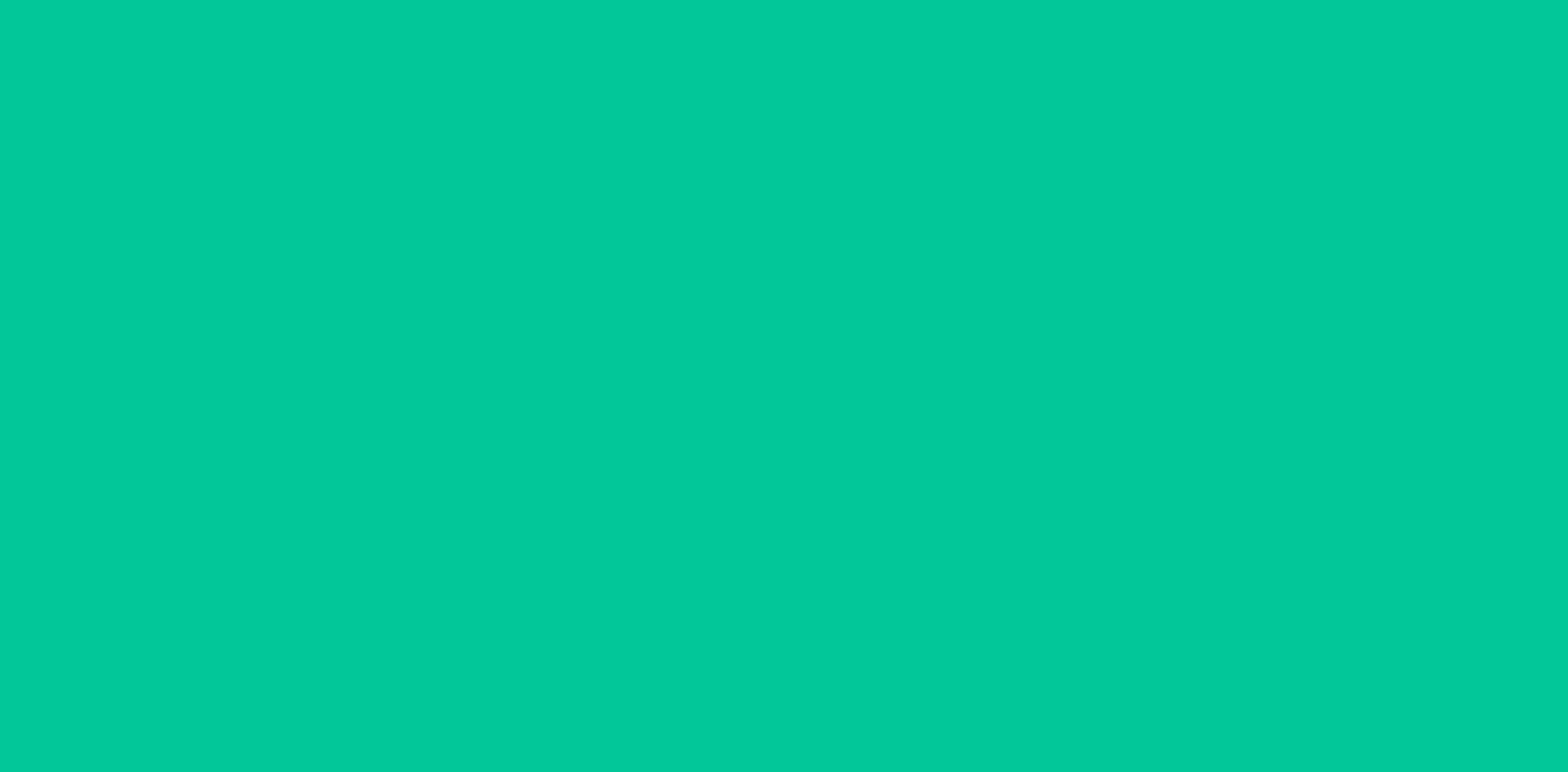
scroll to position [0, 0]
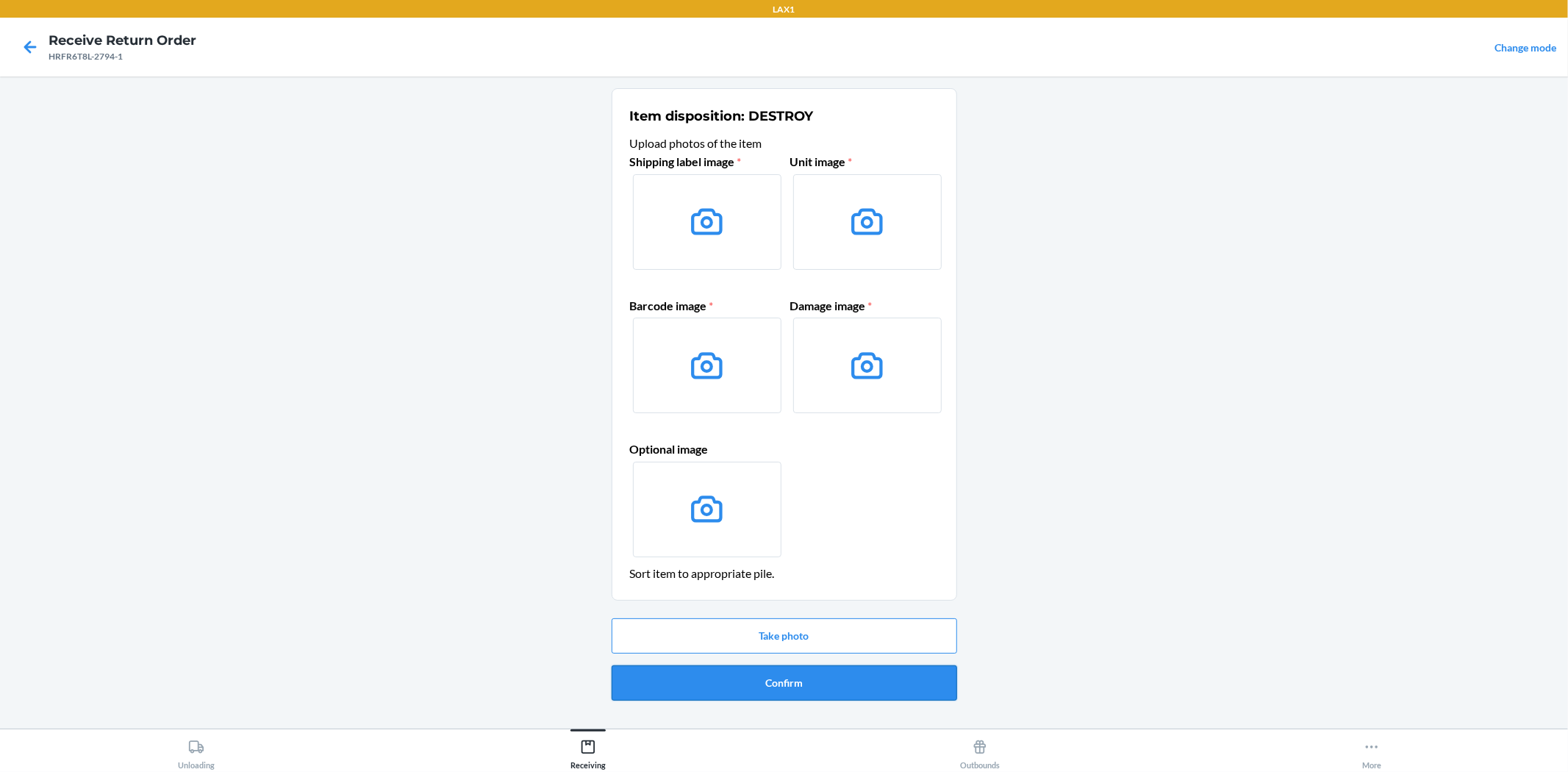
click at [652, 681] on button "Confirm" at bounding box center [784, 683] width 345 height 35
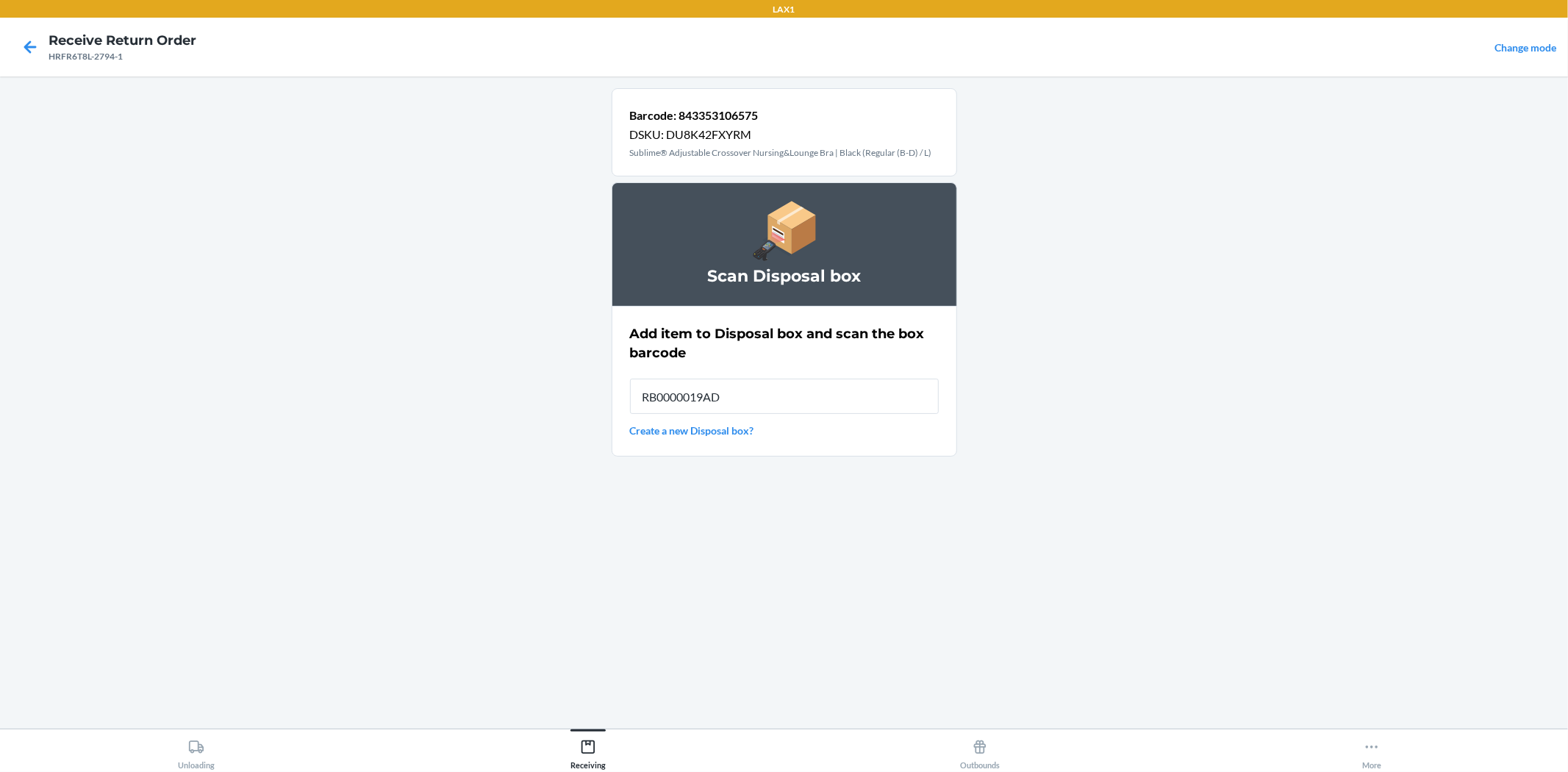
type input "RB0000019AD"
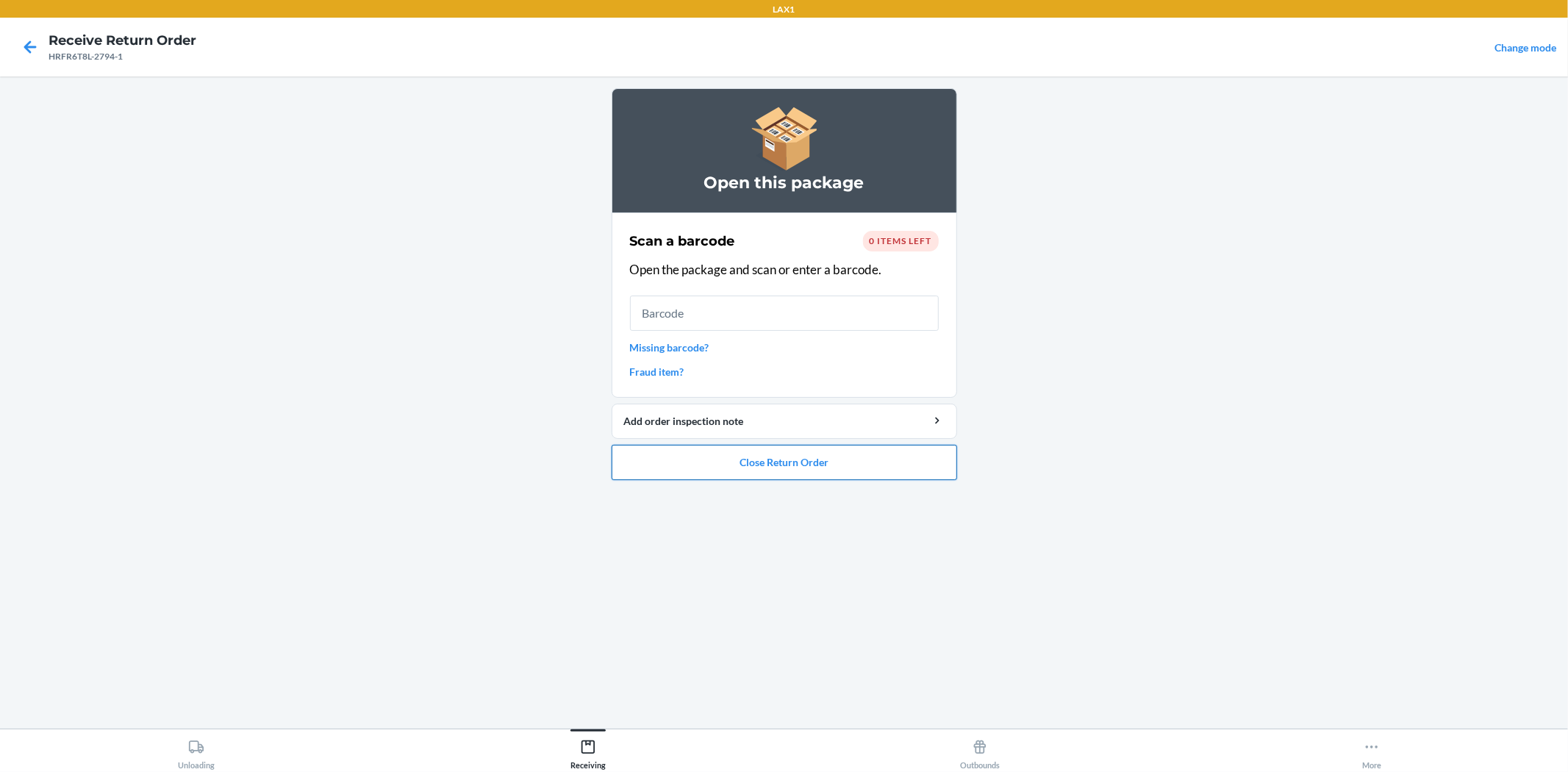
click at [813, 472] on button "Close Return Order" at bounding box center [784, 463] width 345 height 35
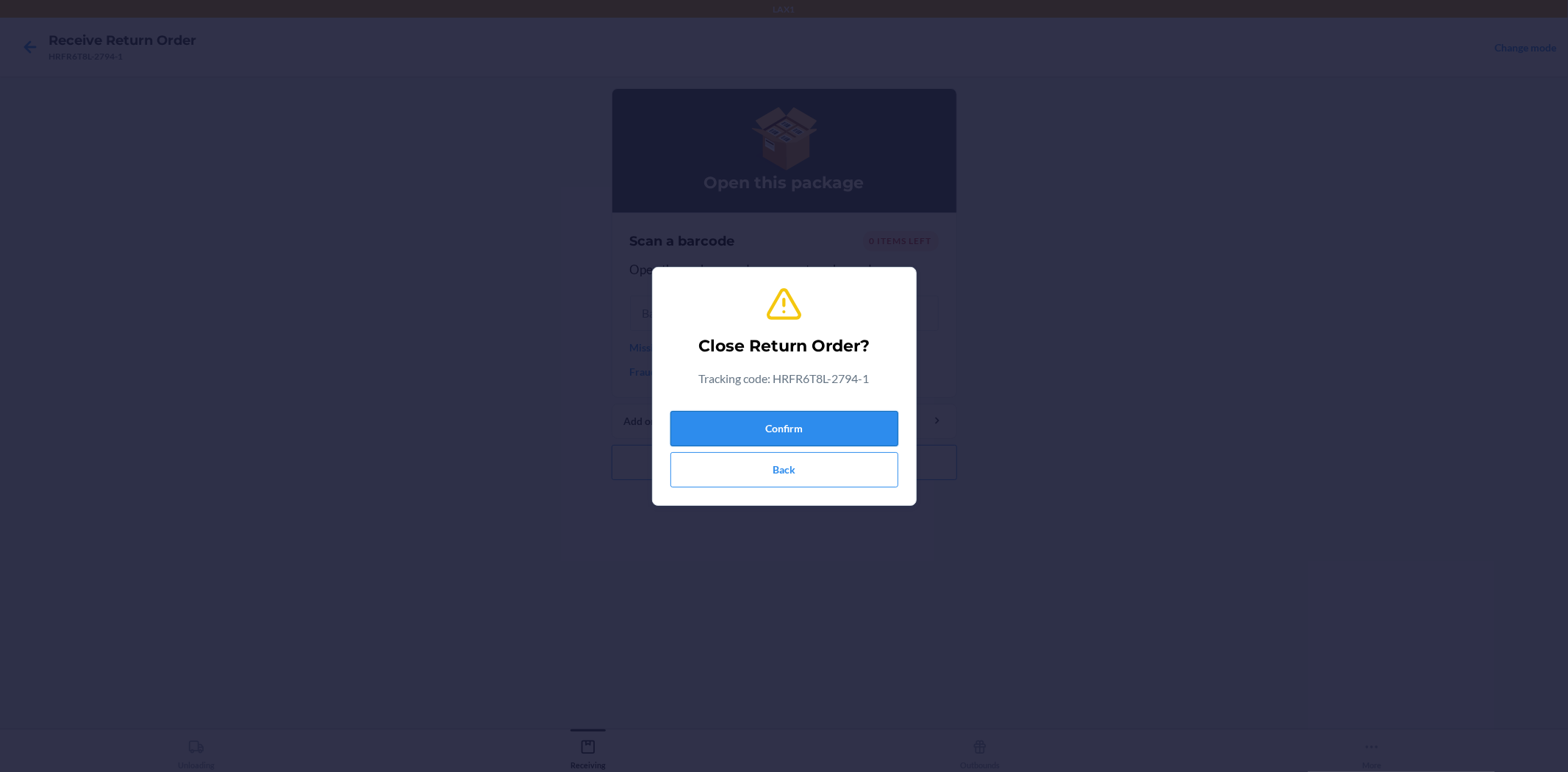
click at [828, 422] on button "Confirm" at bounding box center [784, 428] width 228 height 35
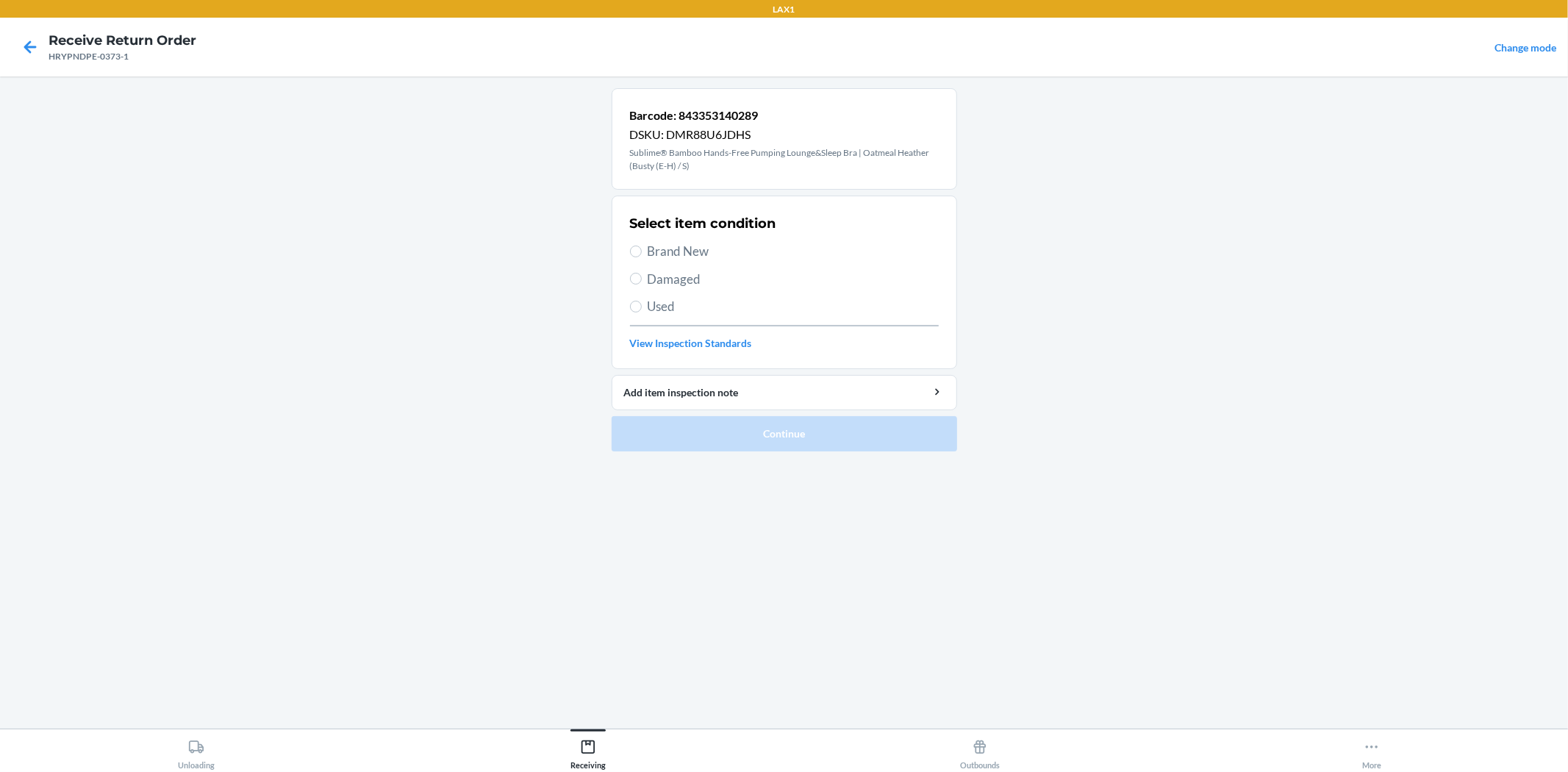
click at [637, 259] on label "Brand New" at bounding box center [784, 252] width 309 height 19
click at [637, 257] on input "Brand New" at bounding box center [635, 251] width 11 height 11
radio input "true"
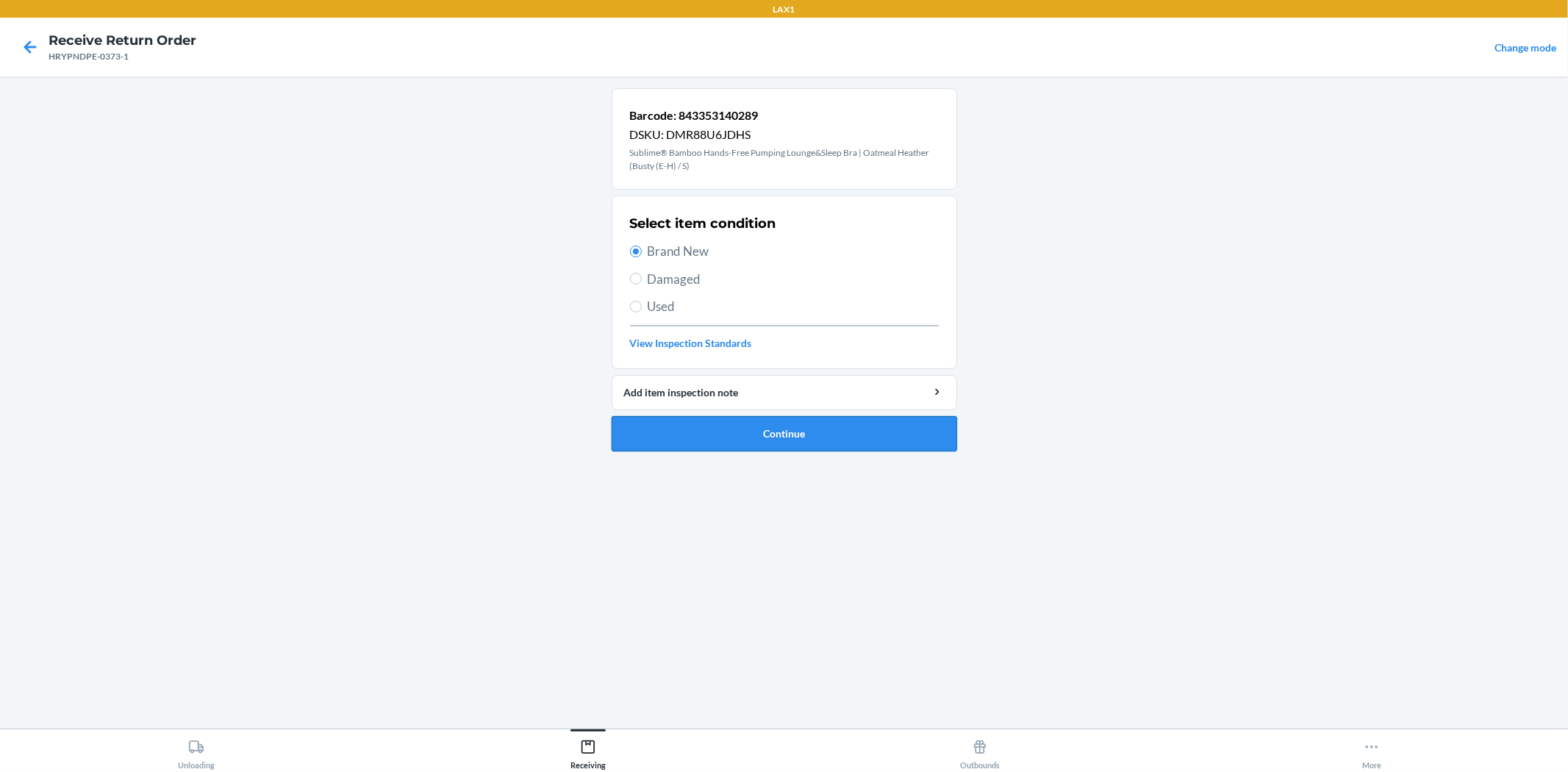
click at [729, 435] on button "Continue" at bounding box center [784, 434] width 345 height 35
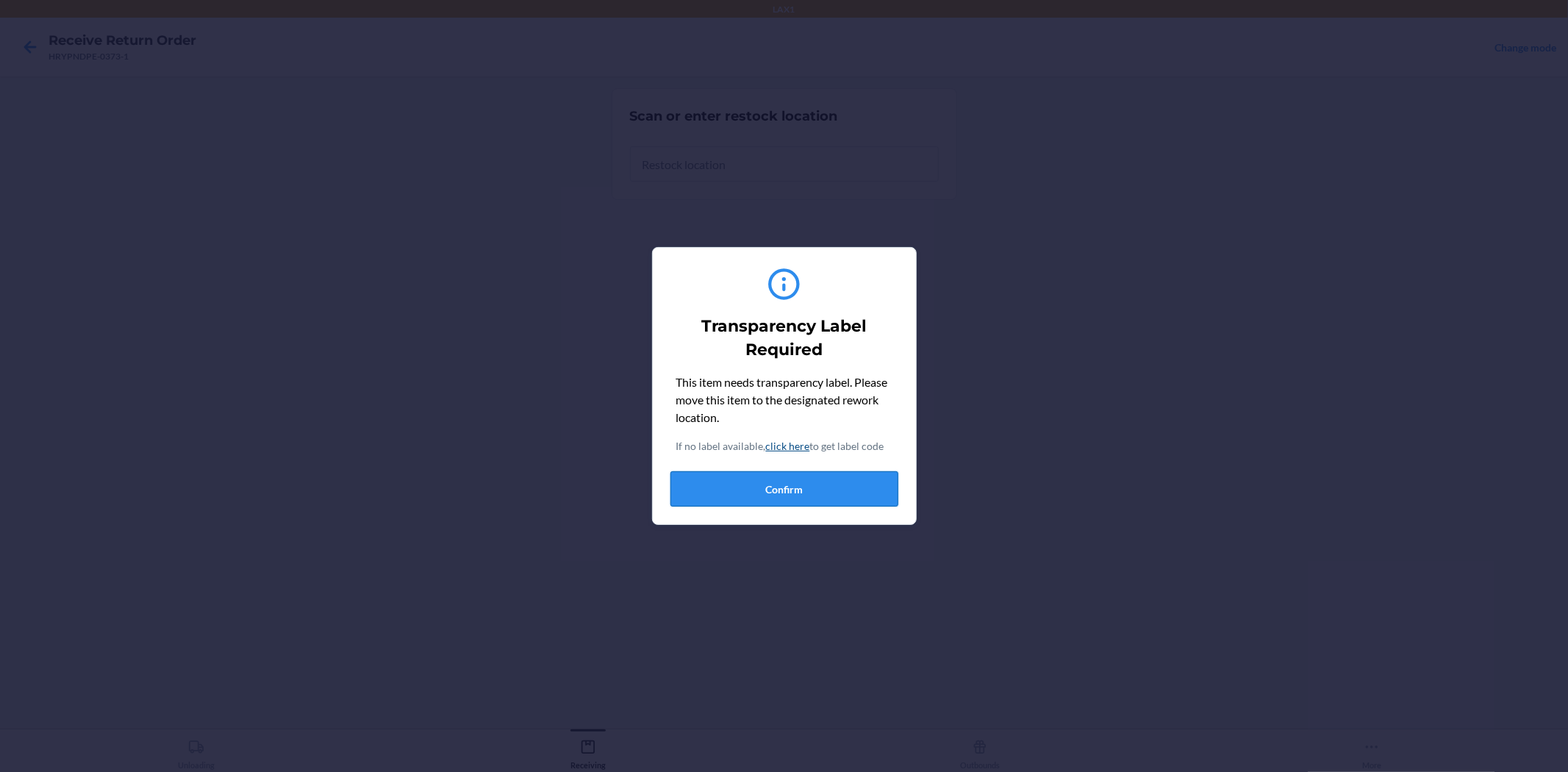
click at [840, 487] on button "Confirm" at bounding box center [784, 489] width 228 height 35
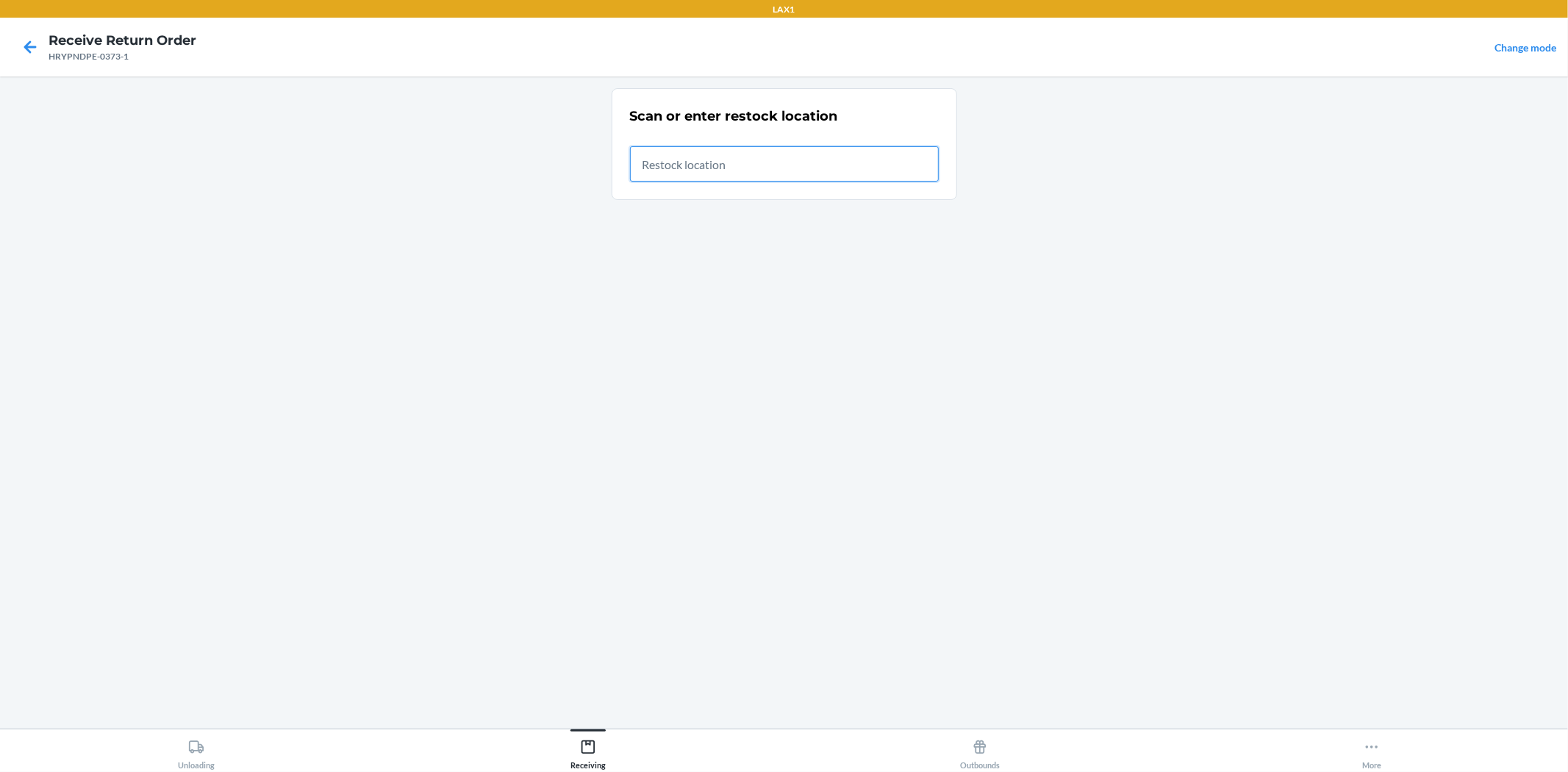
click at [752, 164] on input "text" at bounding box center [784, 164] width 309 height 35
type input "RTCART017"
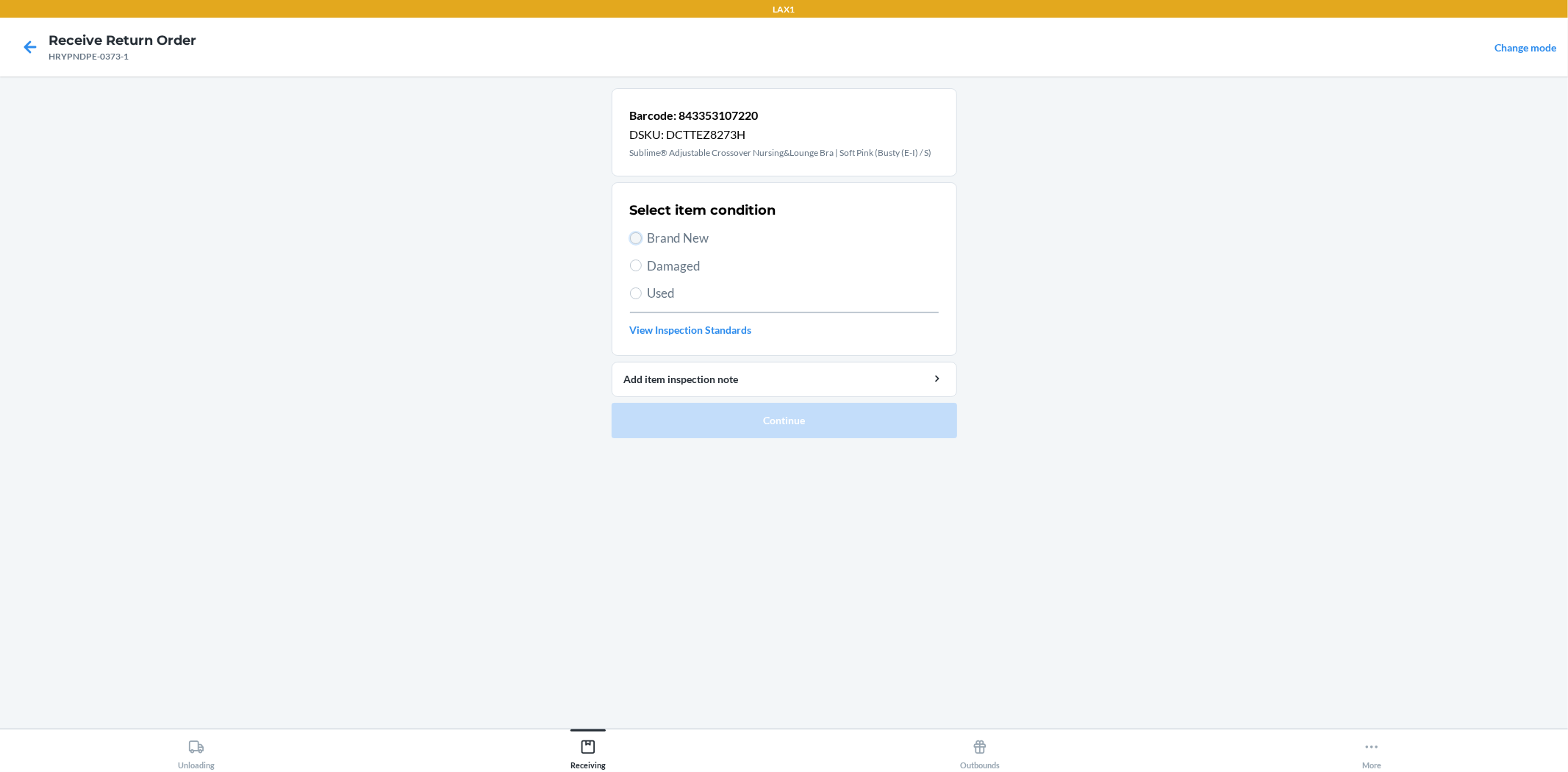
click at [637, 243] on input "Brand New" at bounding box center [635, 238] width 11 height 11
radio input "true"
click at [685, 435] on button "Continue" at bounding box center [784, 420] width 345 height 35
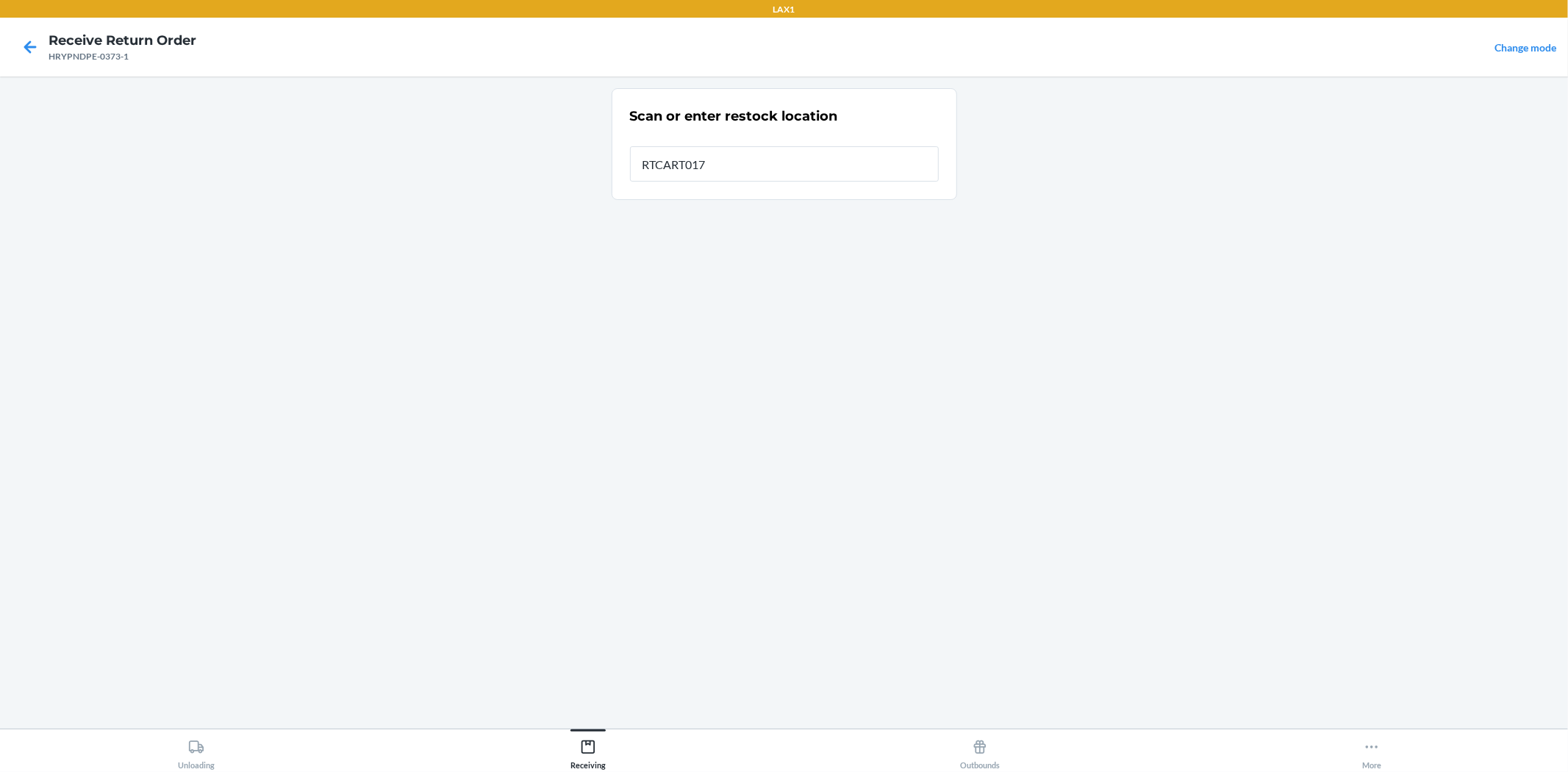
type input "RTCART017"
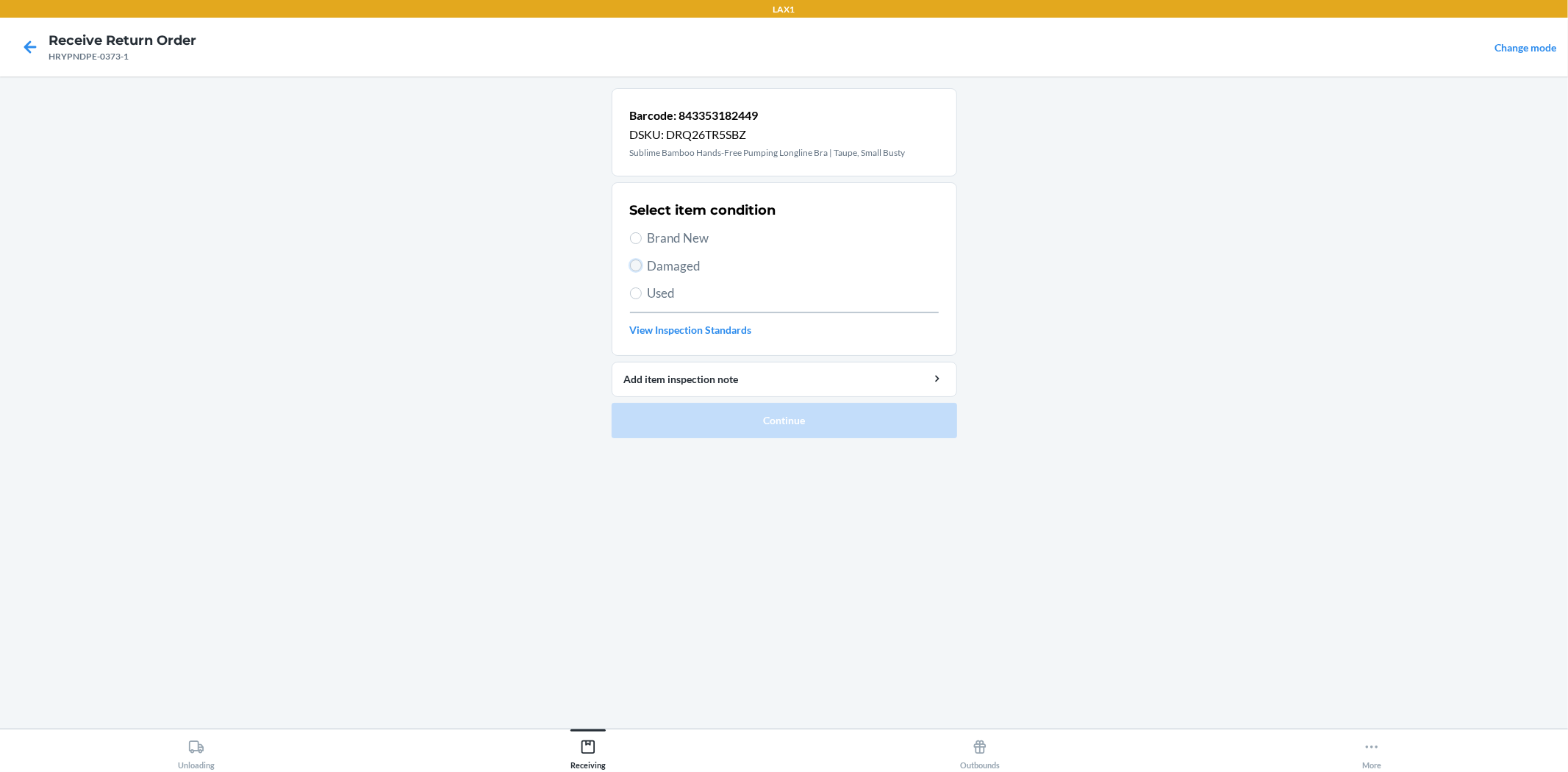
click at [637, 266] on input "Damaged" at bounding box center [635, 265] width 11 height 11
radio input "true"
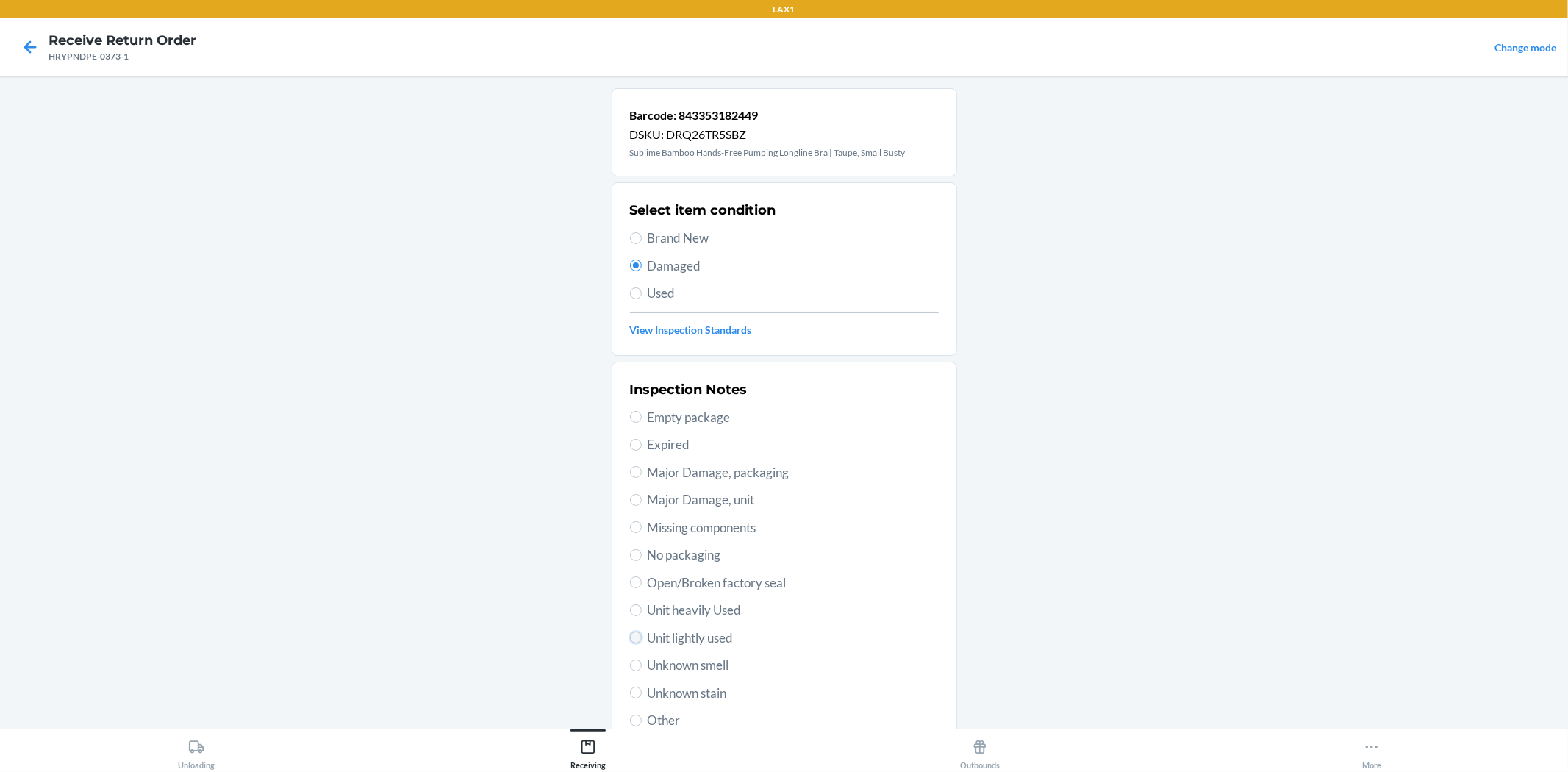
click at [633, 641] on input "Unit lightly used" at bounding box center [635, 637] width 11 height 11
radio input "true"
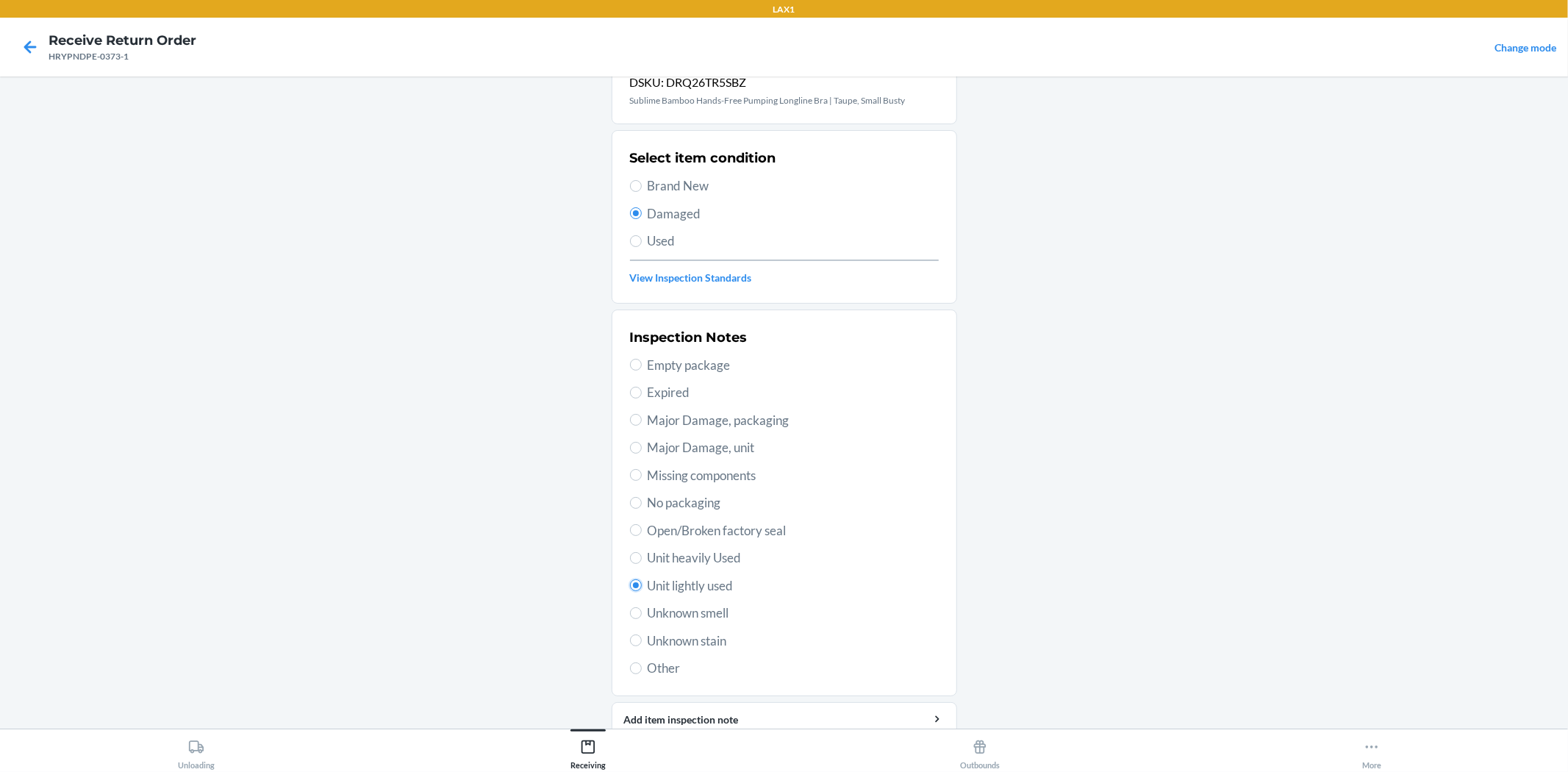
scroll to position [113, 0]
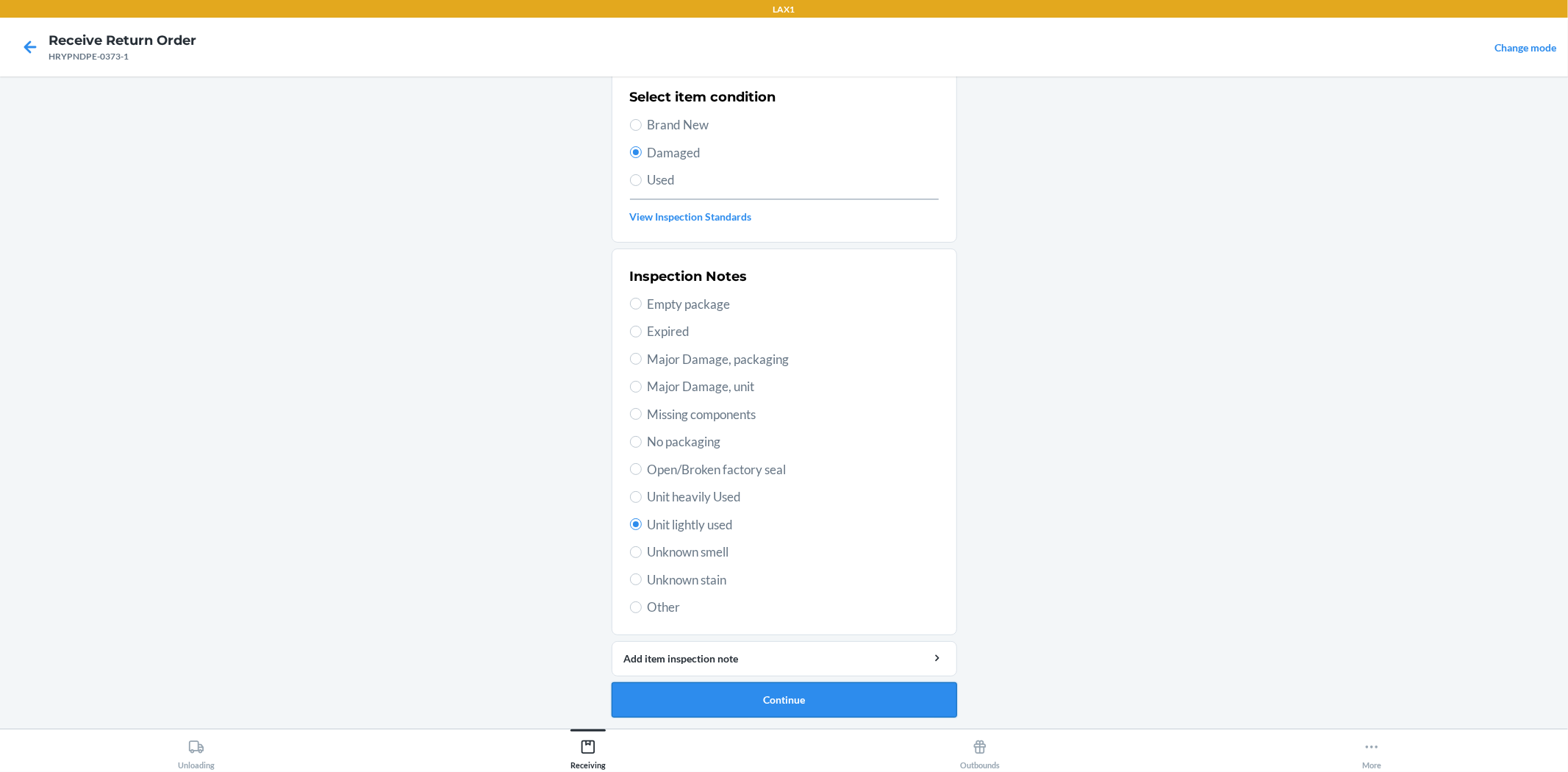
click at [706, 693] on button "Continue" at bounding box center [784, 700] width 345 height 35
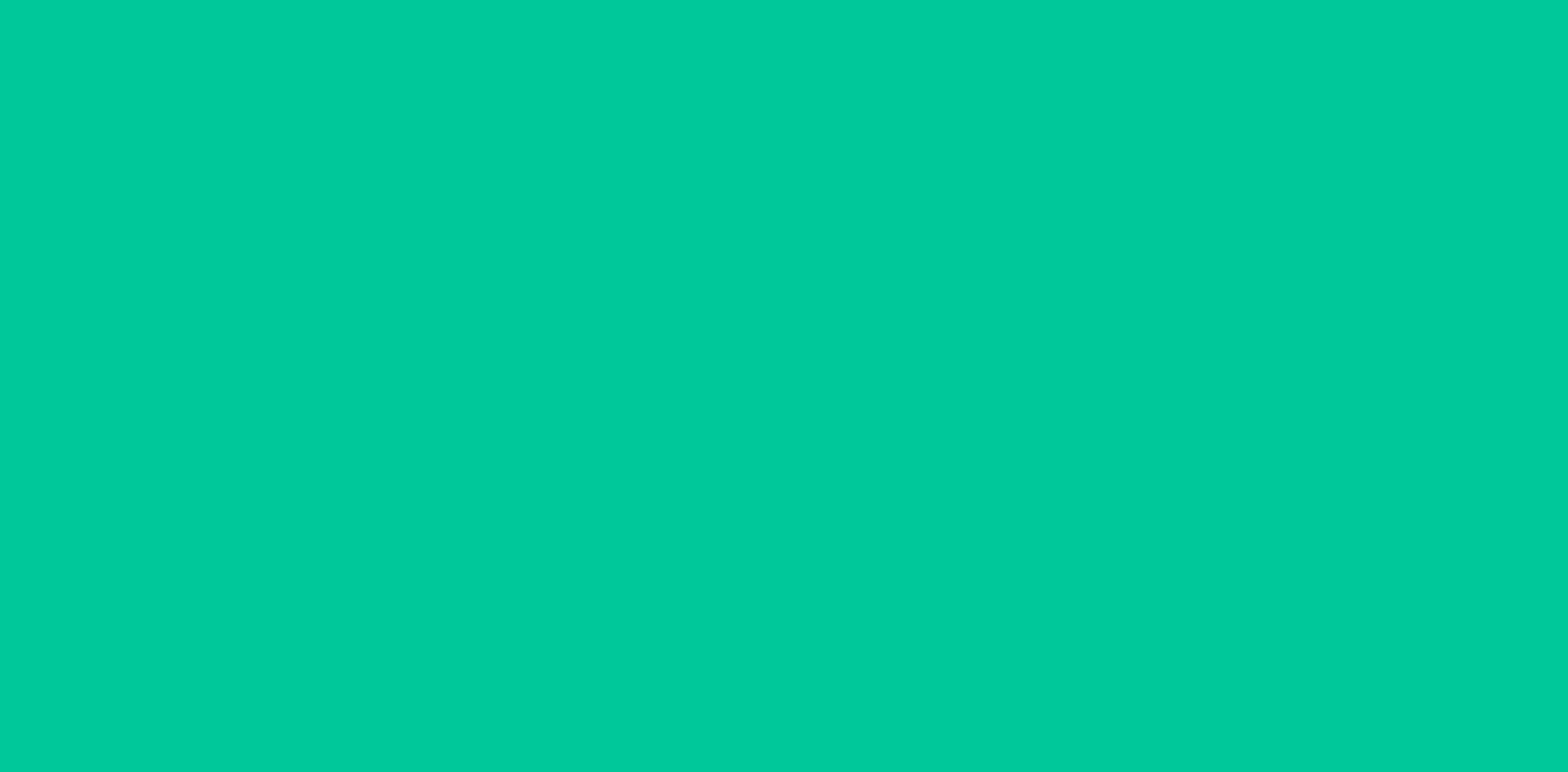
scroll to position [0, 0]
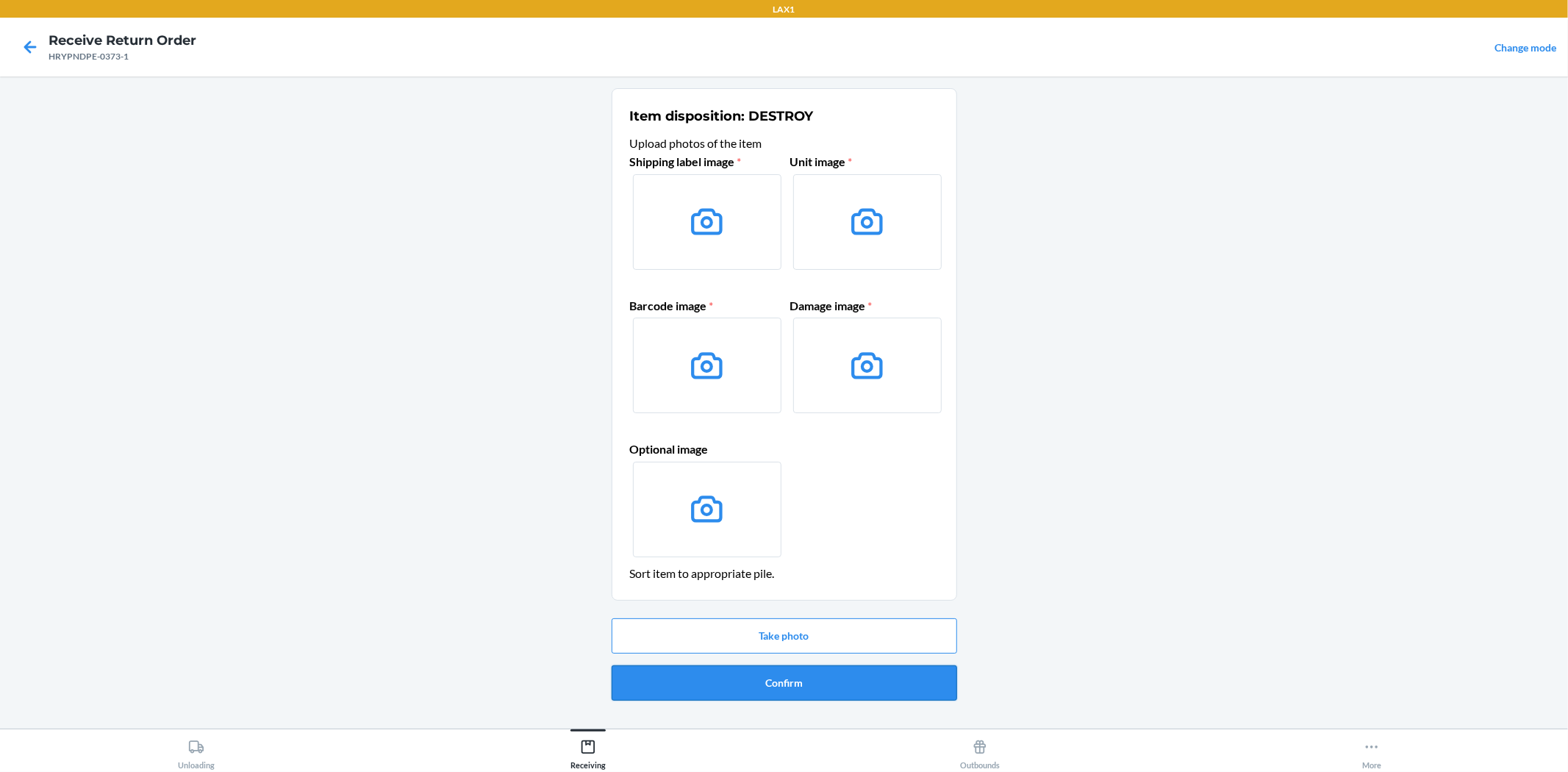
click at [816, 690] on button "Confirm" at bounding box center [784, 683] width 345 height 35
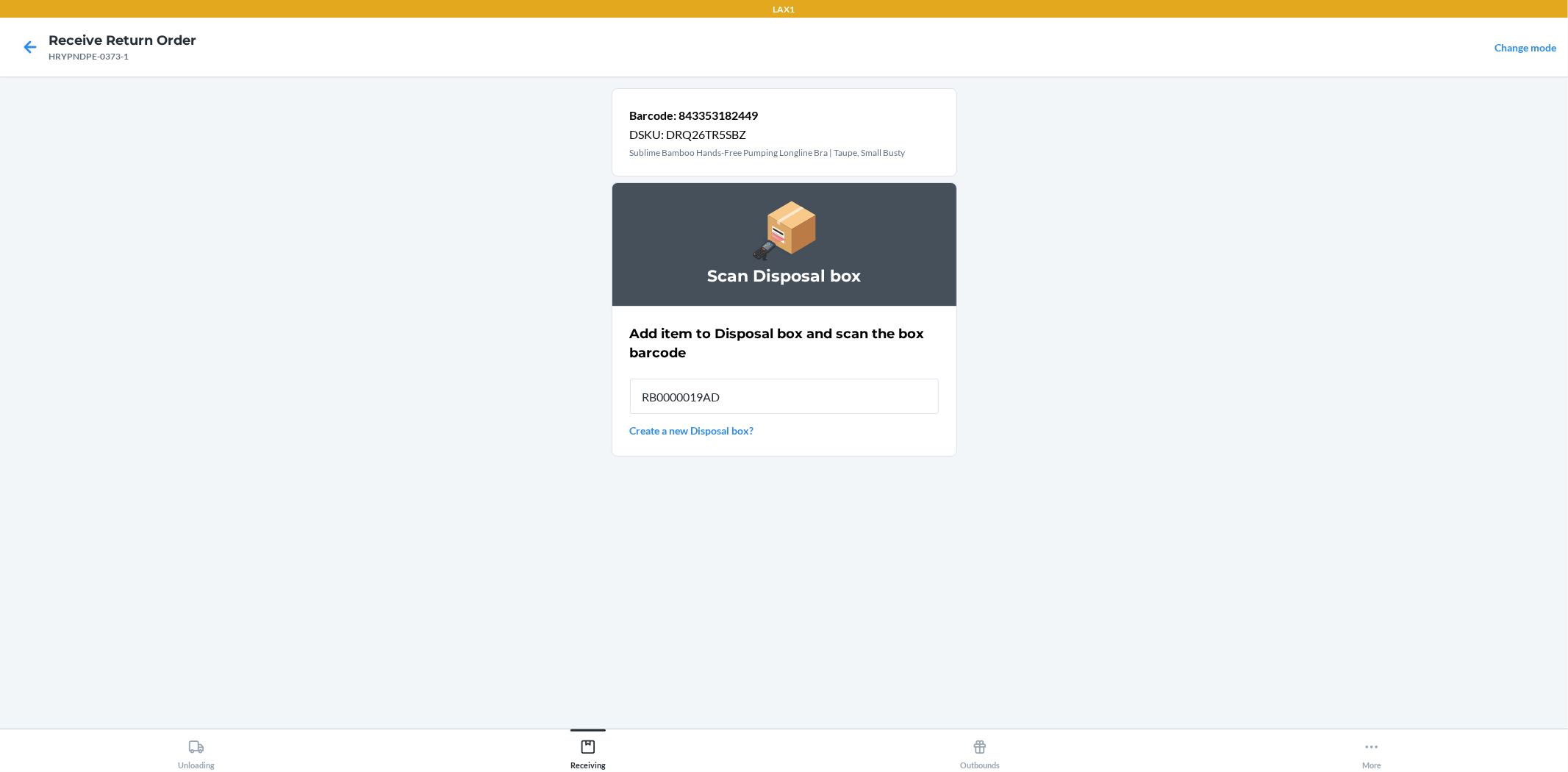
type input "RB0000019AD"
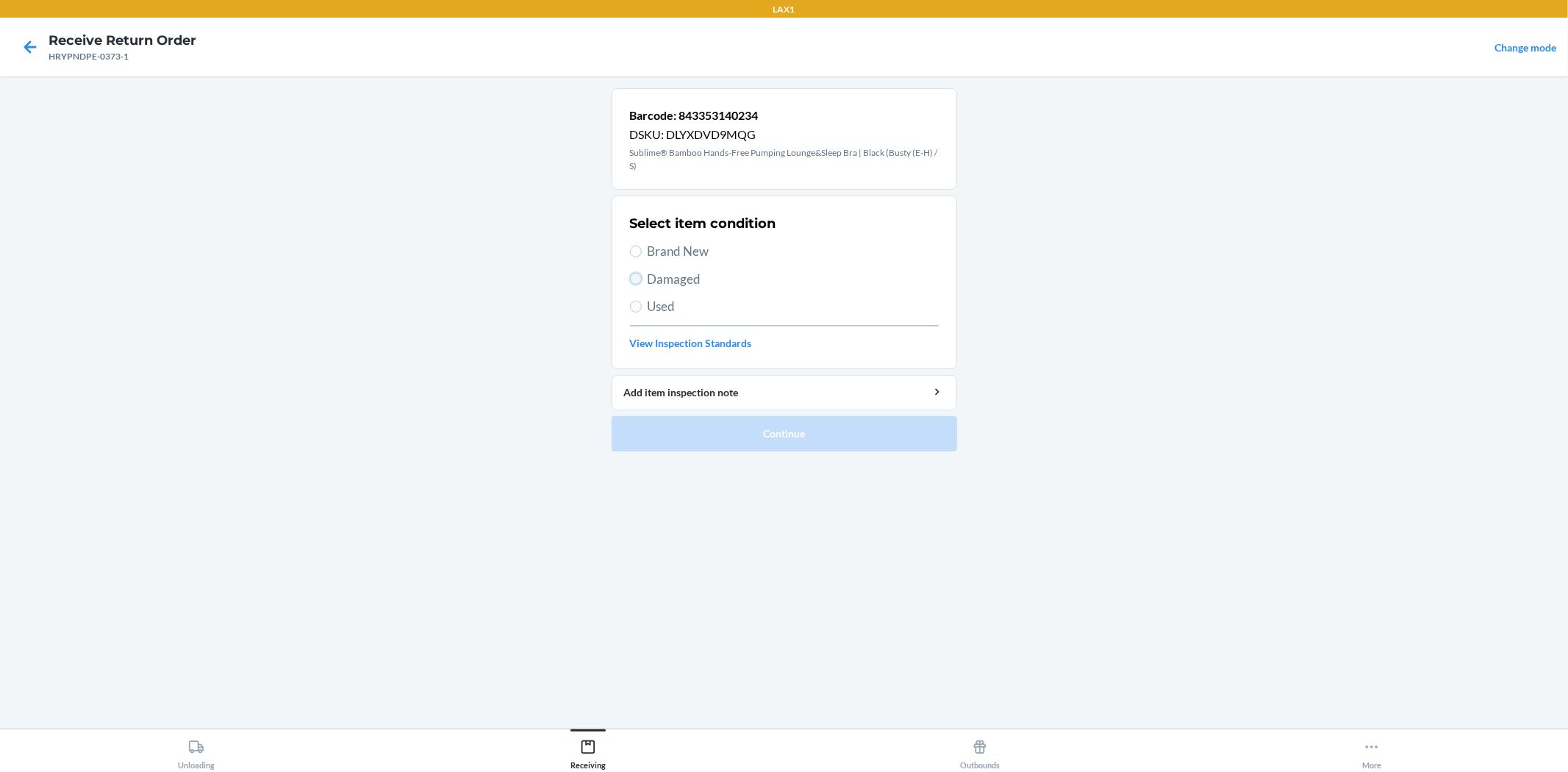
click at [634, 282] on input "Damaged" at bounding box center [635, 278] width 11 height 11
radio input "true"
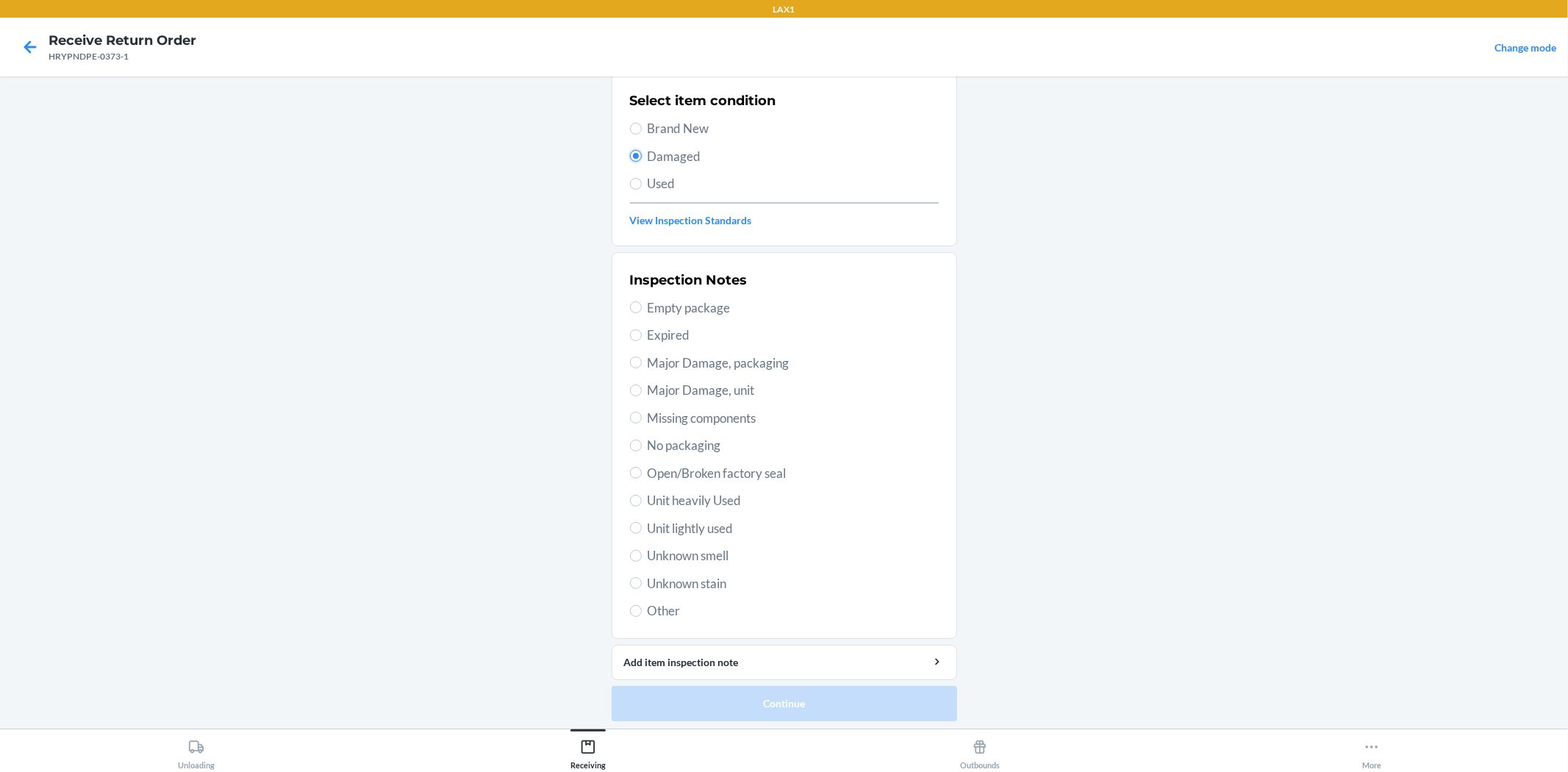
scroll to position [126, 0]
click at [629, 528] on input "Unit lightly used" at bounding box center [635, 524] width 11 height 11
radio input "true"
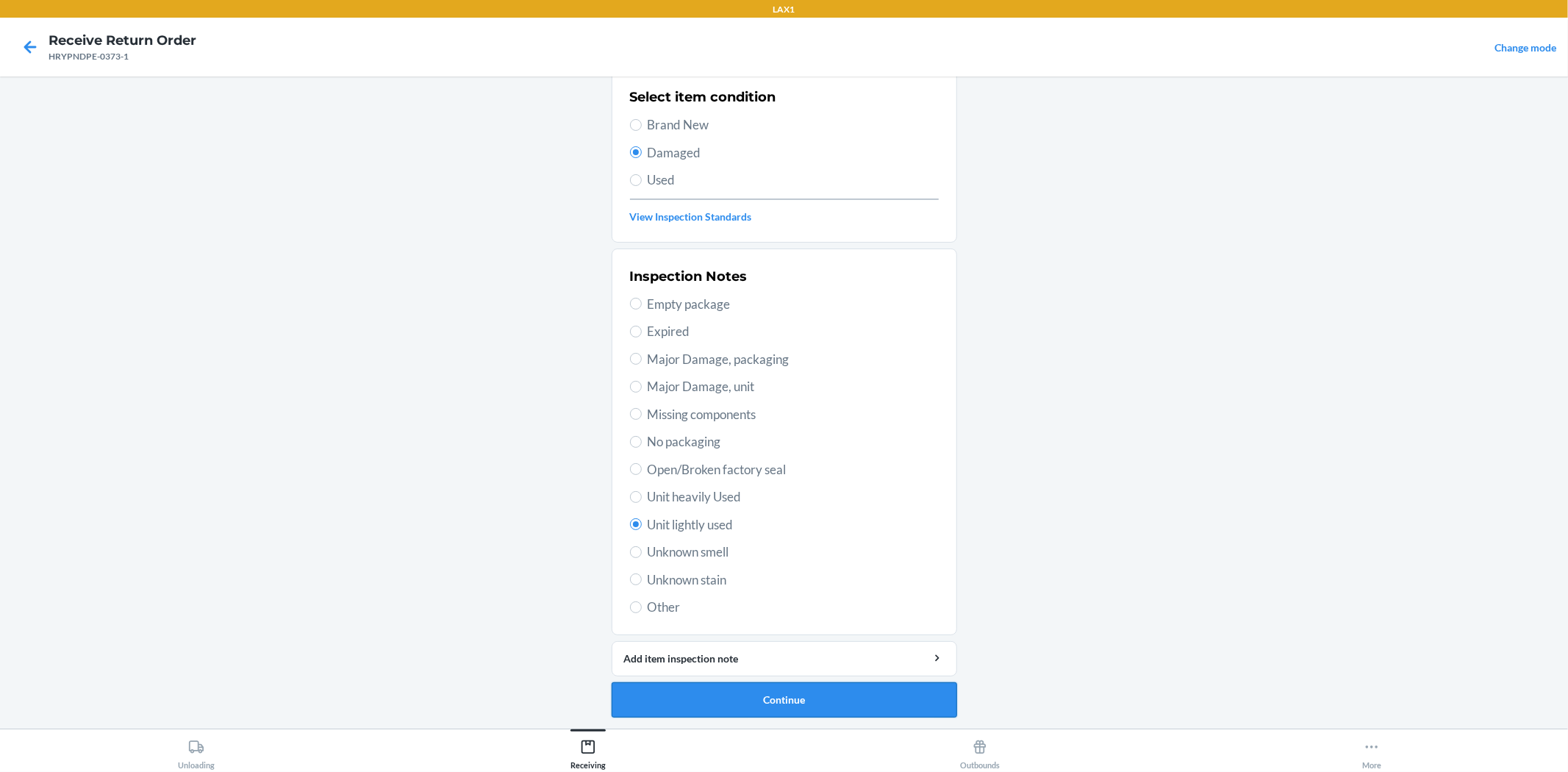
click at [745, 704] on button "Continue" at bounding box center [784, 700] width 345 height 35
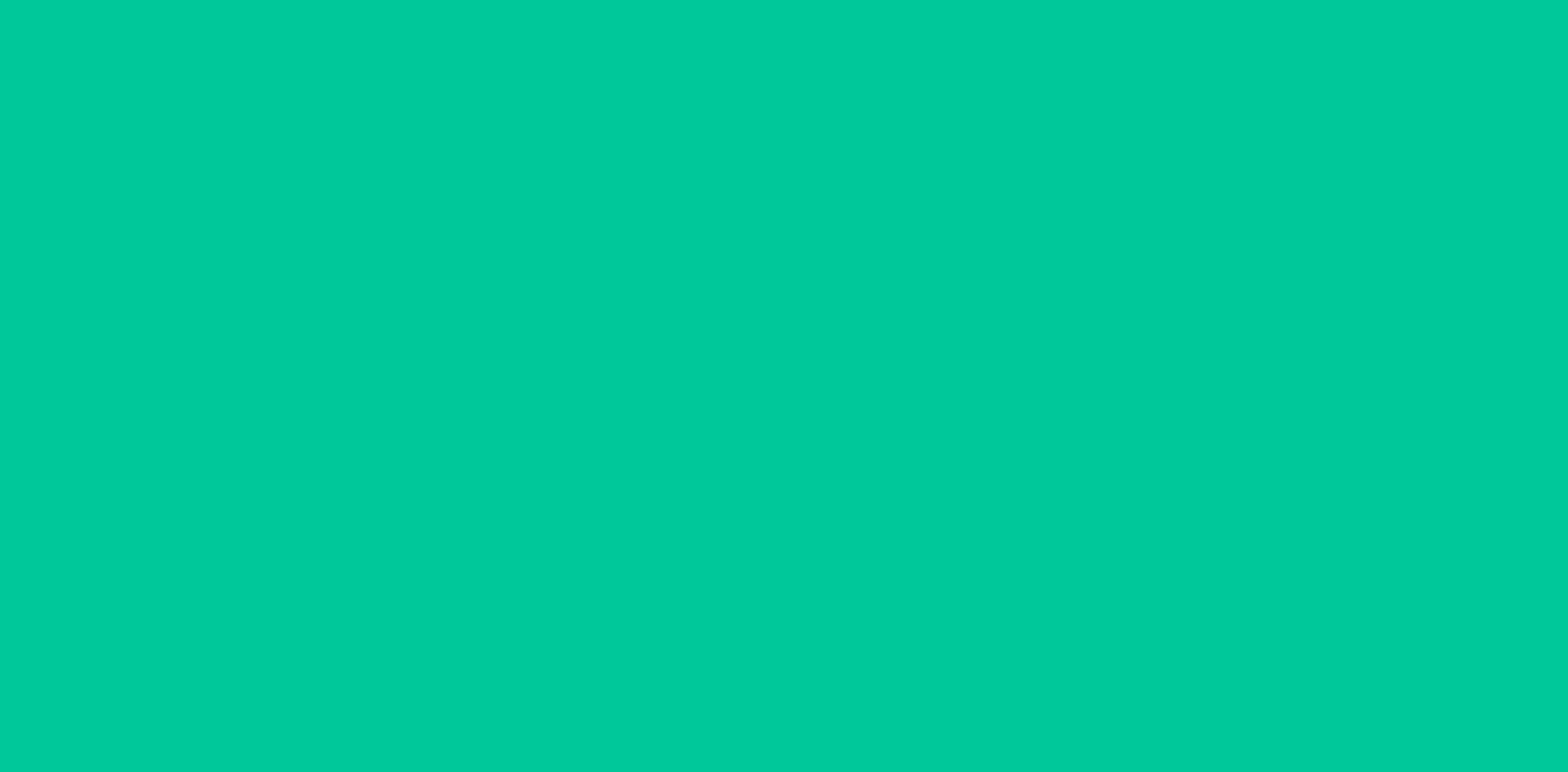
scroll to position [0, 0]
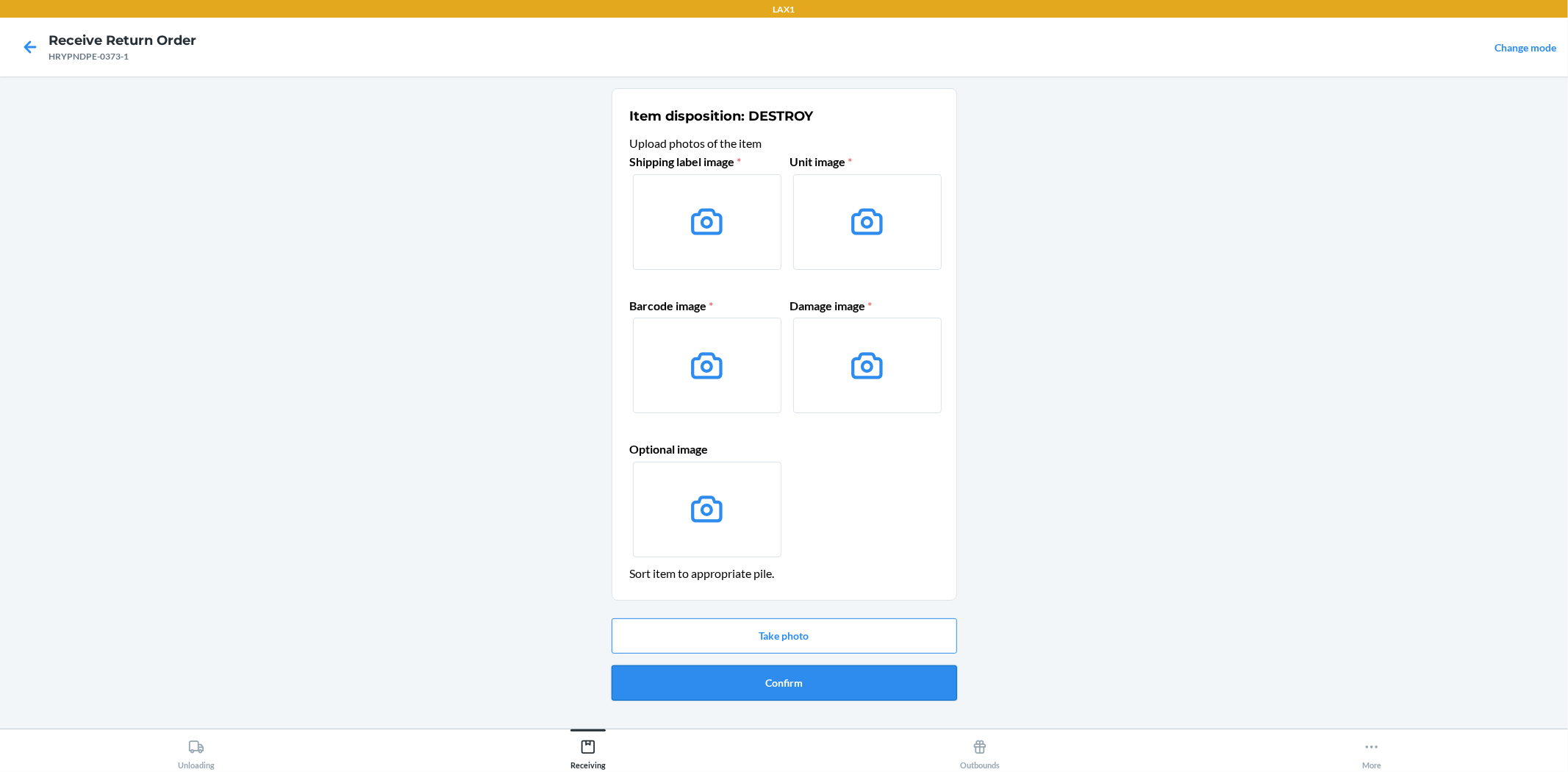
click at [726, 689] on button "Confirm" at bounding box center [784, 683] width 345 height 35
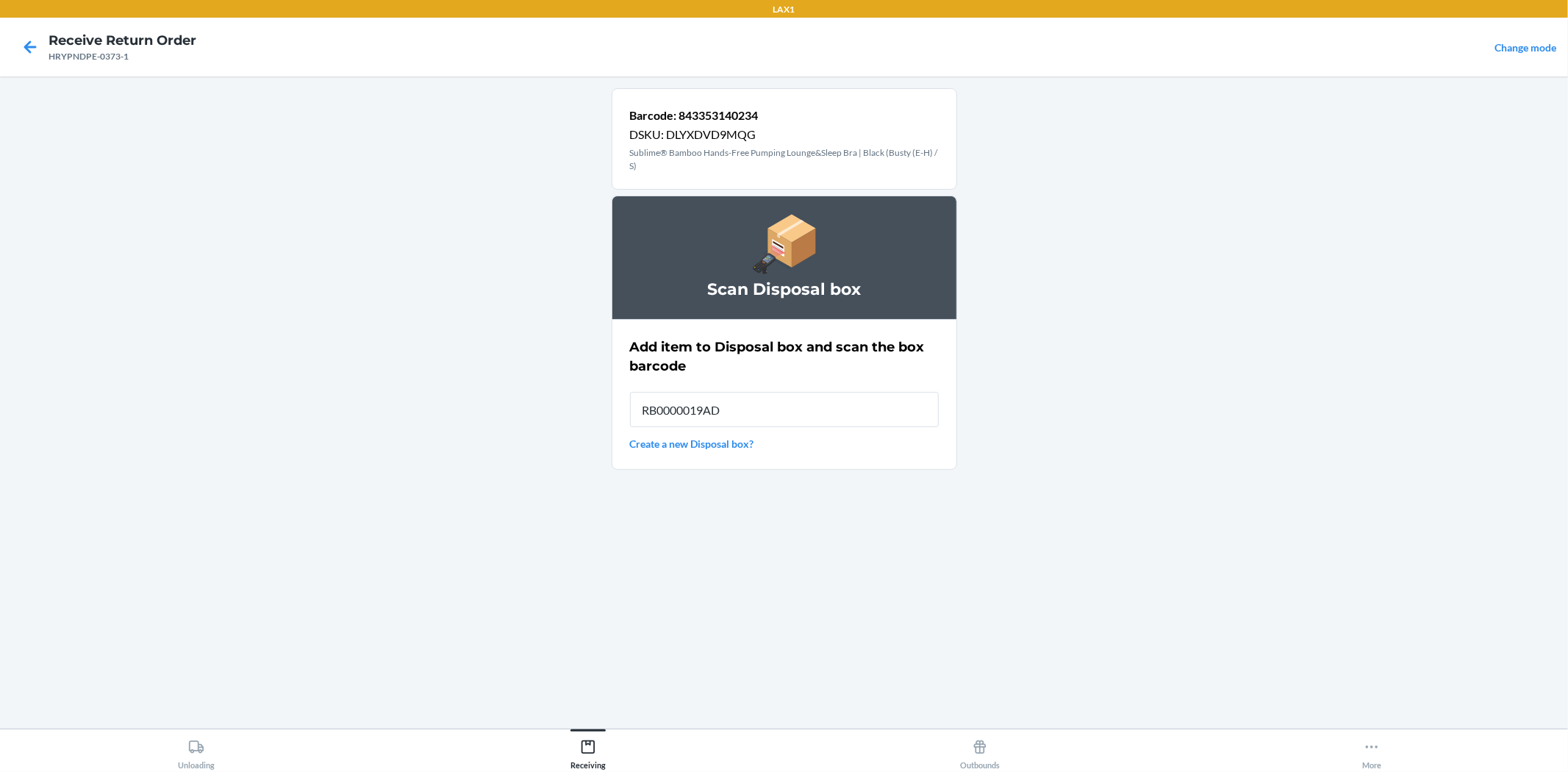
type input "RB0000019AD"
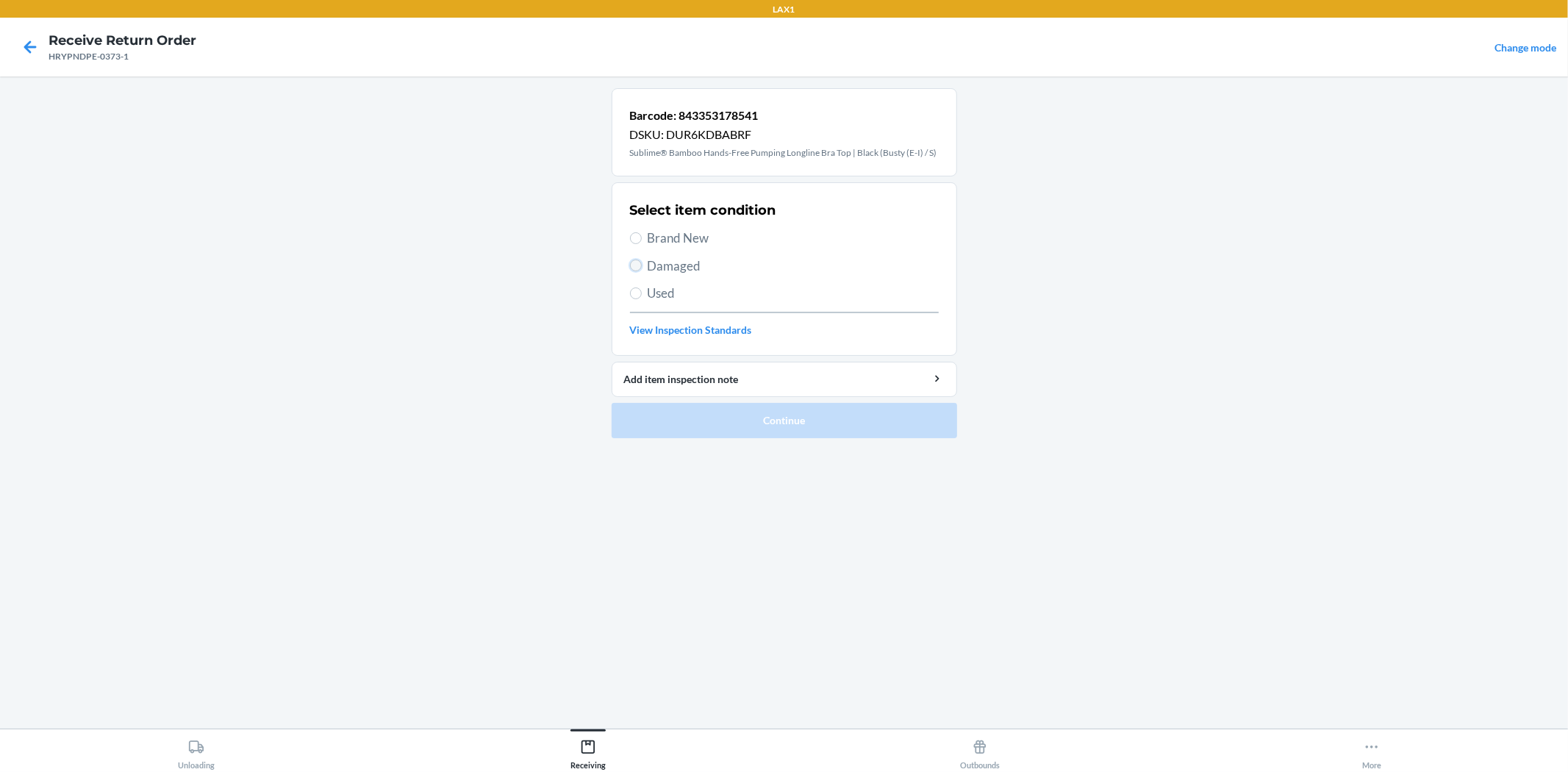
click at [634, 269] on input "Damaged" at bounding box center [635, 265] width 11 height 11
radio input "true"
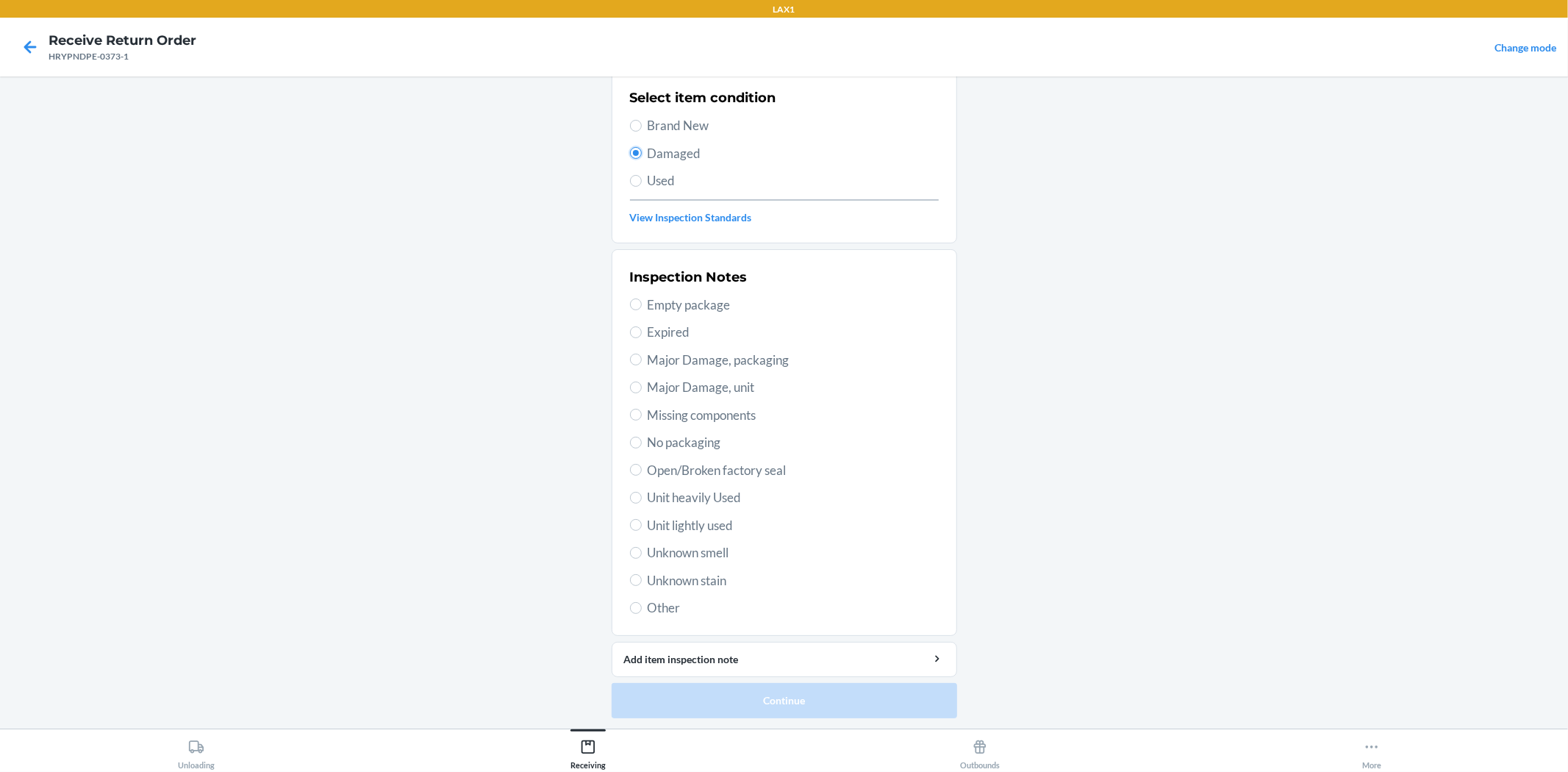
scroll to position [113, 0]
click at [637, 527] on label "Unit lightly used" at bounding box center [784, 526] width 309 height 19
click at [637, 527] on input "Unit lightly used" at bounding box center [635, 524] width 11 height 11
radio input "true"
click at [765, 699] on button "Continue" at bounding box center [784, 700] width 345 height 35
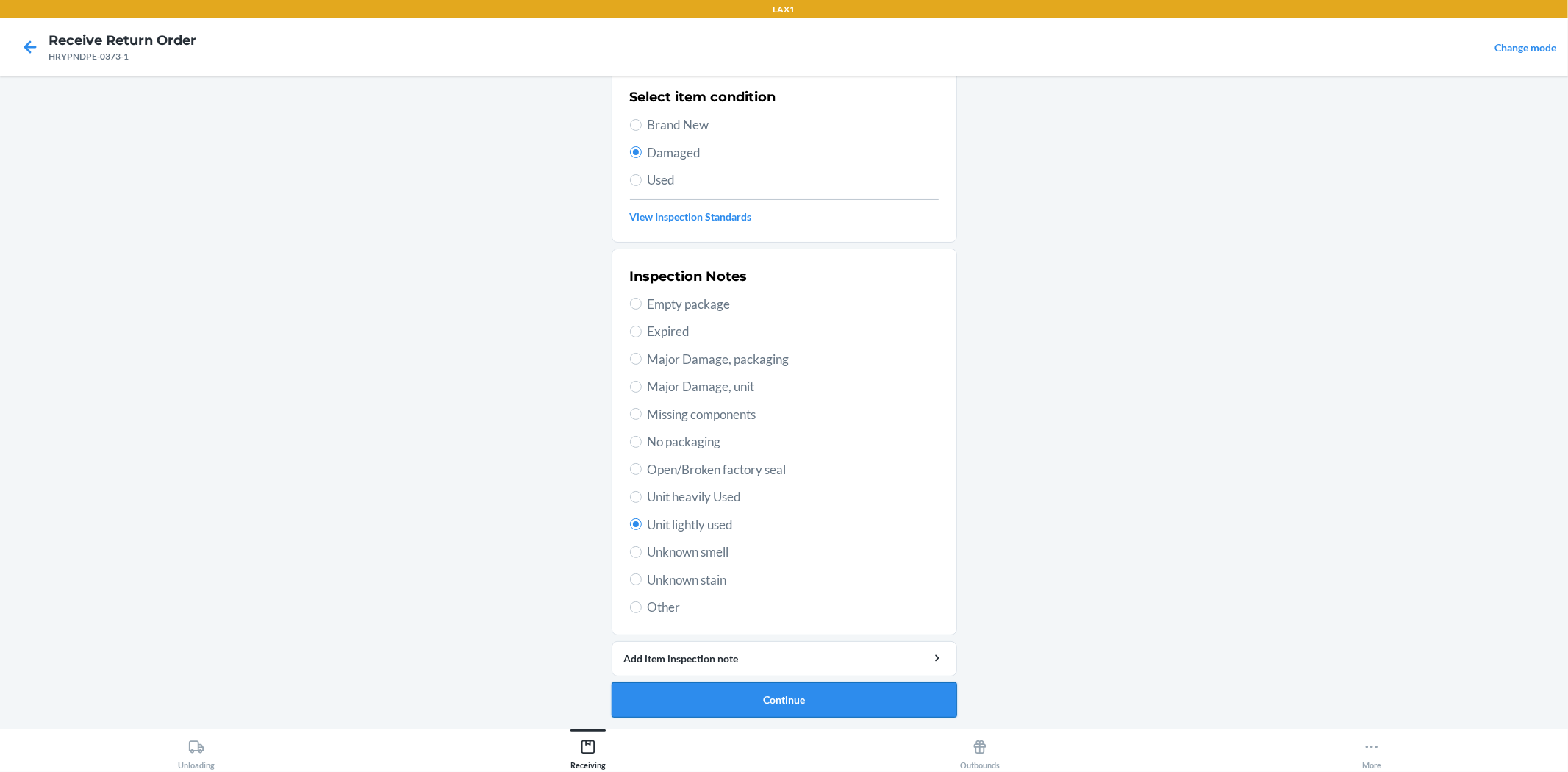
scroll to position [0, 0]
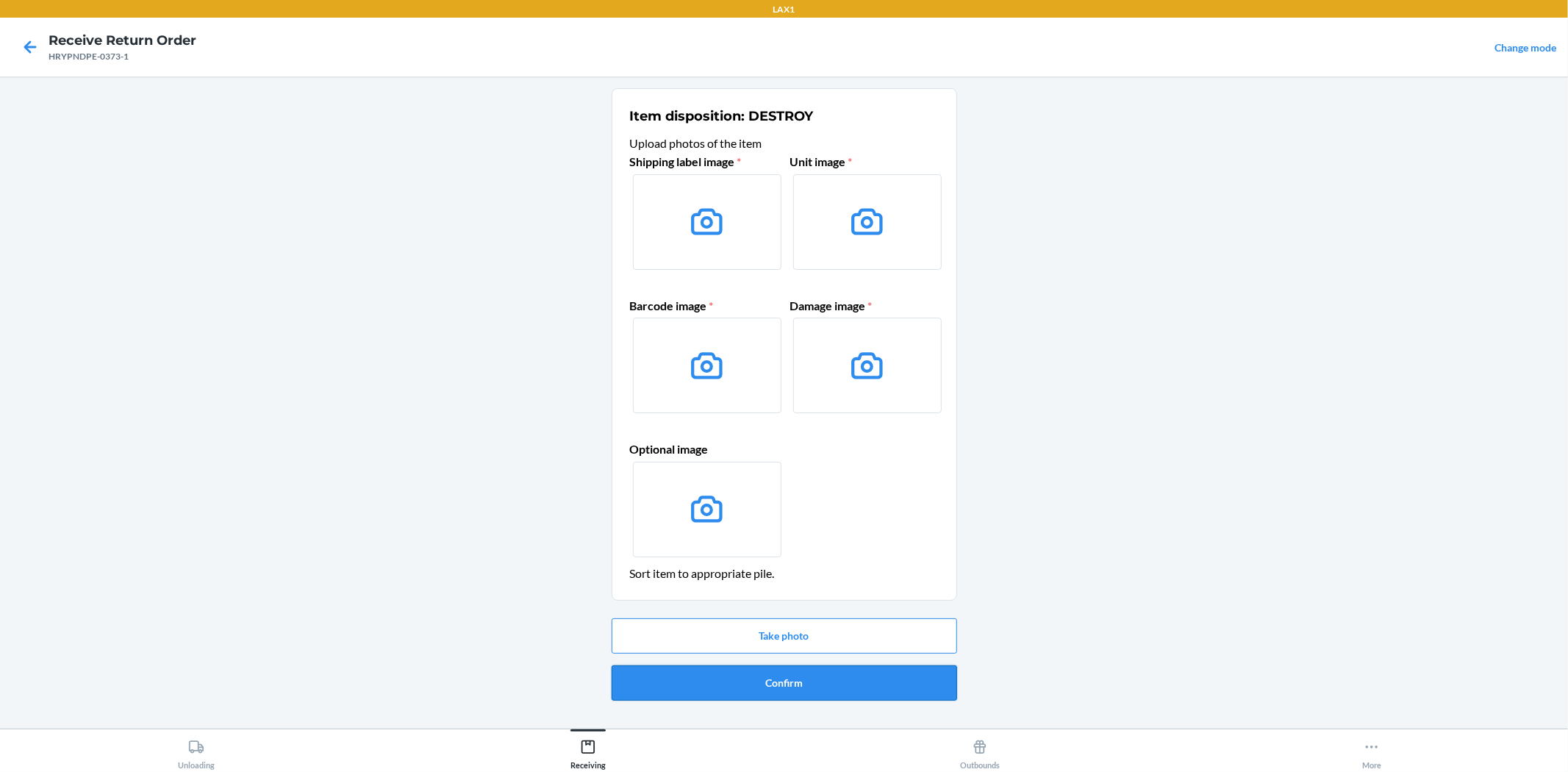
click at [800, 681] on button "Confirm" at bounding box center [784, 683] width 345 height 35
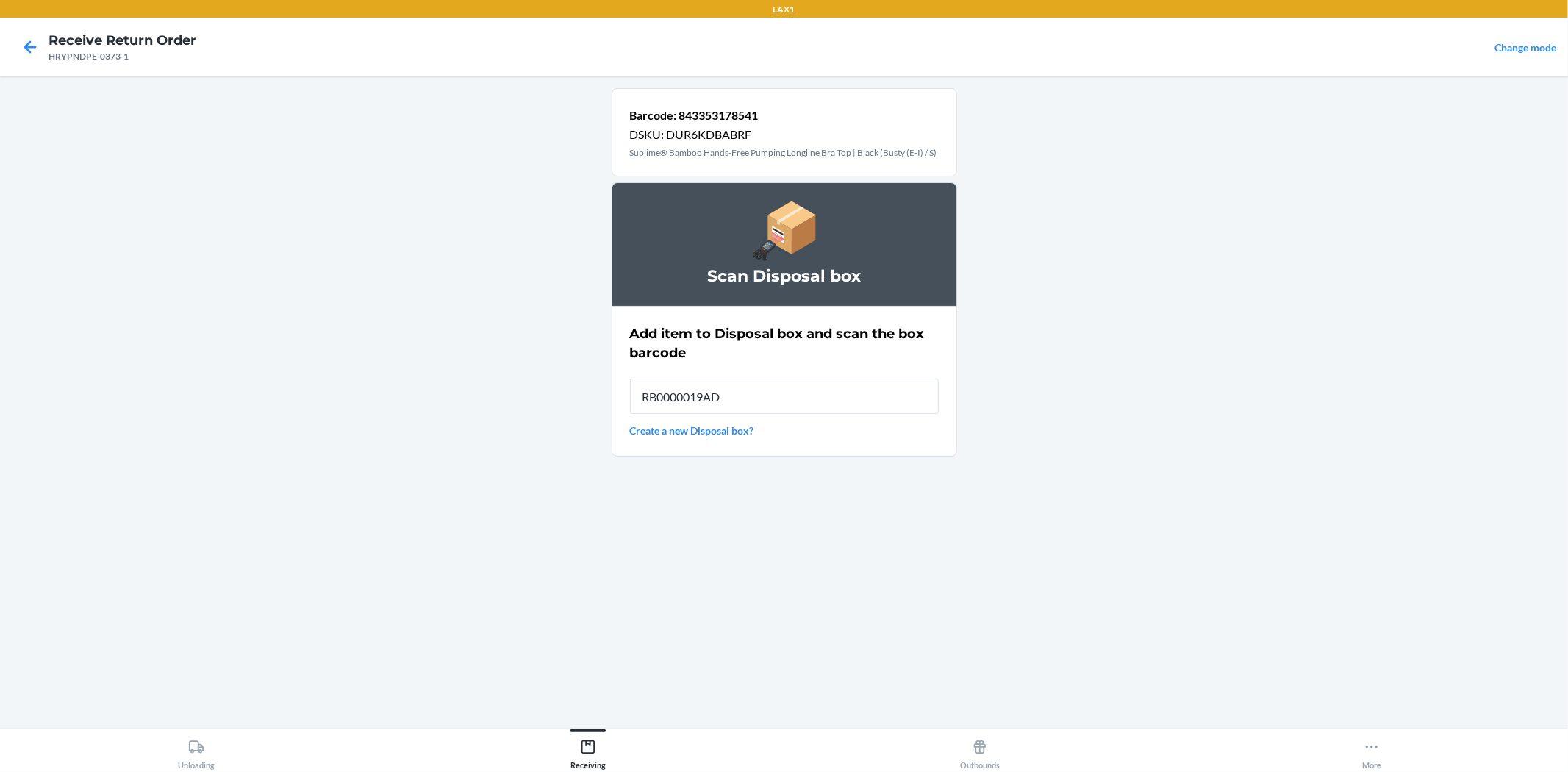
type input "RB0000019AD"
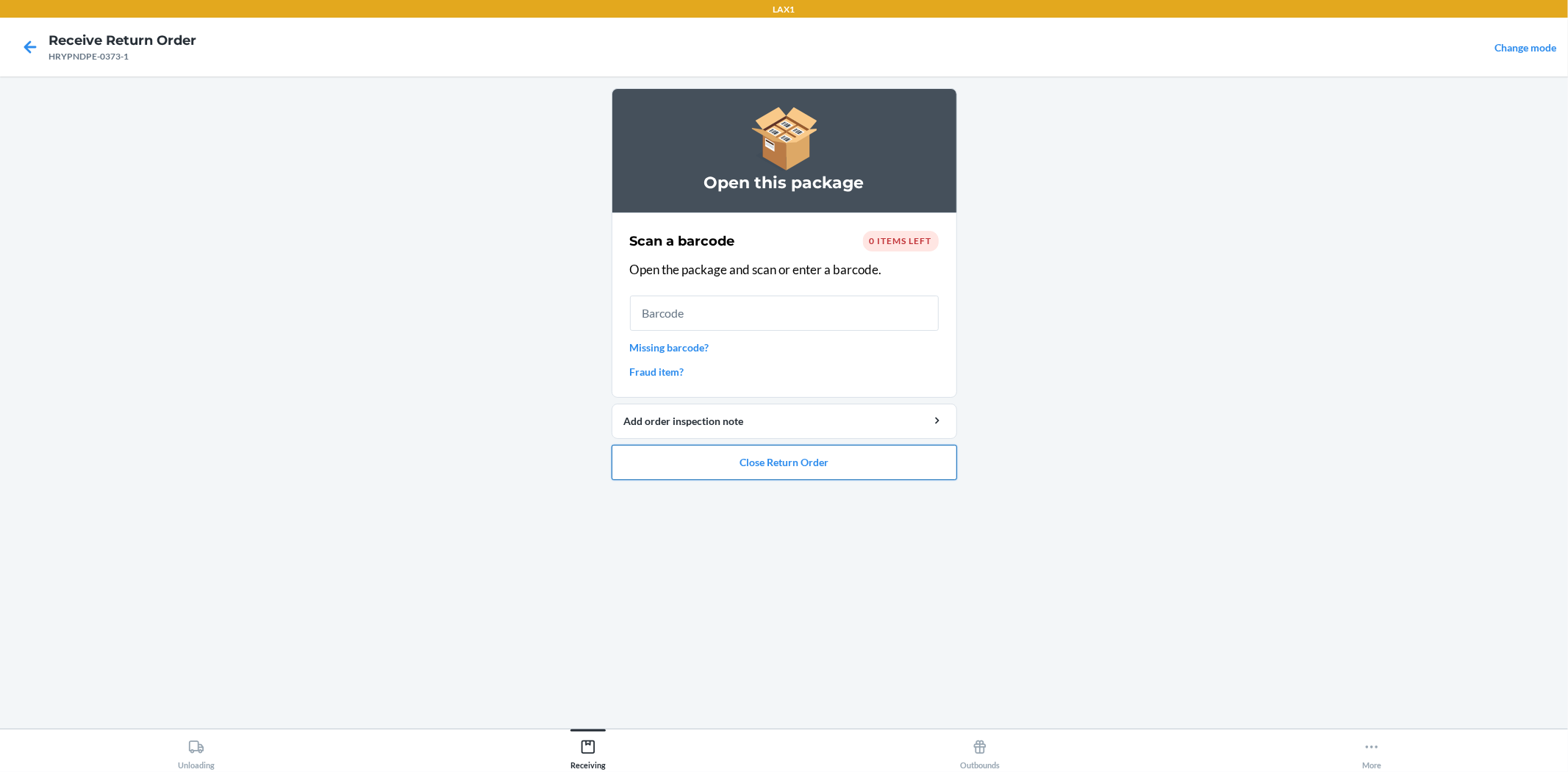
click at [847, 472] on button "Close Return Order" at bounding box center [784, 463] width 345 height 35
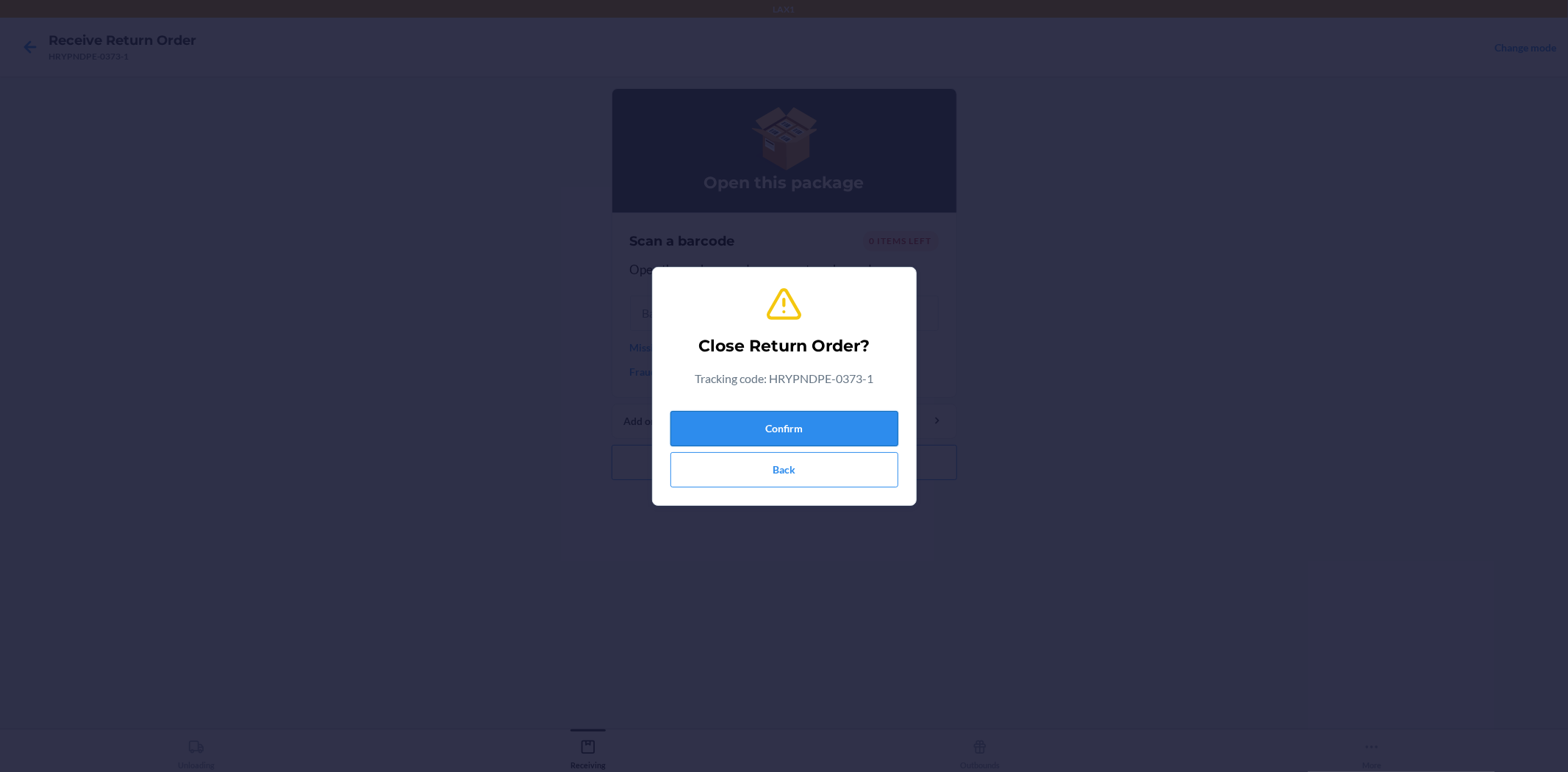
click at [727, 427] on button "Confirm" at bounding box center [784, 428] width 228 height 35
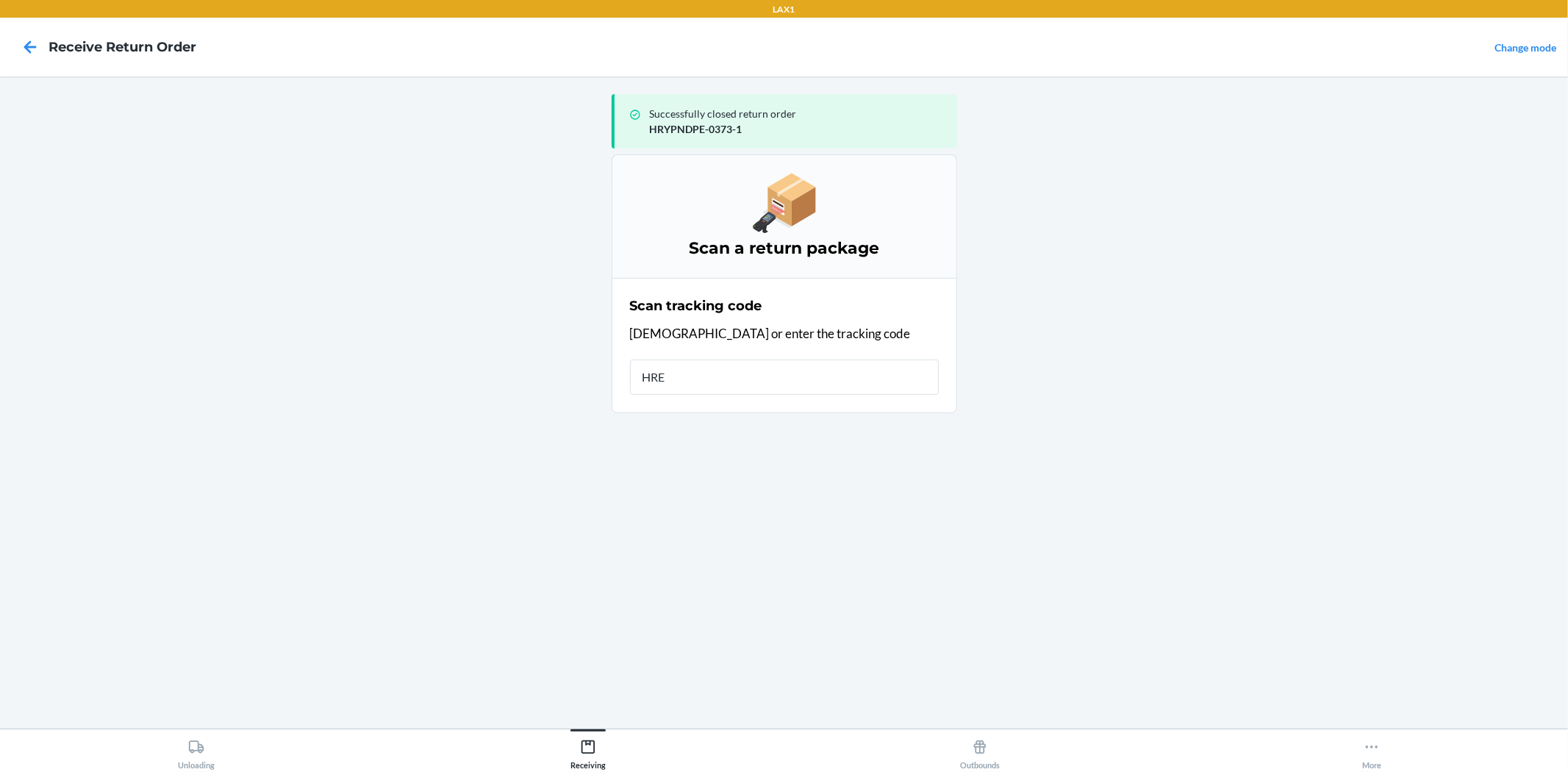
type input "HREY"
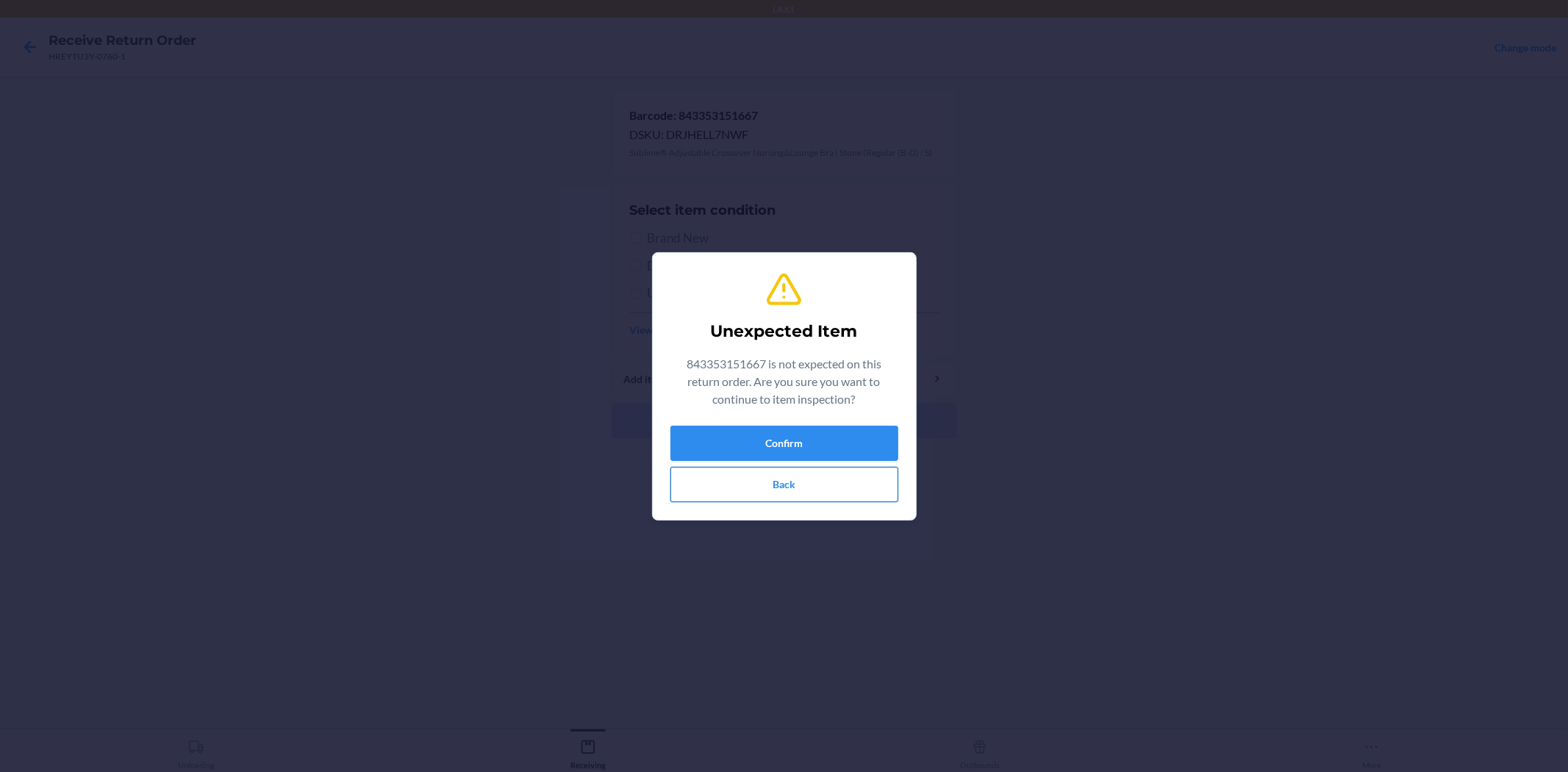
click at [807, 489] on button "Back" at bounding box center [784, 485] width 228 height 35
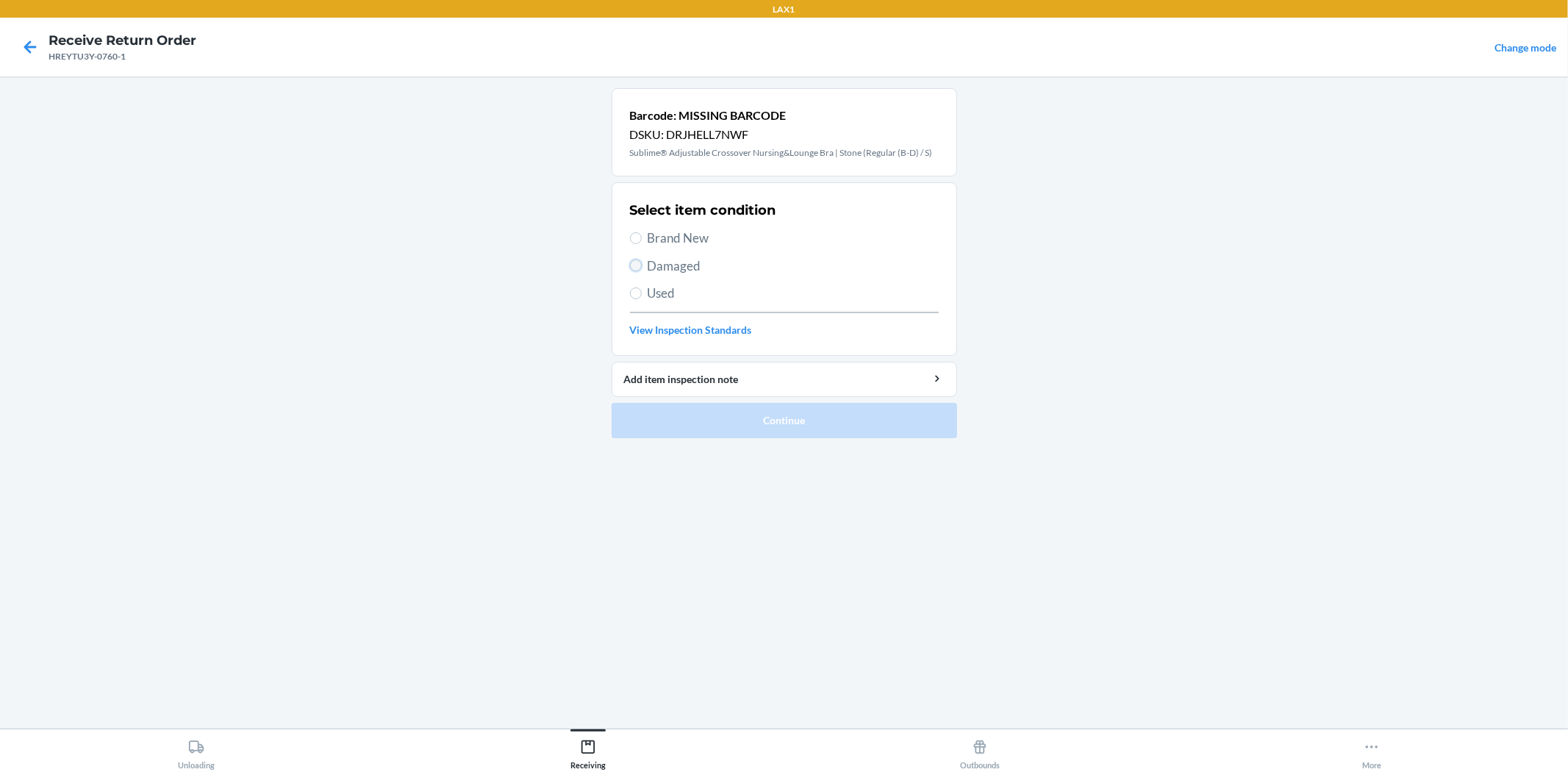
click at [636, 267] on input "Damaged" at bounding box center [635, 265] width 11 height 11
radio input "true"
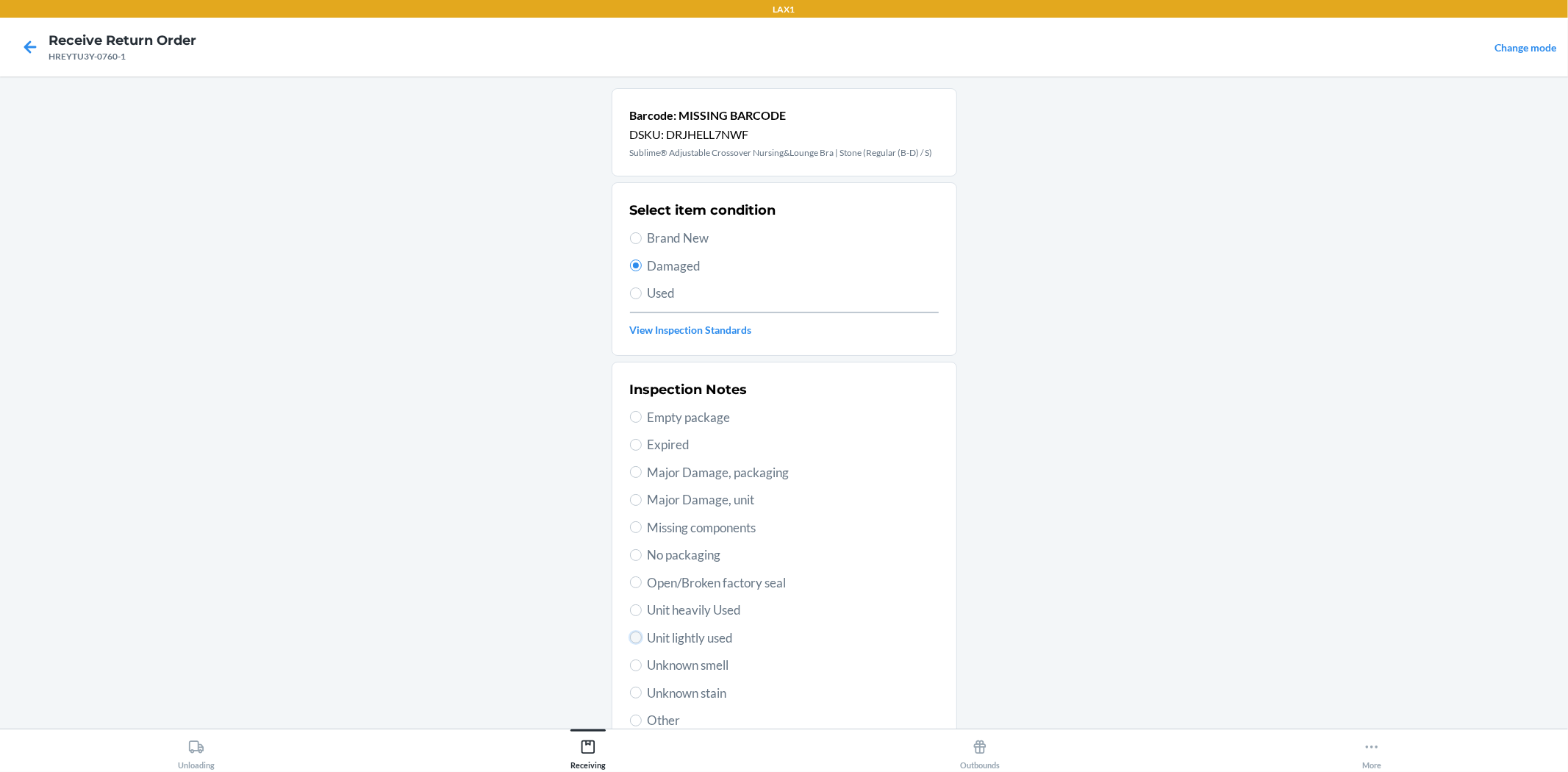
click at [634, 641] on input "Unit lightly used" at bounding box center [635, 637] width 11 height 11
radio input "true"
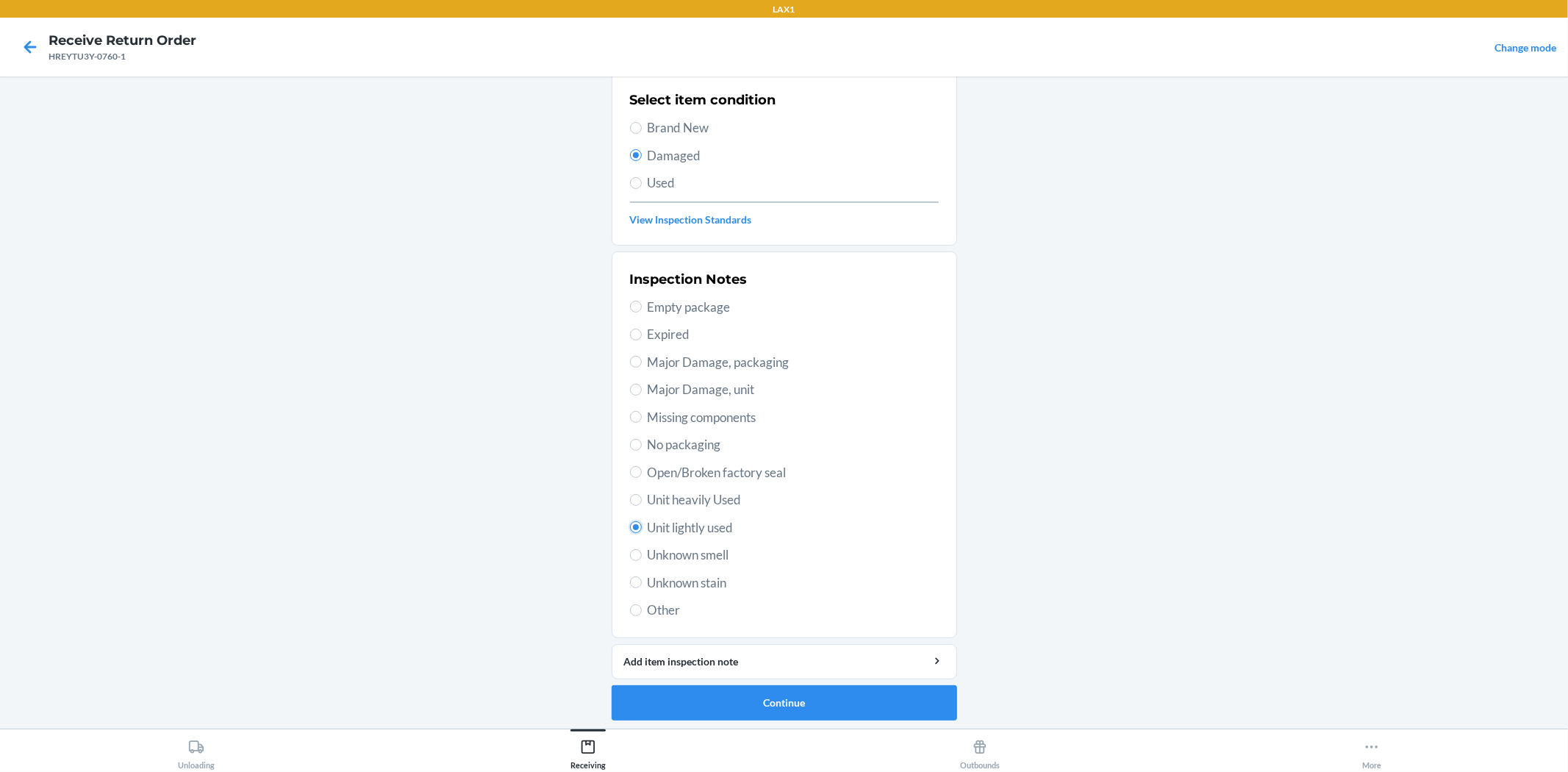
scroll to position [113, 0]
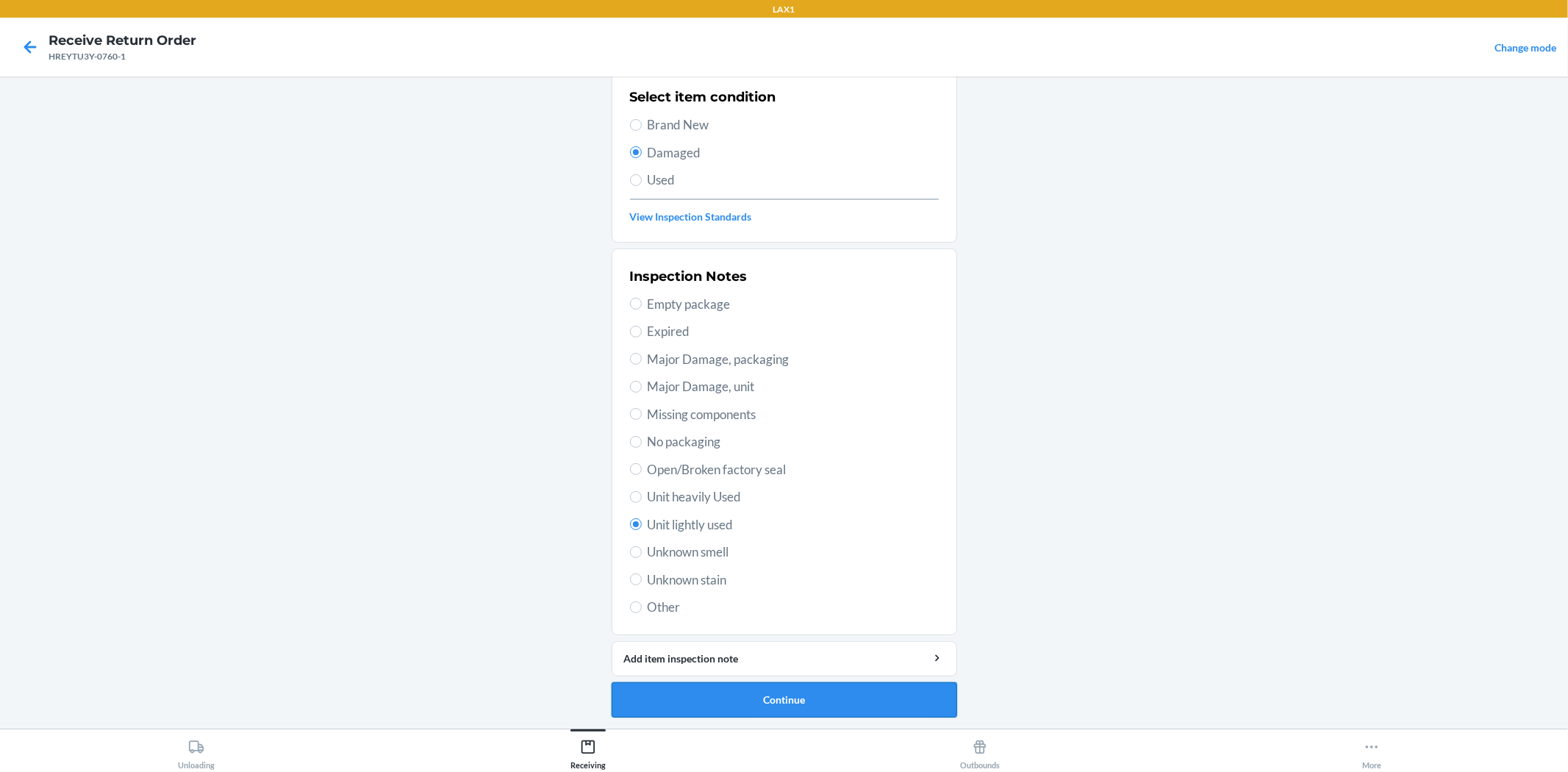
click at [791, 708] on button "Continue" at bounding box center [784, 700] width 345 height 35
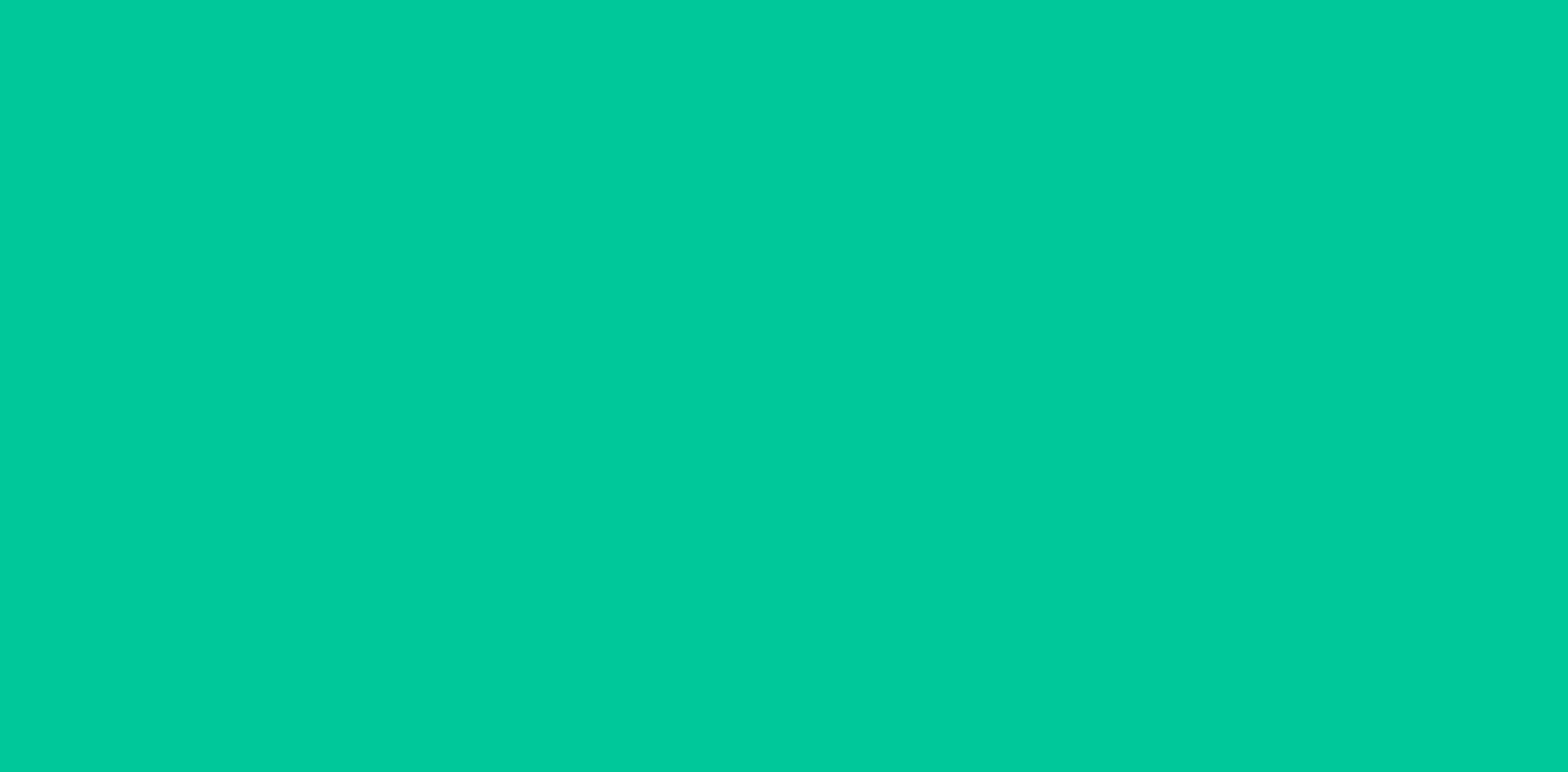
scroll to position [0, 0]
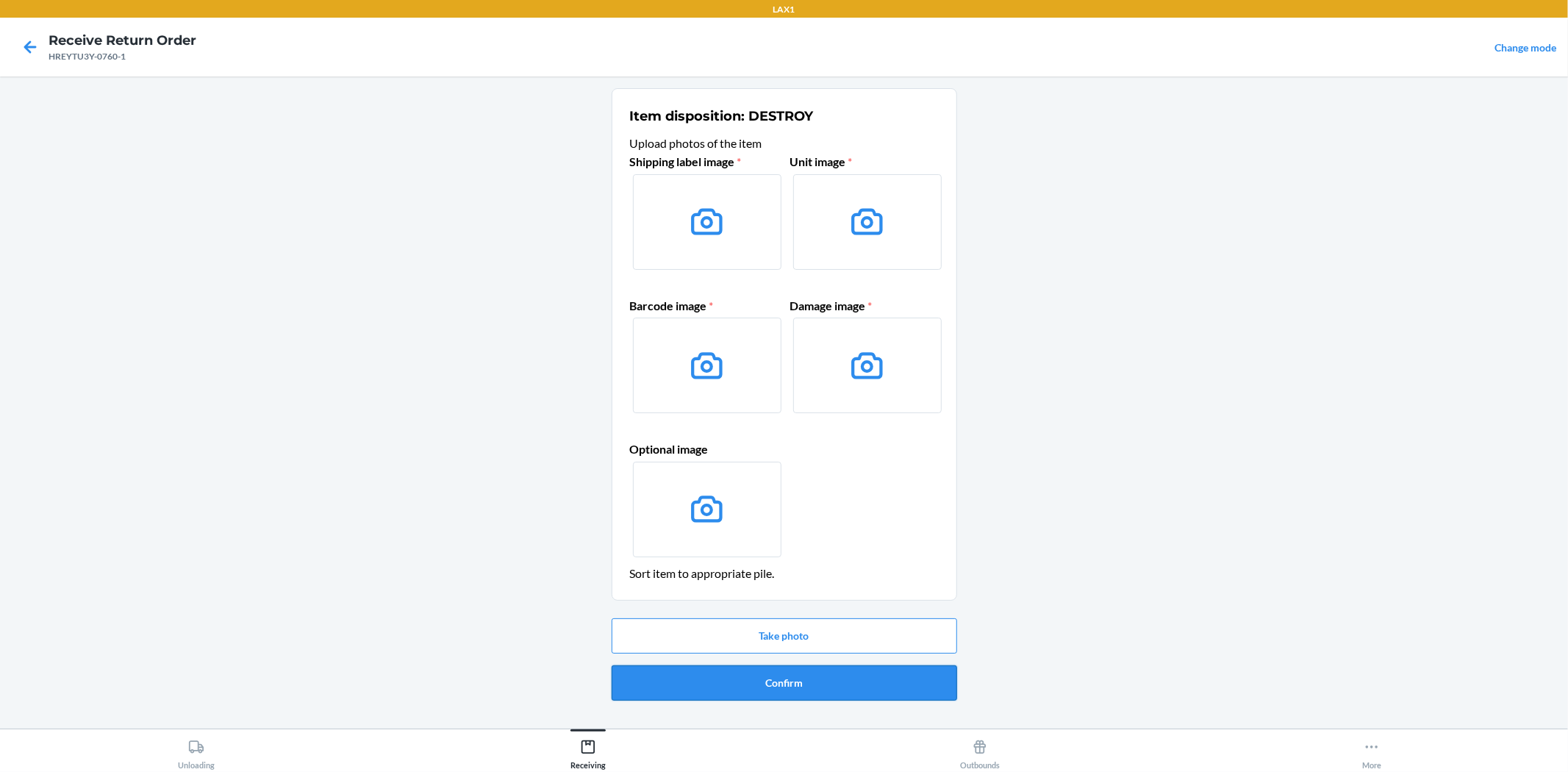
click at [767, 680] on button "Confirm" at bounding box center [784, 683] width 345 height 35
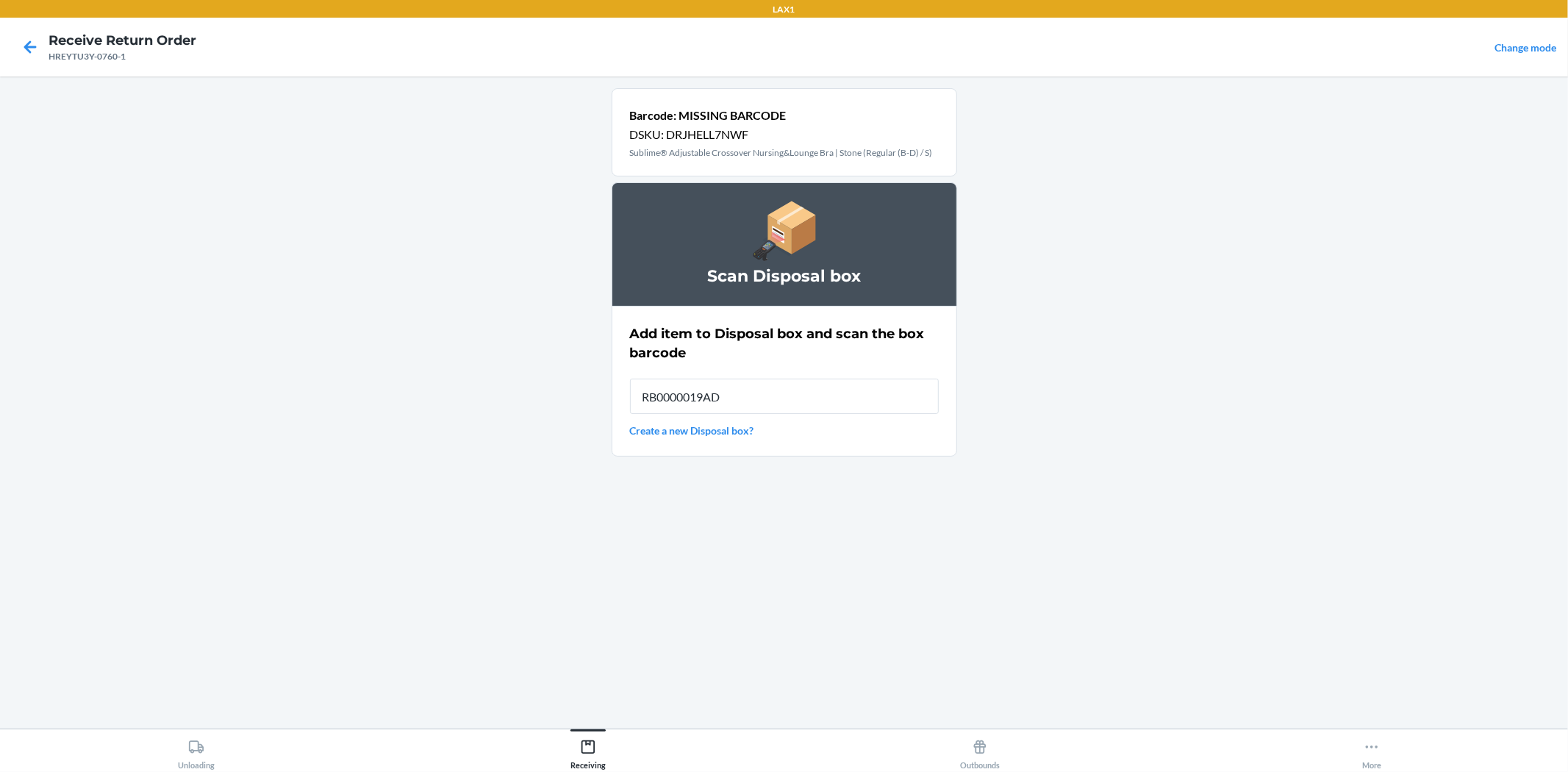
type input "RB0000019AD"
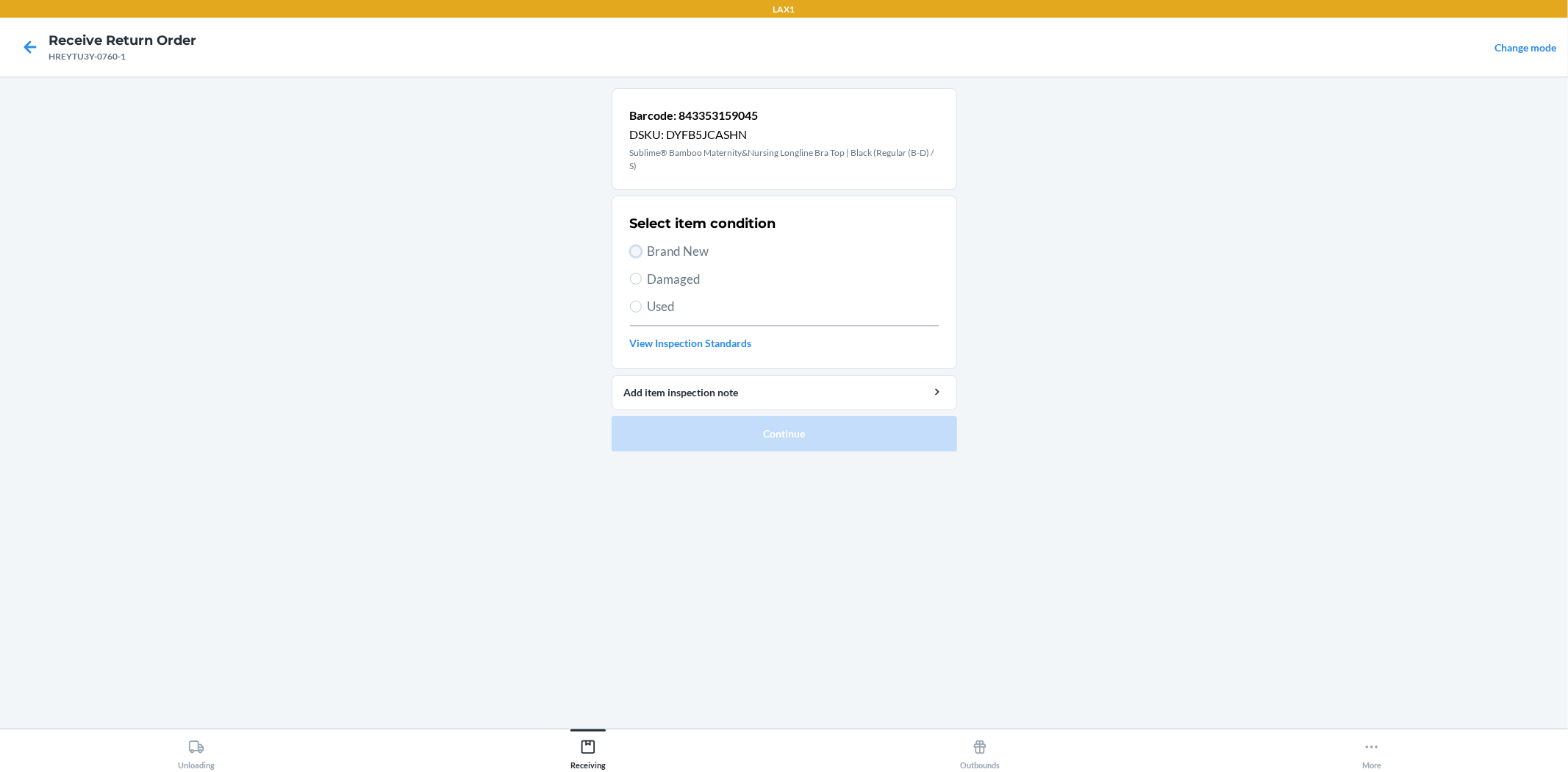
click at [638, 253] on input "Brand New" at bounding box center [635, 251] width 11 height 11
radio input "true"
click at [699, 436] on button "Continue" at bounding box center [784, 434] width 345 height 35
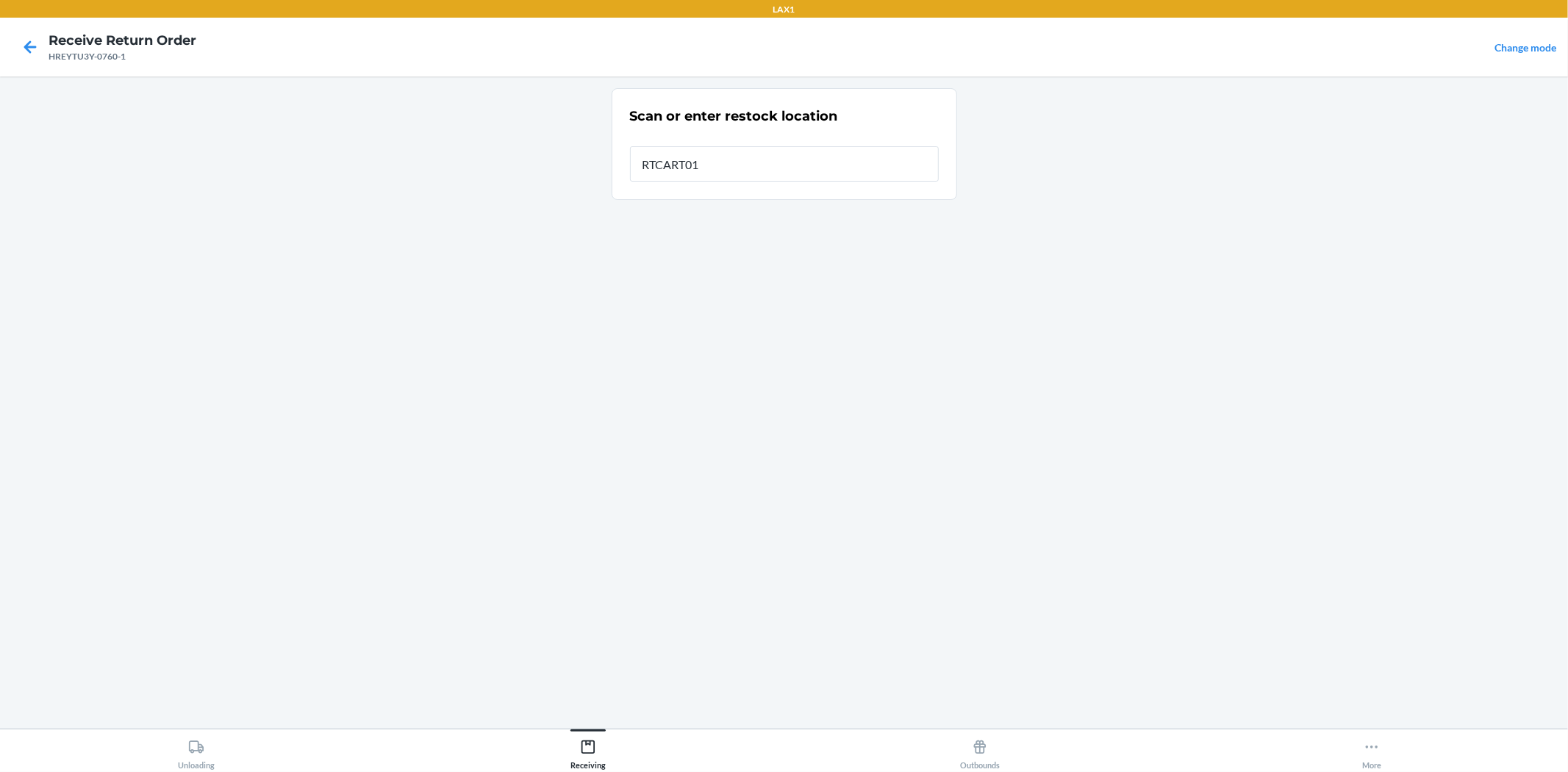
type input "RTCART017"
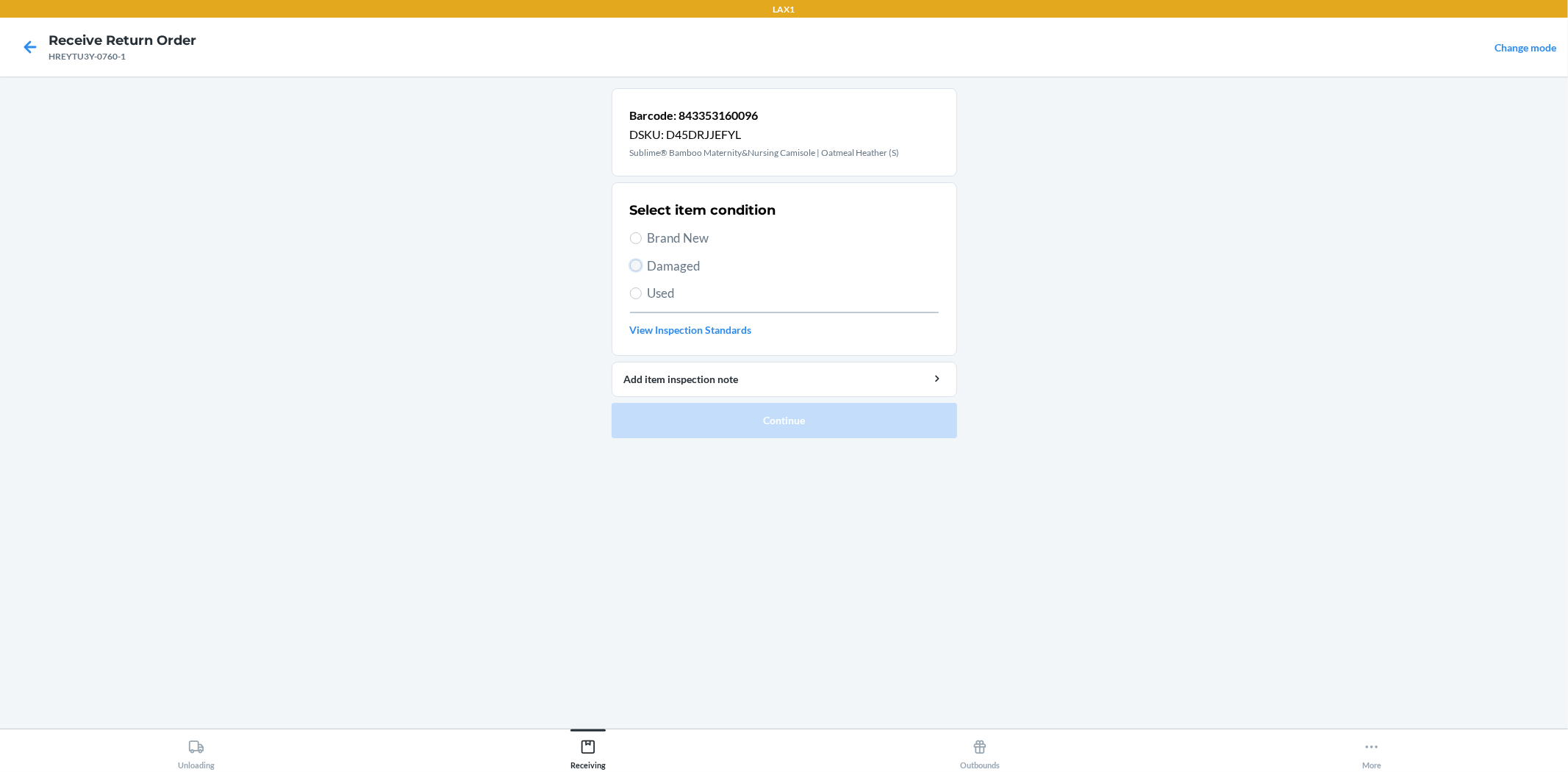
click at [636, 269] on input "Damaged" at bounding box center [635, 265] width 11 height 11
radio input "true"
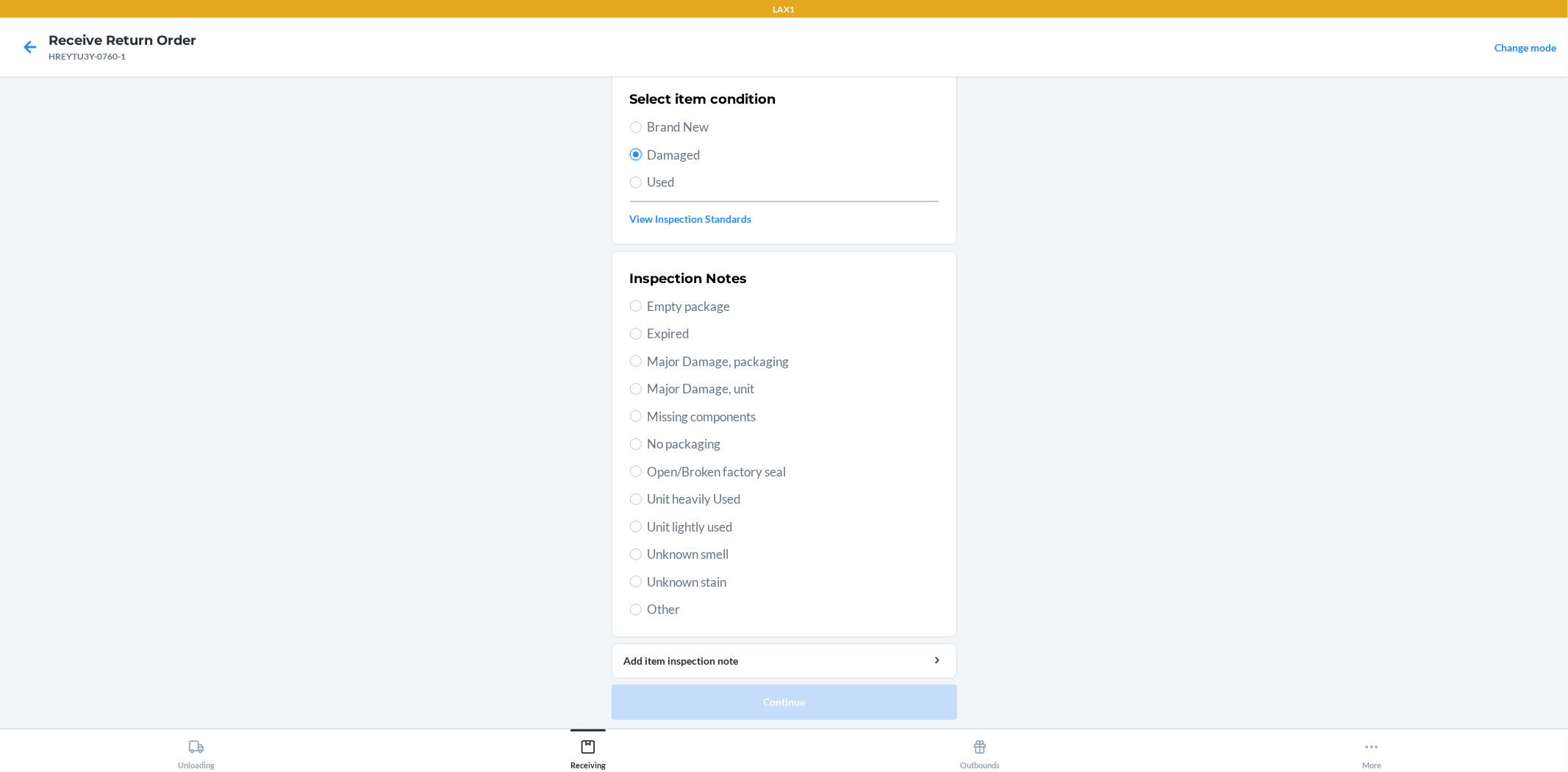
scroll to position [113, 0]
click at [629, 526] on input "Unit lightly used" at bounding box center [635, 524] width 11 height 11
radio input "true"
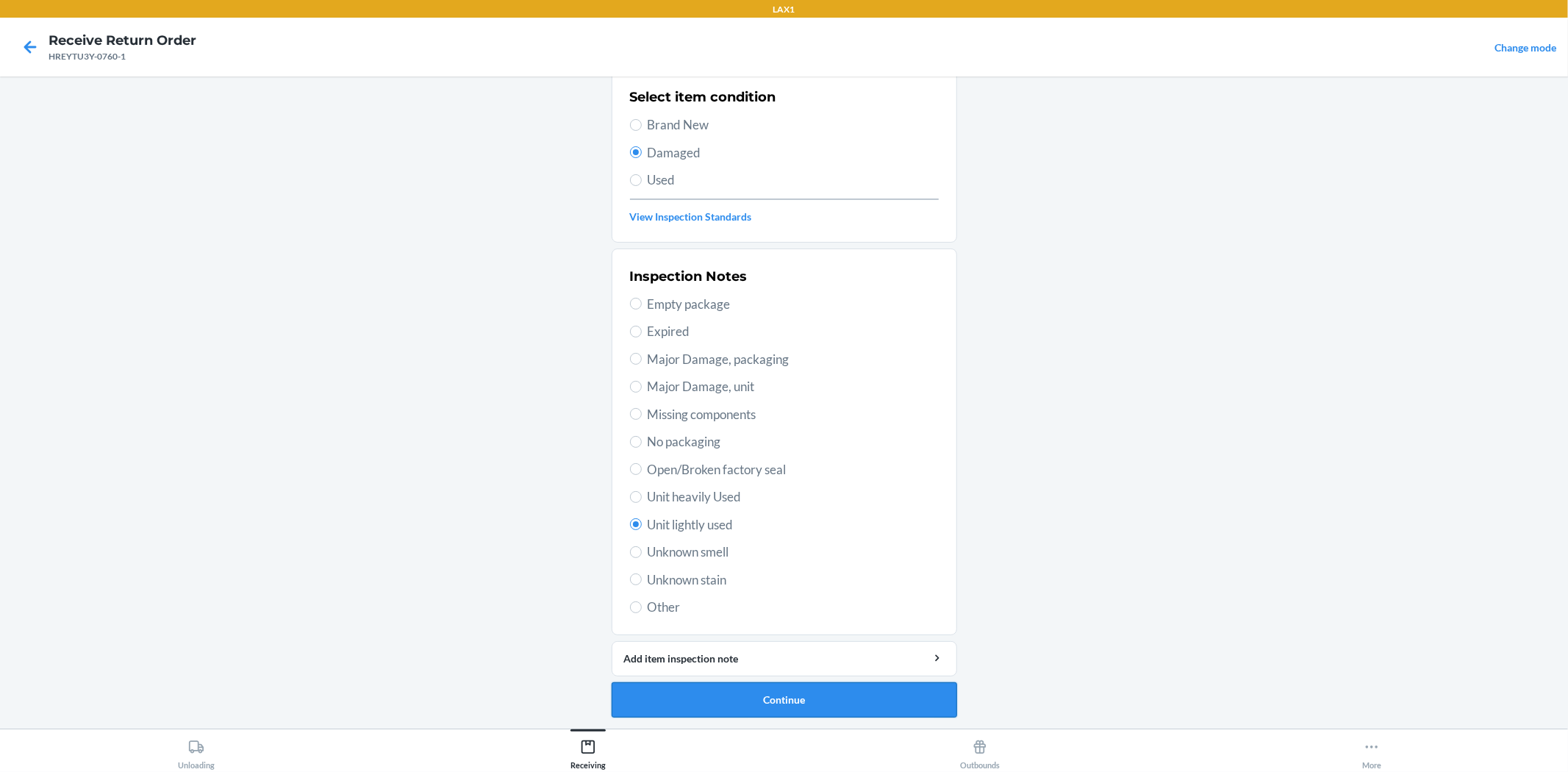
click at [904, 701] on button "Continue" at bounding box center [784, 700] width 345 height 35
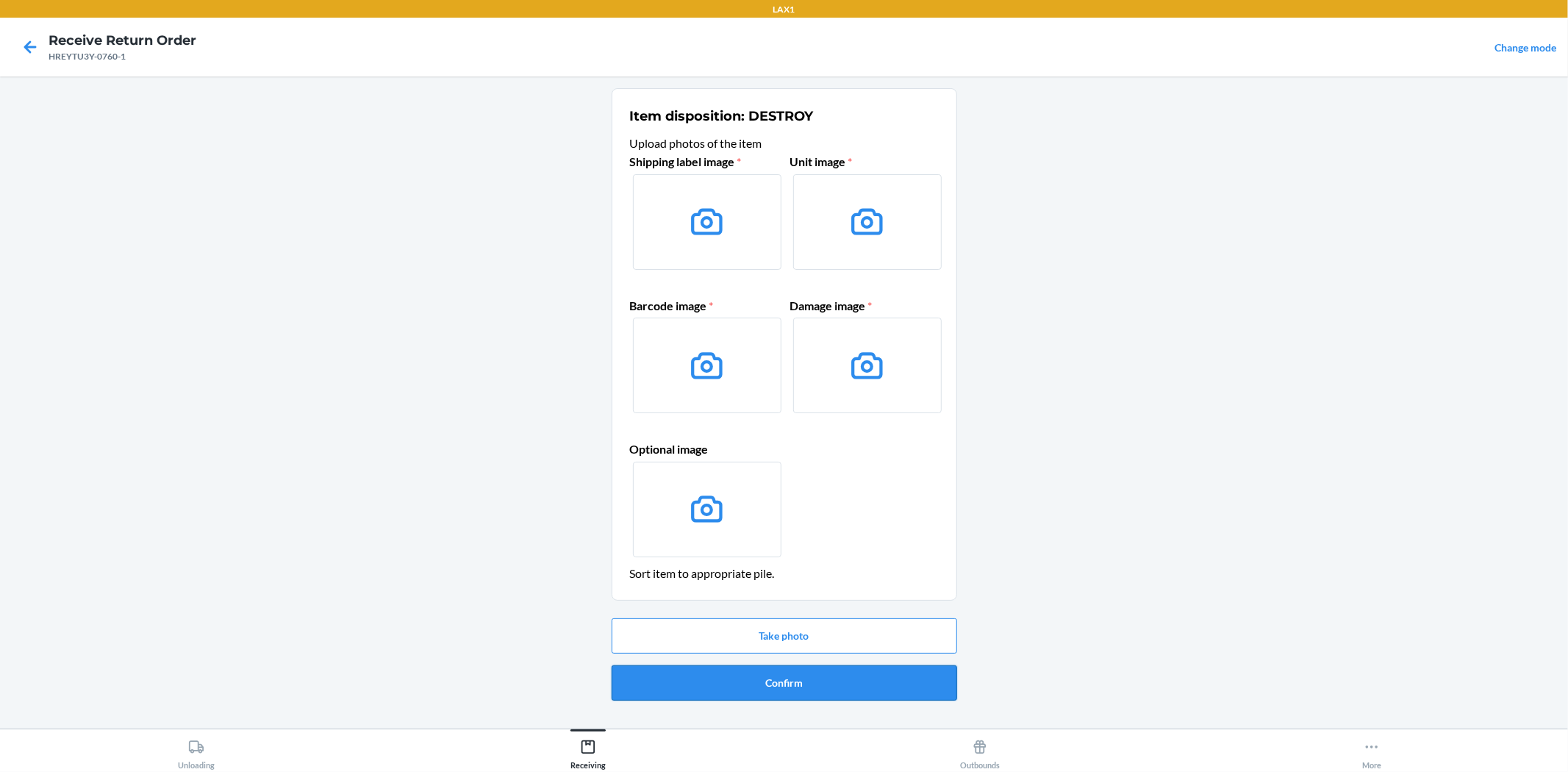
click at [826, 687] on button "Confirm" at bounding box center [784, 683] width 345 height 35
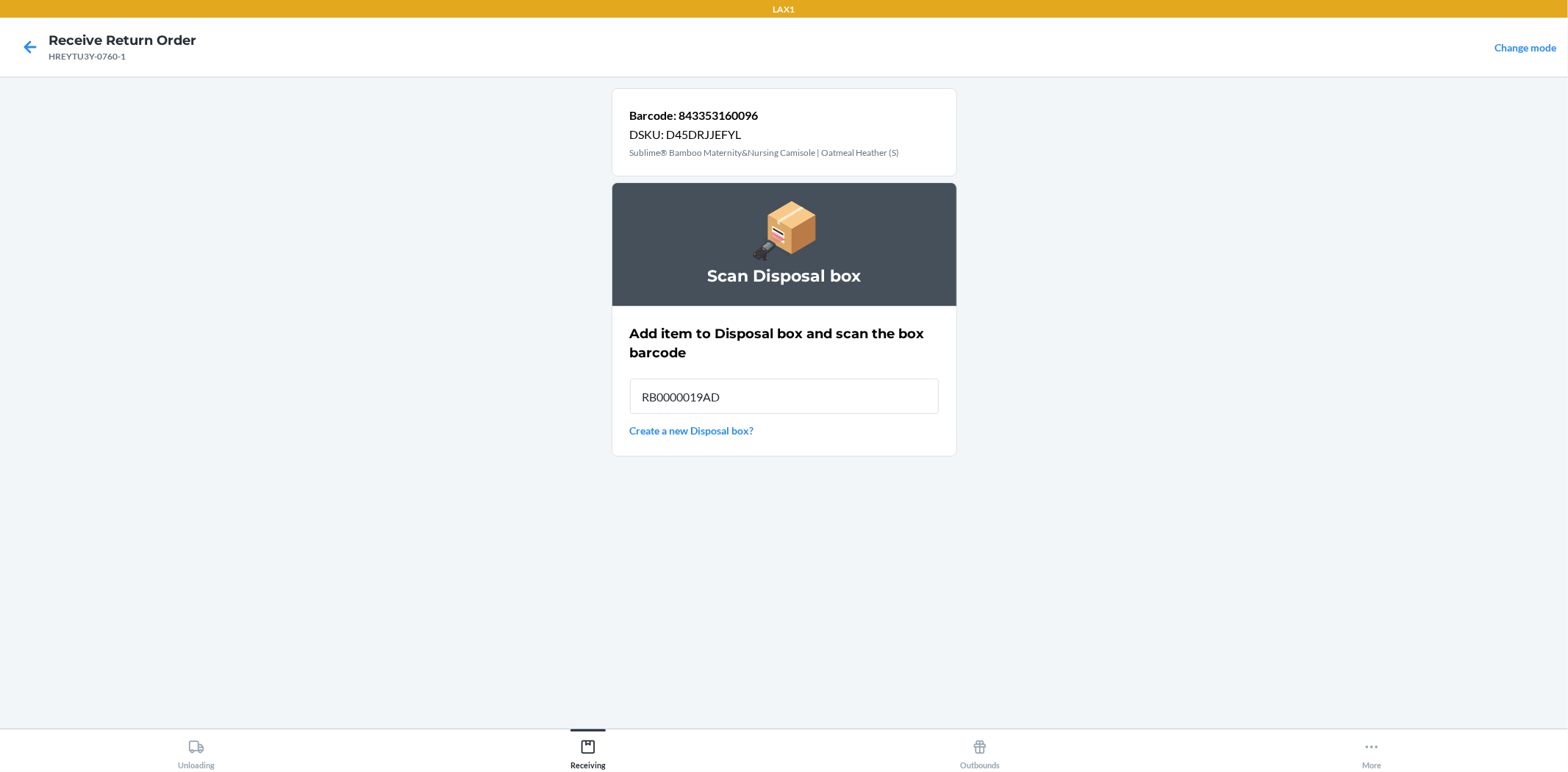
type input "RB0000019AD"
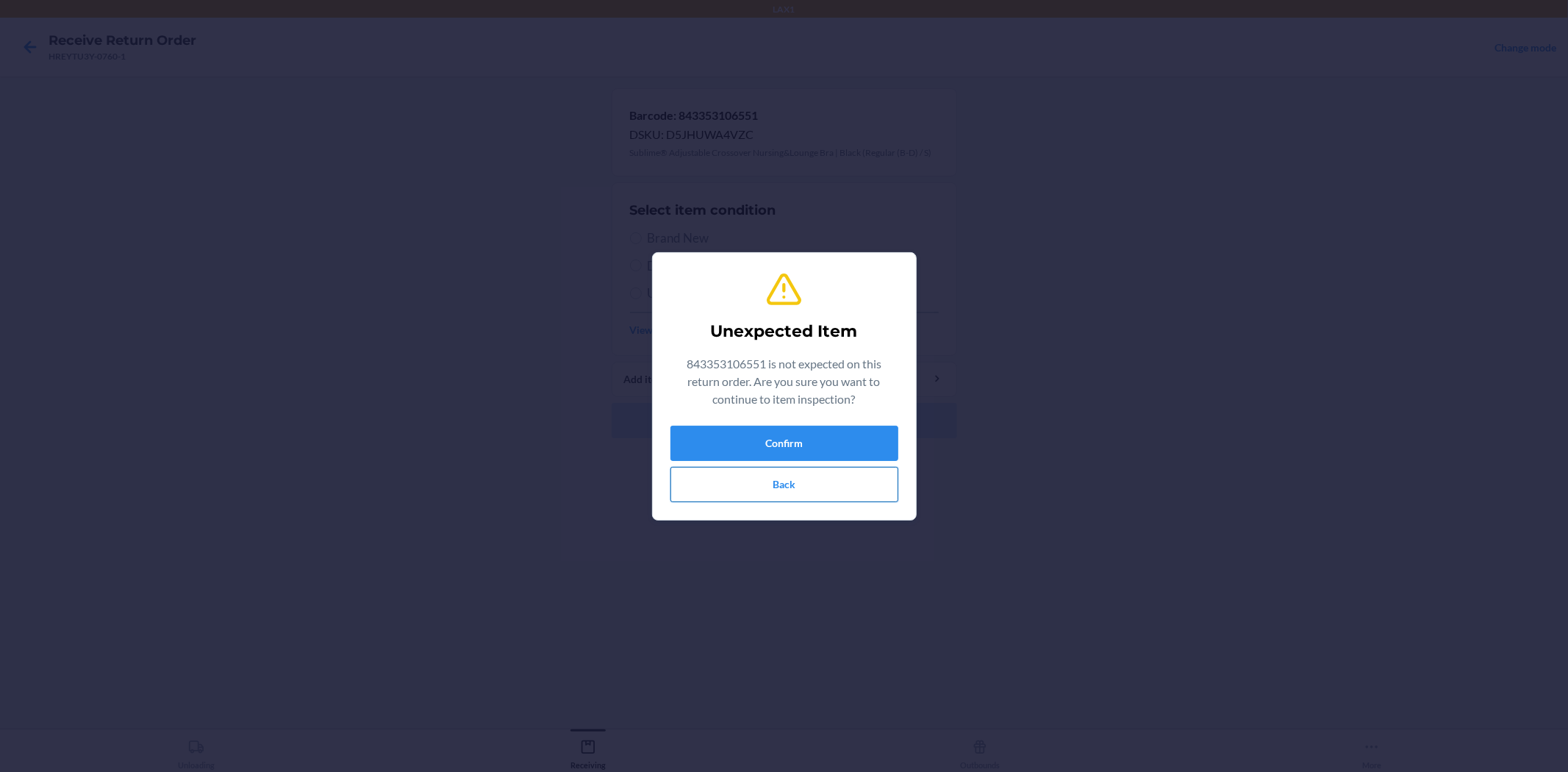
click at [833, 489] on button "Back" at bounding box center [784, 485] width 228 height 35
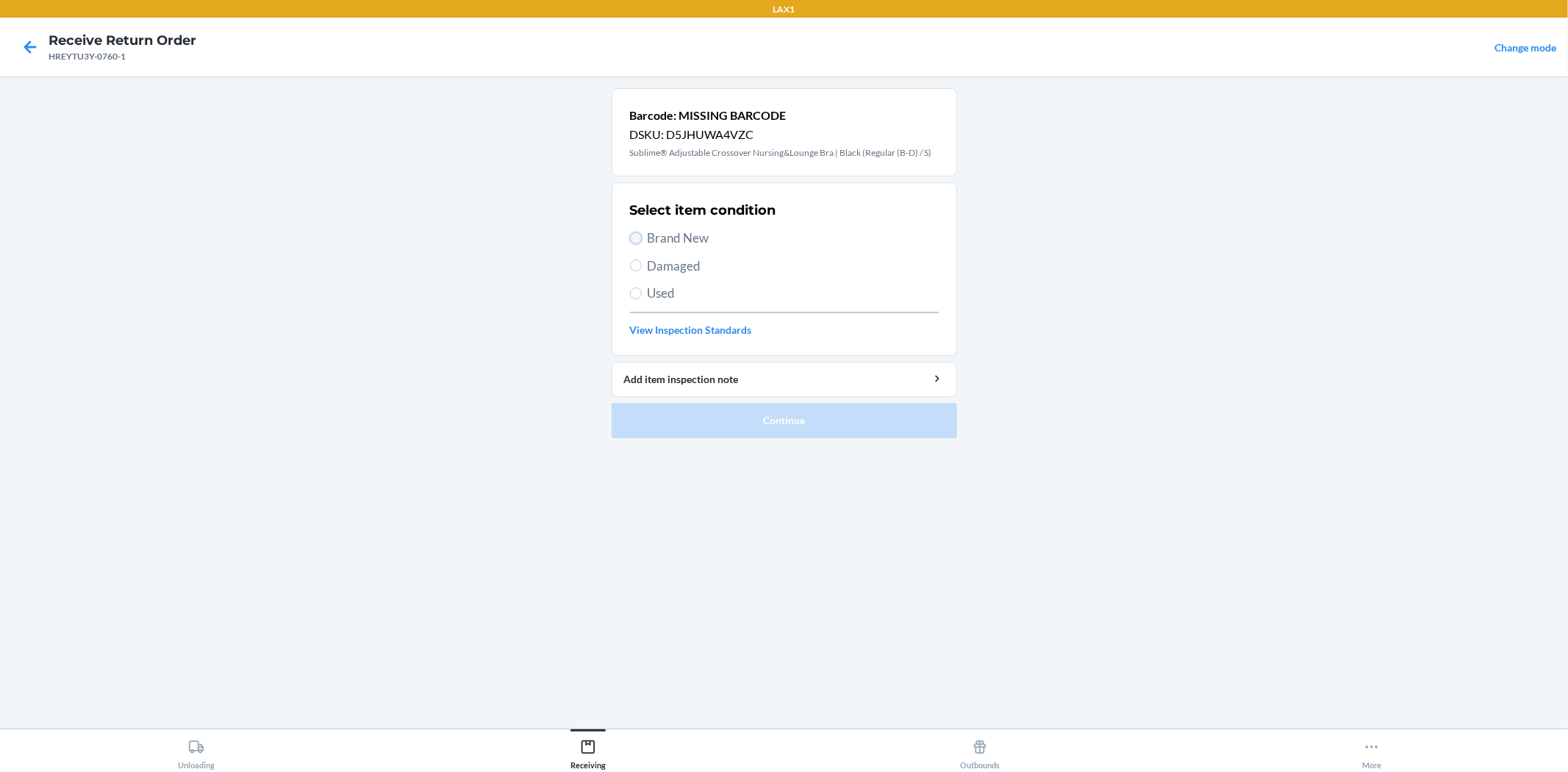
click at [630, 239] on input "Brand New" at bounding box center [635, 238] width 11 height 11
radio input "true"
click at [722, 432] on button "Continue" at bounding box center [784, 420] width 345 height 35
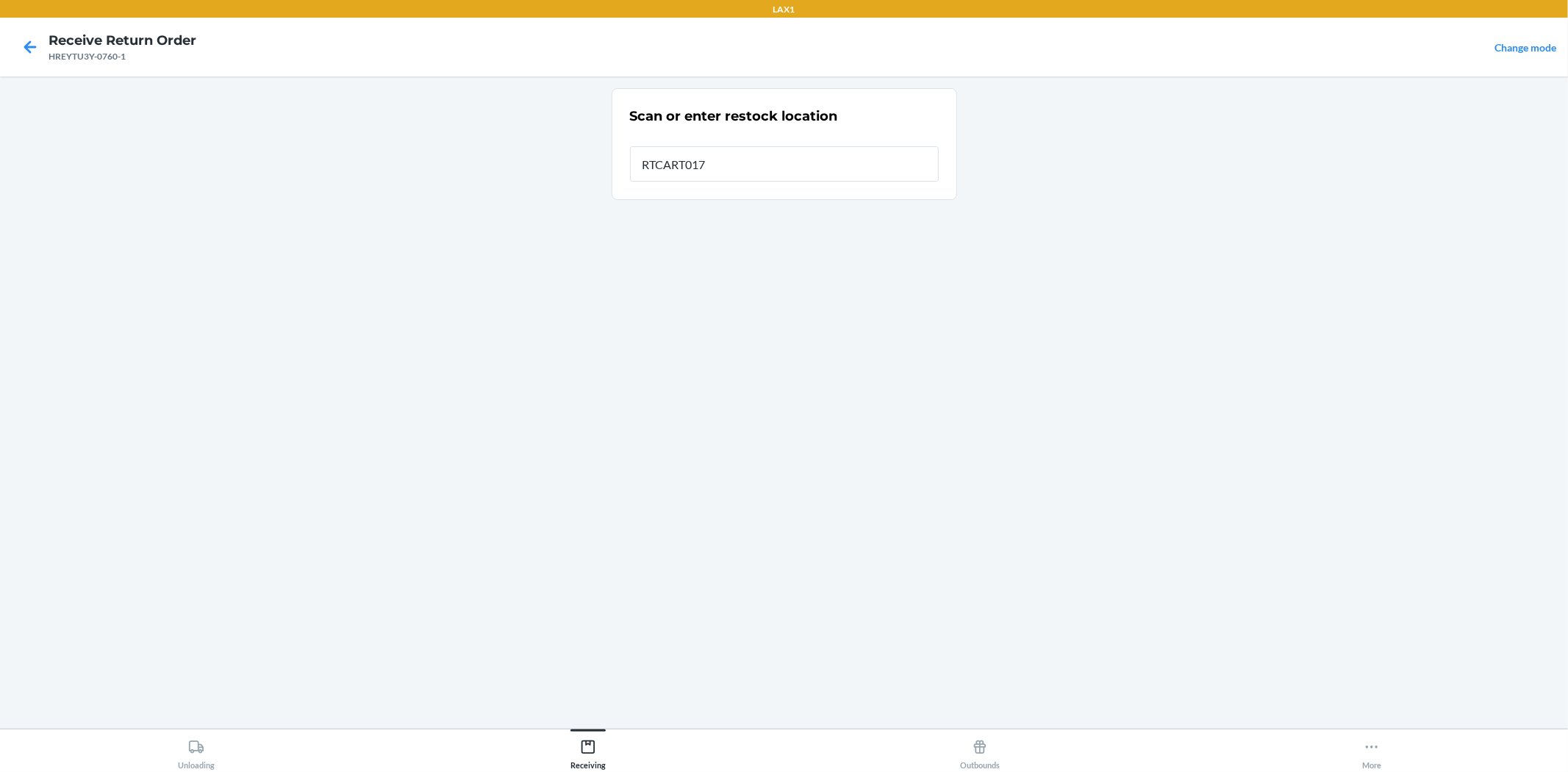
type input "RTCART017"
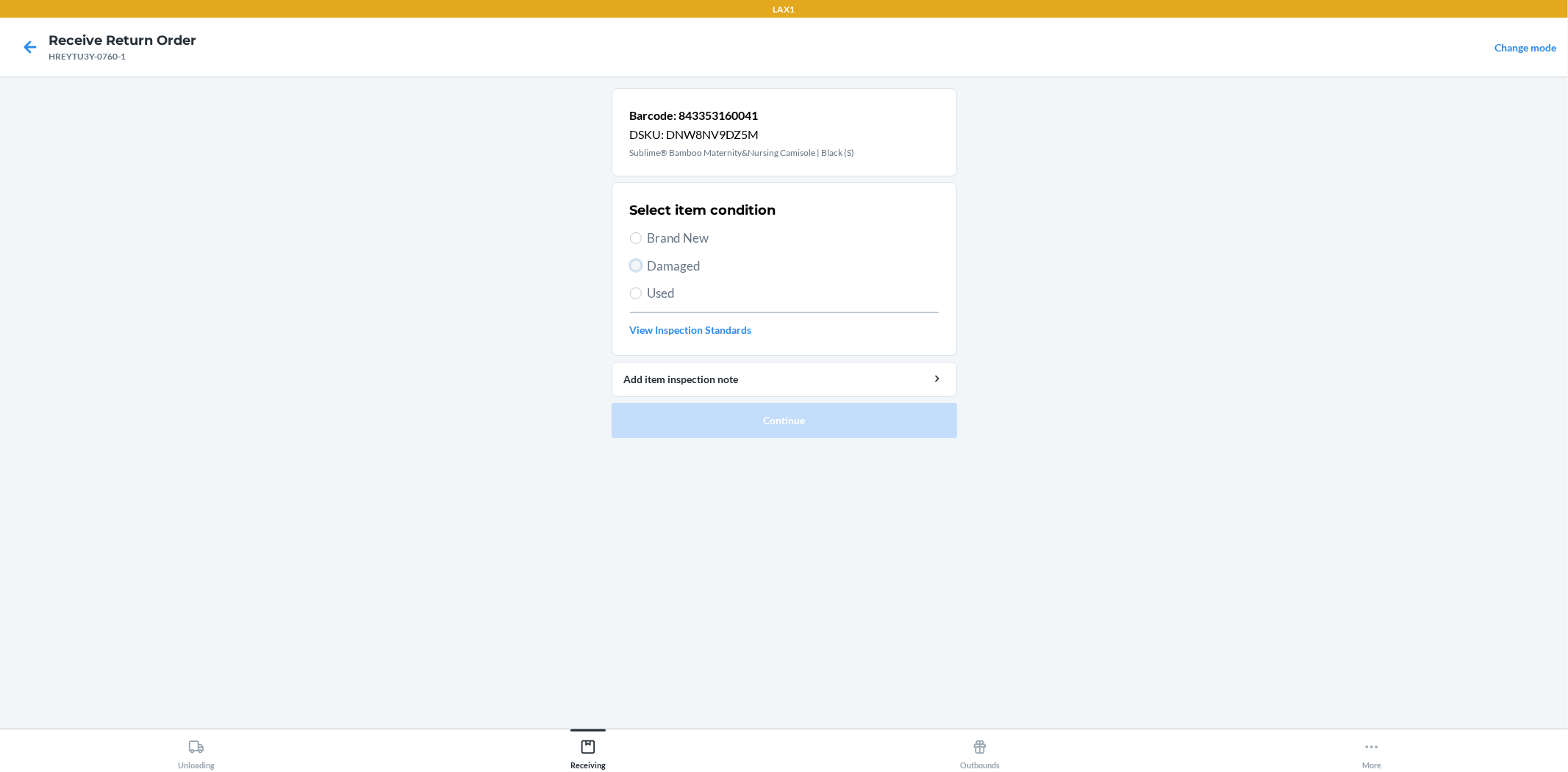
click at [637, 270] on input "Damaged" at bounding box center [635, 265] width 11 height 11
radio input "true"
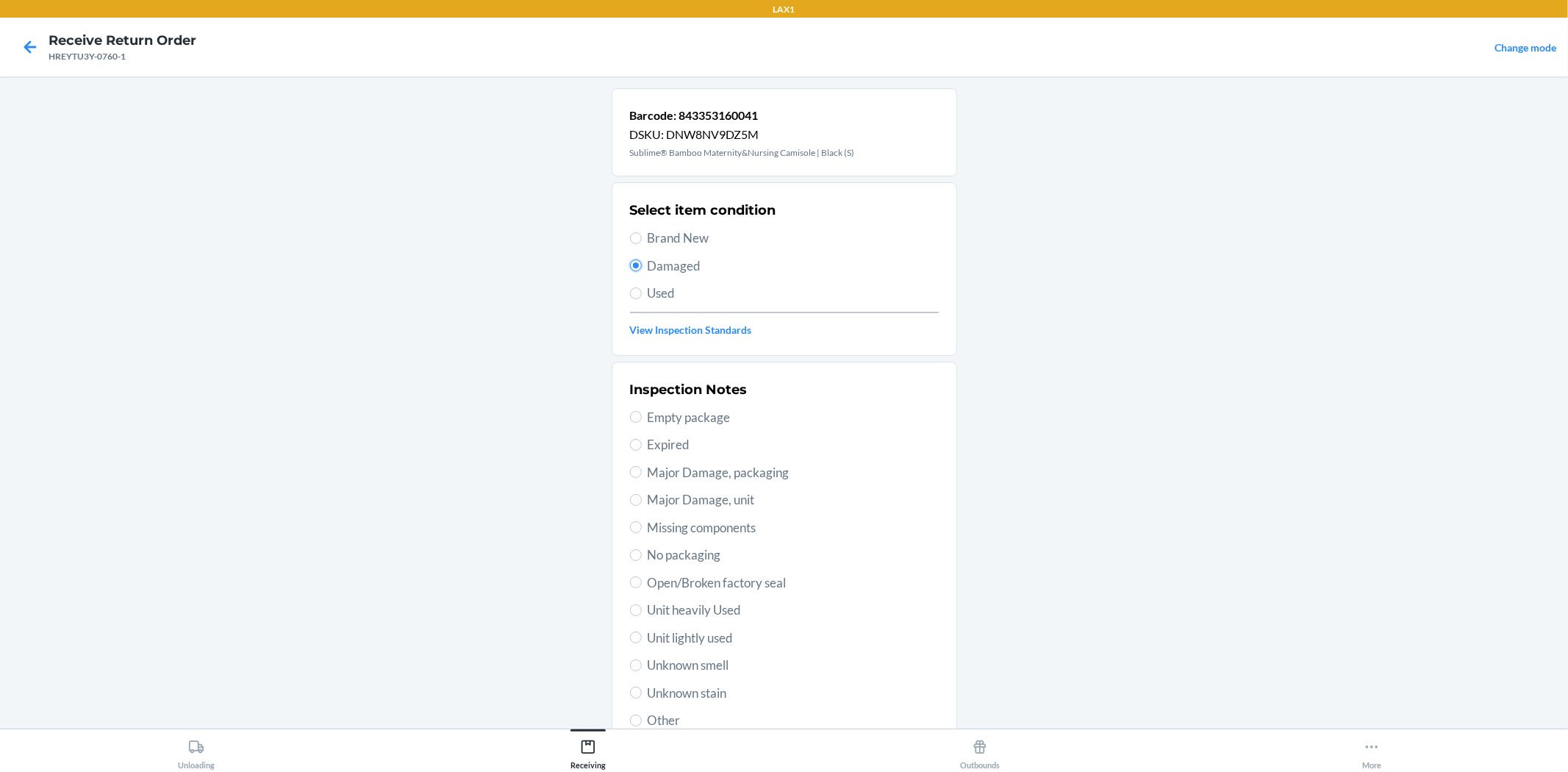
scroll to position [81, 0]
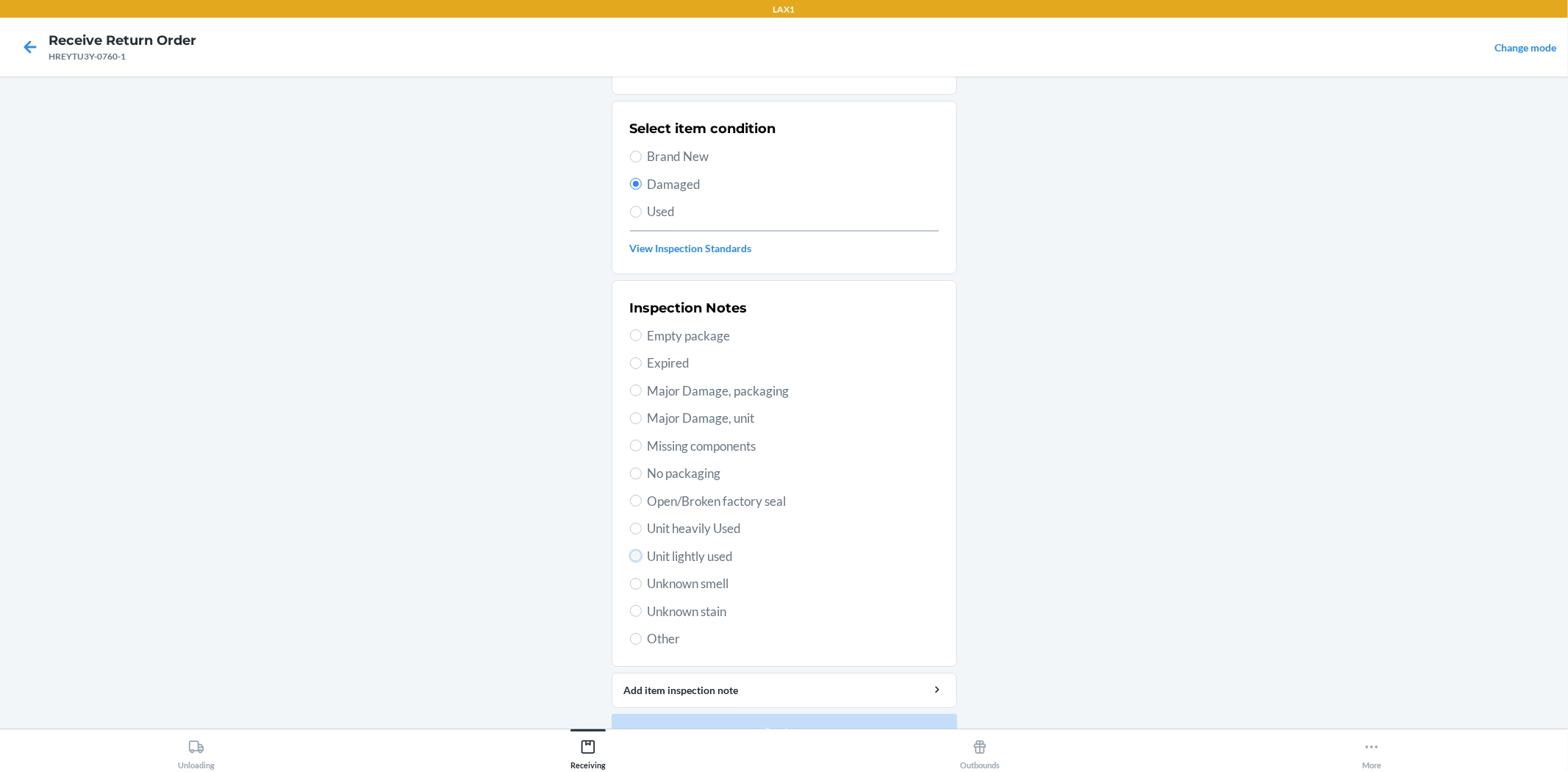
click at [629, 560] on input "Unit lightly used" at bounding box center [635, 556] width 11 height 11
radio input "true"
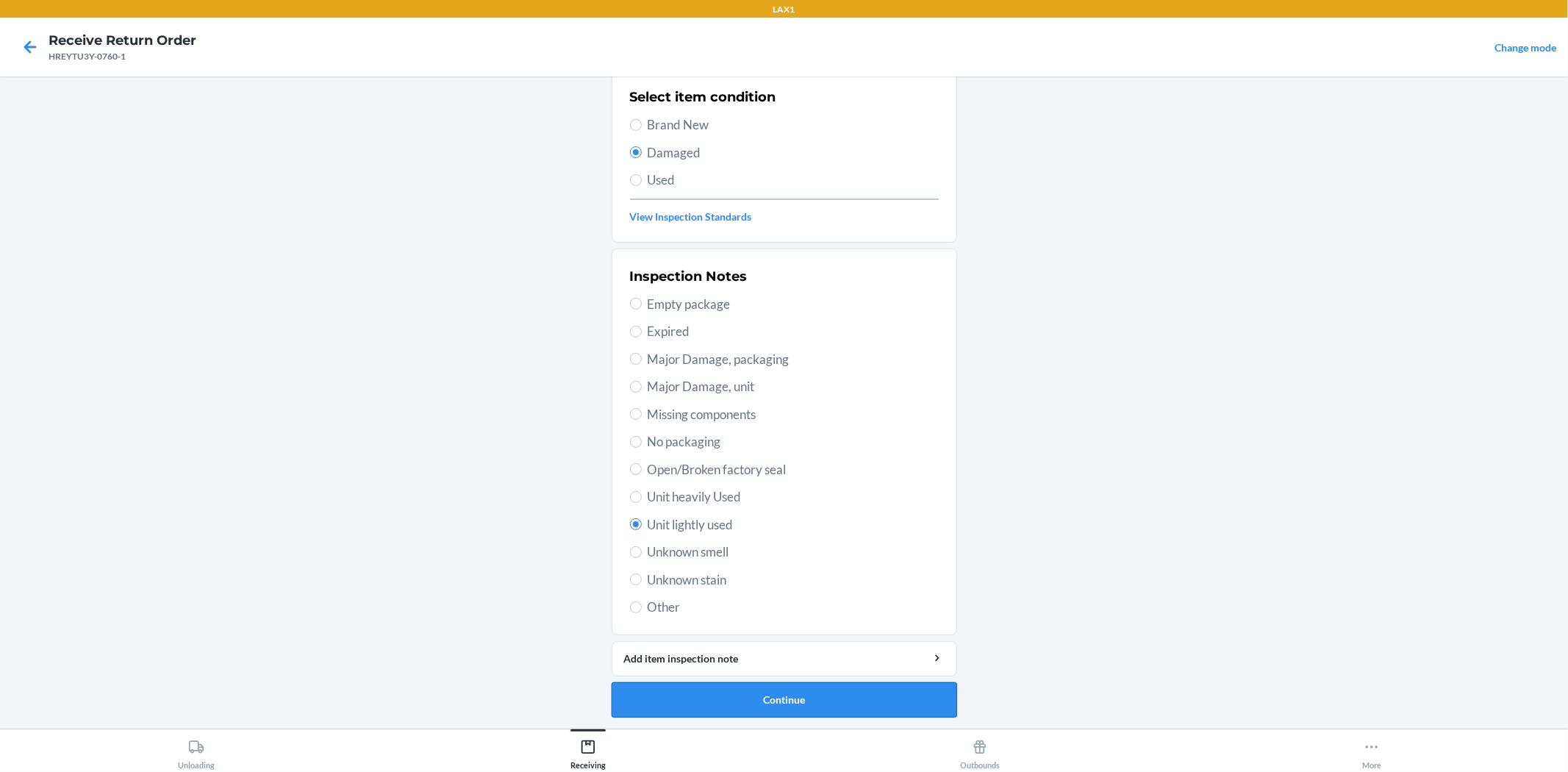
click at [798, 695] on button "Continue" at bounding box center [784, 700] width 345 height 35
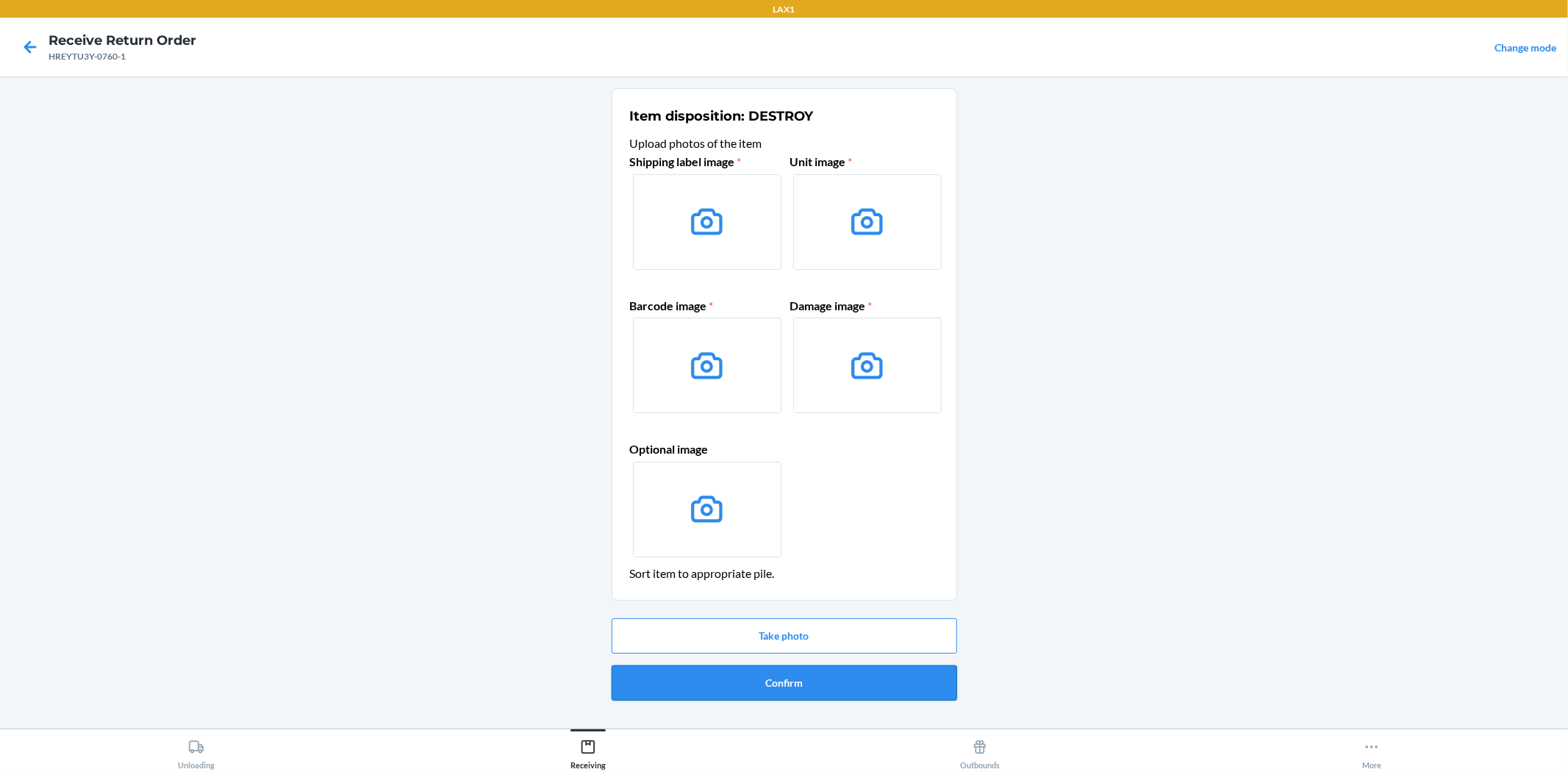
click at [758, 692] on button "Confirm" at bounding box center [784, 683] width 345 height 35
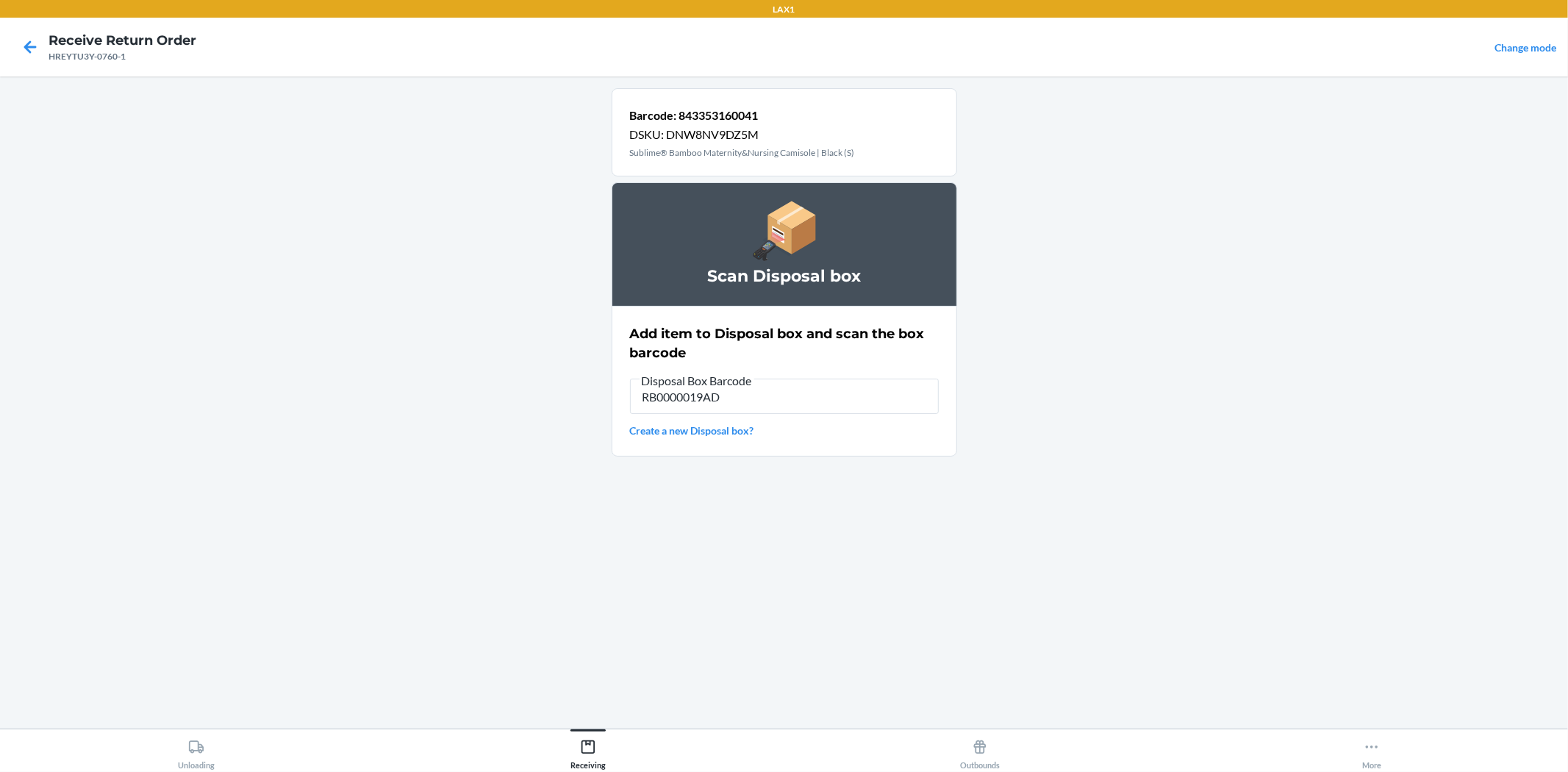
type input "RB0000019AD"
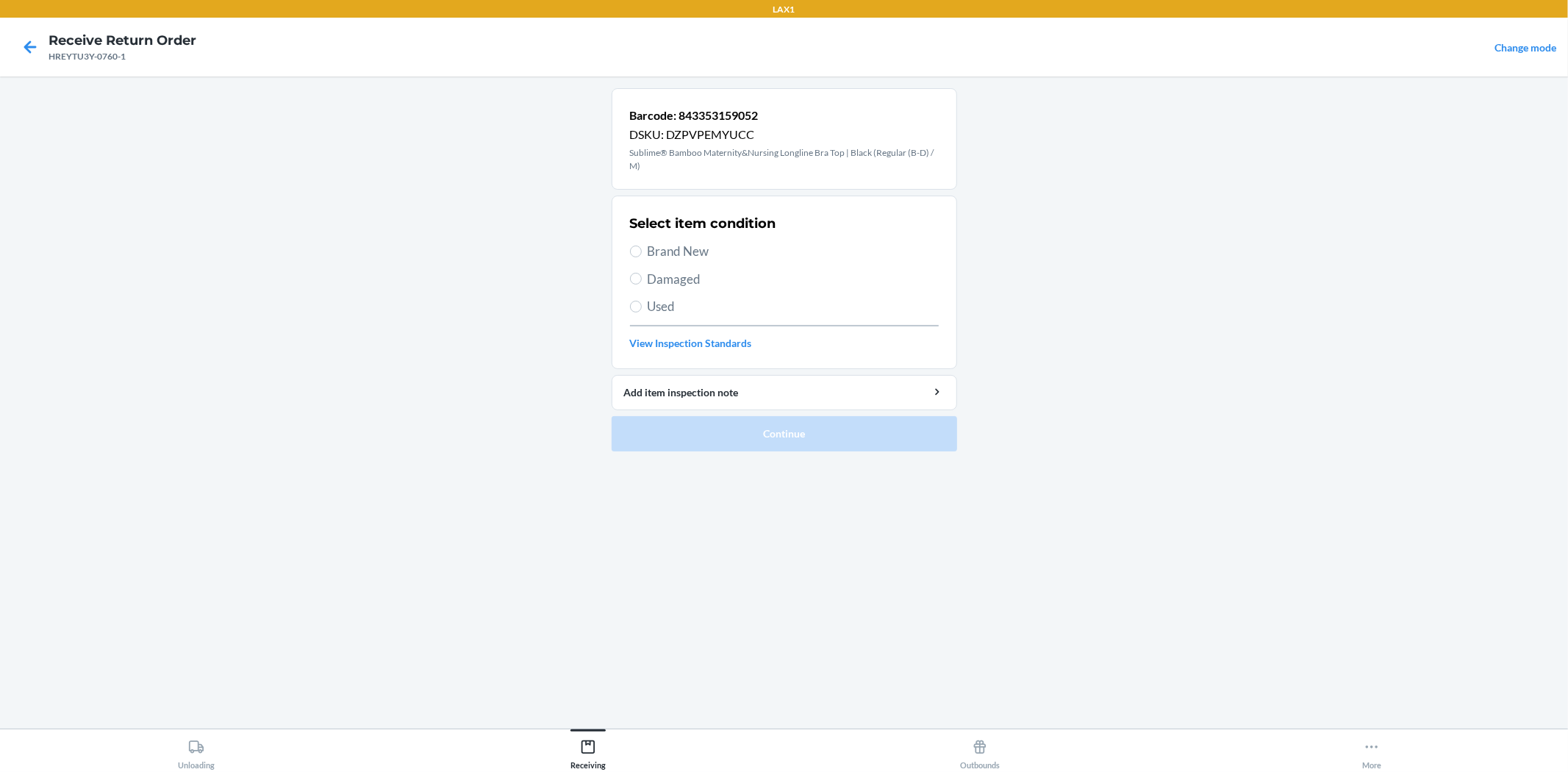
click at [629, 287] on label "Damaged" at bounding box center [784, 280] width 309 height 19
click at [629, 284] on input "Damaged" at bounding box center [635, 278] width 11 height 11
radio input "true"
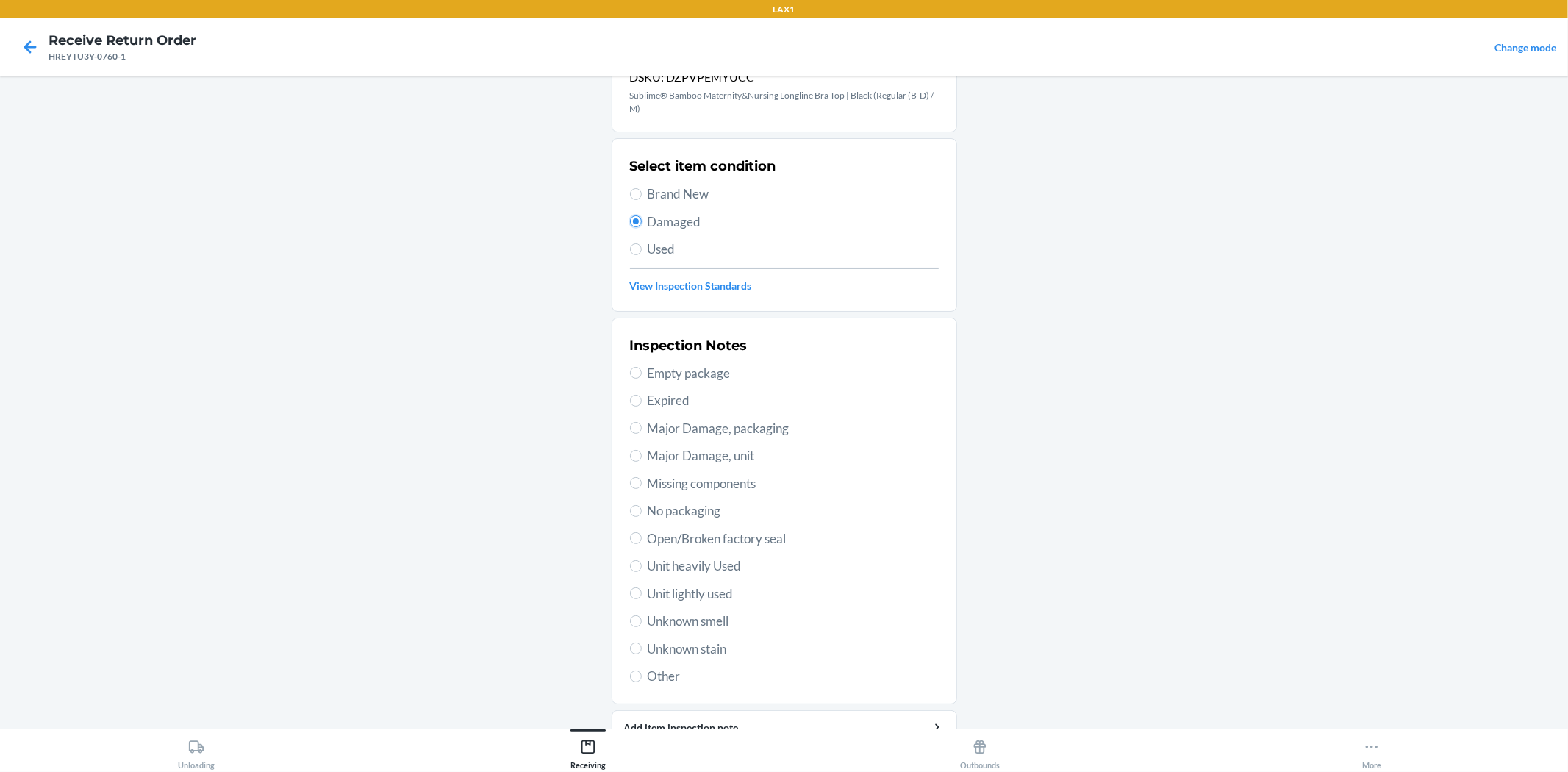
scroll to position [126, 0]
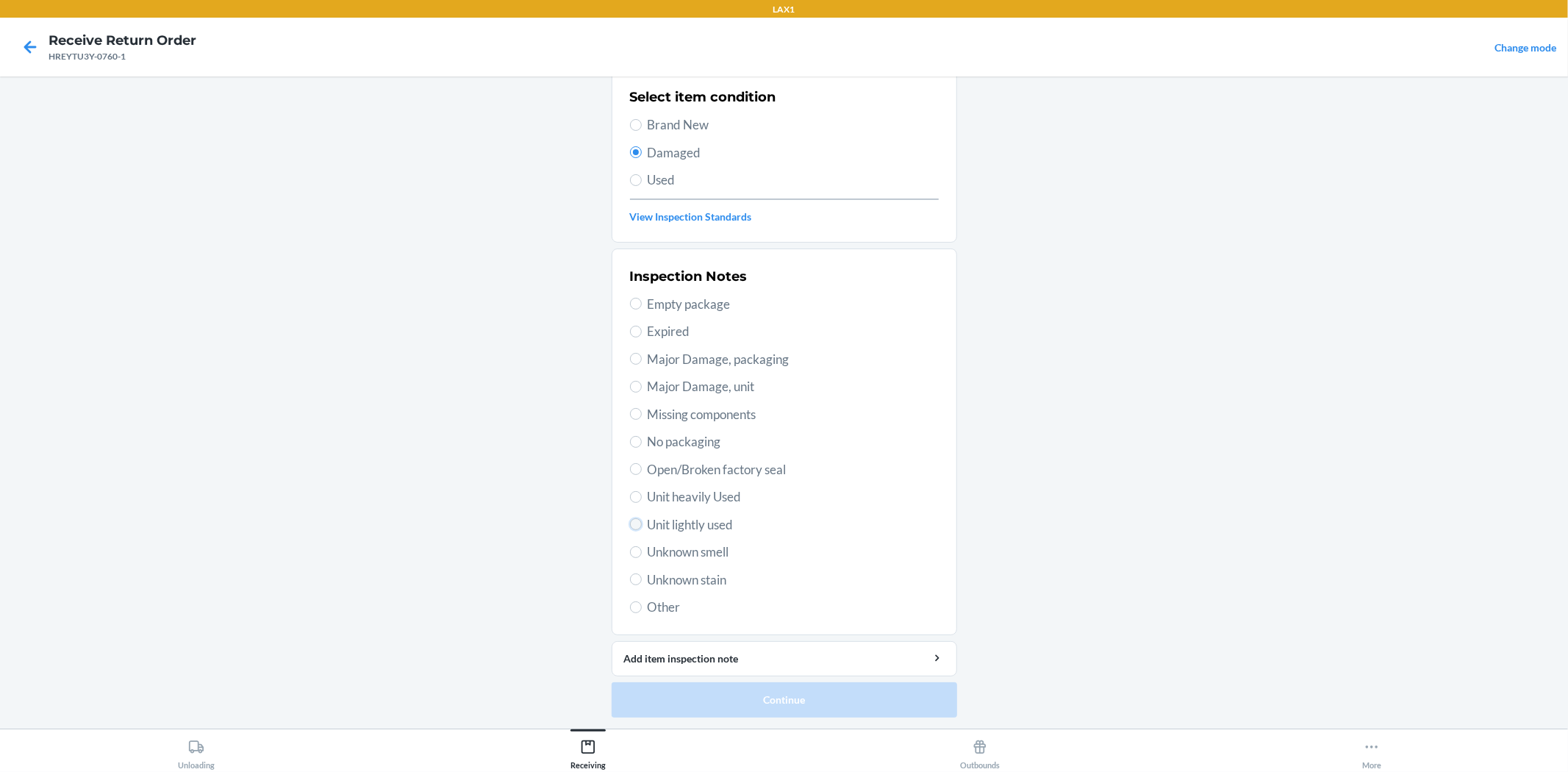
click at [629, 529] on input "Unit lightly used" at bounding box center [635, 524] width 11 height 11
radio input "true"
click at [741, 702] on button "Continue" at bounding box center [784, 700] width 345 height 35
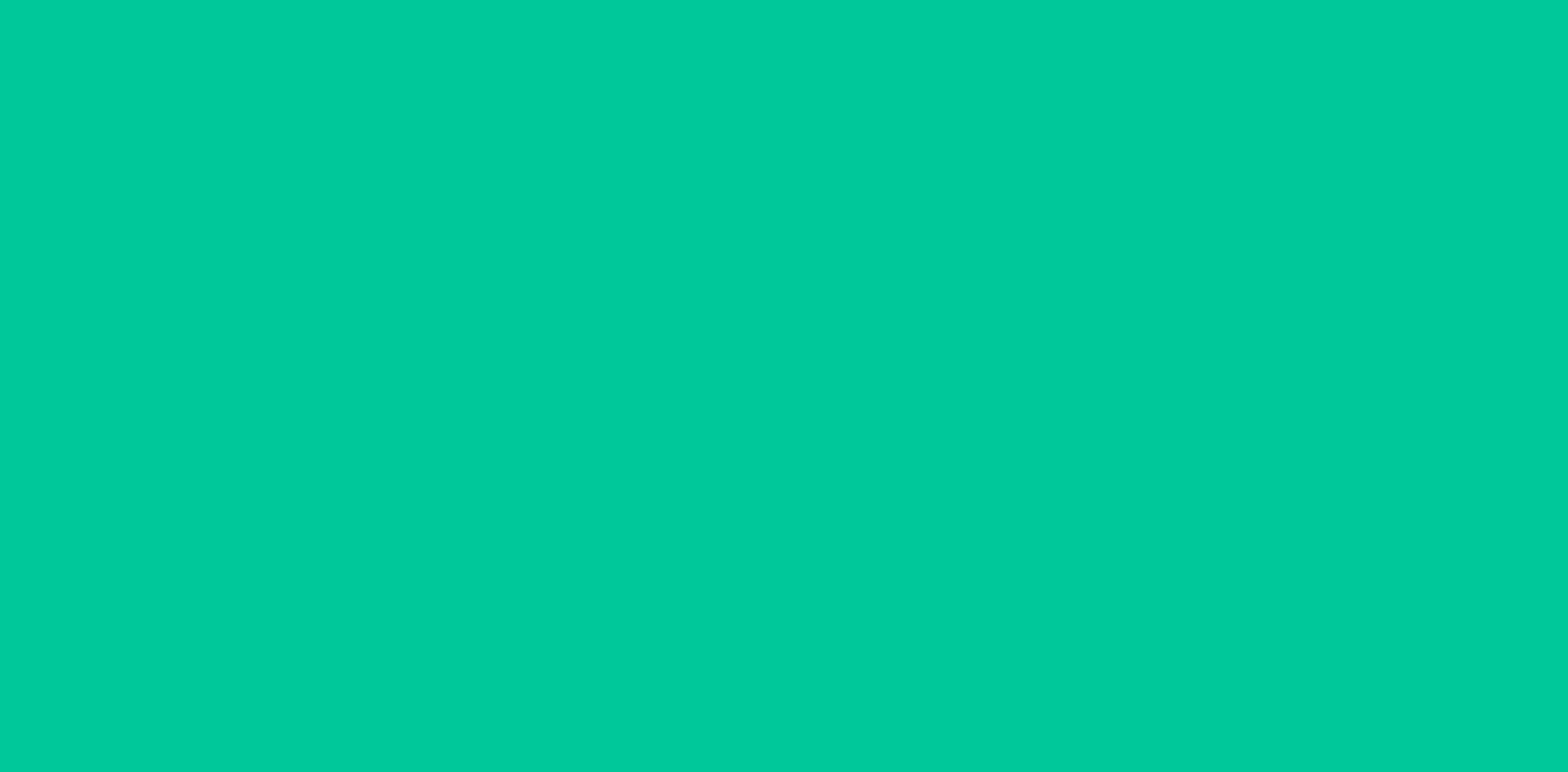
scroll to position [0, 0]
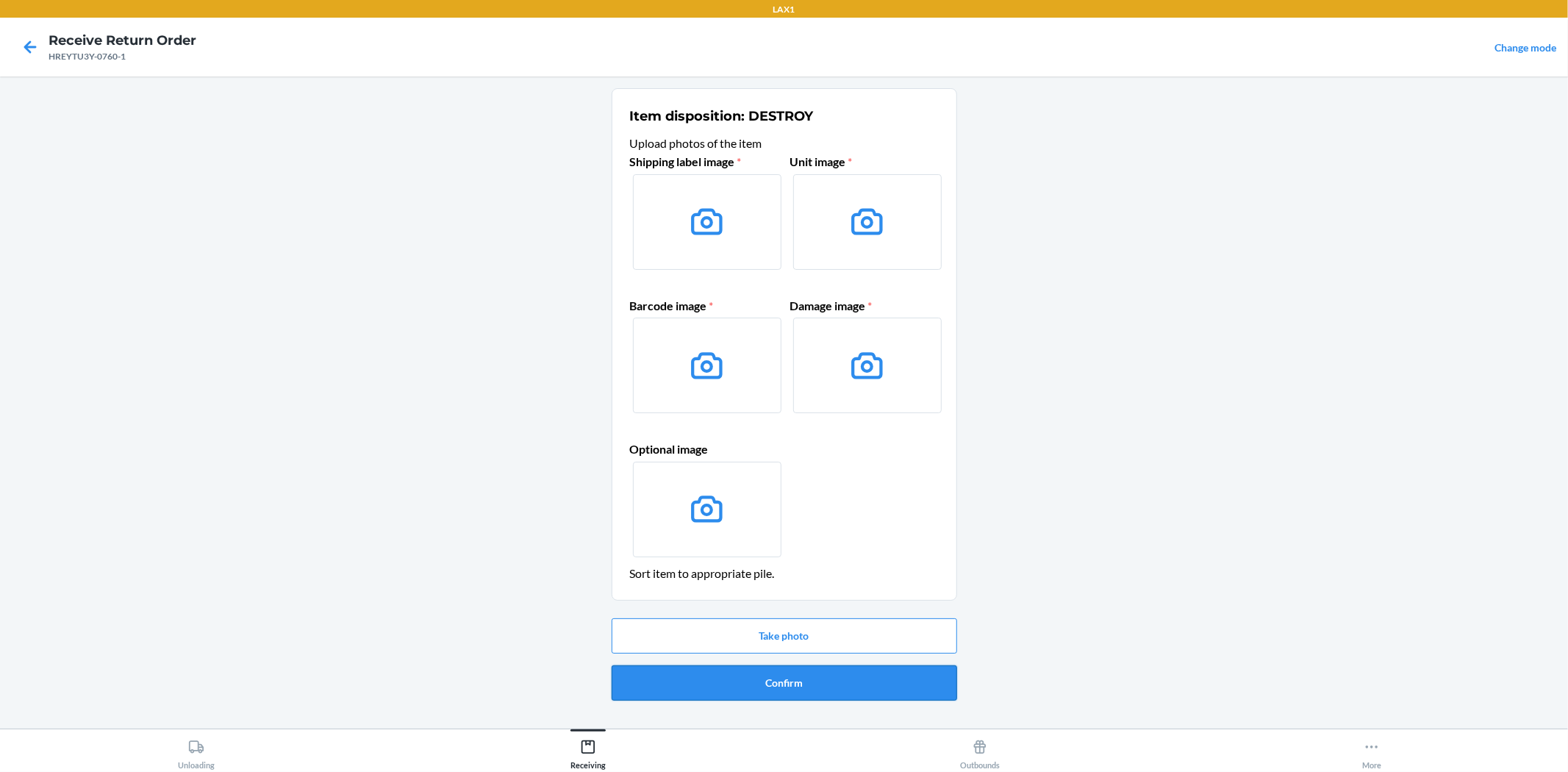
click at [756, 681] on button "Confirm" at bounding box center [784, 683] width 345 height 35
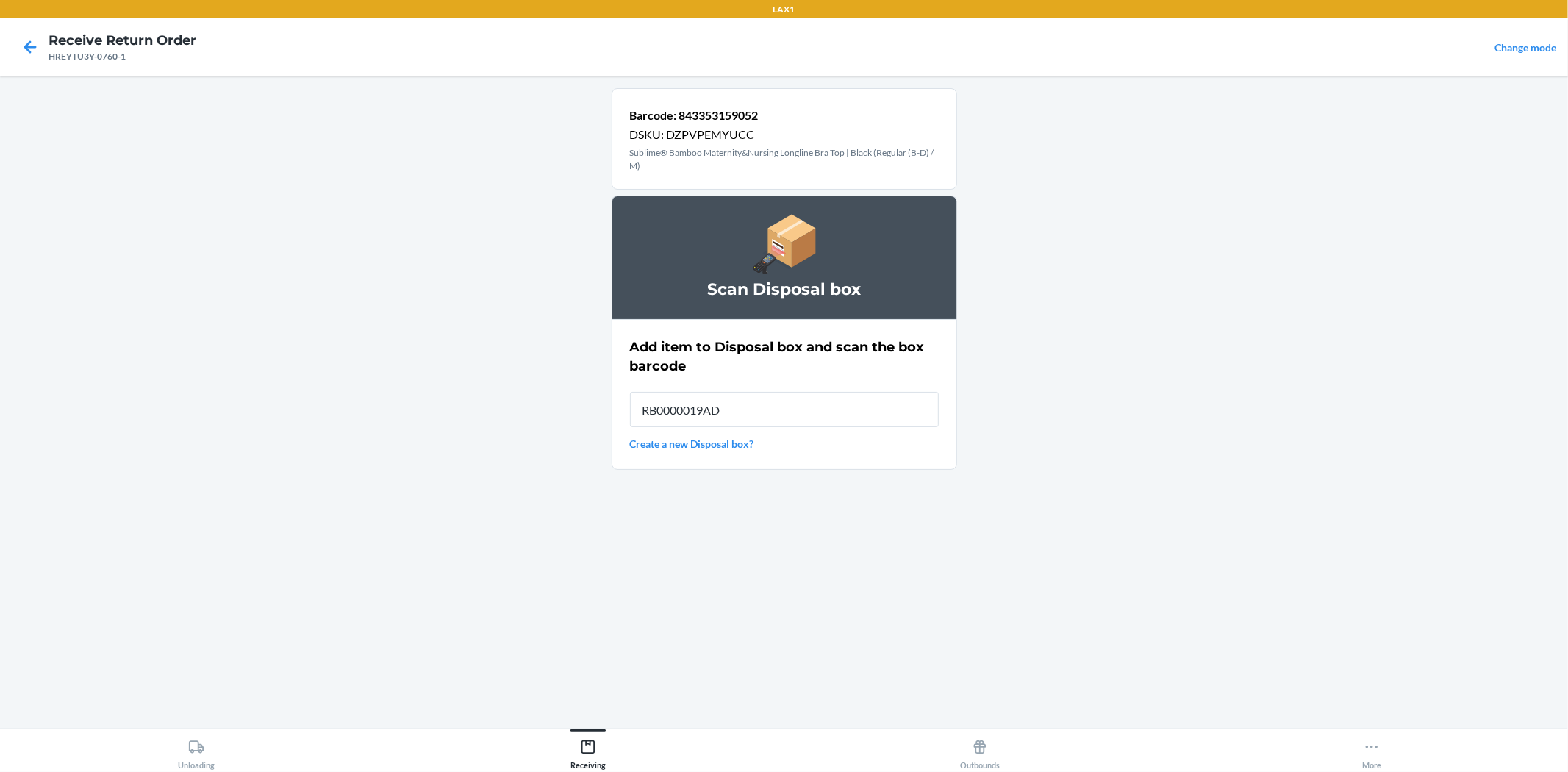
type input "RB0000019AD"
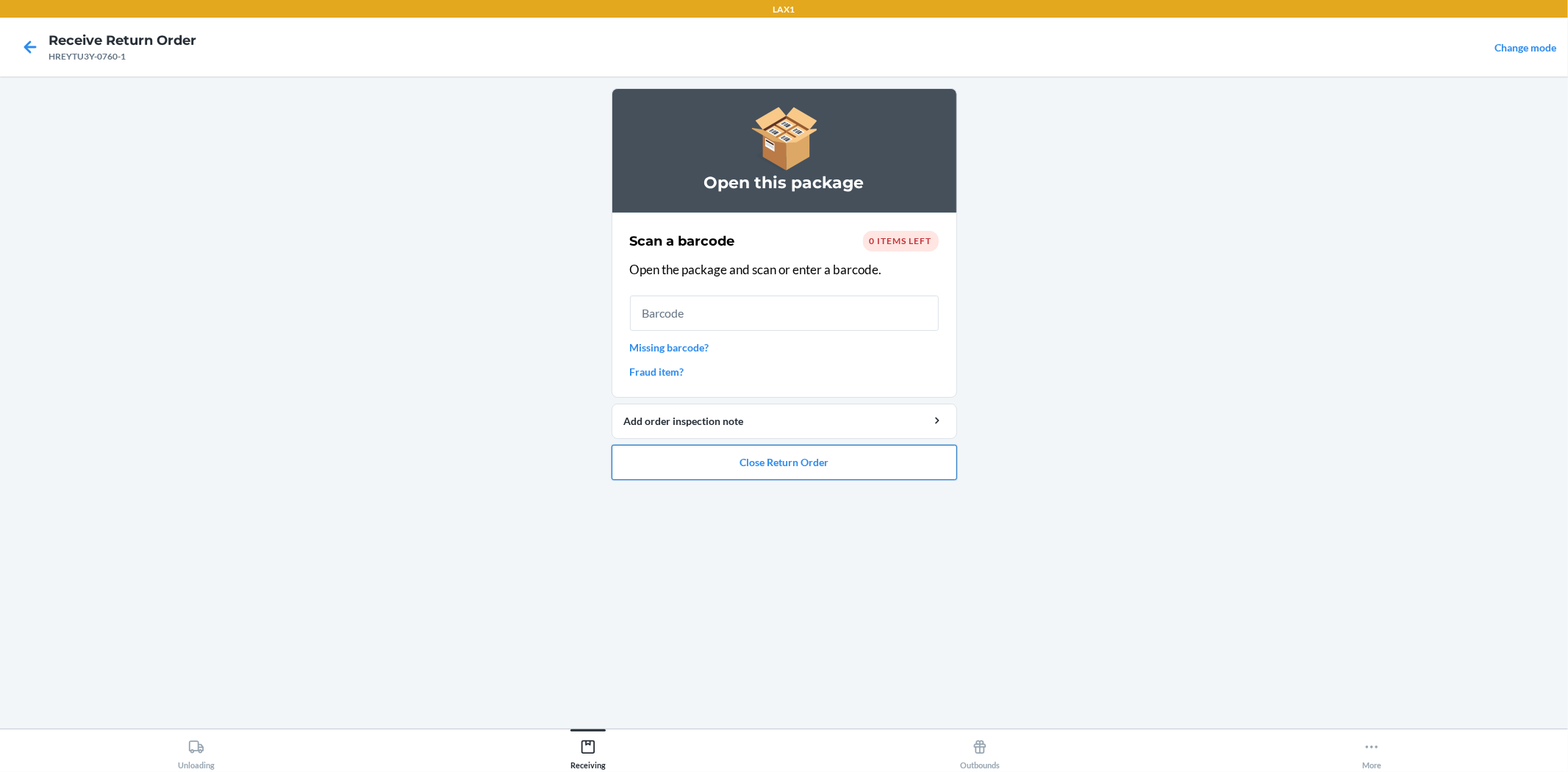
click at [818, 465] on button "Close Return Order" at bounding box center [784, 463] width 345 height 35
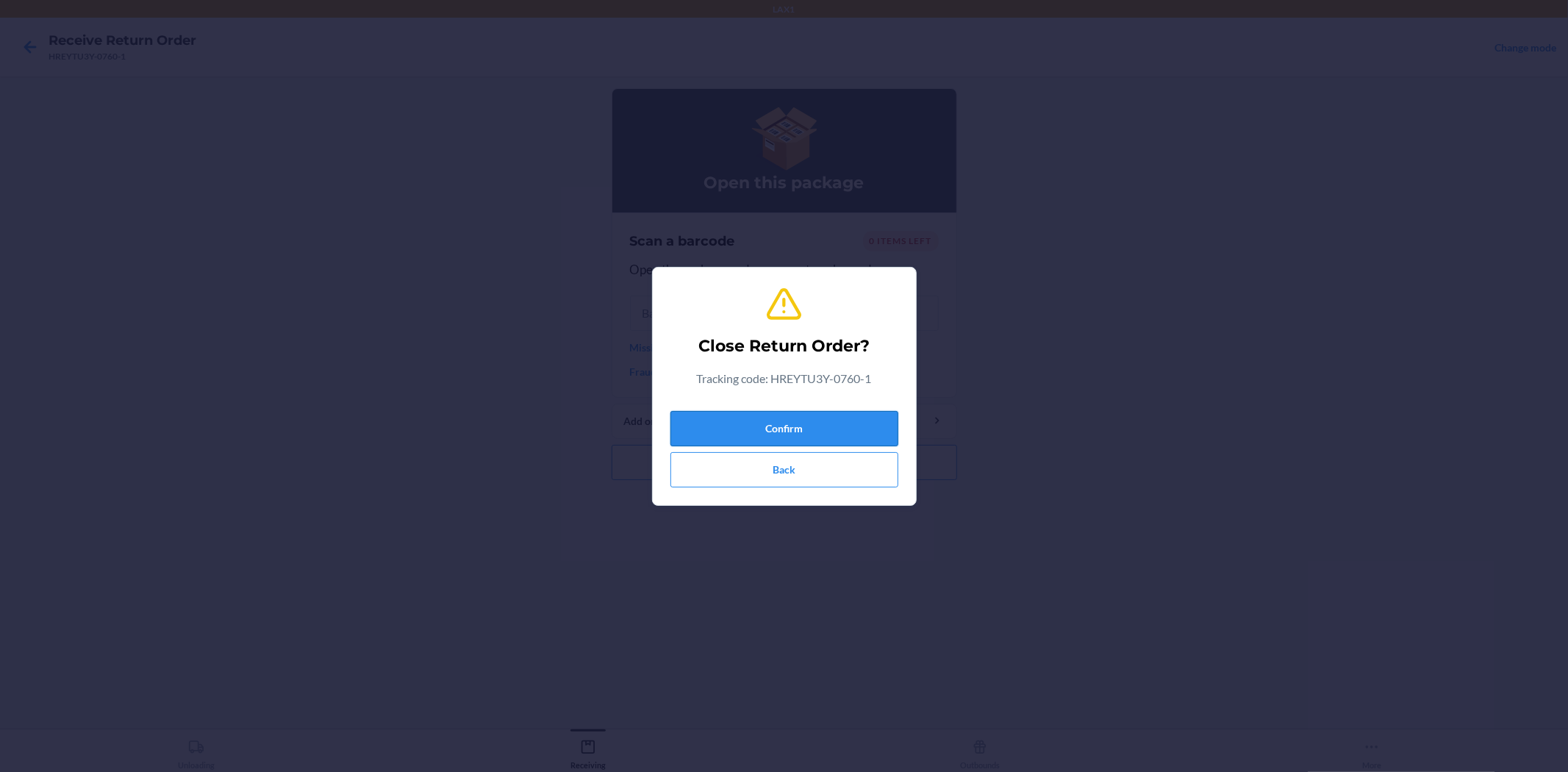
click at [809, 425] on button "Confirm" at bounding box center [784, 428] width 228 height 35
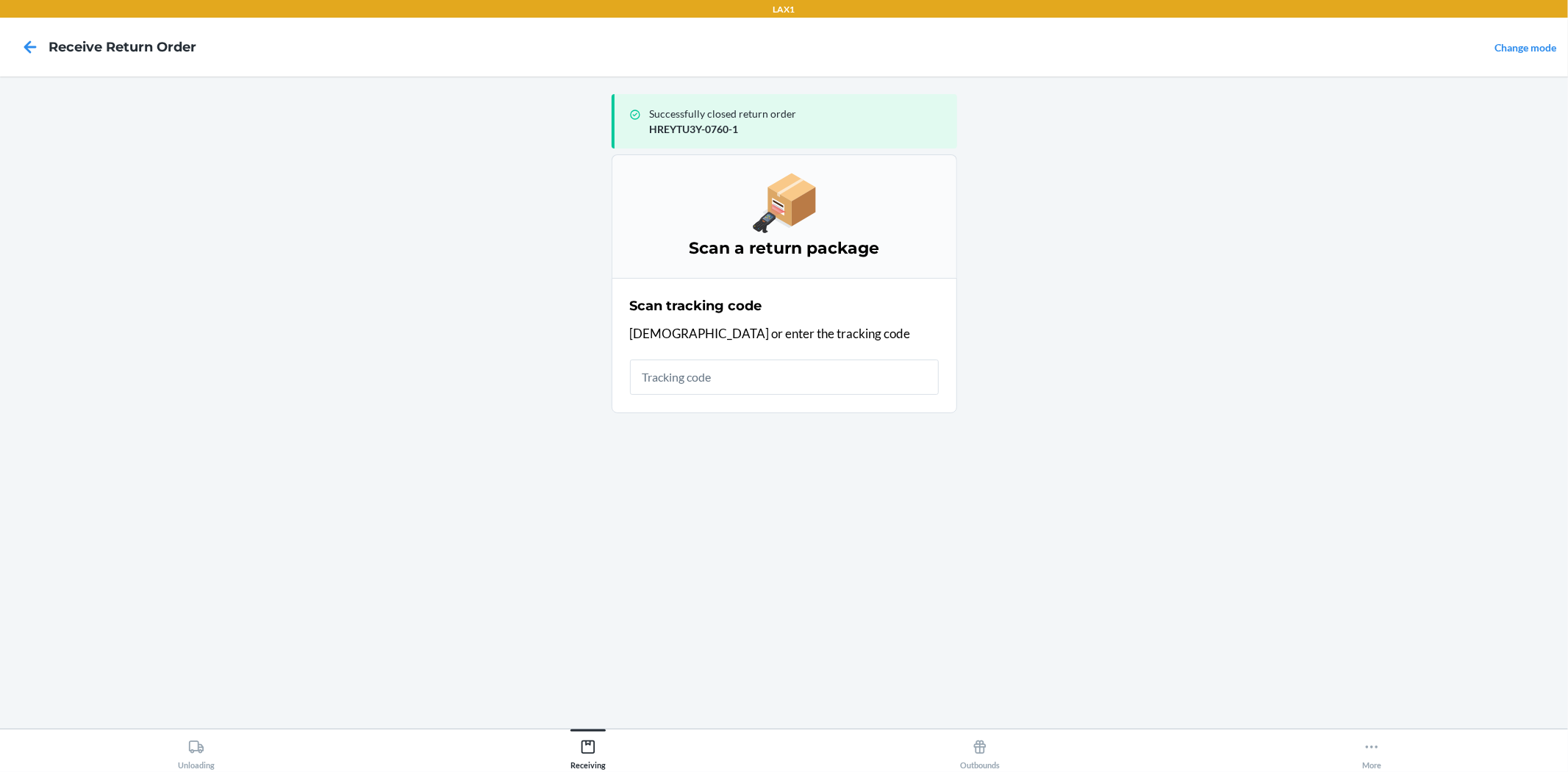
drag, startPoint x: 1552, startPoint y: 0, endPoint x: 1144, endPoint y: 429, distance: 592.0
click at [1144, 429] on main "Successfully closed return order HREYTU3Y-0760-1 Scan a return package Scan tra…" at bounding box center [784, 403] width 1568 height 652
click at [28, 46] on icon at bounding box center [30, 47] width 25 height 25
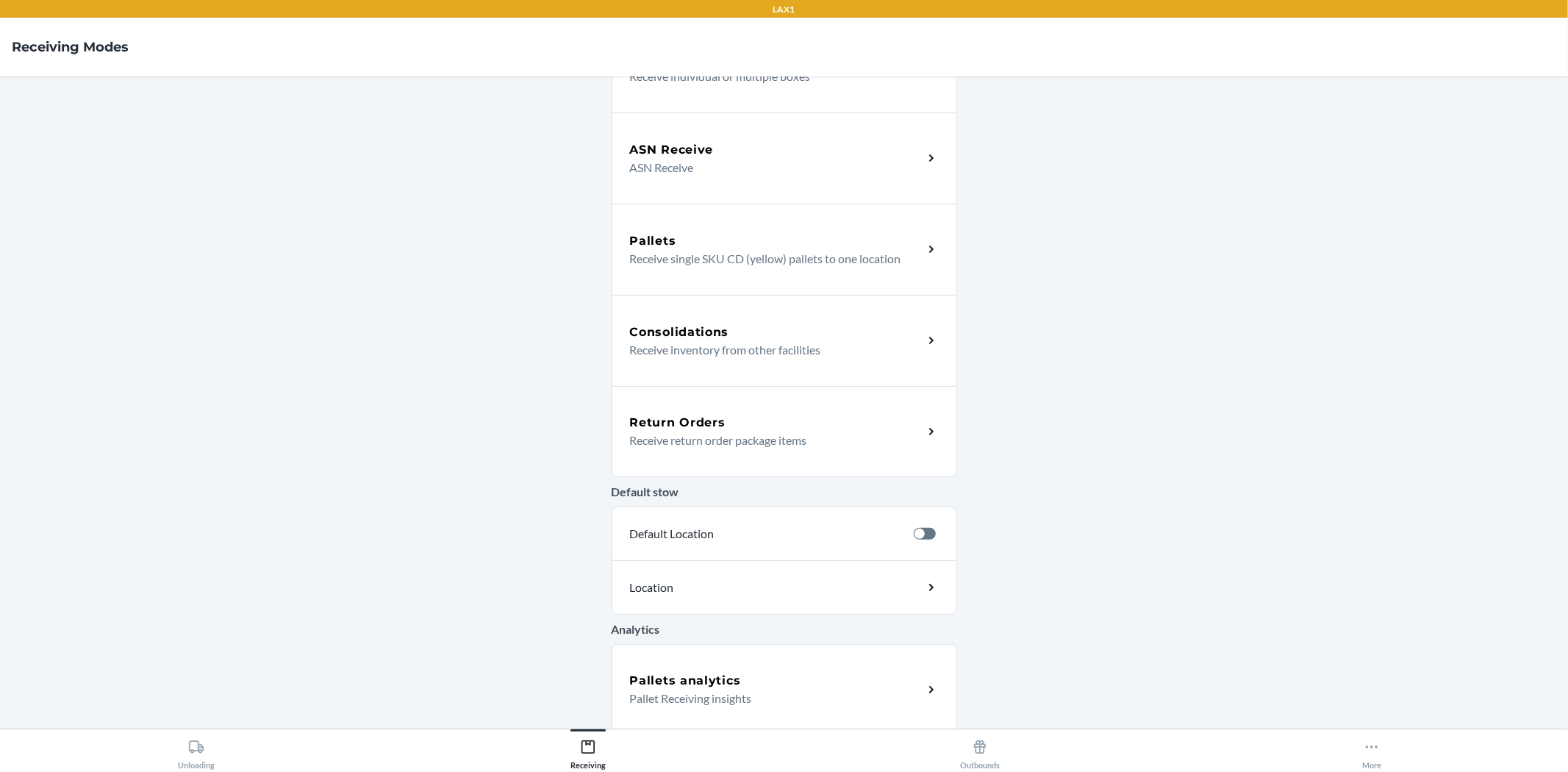
scroll to position [162, 0]
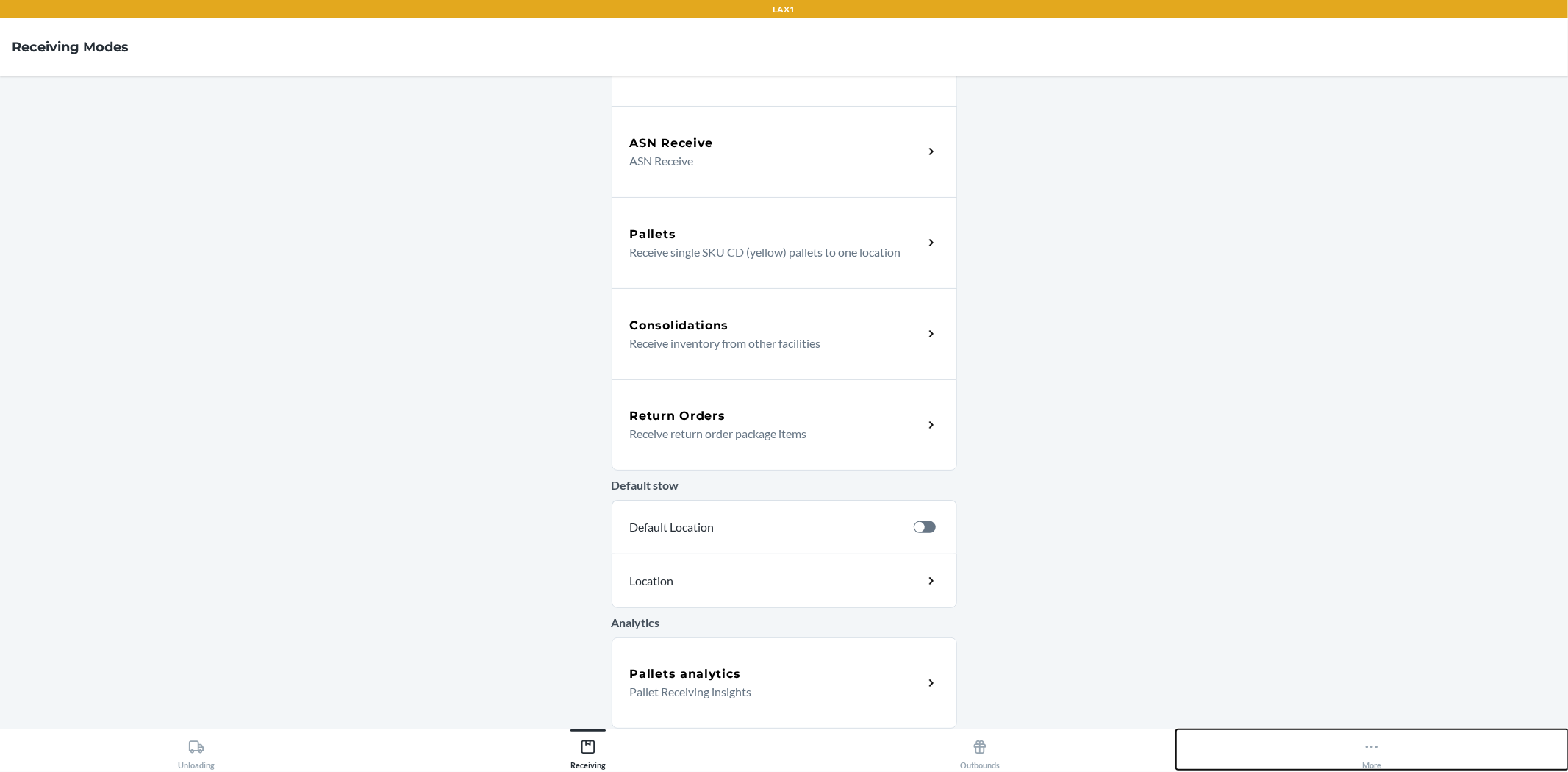
click at [1365, 755] on div "More" at bounding box center [1372, 752] width 19 height 37
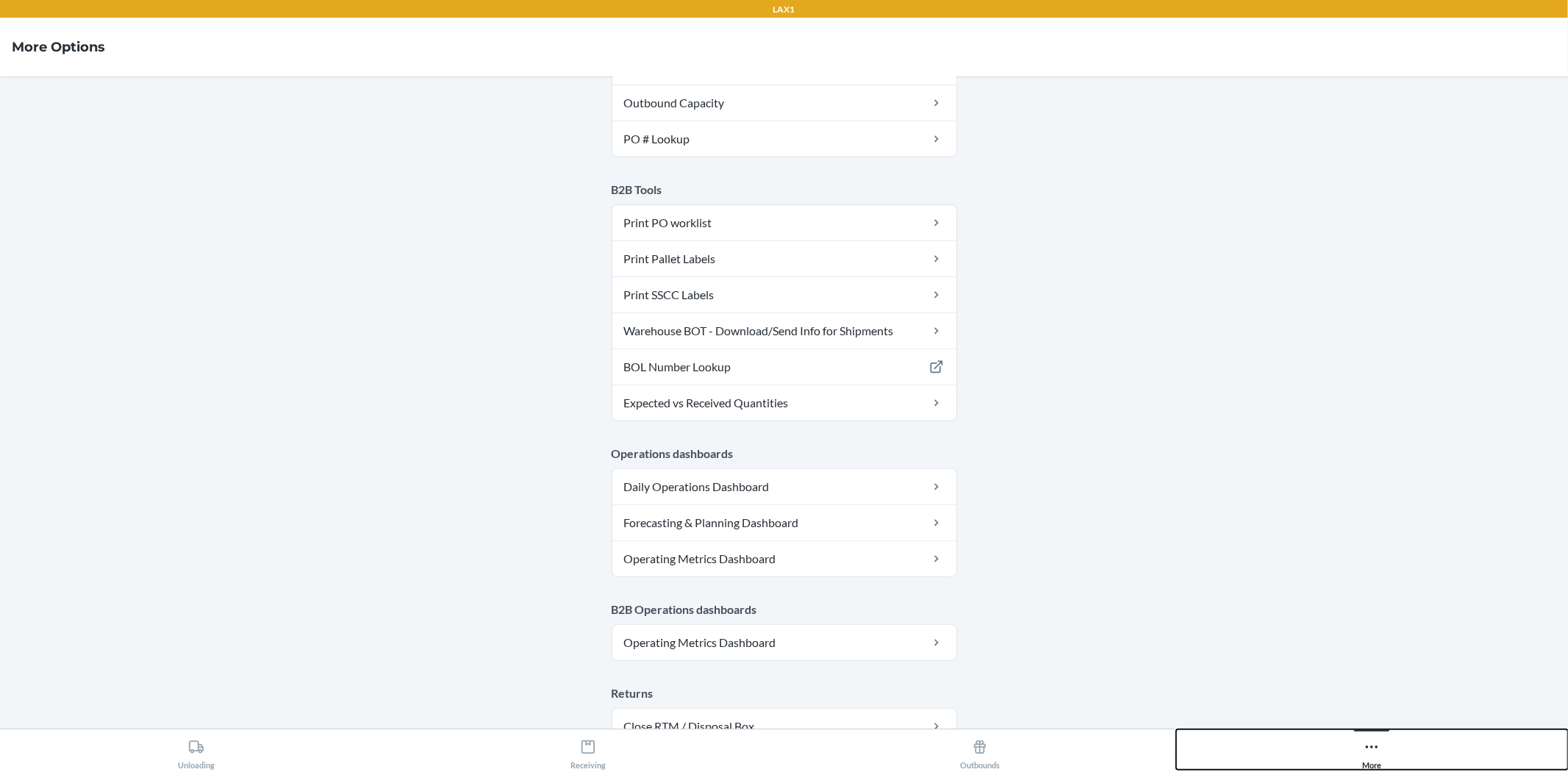
scroll to position [643, 0]
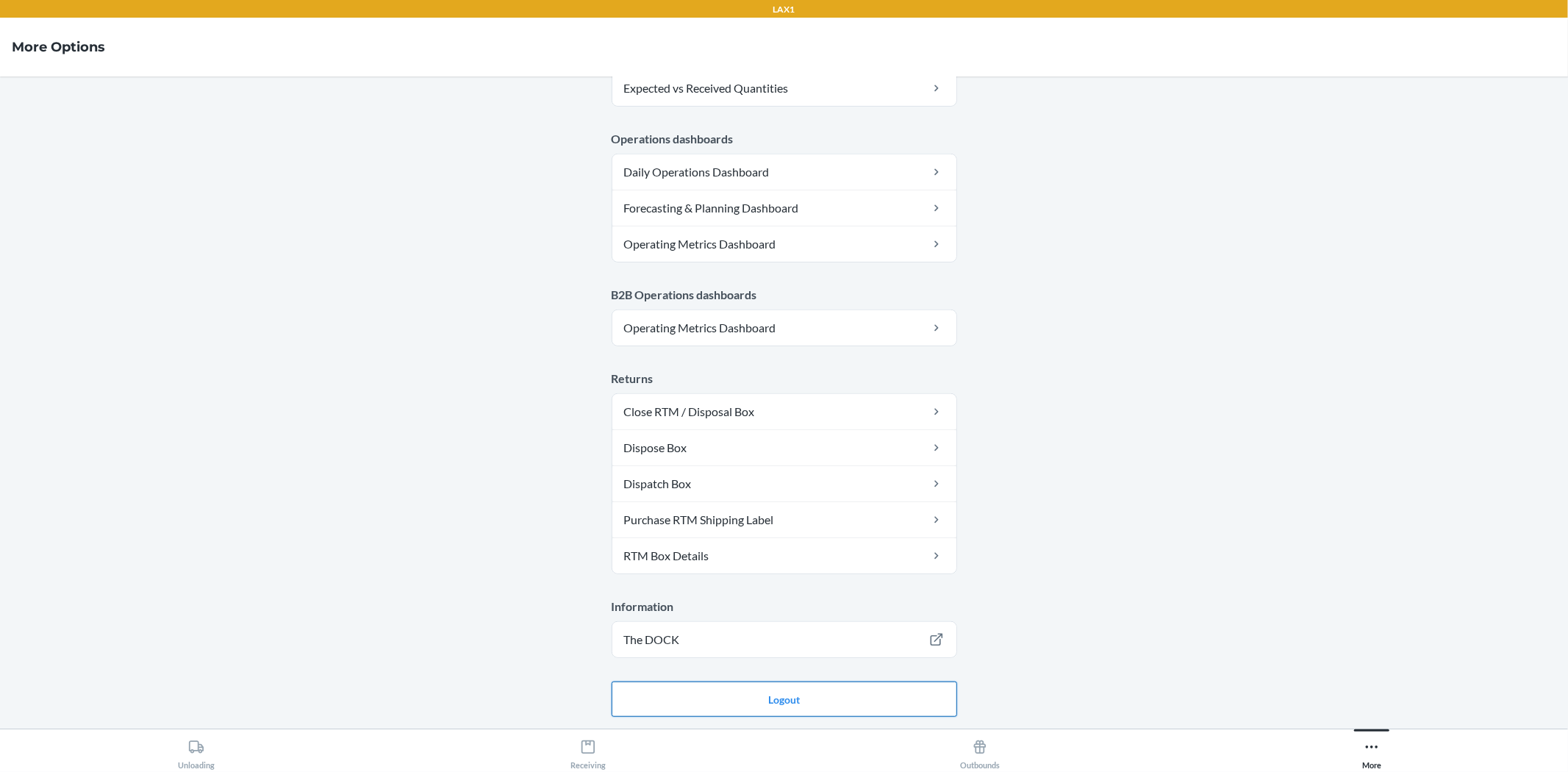
click at [847, 708] on button "Logout" at bounding box center [784, 700] width 345 height 35
